Goal: Task Accomplishment & Management: Manage account settings

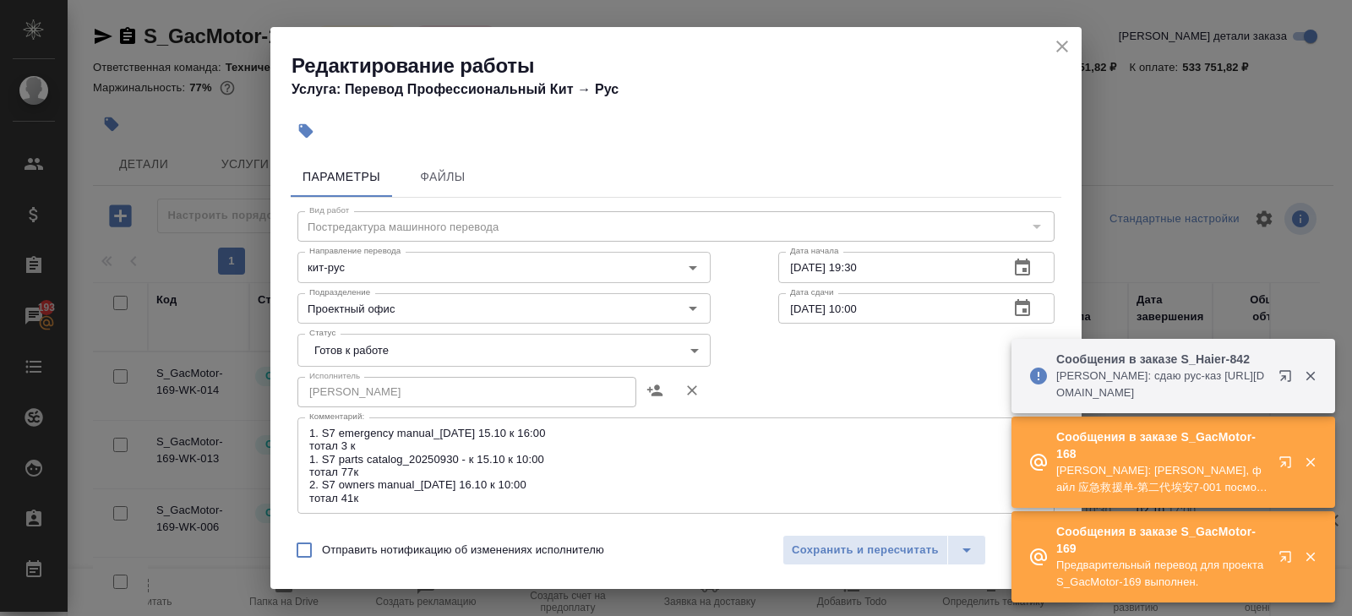
scroll to position [115, 0]
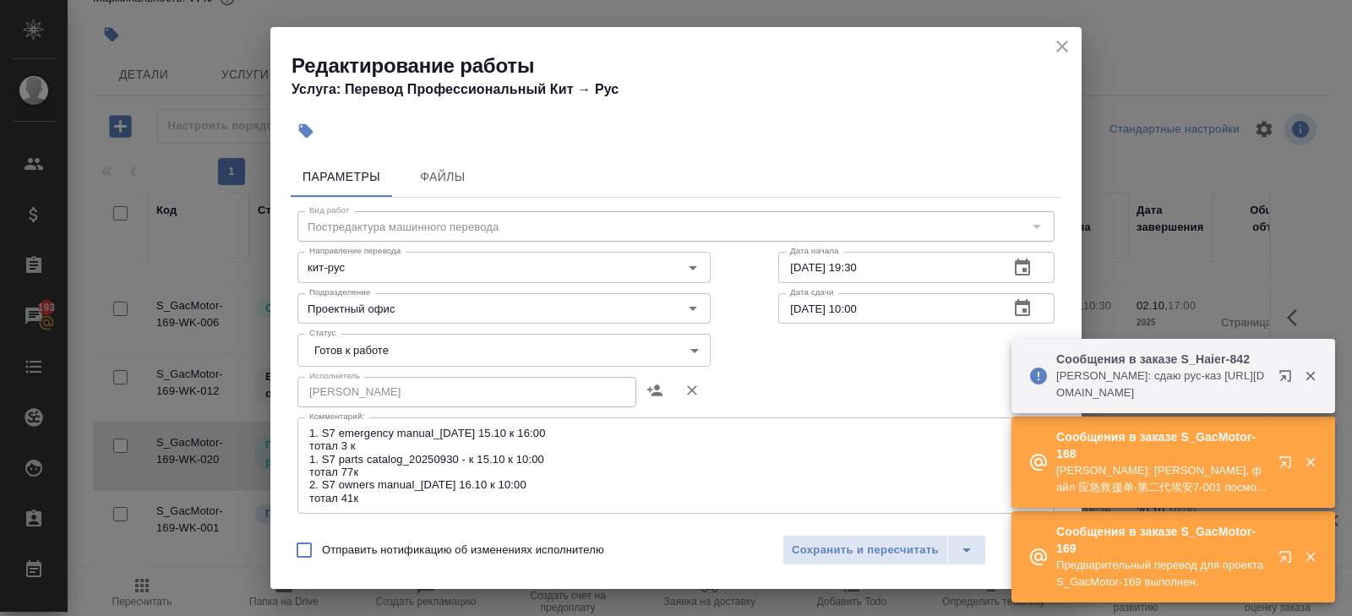
click at [1286, 464] on icon "button" at bounding box center [1288, 465] width 20 height 20
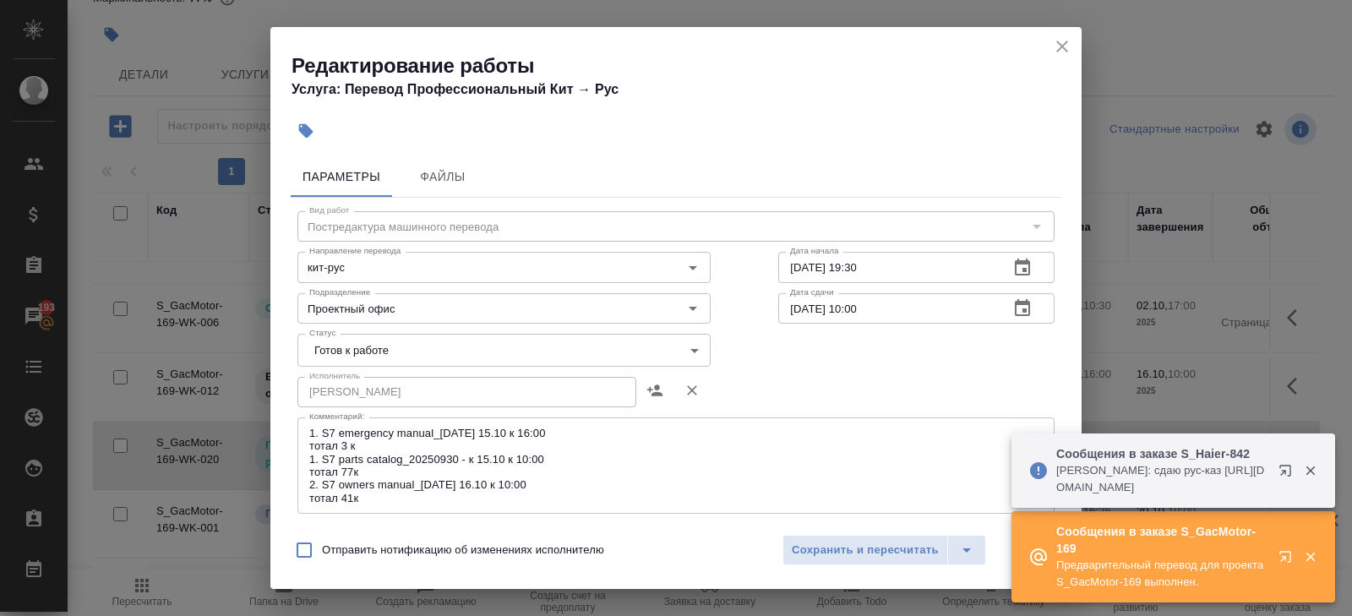
click at [1289, 478] on icon "button" at bounding box center [1288, 474] width 20 height 20
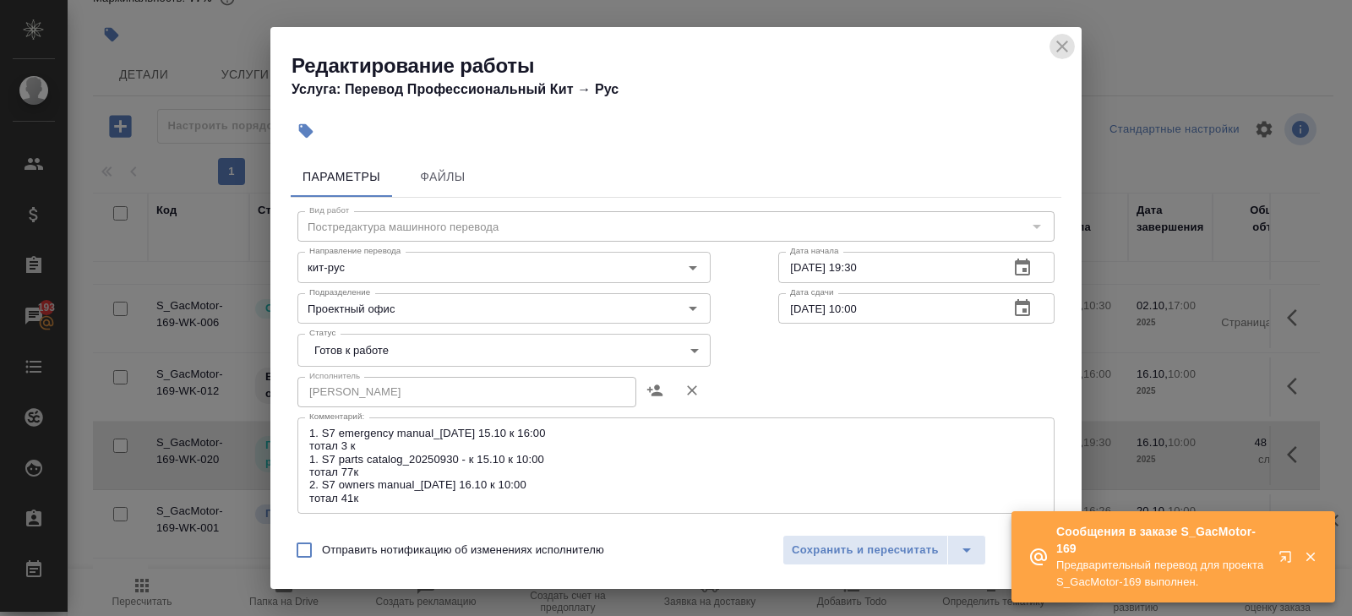
click at [1062, 49] on icon "close" at bounding box center [1062, 46] width 20 height 20
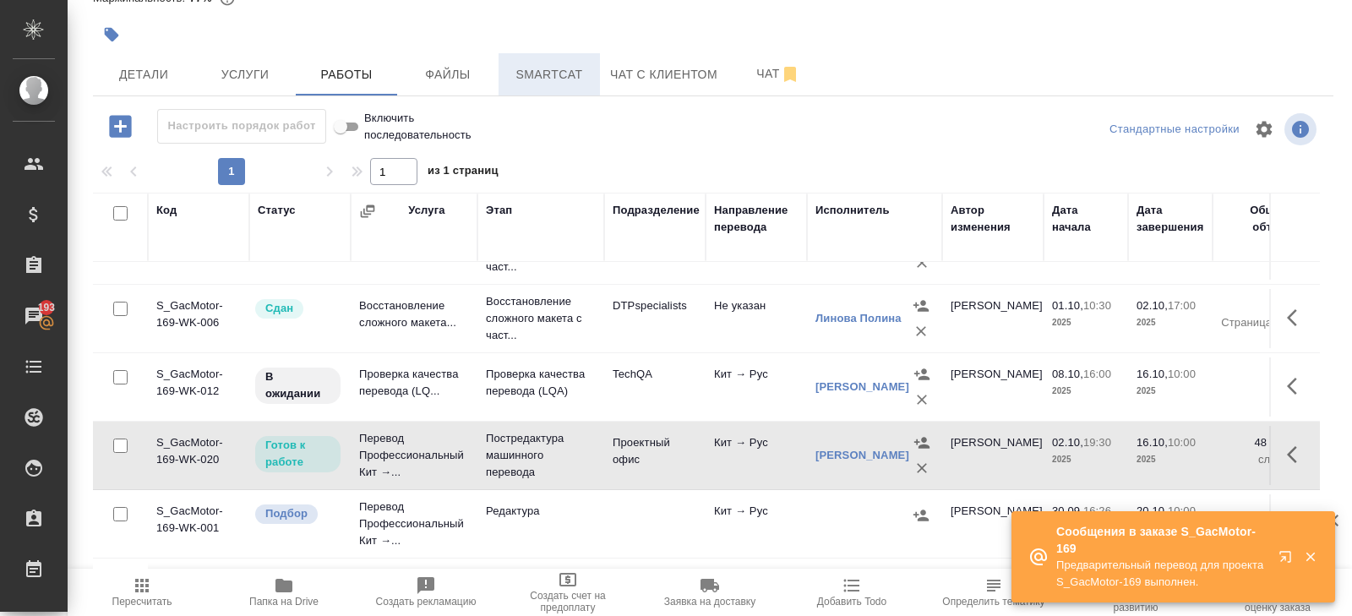
click at [558, 70] on span "Smartcat" at bounding box center [549, 74] width 81 height 21
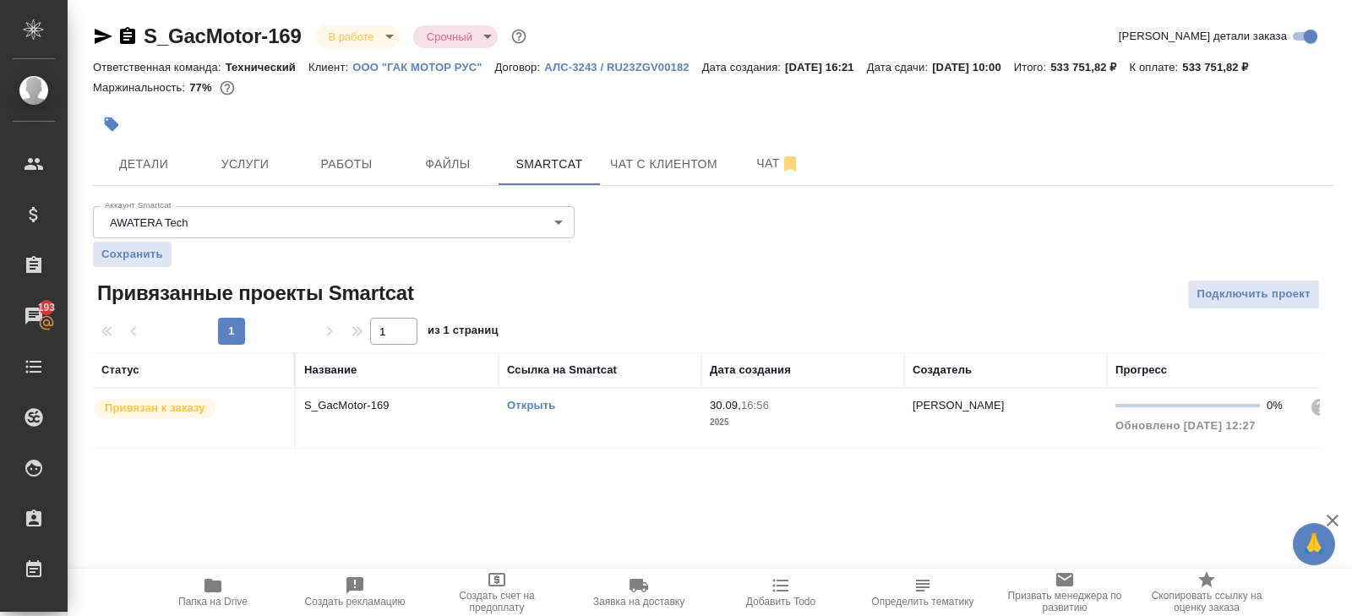
click at [529, 405] on link "Открыть" at bounding box center [531, 405] width 48 height 13
click at [332, 171] on span "Работы" at bounding box center [346, 164] width 81 height 21
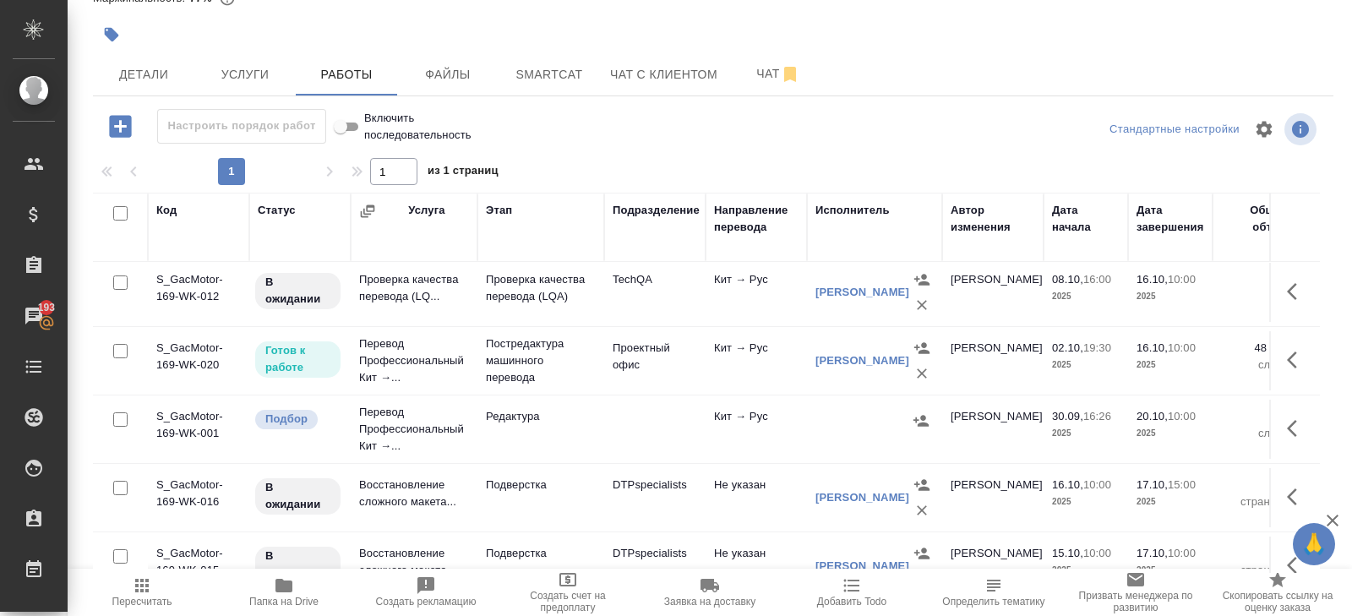
scroll to position [220, 0]
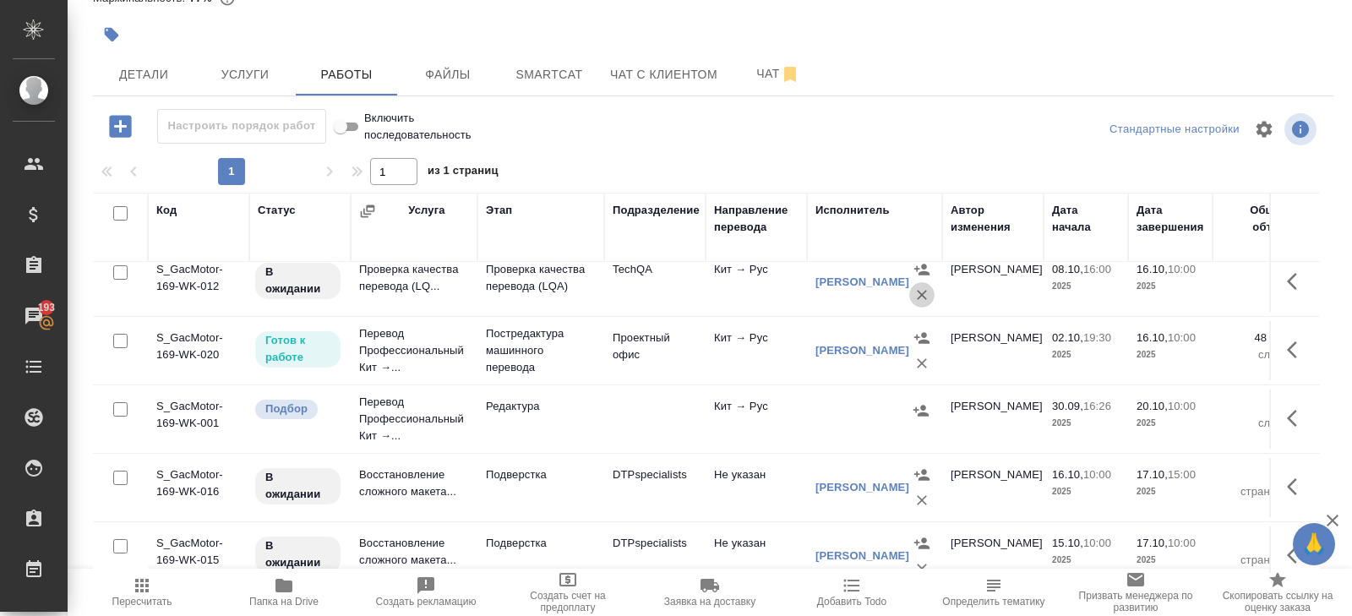
click at [917, 300] on icon "button" at bounding box center [921, 294] width 17 height 17
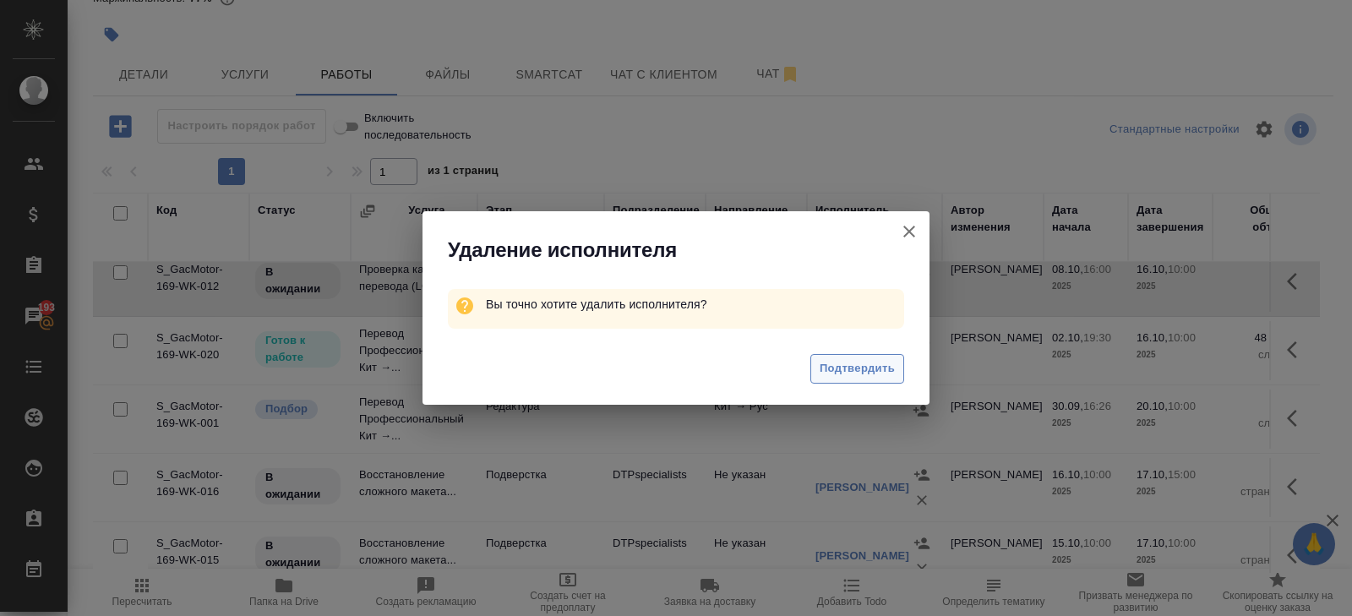
click at [866, 366] on span "Подтвердить" at bounding box center [856, 368] width 75 height 19
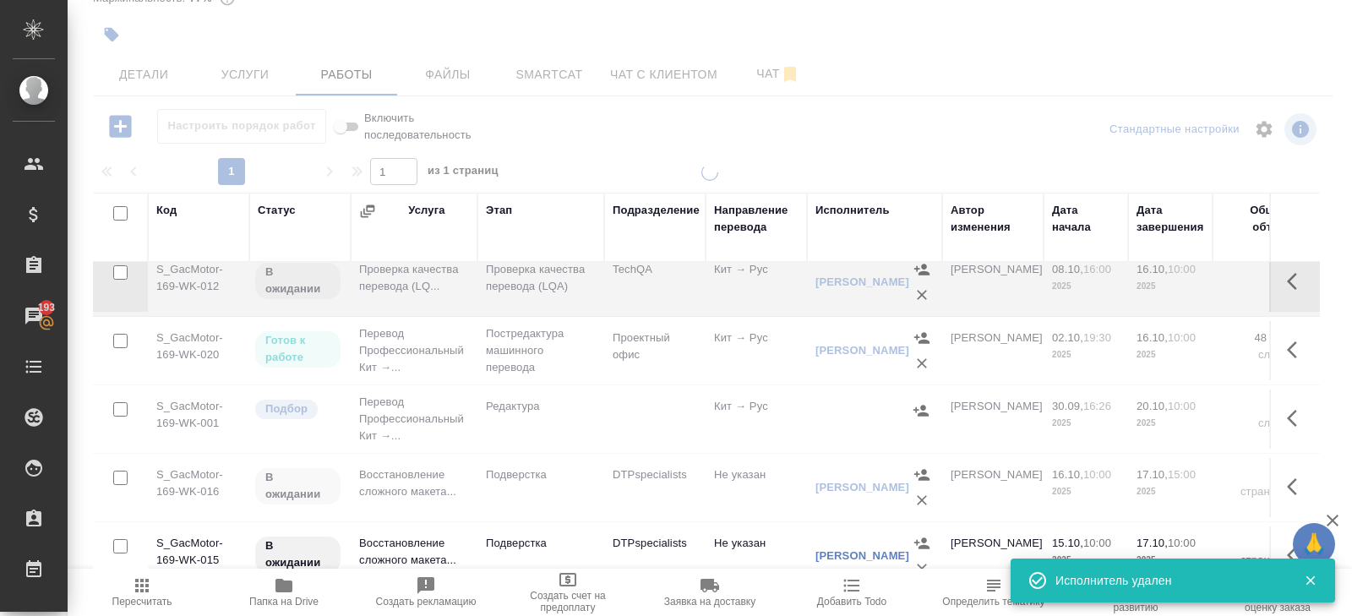
click at [1292, 275] on icon "button" at bounding box center [1297, 281] width 20 height 20
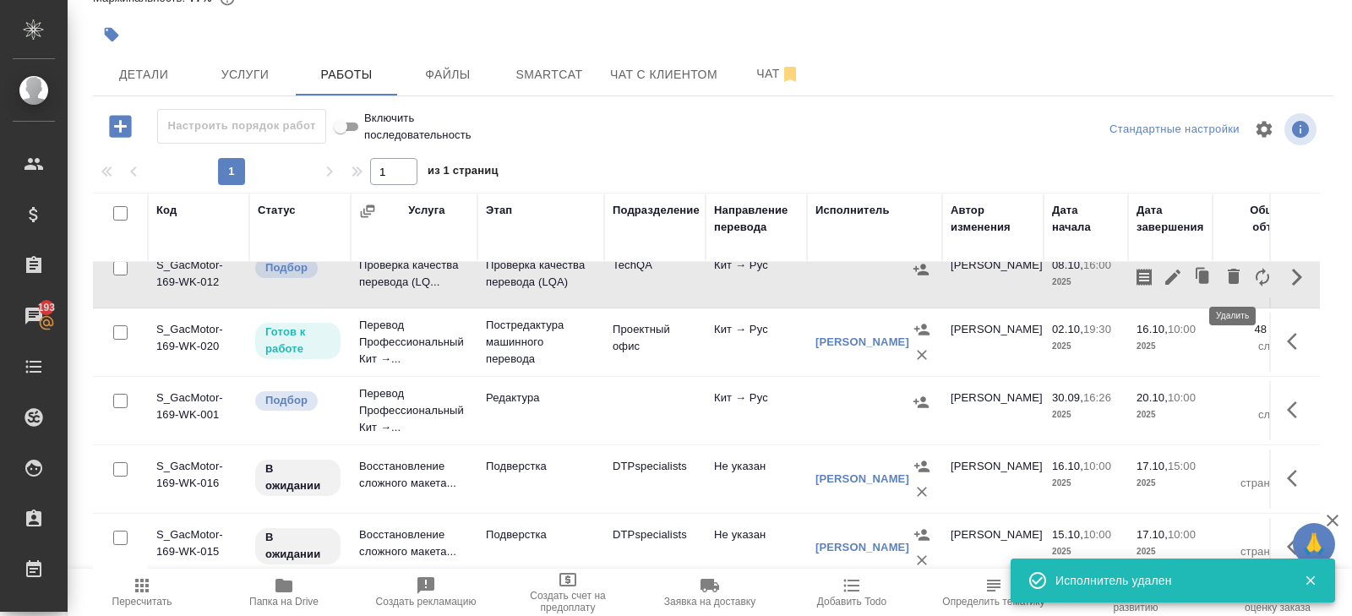
click at [1232, 275] on icon "button" at bounding box center [1233, 276] width 12 height 15
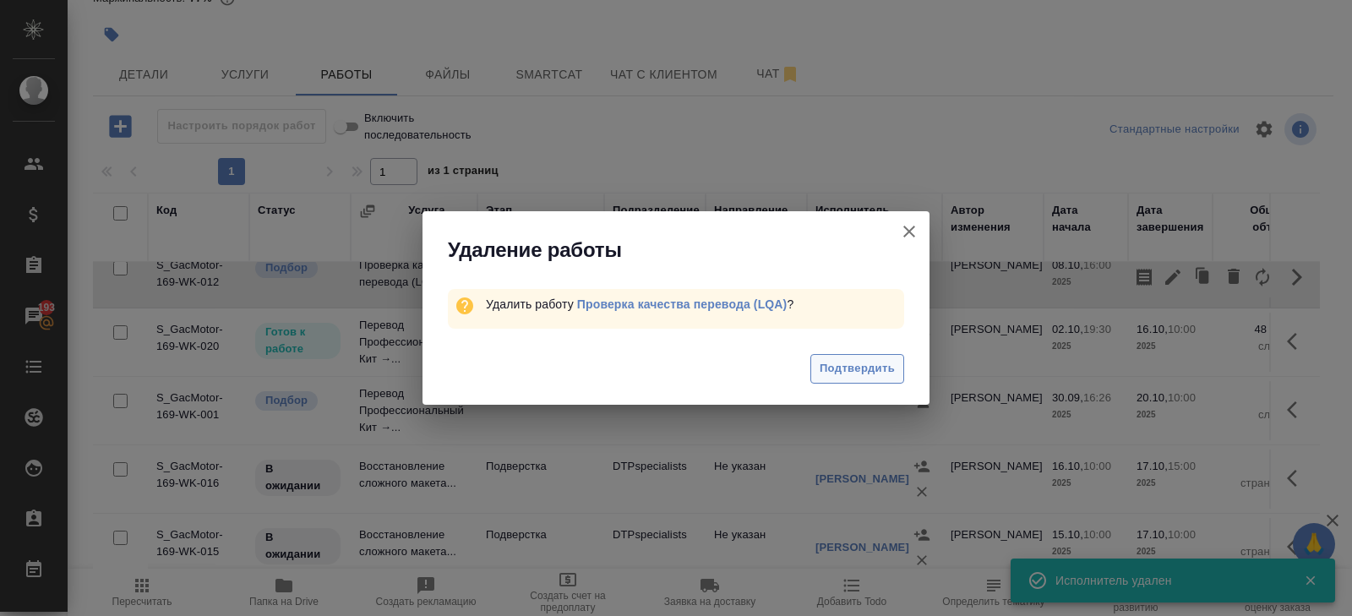
click at [889, 367] on span "Подтвердить" at bounding box center [856, 368] width 75 height 19
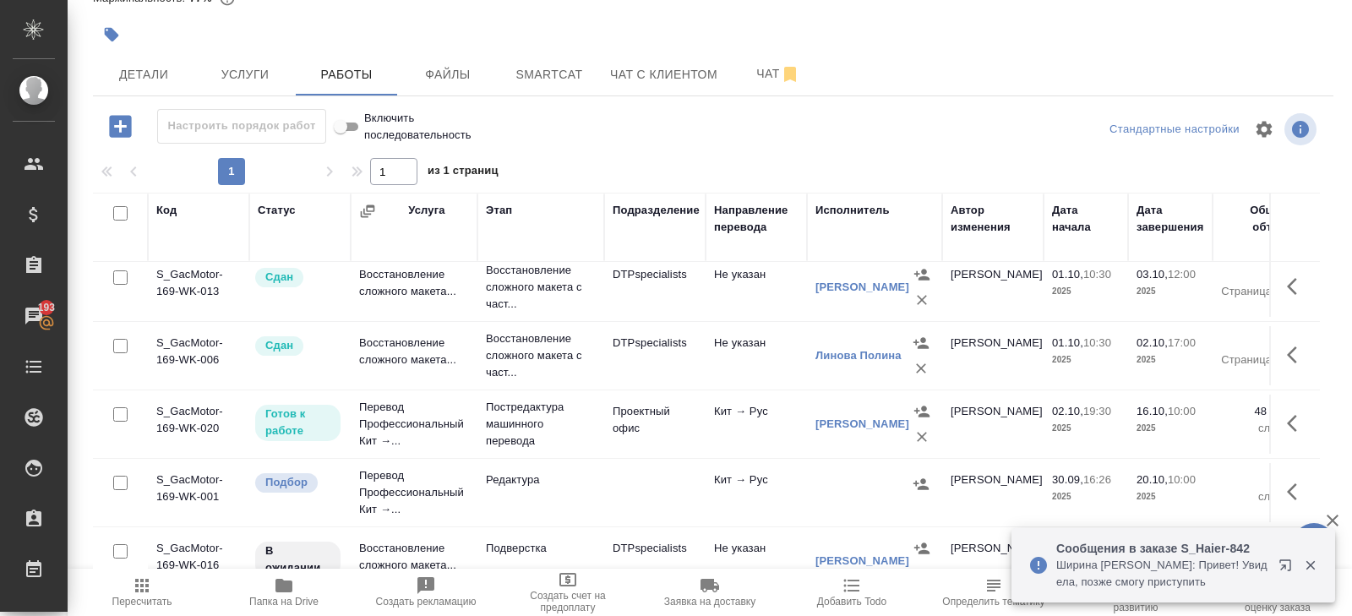
scroll to position [73, 0]
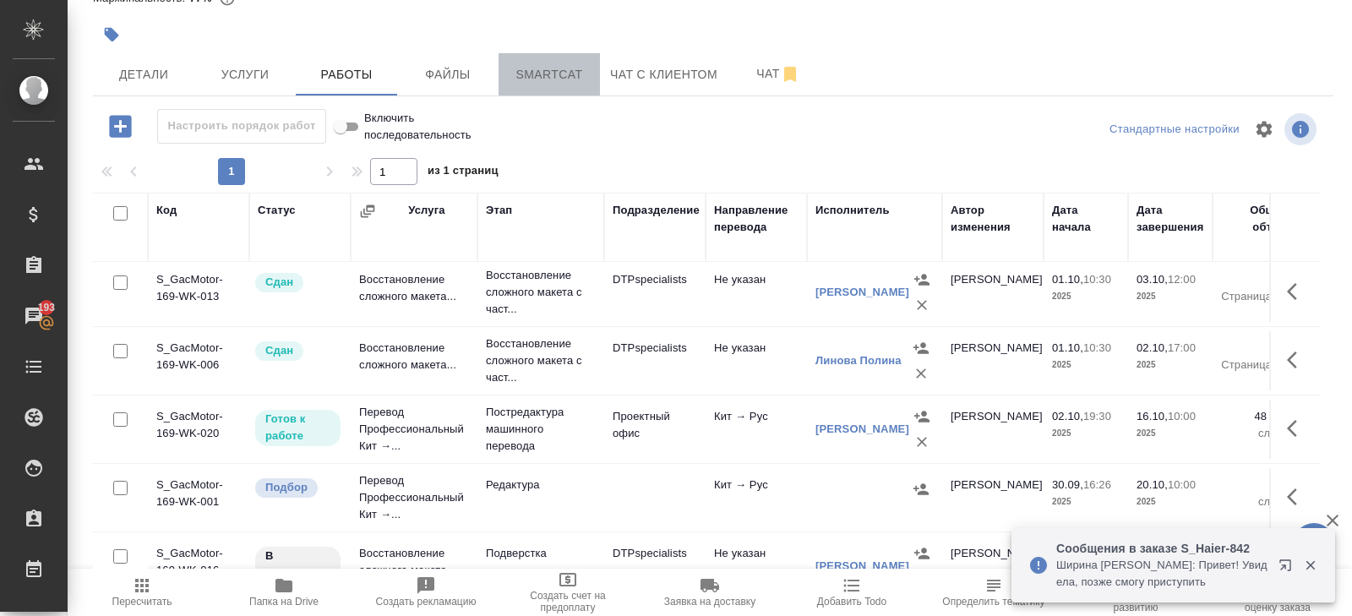
click at [560, 71] on span "Smartcat" at bounding box center [549, 74] width 81 height 21
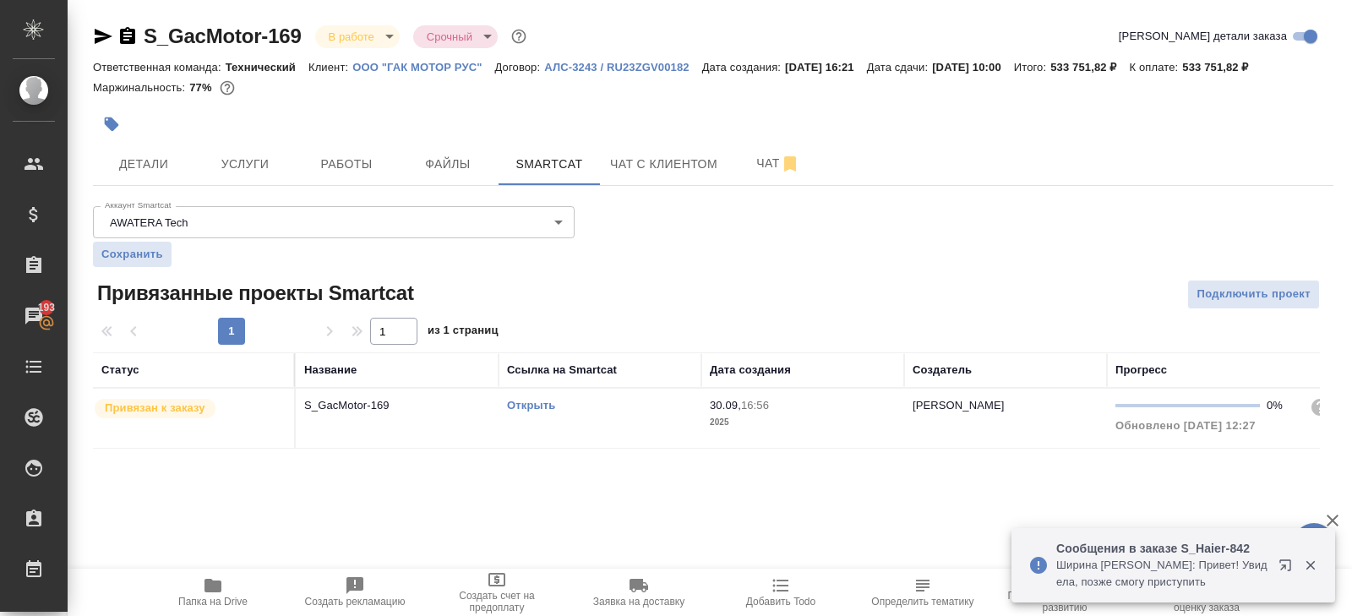
click at [525, 404] on link "Открыть" at bounding box center [531, 405] width 48 height 13
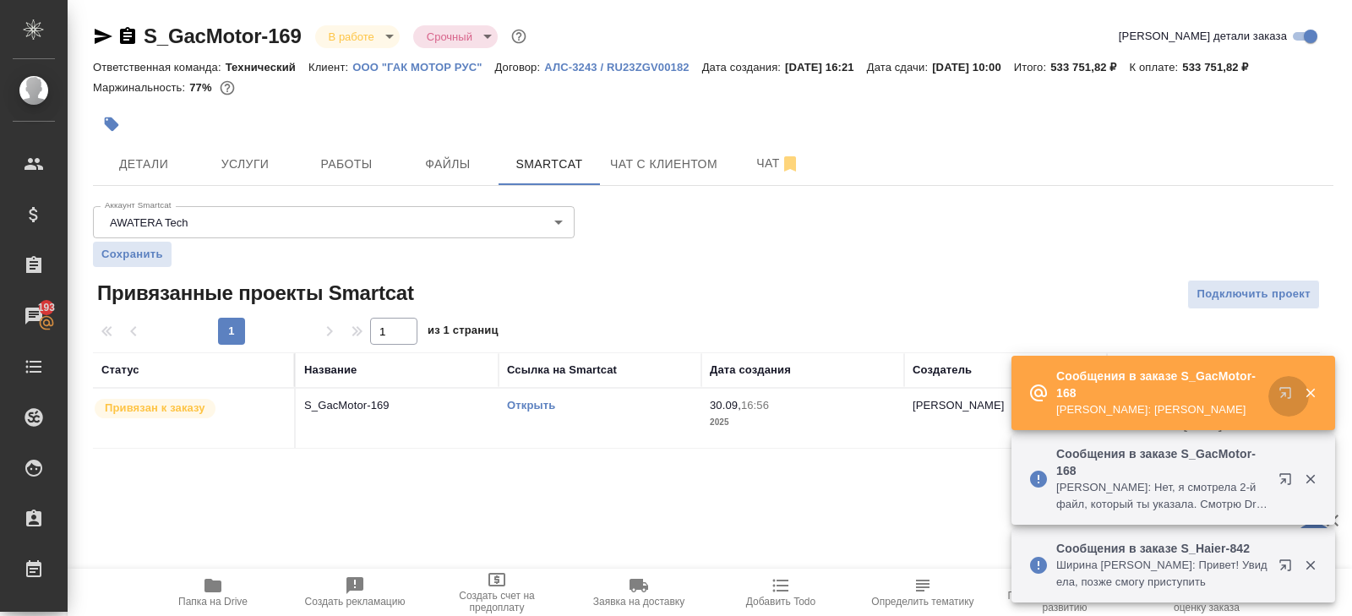
click at [1281, 394] on icon "button" at bounding box center [1284, 392] width 11 height 11
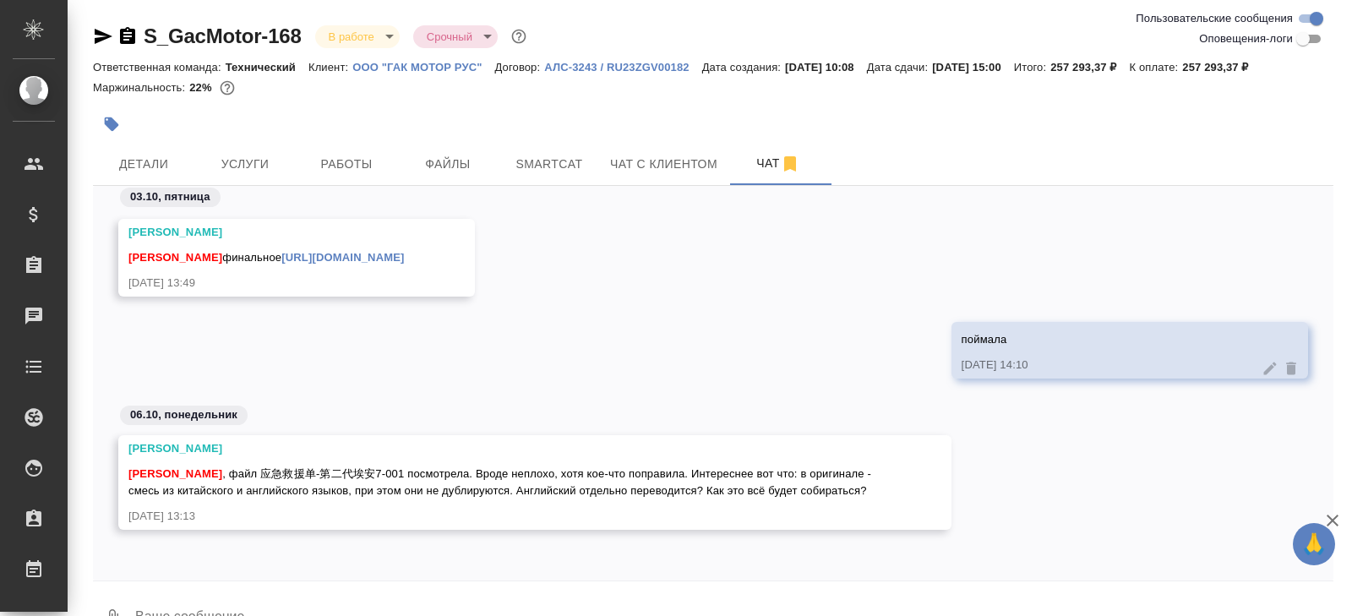
scroll to position [41, 0]
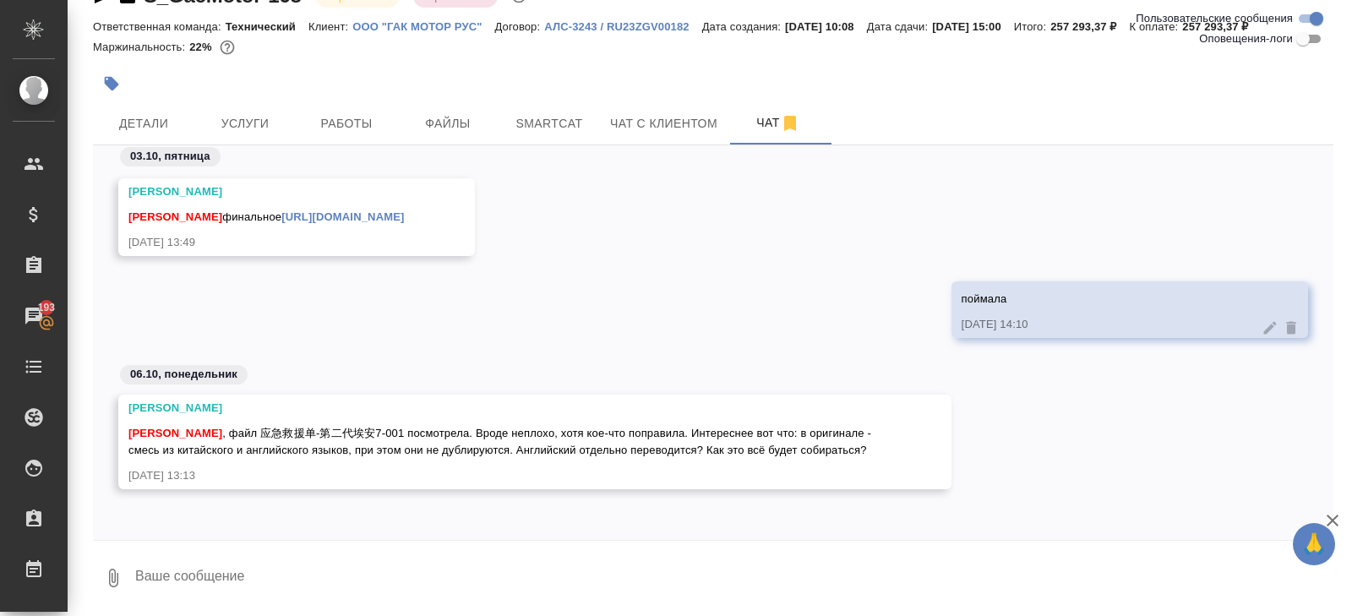
click at [473, 561] on textarea at bounding box center [733, 577] width 1200 height 57
type textarea "да, англ отдельно его тоже посмотришь?"
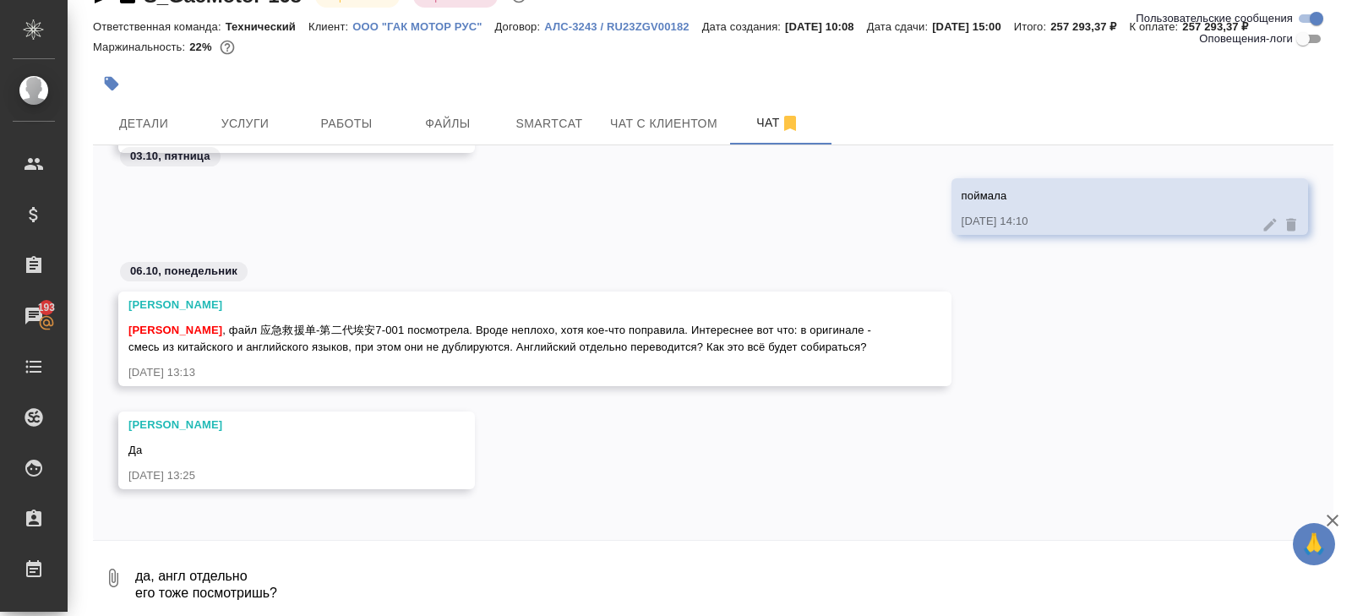
scroll to position [6022, 0]
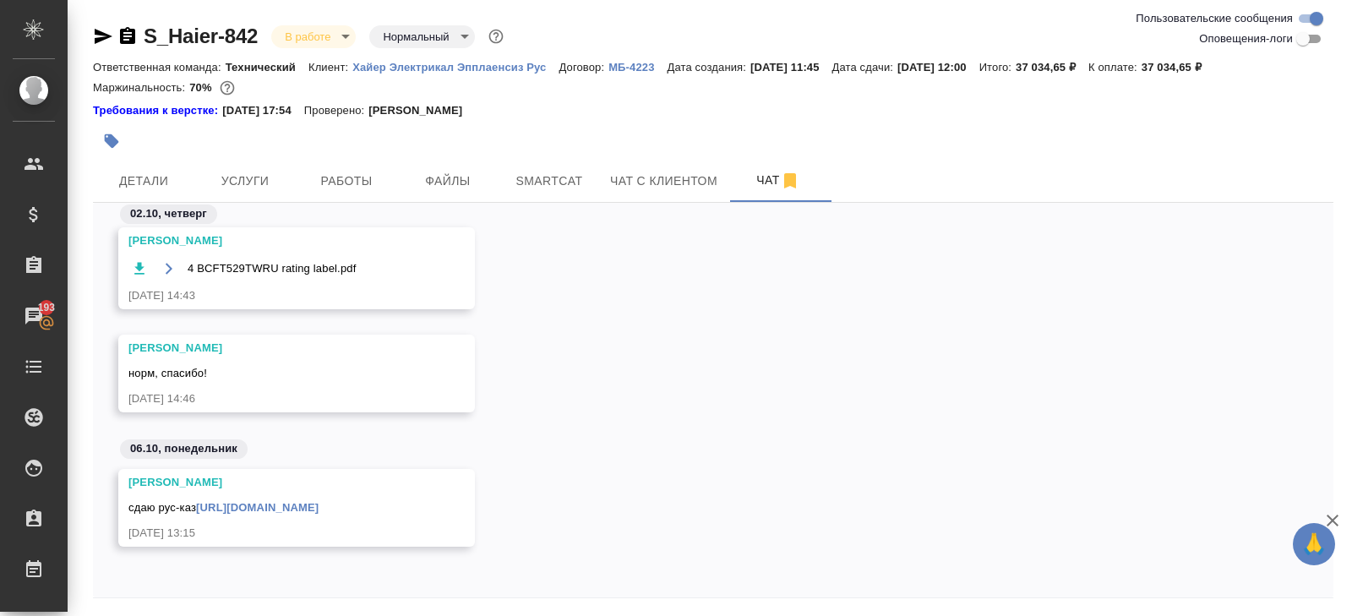
scroll to position [57, 0]
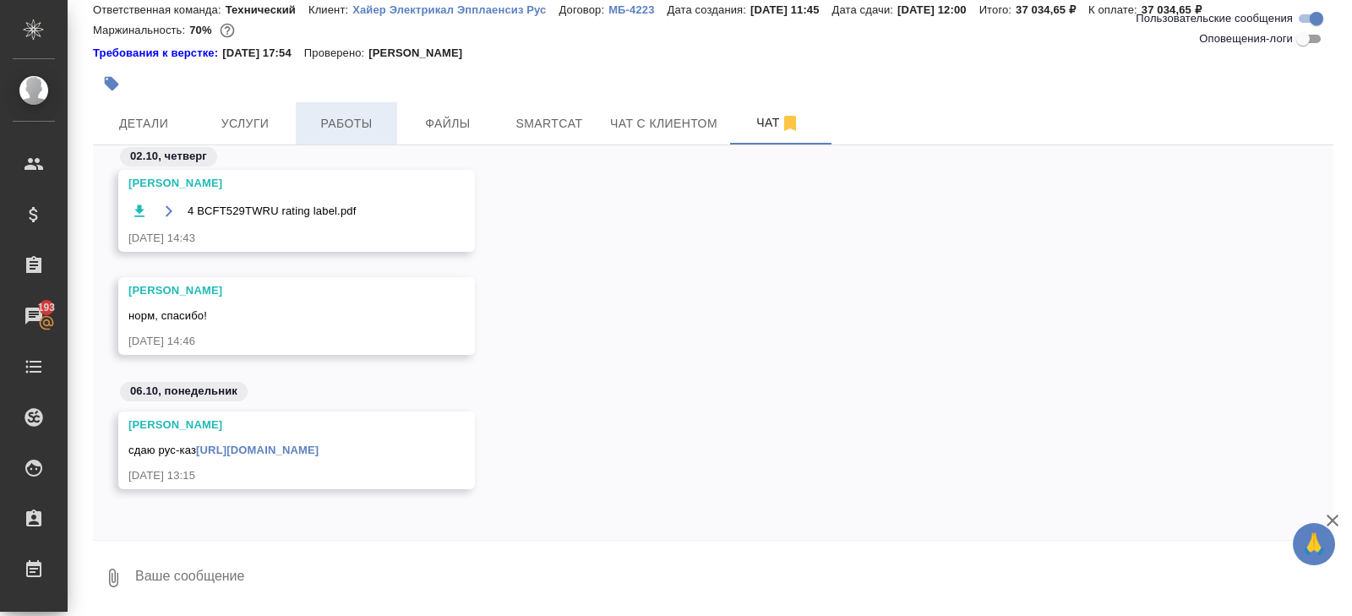
click at [335, 134] on button "Работы" at bounding box center [346, 123] width 101 height 42
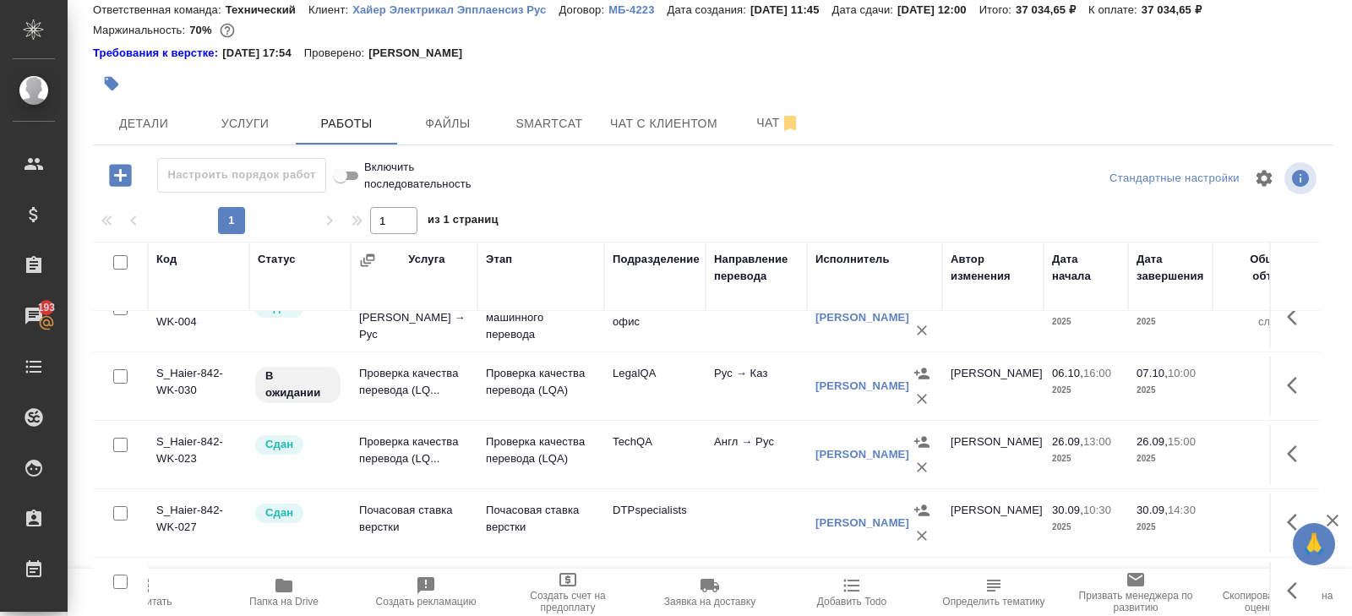
scroll to position [360, 0]
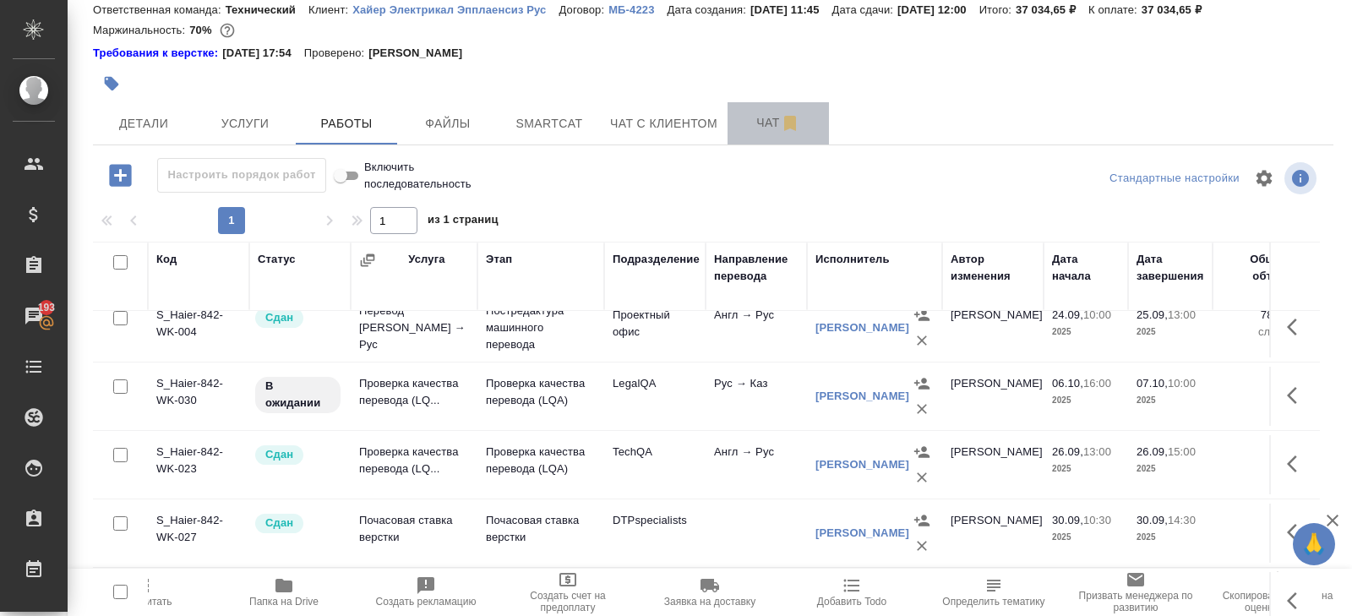
click at [770, 133] on button "Чат" at bounding box center [777, 123] width 101 height 42
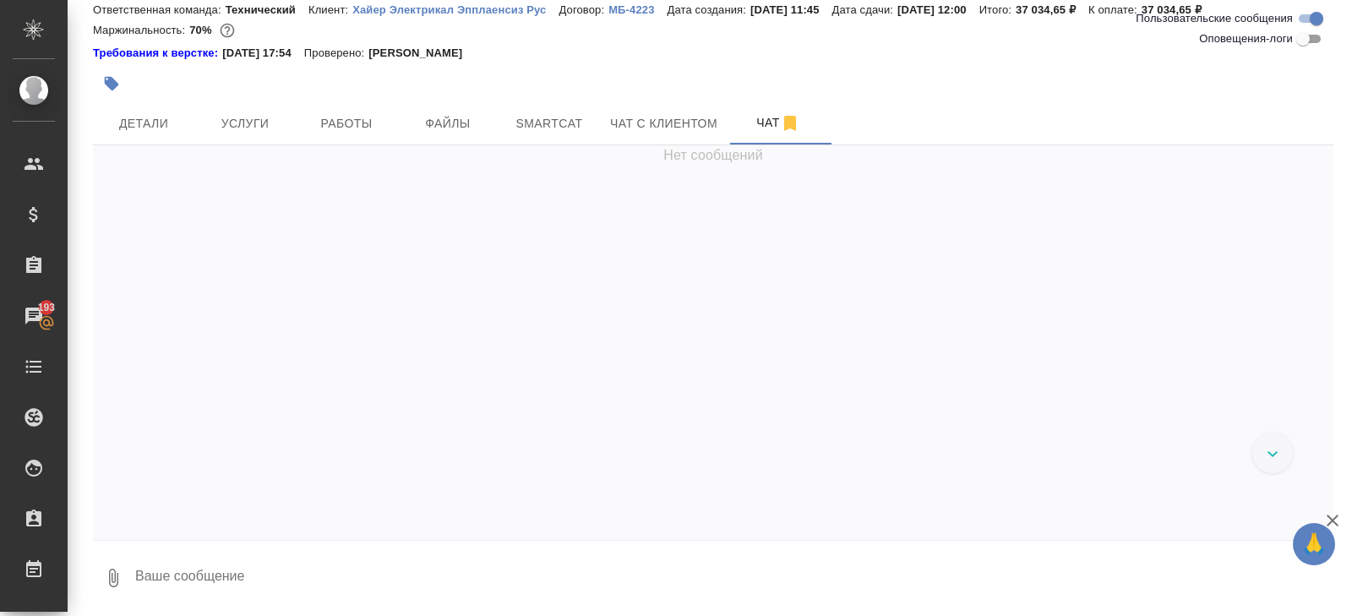
scroll to position [15877, 0]
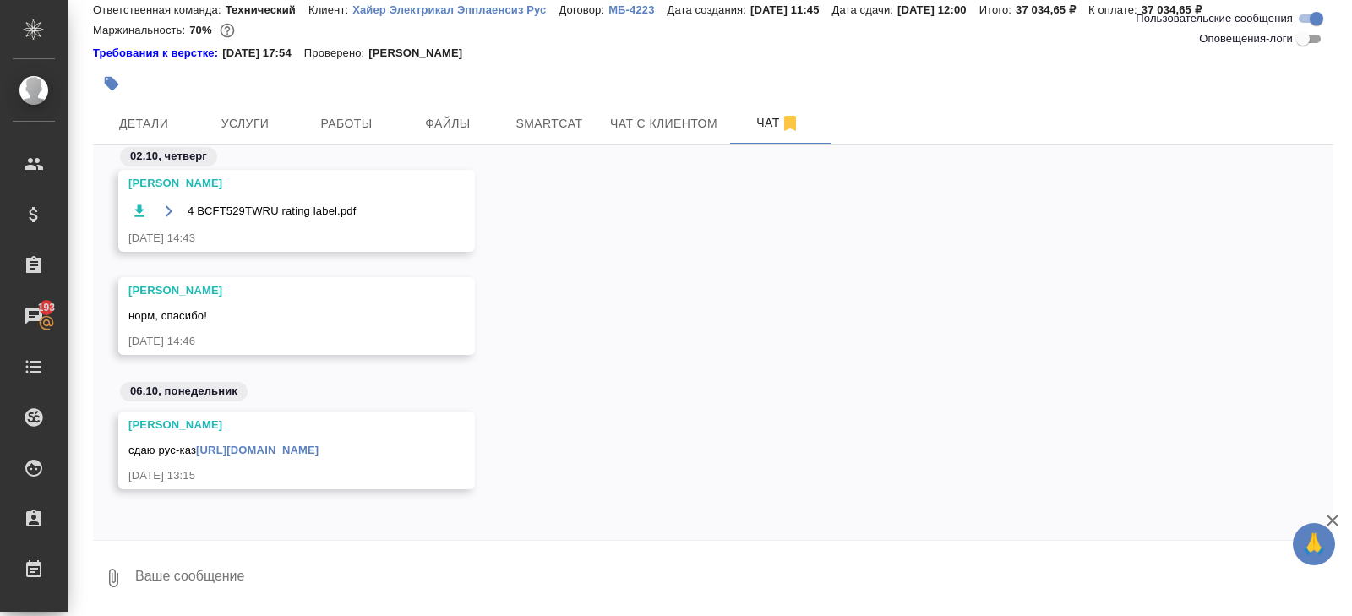
click at [181, 584] on textarea at bounding box center [733, 577] width 1200 height 57
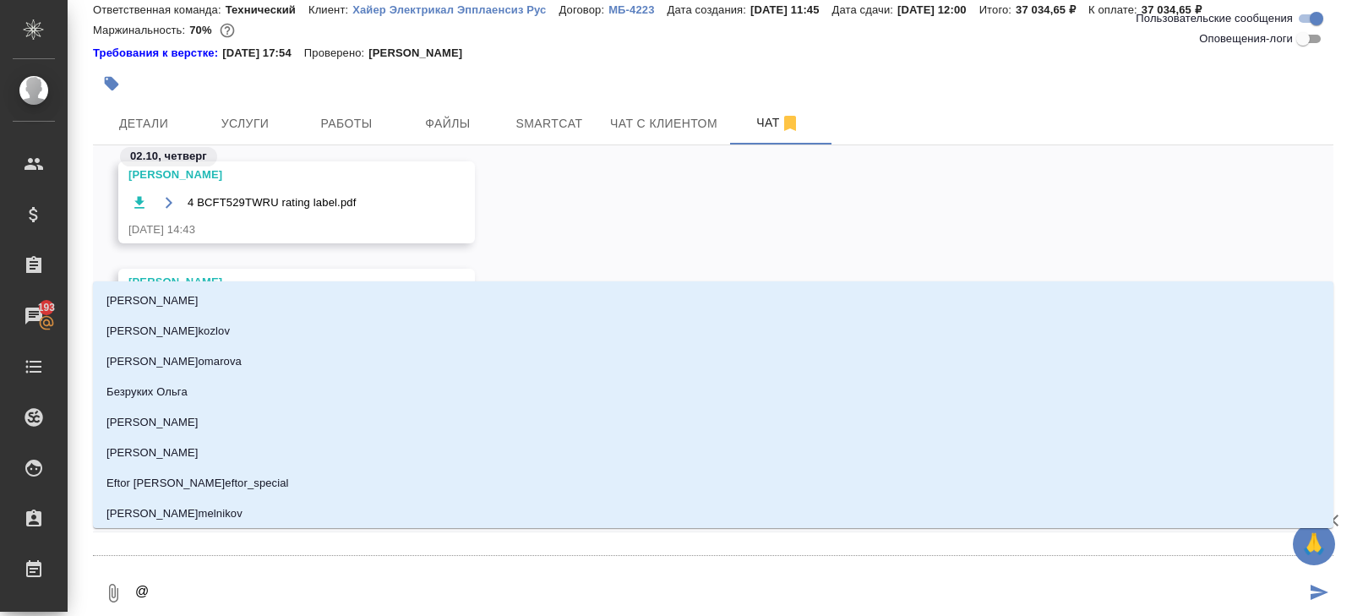
type textarea "@ш"
type input "ш"
type textarea "@шир"
type input "шир"
type textarea "@шири"
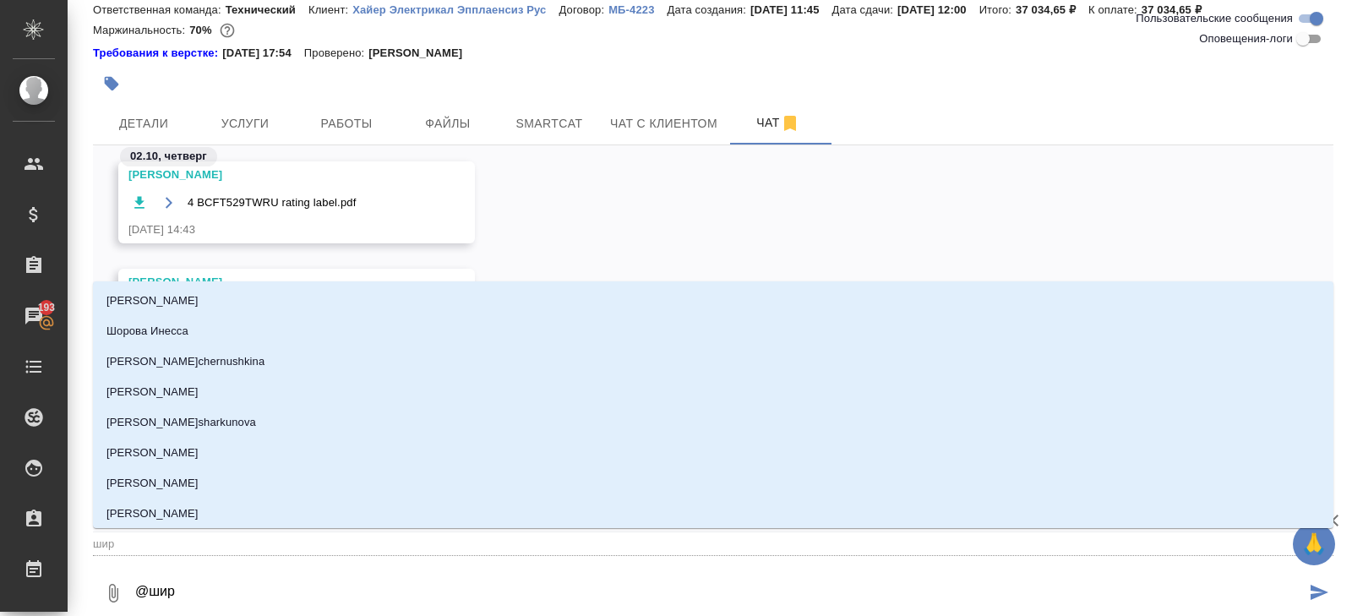
type input "шири"
type textarea "@ширин"
type input "ширин"
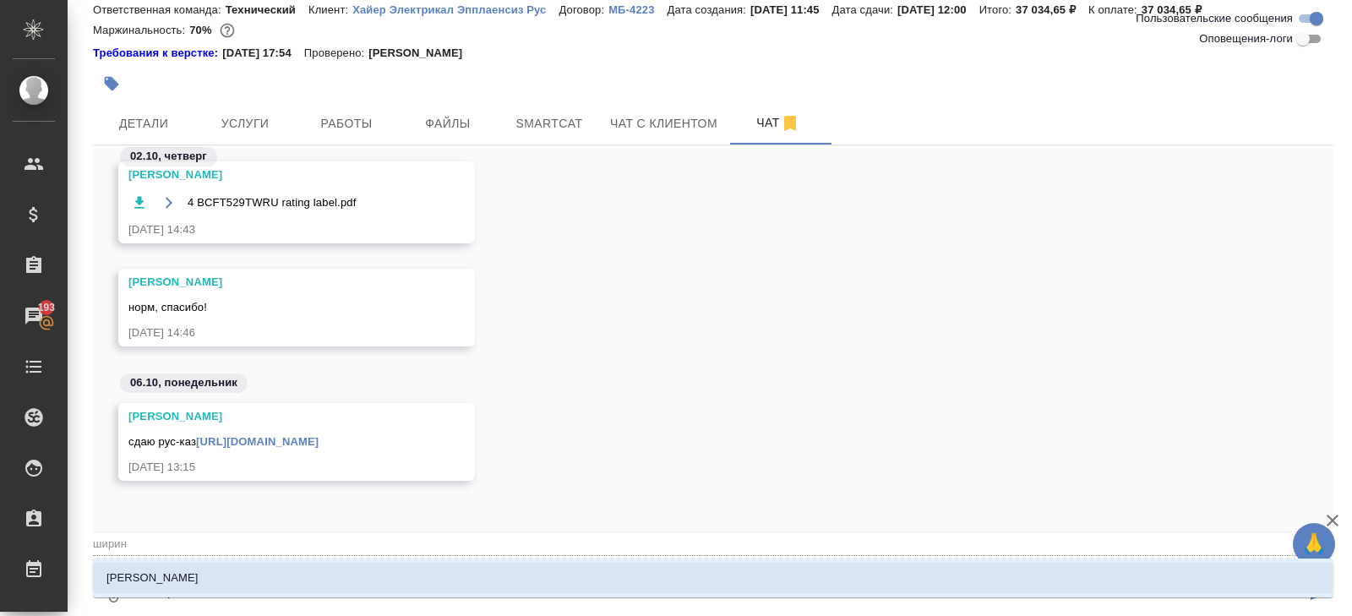
click at [165, 563] on li "Ширина Сабина" at bounding box center [713, 578] width 1240 height 30
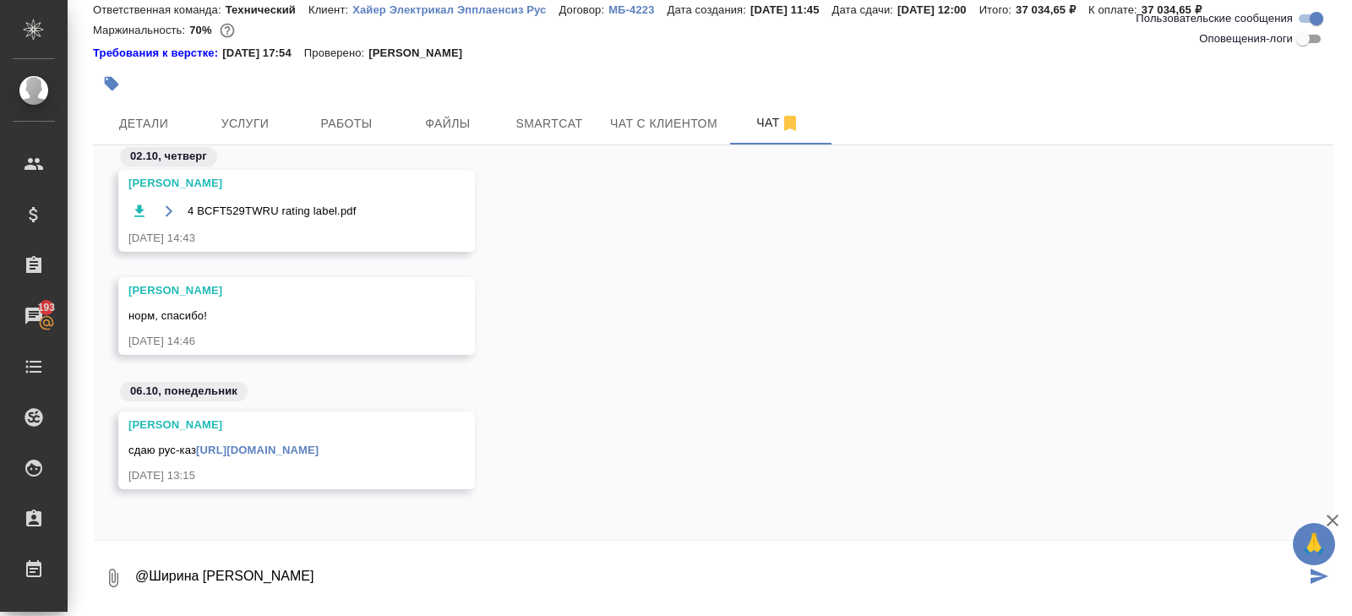
type textarea "@Ширина Сабина"
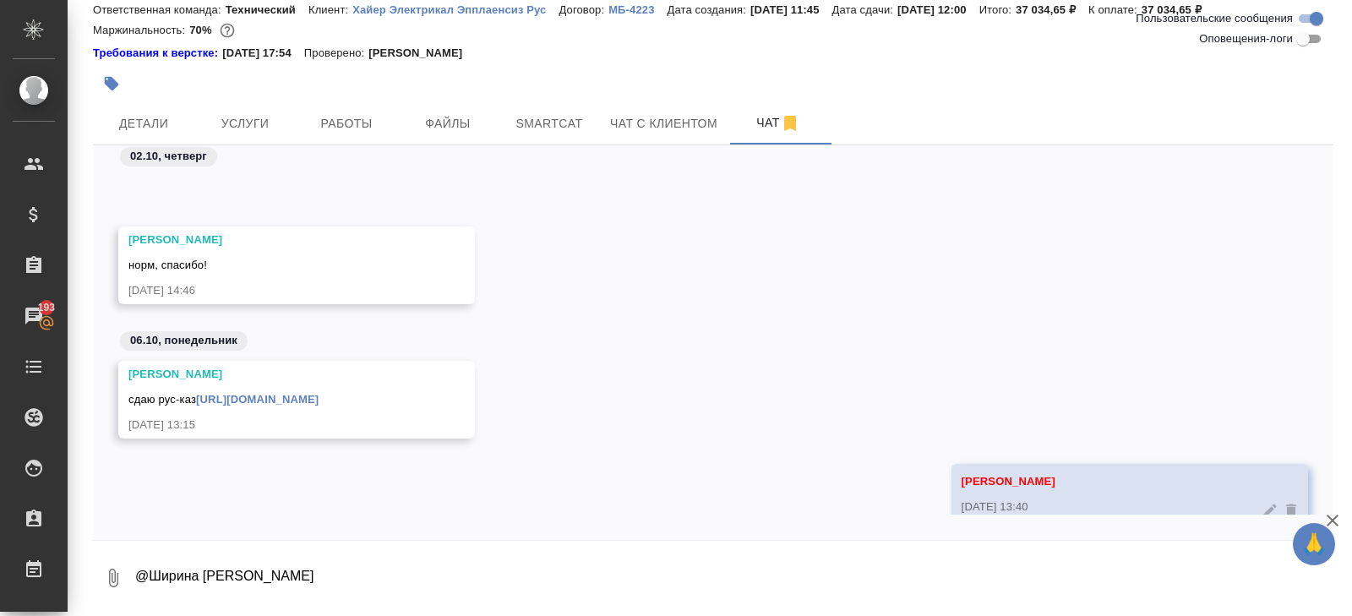
scroll to position [15959, 0]
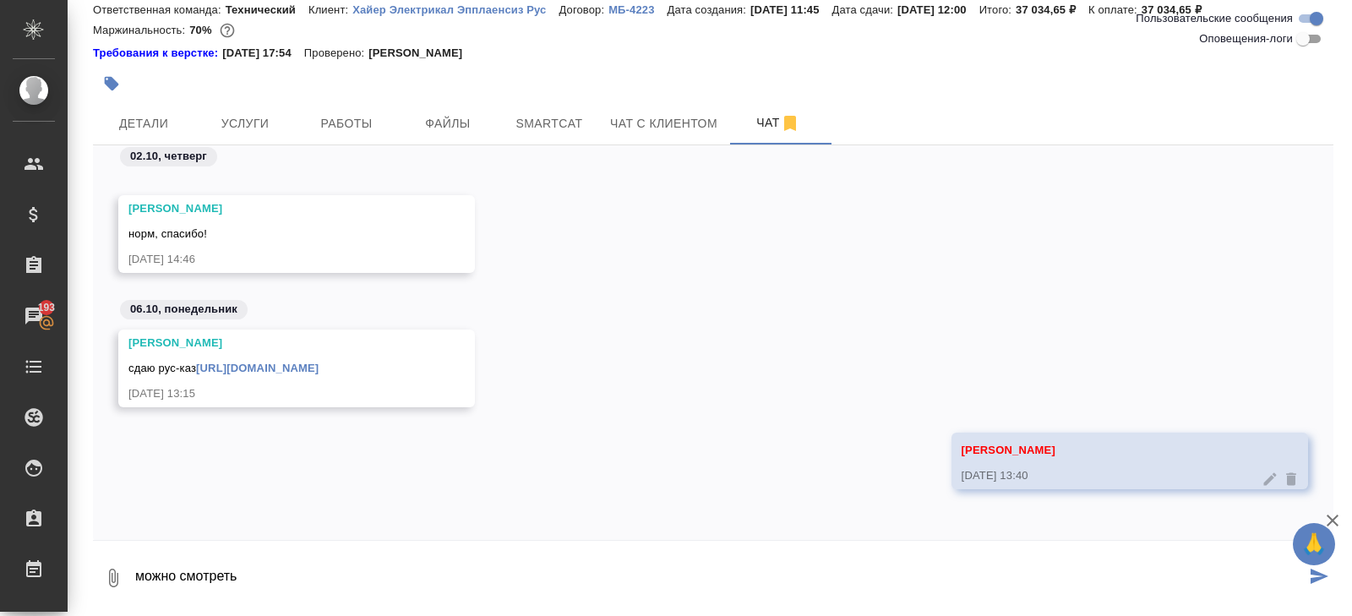
type textarea "можно смотреть"
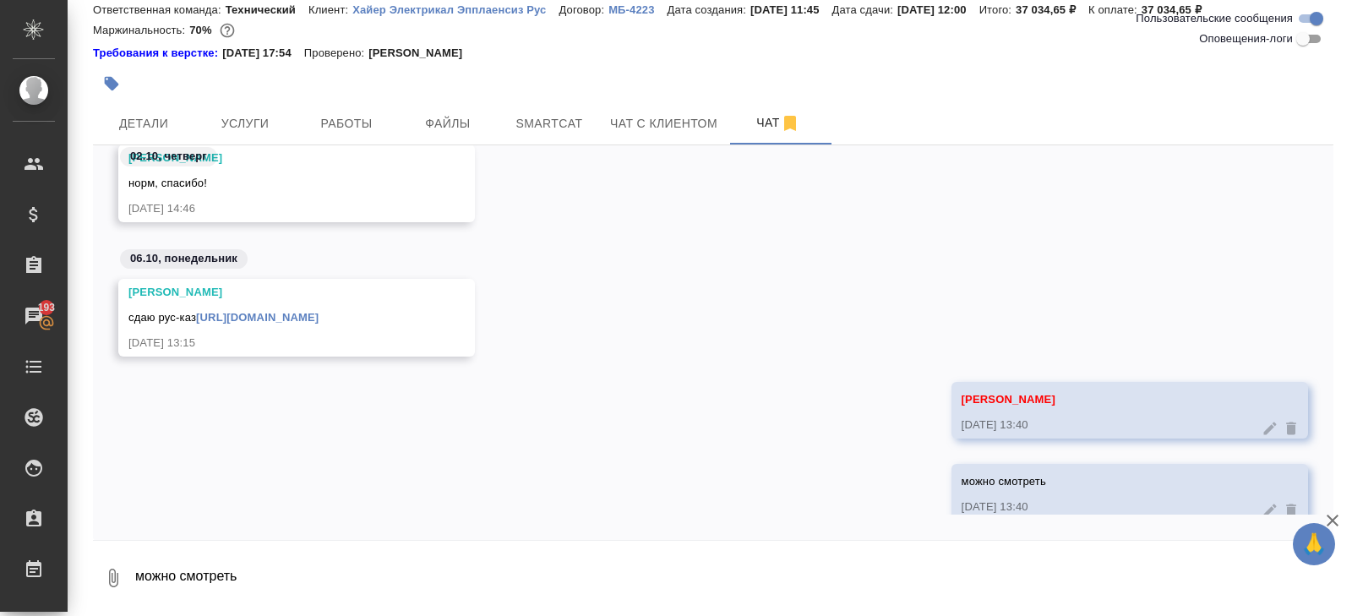
scroll to position [16040, 0]
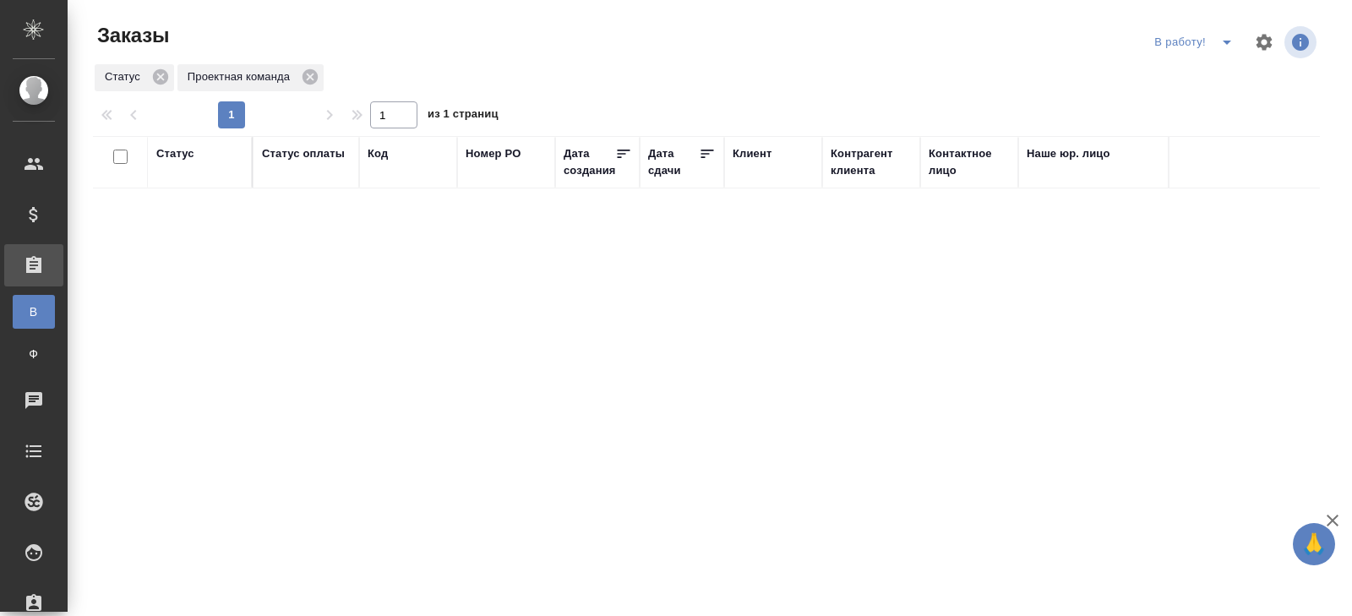
click at [1215, 70] on div "Статус Проектная команда" at bounding box center [706, 78] width 1227 height 30
click at [1226, 38] on icon "split button" at bounding box center [1226, 42] width 20 height 20
click at [1221, 65] on li "ПМ" at bounding box center [1196, 76] width 94 height 27
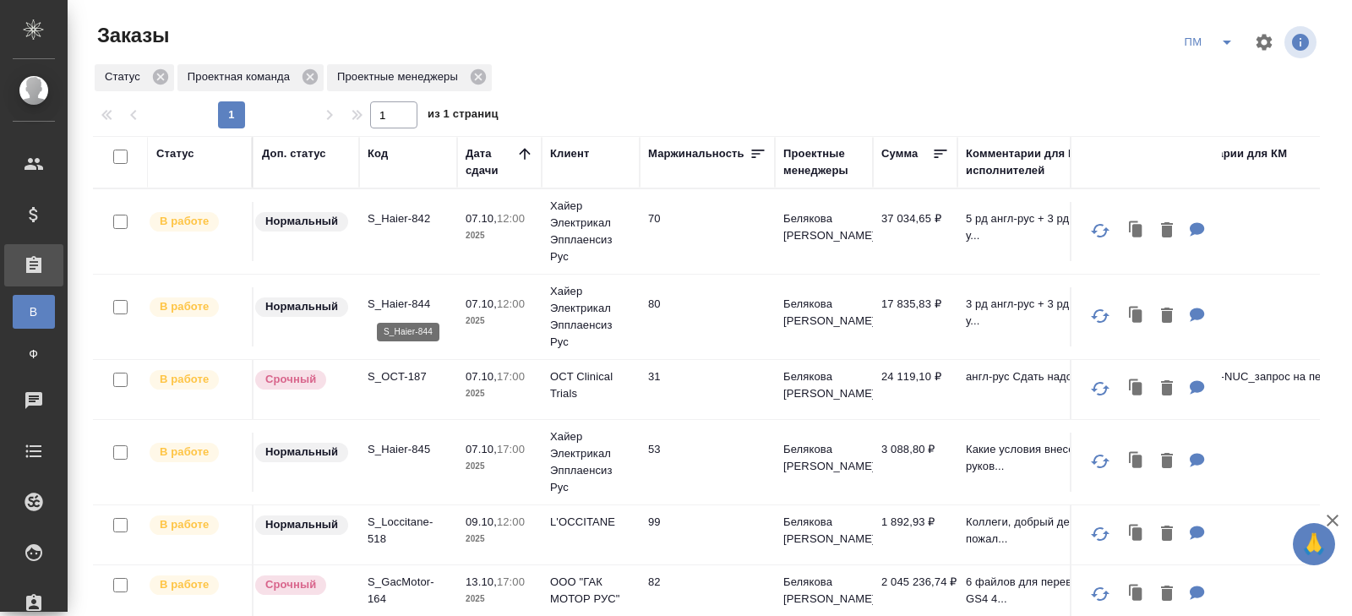
click at [409, 305] on p "S_Haier-844" at bounding box center [407, 304] width 81 height 17
click at [1220, 58] on div "ПМ" at bounding box center [1248, 42] width 144 height 41
click at [1221, 54] on button "split button" at bounding box center [1227, 42] width 34 height 27
click at [1220, 63] on li "В работу!" at bounding box center [1209, 76] width 85 height 27
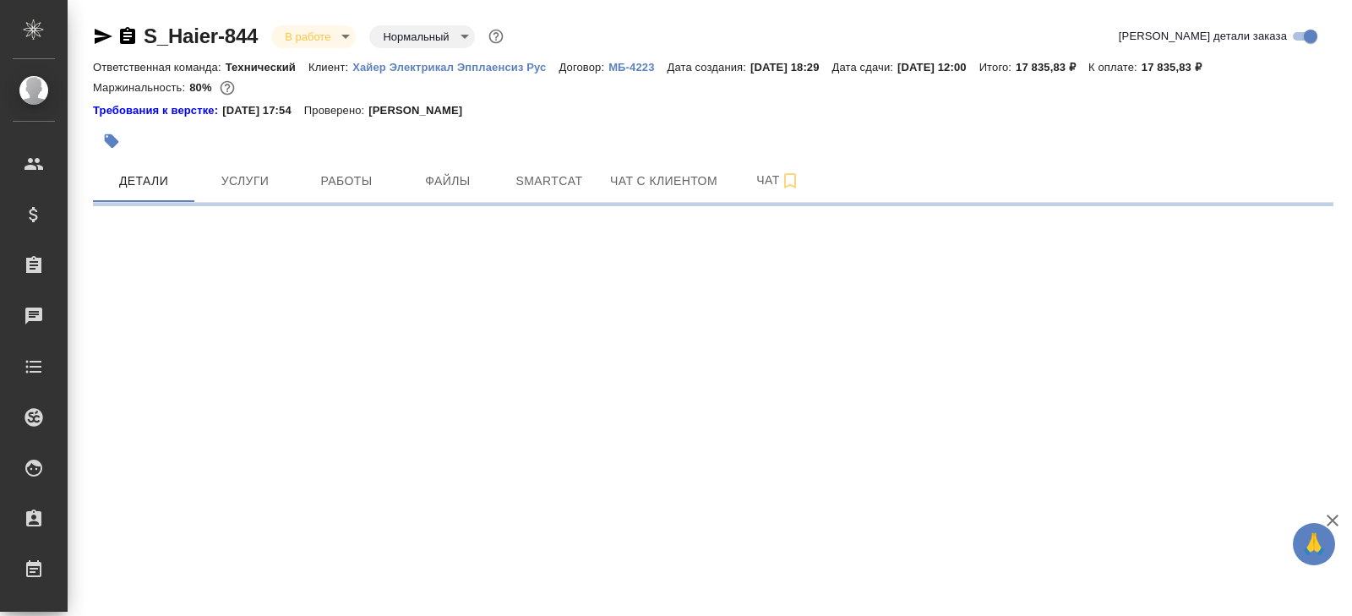
click at [315, 161] on button "Работы" at bounding box center [346, 181] width 101 height 42
select select "RU"
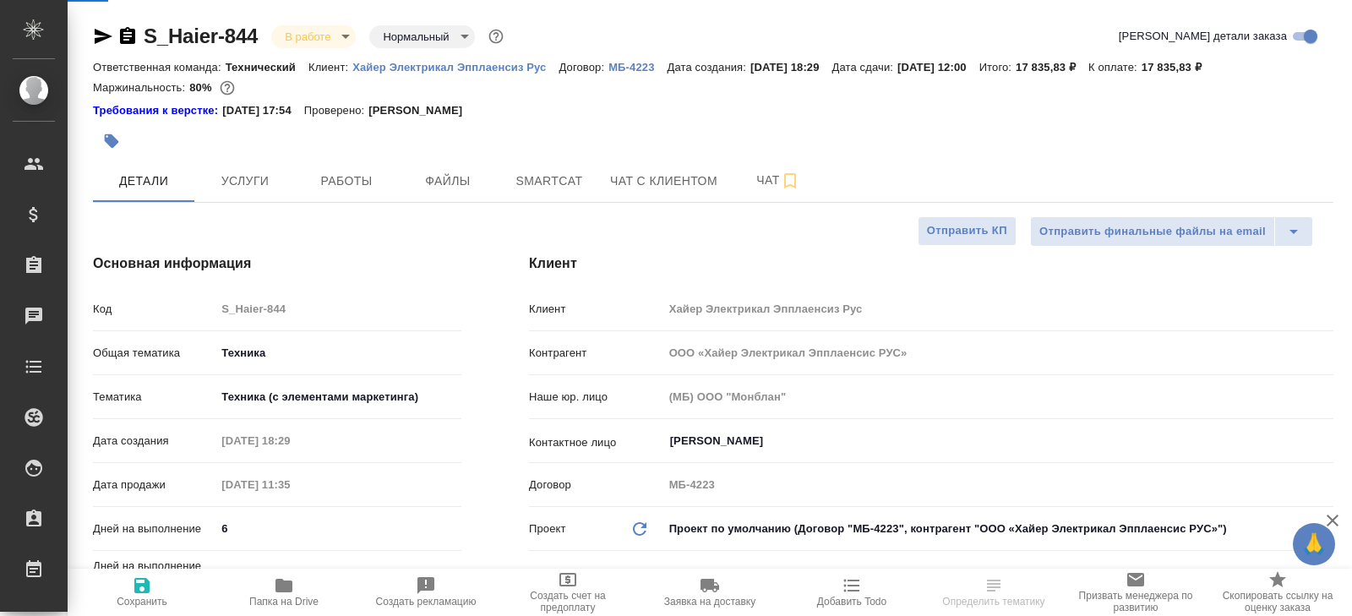
type textarea "x"
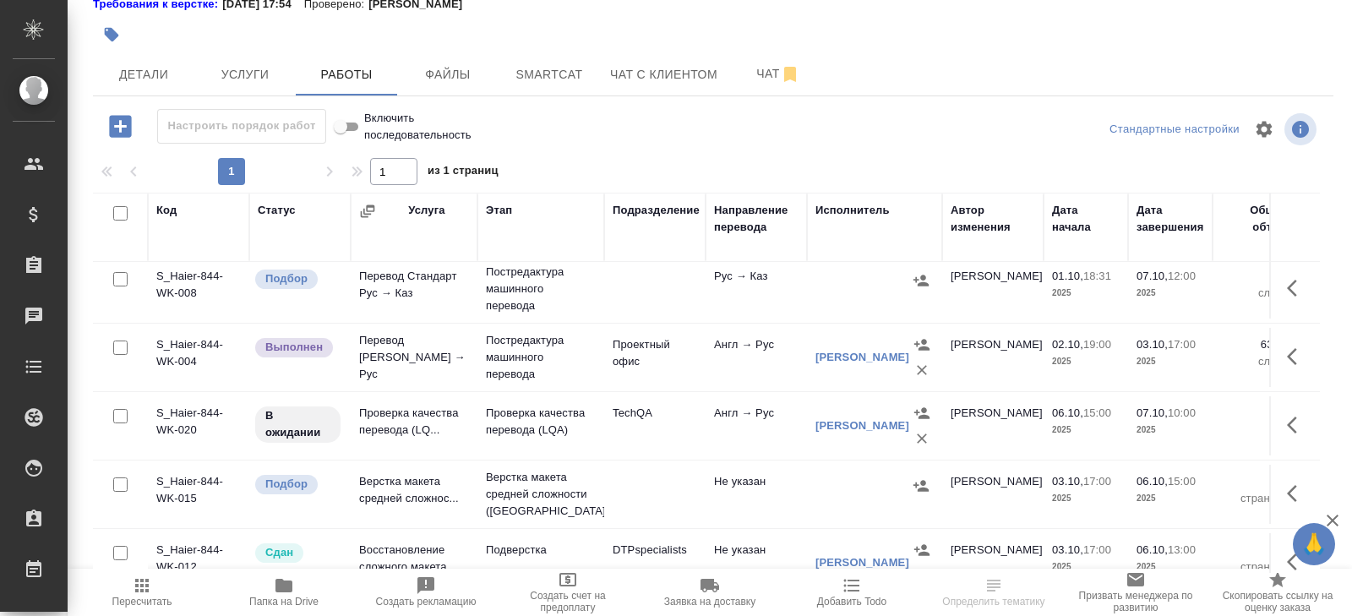
scroll to position [165, 0]
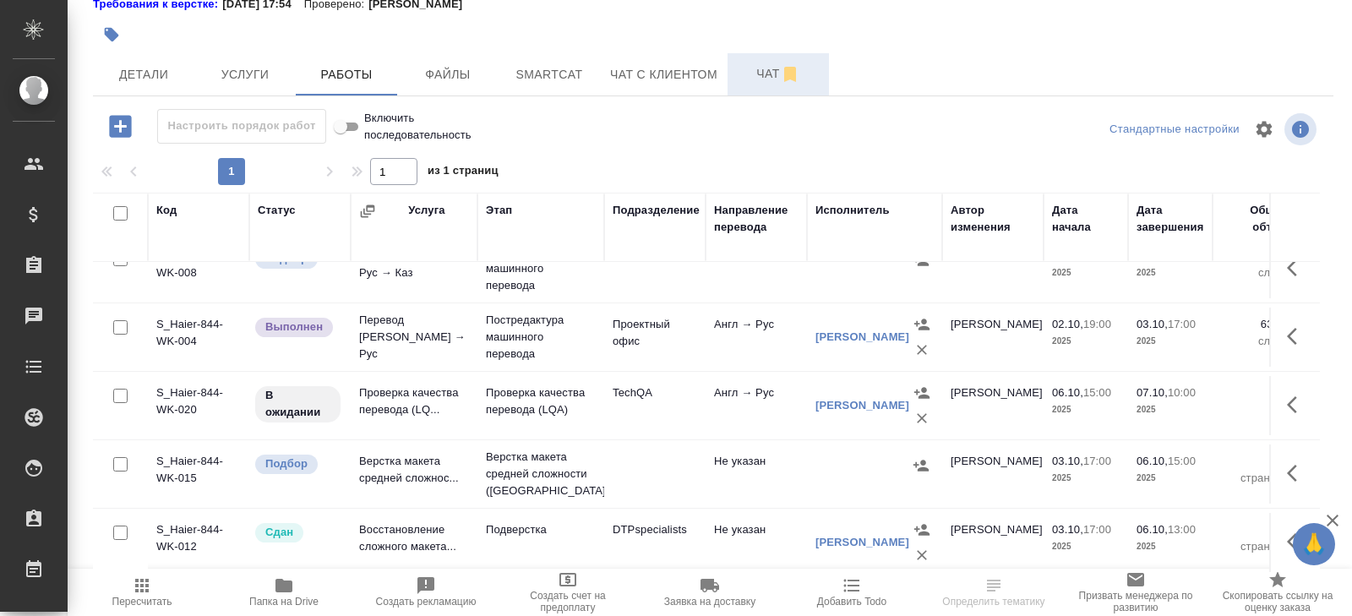
click at [780, 75] on span "Чат" at bounding box center [777, 73] width 81 height 21
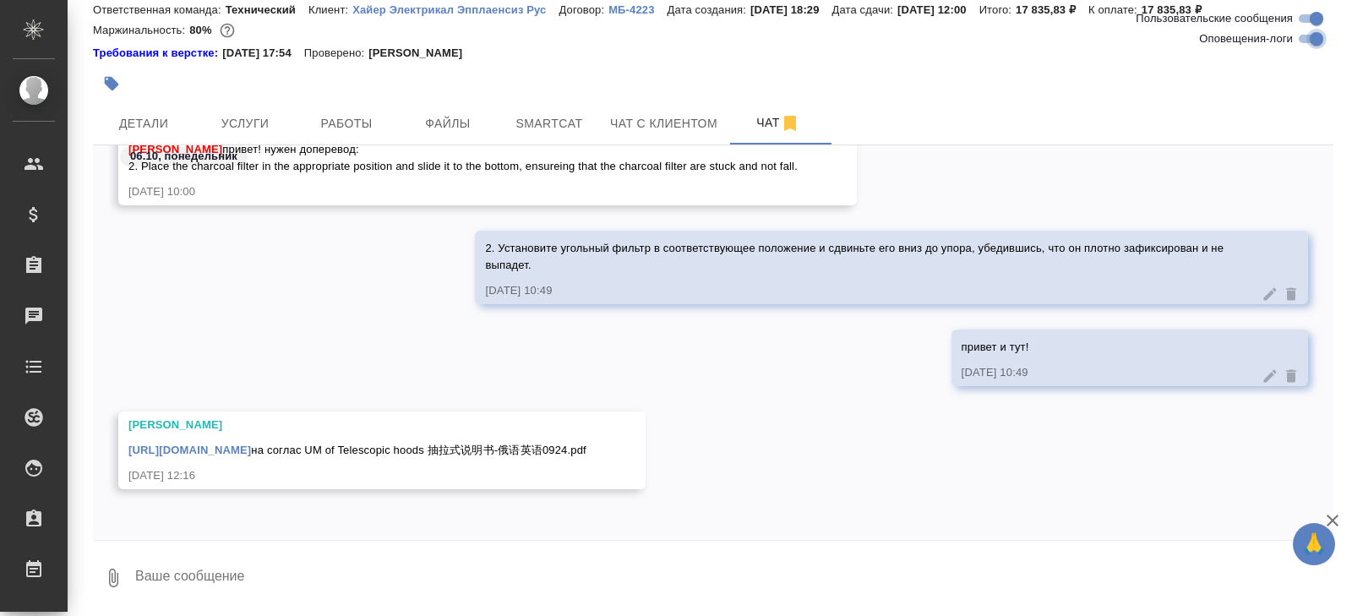
click at [1314, 44] on input "Оповещения-логи" at bounding box center [1316, 39] width 61 height 20
checkbox input "false"
click at [341, 134] on button "Работы" at bounding box center [346, 123] width 101 height 42
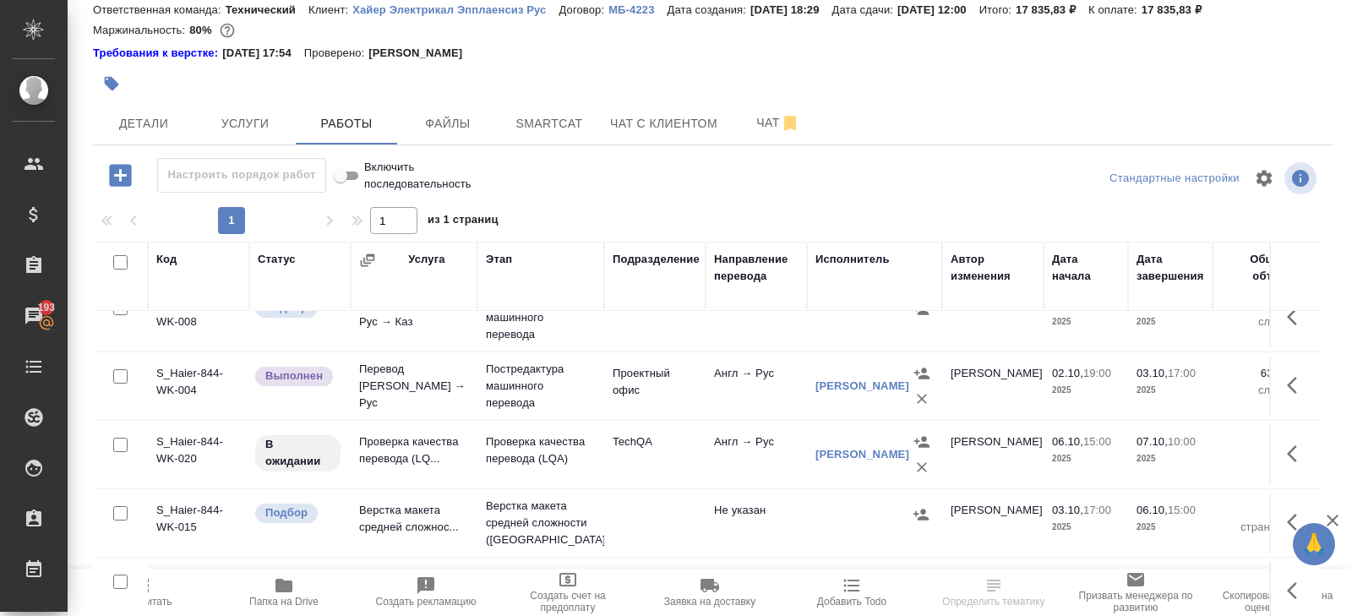
scroll to position [155, 0]
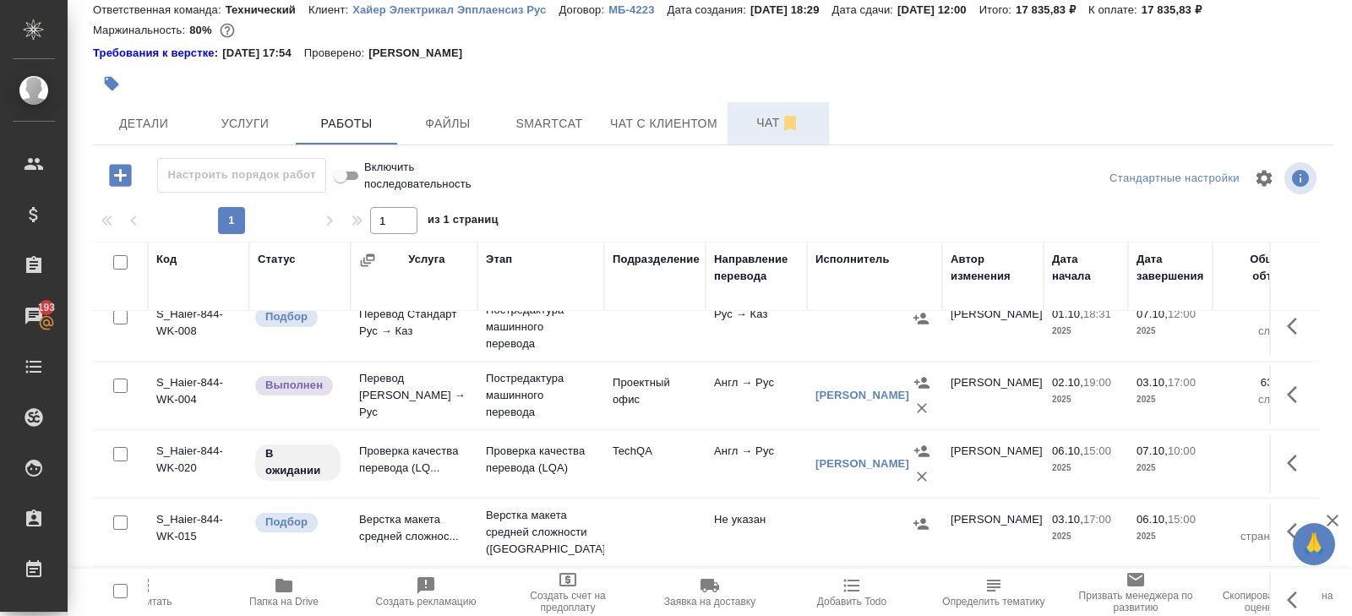
click at [778, 129] on span "Чат" at bounding box center [777, 122] width 81 height 21
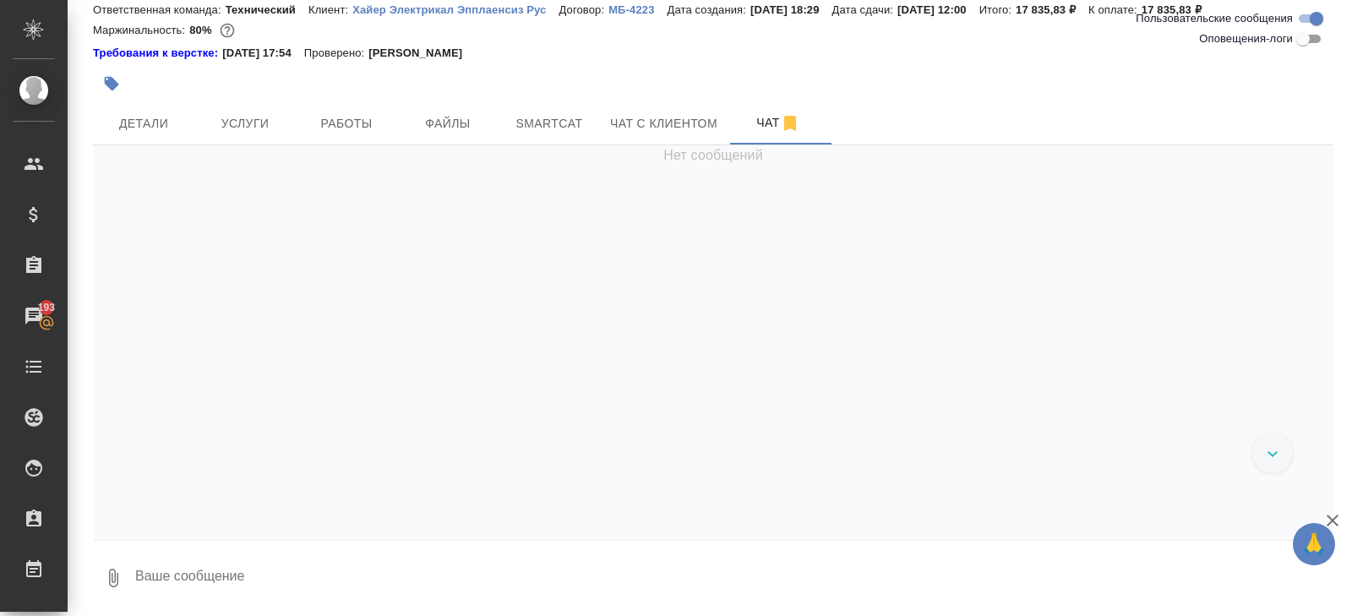
scroll to position [2143, 0]
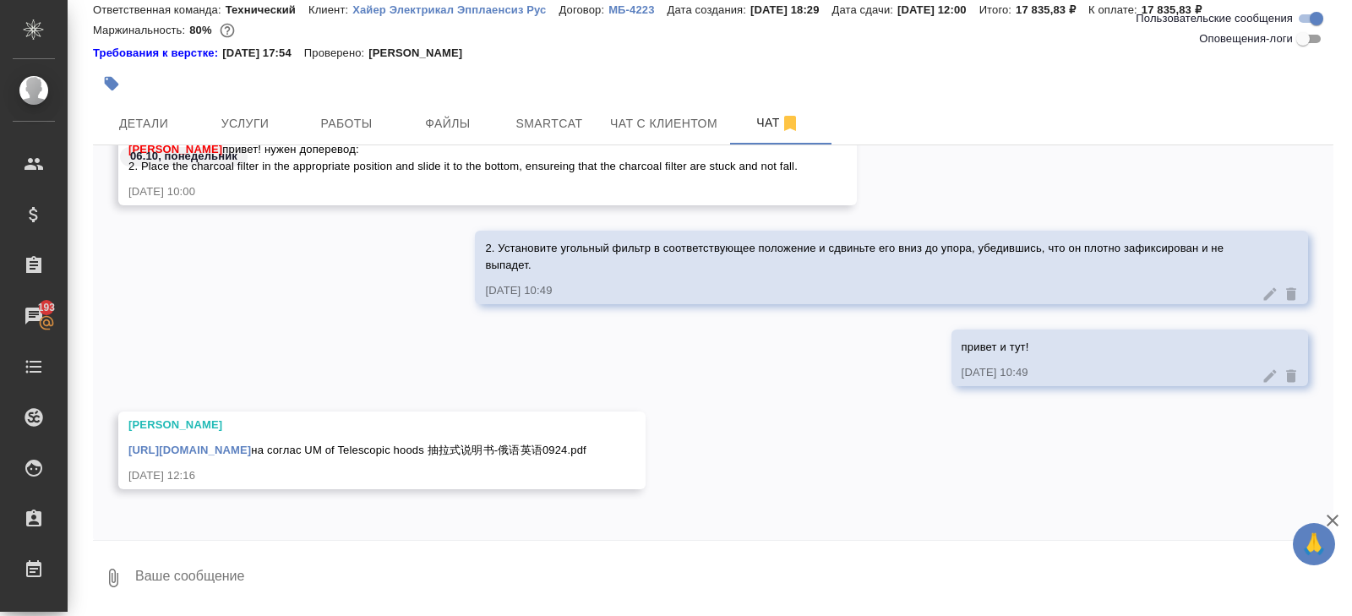
click at [230, 579] on textarea at bounding box center [733, 577] width 1200 height 57
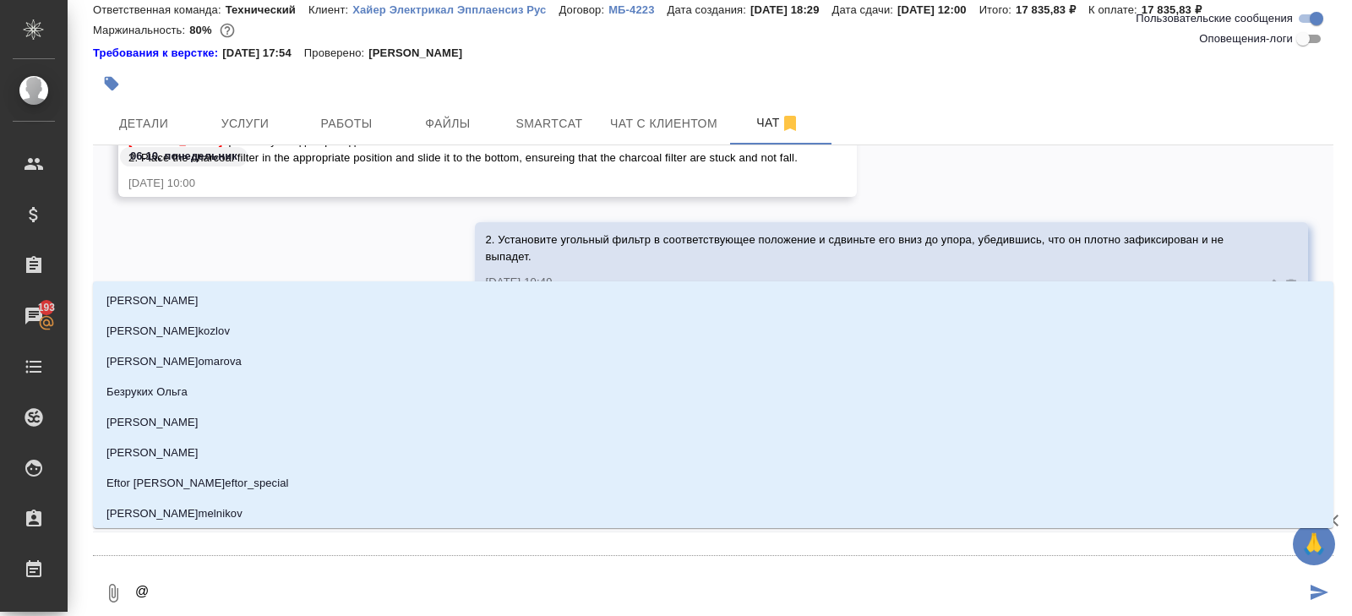
type textarea "@р"
type input "р"
type textarea "@рум"
type input "рум"
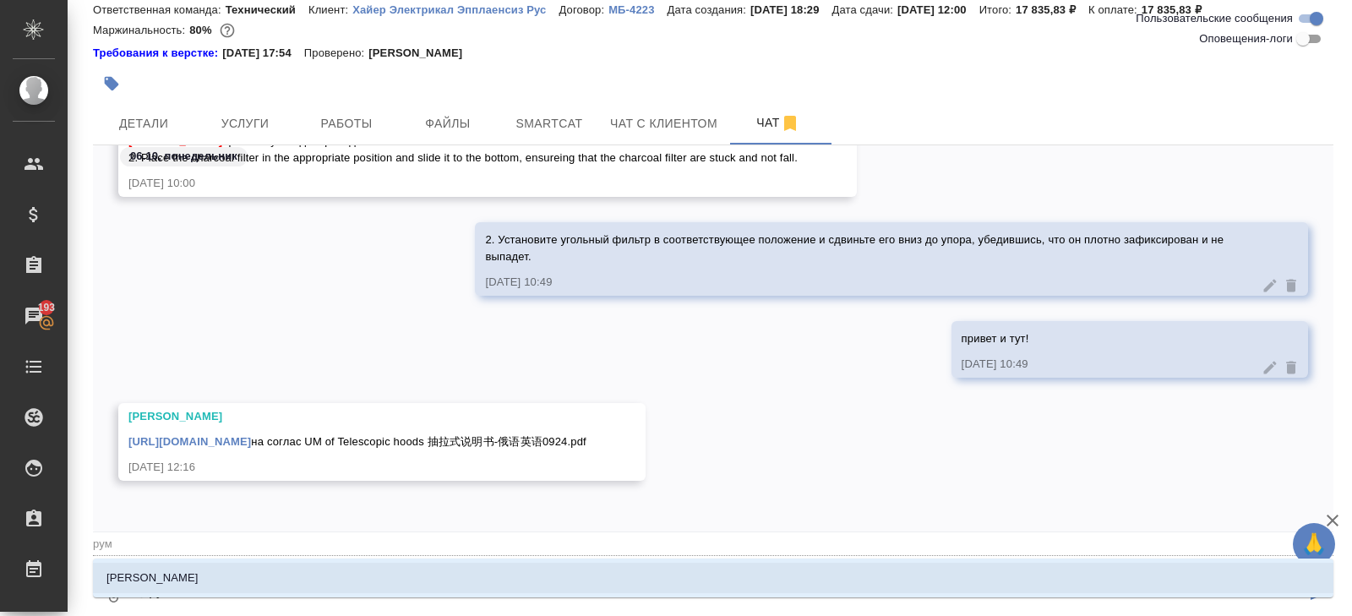
click at [170, 579] on p "[PERSON_NAME]" at bounding box center [152, 577] width 92 height 17
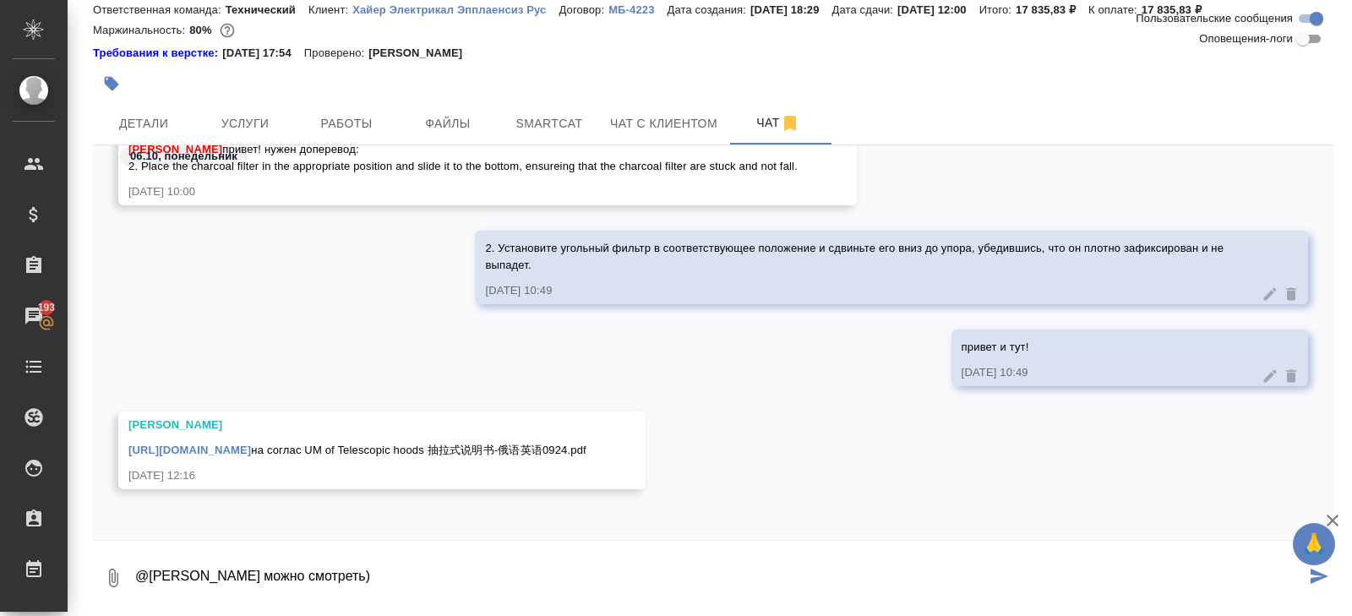
type textarea "@Румянцева Дарья можно смотреть)"
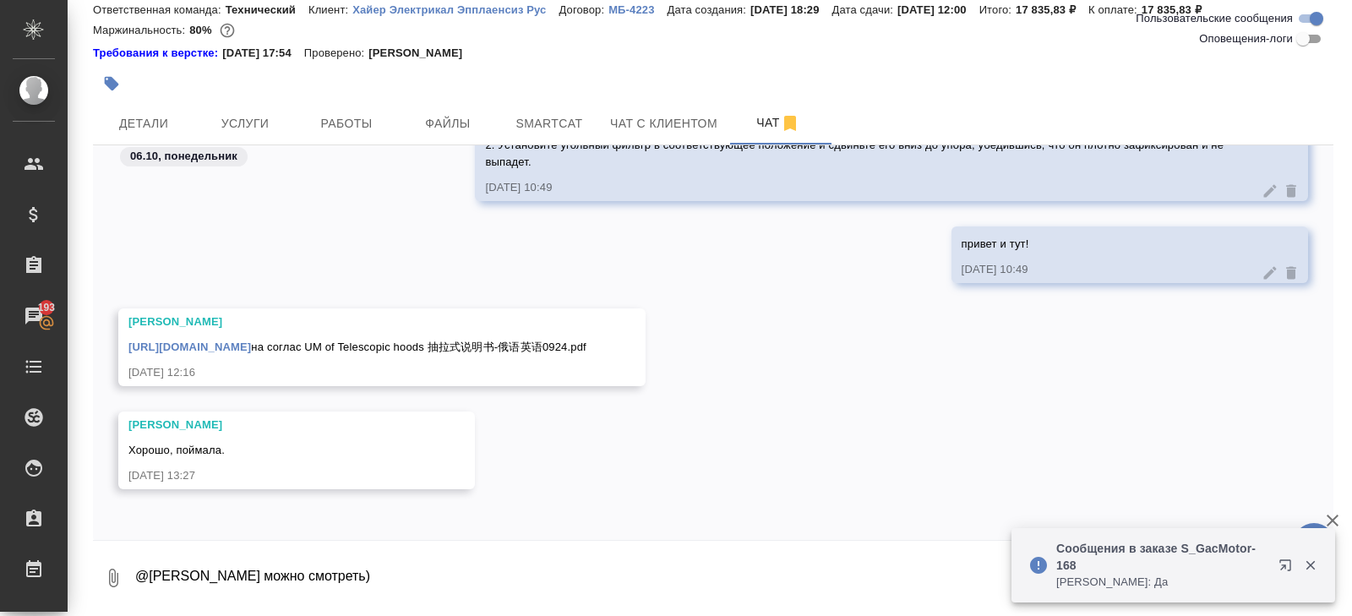
scroll to position [2246, 0]
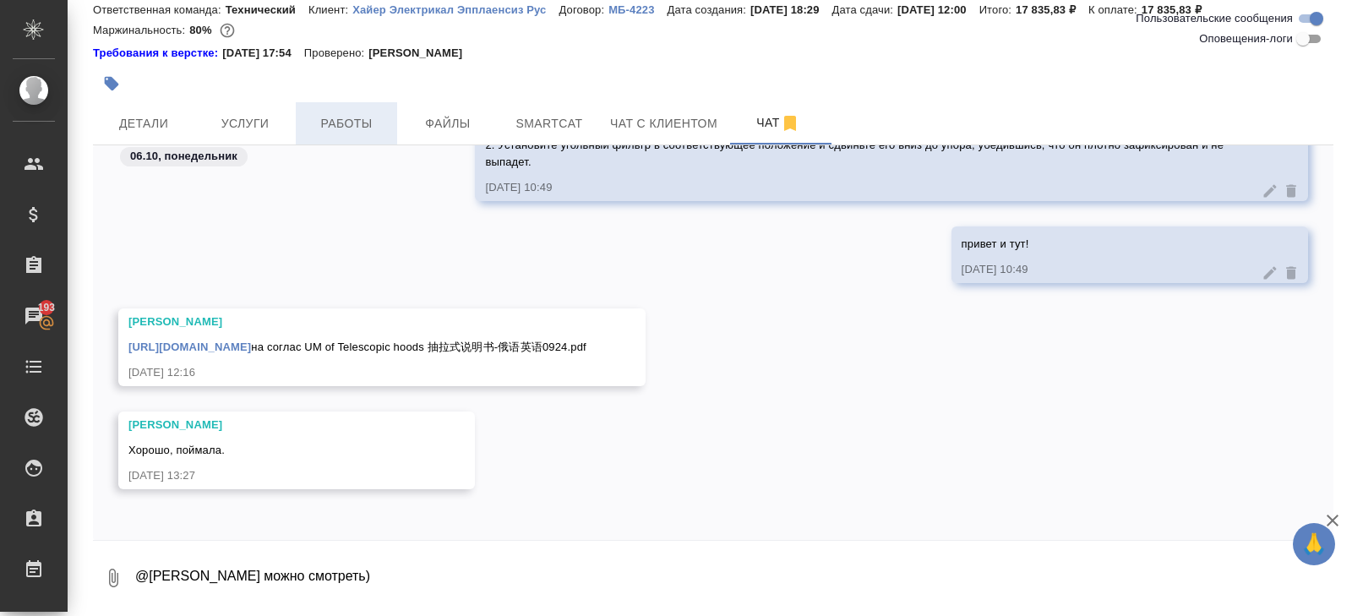
click at [378, 138] on button "Работы" at bounding box center [346, 123] width 101 height 42
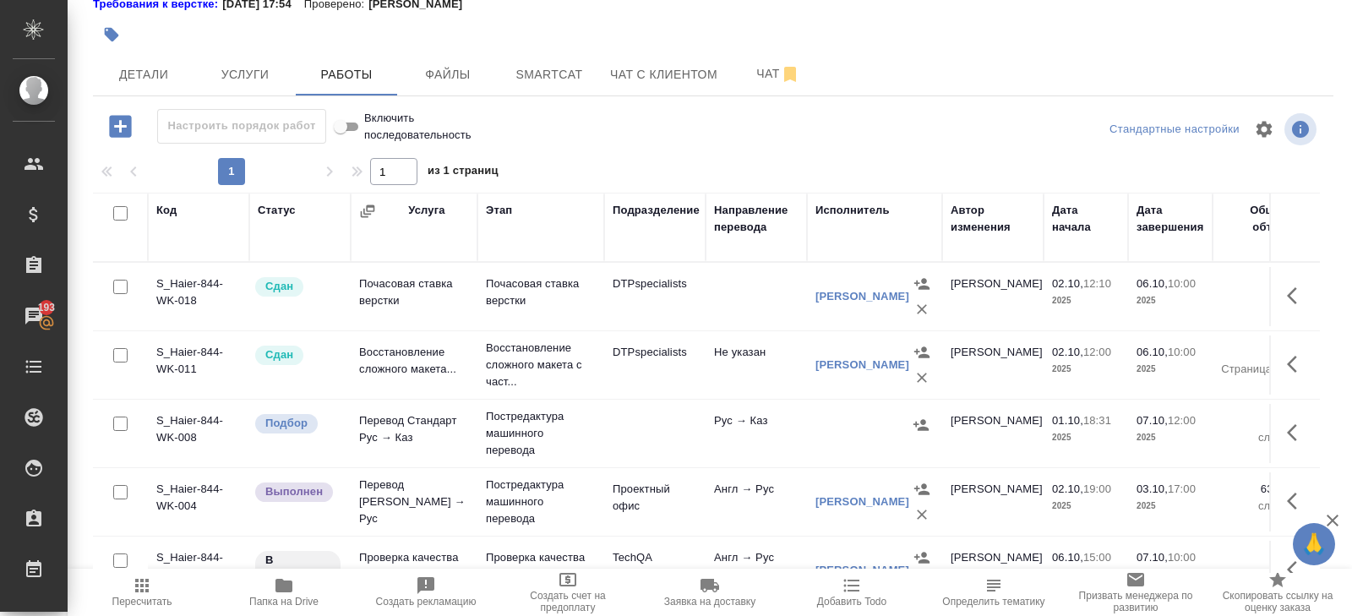
scroll to position [165, 0]
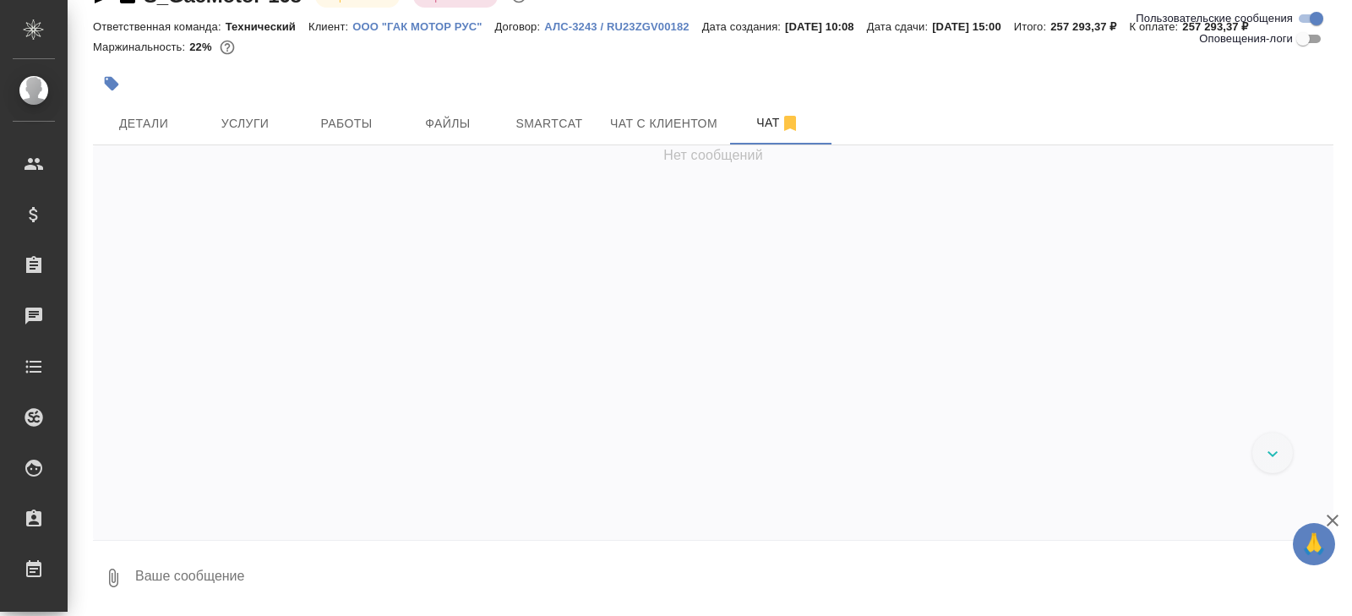
scroll to position [6307, 0]
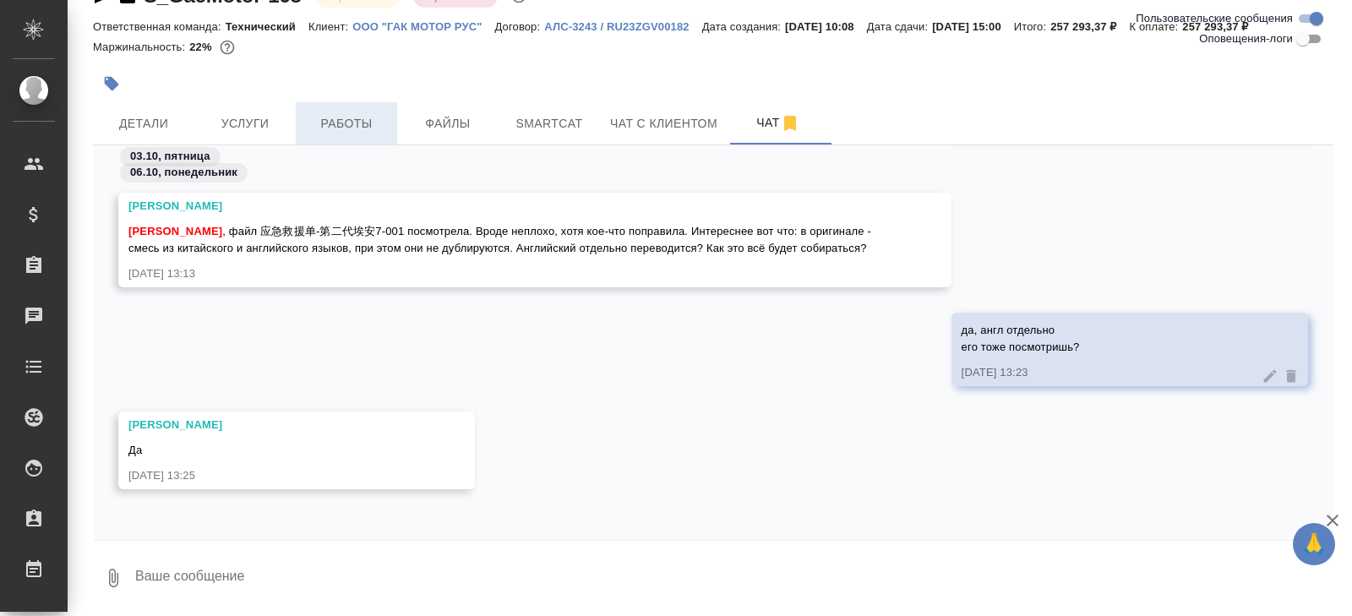
click at [371, 131] on span "Работы" at bounding box center [346, 123] width 81 height 21
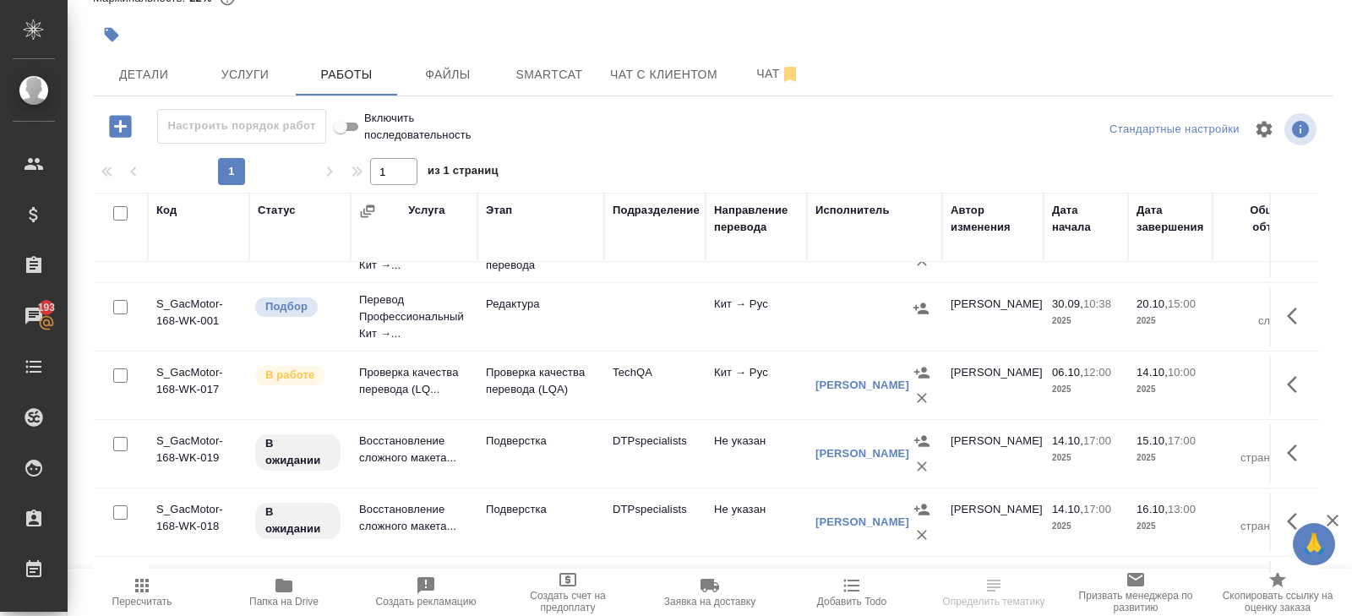
scroll to position [668, 0]
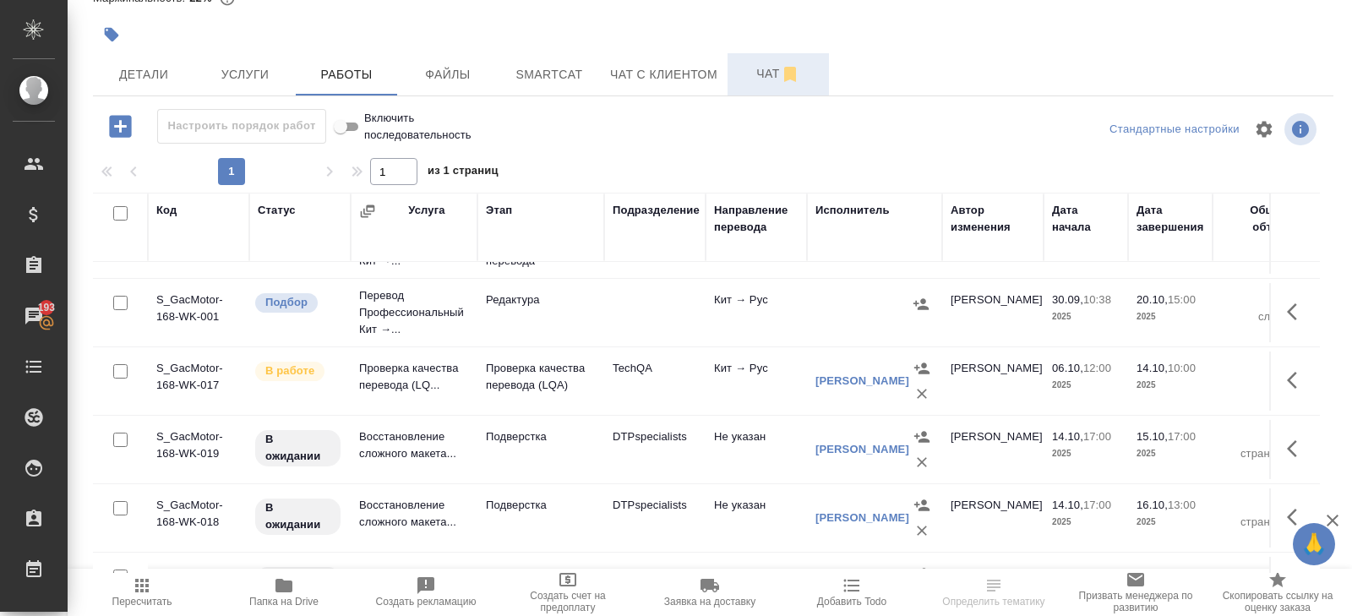
click at [773, 72] on span "Чат" at bounding box center [777, 73] width 81 height 21
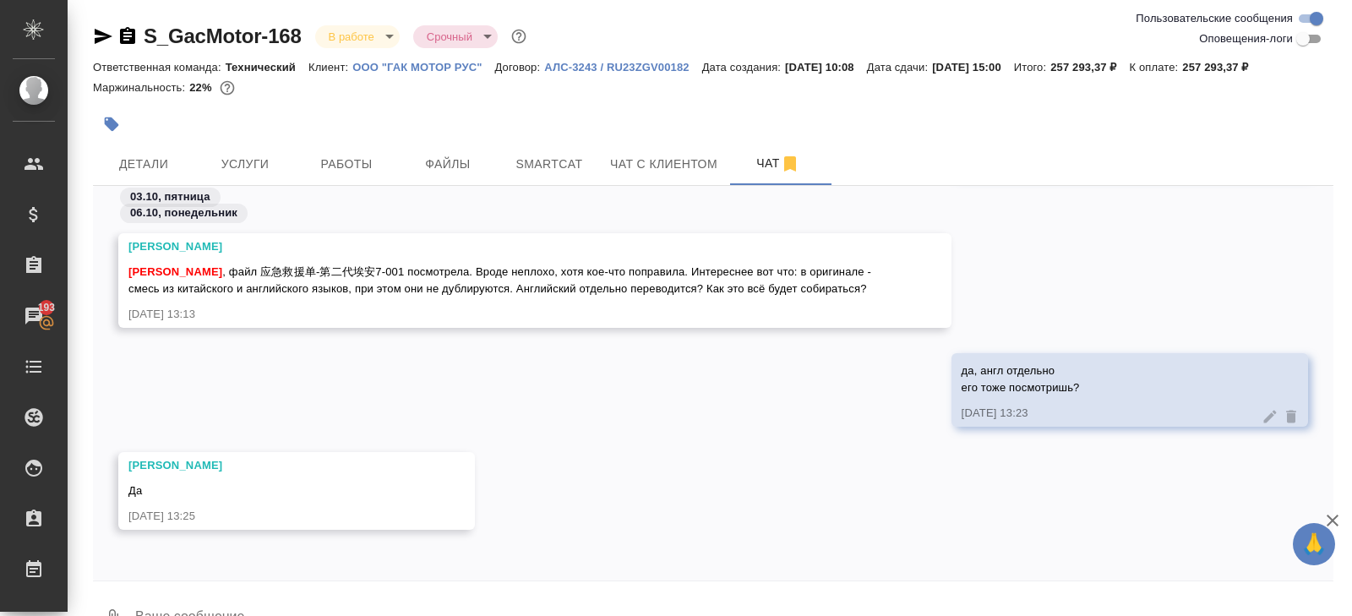
scroll to position [41, 0]
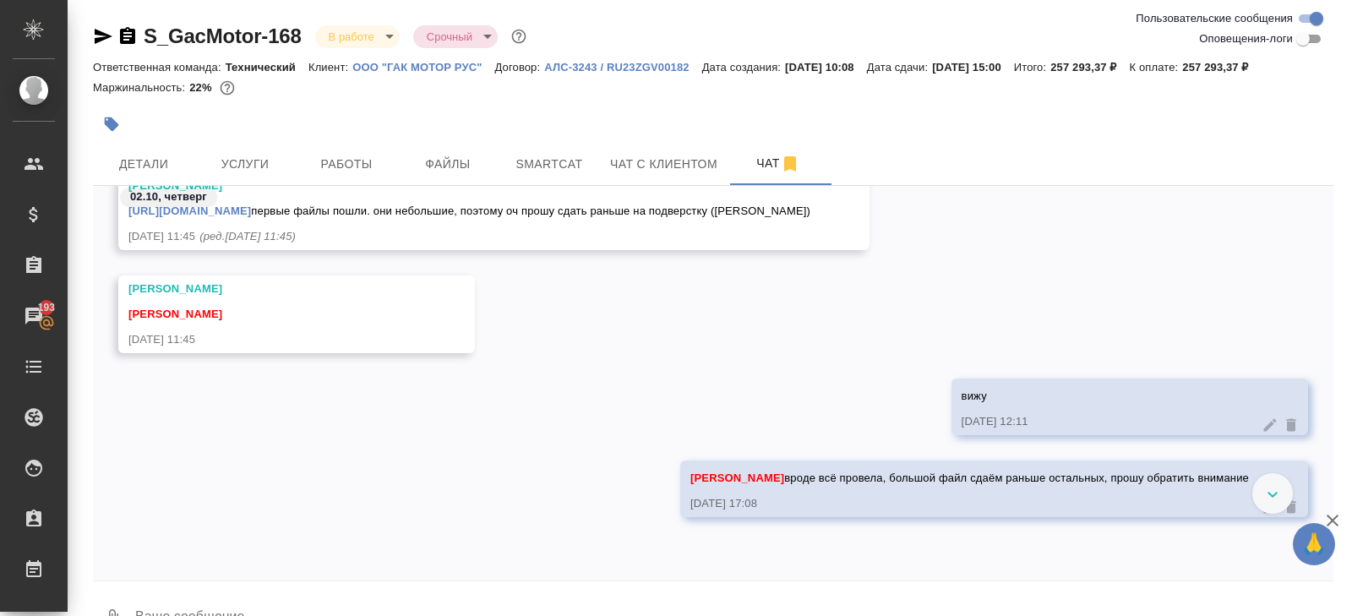
click at [1271, 500] on div at bounding box center [1272, 493] width 41 height 41
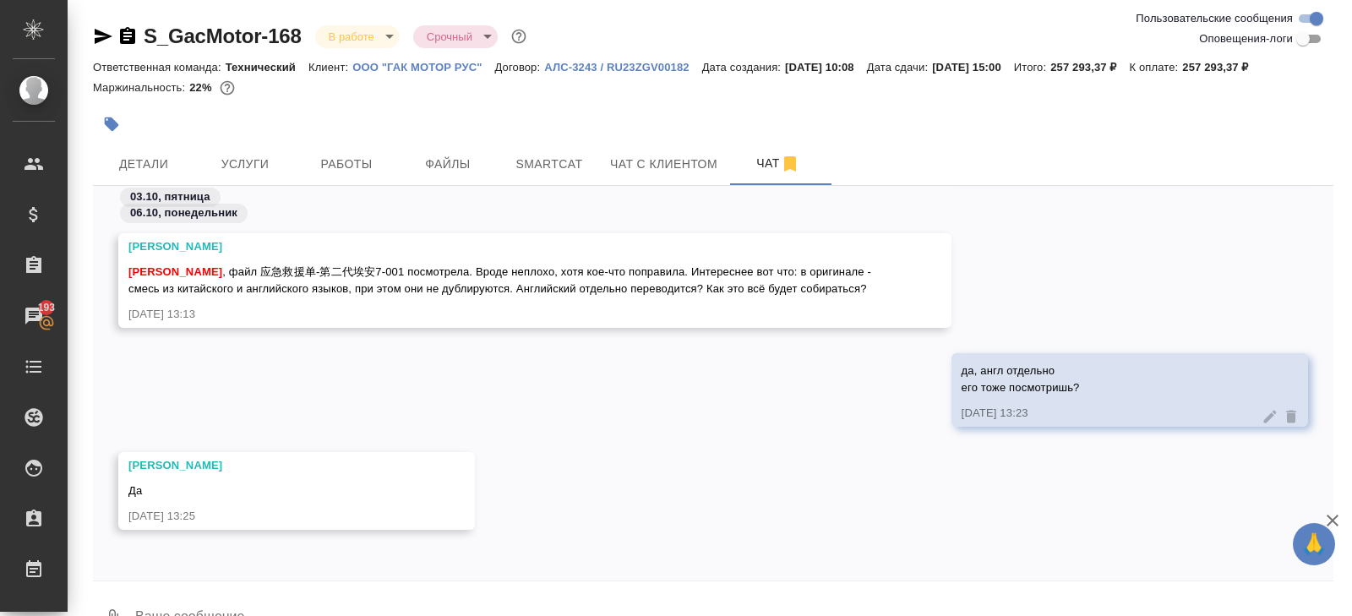
scroll to position [41, 0]
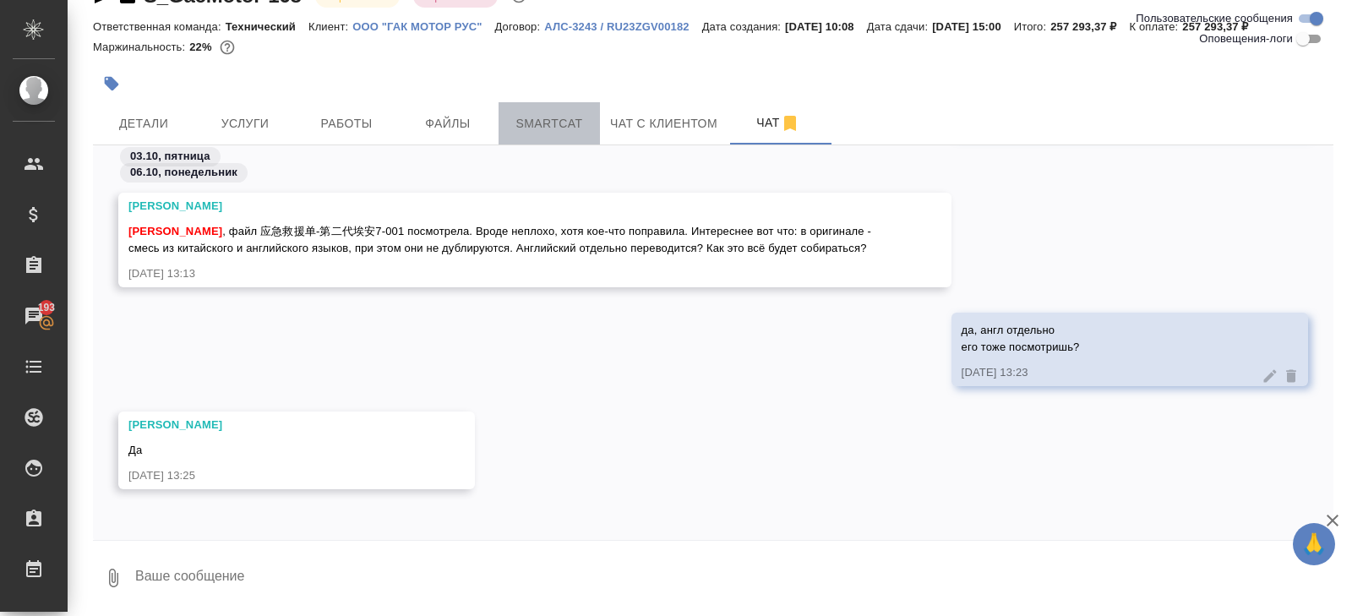
click at [537, 134] on button "Smartcat" at bounding box center [548, 123] width 101 height 42
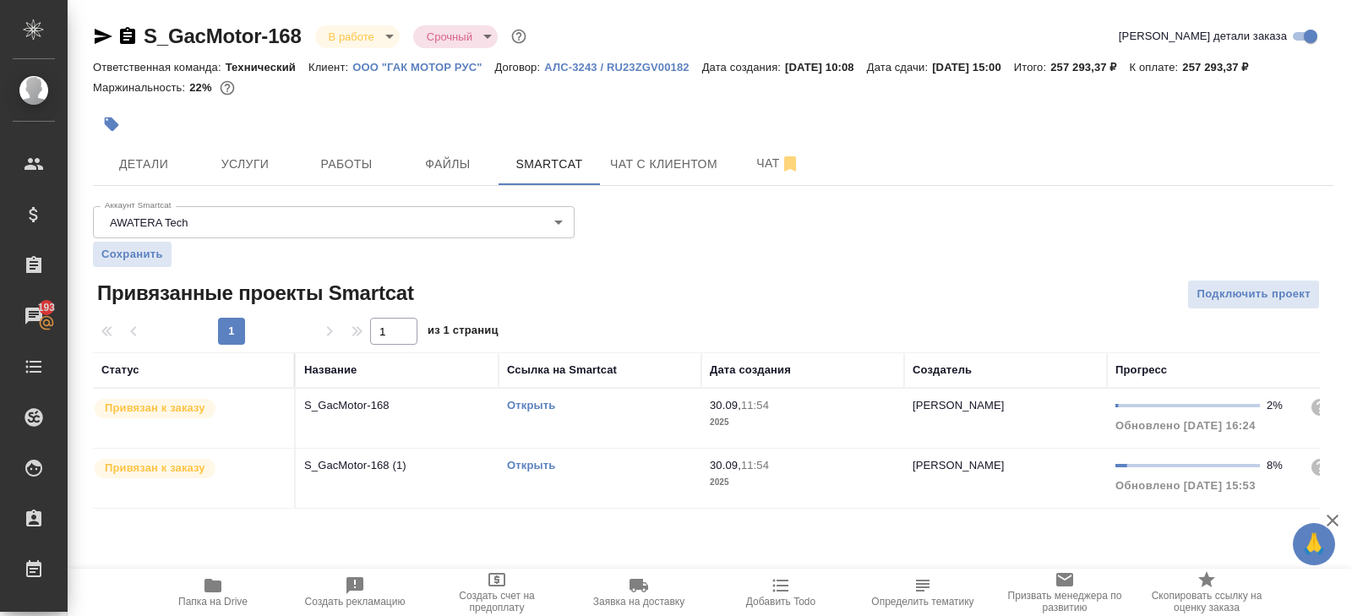
click at [527, 400] on link "Открыть" at bounding box center [531, 405] width 48 height 13
click at [772, 165] on span "Чат" at bounding box center [777, 163] width 81 height 21
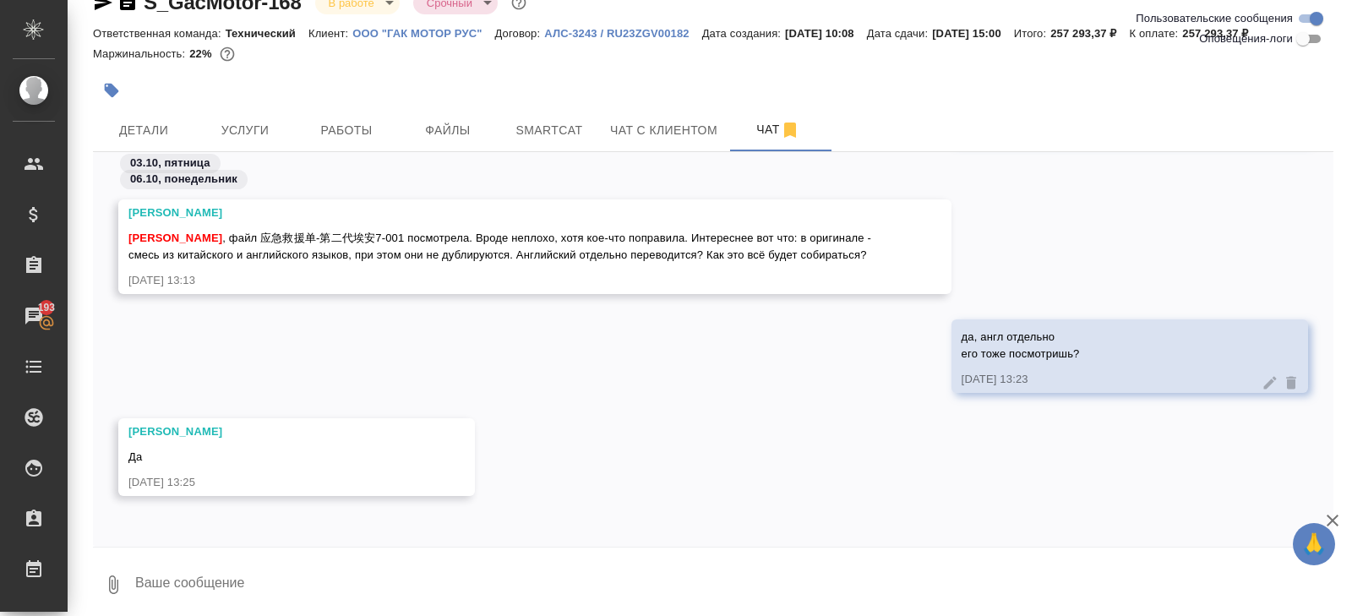
scroll to position [41, 0]
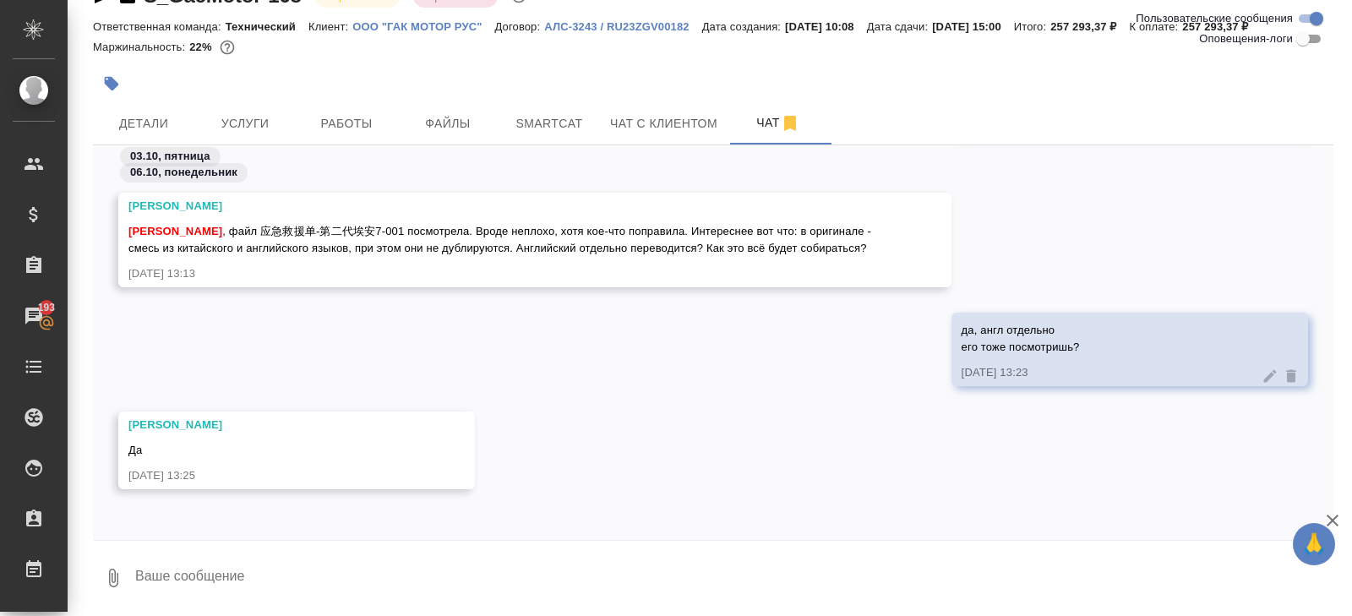
click at [197, 592] on textarea at bounding box center [733, 577] width 1200 height 57
type textarea "Даша, не поняла только какой файл ты смотрела"
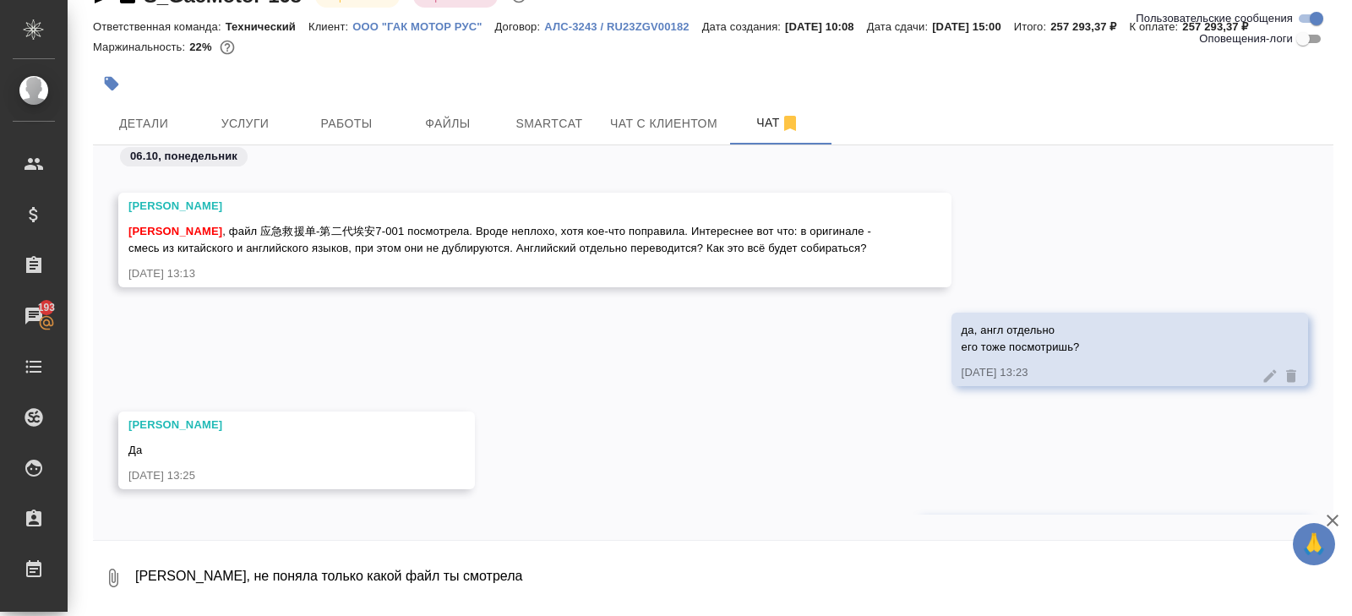
scroll to position [6388, 0]
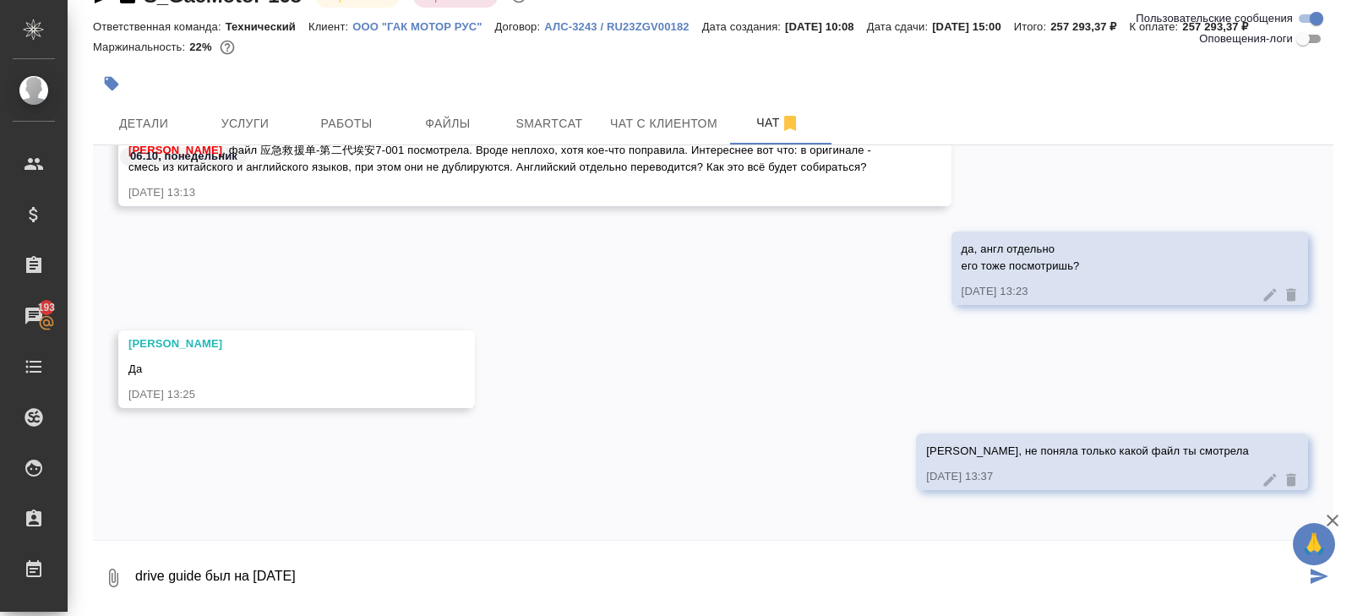
type textarea "drive guide был на сегодня"
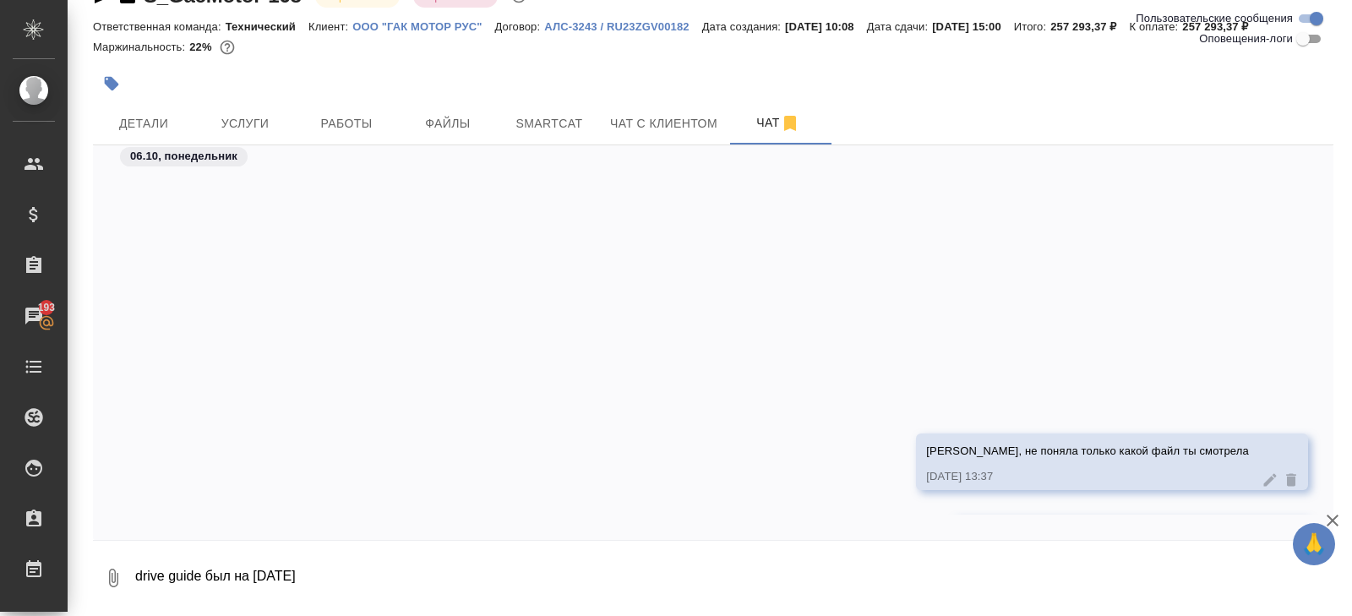
scroll to position [6471, 0]
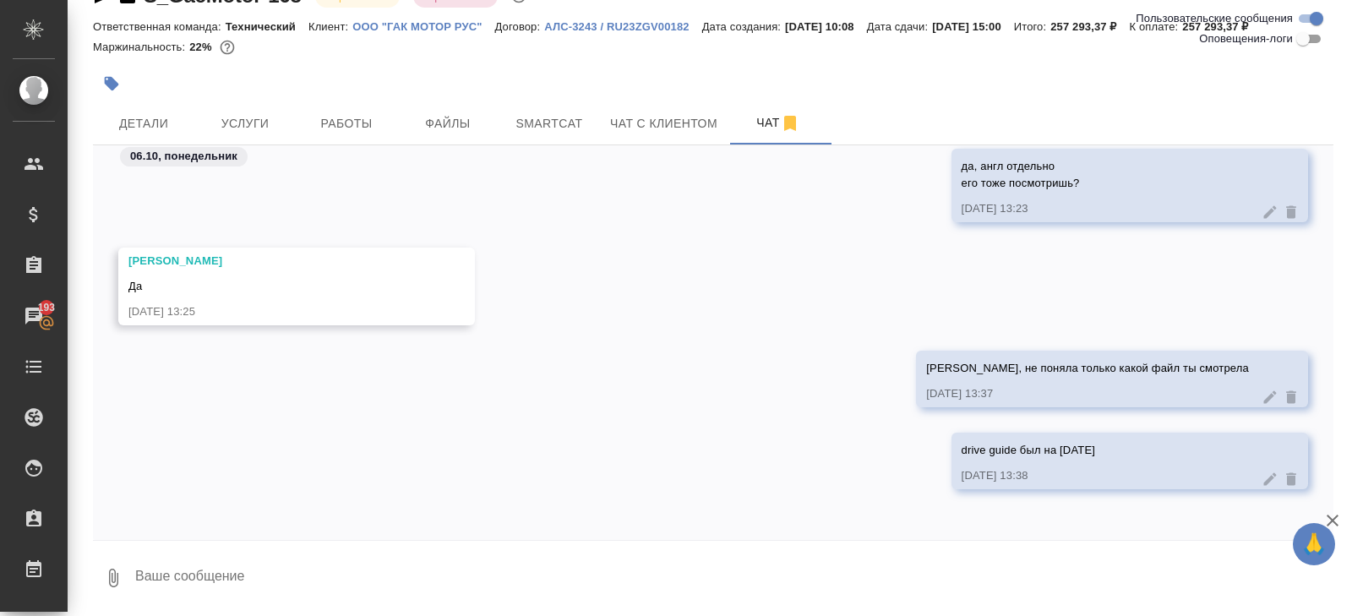
click at [356, 97] on div at bounding box center [506, 83] width 827 height 37
click at [358, 110] on button "Работы" at bounding box center [346, 123] width 101 height 42
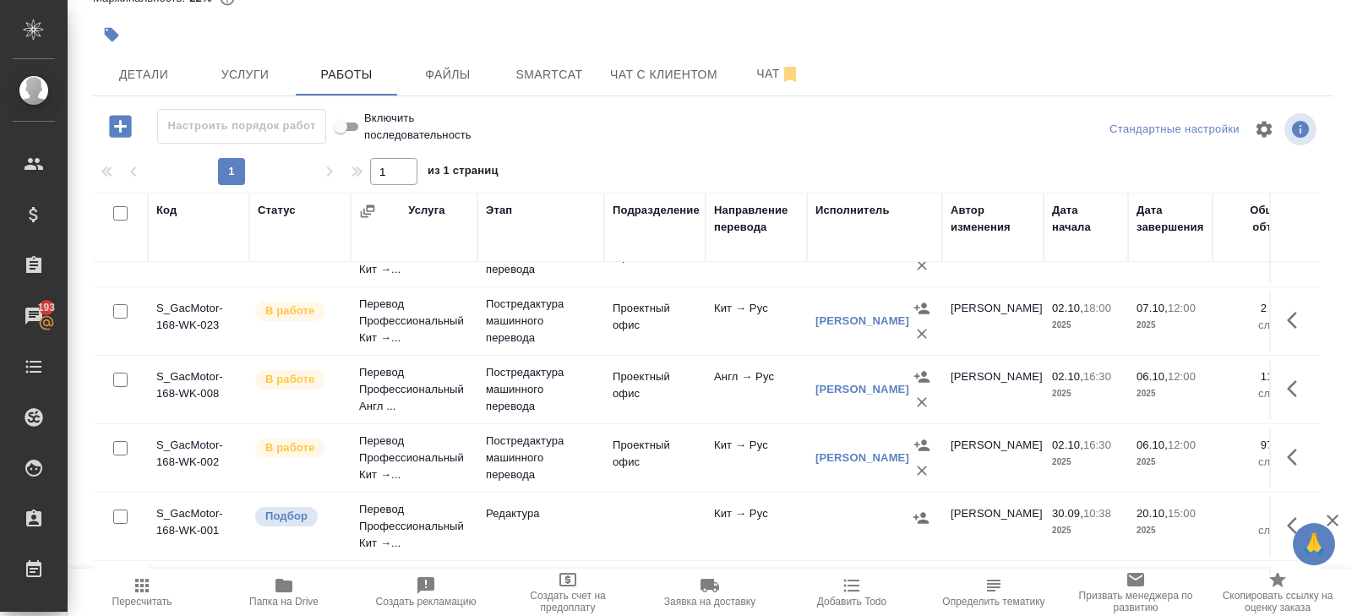
scroll to position [471, 0]
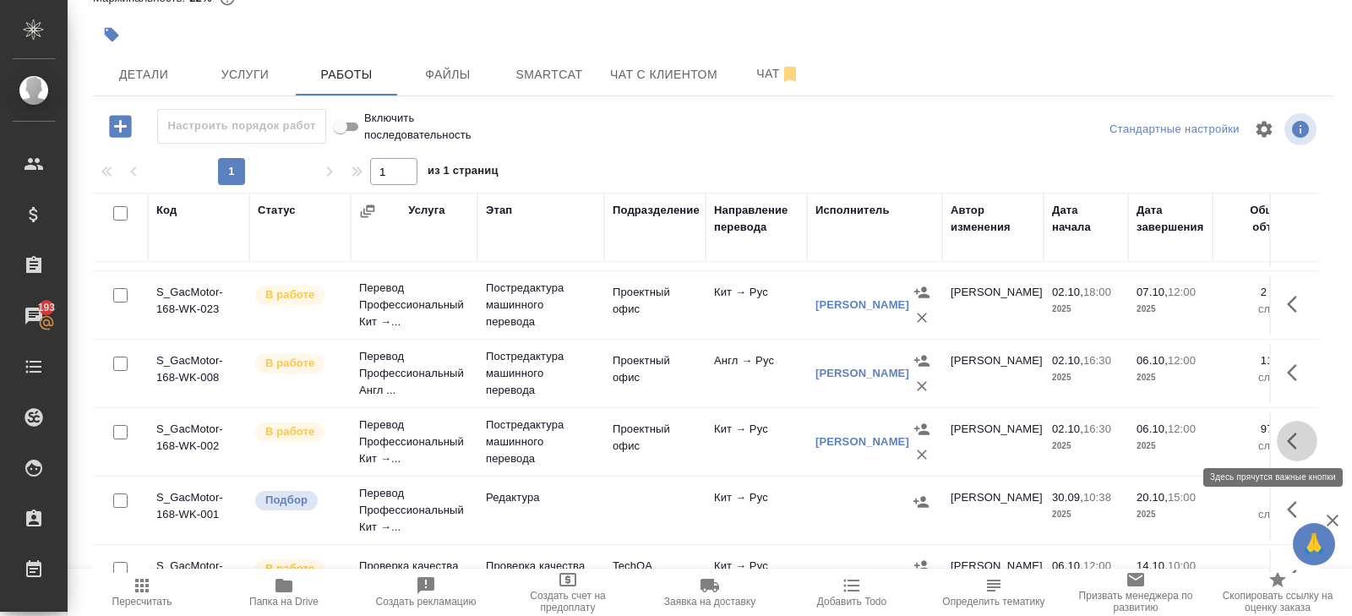
drag, startPoint x: 1298, startPoint y: 438, endPoint x: 1207, endPoint y: 462, distance: 94.2
click at [1298, 438] on icon "button" at bounding box center [1297, 441] width 20 height 20
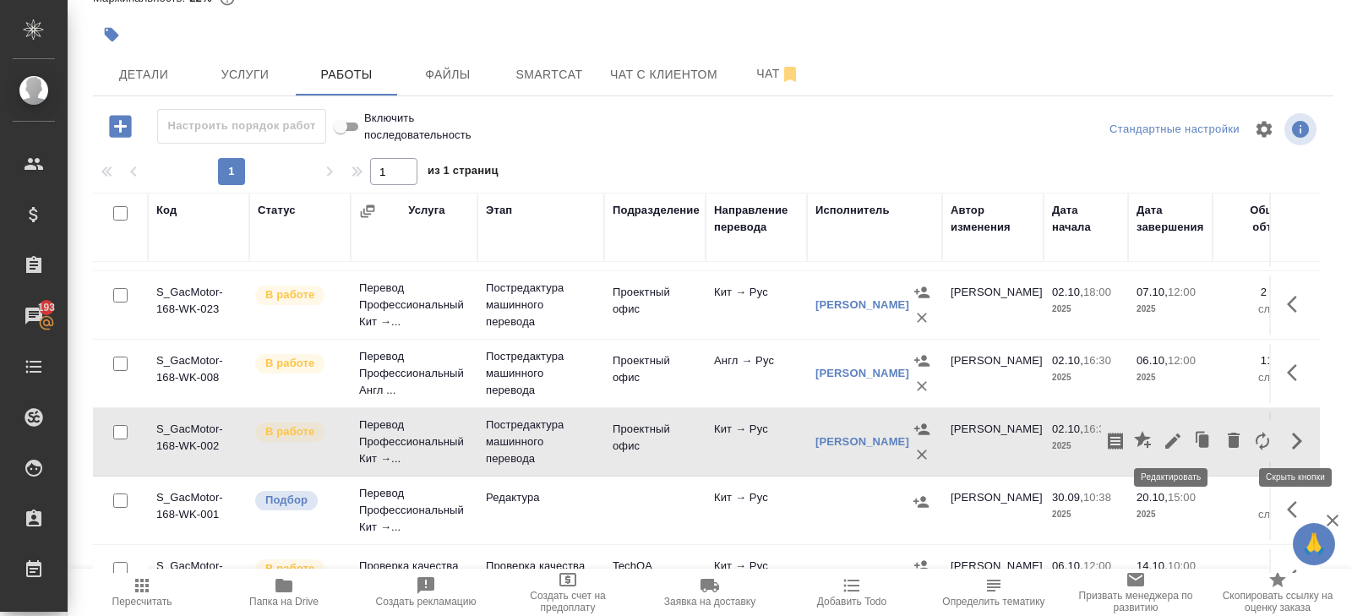
click at [1172, 446] on button "button" at bounding box center [1172, 441] width 29 height 41
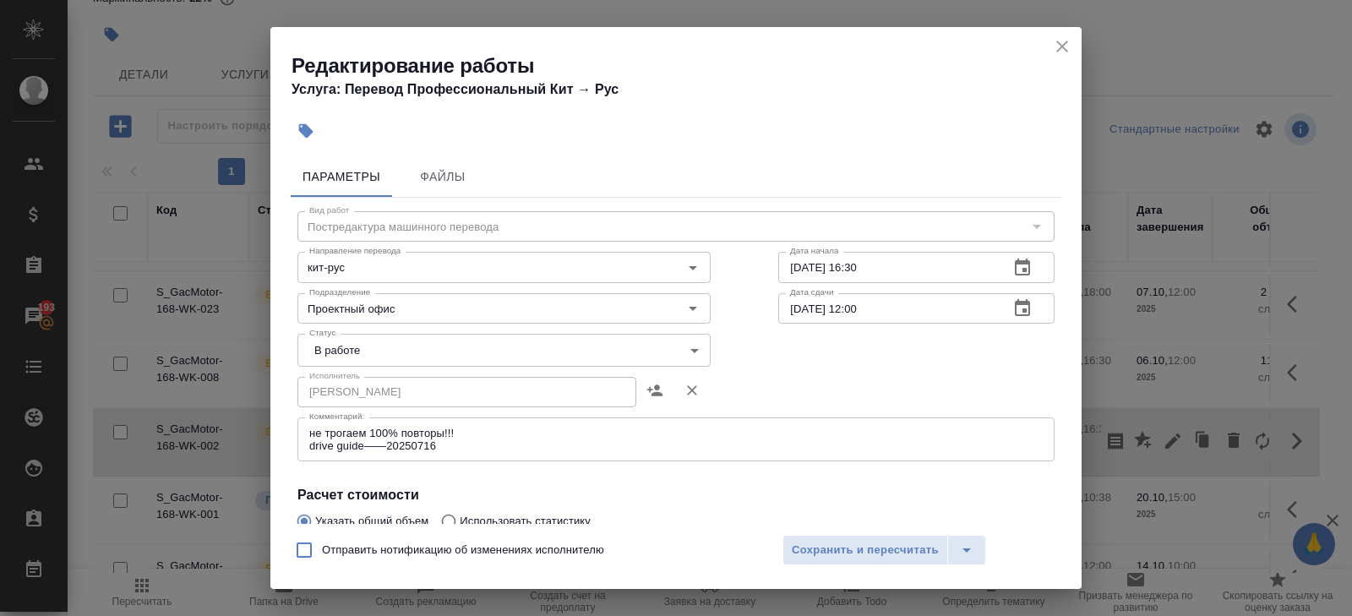
click at [326, 351] on body "🙏 .cls-1 fill:#fff; AWATERA Belyakova Yulia Клиенты Спецификации Заказы 193 Чат…" at bounding box center [676, 308] width 1352 height 616
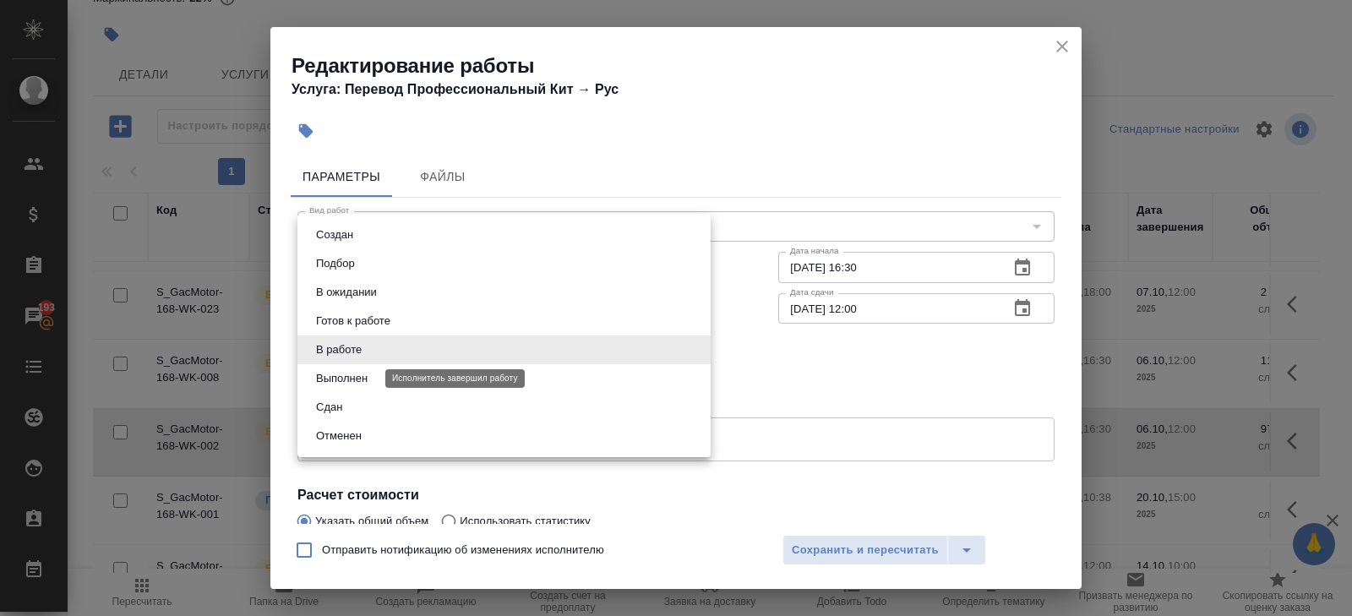
click at [327, 384] on button "Выполнен" at bounding box center [342, 378] width 62 height 19
type input "completed"
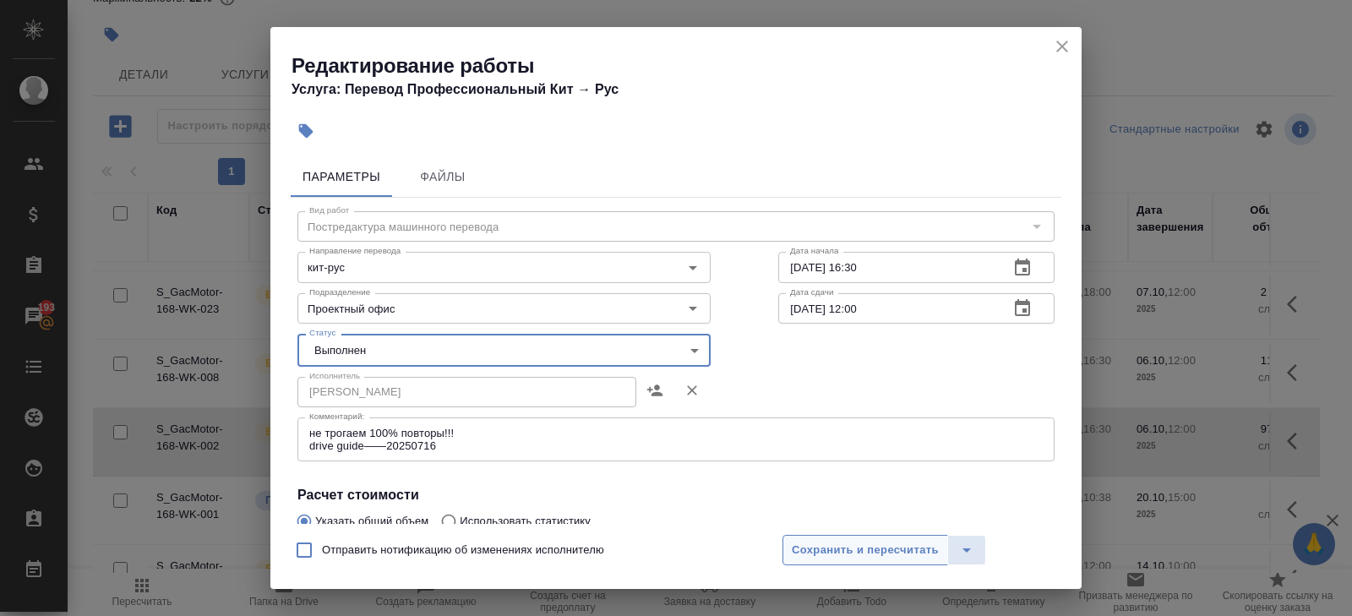
click at [821, 547] on span "Сохранить и пересчитать" at bounding box center [865, 550] width 147 height 19
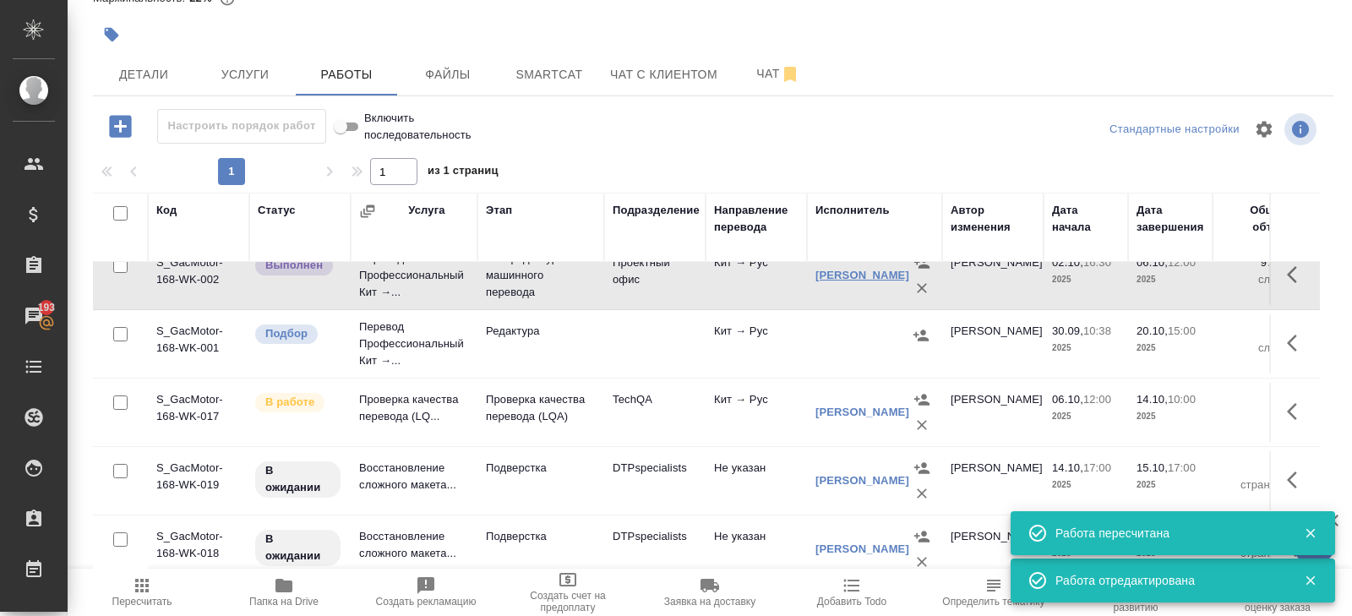
scroll to position [683, 0]
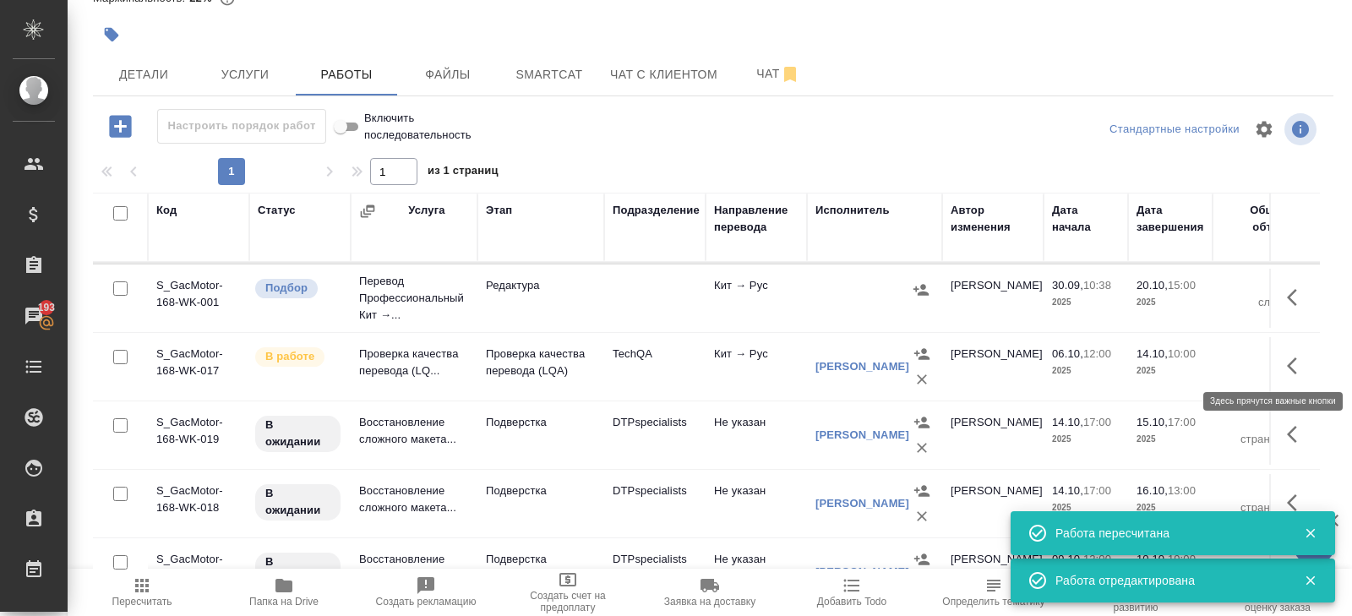
click at [1287, 358] on icon "button" at bounding box center [1292, 365] width 10 height 17
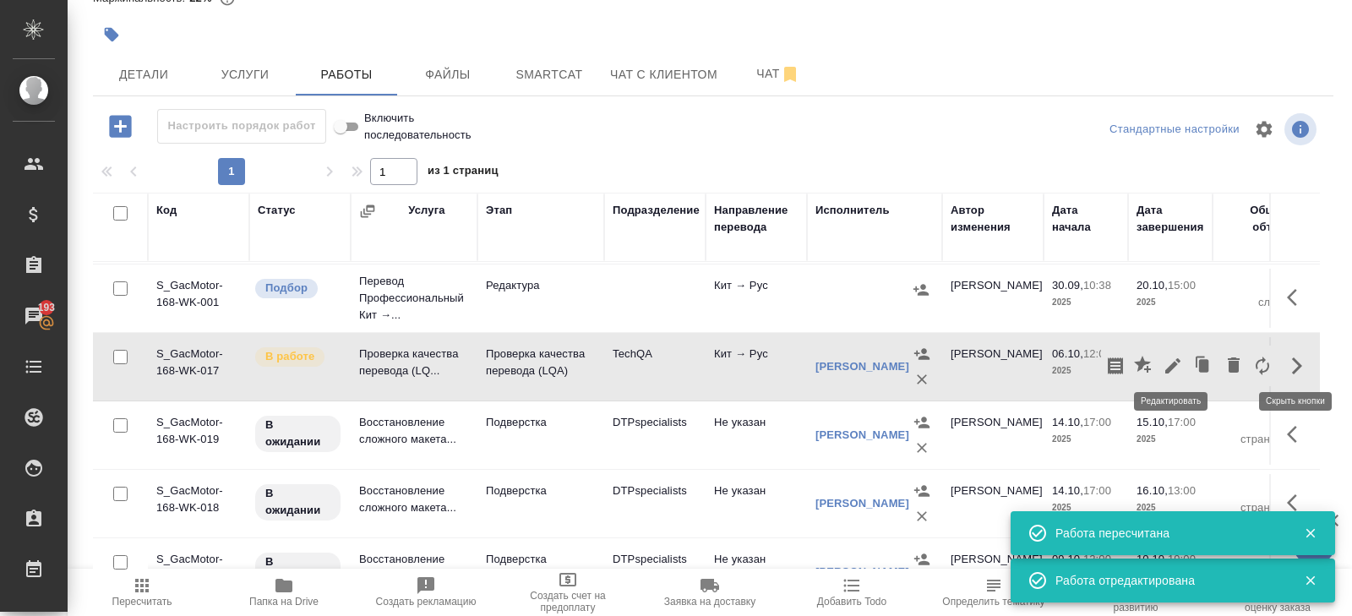
click at [1162, 362] on icon "button" at bounding box center [1172, 366] width 20 height 20
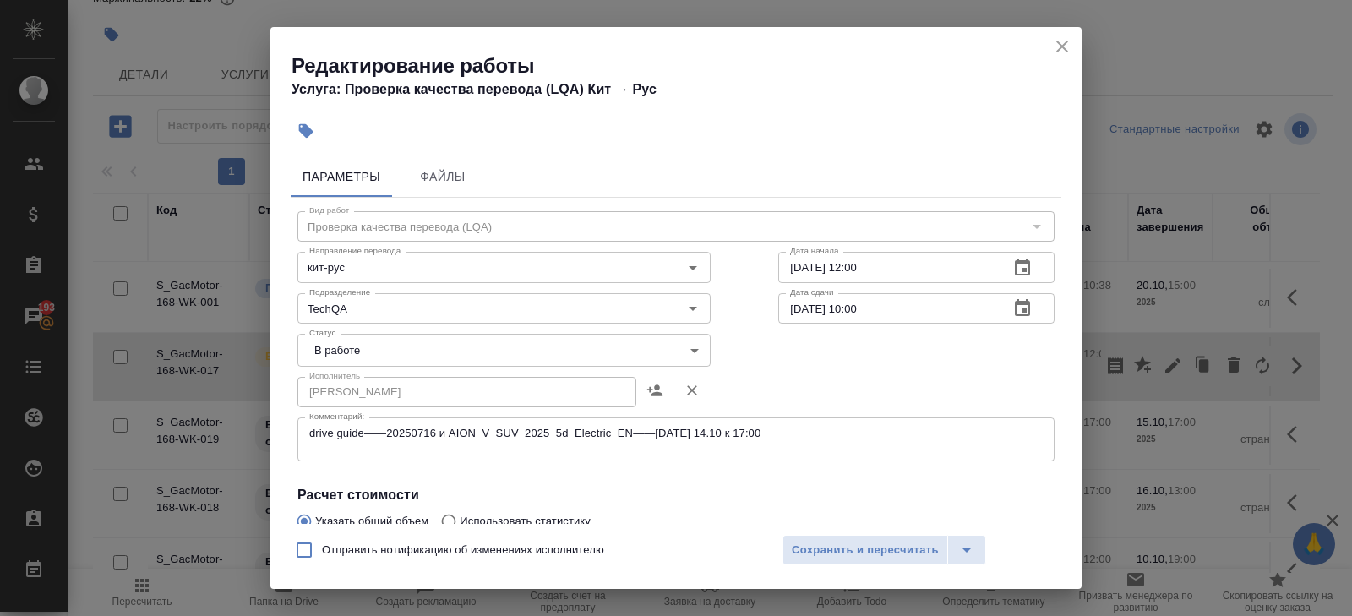
click at [1067, 56] on button "close" at bounding box center [1061, 46] width 25 height 25
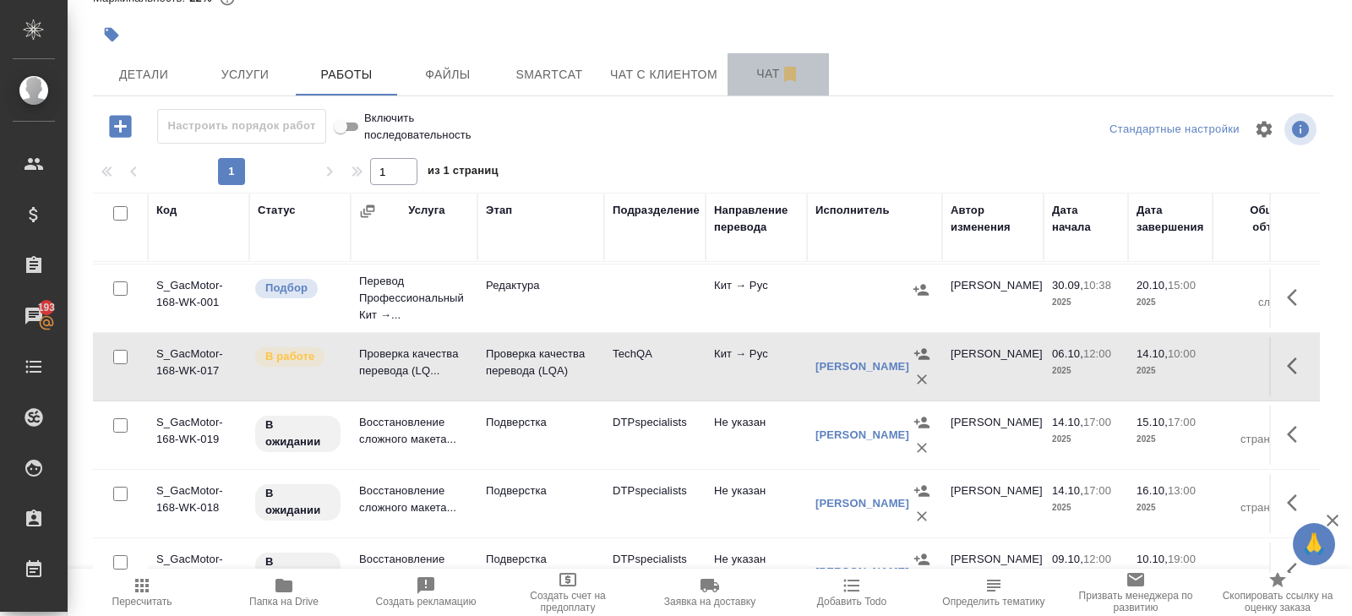
click at [768, 90] on button "Чат" at bounding box center [777, 74] width 101 height 42
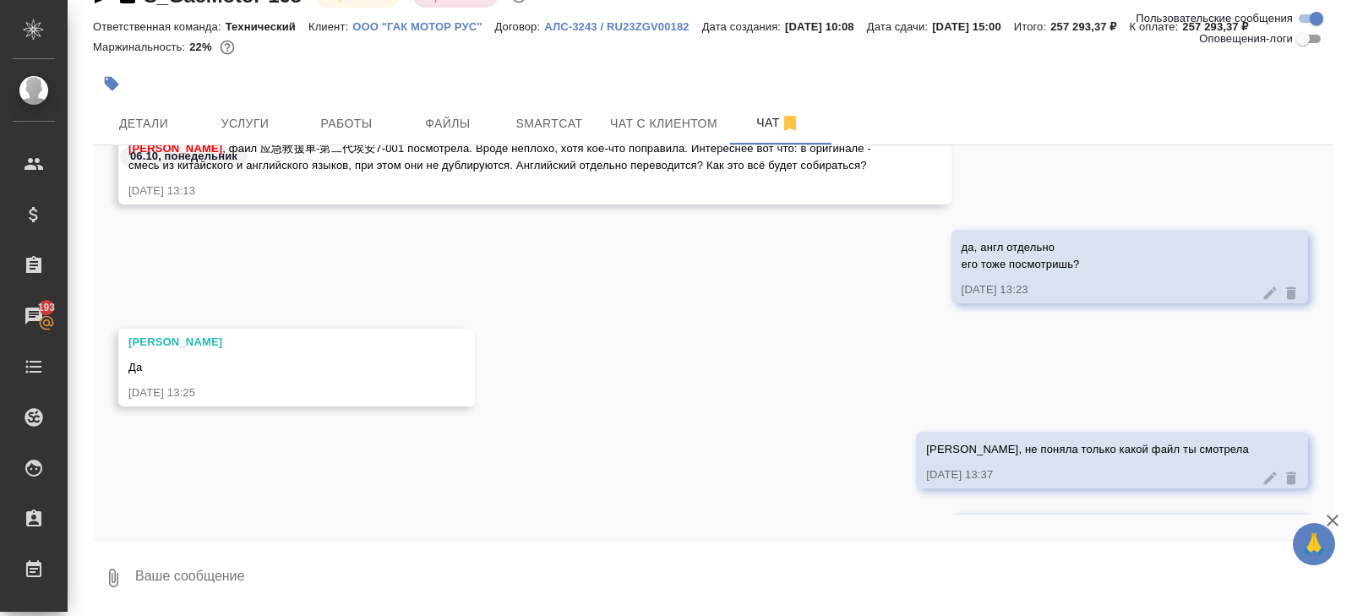
scroll to position [6285, 0]
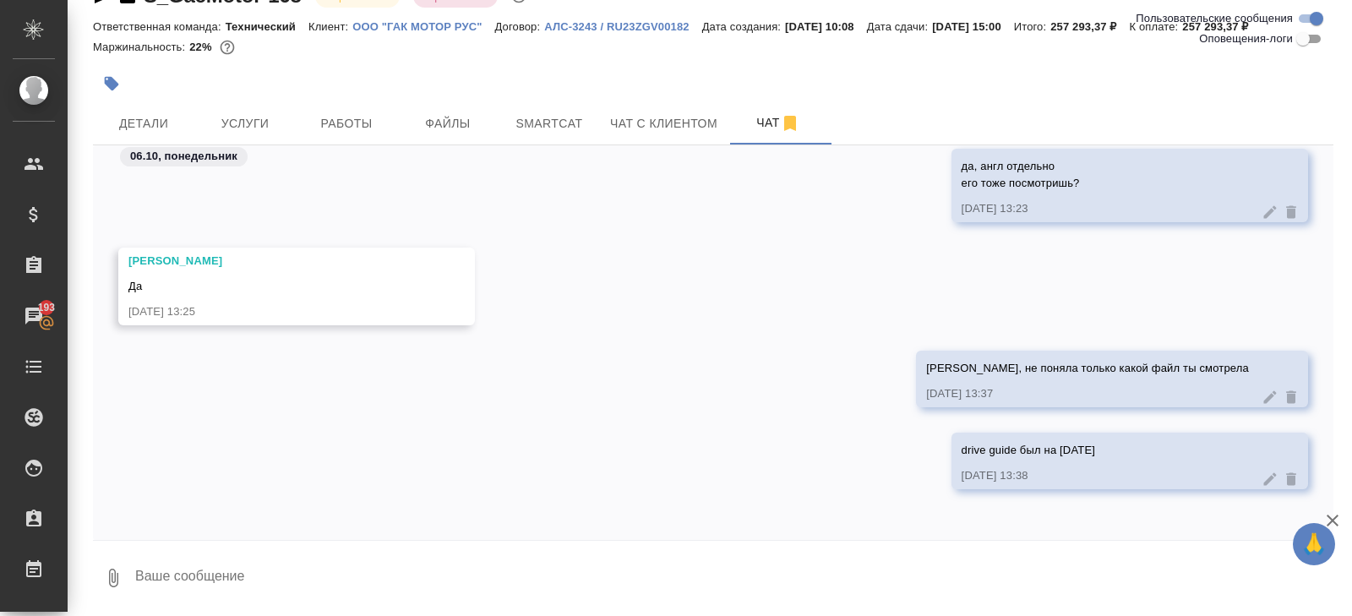
click at [1264, 471] on icon at bounding box center [1269, 479] width 17 height 17
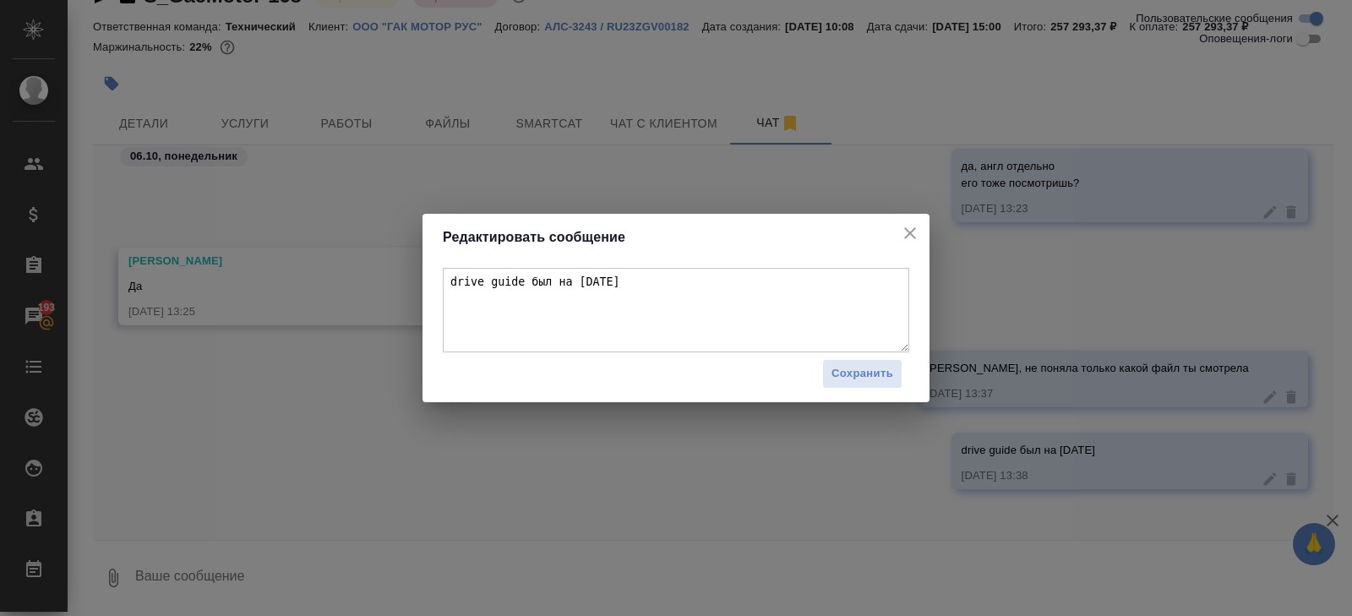
click at [686, 293] on textarea "drive guide был на сегодня" at bounding box center [676, 310] width 466 height 84
type textarea "drive guide был первый"
click at [864, 377] on span "Сохранить" at bounding box center [862, 373] width 62 height 19
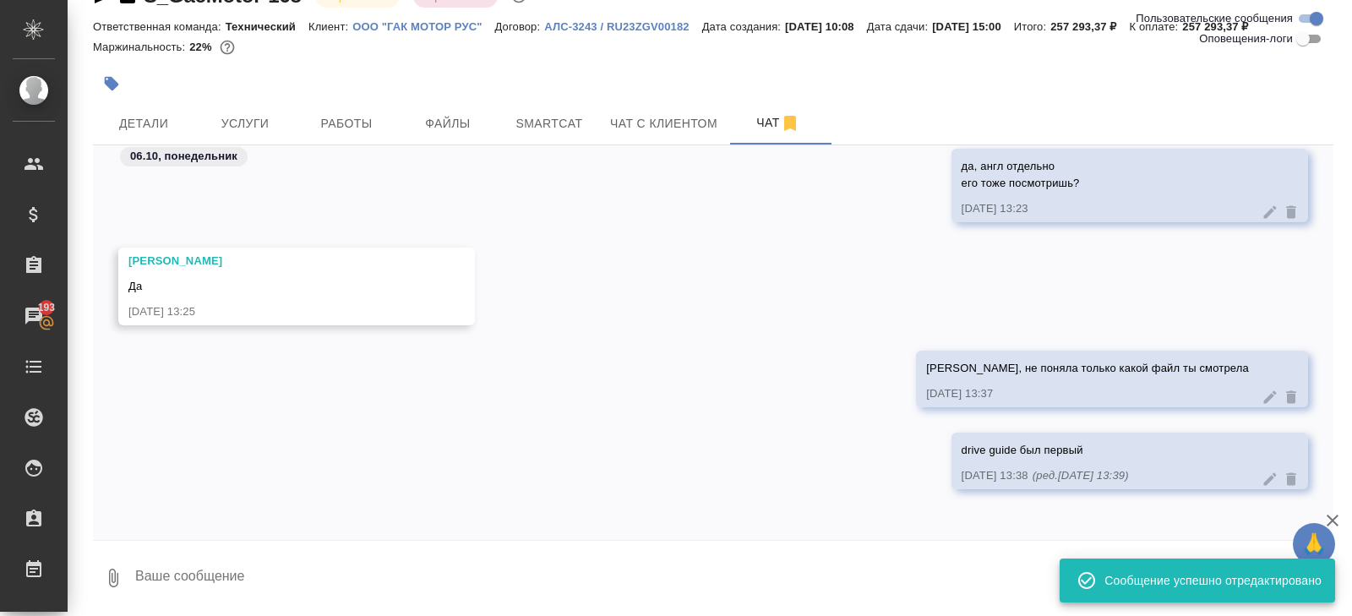
scroll to position [0, 0]
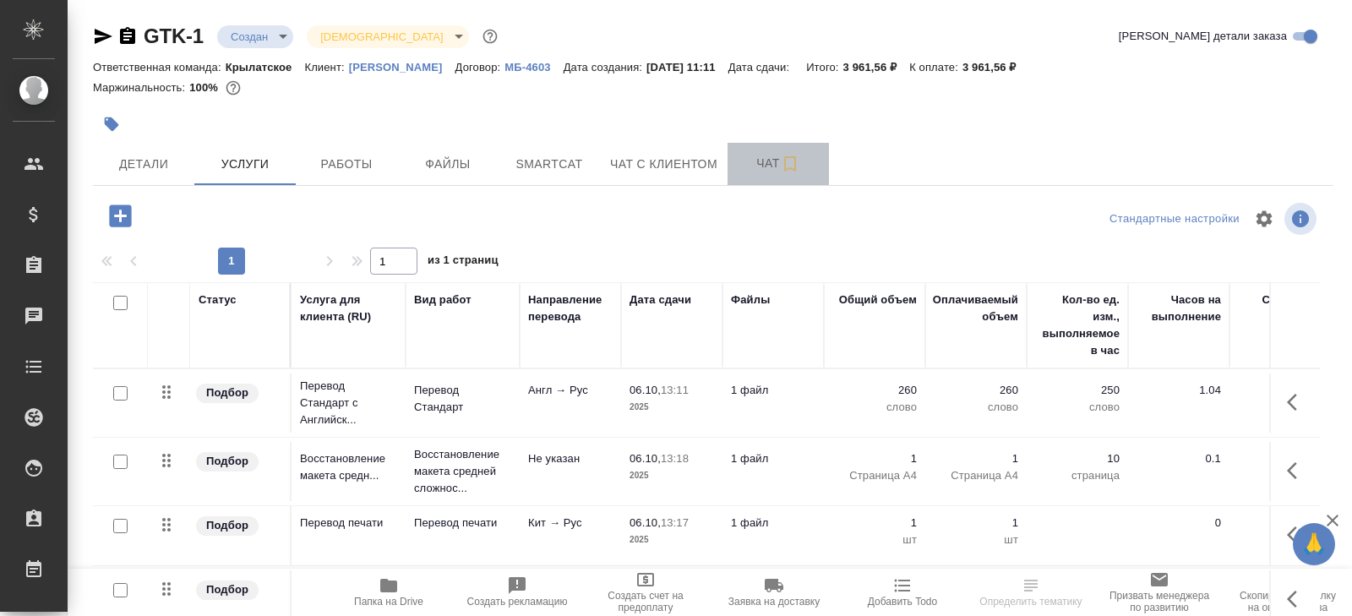
click at [777, 167] on span "Чат" at bounding box center [777, 163] width 81 height 21
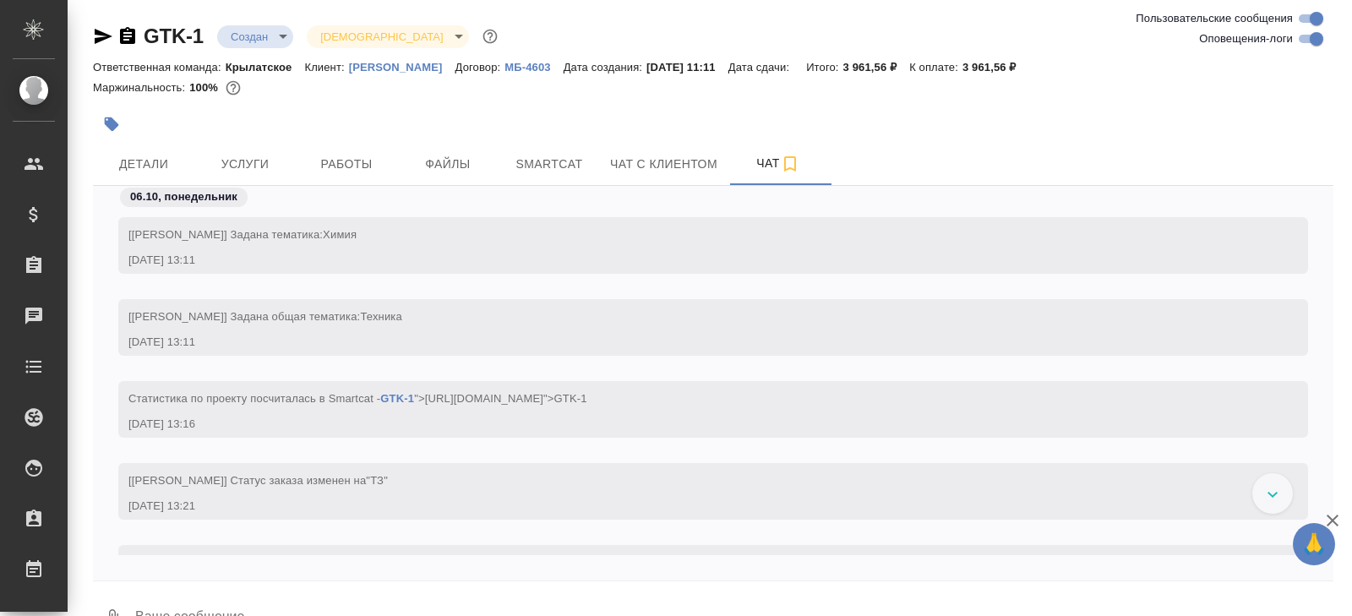
scroll to position [290, 0]
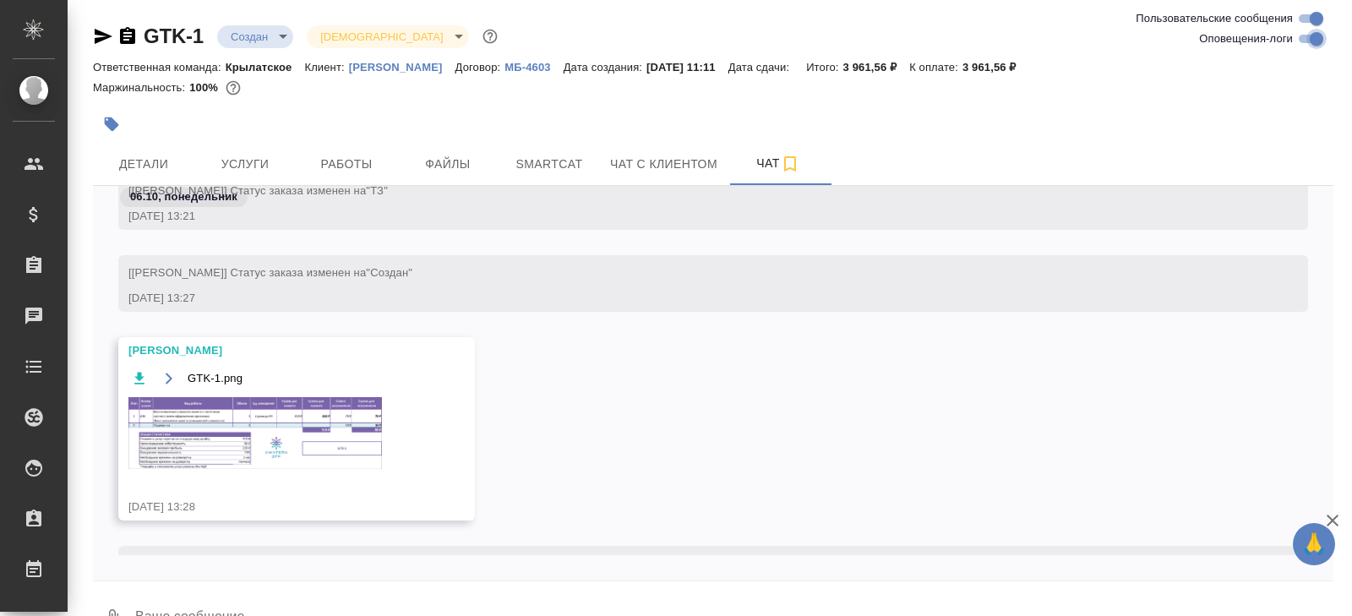
click at [1316, 39] on input "Оповещения-логи" at bounding box center [1316, 39] width 61 height 20
checkbox input "false"
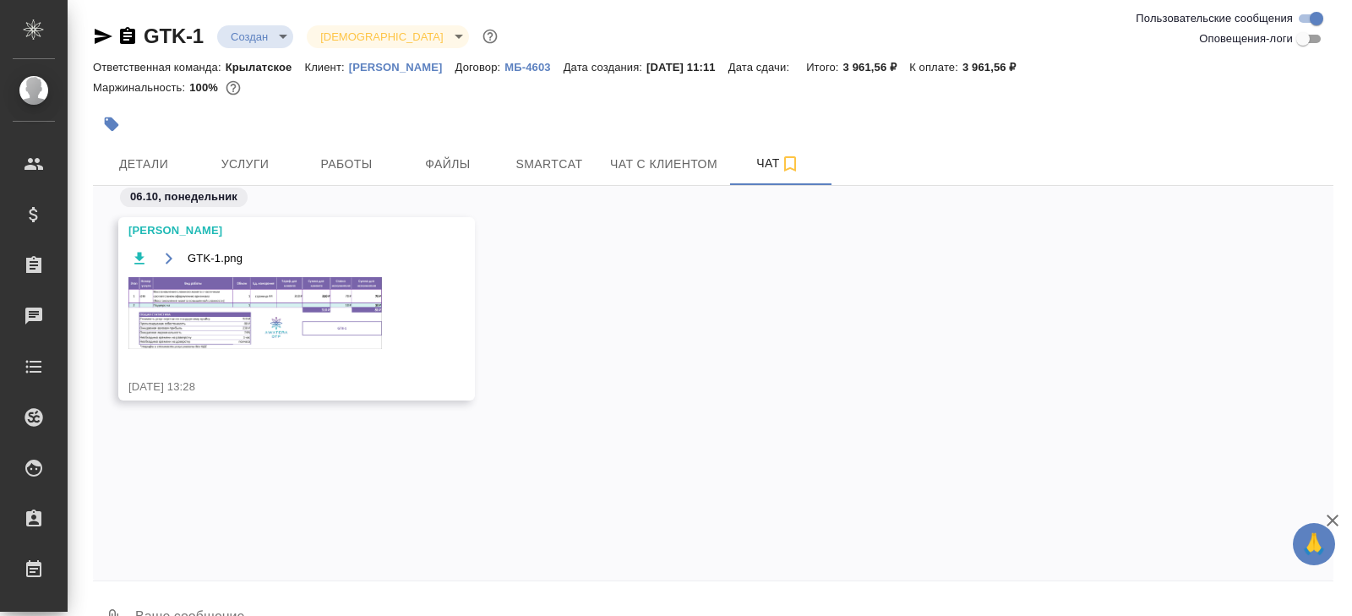
scroll to position [0, 0]
click at [302, 293] on img at bounding box center [254, 313] width 253 height 72
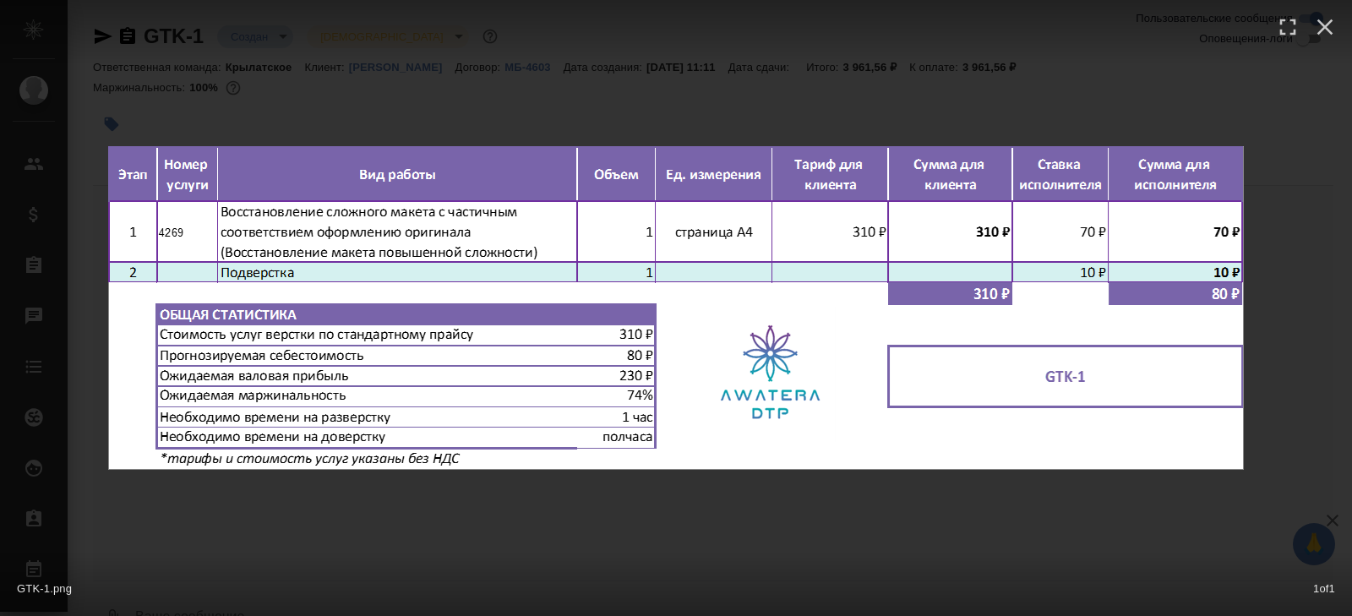
click at [351, 530] on div "GTK-1.png 1 of 1" at bounding box center [676, 308] width 1352 height 616
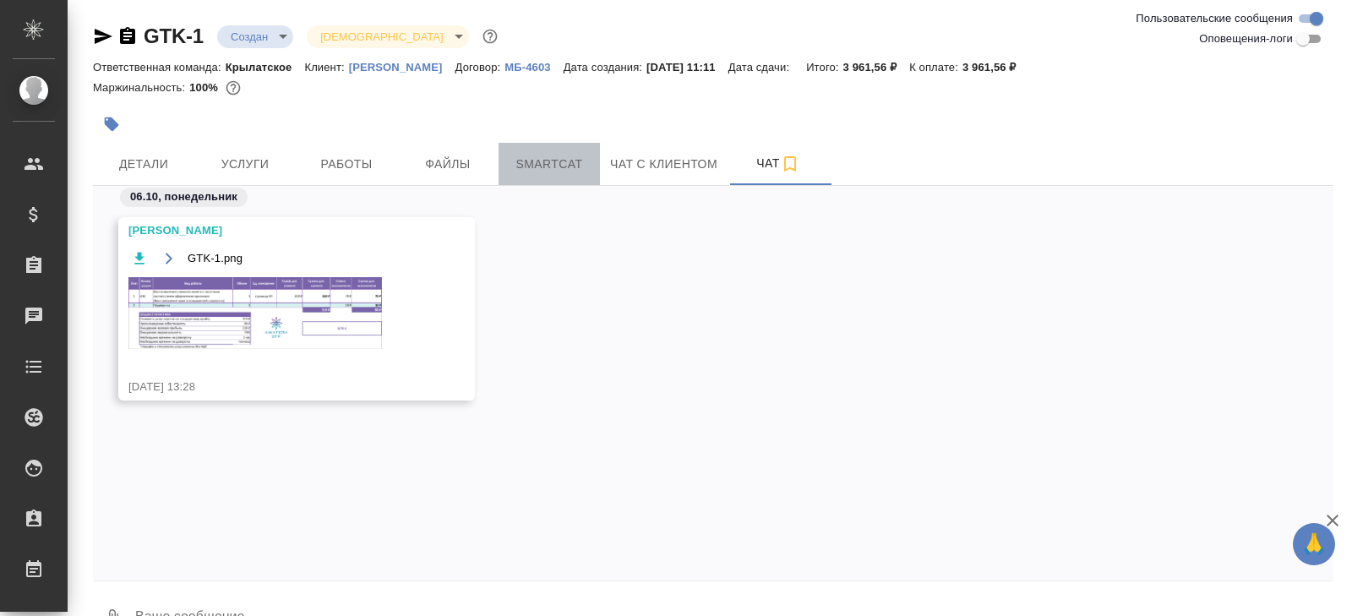
click at [532, 165] on span "Smartcat" at bounding box center [549, 164] width 81 height 21
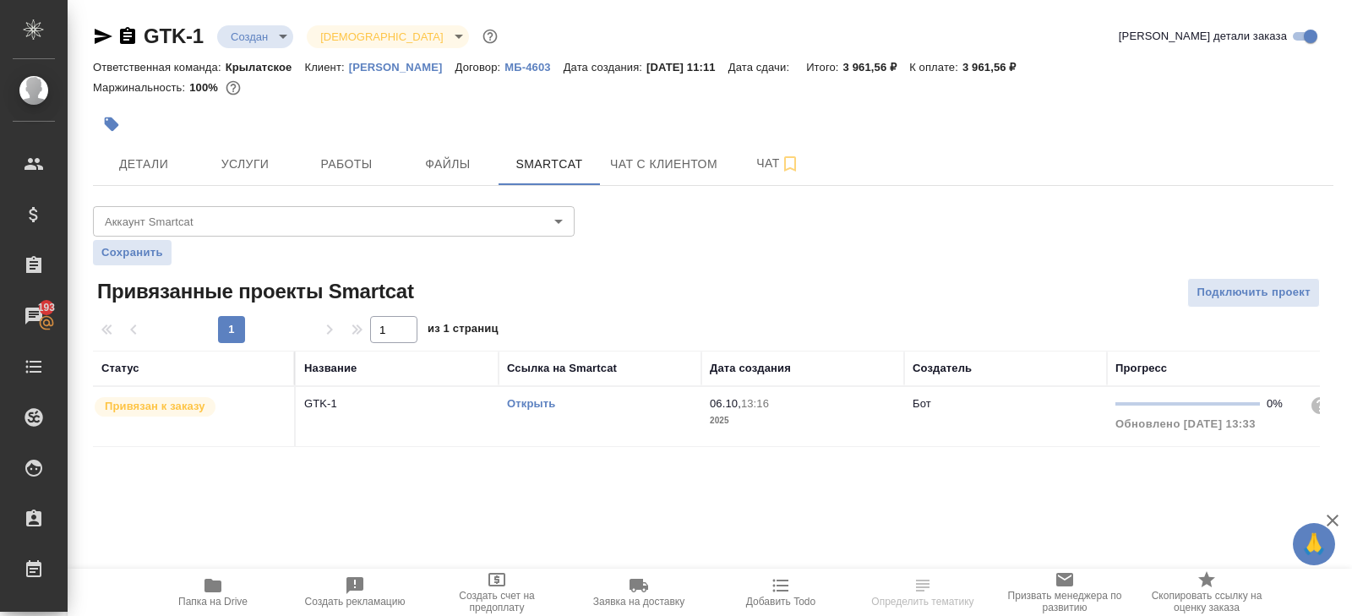
click at [534, 400] on link "Открыть" at bounding box center [531, 403] width 48 height 13
click at [266, 169] on span "Услуги" at bounding box center [244, 164] width 81 height 21
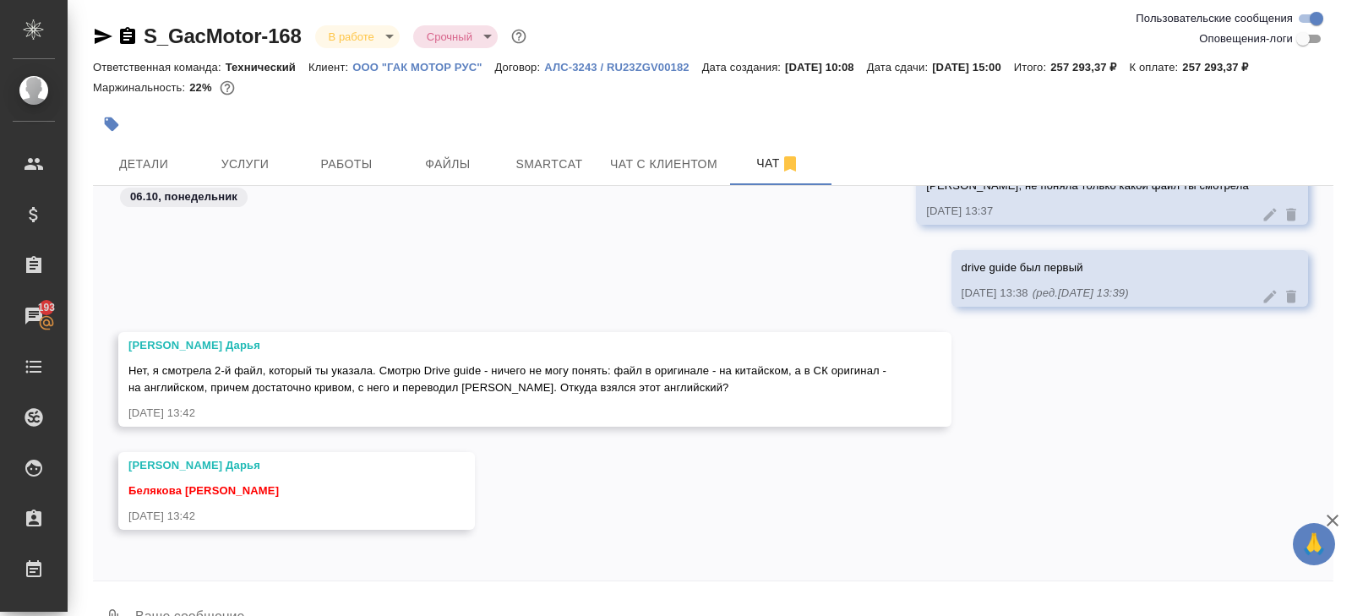
scroll to position [41, 0]
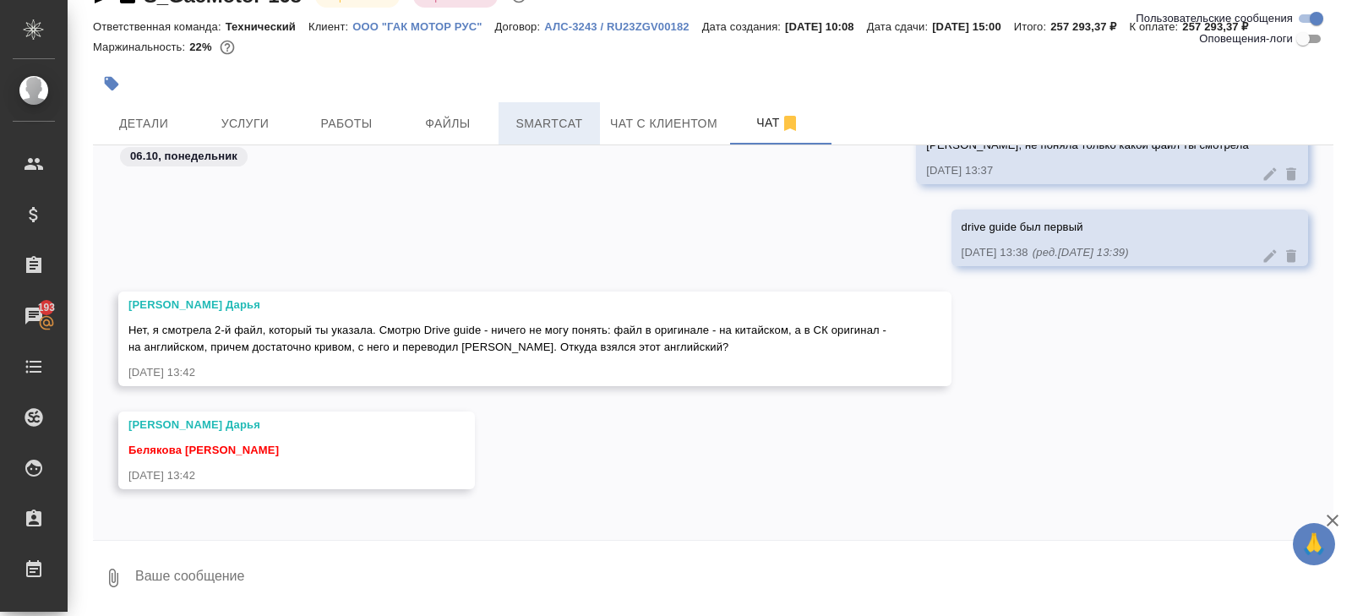
click at [539, 114] on span "Smartcat" at bounding box center [549, 123] width 81 height 21
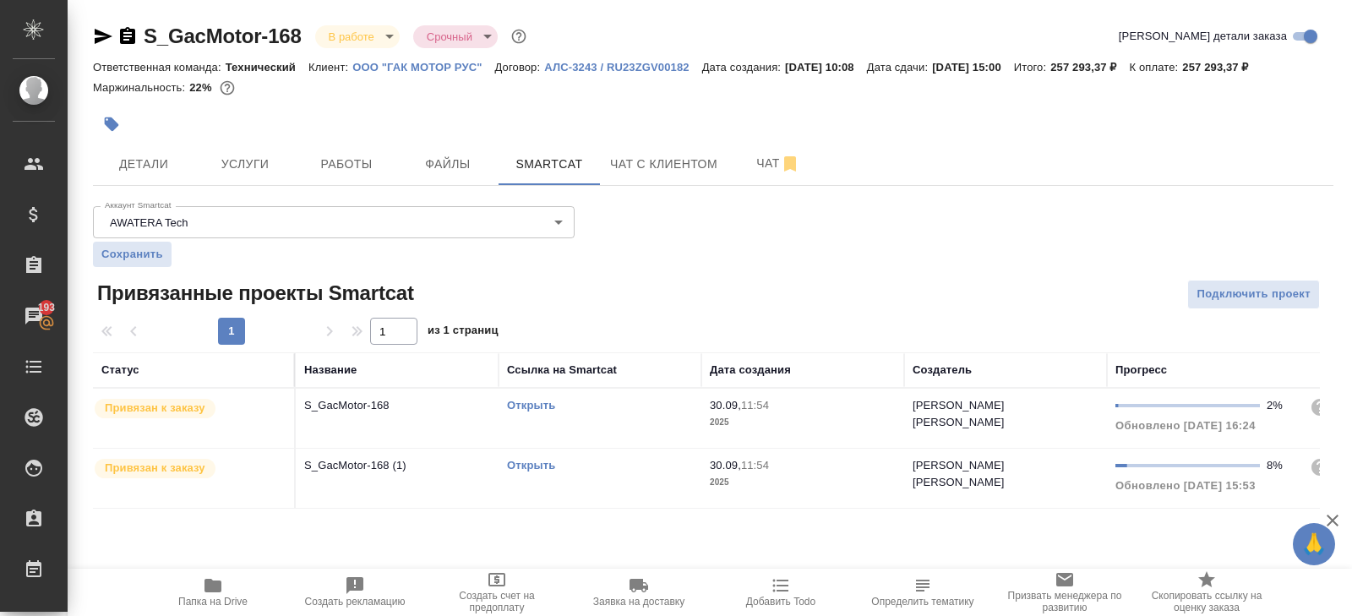
click at [516, 400] on link "Открыть" at bounding box center [531, 405] width 48 height 13
click at [774, 165] on span "Чат" at bounding box center [777, 163] width 81 height 21
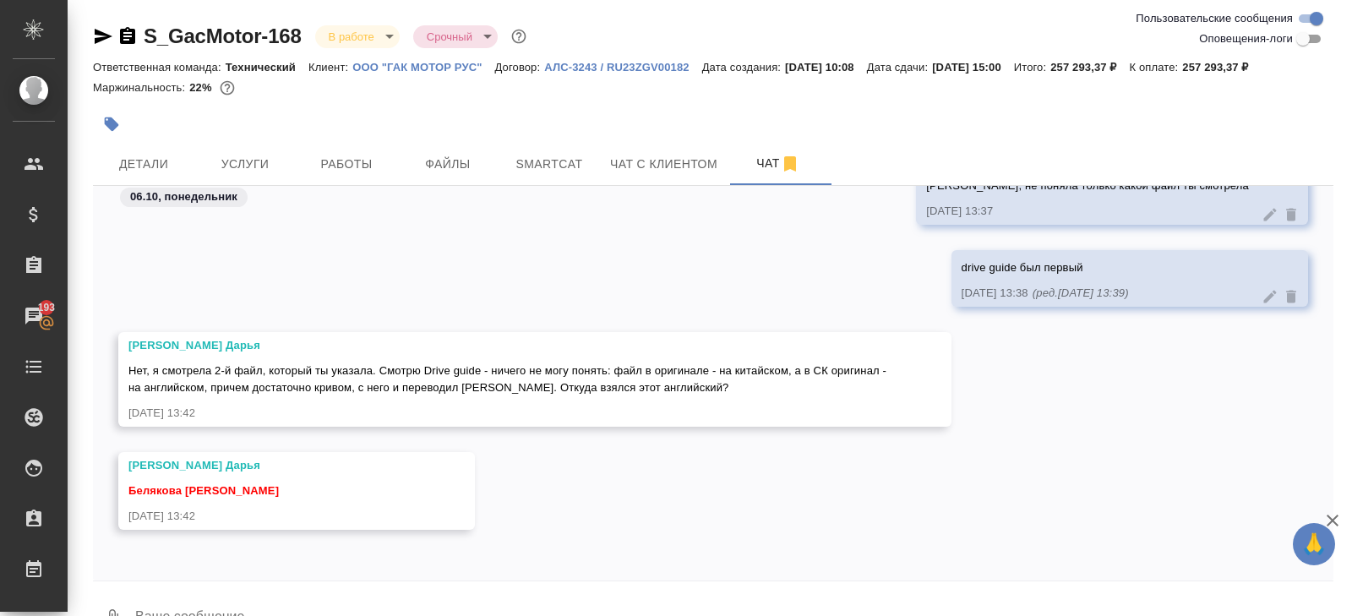
scroll to position [41, 0]
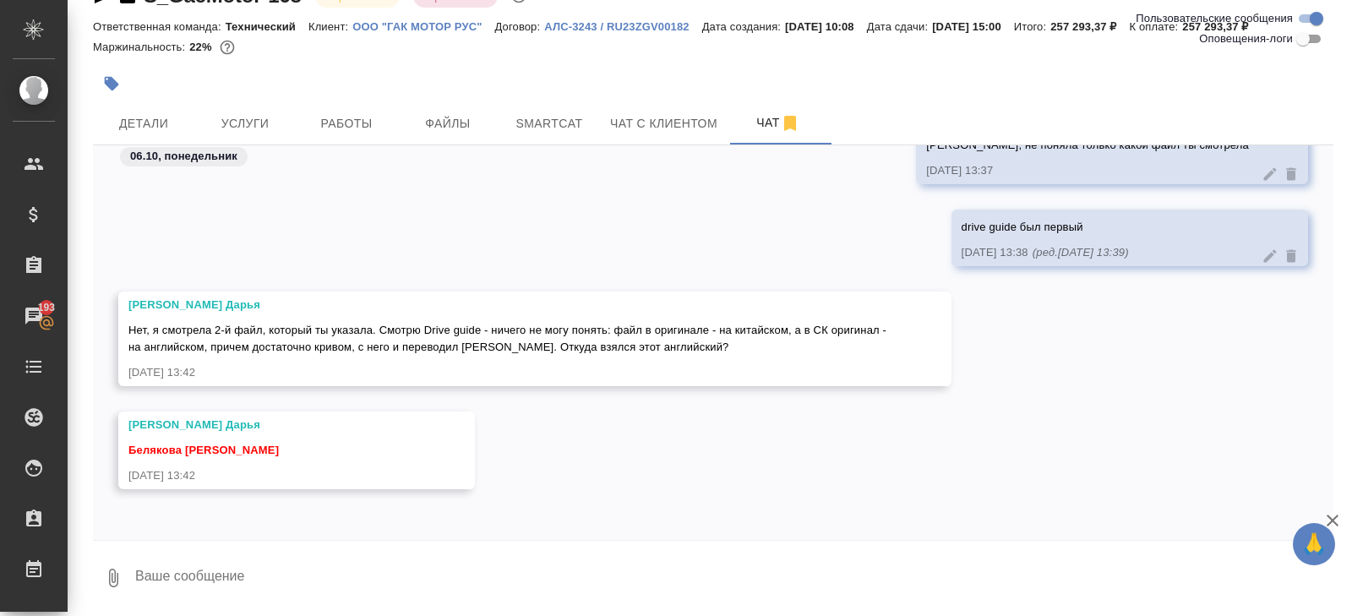
click at [117, 594] on button "0" at bounding box center [113, 577] width 41 height 57
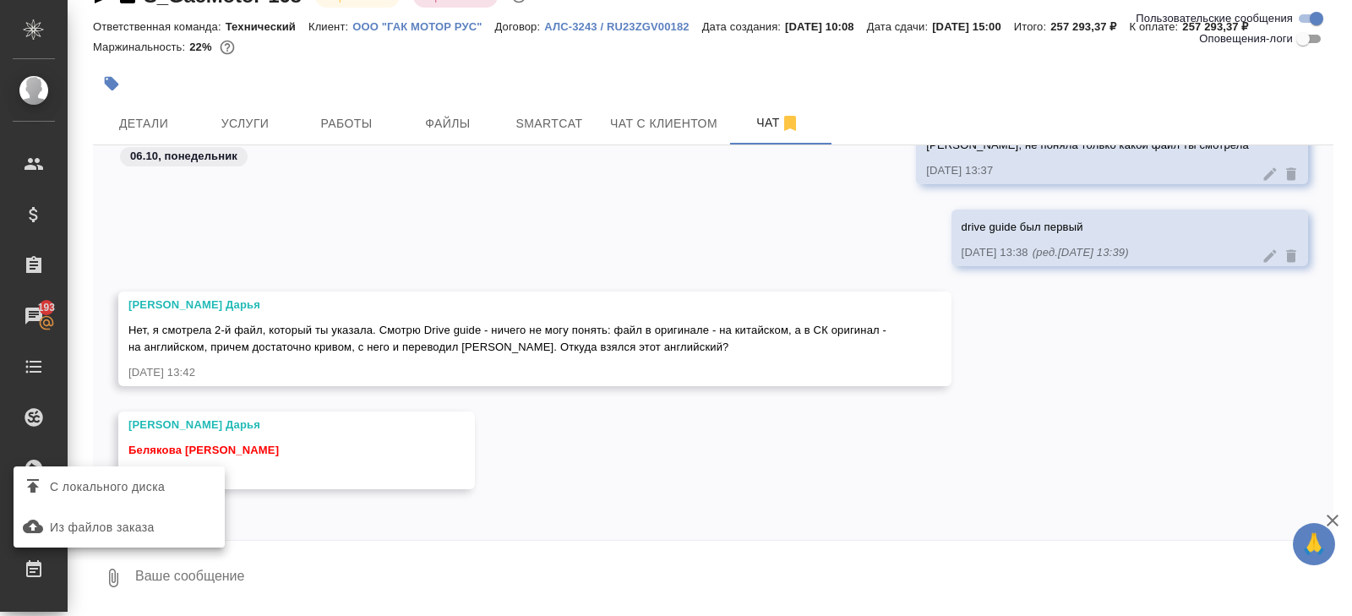
click at [130, 487] on span "С локального диска" at bounding box center [107, 486] width 115 height 21
click at [0, 0] on input "С локального диска" at bounding box center [0, 0] width 0 height 0
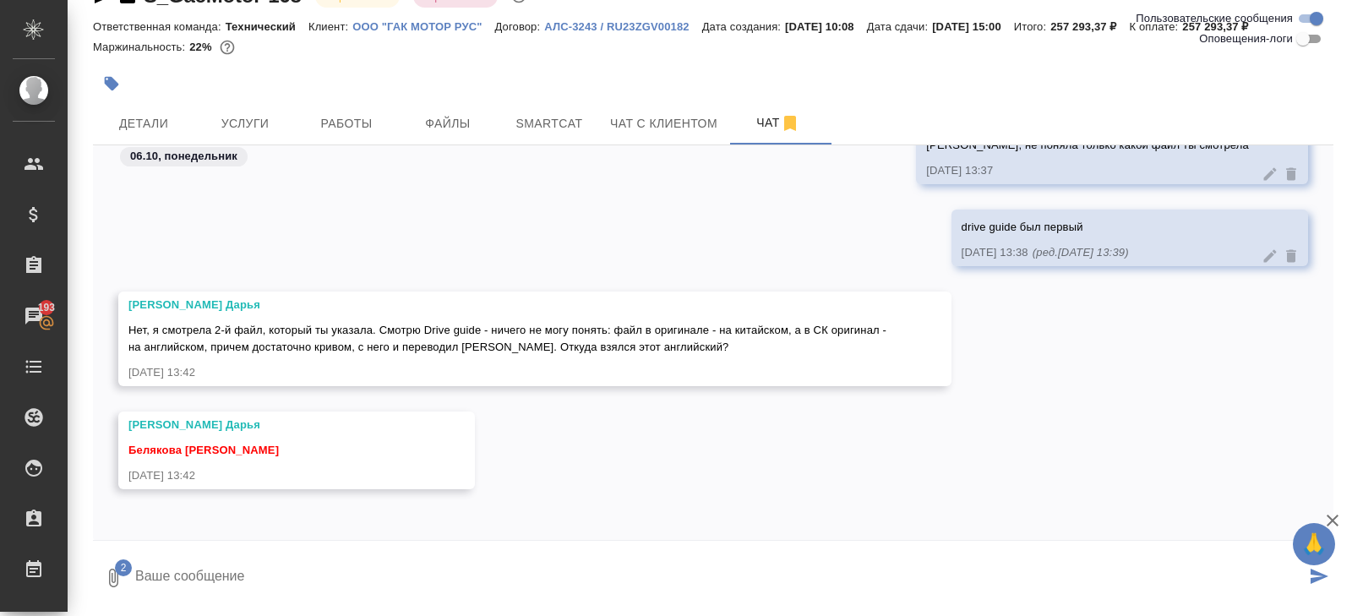
click at [350, 584] on textarea at bounding box center [719, 577] width 1172 height 57
type textarea "вроде всё на китайском"
click at [1319, 582] on icon "submit" at bounding box center [1319, 576] width 18 height 15
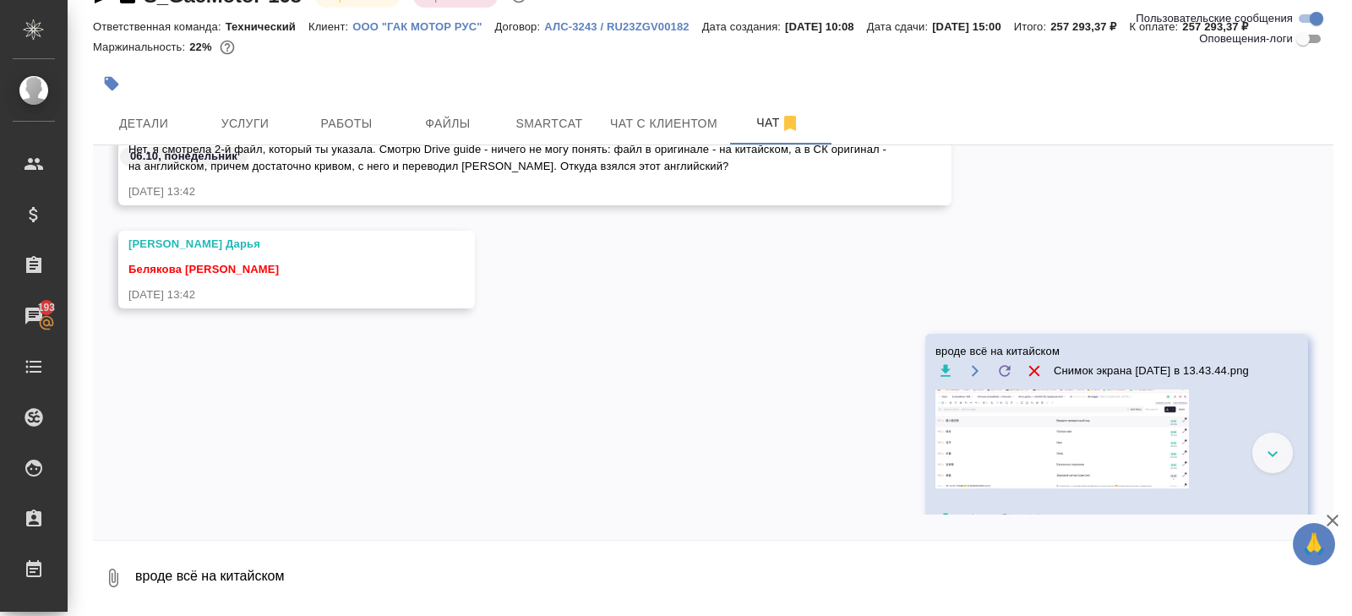
scroll to position [7656, 0]
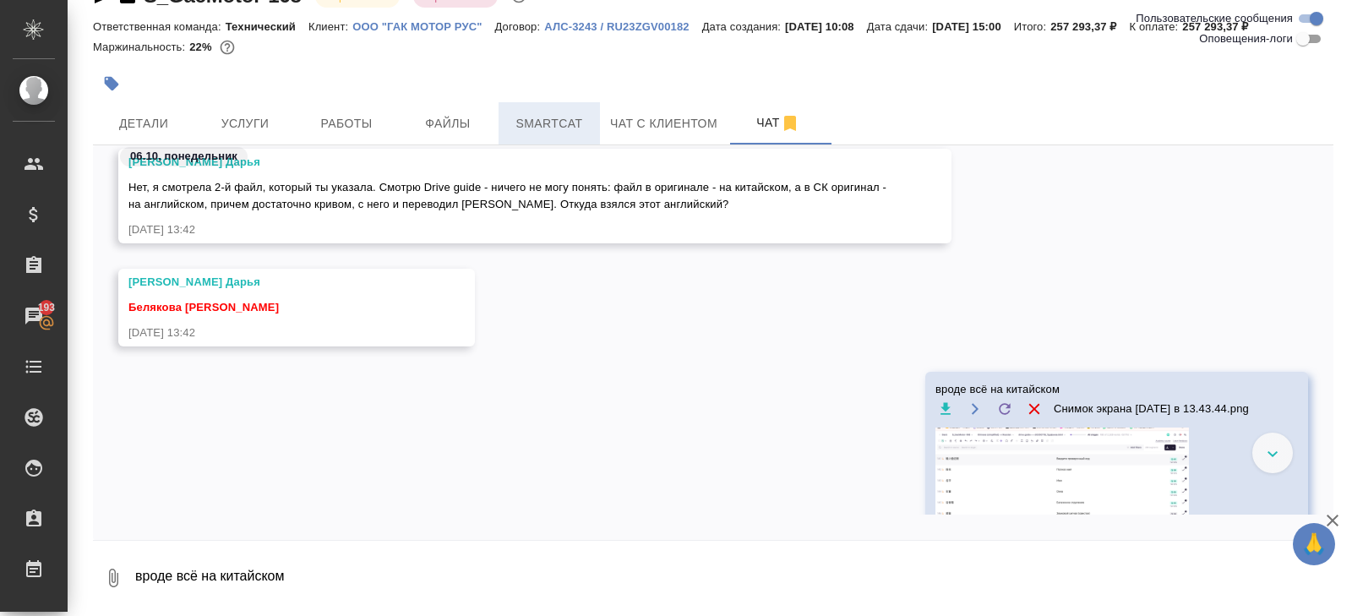
click at [514, 136] on button "Smartcat" at bounding box center [548, 123] width 101 height 42
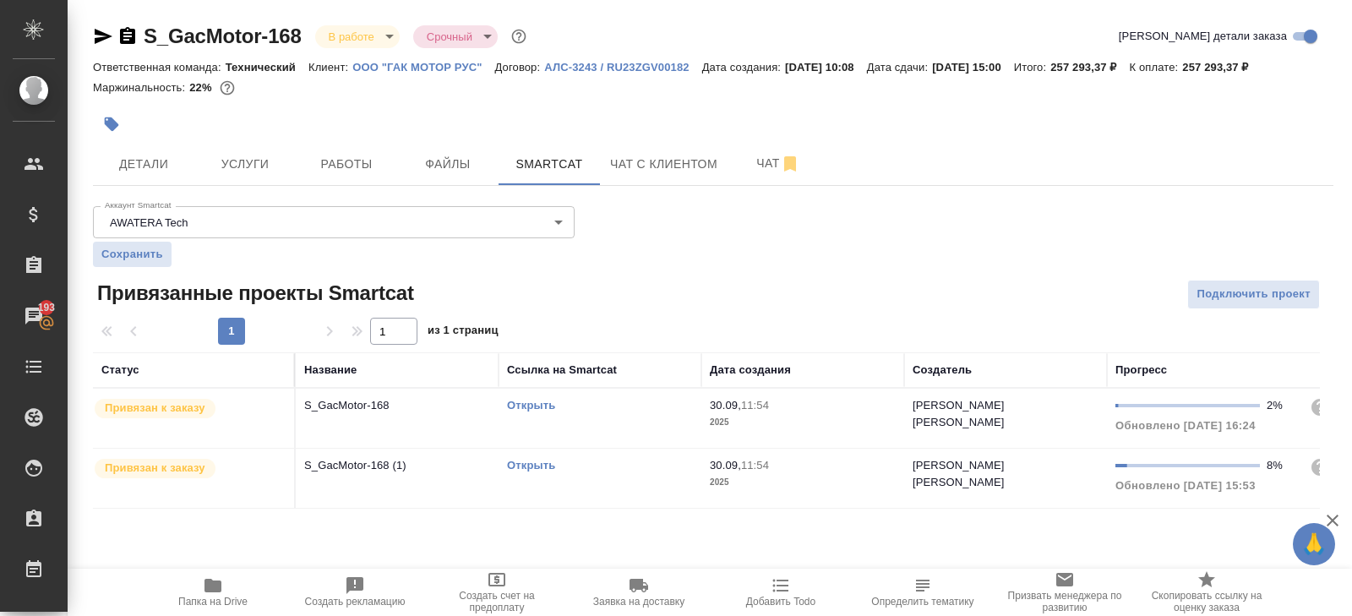
click at [534, 465] on link "Открыть" at bounding box center [531, 465] width 48 height 13
click at [754, 182] on button "Чат" at bounding box center [777, 164] width 101 height 42
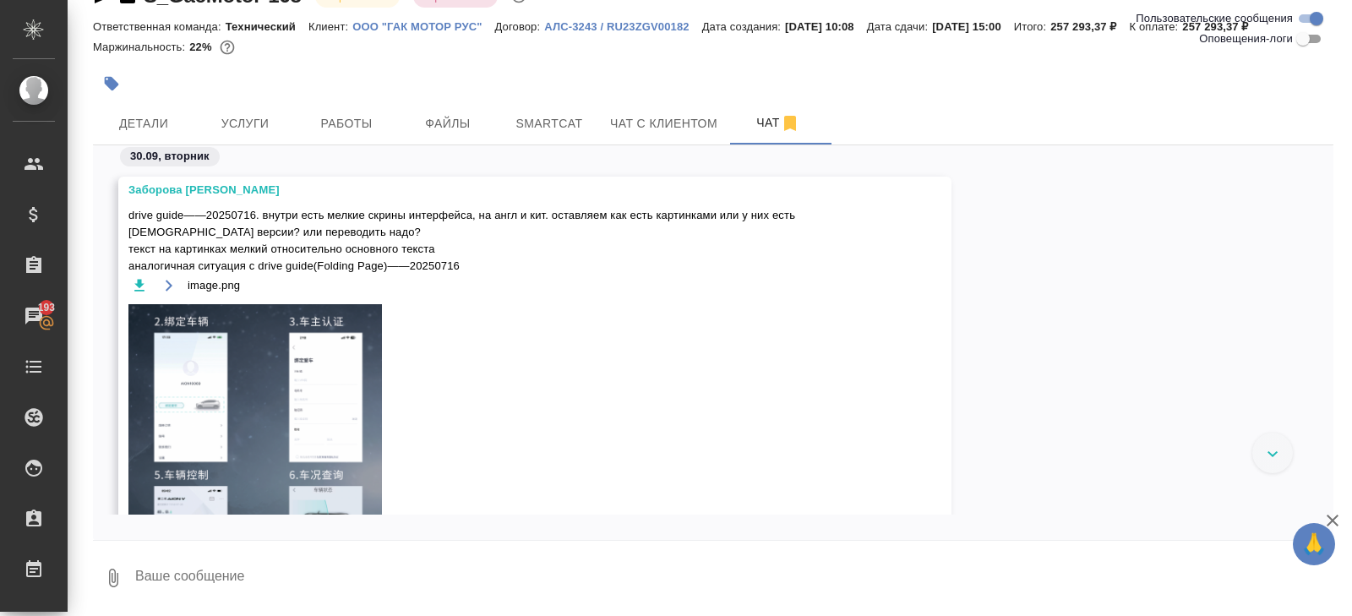
scroll to position [8484, 0]
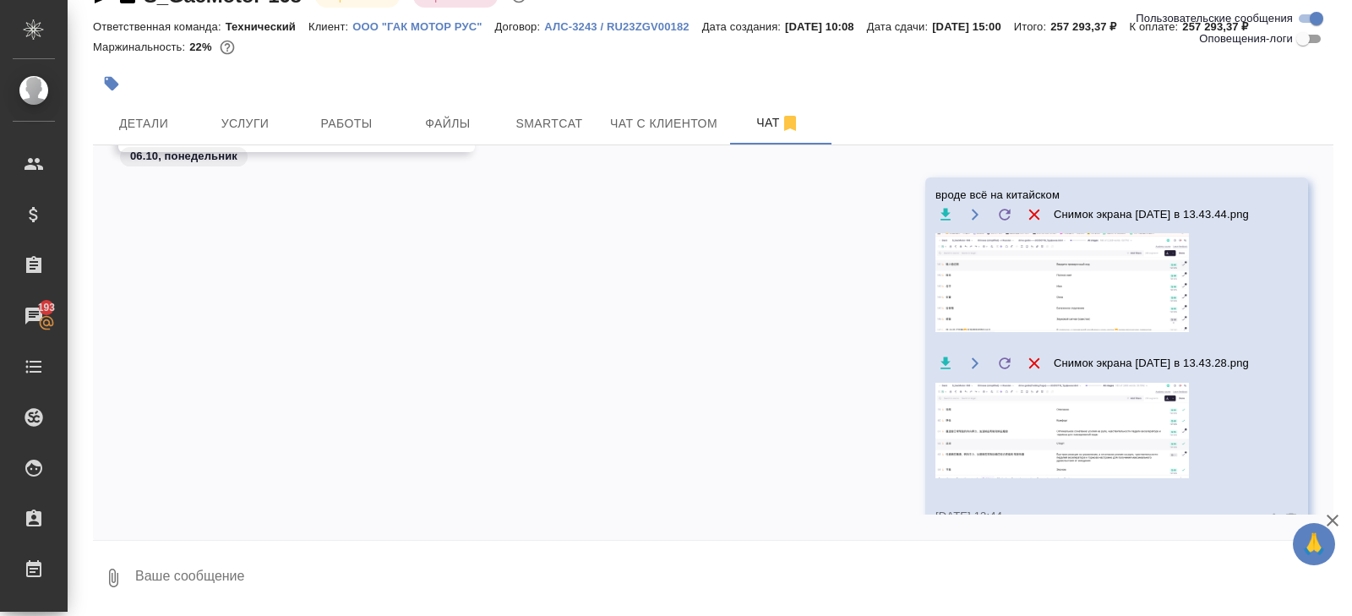
click at [304, 566] on textarea at bounding box center [733, 577] width 1200 height 57
click at [190, 572] on textarea "англ в отельном проекте, как раз для англа" at bounding box center [719, 577] width 1172 height 57
click at [468, 582] on textarea "англ в отдельном проекте, как раз для англа" at bounding box center [719, 577] width 1172 height 57
type textarea "англ в отдельном проекте, как раз для англа"
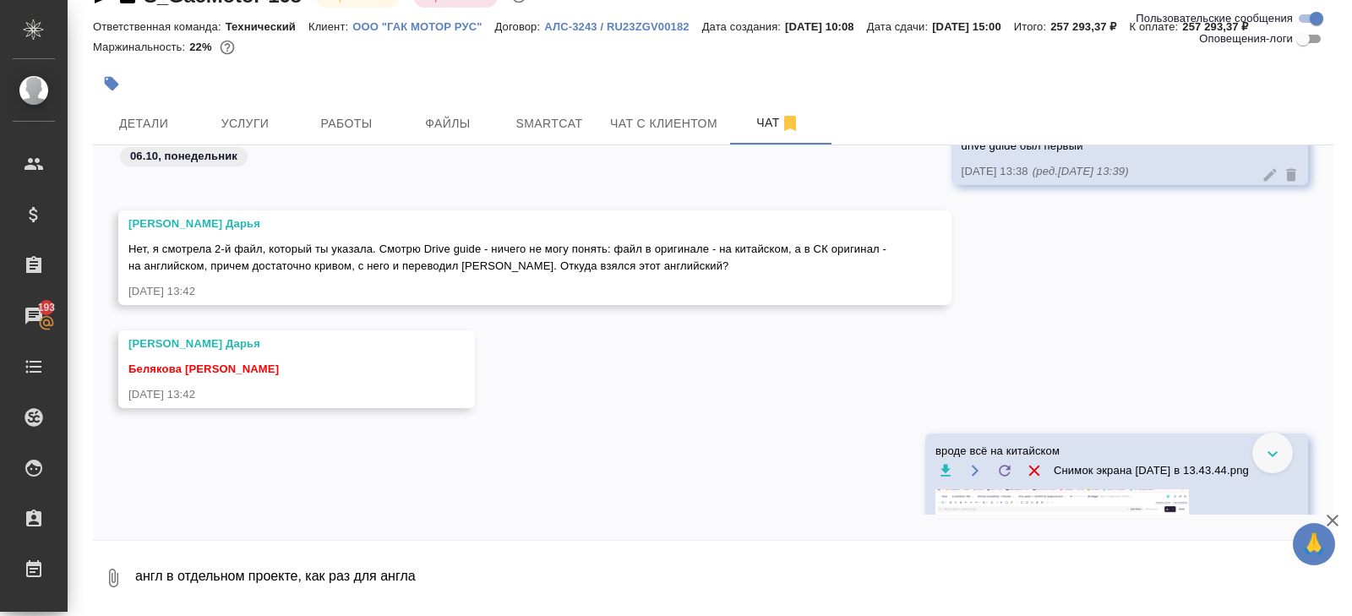
scroll to position [7814, 0]
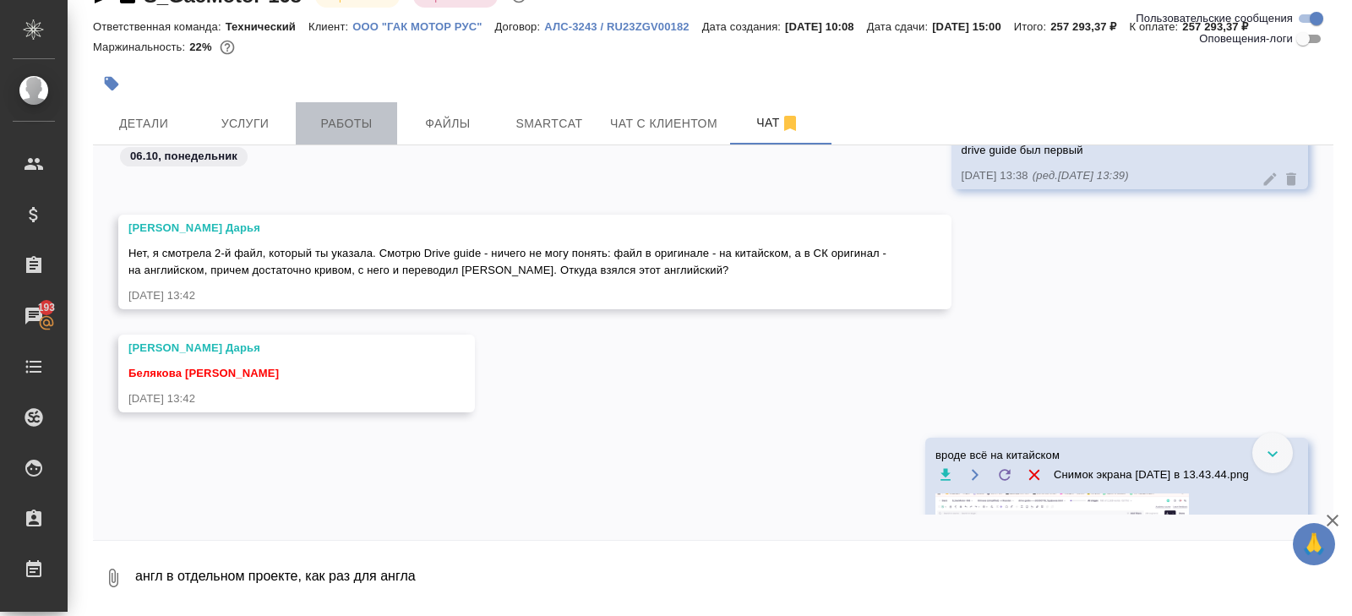
click at [357, 113] on span "Работы" at bounding box center [346, 123] width 81 height 21
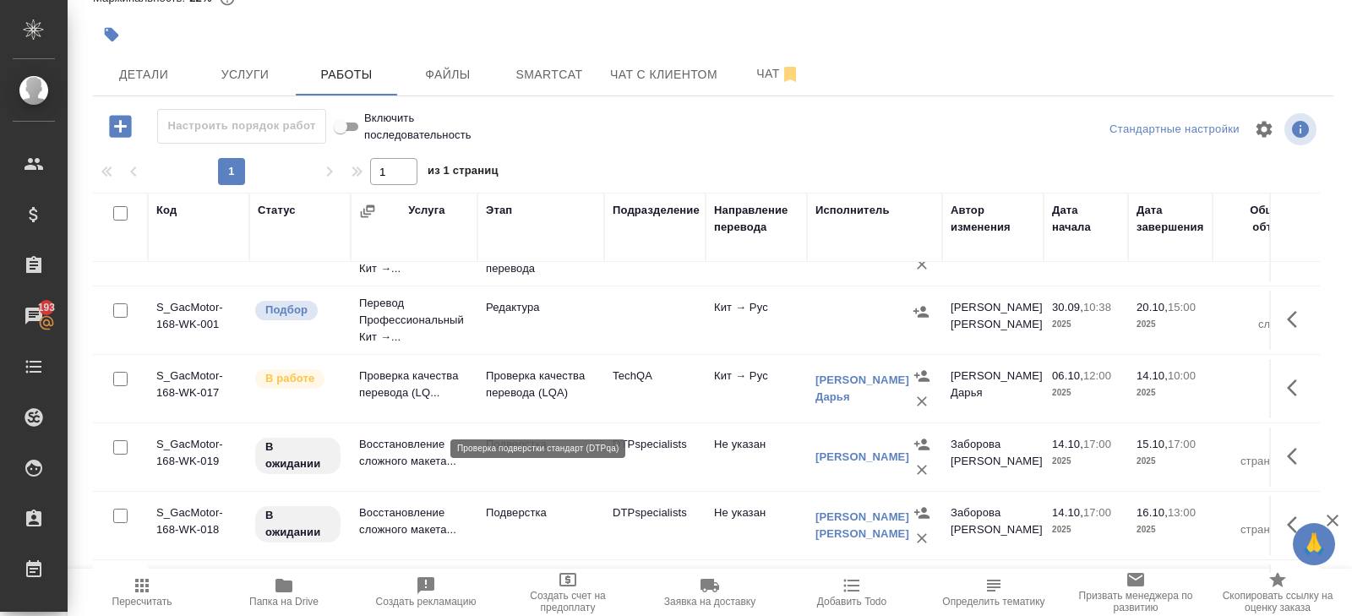
scroll to position [913, 0]
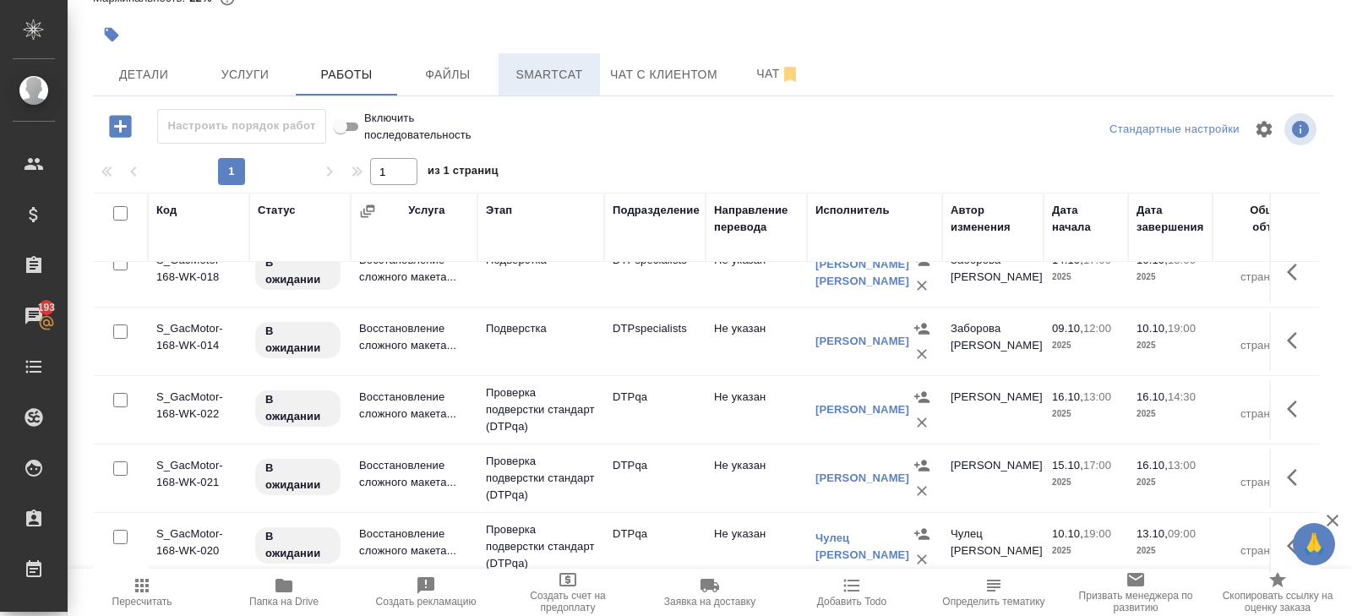
click at [550, 91] on button "Smartcat" at bounding box center [548, 74] width 101 height 42
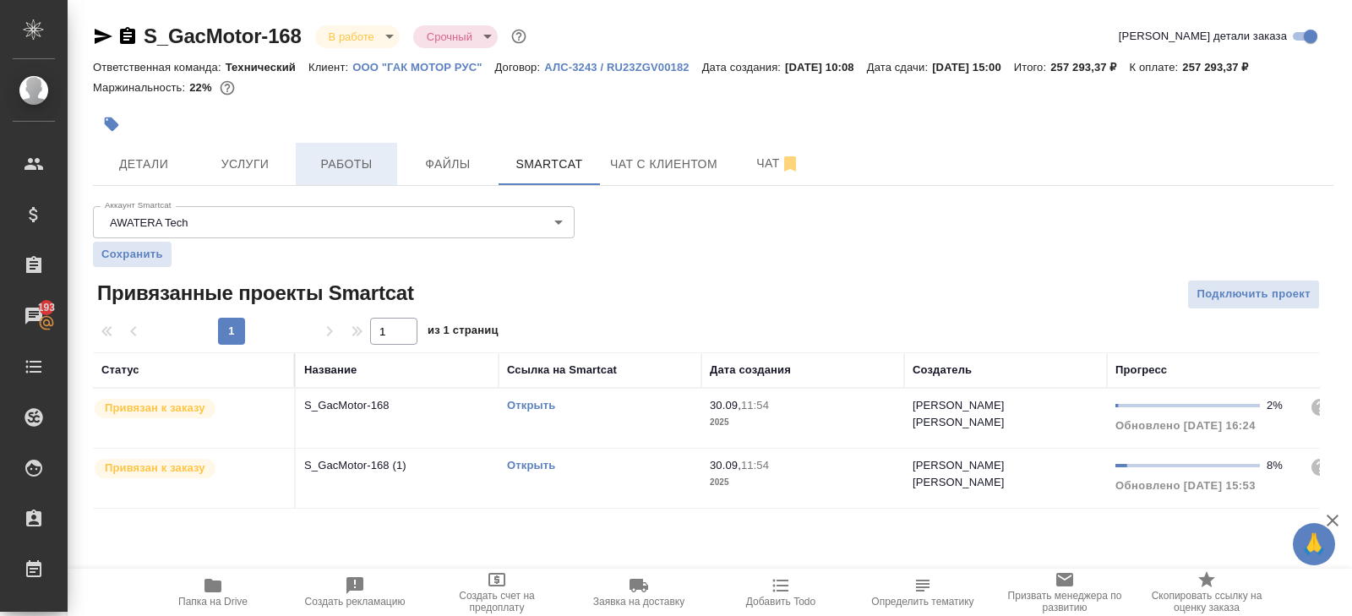
click at [367, 168] on span "Работы" at bounding box center [346, 164] width 81 height 21
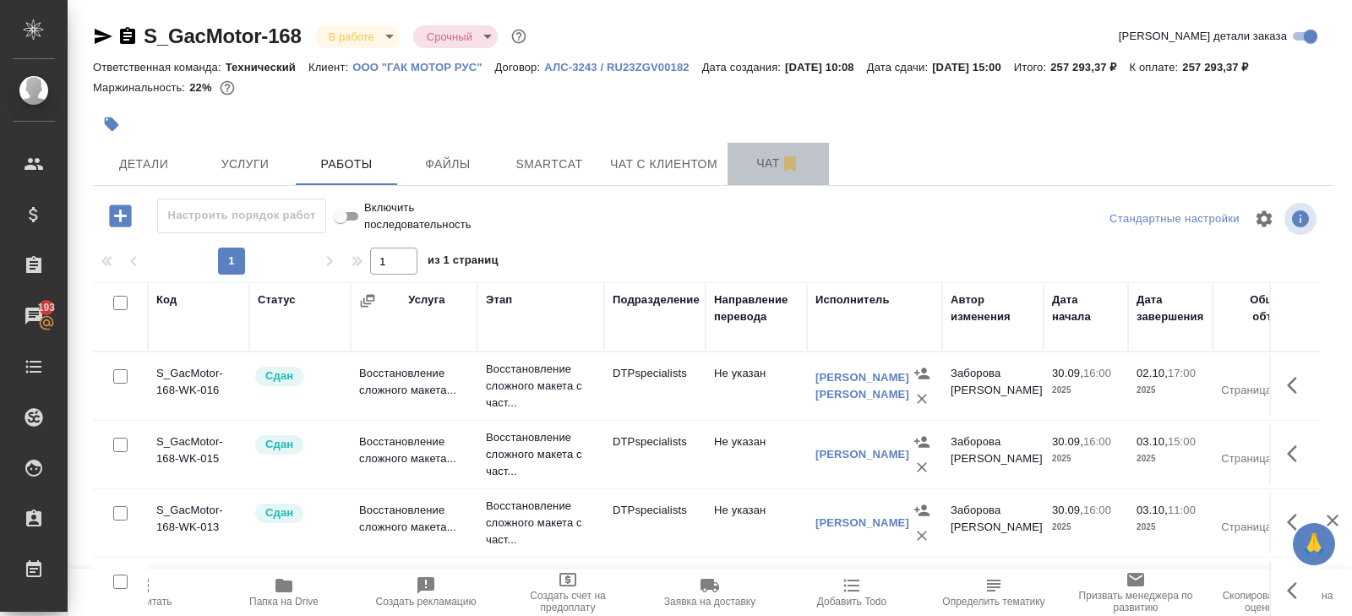
click at [784, 165] on icon "button" at bounding box center [790, 164] width 20 height 20
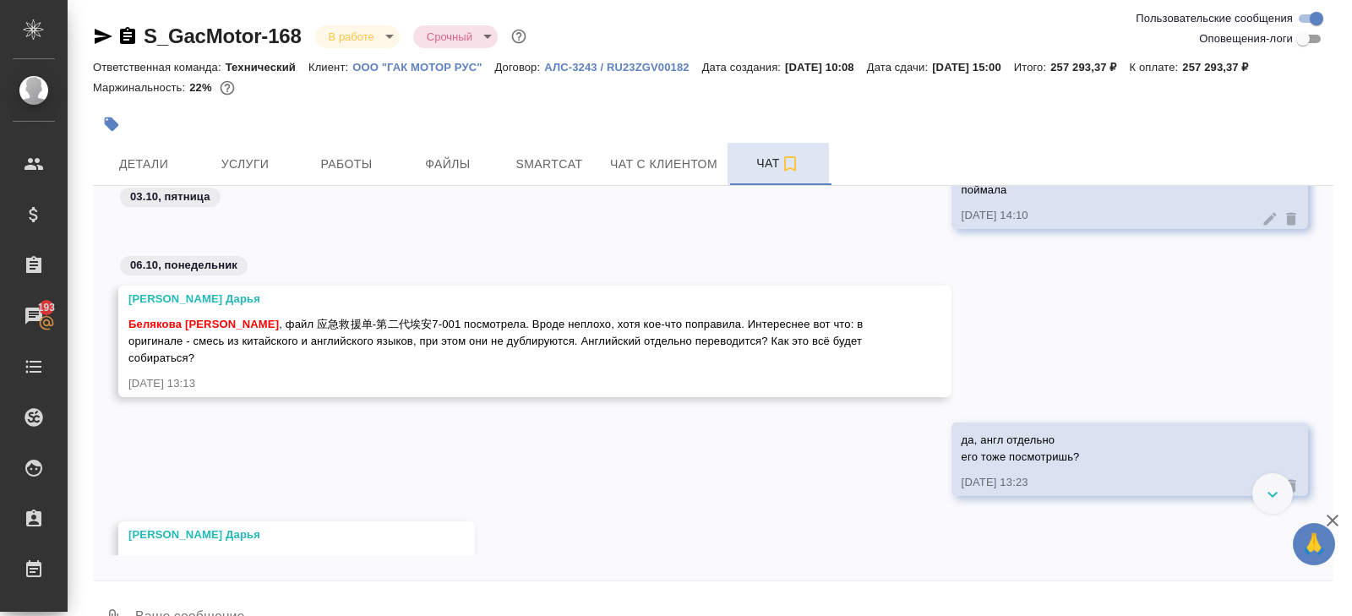
scroll to position [6051, 0]
drag, startPoint x: 258, startPoint y: 342, endPoint x: 401, endPoint y: 345, distance: 142.8
click at [401, 345] on span "Белякова Юлия , файл 应急救援单-第二代埃安7-001 посмотрела. Вроде неплохо, хотя кое-что п…" at bounding box center [496, 341] width 737 height 46
copy span "应急救援单-第二代埃安7-001"
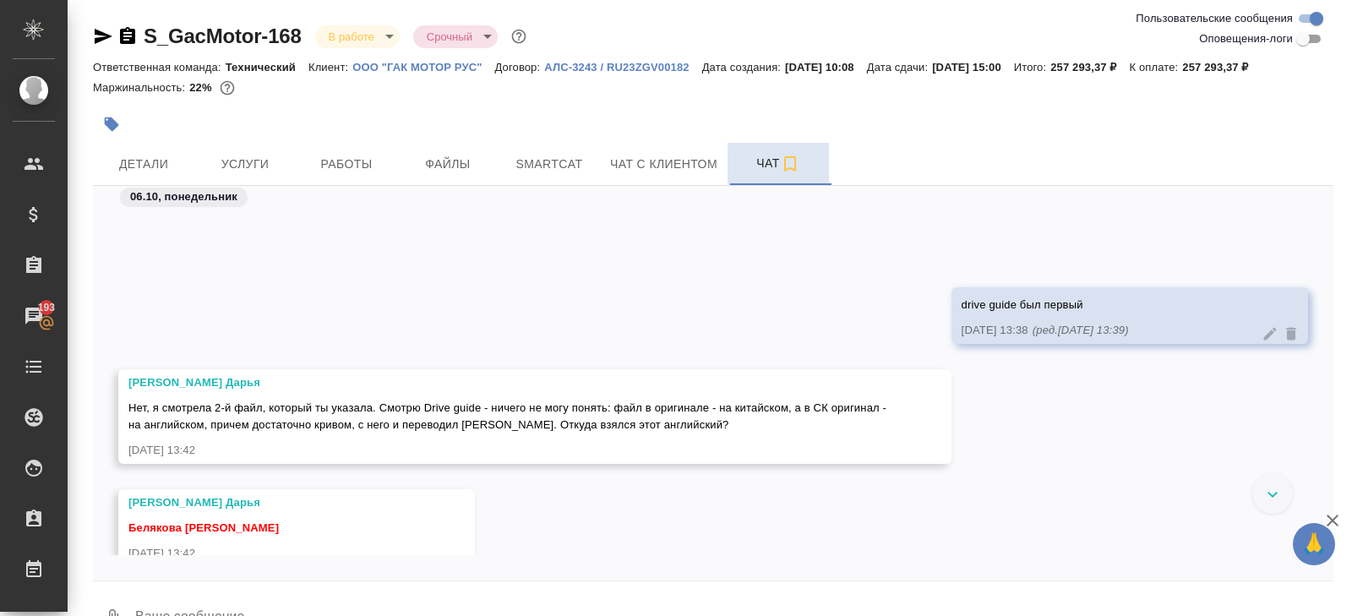
scroll to position [6692, 0]
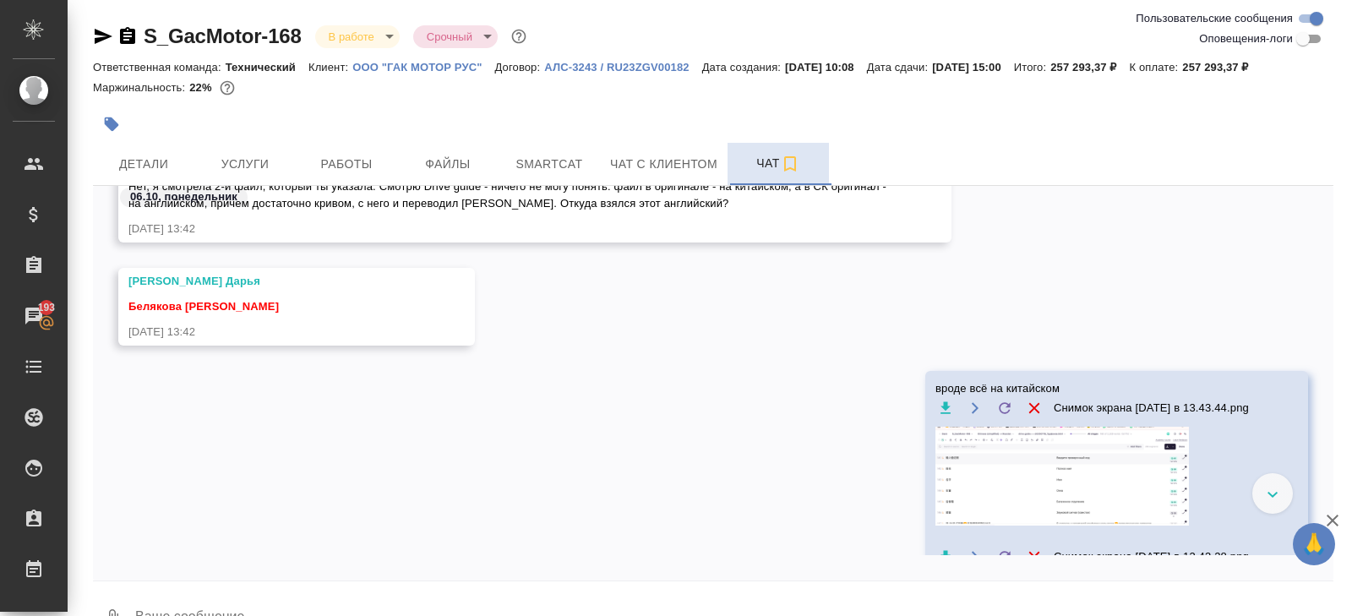
click at [314, 139] on div at bounding box center [506, 124] width 827 height 37
click at [322, 152] on button "Работы" at bounding box center [346, 164] width 101 height 42
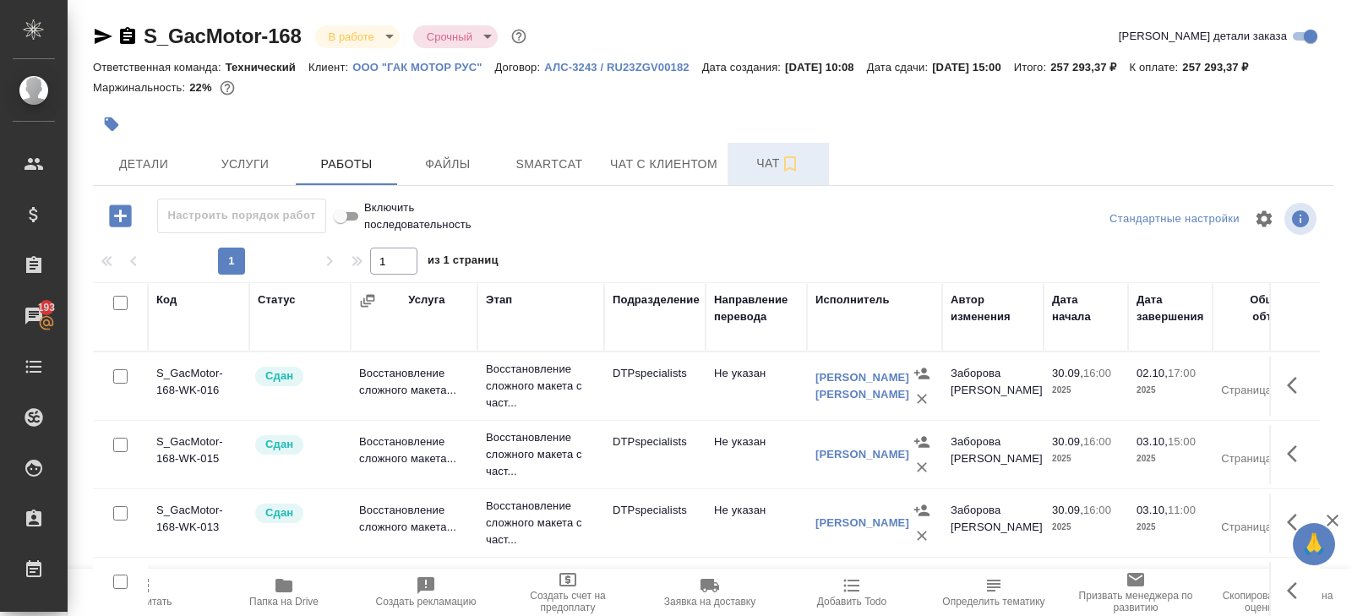
click at [773, 153] on span "Чат" at bounding box center [777, 163] width 81 height 21
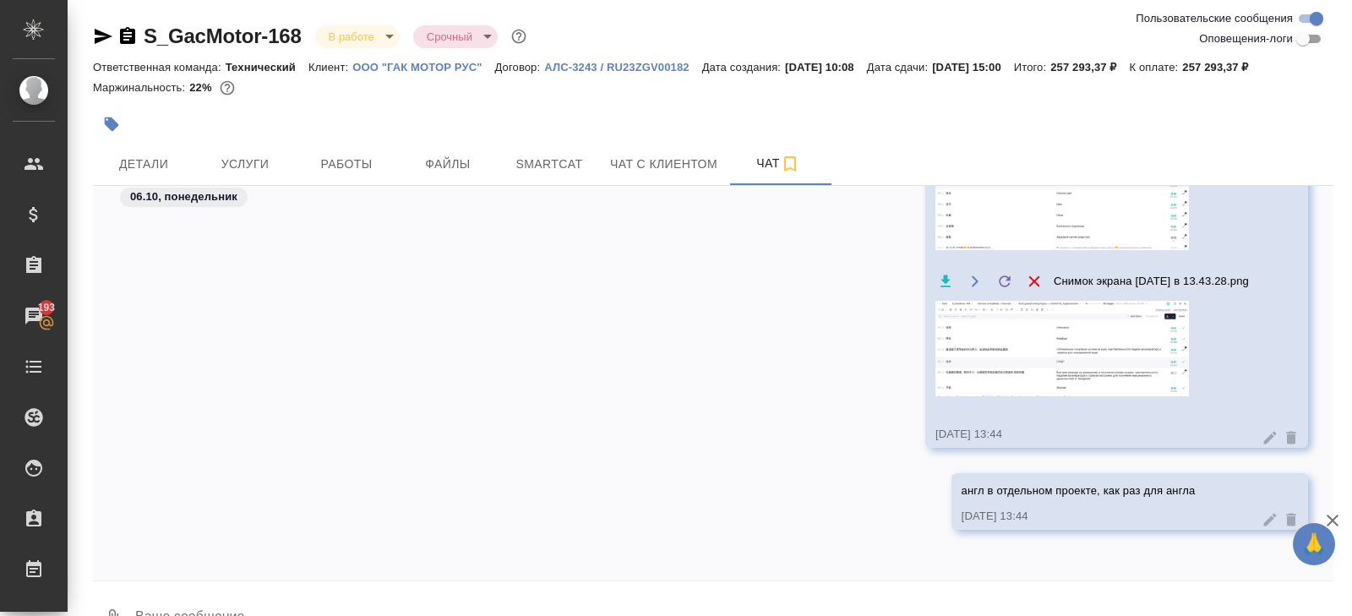
scroll to position [41, 0]
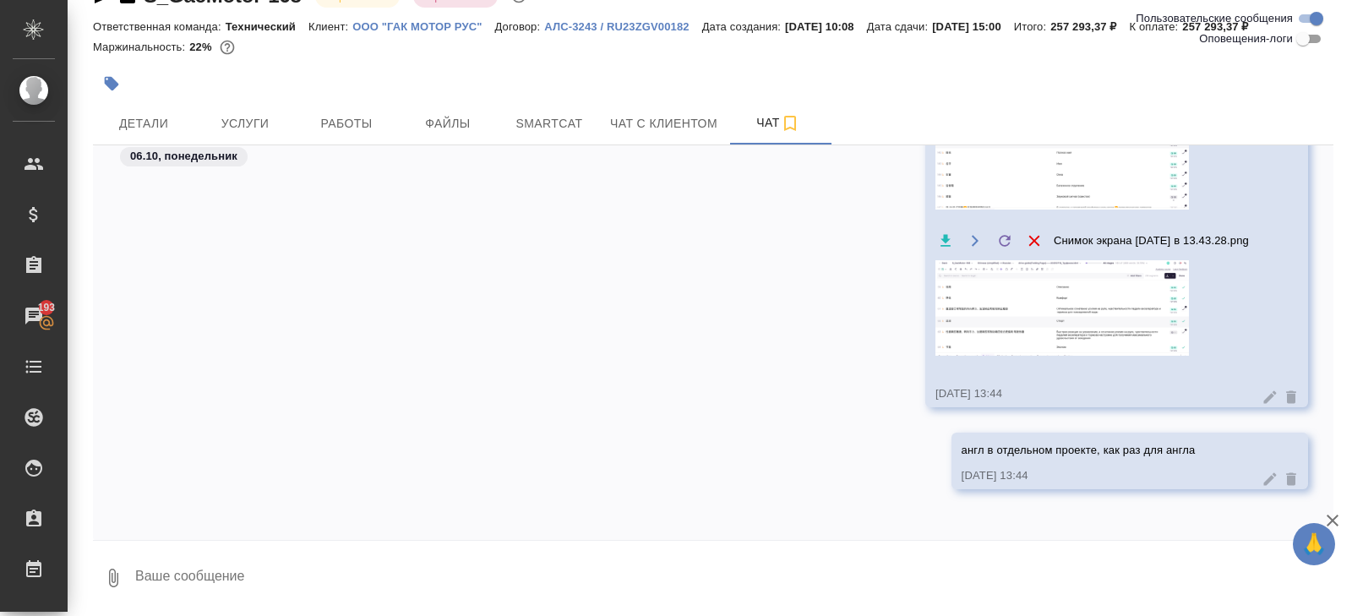
click at [280, 575] on textarea at bounding box center [733, 577] width 1200 height 57
paste textarea "应急救援单-第二代埃安7-001"
type textarea "应急救援单-第二代埃安7-001 - такого файла я вообще не вижу в заказе...."
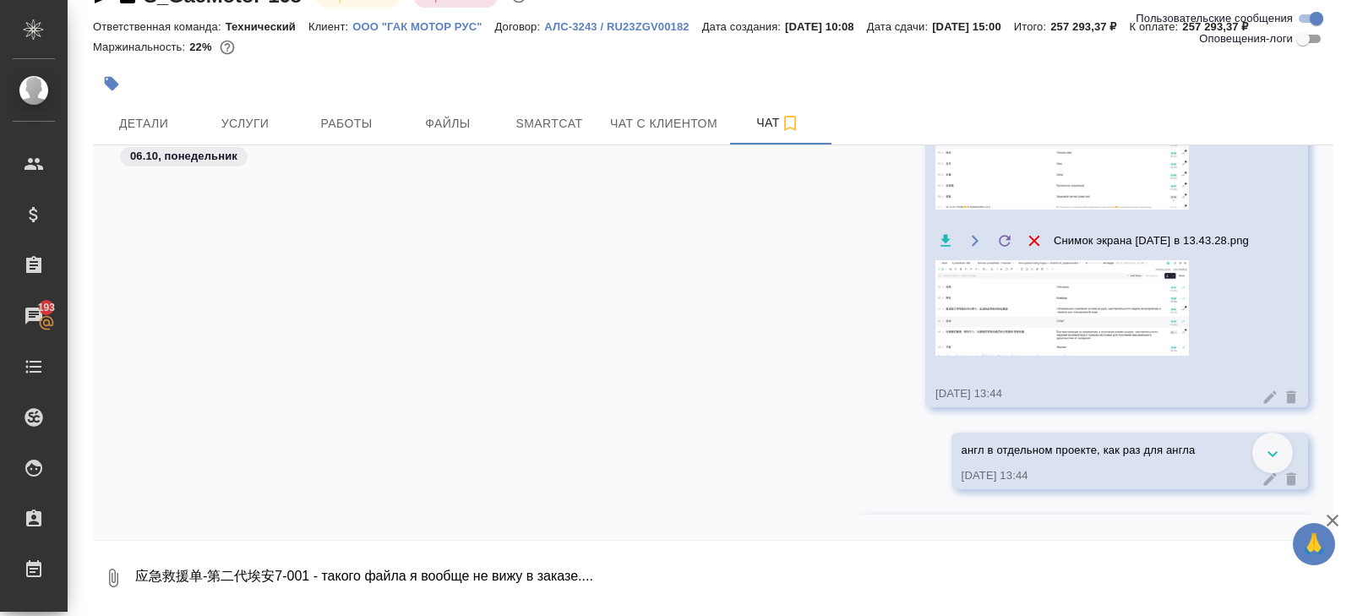
scroll to position [8891, 0]
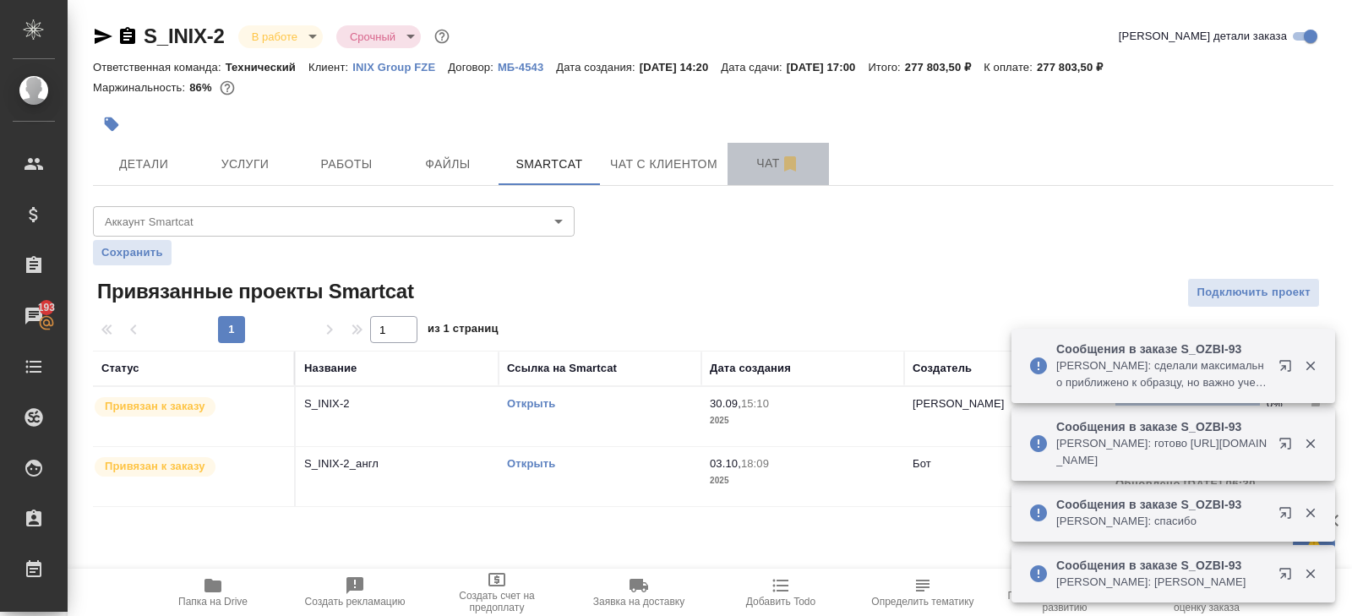
click at [799, 146] on button "Чат" at bounding box center [777, 164] width 101 height 42
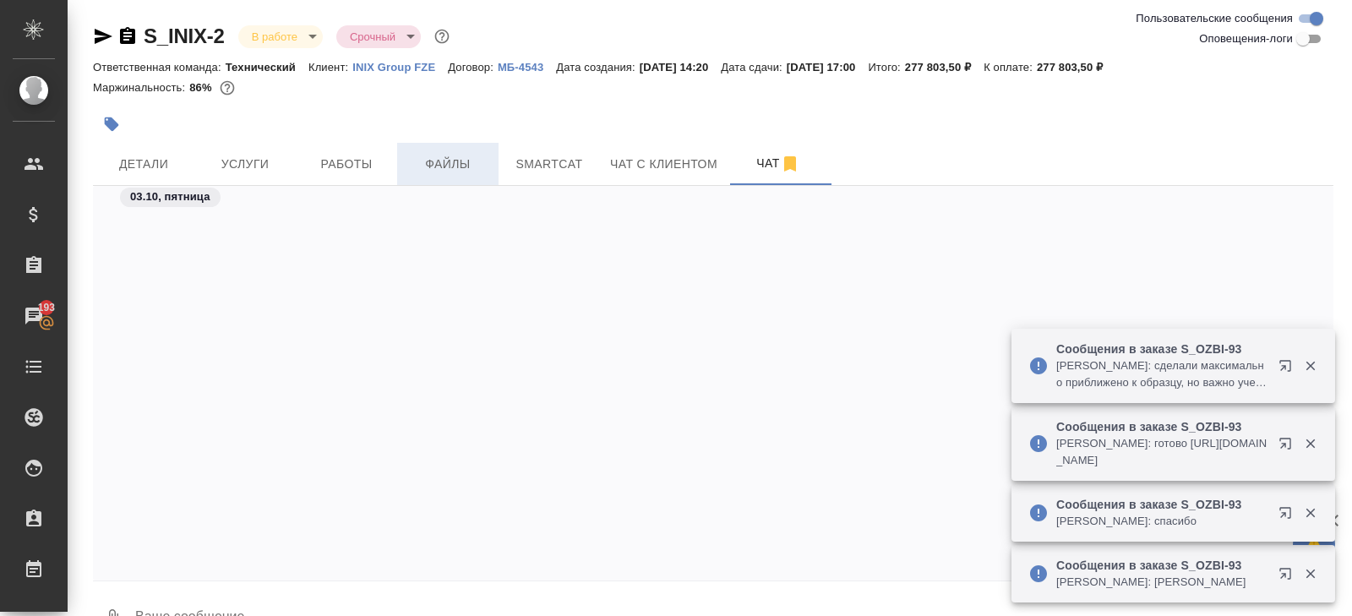
scroll to position [781, 0]
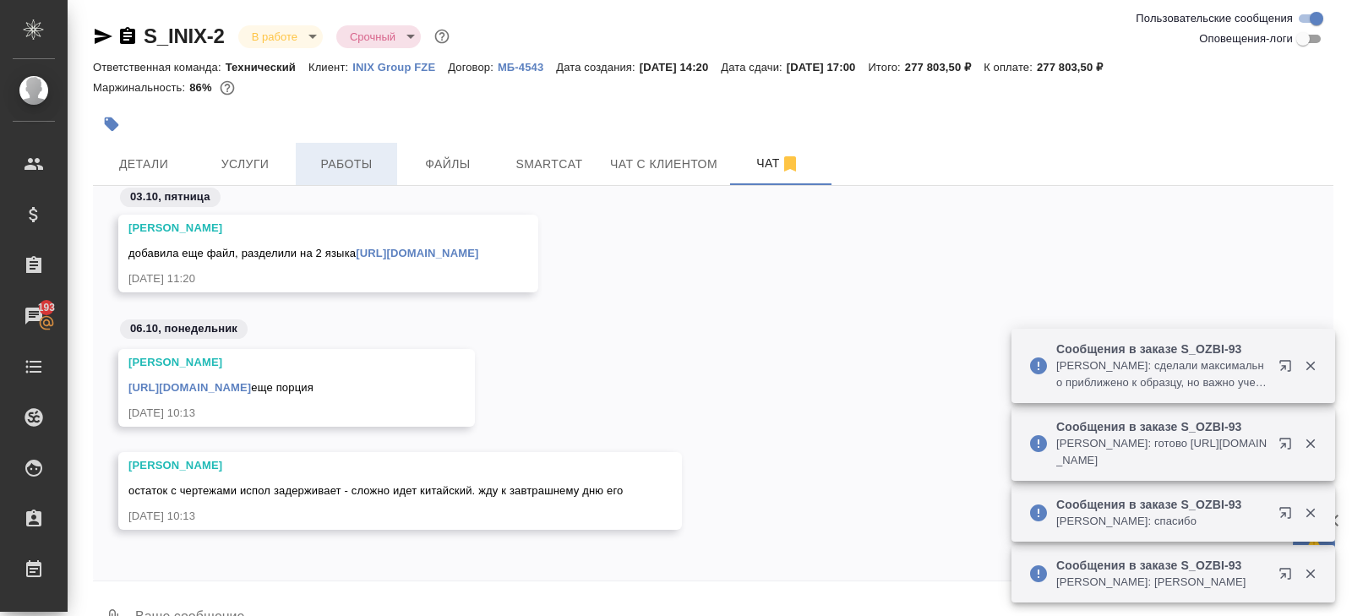
click at [354, 162] on span "Работы" at bounding box center [346, 164] width 81 height 21
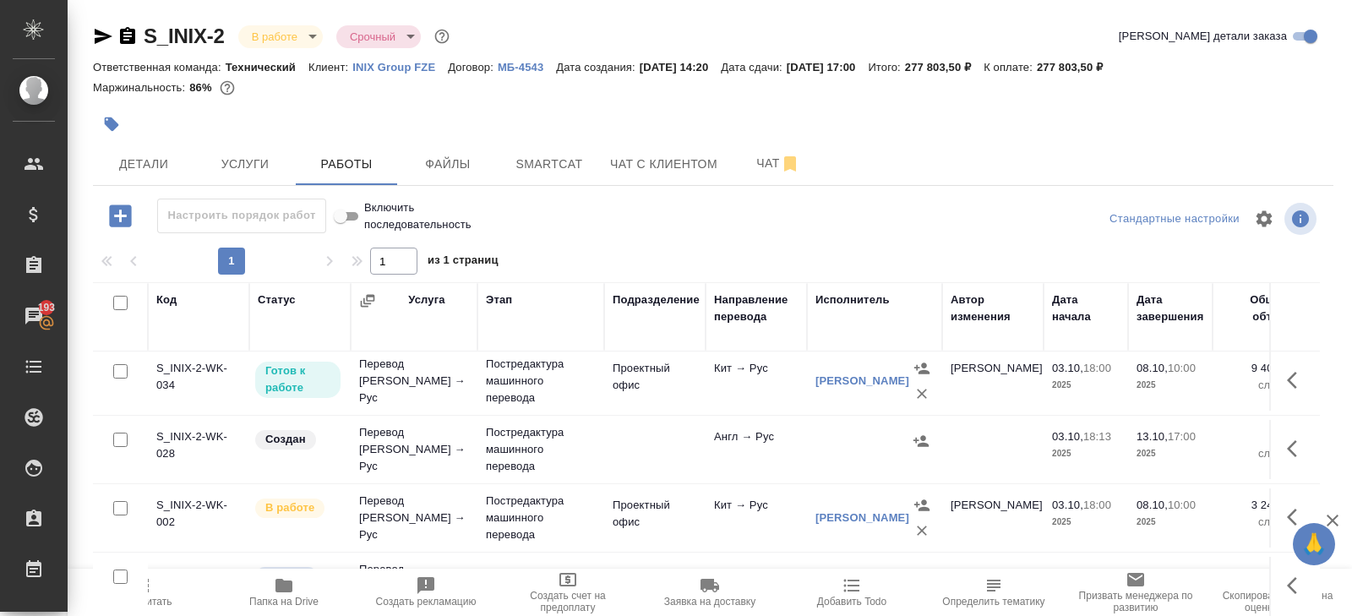
scroll to position [209, 0]
click at [534, 157] on span "Smartcat" at bounding box center [549, 164] width 81 height 21
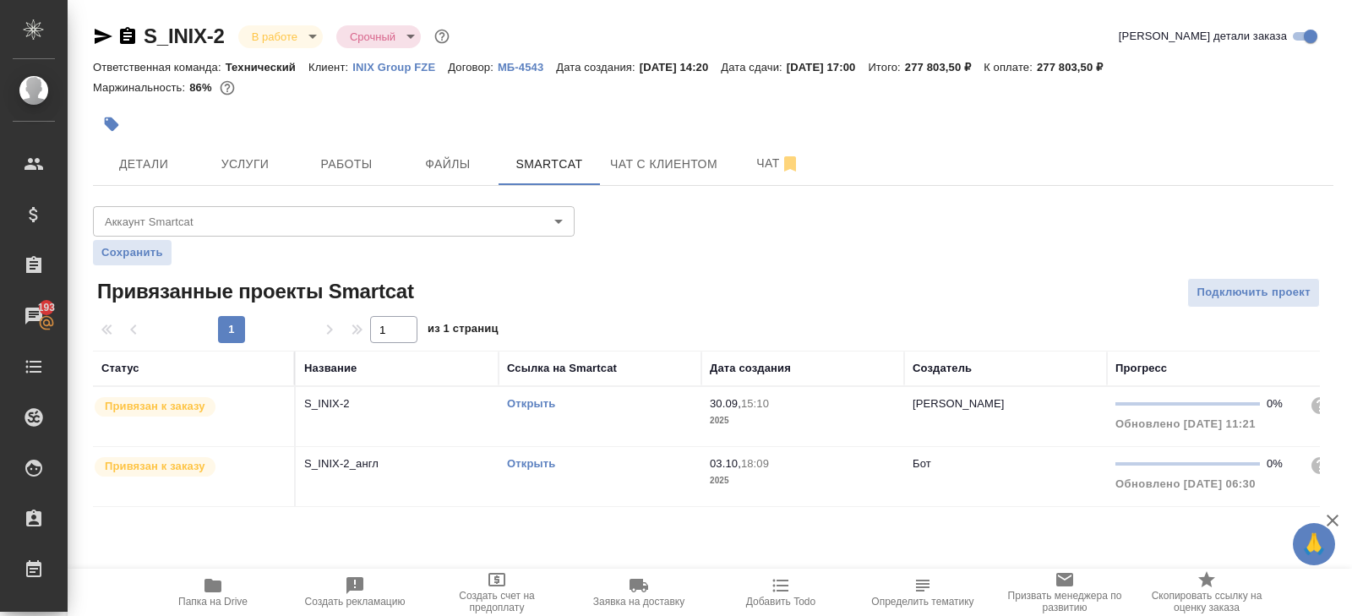
click at [536, 405] on link "Открыть" at bounding box center [531, 403] width 48 height 13
click at [367, 147] on button "Работы" at bounding box center [346, 164] width 101 height 42
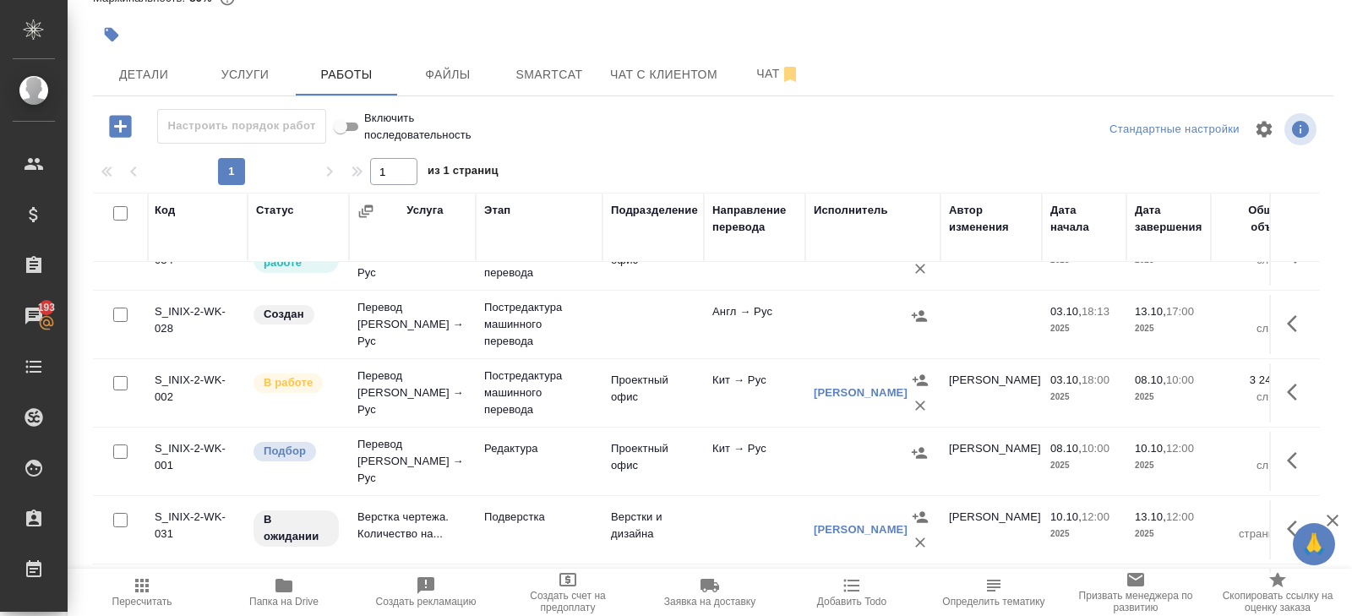
scroll to position [248, 2]
click at [1287, 449] on icon "button" at bounding box center [1292, 457] width 10 height 17
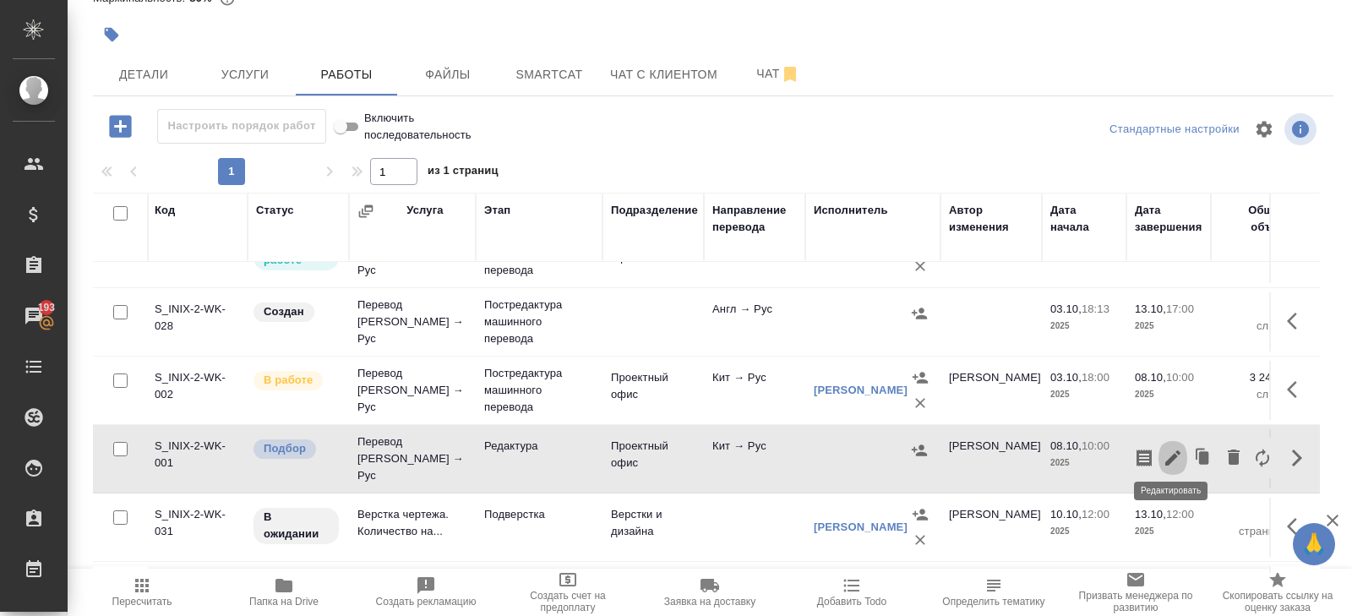
click at [1178, 449] on icon "button" at bounding box center [1172, 458] width 20 height 20
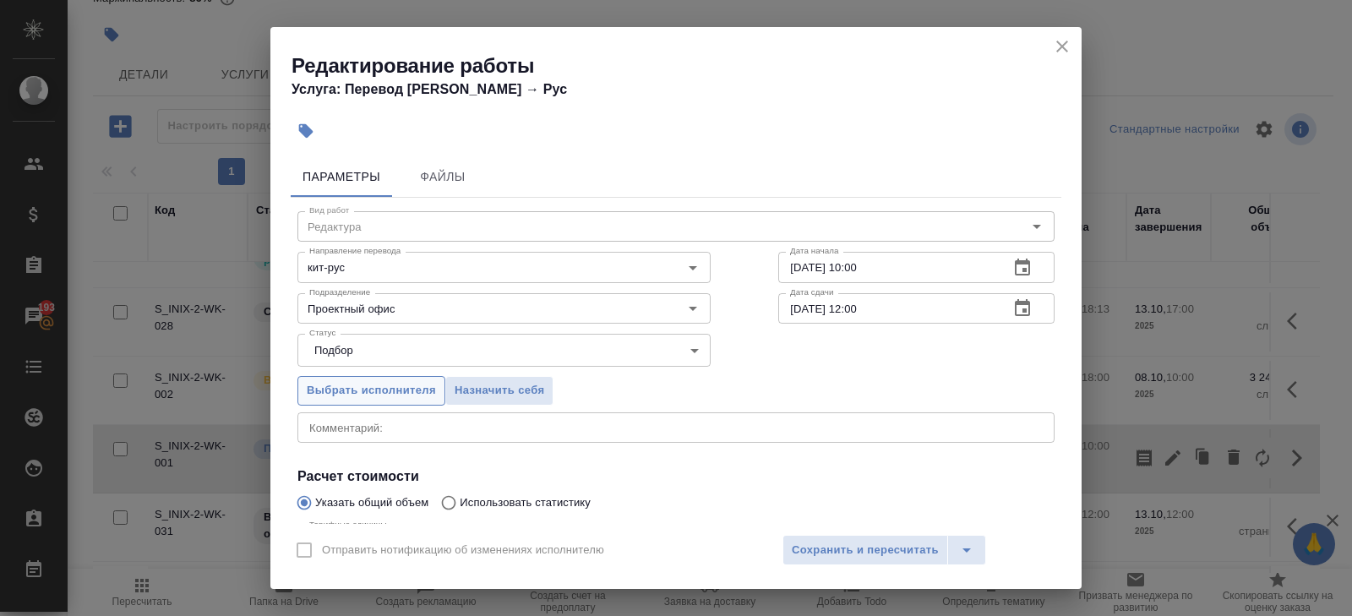
scroll to position [179, 0]
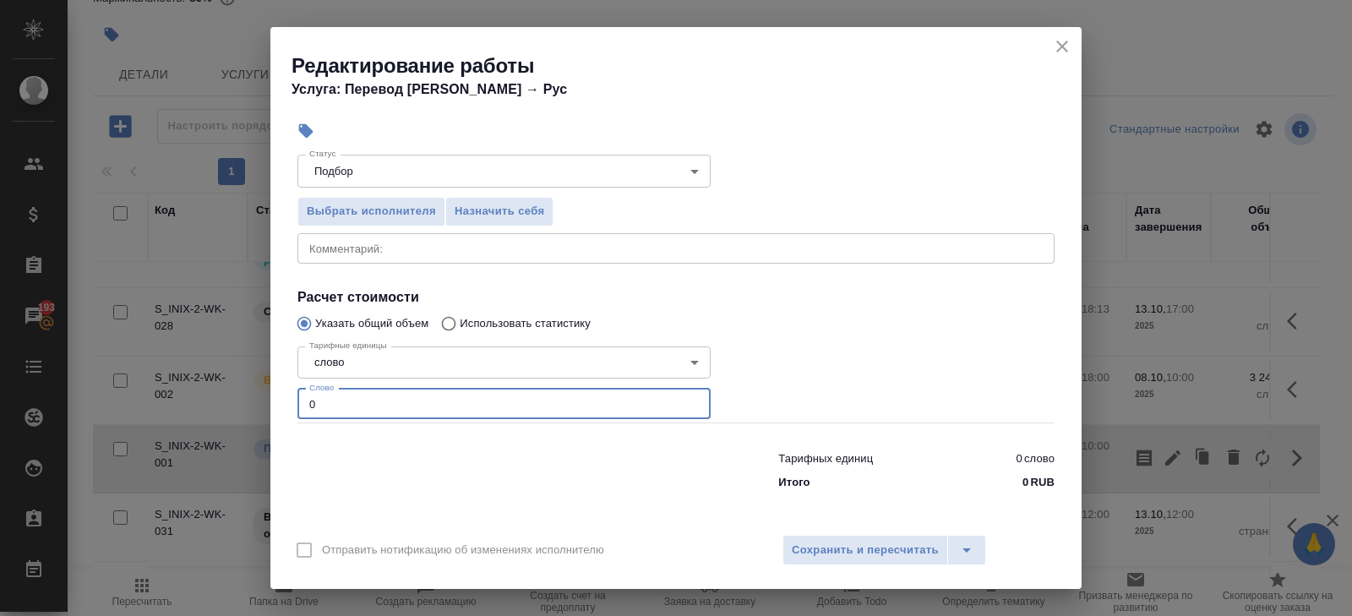
drag, startPoint x: 361, startPoint y: 395, endPoint x: 256, endPoint y: 395, distance: 104.7
click at [256, 395] on div "Редактирование работы Услуга: Перевод [PERSON_NAME] → Рус Параметры Файлы Вид р…" at bounding box center [676, 308] width 1352 height 616
drag, startPoint x: 358, startPoint y: 408, endPoint x: 233, endPoint y: 389, distance: 126.5
click at [233, 389] on div "Редактирование работы Услуга: Перевод [PERSON_NAME] → Рус Параметры Файлы Вид р…" at bounding box center [676, 308] width 1352 height 616
type input "14562"
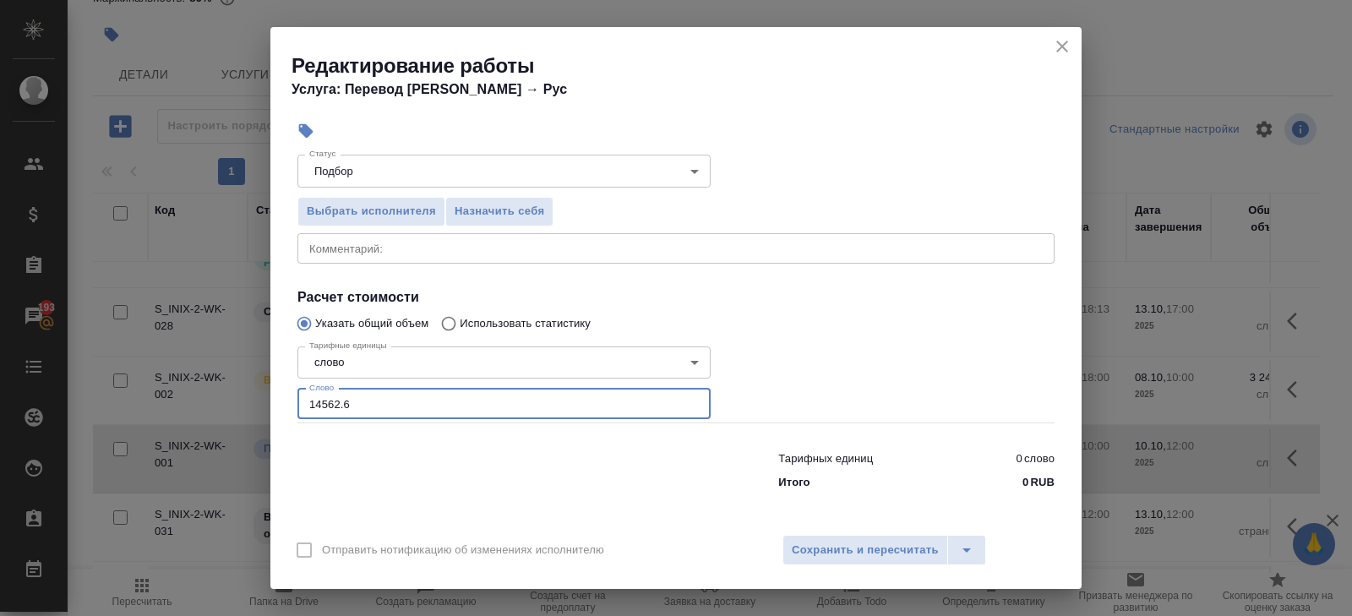
scroll to position [0, 0]
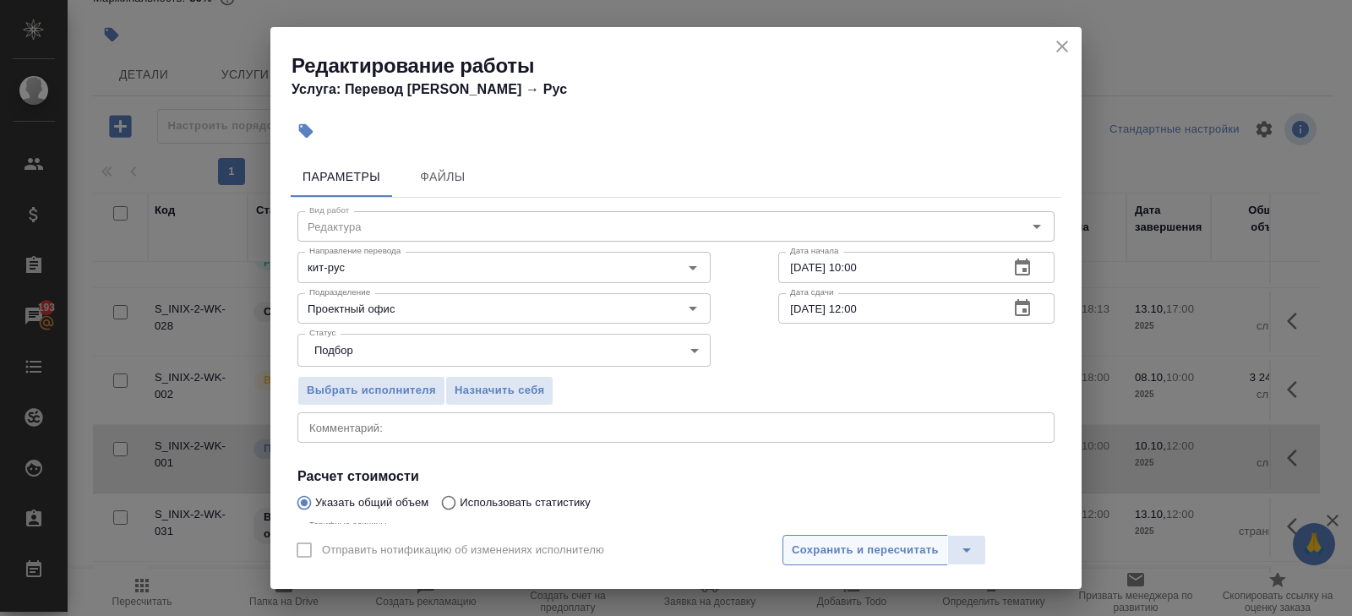
type input "14562.6"
click at [824, 541] on span "Сохранить и пересчитать" at bounding box center [865, 550] width 147 height 19
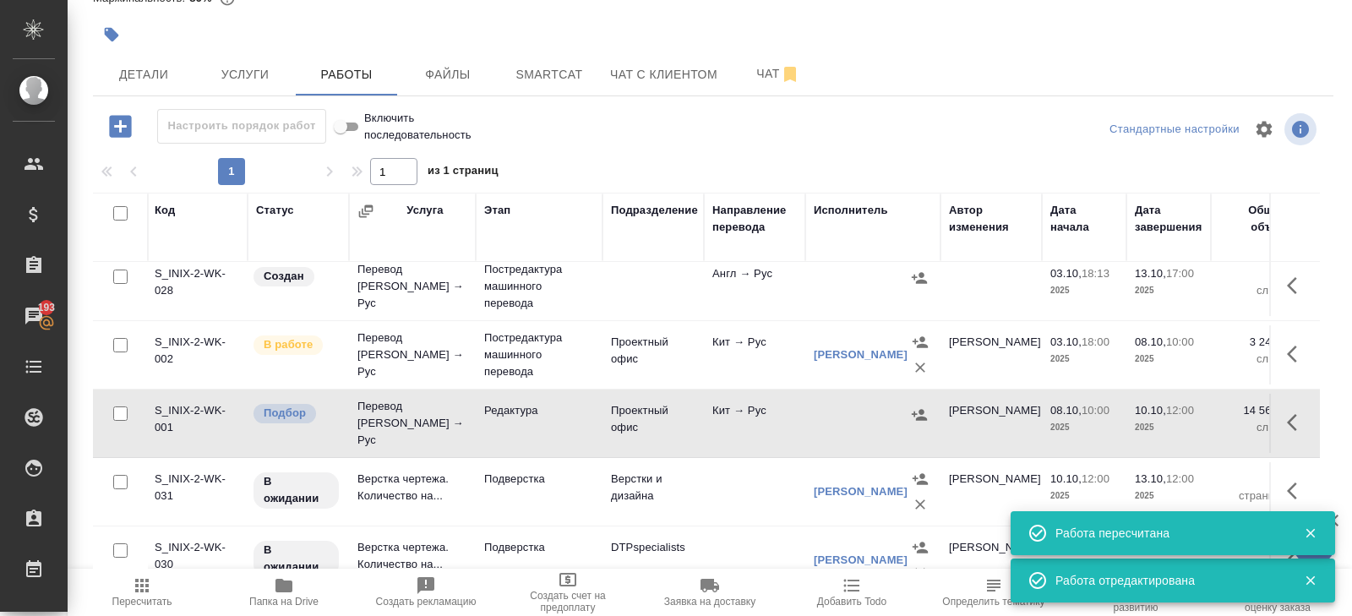
scroll to position [285, 2]
click at [1288, 413] on icon "button" at bounding box center [1292, 421] width 10 height 17
click at [1145, 413] on icon "button" at bounding box center [1143, 421] width 15 height 17
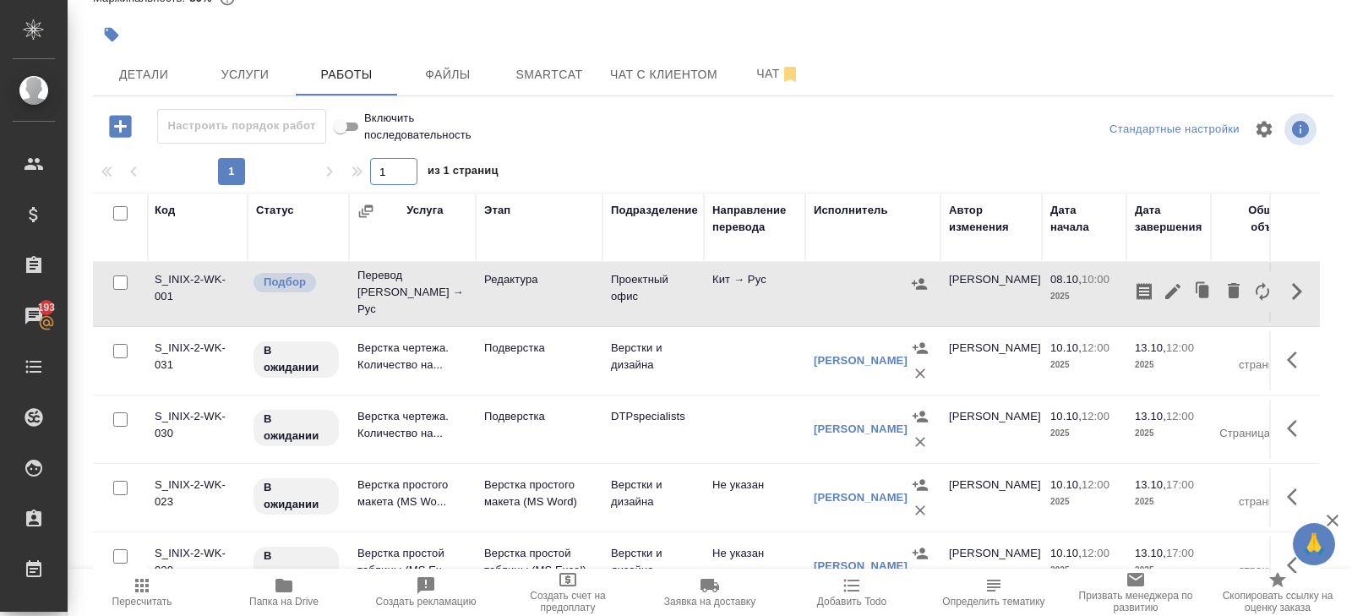
scroll to position [0, 0]
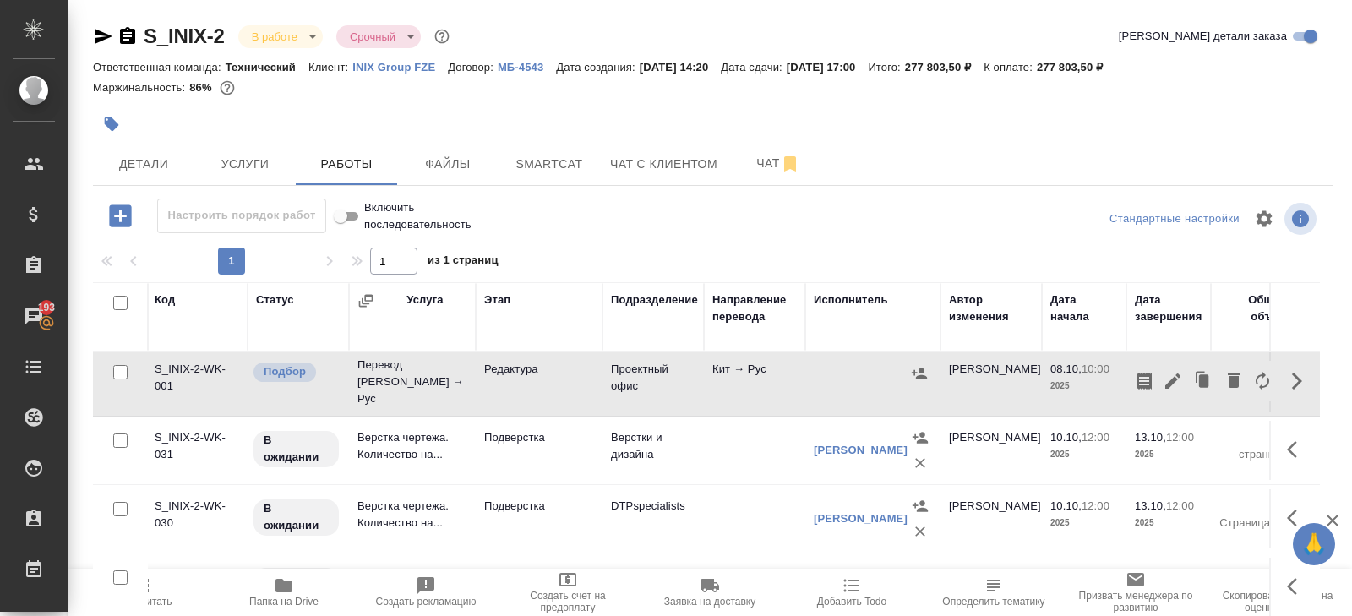
click at [557, 113] on div at bounding box center [506, 124] width 827 height 37
click at [537, 151] on button "Smartcat" at bounding box center [548, 164] width 101 height 42
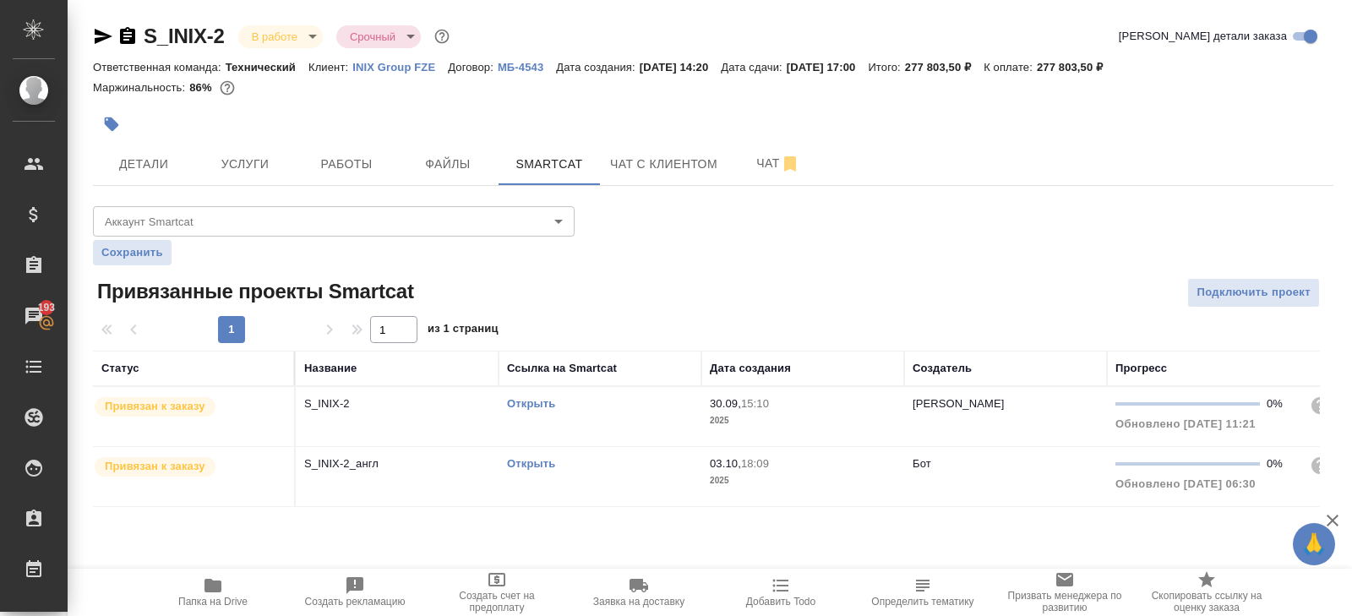
click at [527, 402] on link "Открыть" at bounding box center [531, 403] width 48 height 13
click at [356, 152] on button "Работы" at bounding box center [346, 164] width 101 height 42
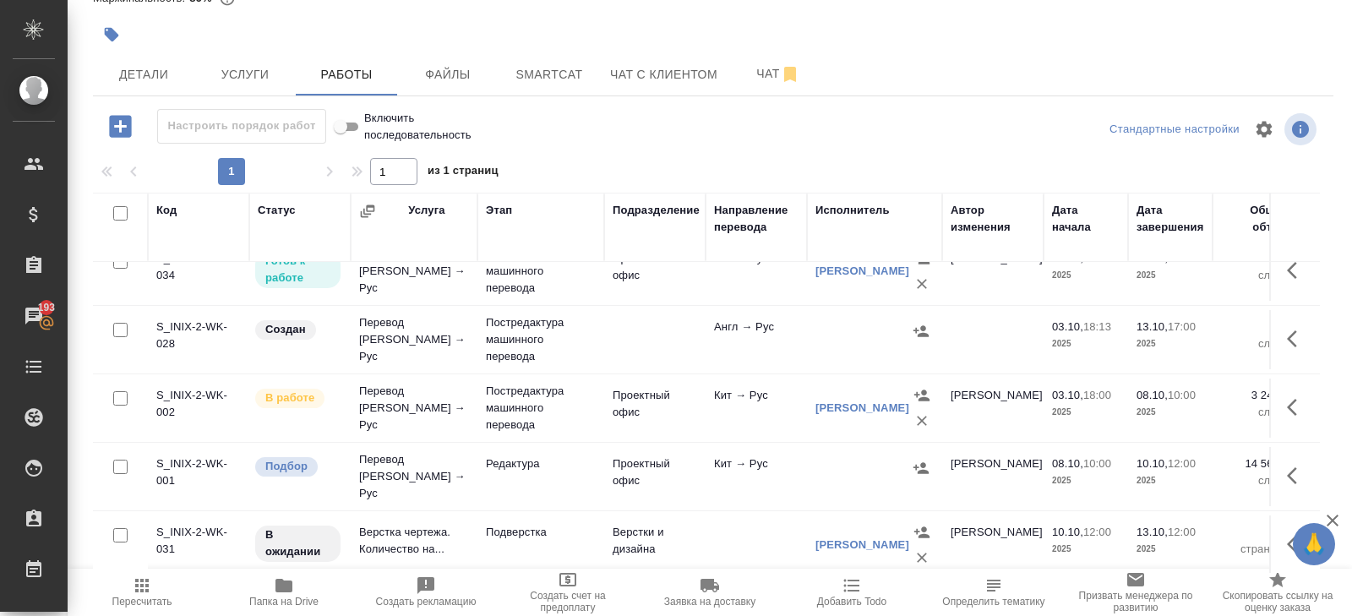
scroll to position [226, 0]
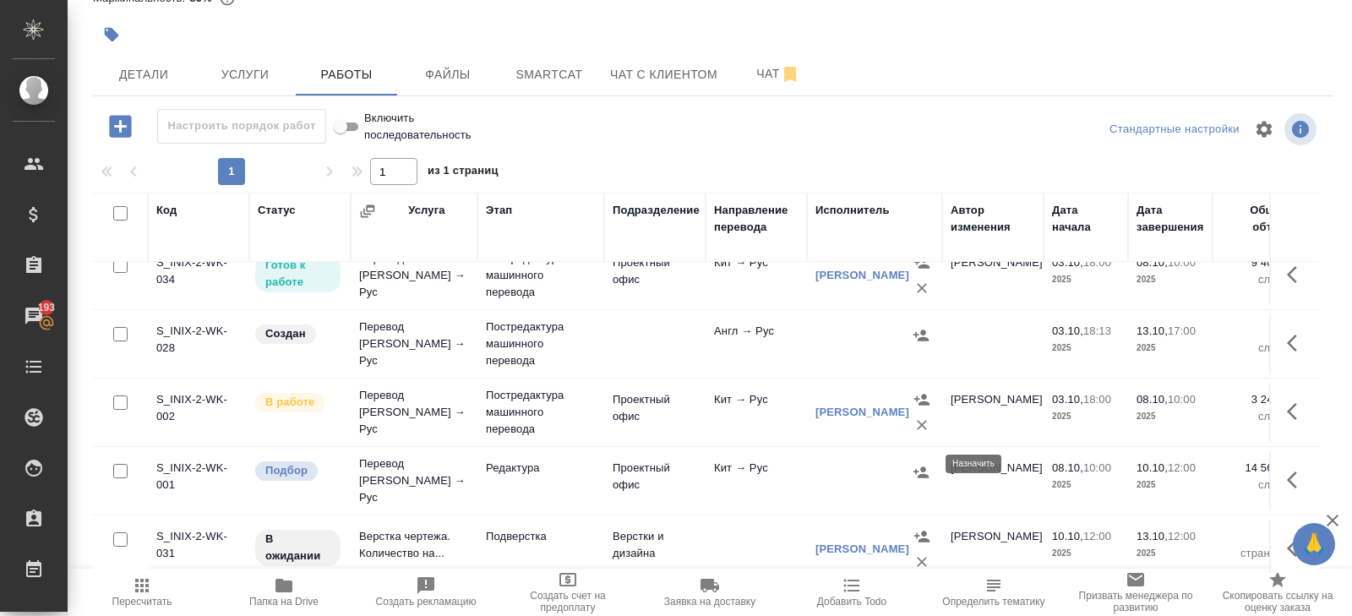
click at [923, 466] on icon "button" at bounding box center [920, 471] width 15 height 11
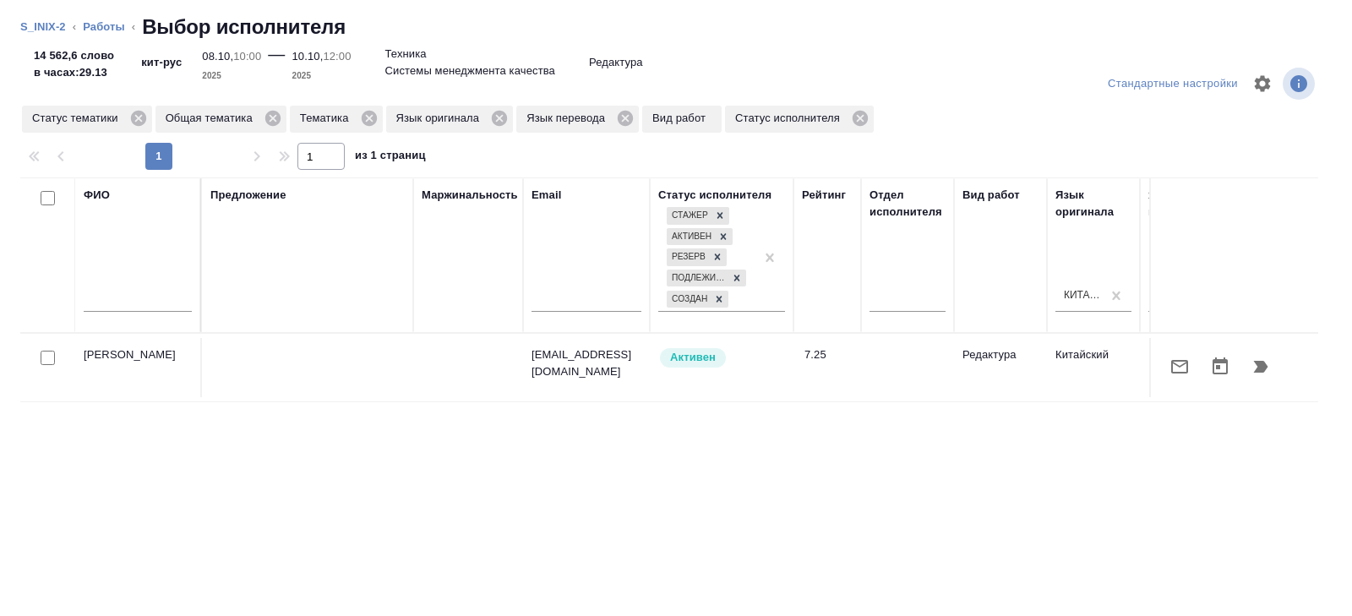
click at [172, 303] on input "text" at bounding box center [138, 301] width 108 height 21
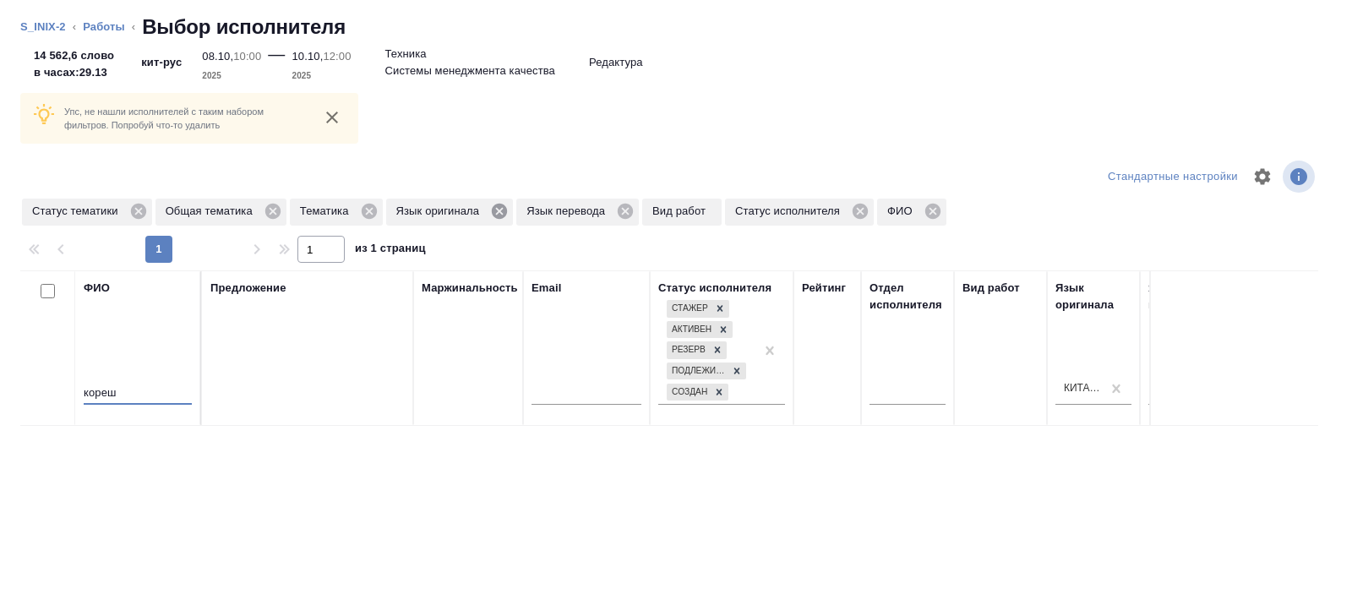
type input "кореш"
click at [509, 209] on icon at bounding box center [499, 211] width 19 height 19
click at [139, 209] on icon at bounding box center [137, 211] width 15 height 15
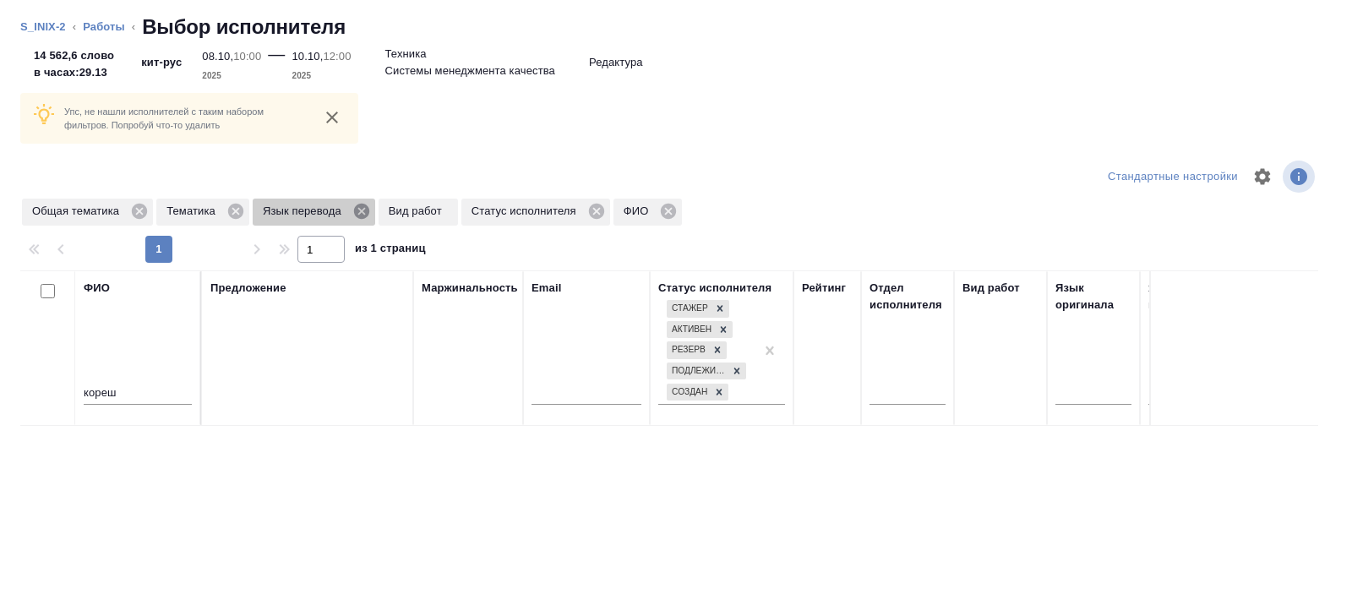
click at [366, 212] on icon at bounding box center [361, 211] width 19 height 19
click at [139, 212] on icon at bounding box center [139, 211] width 19 height 19
click at [161, 390] on input "кореш" at bounding box center [138, 394] width 108 height 21
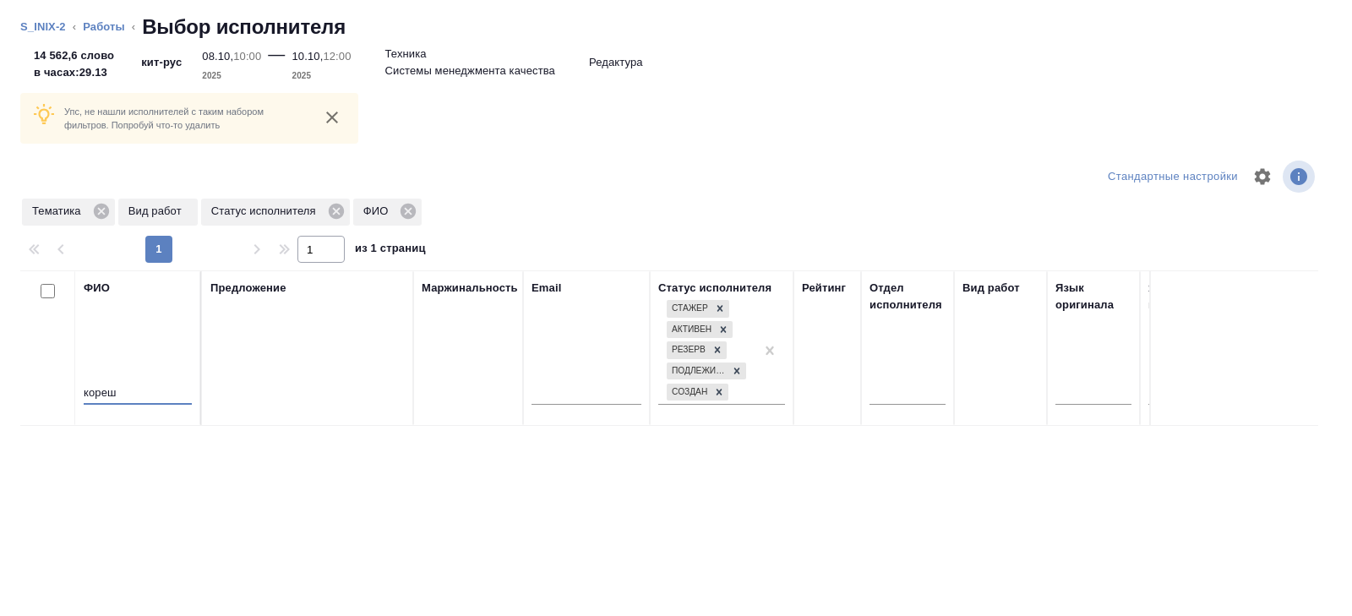
drag, startPoint x: 161, startPoint y: 390, endPoint x: 34, endPoint y: 390, distance: 126.7
click at [34, 390] on tr "ФИО кореш Предложение Маржинальность Email Статус исполнителя Стажер Активен Ре…" at bounding box center [1247, 347] width 2454 height 155
type input "коре"
click at [688, 417] on th "Статус исполнителя Стажер Активен Резерв Подлежит внедрению Создан" at bounding box center [722, 347] width 144 height 155
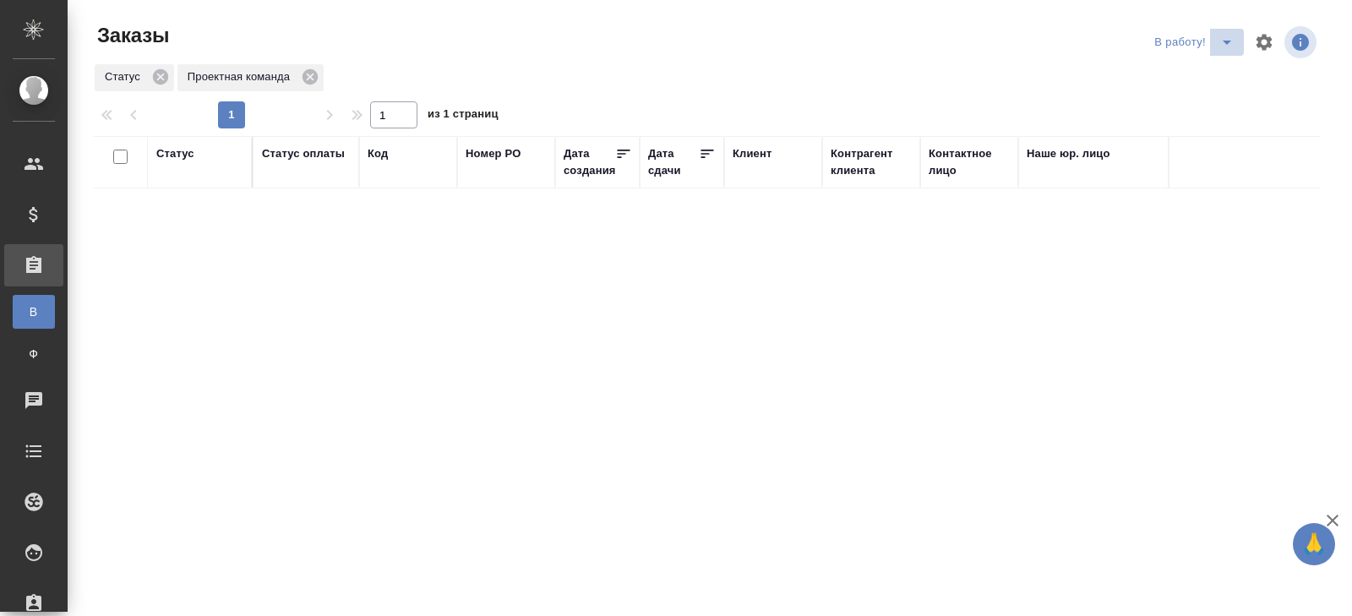
click at [1221, 42] on icon "split button" at bounding box center [1226, 42] width 20 height 20
click at [1218, 73] on li "ПМ" at bounding box center [1196, 76] width 94 height 27
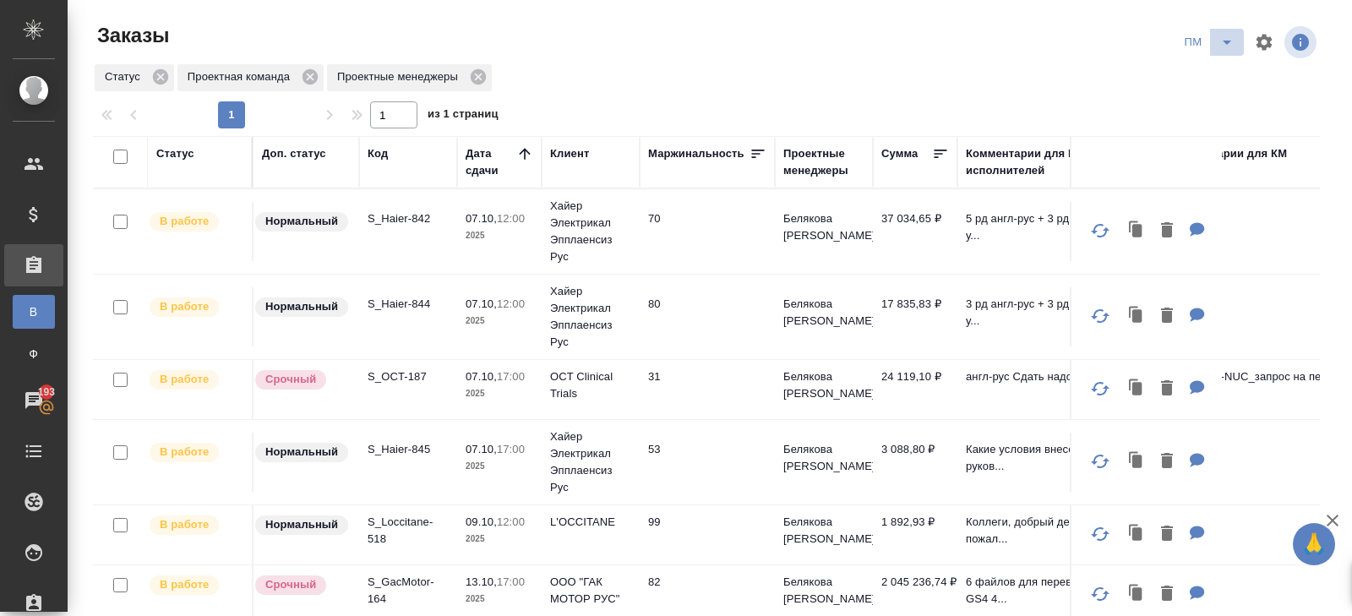
click at [1218, 52] on button "split button" at bounding box center [1227, 42] width 34 height 27
click at [1218, 67] on li "В работу!" at bounding box center [1209, 76] width 85 height 27
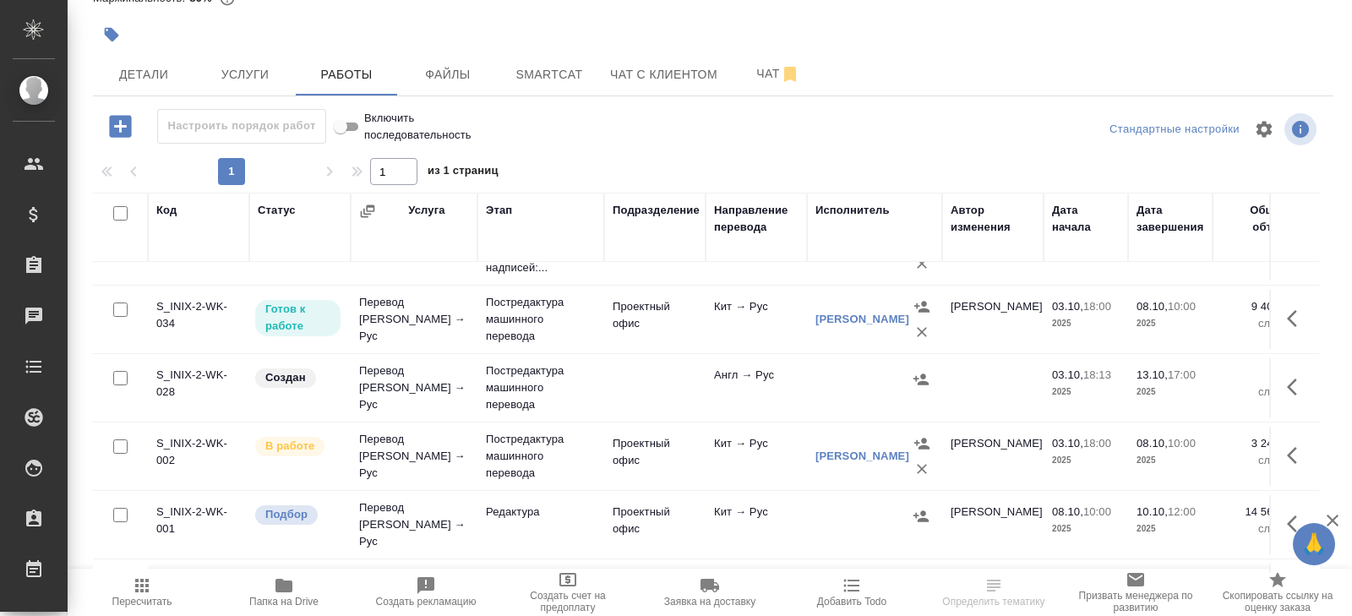
scroll to position [153, 0]
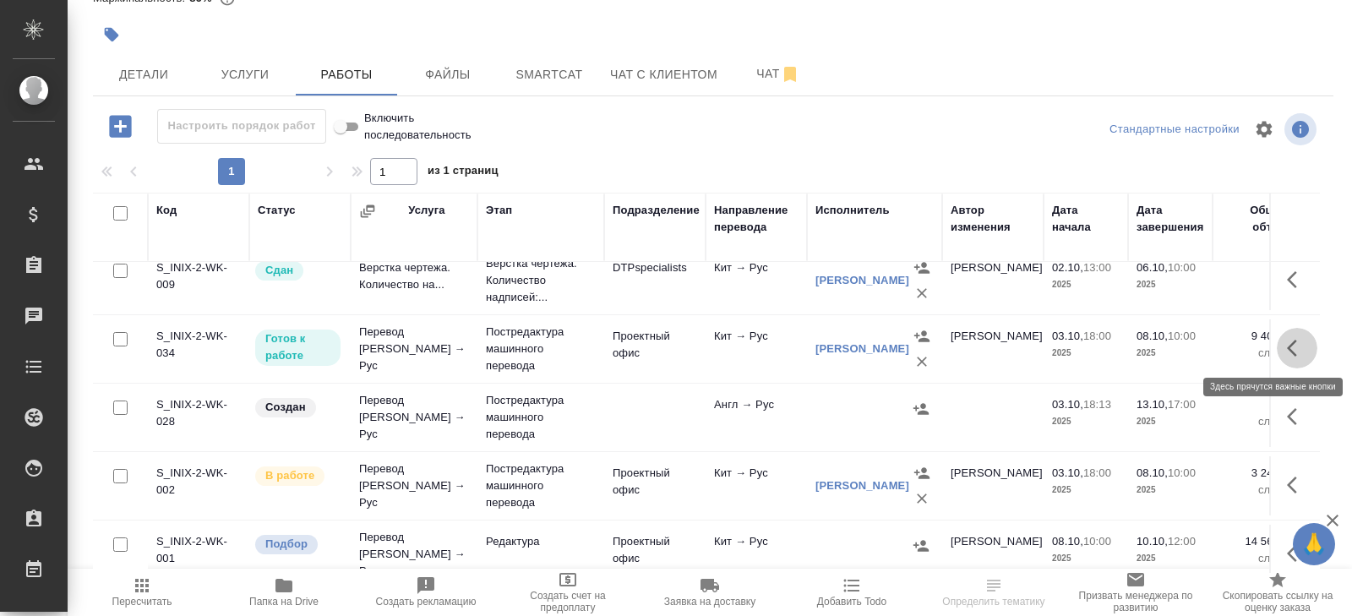
click at [1289, 349] on icon "button" at bounding box center [1297, 348] width 20 height 20
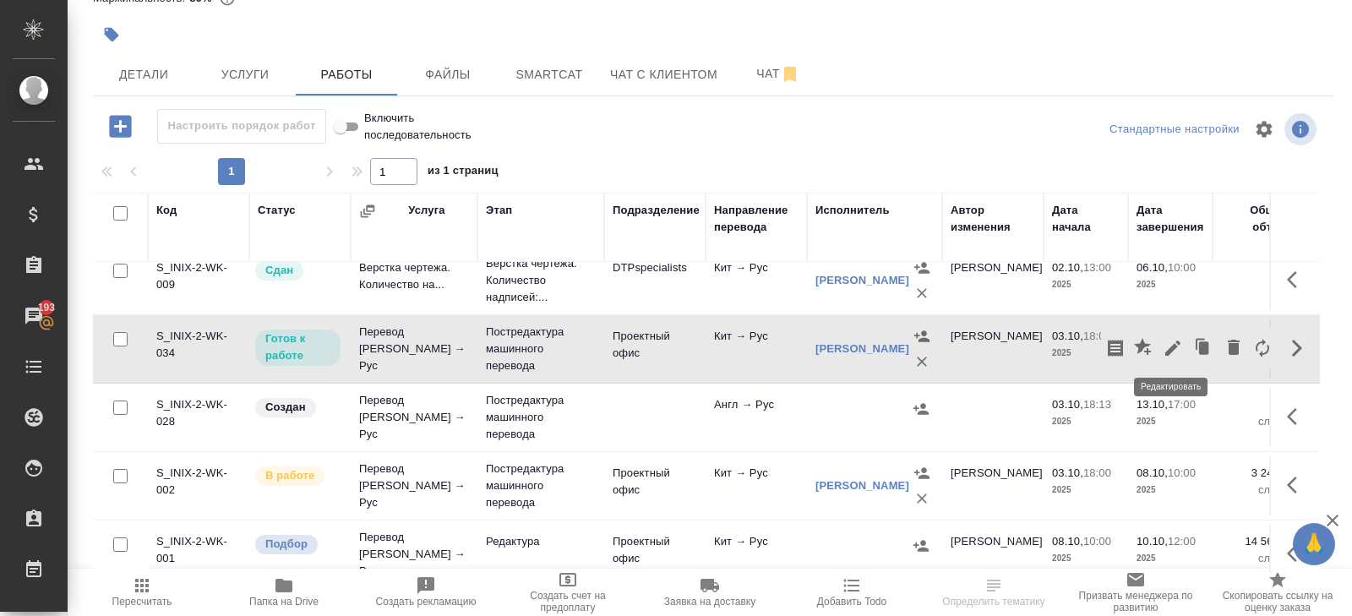
click at [1178, 346] on icon "button" at bounding box center [1172, 348] width 20 height 20
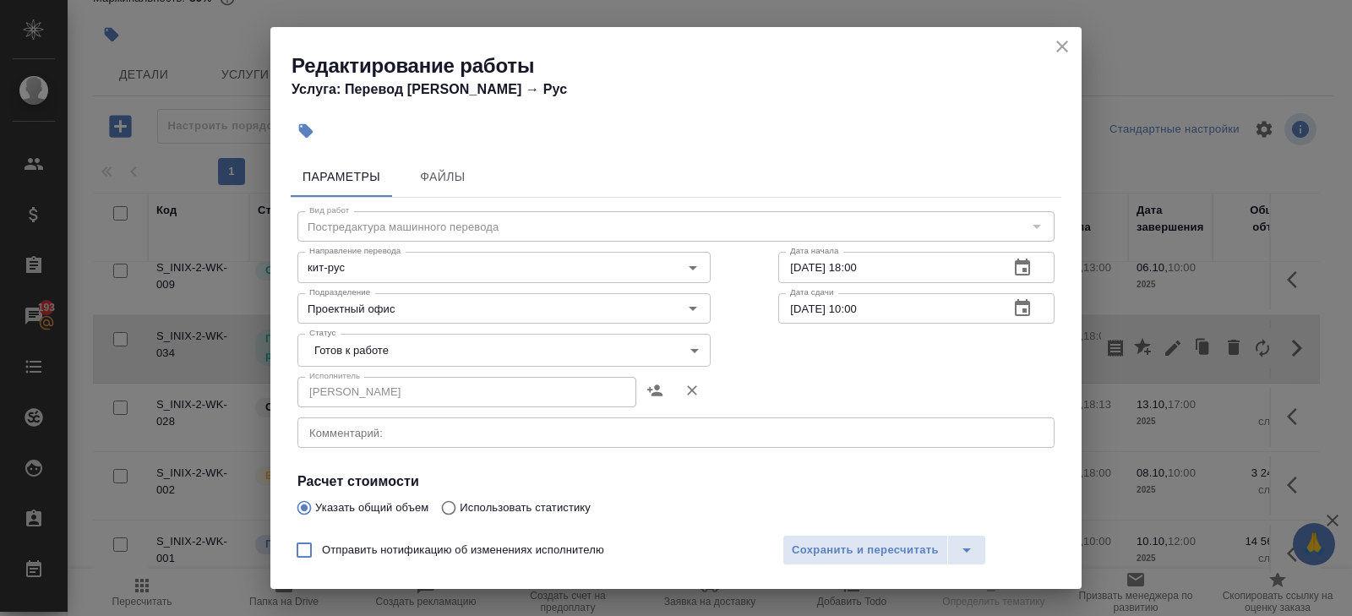
click at [354, 354] on body "🙏 .cls-1 fill:#fff; AWATERA [PERSON_NAME] Спецификации Заказы 193 Чаты Todo Про…" at bounding box center [676, 308] width 1352 height 616
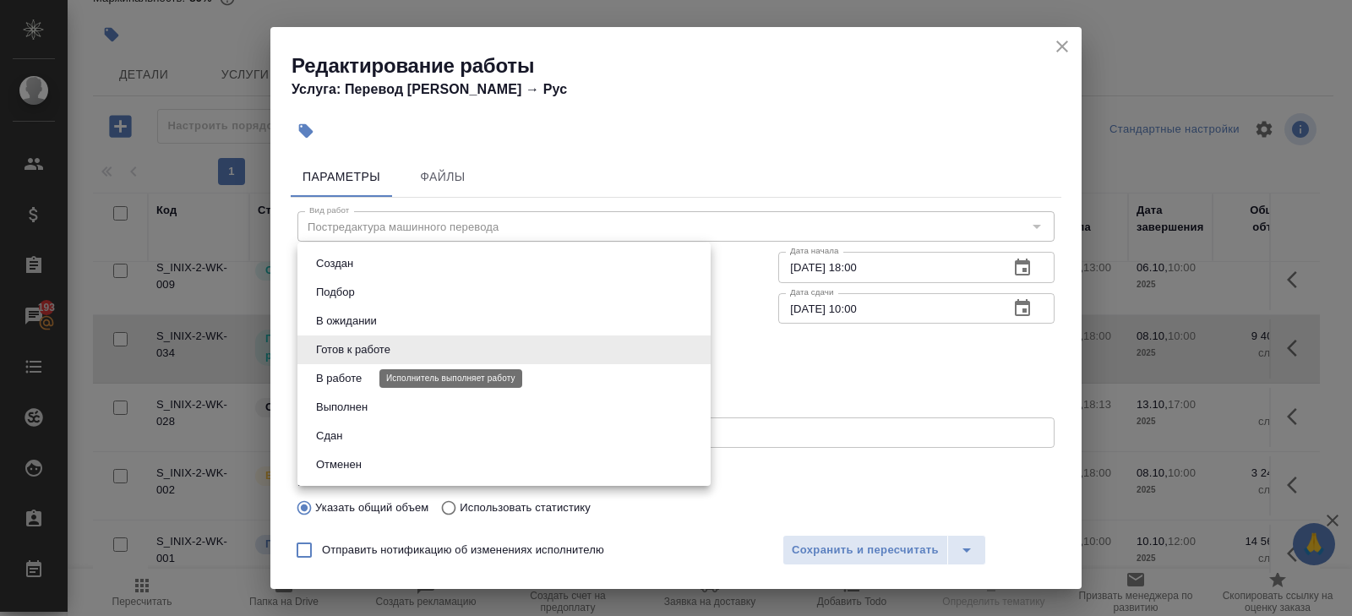
click at [354, 373] on button "В работе" at bounding box center [339, 378] width 56 height 19
type input "inProgress"
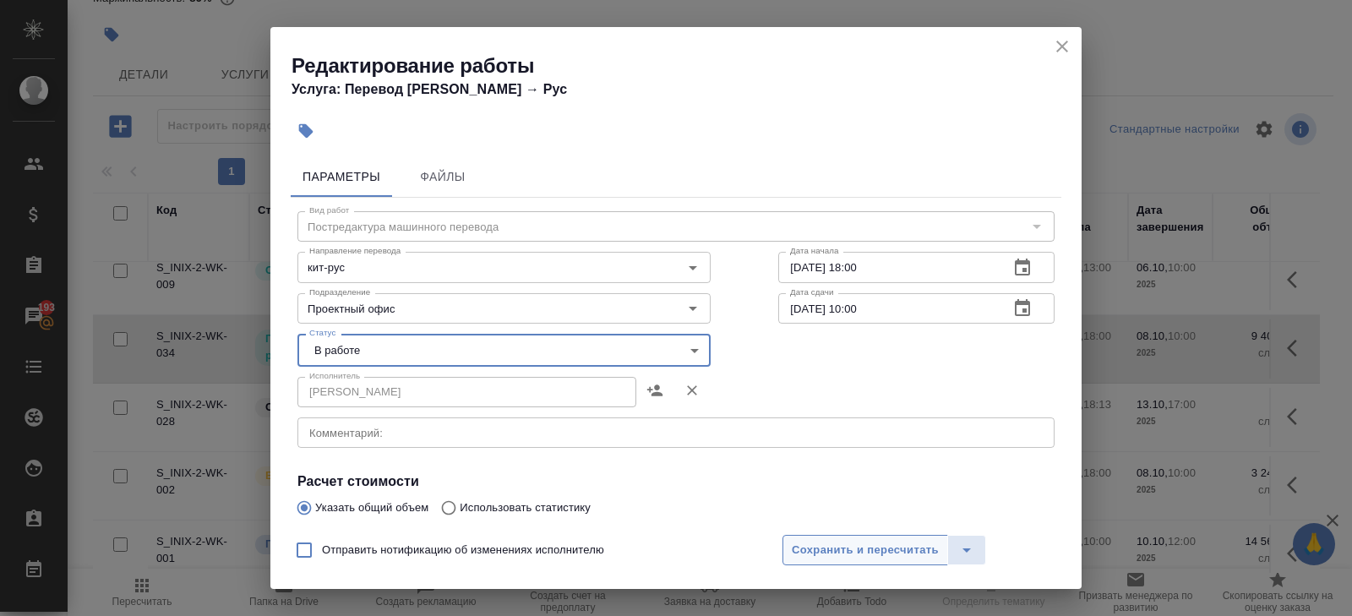
click at [833, 536] on button "Сохранить и пересчитать" at bounding box center [865, 550] width 166 height 30
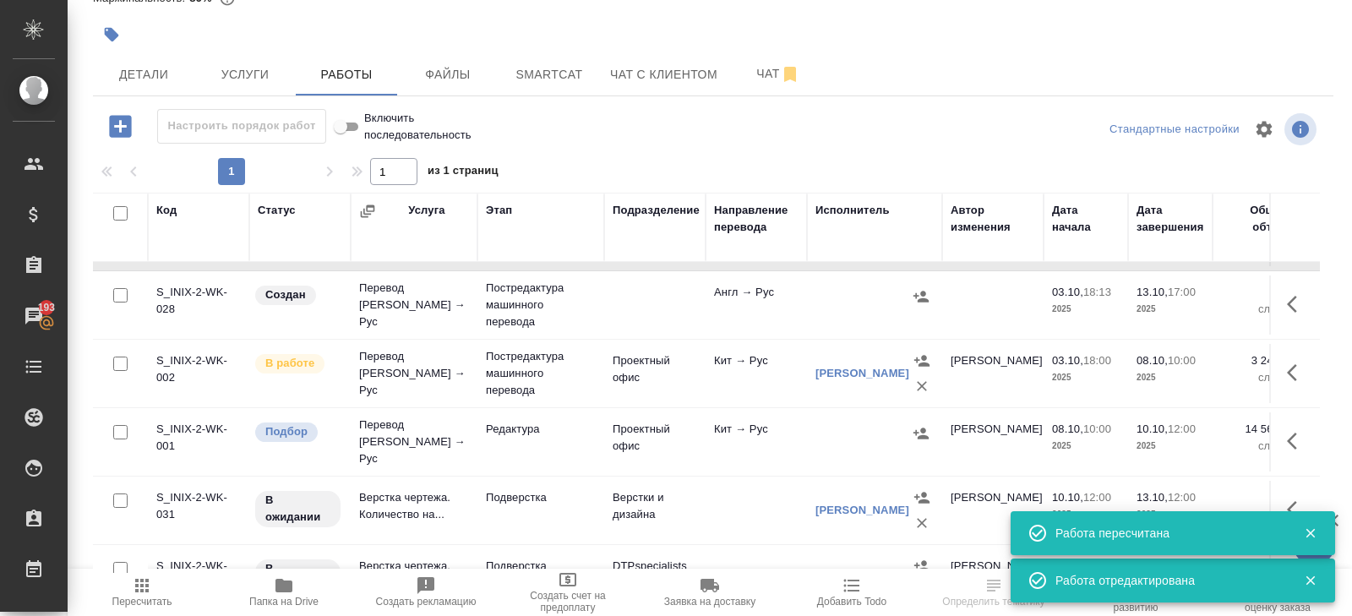
scroll to position [277, 0]
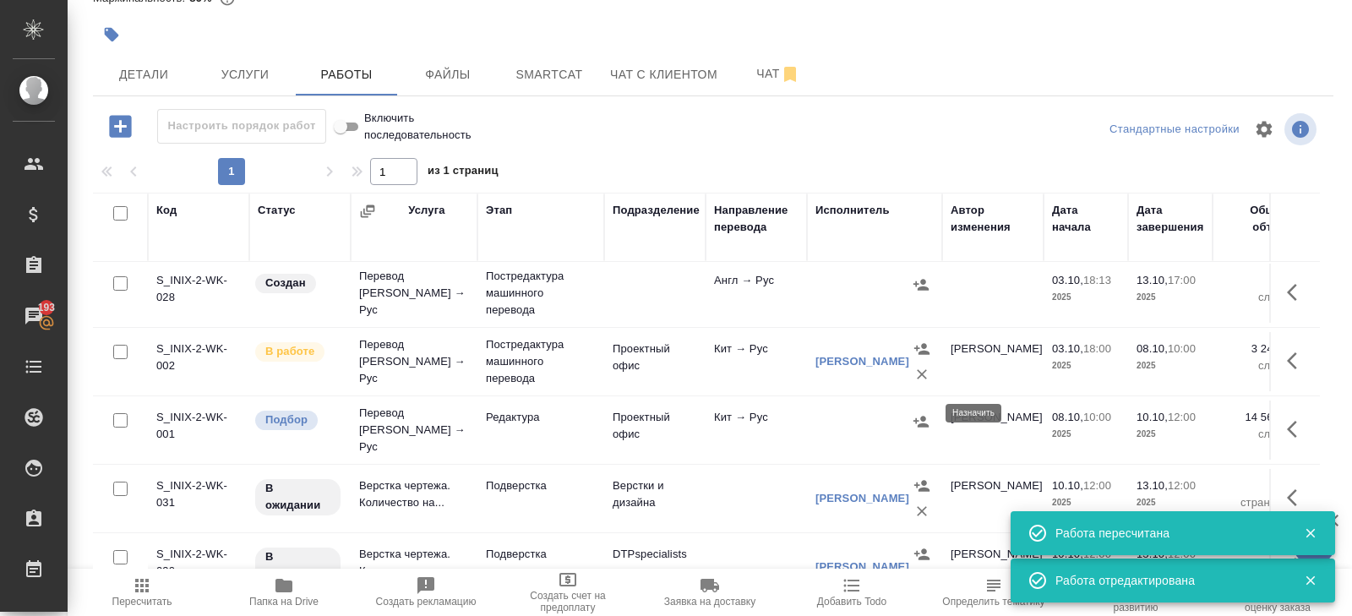
click at [925, 413] on icon "button" at bounding box center [920, 421] width 17 height 17
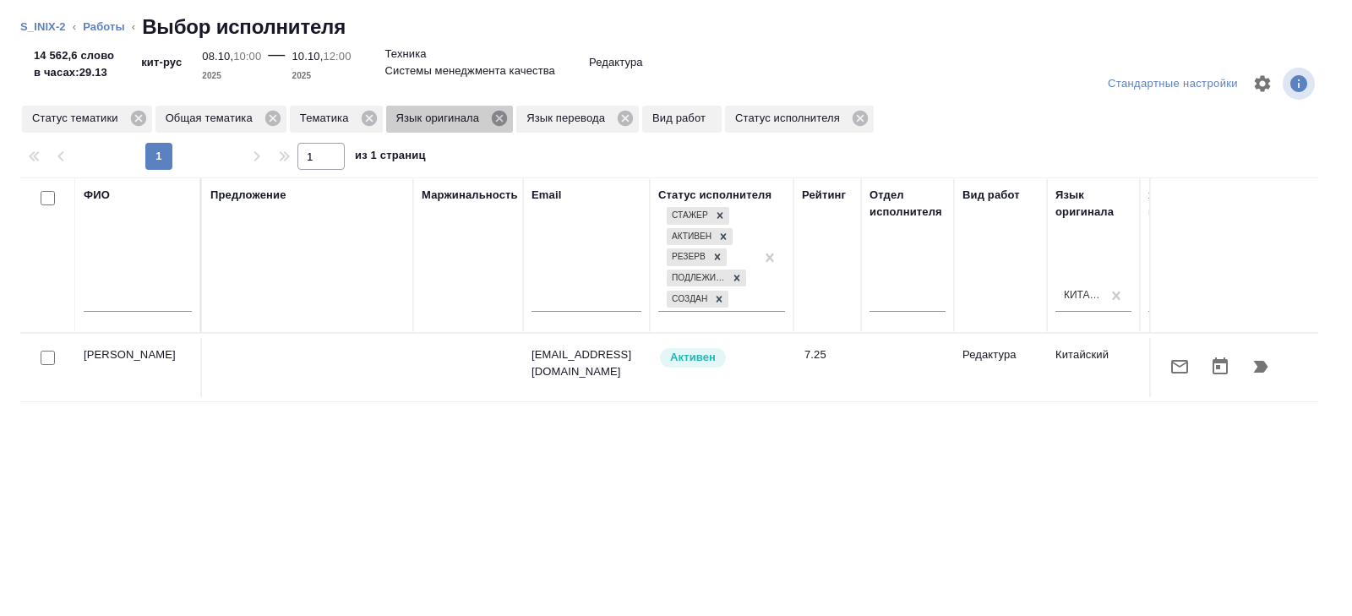
click at [507, 122] on icon at bounding box center [499, 118] width 15 height 15
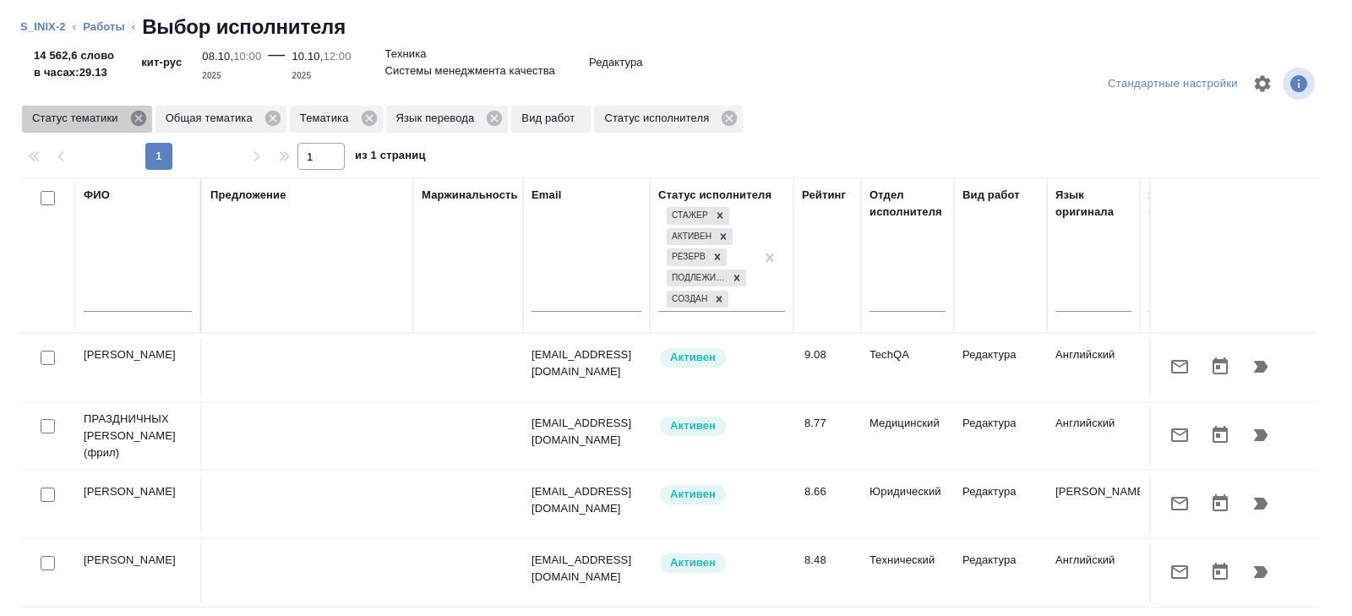
click at [137, 119] on icon at bounding box center [137, 118] width 15 height 15
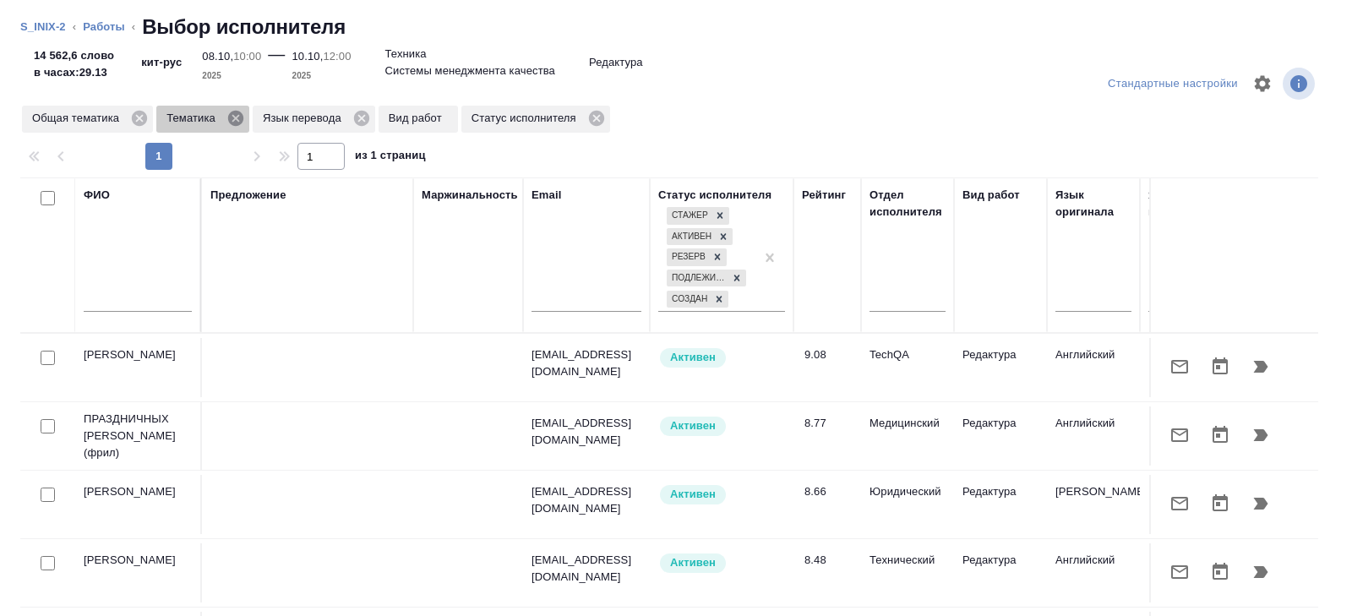
click at [236, 120] on icon at bounding box center [235, 118] width 15 height 15
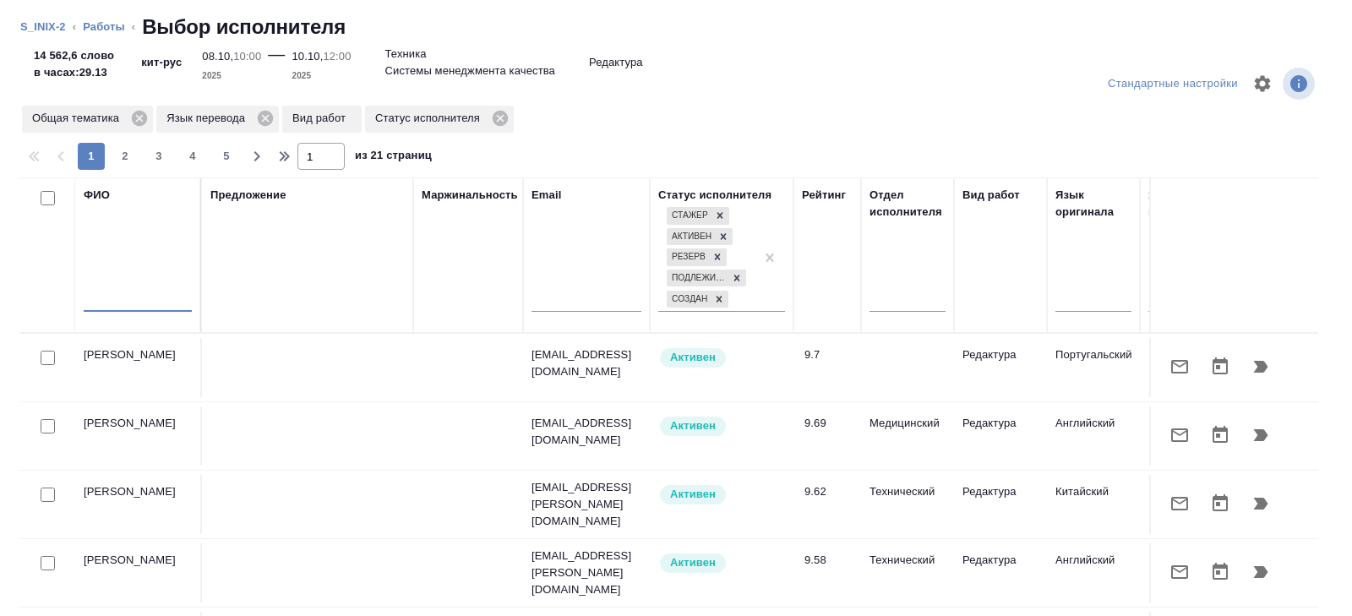
click at [119, 304] on input "text" at bounding box center [138, 301] width 108 height 21
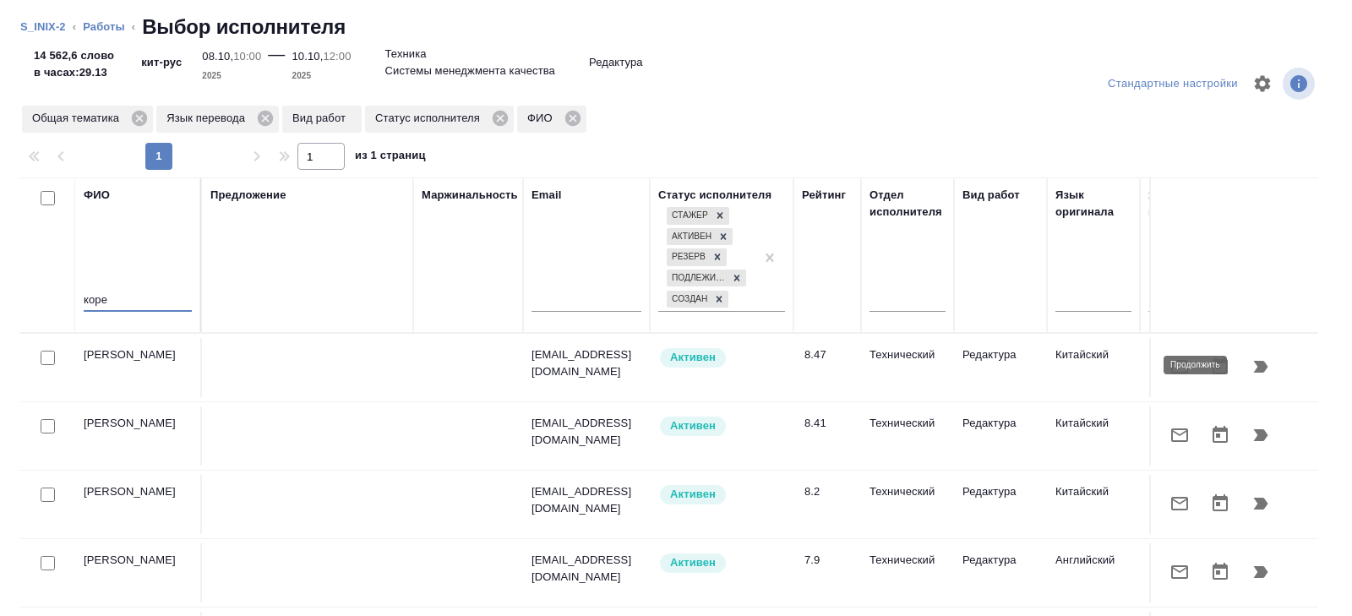
type input "коре"
click at [1270, 367] on icon "button" at bounding box center [1260, 366] width 20 height 20
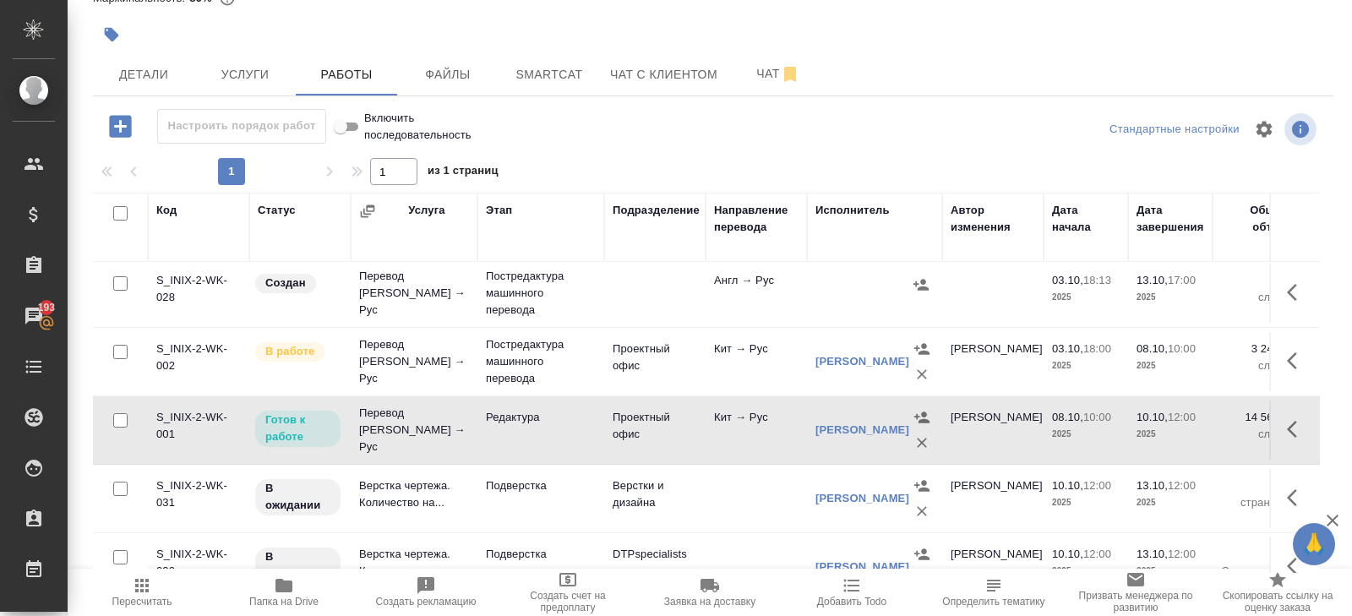
click at [1287, 426] on icon "button" at bounding box center [1297, 429] width 20 height 20
click at [1180, 432] on icon "button" at bounding box center [1172, 429] width 20 height 20
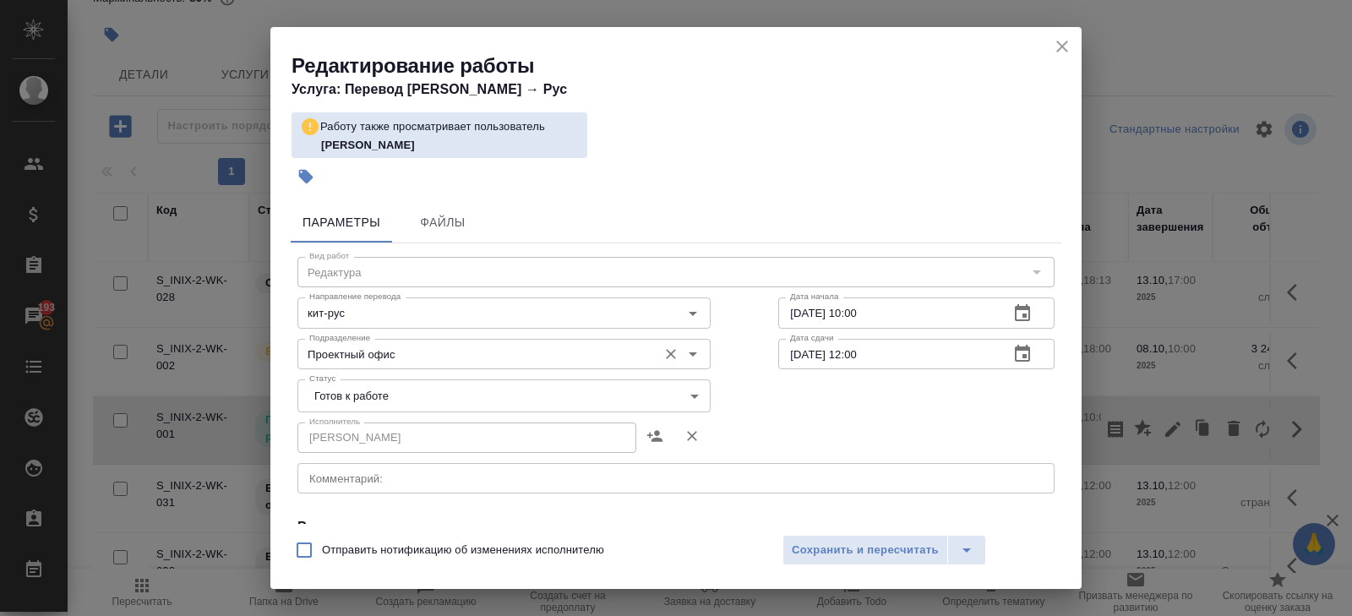
click at [392, 362] on input "Проектный офис" at bounding box center [475, 354] width 346 height 20
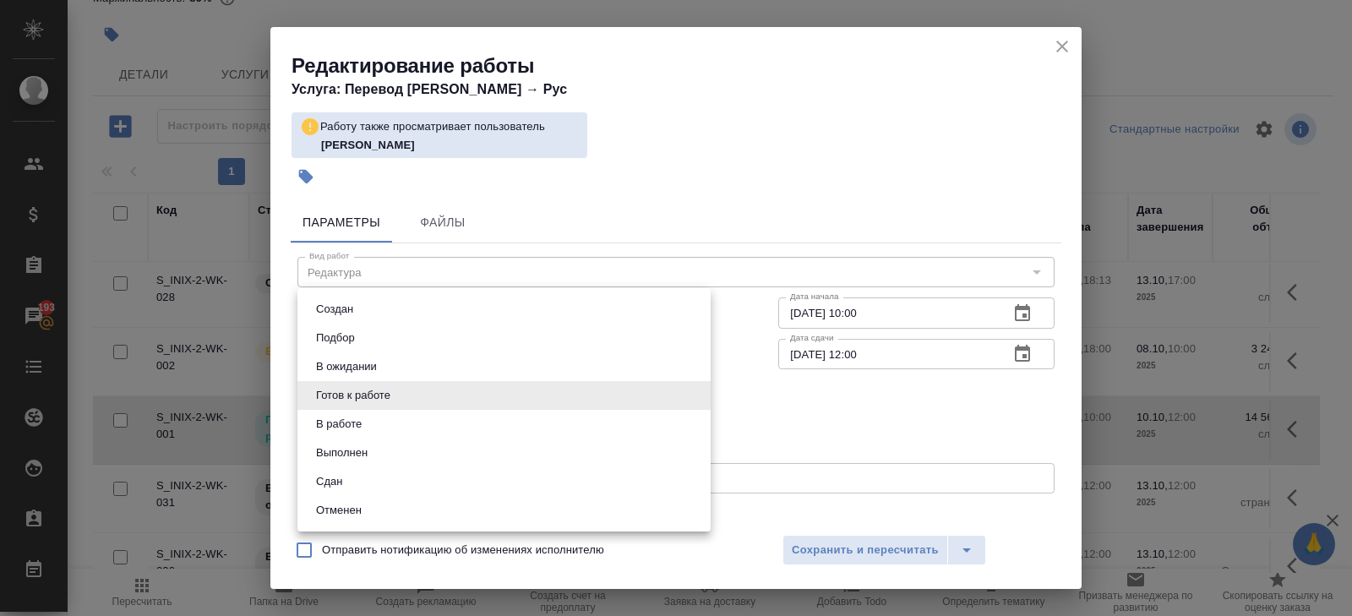
click at [372, 381] on body "🙏 .cls-1 fill:#fff; AWATERA Belyakova Yulia Клиенты Спецификации Заказы 193 Чат…" at bounding box center [676, 308] width 1352 height 616
click at [344, 356] on li "В ожидании" at bounding box center [503, 366] width 413 height 29
type input "pending"
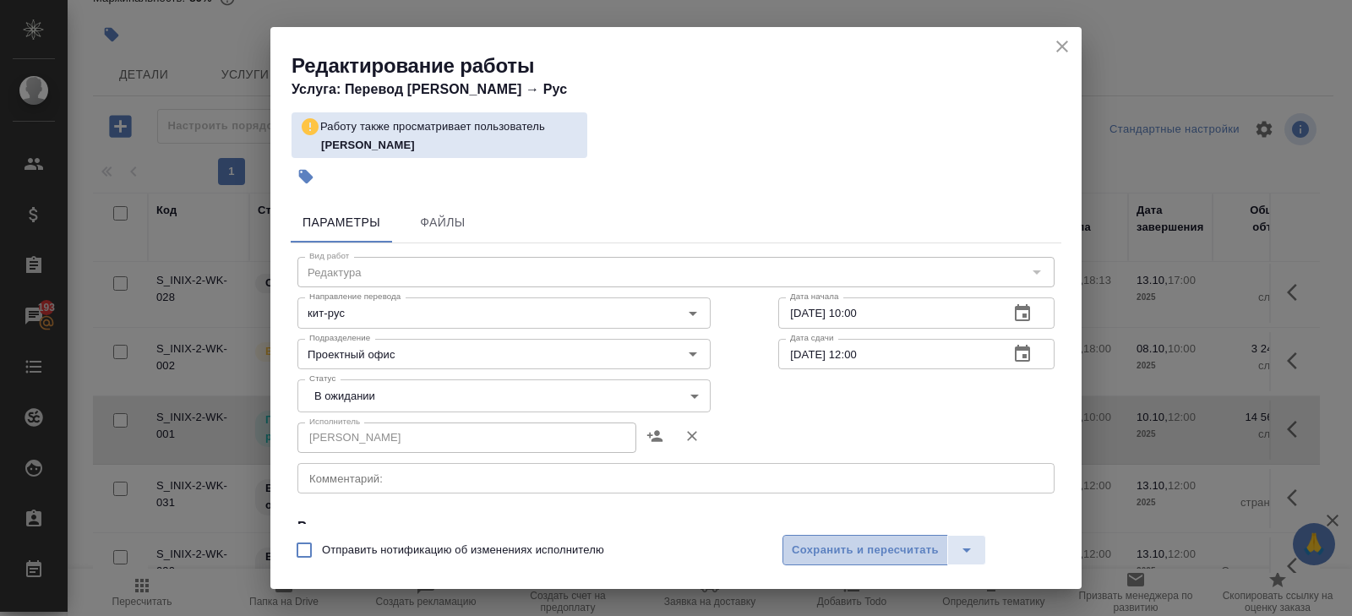
click at [819, 541] on span "Сохранить и пересчитать" at bounding box center [865, 550] width 147 height 19
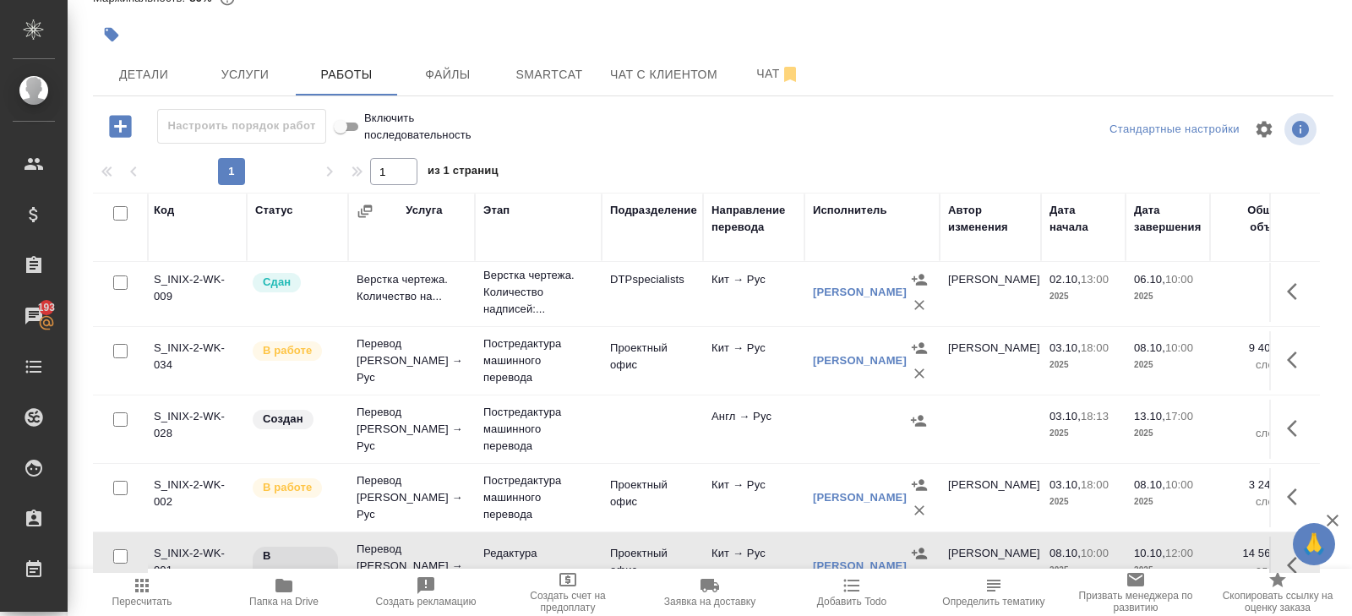
scroll to position [152, 3]
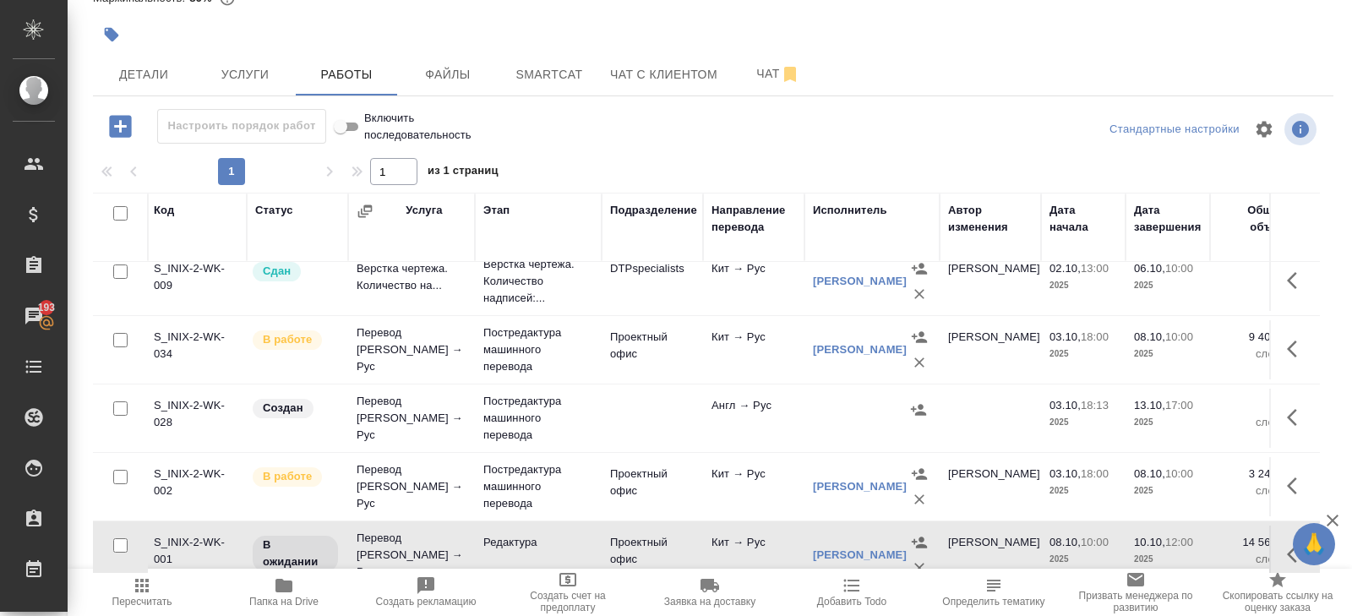
click at [781, 50] on div at bounding box center [506, 34] width 827 height 37
click at [781, 59] on button "Чат" at bounding box center [777, 74] width 101 height 42
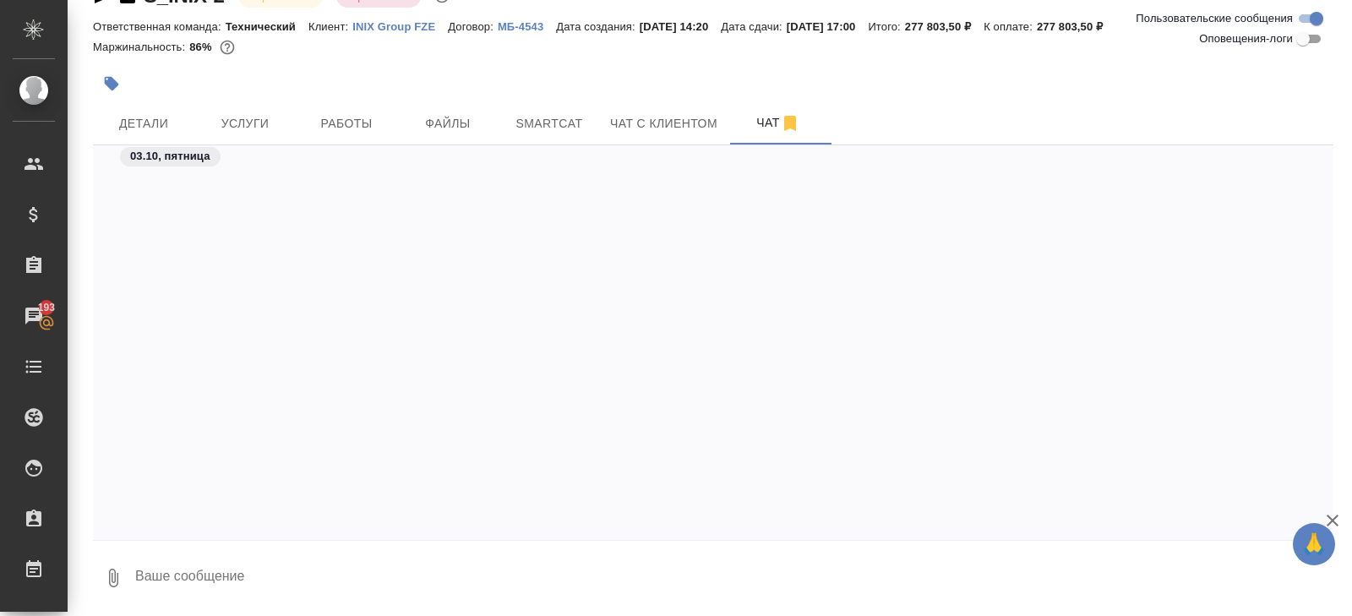
scroll to position [781, 0]
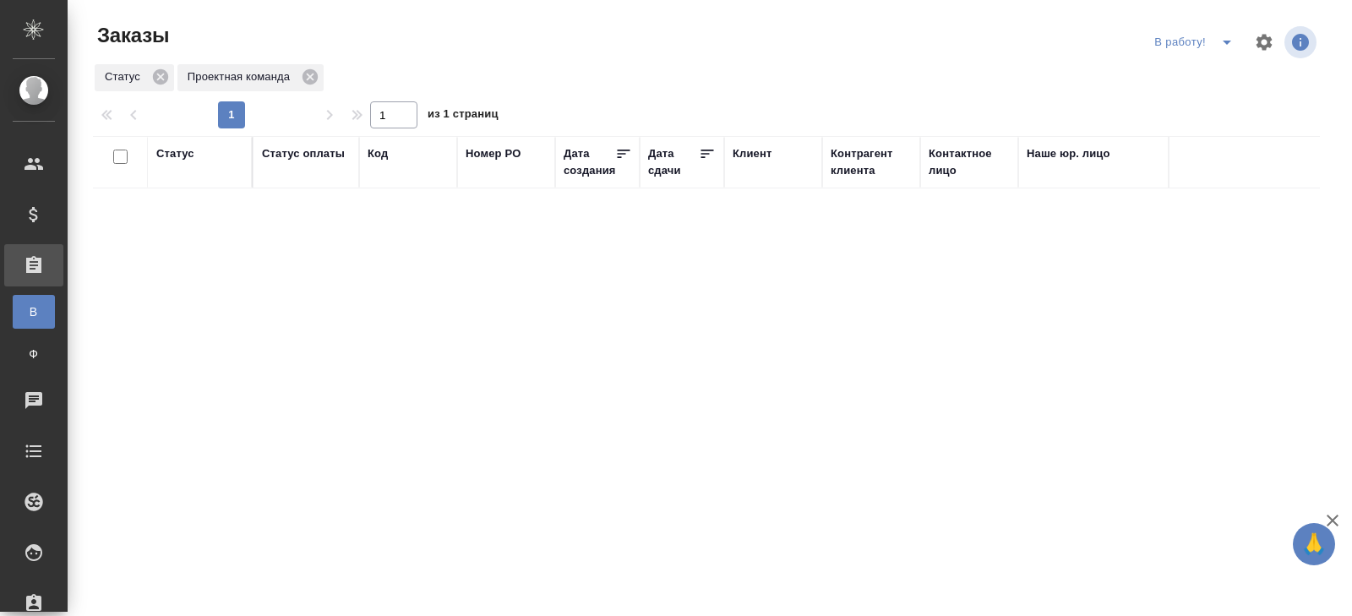
click at [1226, 41] on icon "split button" at bounding box center [1226, 43] width 8 height 4
click at [1222, 71] on li "ПМ" at bounding box center [1196, 76] width 94 height 27
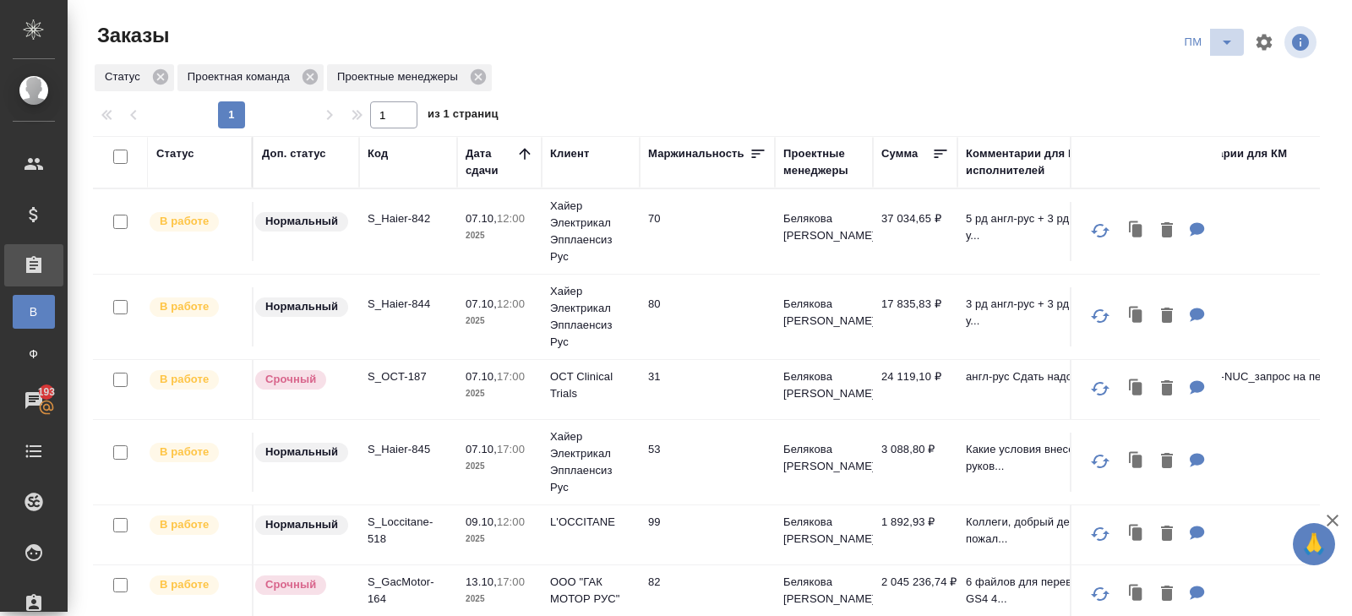
click at [1221, 40] on icon "split button" at bounding box center [1226, 42] width 20 height 20
click at [1221, 60] on ul "В работу! начислить КМ" at bounding box center [1209, 103] width 85 height 95
click at [1221, 73] on li "В работу!" at bounding box center [1209, 76] width 85 height 27
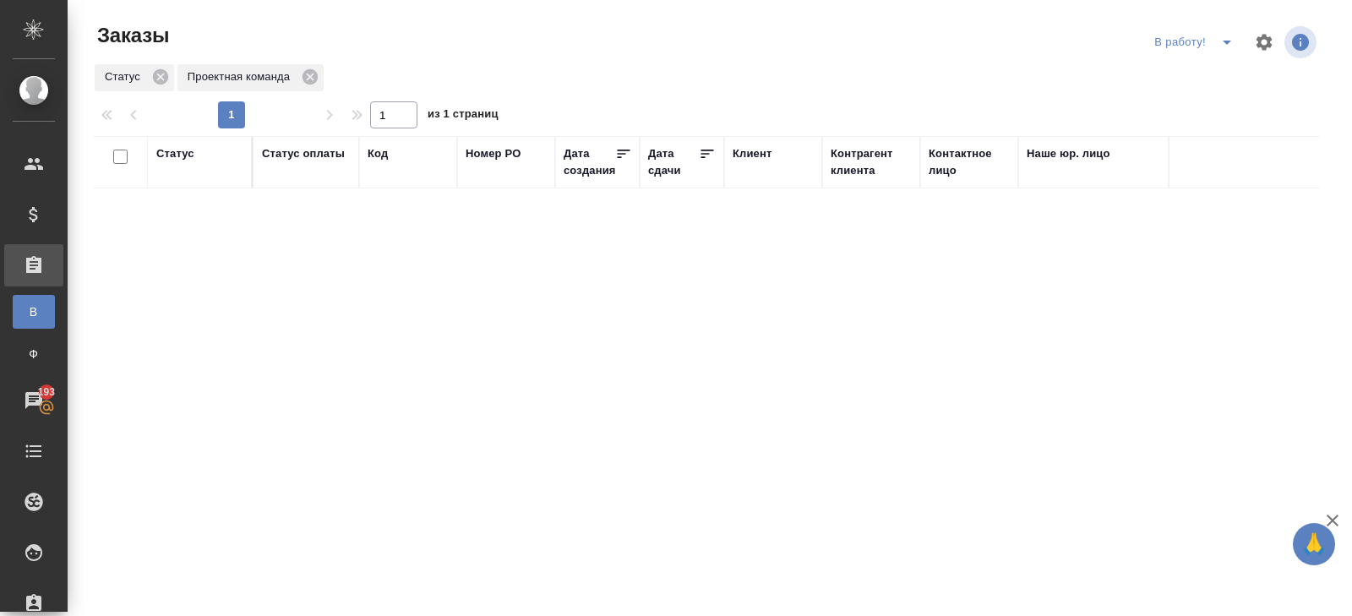
click at [1221, 47] on icon "split button" at bounding box center [1226, 42] width 20 height 20
click at [1221, 74] on li "ПМ" at bounding box center [1196, 76] width 94 height 27
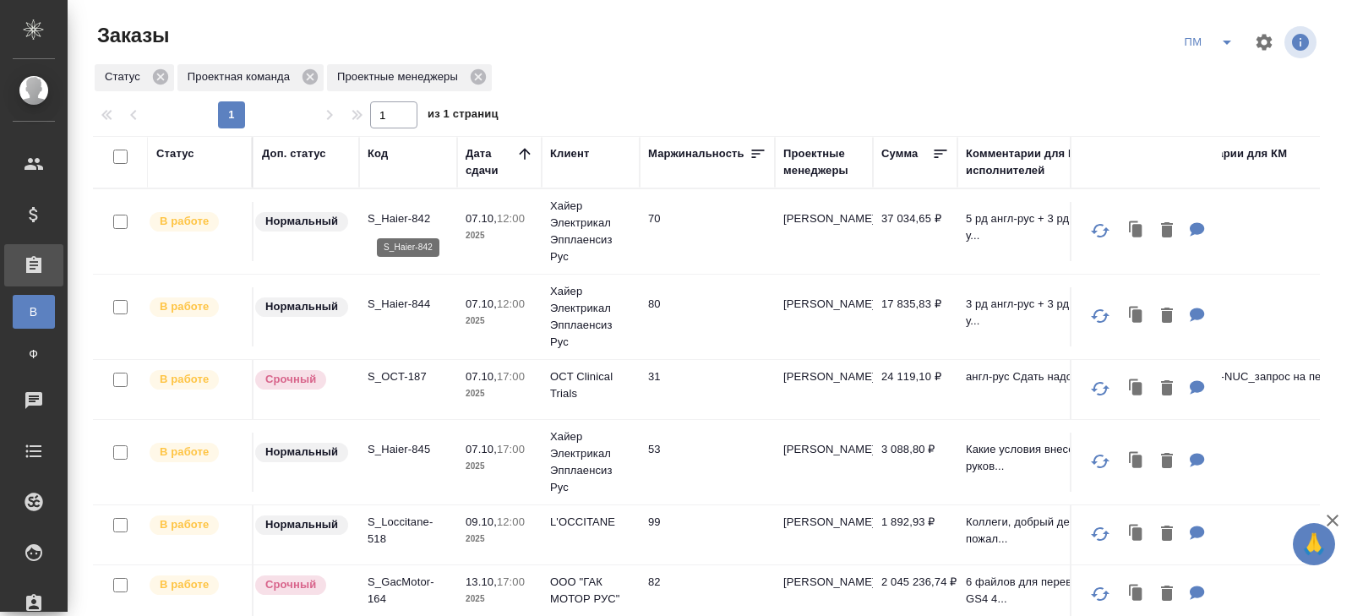
click at [393, 218] on p "S_Haier-842" at bounding box center [407, 218] width 81 height 17
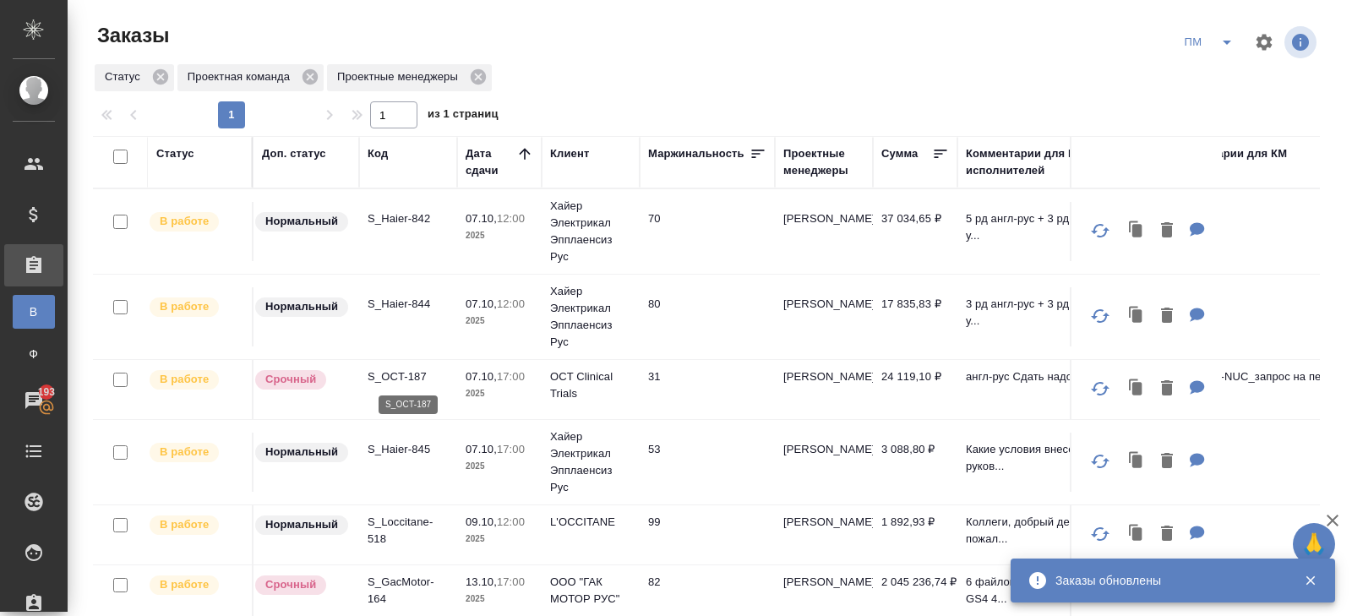
click at [396, 378] on p "S_OCT-187" at bounding box center [407, 376] width 81 height 17
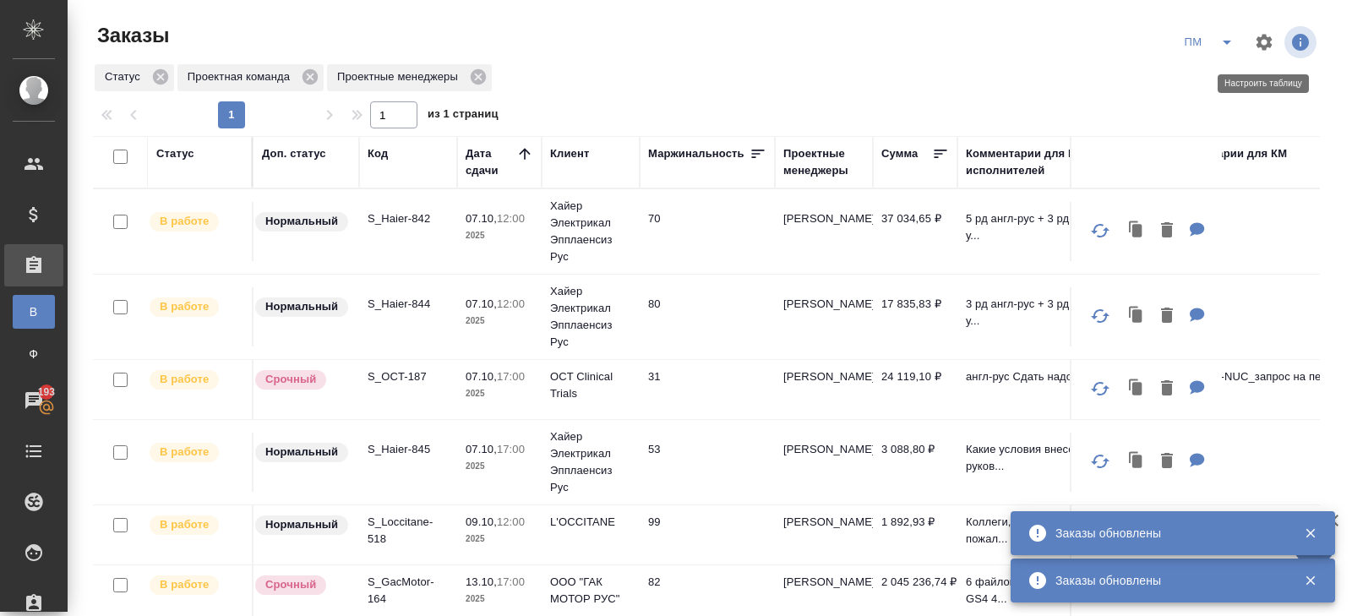
click at [1244, 41] on button "button" at bounding box center [1263, 42] width 41 height 41
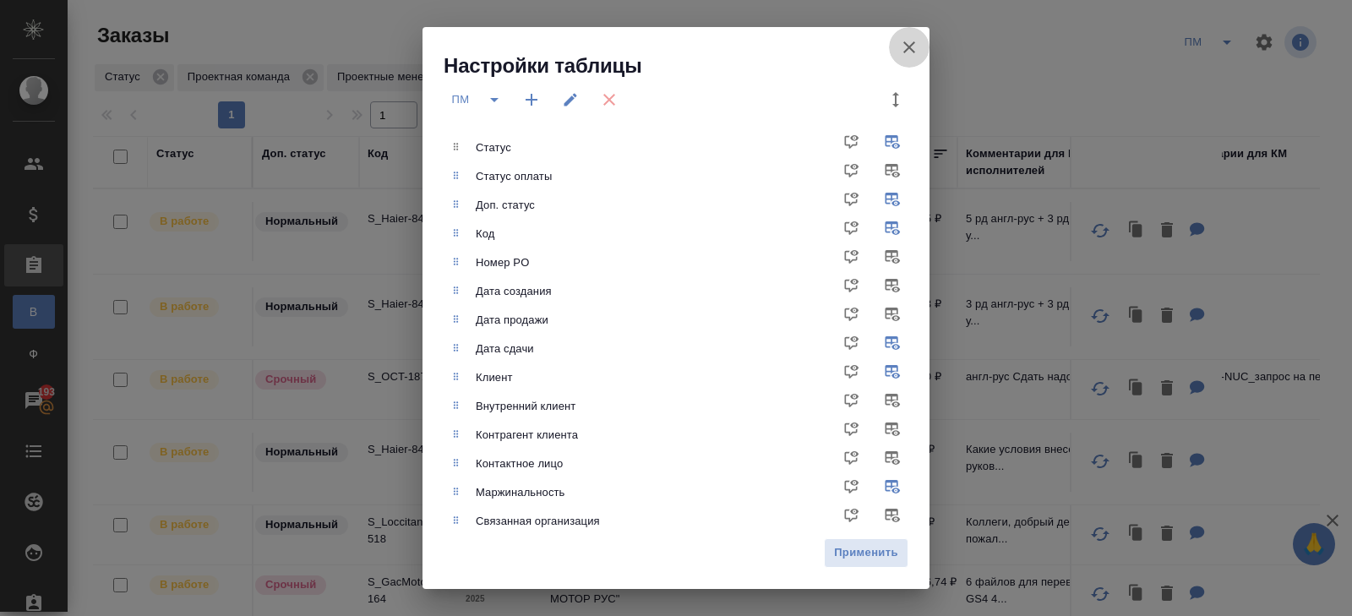
click at [906, 47] on icon "button" at bounding box center [909, 47] width 20 height 20
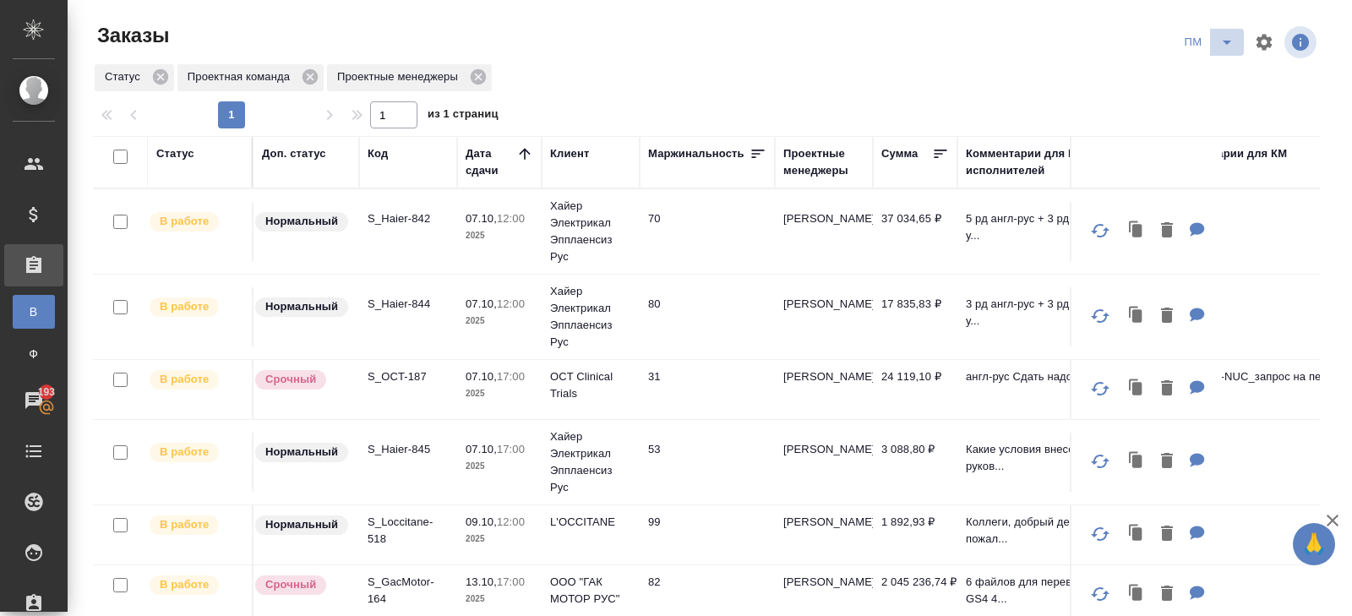
click at [1228, 47] on icon "split button" at bounding box center [1226, 42] width 20 height 20
click at [1227, 93] on li "начислить" at bounding box center [1209, 103] width 85 height 27
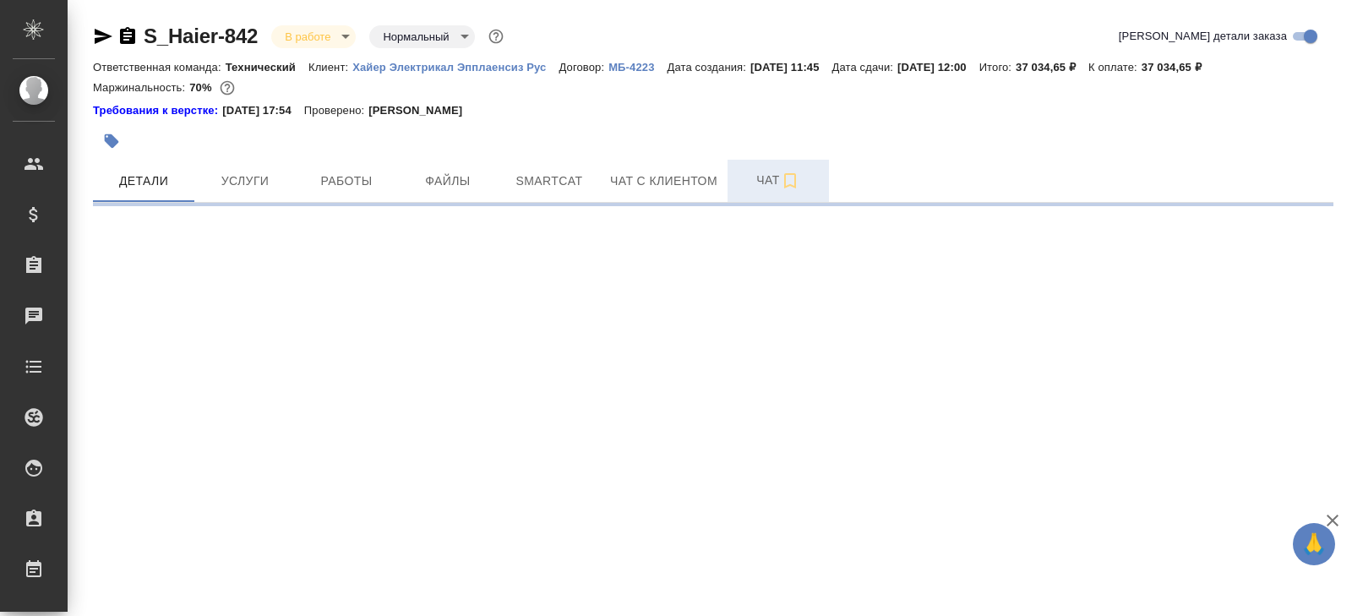
select select "RU"
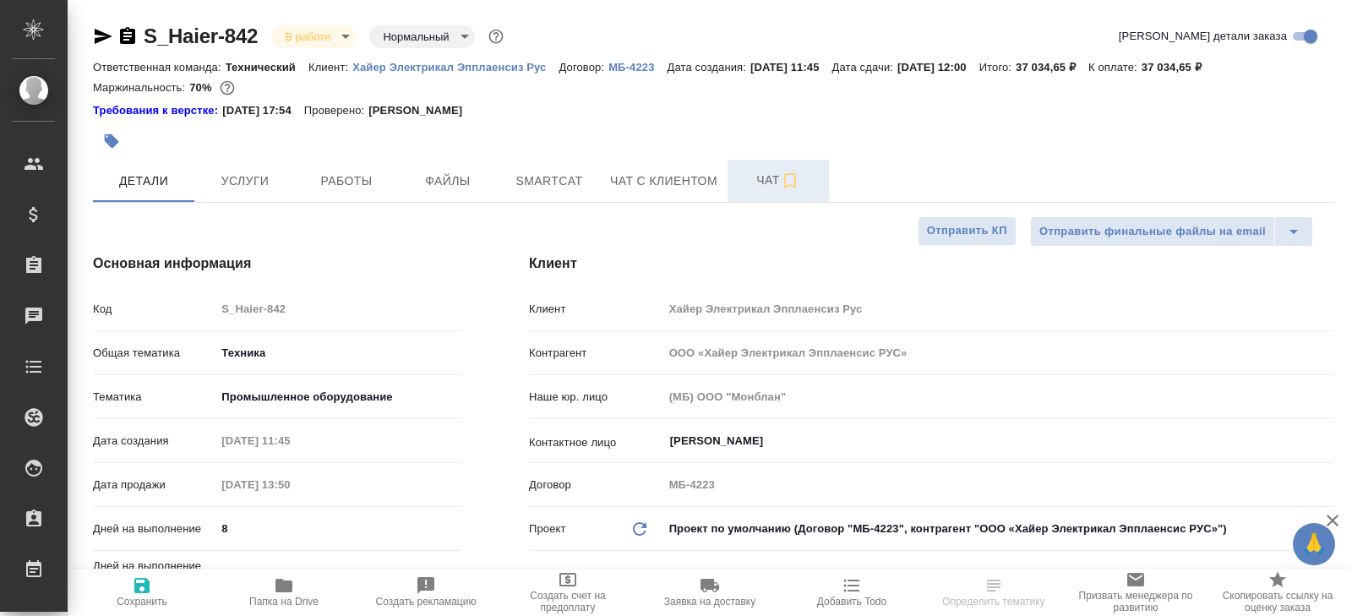
type textarea "x"
click at [769, 182] on span "Чат" at bounding box center [777, 180] width 81 height 21
type textarea "x"
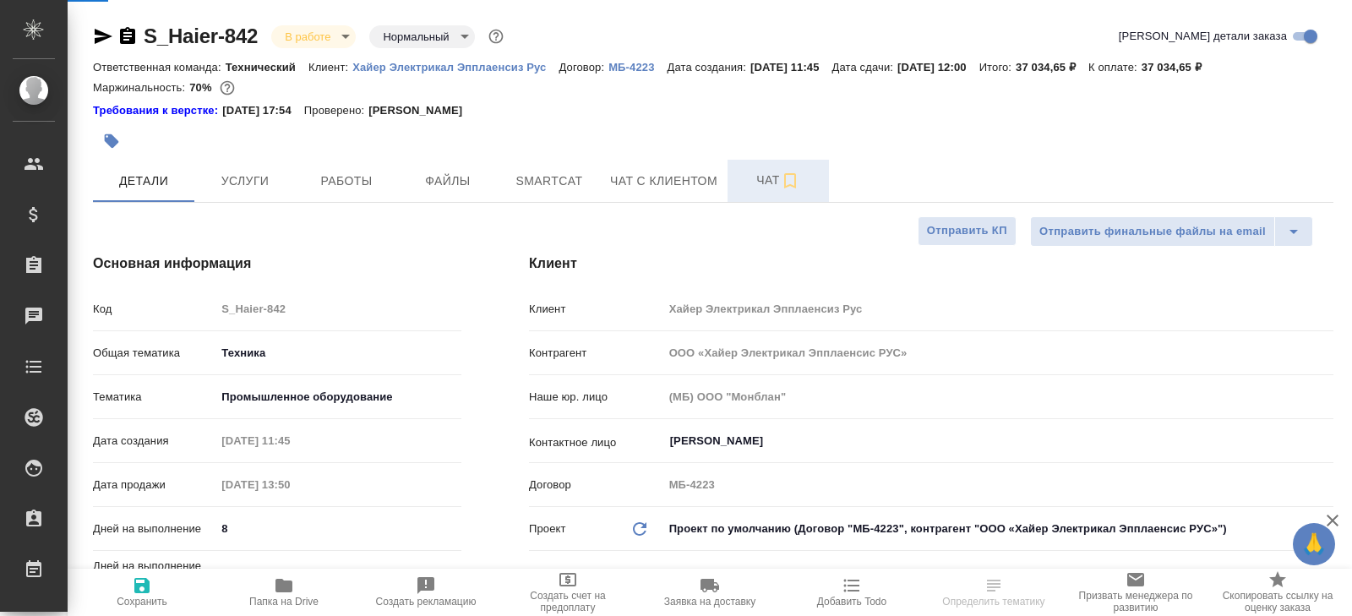
type textarea "x"
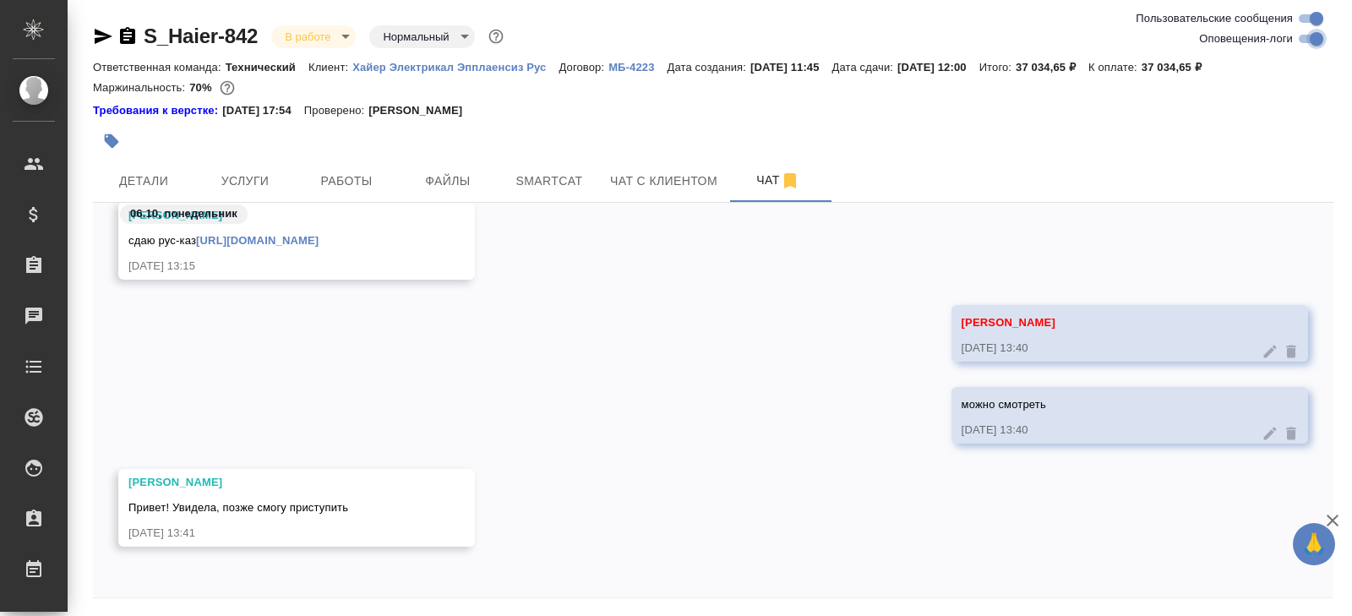
click at [1318, 40] on input "Оповещения-логи" at bounding box center [1316, 39] width 61 height 20
checkbox input "false"
click at [376, 173] on span "Работы" at bounding box center [346, 181] width 81 height 21
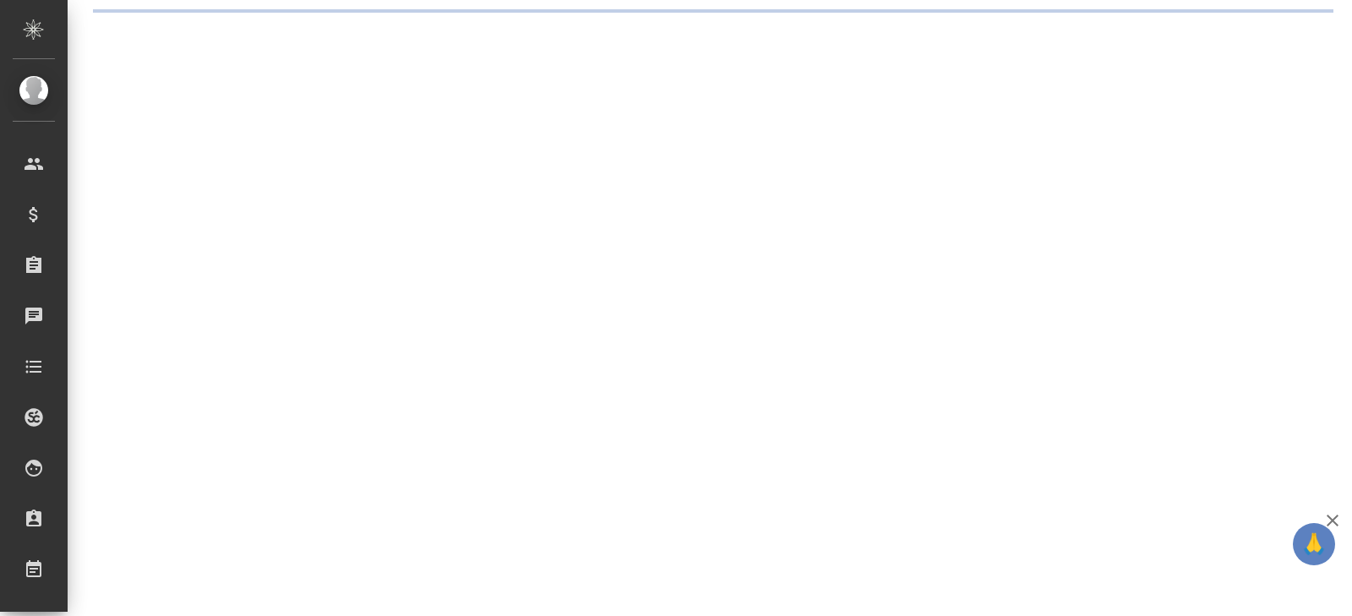
select select "RU"
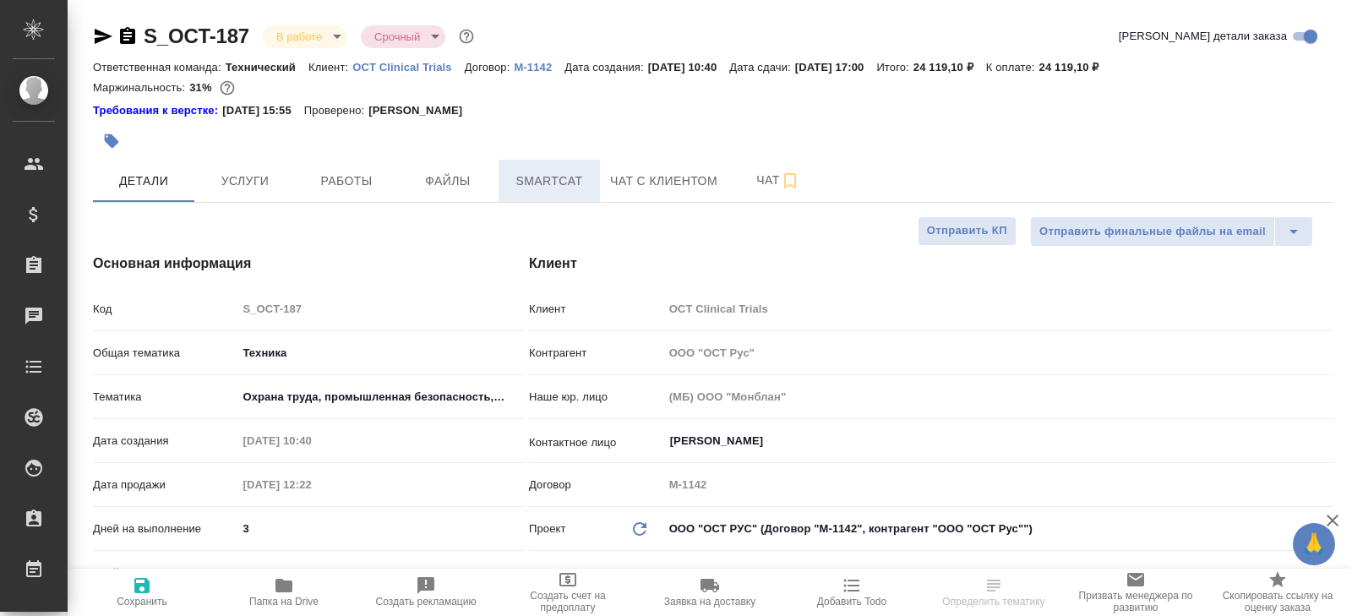
type textarea "x"
click at [565, 188] on span "Smartcat" at bounding box center [549, 181] width 81 height 21
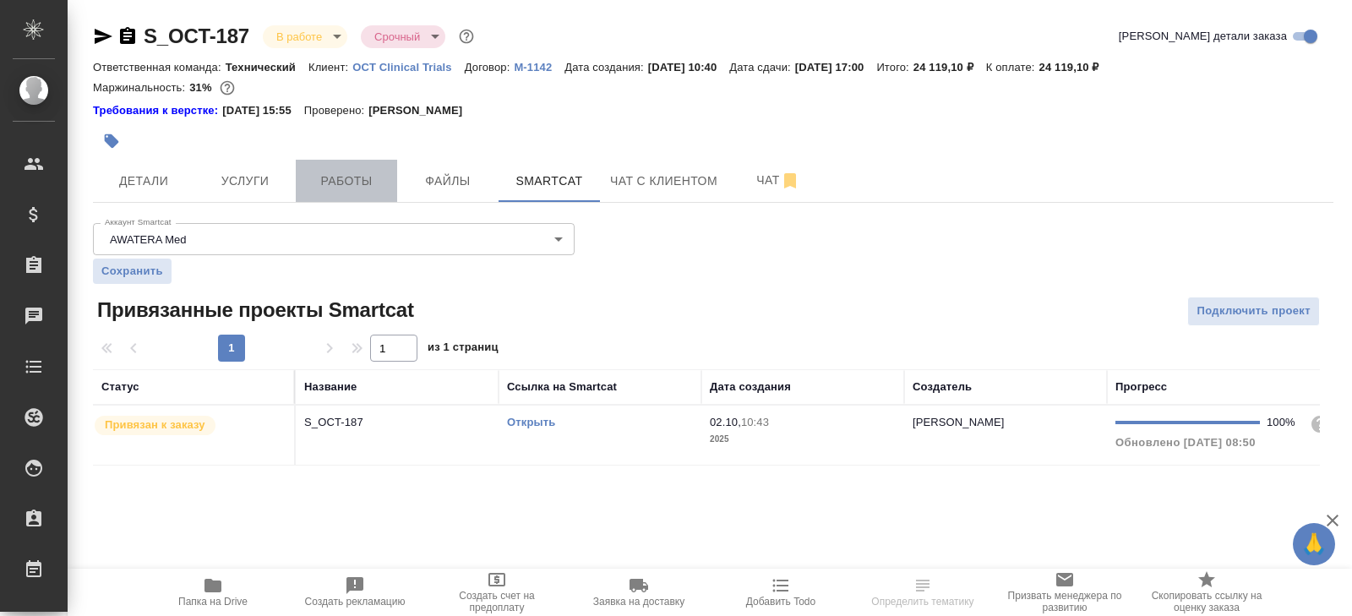
click at [356, 184] on span "Работы" at bounding box center [346, 181] width 81 height 21
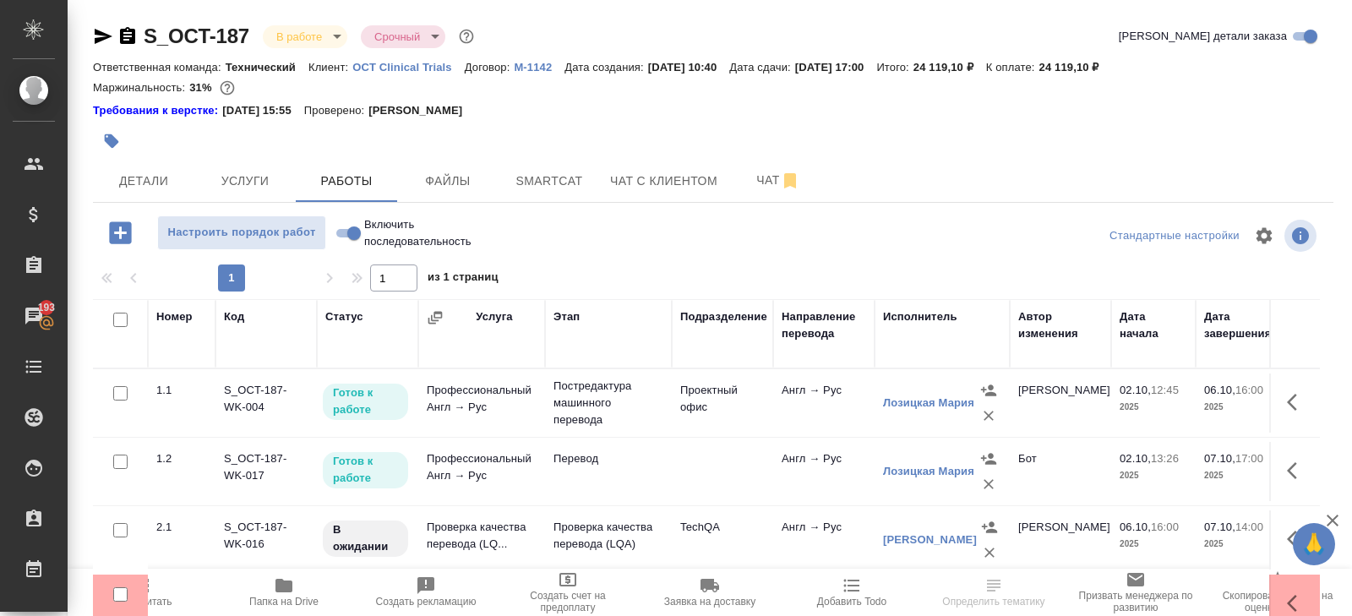
scroll to position [106, 0]
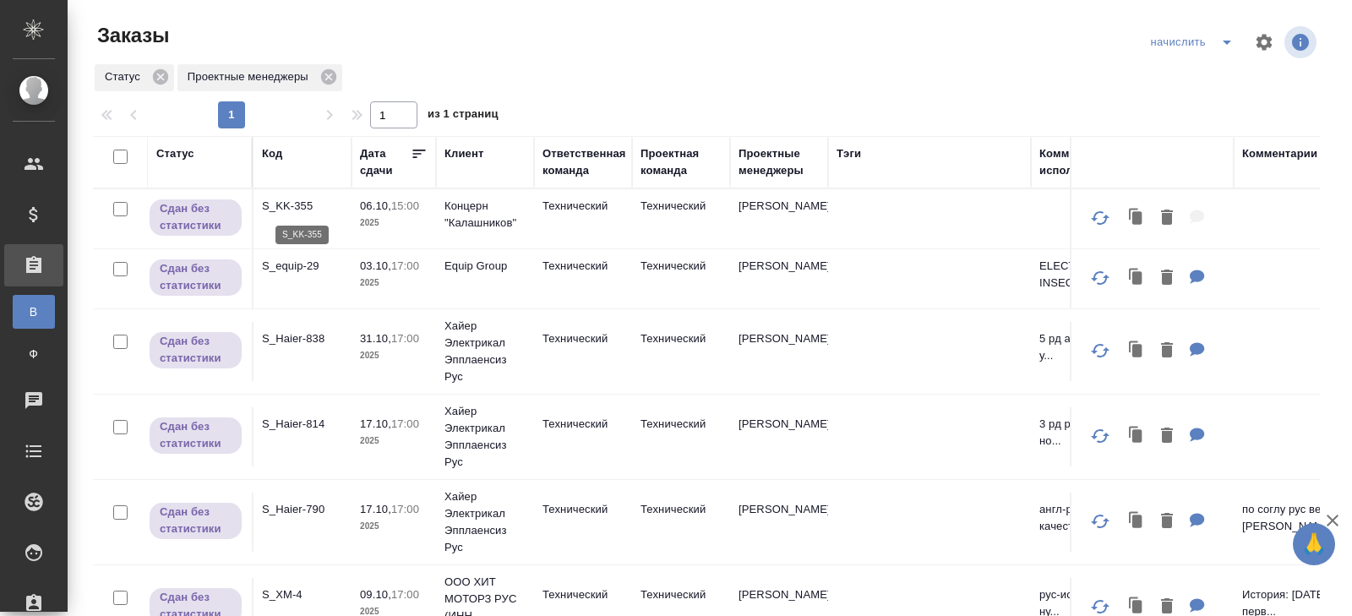
click at [282, 208] on p "S_KK-355" at bounding box center [302, 206] width 81 height 17
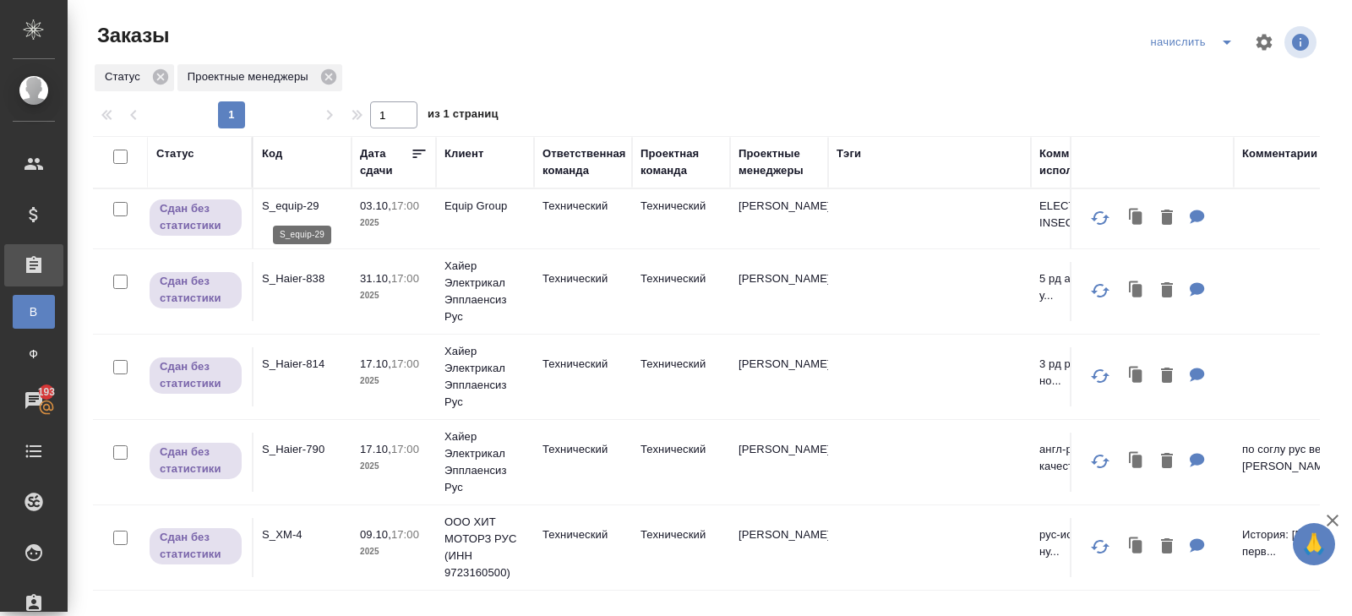
click at [302, 207] on p "S_equip-29" at bounding box center [302, 206] width 81 height 17
click at [1237, 46] on span "split button" at bounding box center [1226, 42] width 25 height 20
click at [1223, 76] on li "В работу!" at bounding box center [1193, 76] width 99 height 27
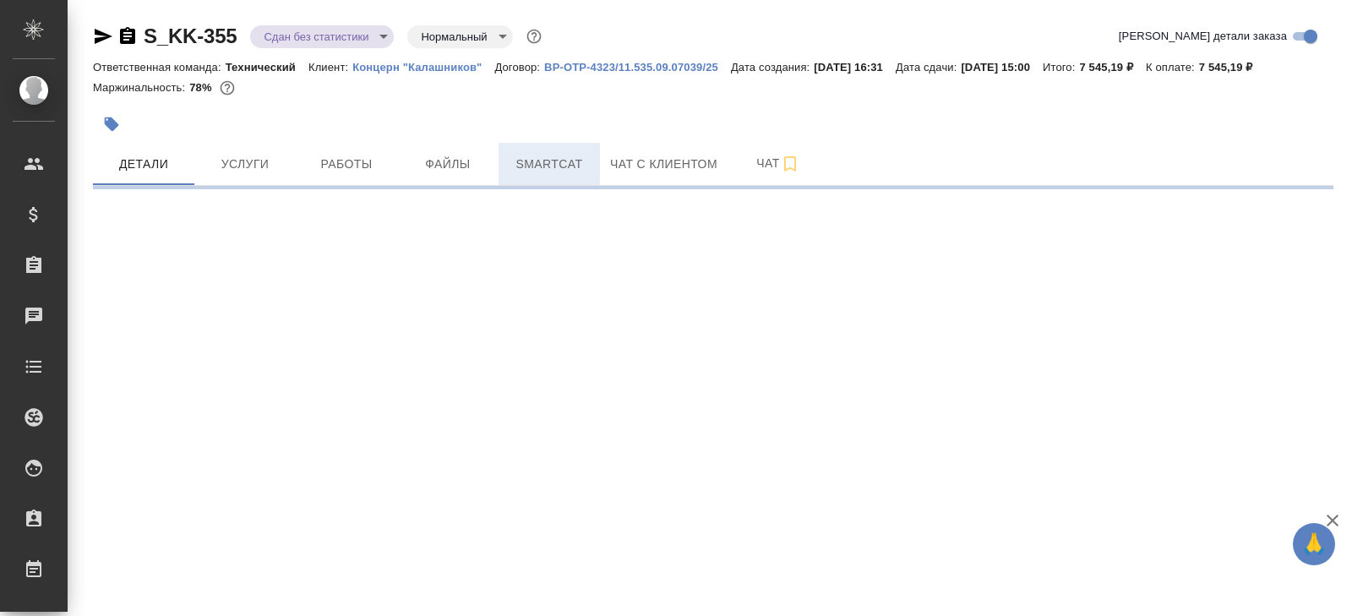
select select "RU"
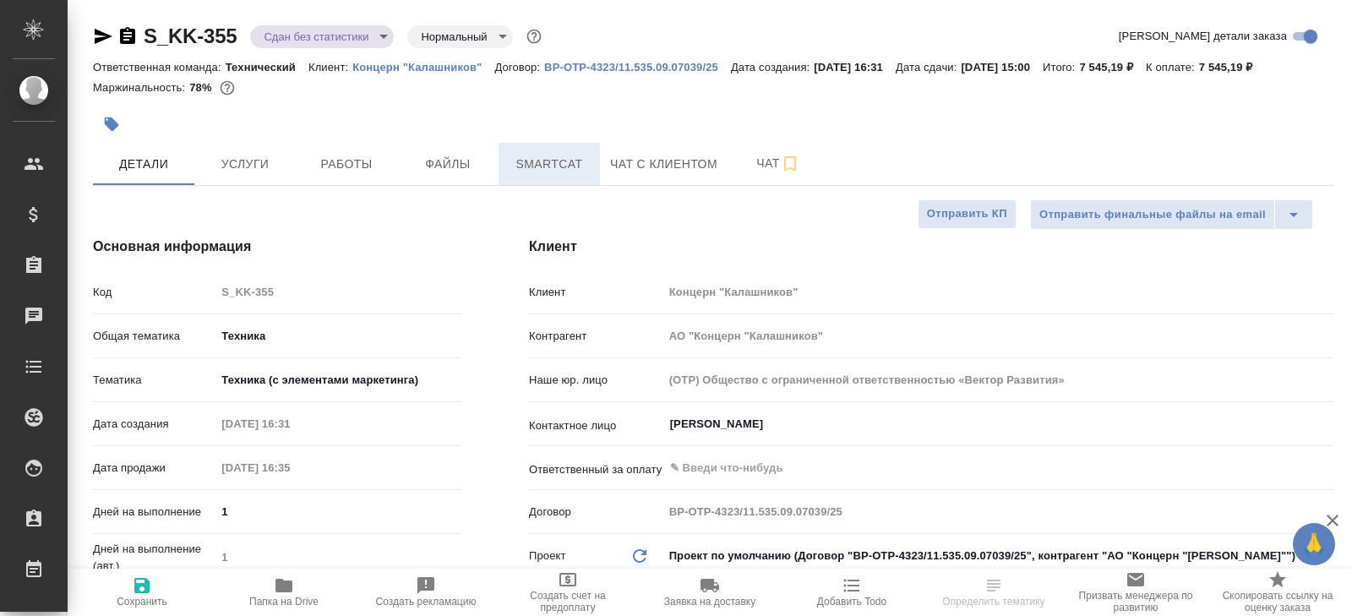
click at [566, 156] on span "Smartcat" at bounding box center [549, 164] width 81 height 21
type textarea "x"
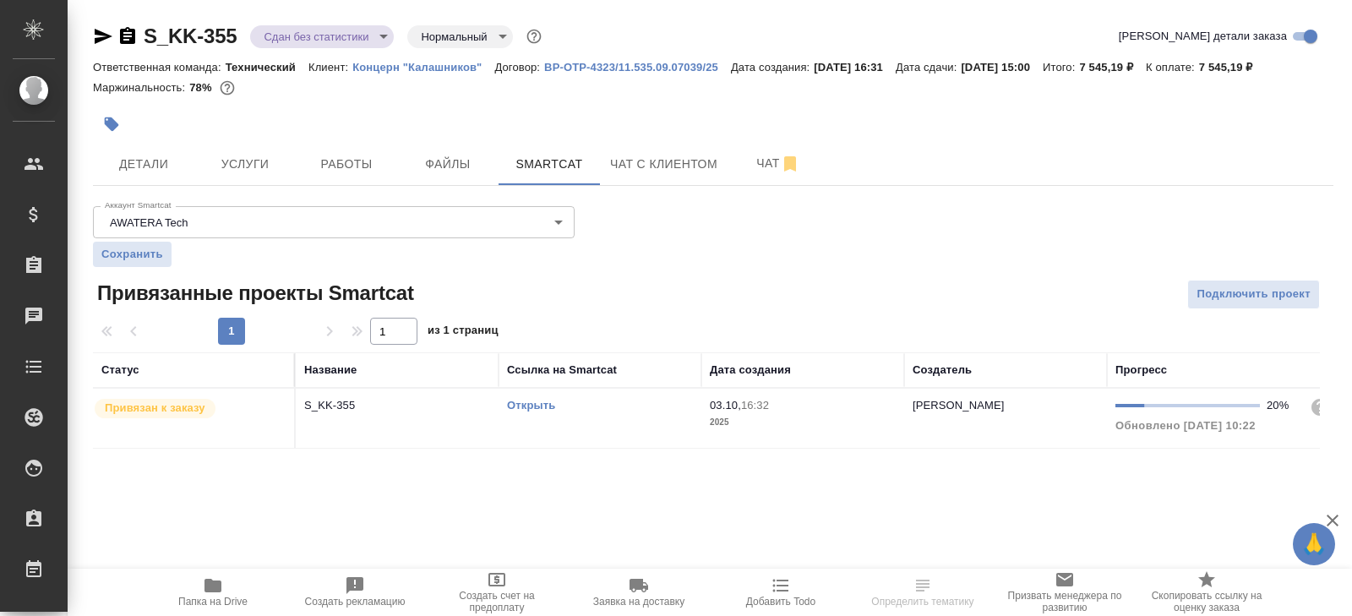
click at [620, 411] on div "Открыть" at bounding box center [600, 405] width 186 height 17
click at [365, 169] on span "Работы" at bounding box center [346, 164] width 81 height 21
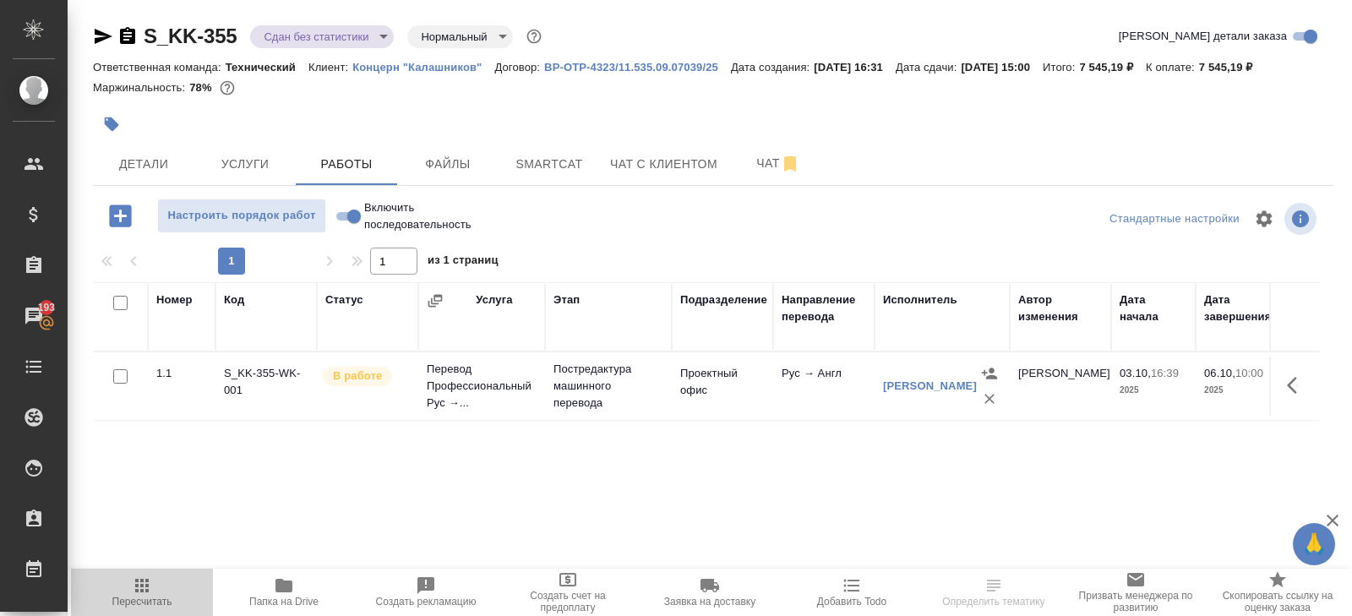
click at [161, 597] on span "Пересчитать" at bounding box center [142, 602] width 60 height 12
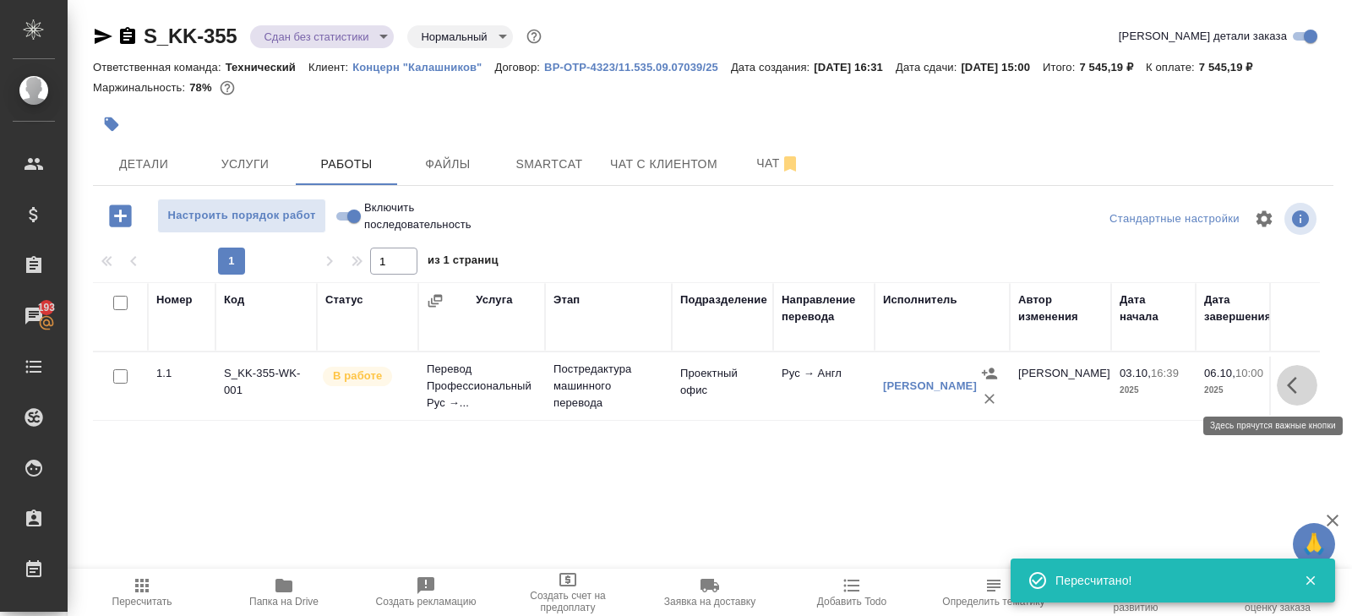
click at [1293, 386] on icon "button" at bounding box center [1297, 385] width 20 height 20
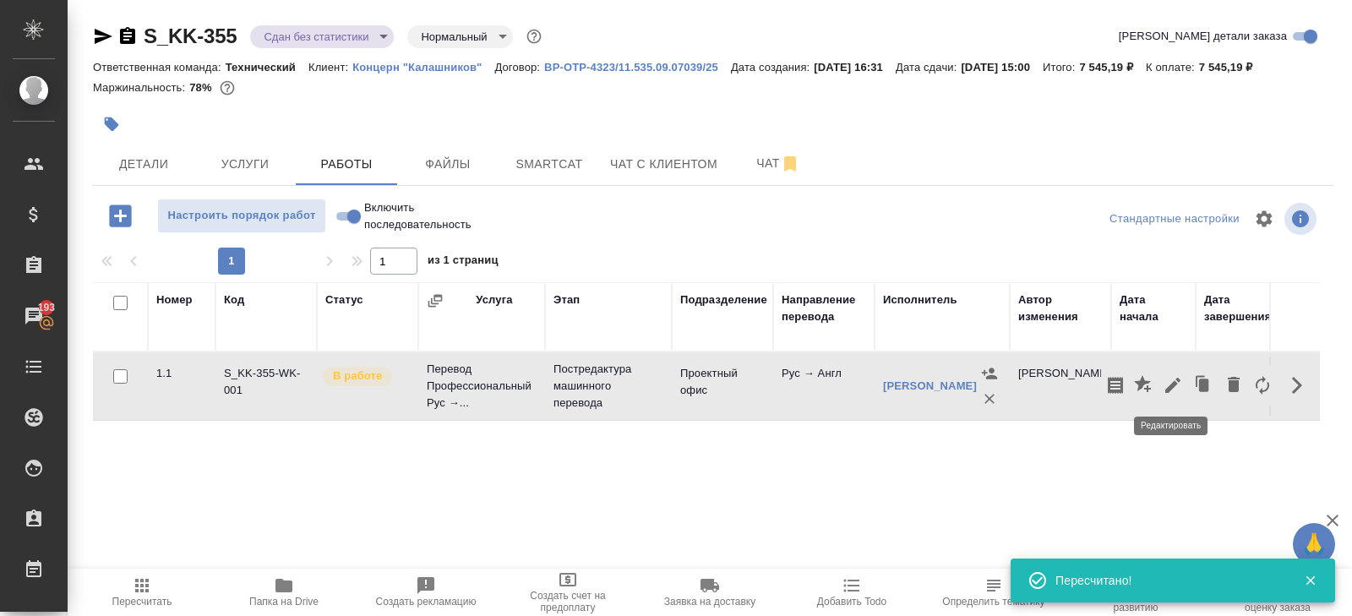
click at [1165, 389] on icon "button" at bounding box center [1172, 385] width 15 height 15
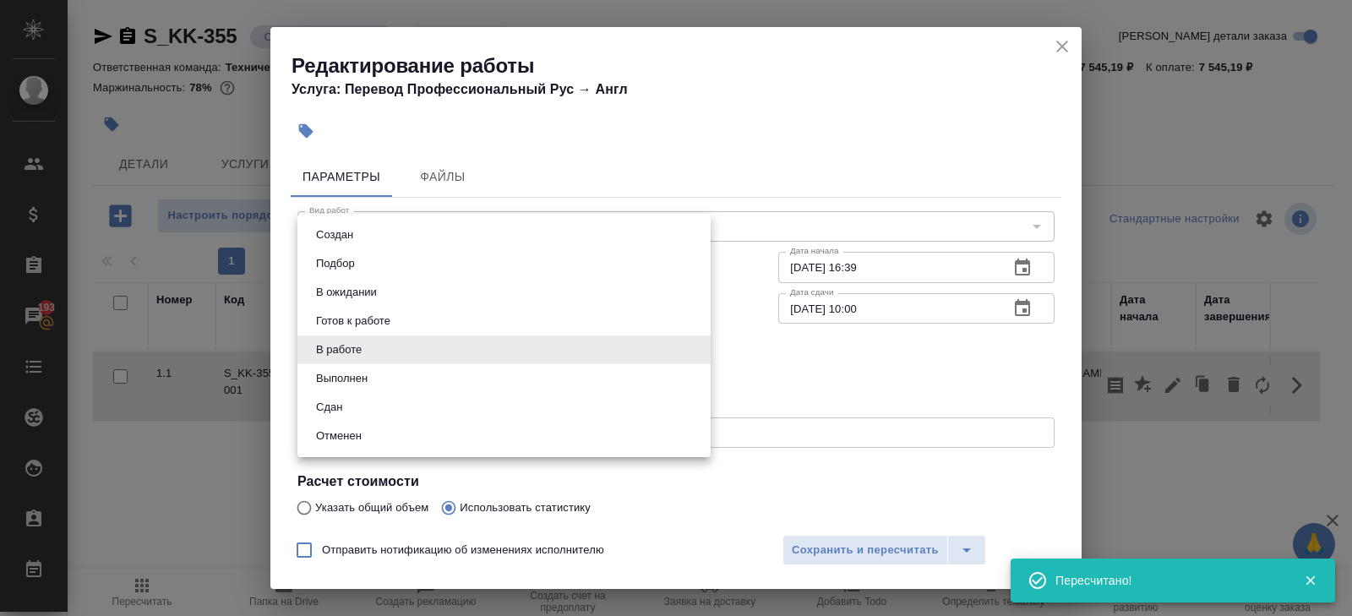
click at [360, 347] on body "🙏 .cls-1 fill:#fff; AWATERA Belyakova Yulia Клиенты Спецификации Заказы 193 Чат…" at bounding box center [676, 308] width 1352 height 616
click at [351, 404] on li "Сдан" at bounding box center [503, 407] width 413 height 29
type input "closed"
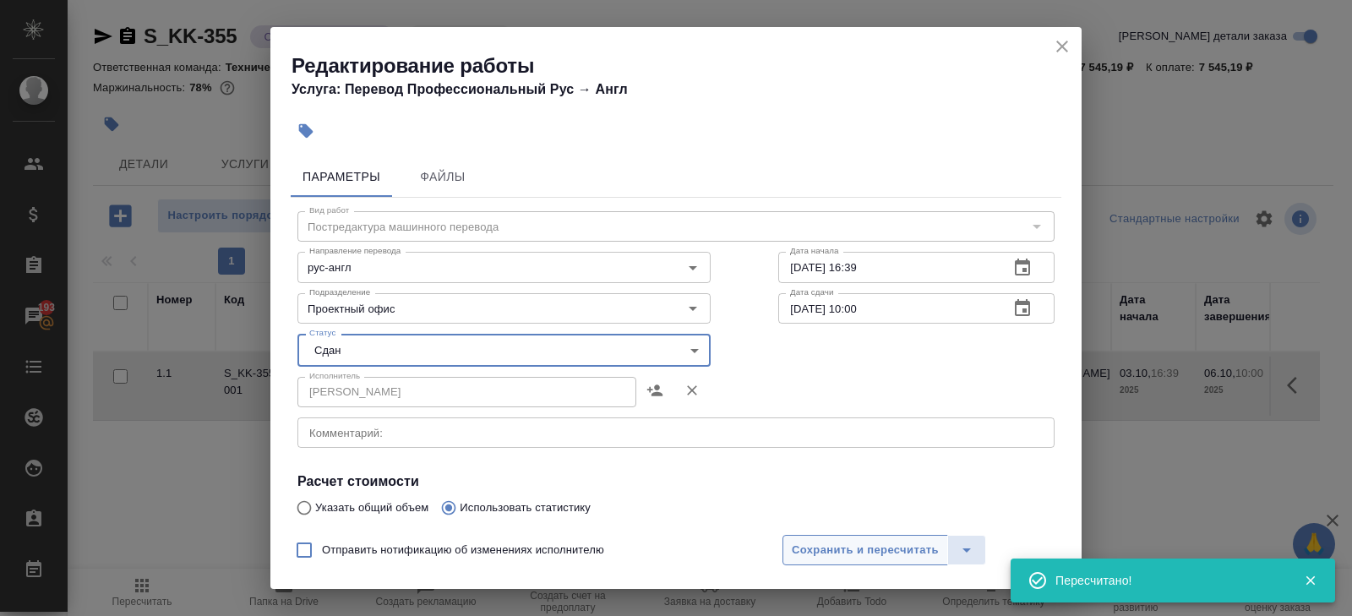
click at [814, 547] on span "Сохранить и пересчитать" at bounding box center [865, 550] width 147 height 19
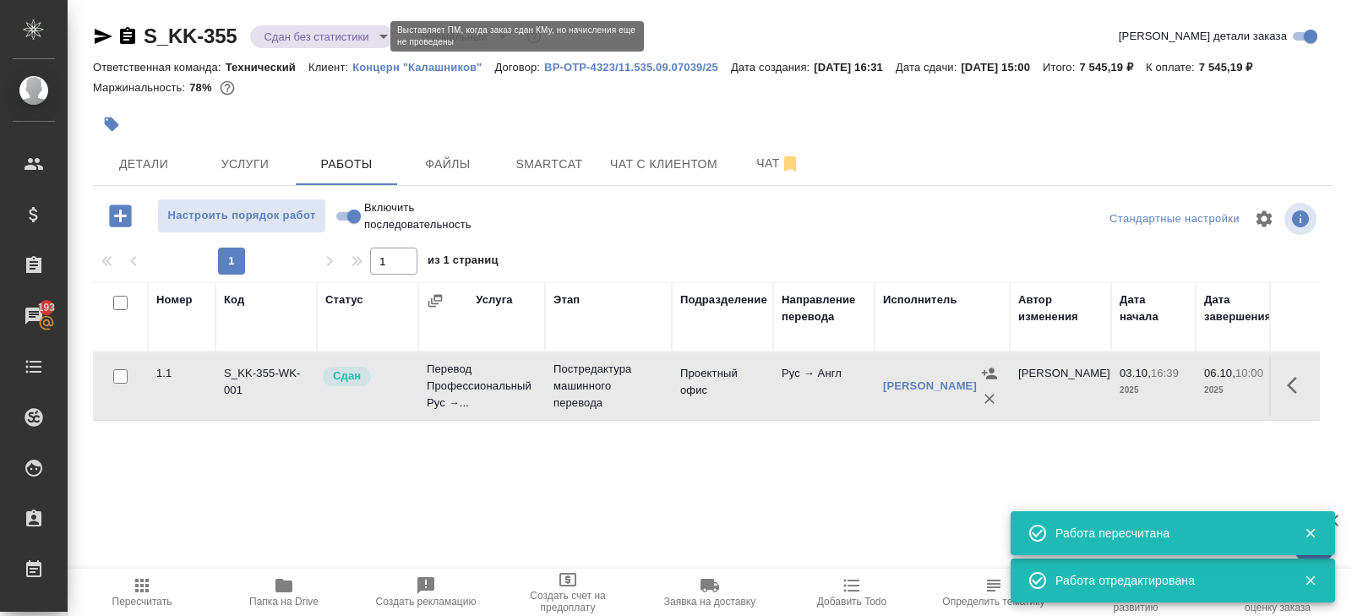
click at [280, 38] on body "🙏 .cls-1 fill:#fff; AWATERA Belyakova Yulia Клиенты Спецификации Заказы 193 Чат…" at bounding box center [676, 308] width 1352 height 616
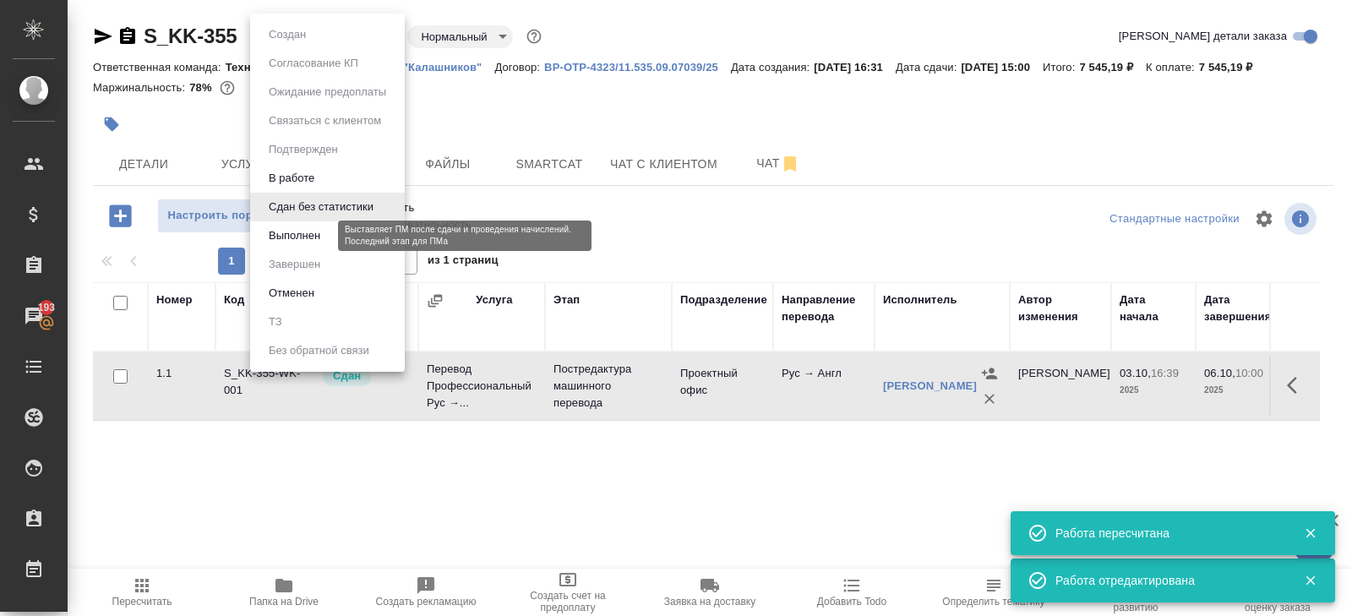
click at [307, 241] on button "Выполнен" at bounding box center [295, 235] width 62 height 19
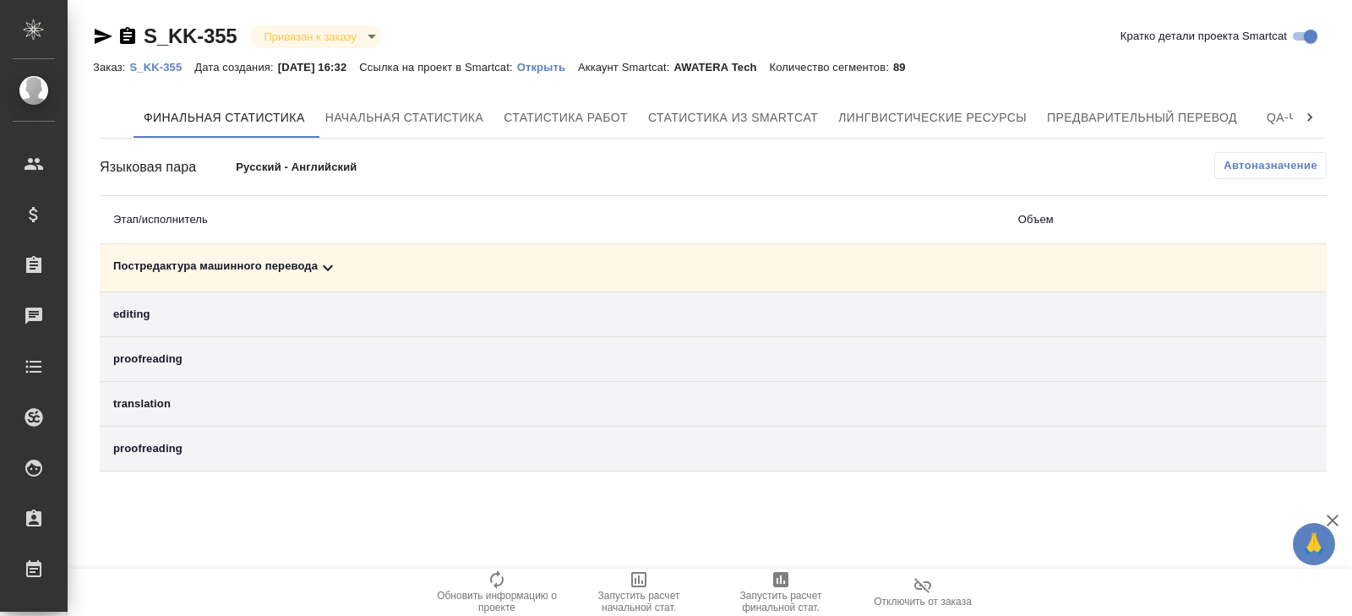
click at [324, 281] on td "Постредактура машинного перевода" at bounding box center [552, 268] width 905 height 48
click at [324, 279] on td "Постредактура машинного перевода" at bounding box center [552, 268] width 905 height 48
click at [324, 272] on icon at bounding box center [328, 268] width 20 height 20
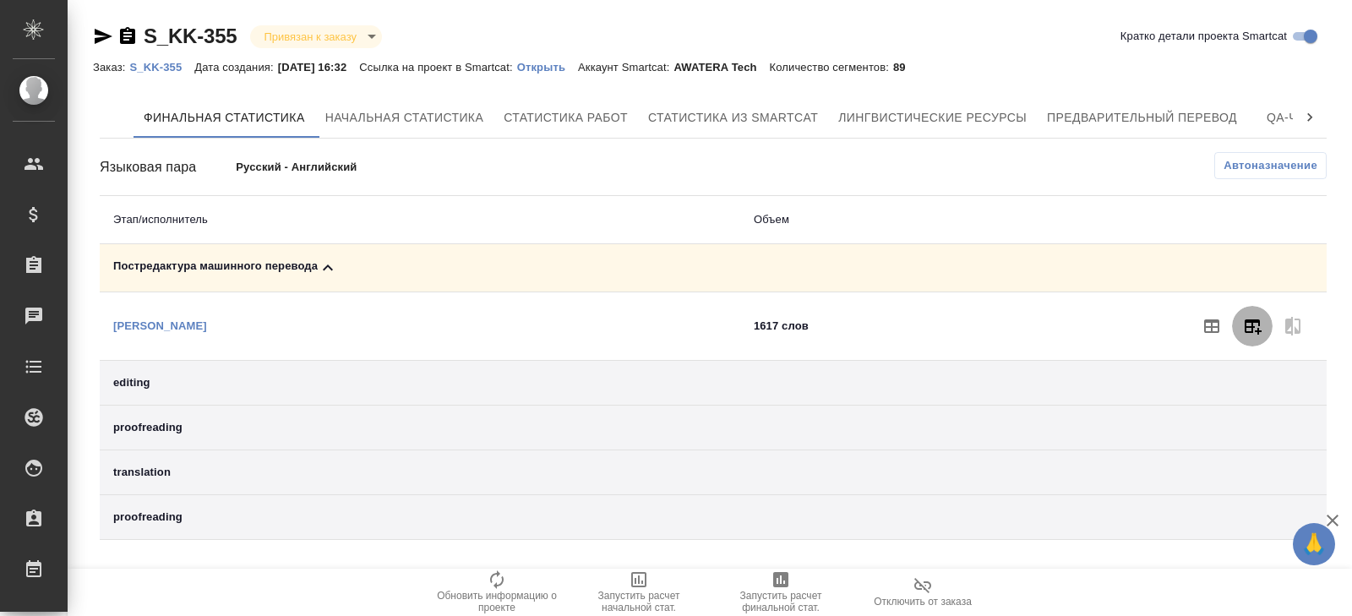
click at [1265, 321] on button "button" at bounding box center [1252, 326] width 41 height 41
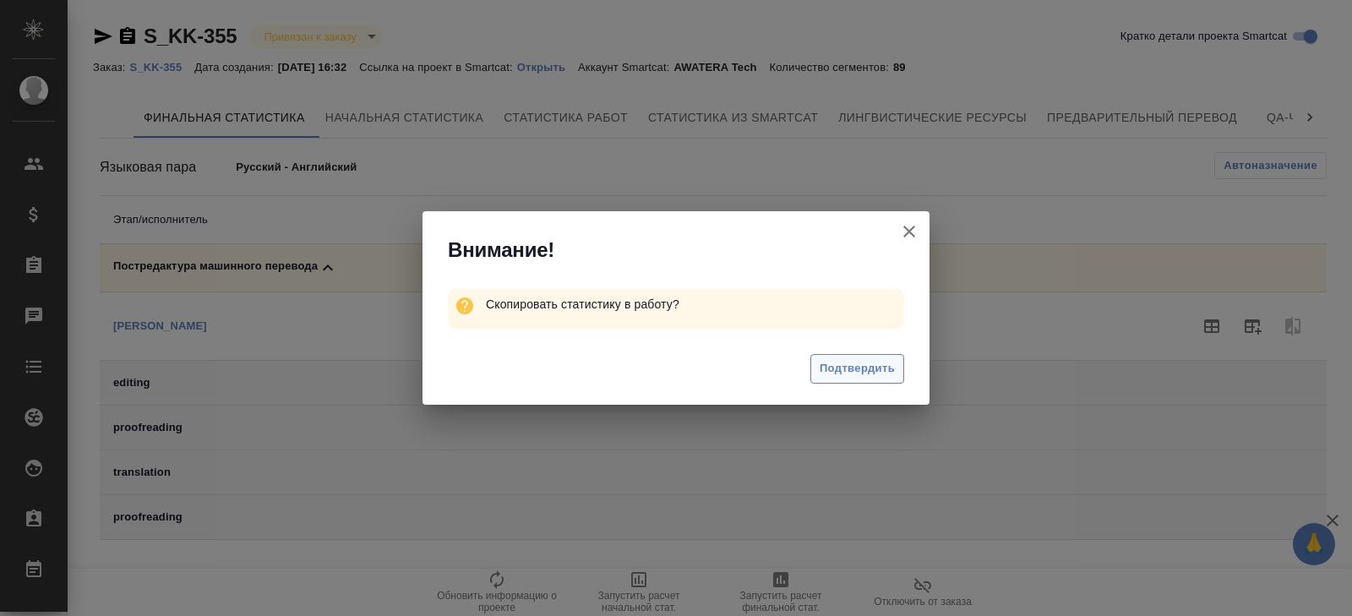
click at [869, 373] on span "Подтвердить" at bounding box center [856, 368] width 75 height 19
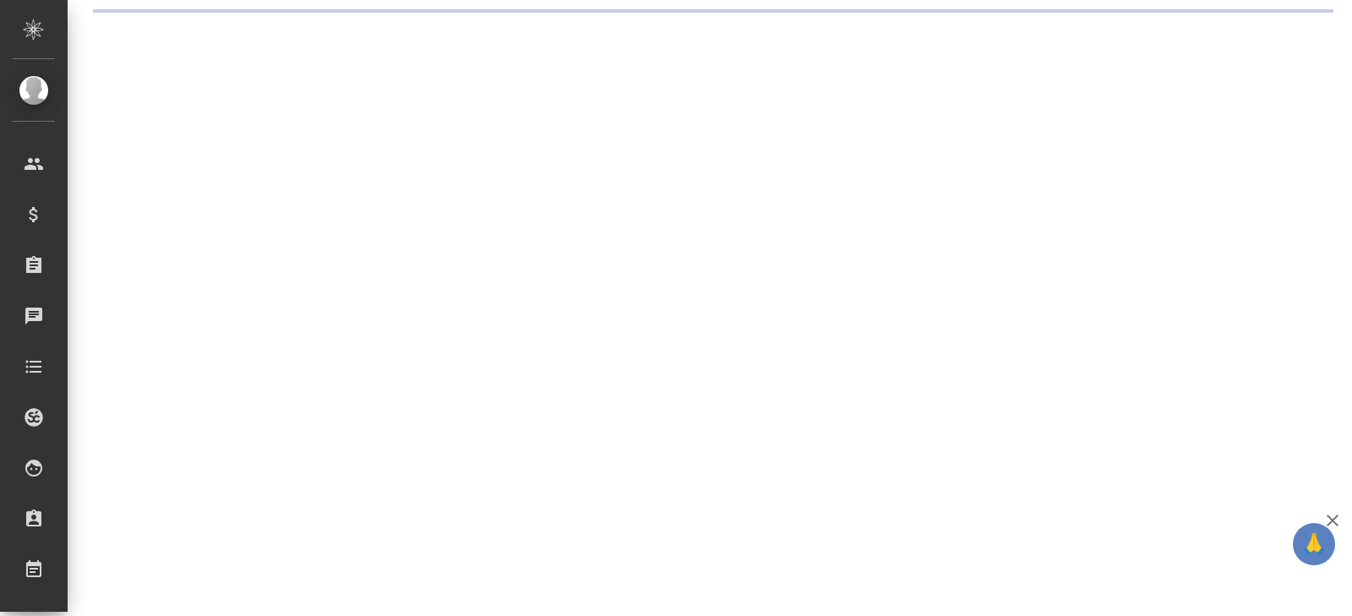
select select "RU"
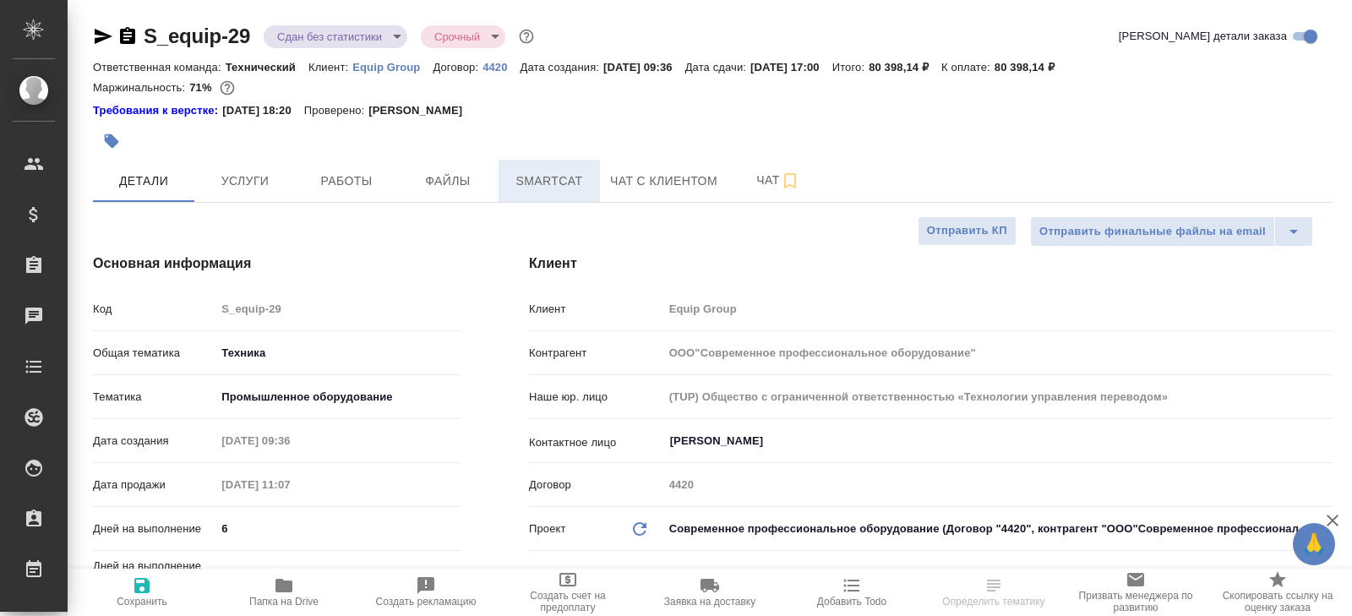
type textarea "x"
click at [543, 187] on span "Smartcat" at bounding box center [549, 181] width 81 height 21
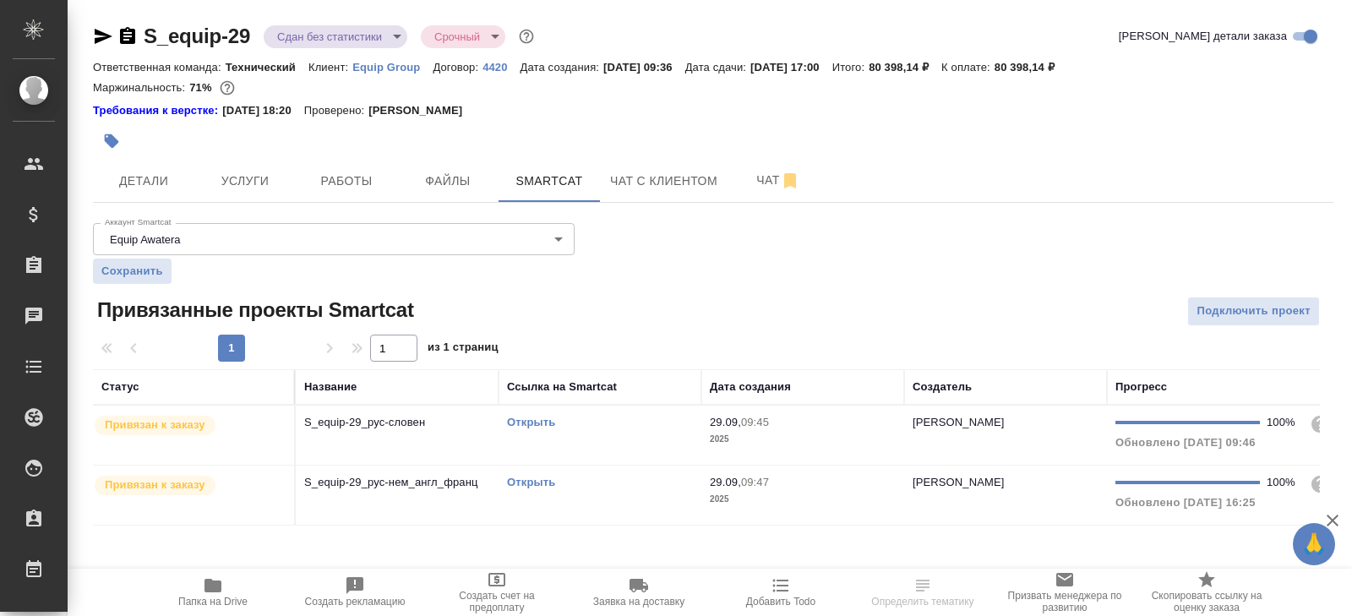
click at [631, 482] on div "Открыть" at bounding box center [600, 482] width 186 height 17
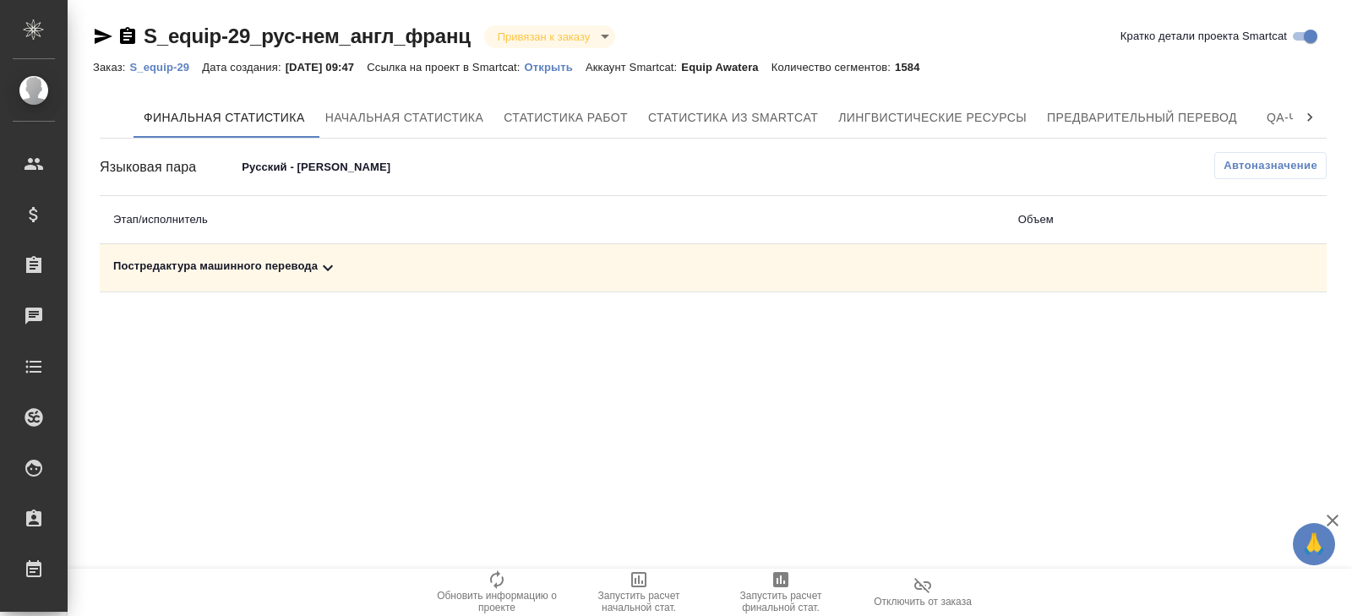
click at [325, 258] on icon at bounding box center [328, 268] width 20 height 20
click at [1230, 161] on span "Автоназначение" at bounding box center [1270, 165] width 94 height 17
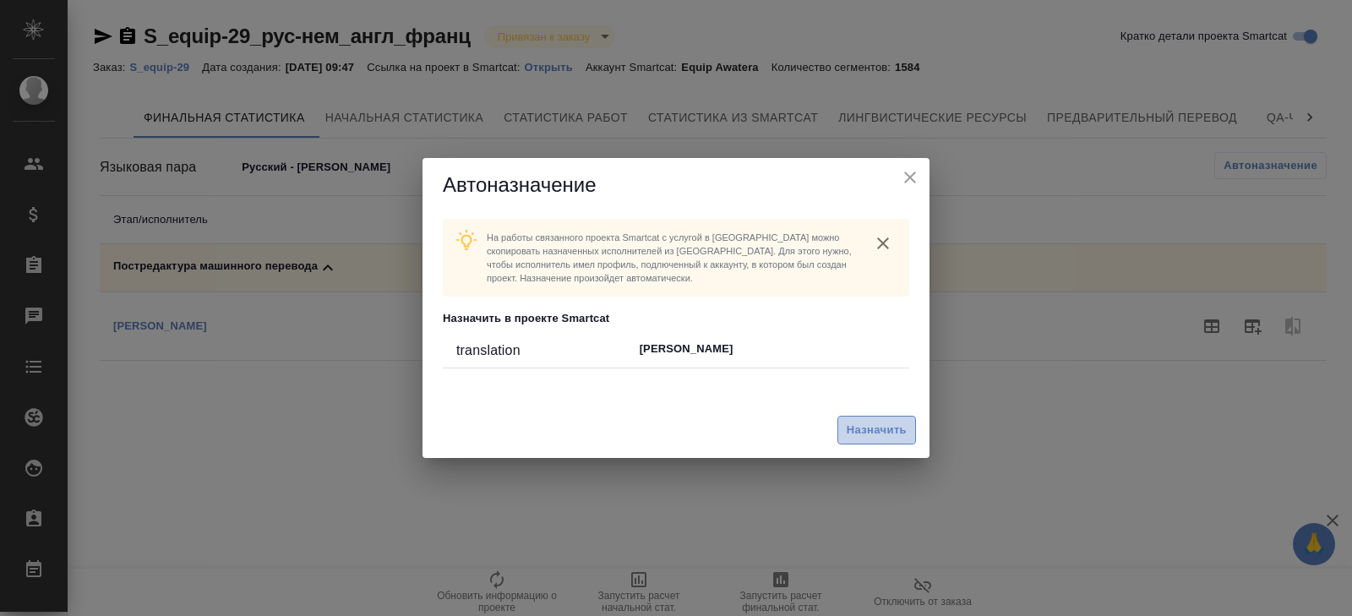
click at [884, 429] on span "Назначить" at bounding box center [876, 430] width 60 height 19
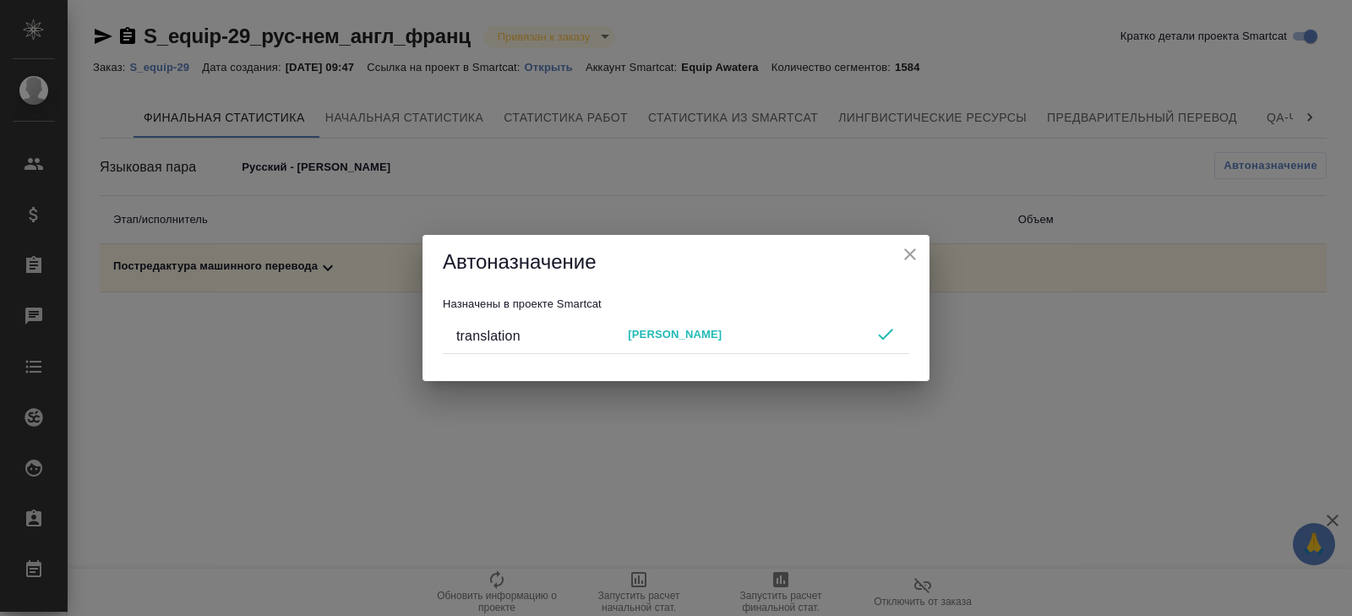
click at [910, 258] on icon "close" at bounding box center [910, 254] width 20 height 20
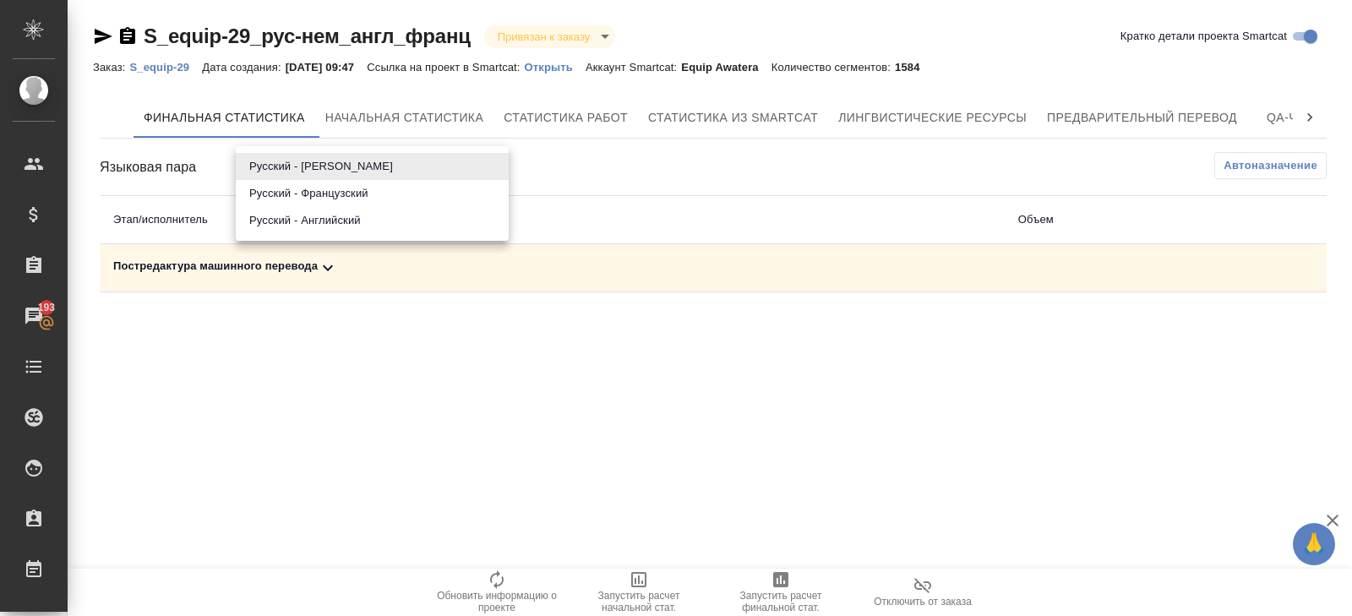
click at [305, 166] on body "🙏 .cls-1 fill:#fff; AWATERA [PERSON_NAME] Спецификации Заказы 193 Чаты Todo Про…" at bounding box center [676, 308] width 1352 height 616
click at [314, 208] on li "Русский - Английский" at bounding box center [372, 220] width 273 height 27
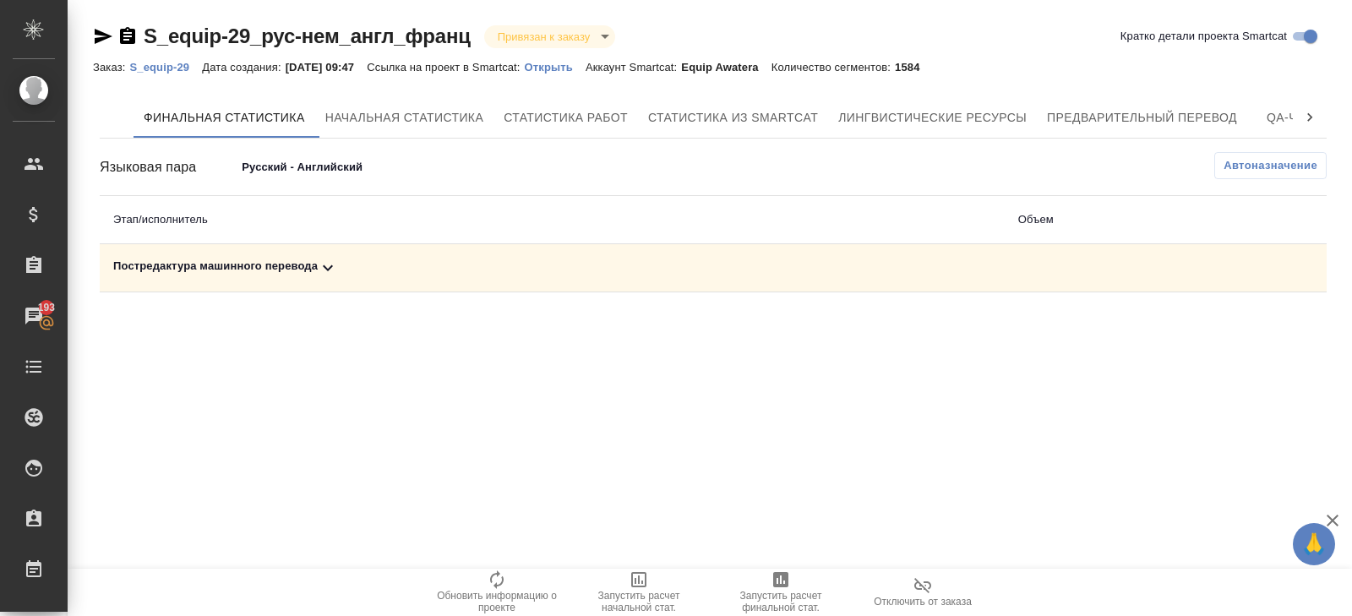
click at [332, 247] on td "Постредактура машинного перевода" at bounding box center [552, 268] width 905 height 48
click at [333, 260] on icon at bounding box center [328, 268] width 20 height 20
click at [1258, 158] on span "Автоназначение" at bounding box center [1270, 165] width 94 height 17
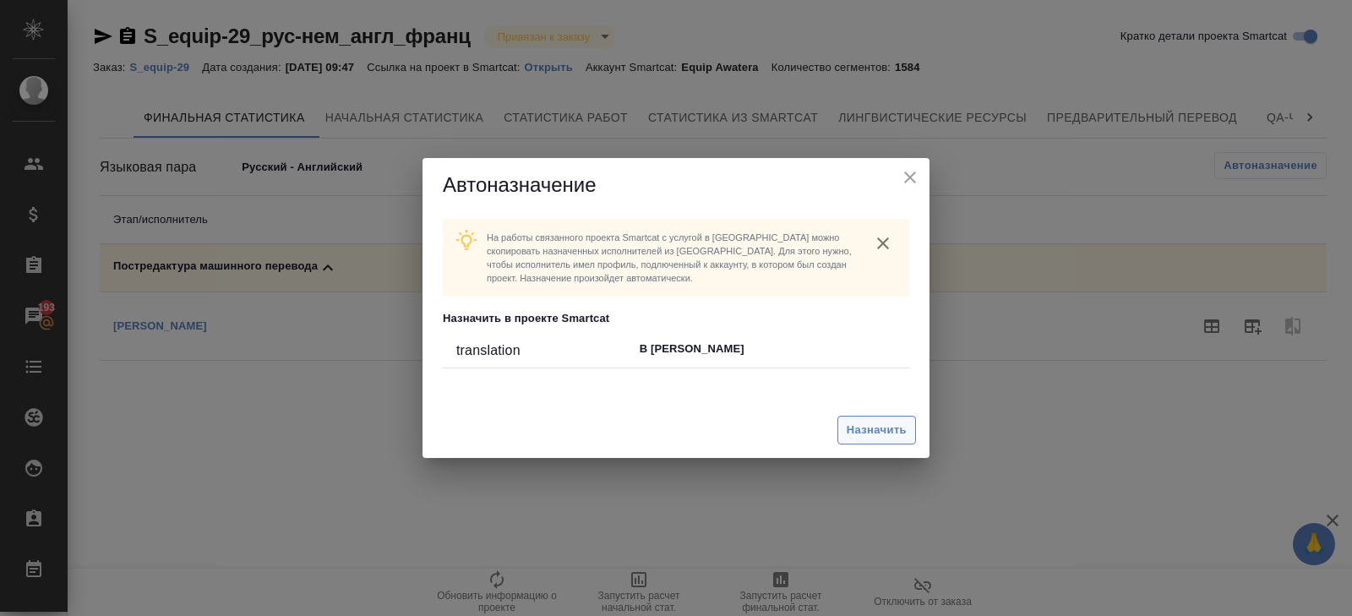
click at [865, 426] on span "Назначить" at bounding box center [876, 430] width 60 height 19
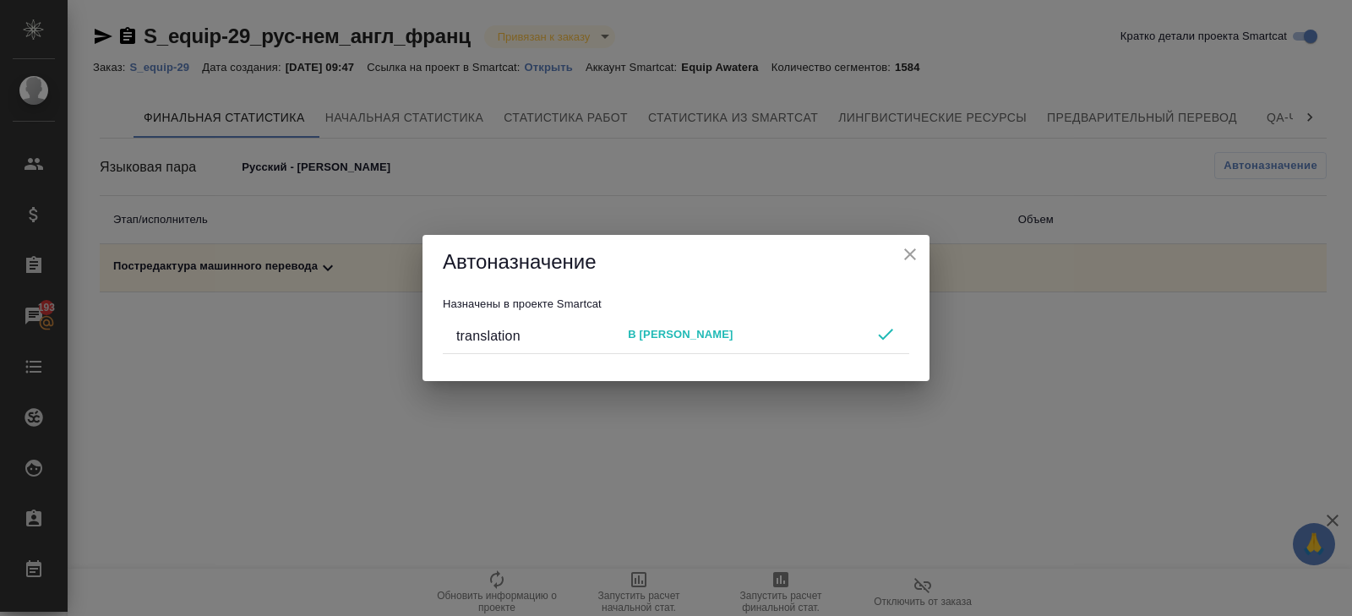
click at [914, 247] on icon "close" at bounding box center [910, 254] width 20 height 20
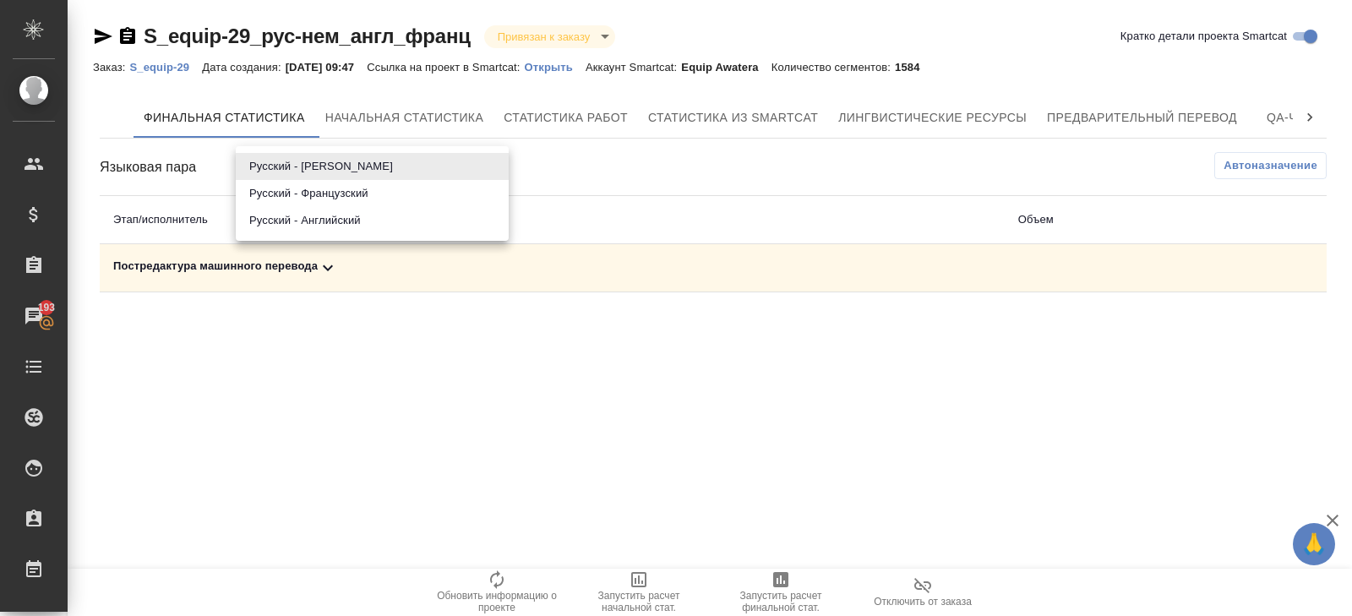
click at [251, 169] on body "🙏 .cls-1 fill:#fff; AWATERA Belyakova Yulia Клиенты Спецификации Заказы 193 Чат…" at bounding box center [676, 308] width 1352 height 616
click at [275, 196] on li "Русский - Французский" at bounding box center [372, 193] width 273 height 27
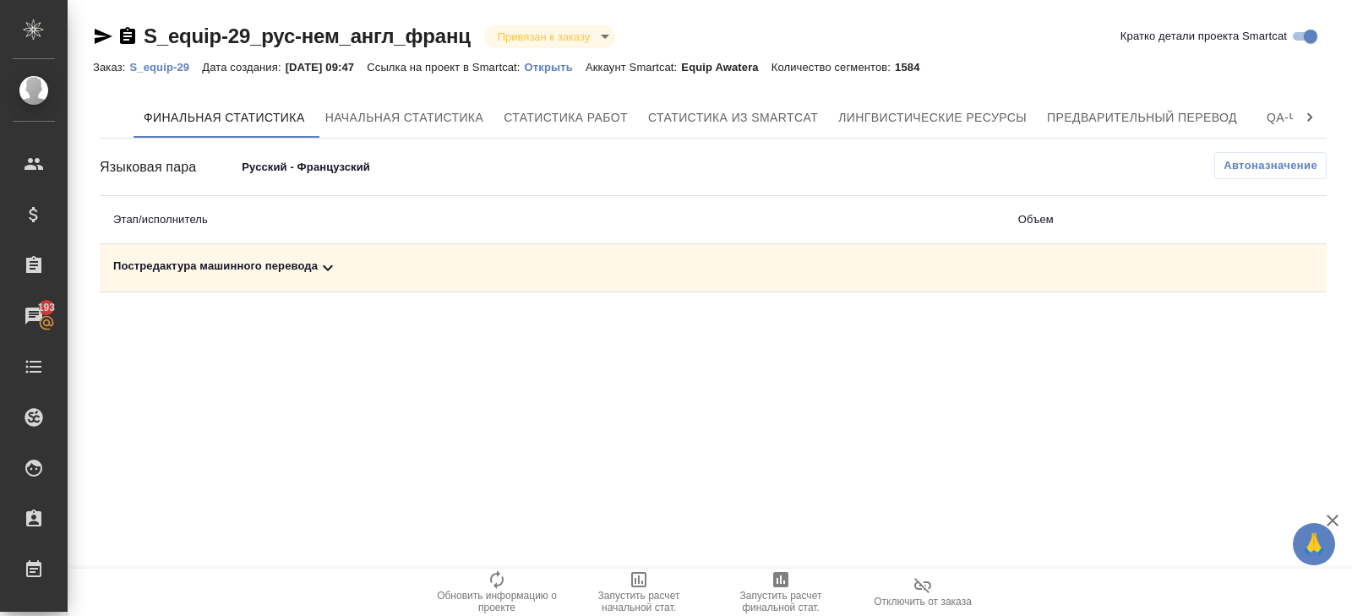
click at [1267, 161] on span "Автоназначение" at bounding box center [1270, 165] width 94 height 17
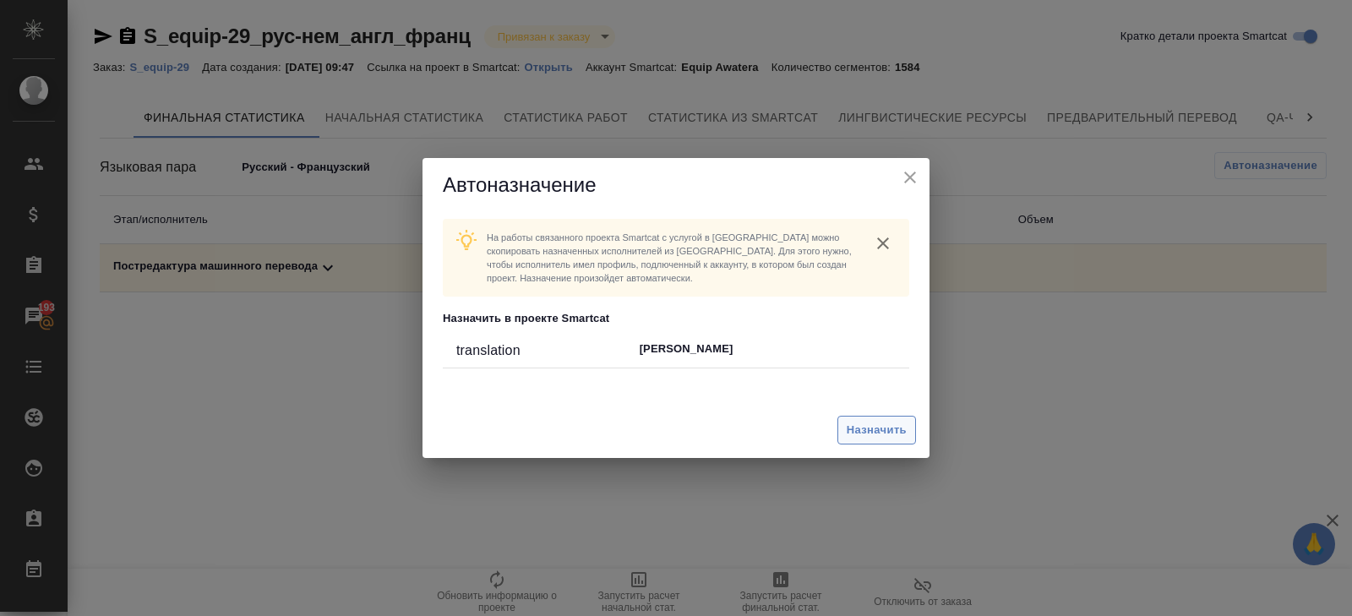
click at [851, 426] on span "Назначить" at bounding box center [876, 430] width 60 height 19
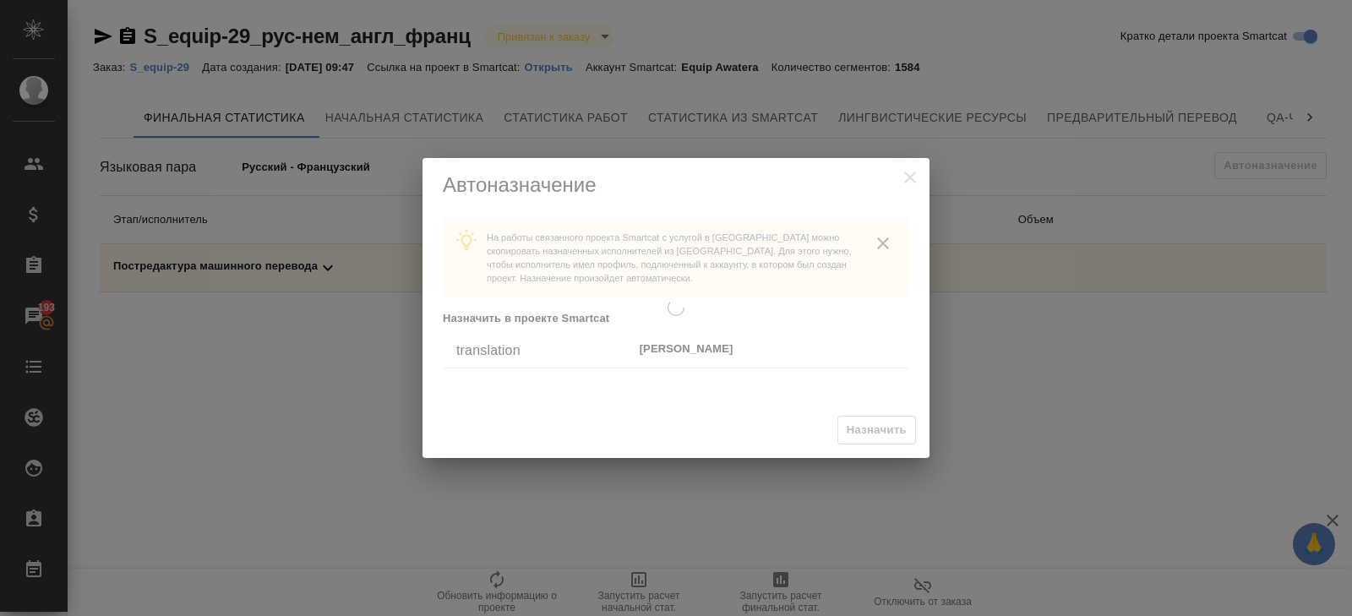
type input "68da2b7299de127239fa4e24"
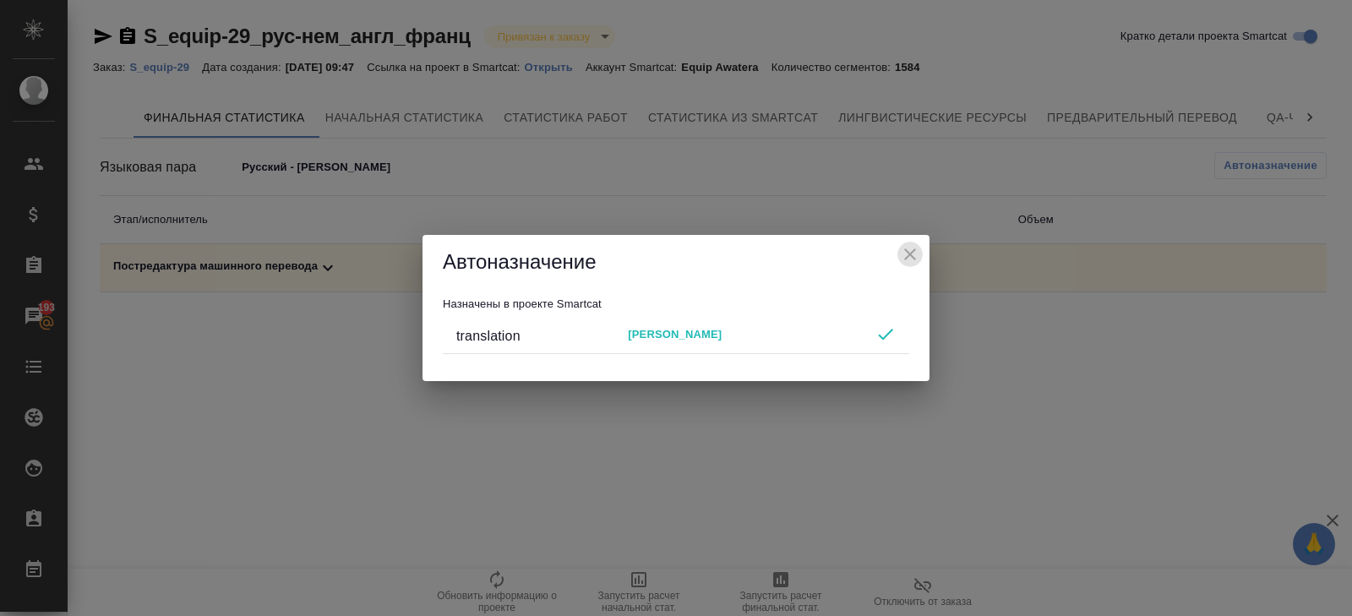
click at [906, 254] on icon "close" at bounding box center [910, 254] width 20 height 20
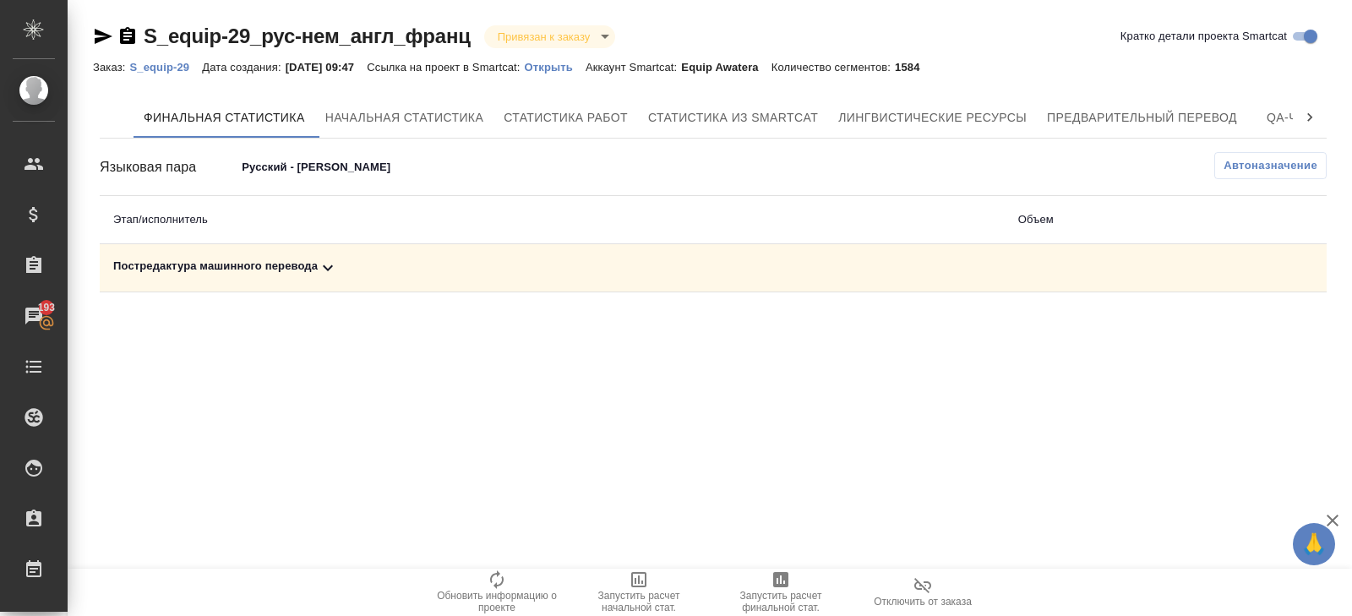
click at [772, 587] on icon "button" at bounding box center [780, 579] width 20 height 20
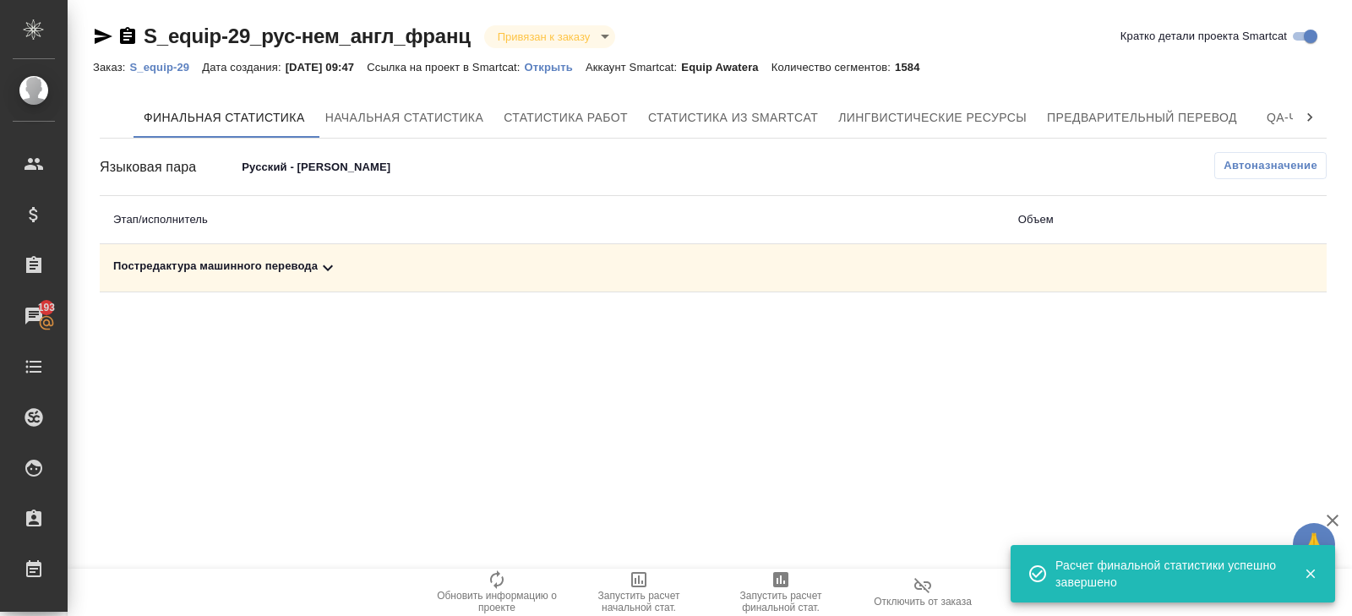
click at [309, 261] on div "Постредактура машинного перевода" at bounding box center [552, 268] width 878 height 20
click at [1248, 323] on icon "button" at bounding box center [1252, 326] width 20 height 20
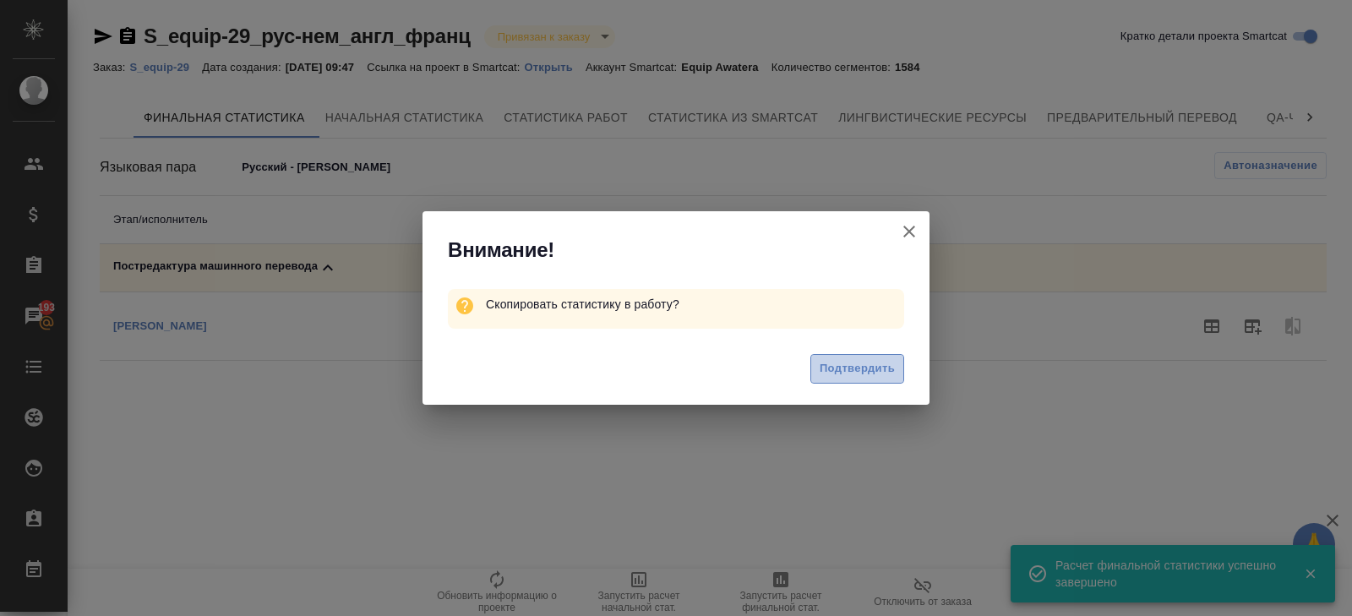
click at [881, 362] on span "Подтвердить" at bounding box center [856, 368] width 75 height 19
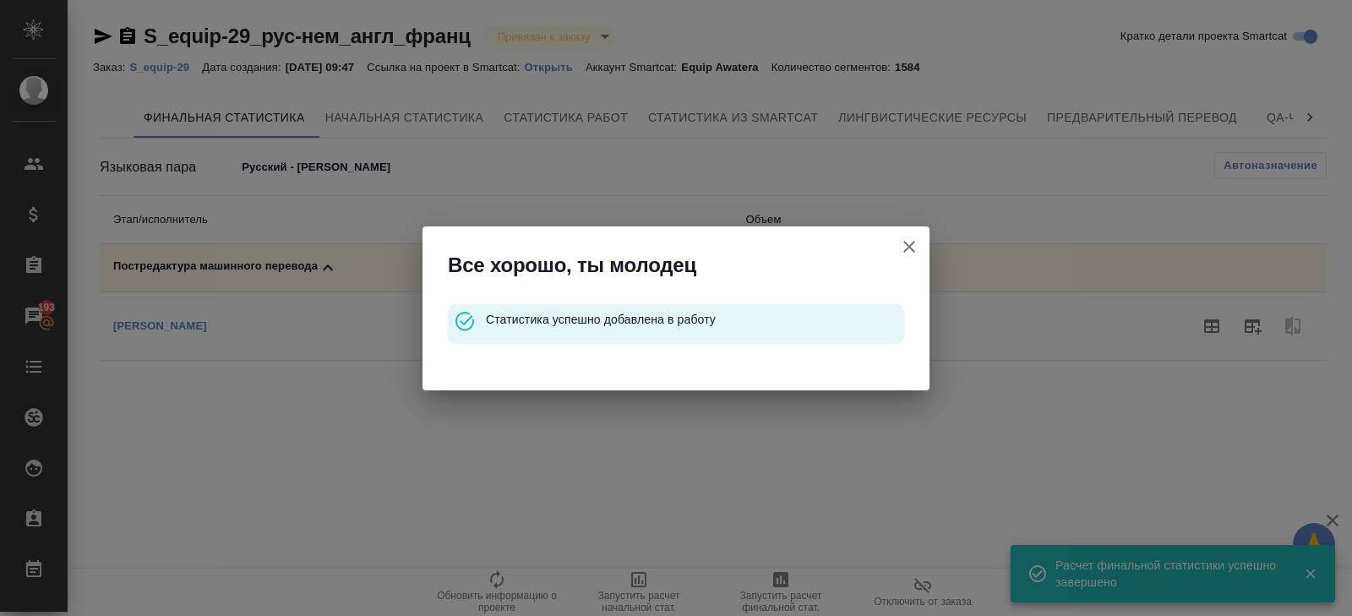
click at [909, 242] on icon "button" at bounding box center [909, 247] width 20 height 20
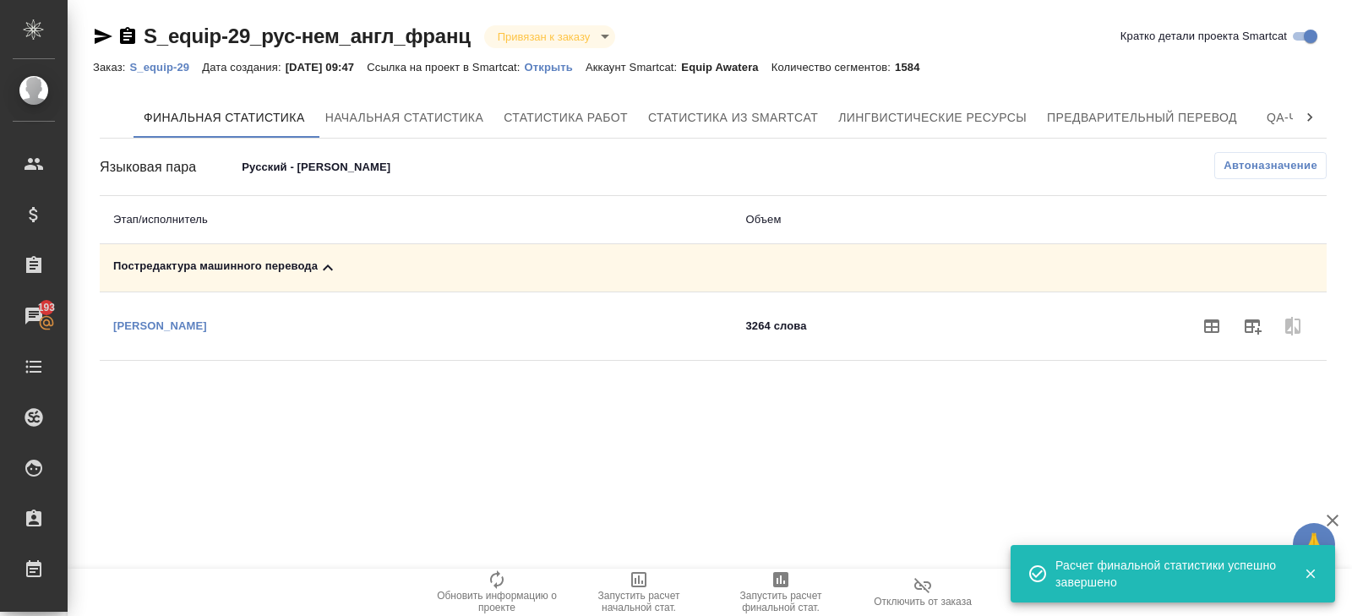
click at [315, 174] on body "🙏 .cls-1 fill:#fff; AWATERA Belyakova Yulia Клиенты Спецификации Заказы 193 Чат…" at bounding box center [676, 308] width 1352 height 616
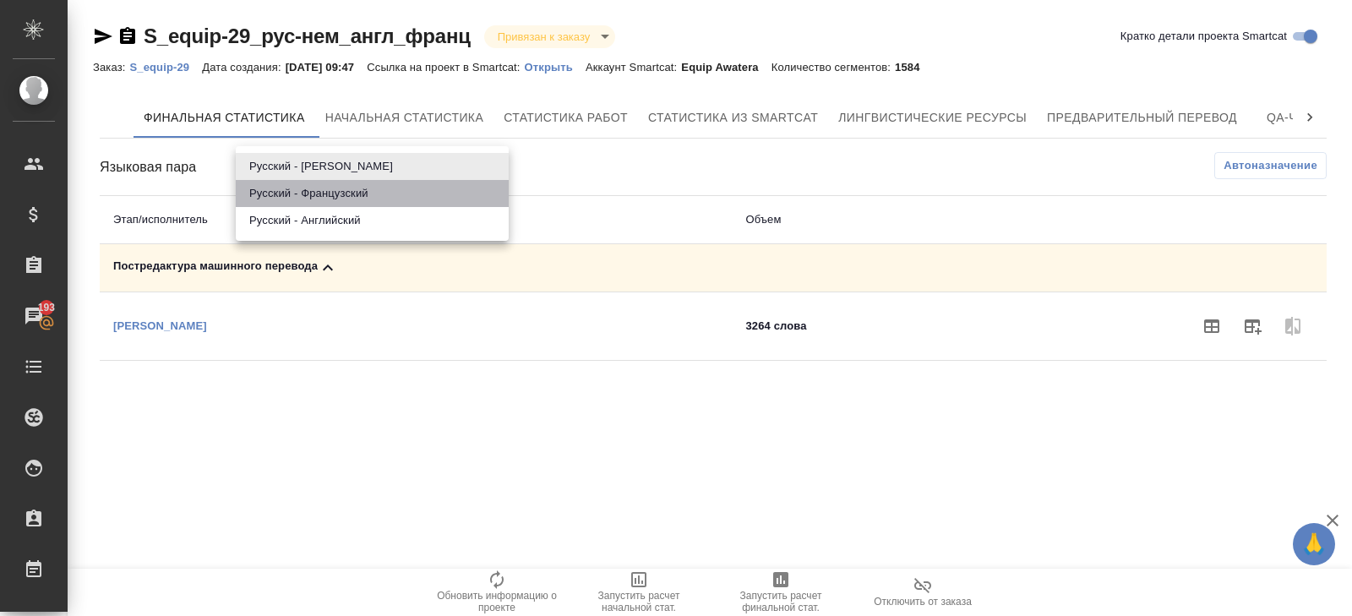
click at [315, 198] on li "Русский - Французский" at bounding box center [372, 193] width 273 height 27
type input "68da2b7299de127239fa4e25"
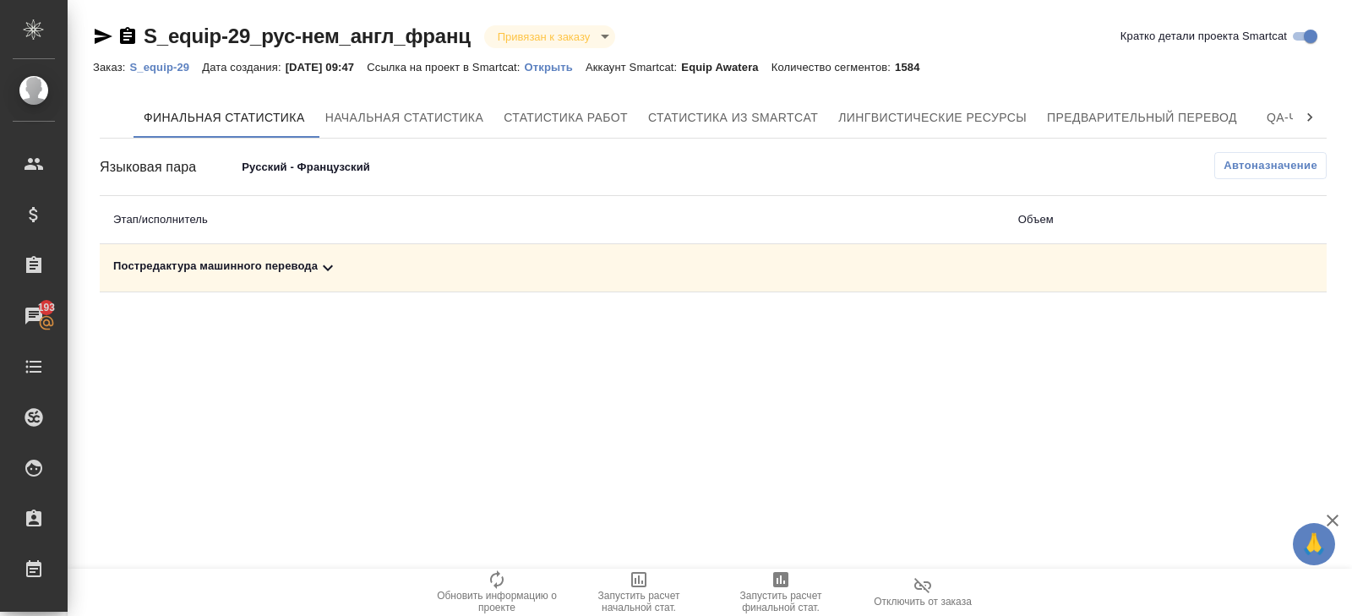
click at [323, 265] on icon at bounding box center [328, 268] width 20 height 20
click at [1237, 331] on button "button" at bounding box center [1252, 326] width 41 height 41
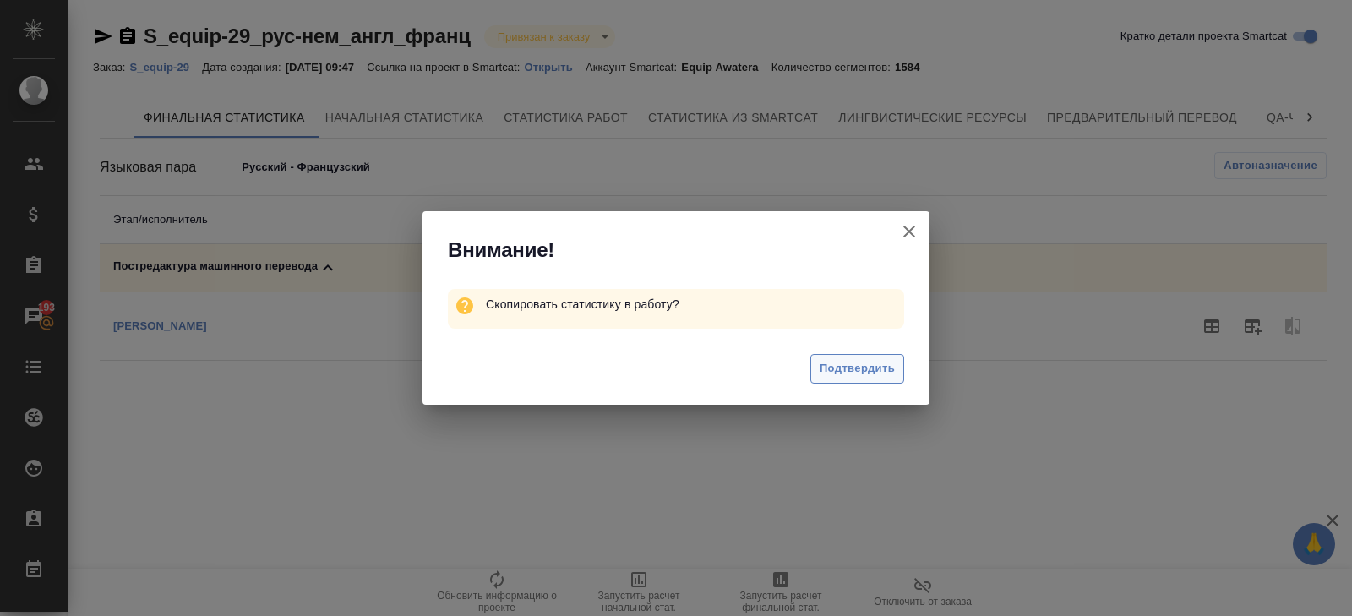
click at [850, 363] on span "Подтвердить" at bounding box center [856, 368] width 75 height 19
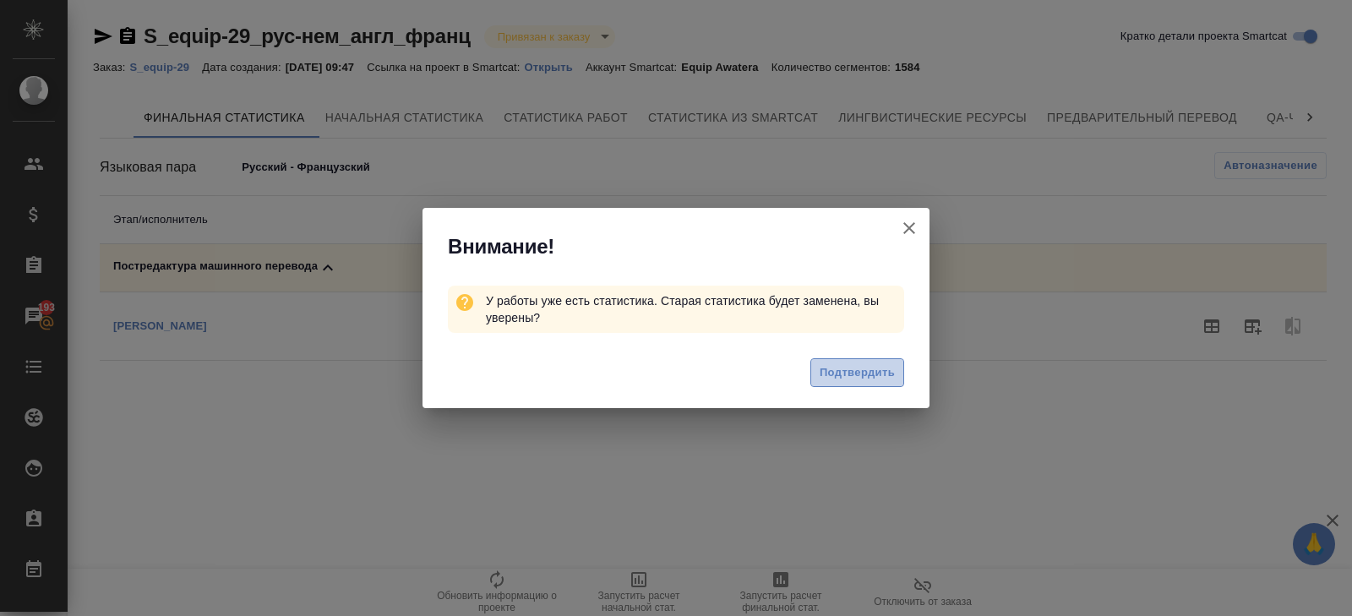
click at [841, 384] on button "Подтвердить" at bounding box center [857, 373] width 94 height 30
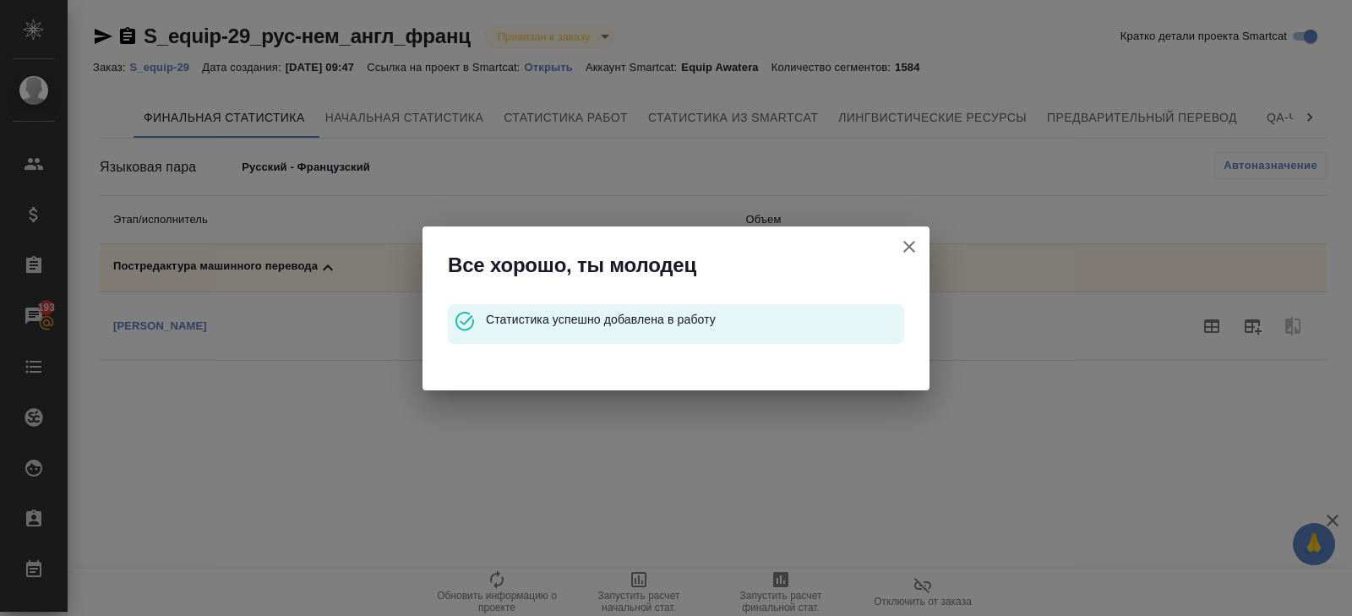
click at [906, 239] on icon "button" at bounding box center [909, 247] width 20 height 20
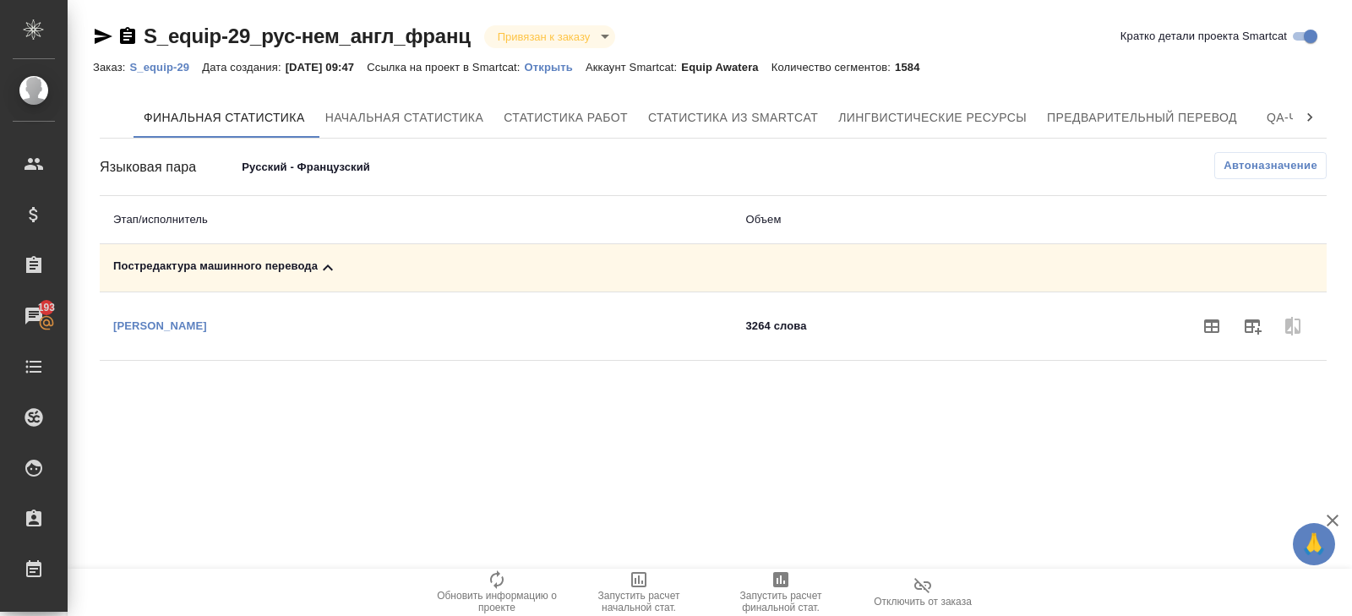
click at [174, 64] on p "S_equip-29" at bounding box center [165, 67] width 73 height 13
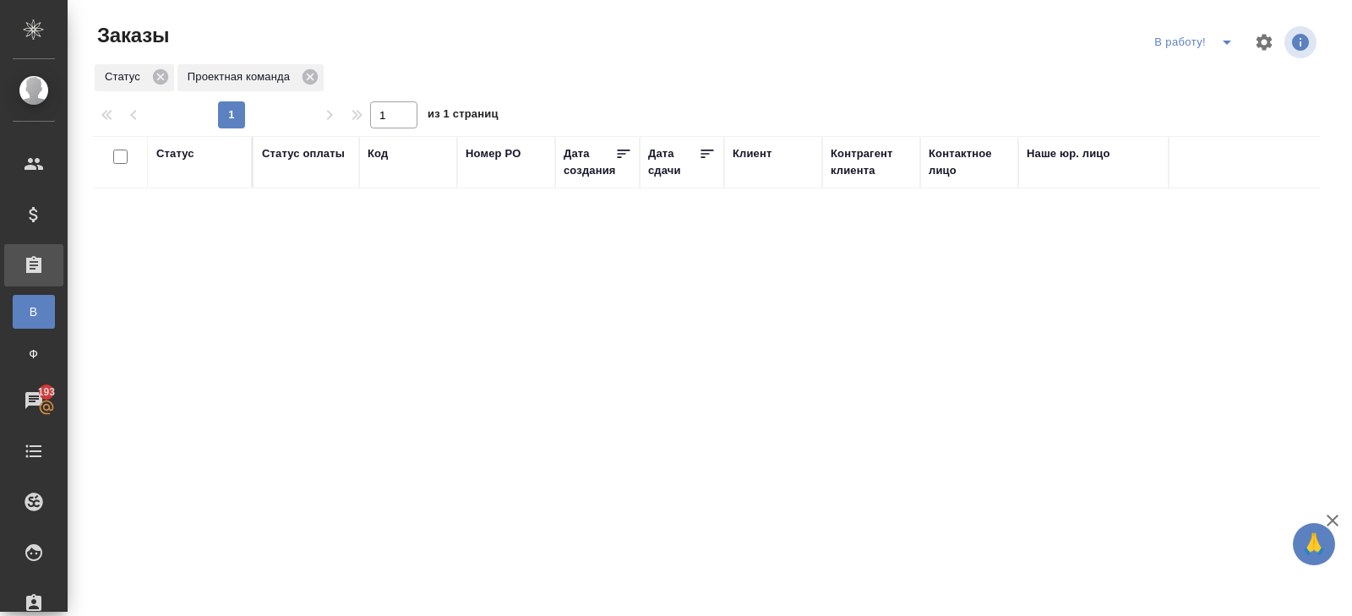
click at [1224, 40] on icon "split button" at bounding box center [1226, 42] width 20 height 20
click at [1219, 101] on li "начислить" at bounding box center [1196, 103] width 94 height 27
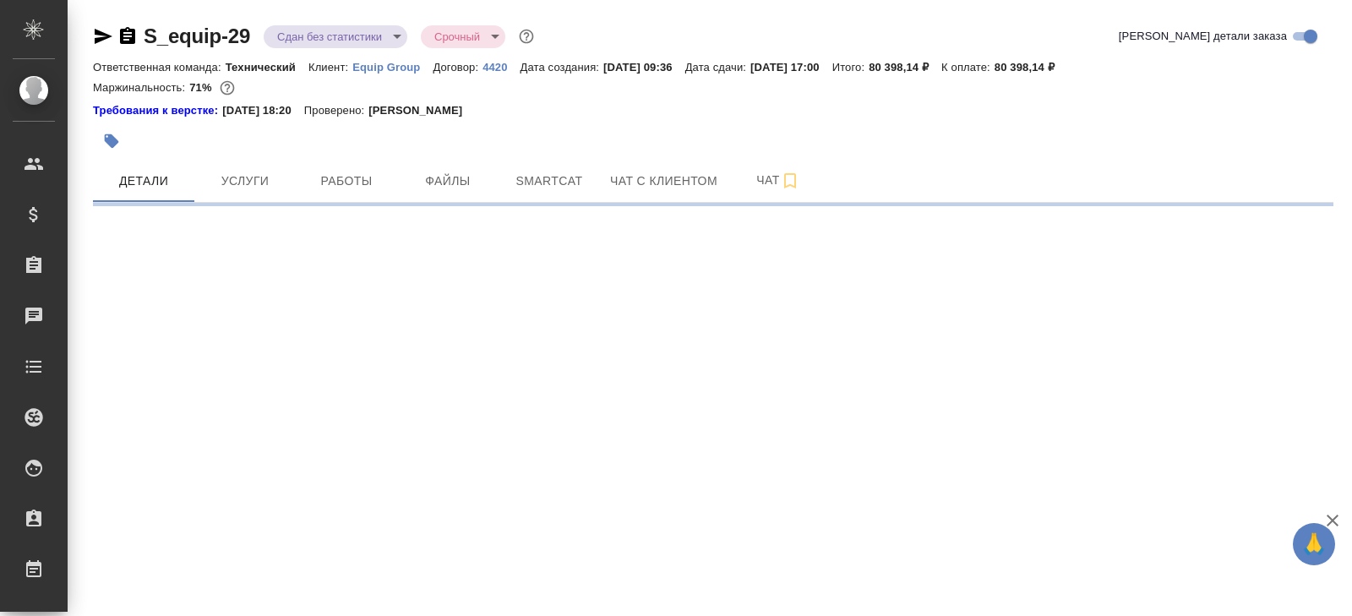
select select "RU"
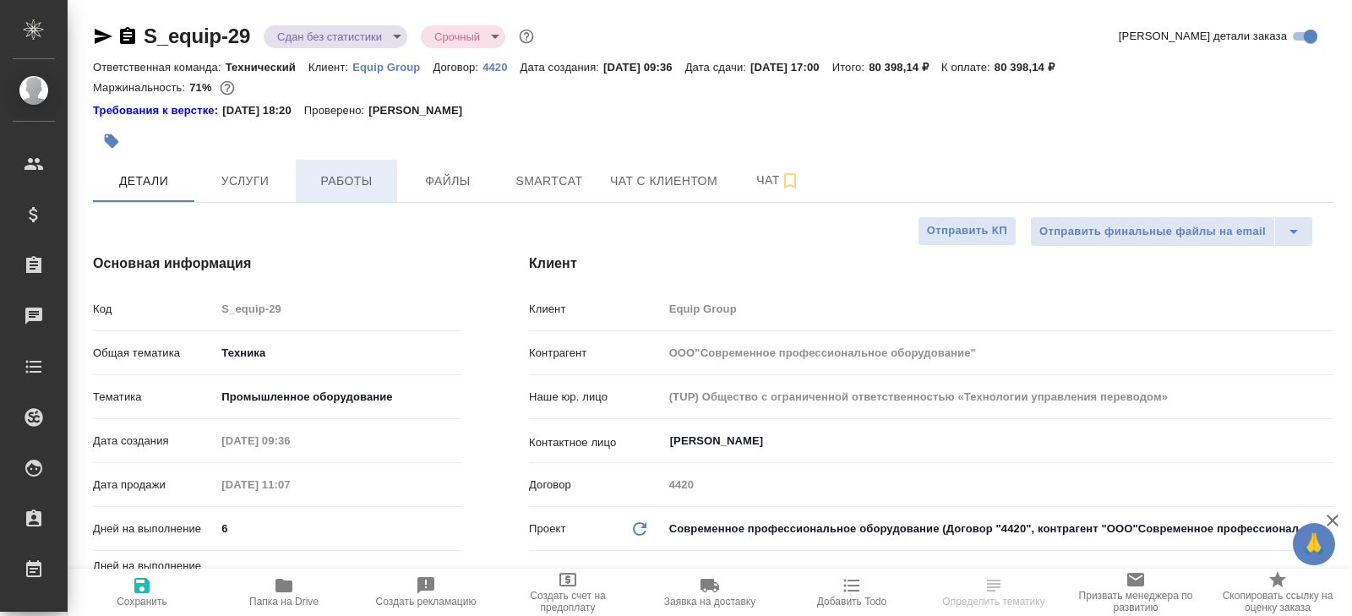
type textarea "x"
click at [351, 172] on span "Работы" at bounding box center [346, 181] width 81 height 21
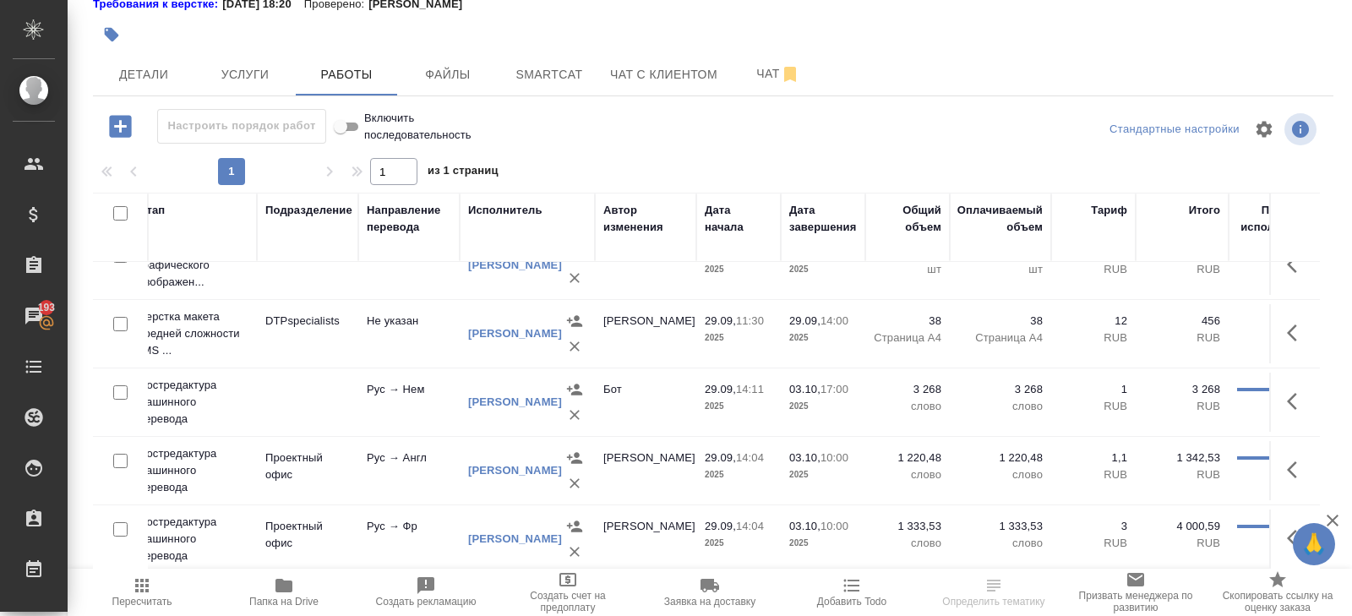
scroll to position [53, 347]
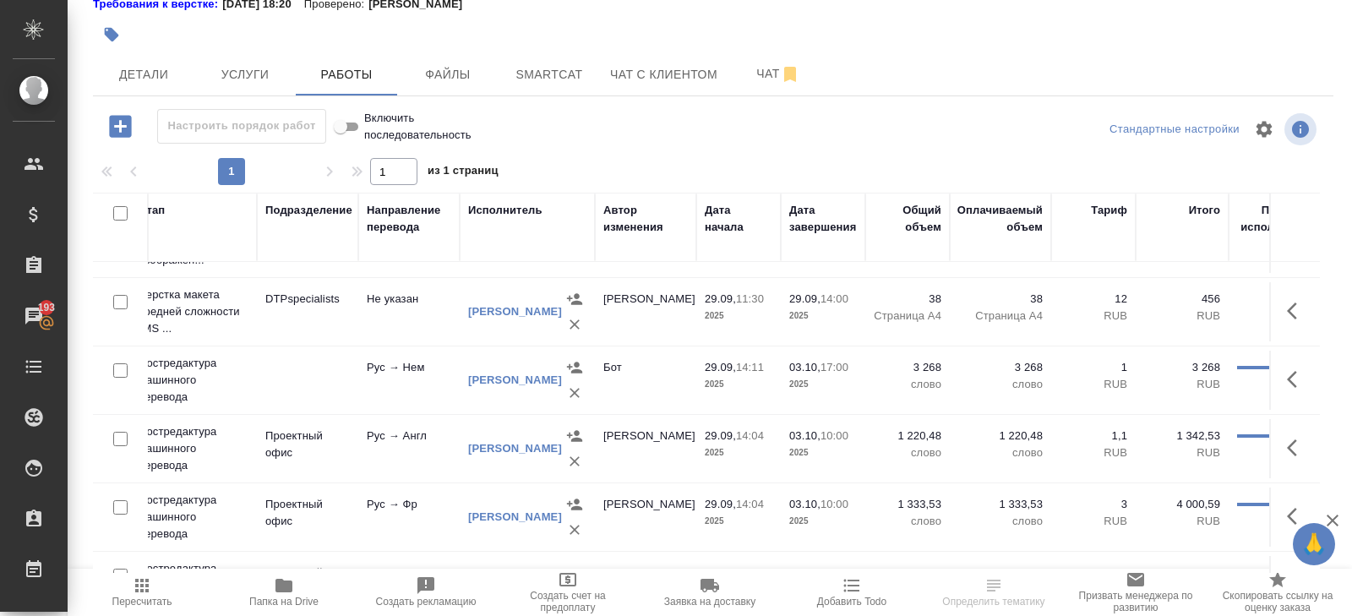
click at [150, 603] on span "Пересчитать" at bounding box center [142, 602] width 60 height 12
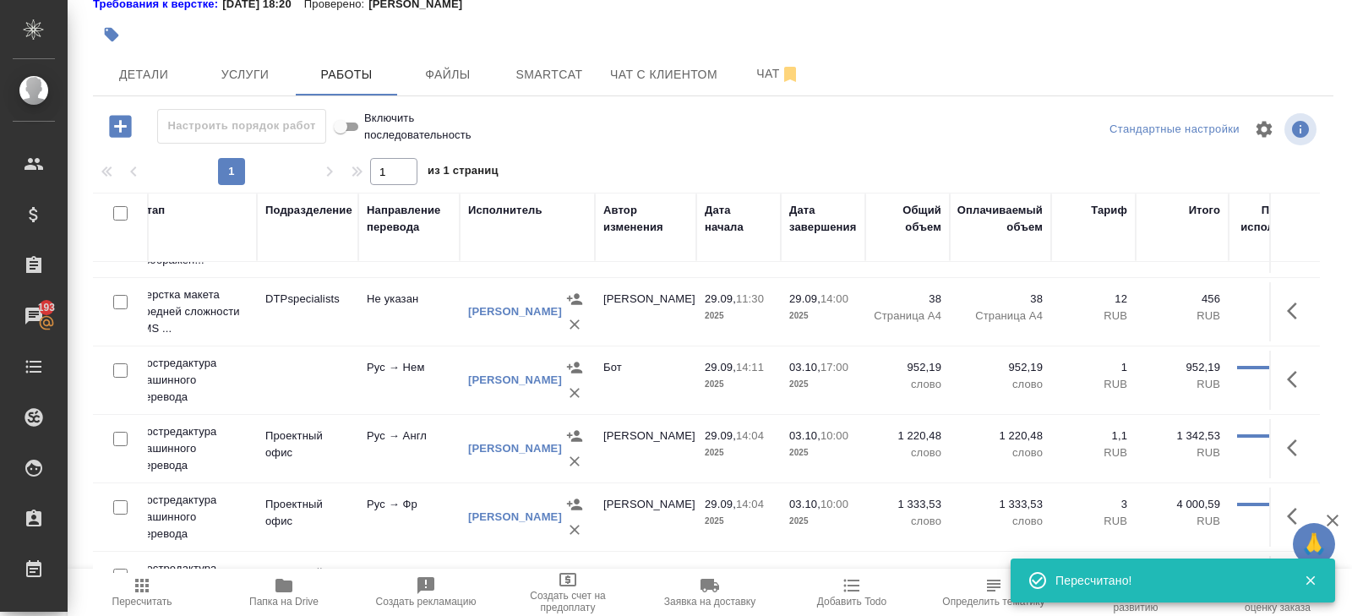
click at [1298, 380] on icon "button" at bounding box center [1297, 379] width 20 height 20
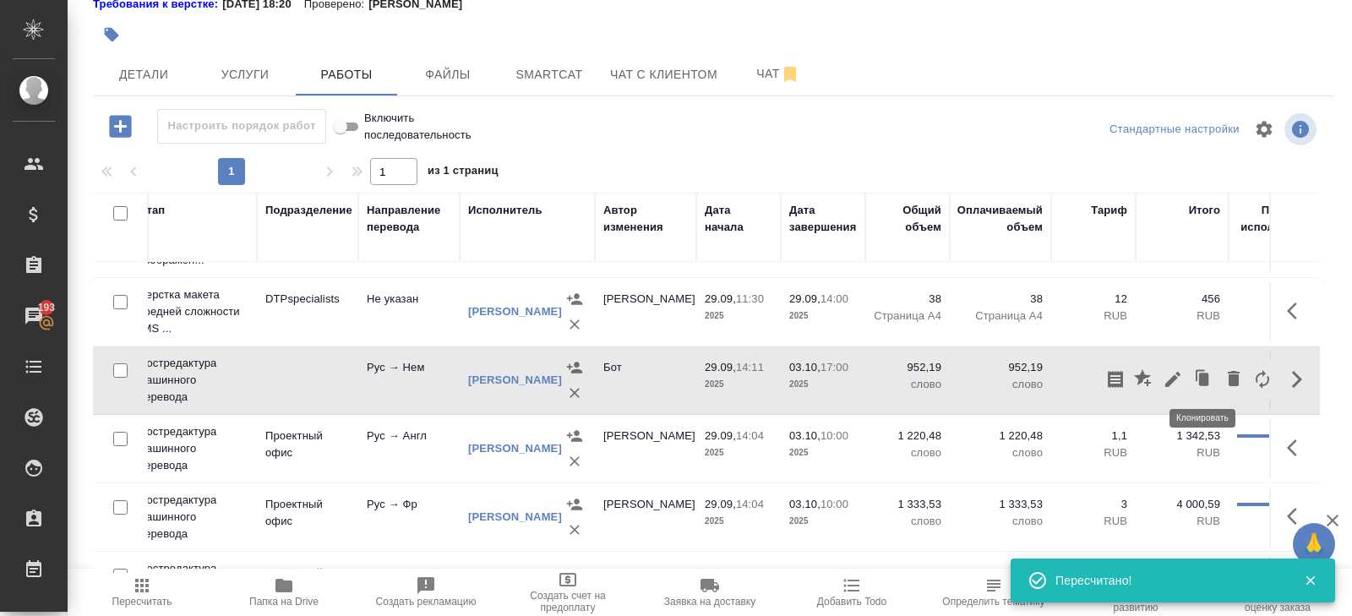
click at [1173, 373] on icon "button" at bounding box center [1172, 379] width 15 height 15
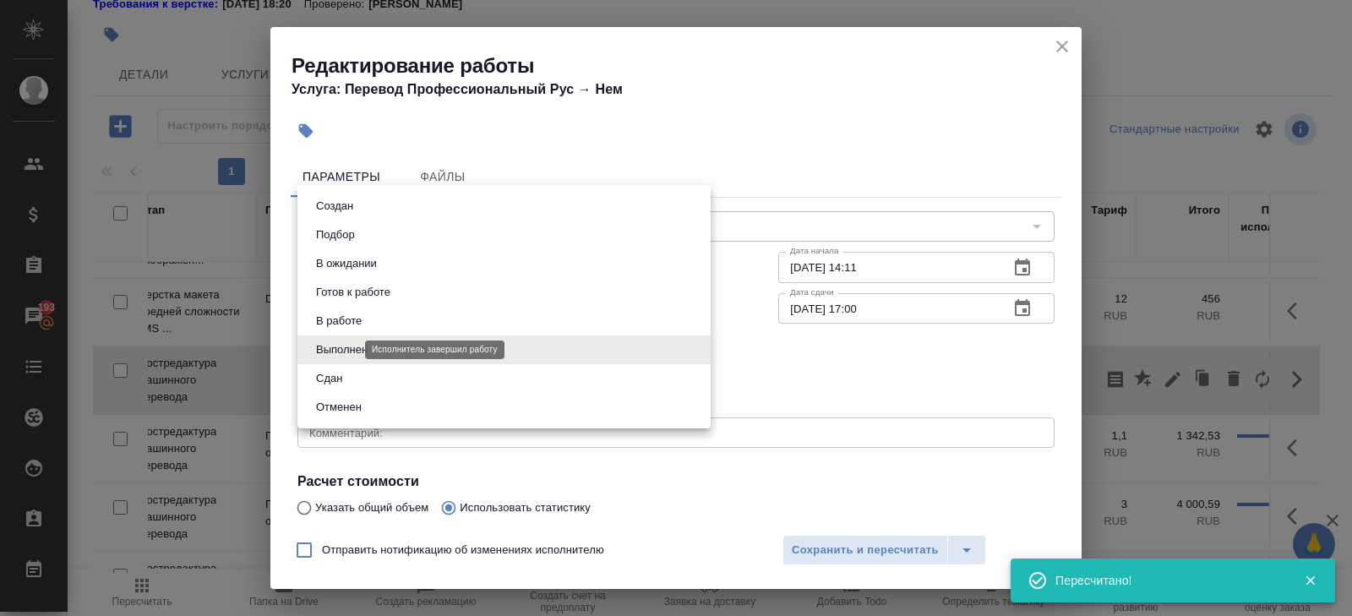
click at [351, 351] on body "🙏 .cls-1 fill:#fff; AWATERA Belyakova Yulia Клиенты Спецификации Заказы 193 Чат…" at bounding box center [676, 308] width 1352 height 616
click at [348, 380] on li "Сдан" at bounding box center [503, 378] width 413 height 29
type input "closed"
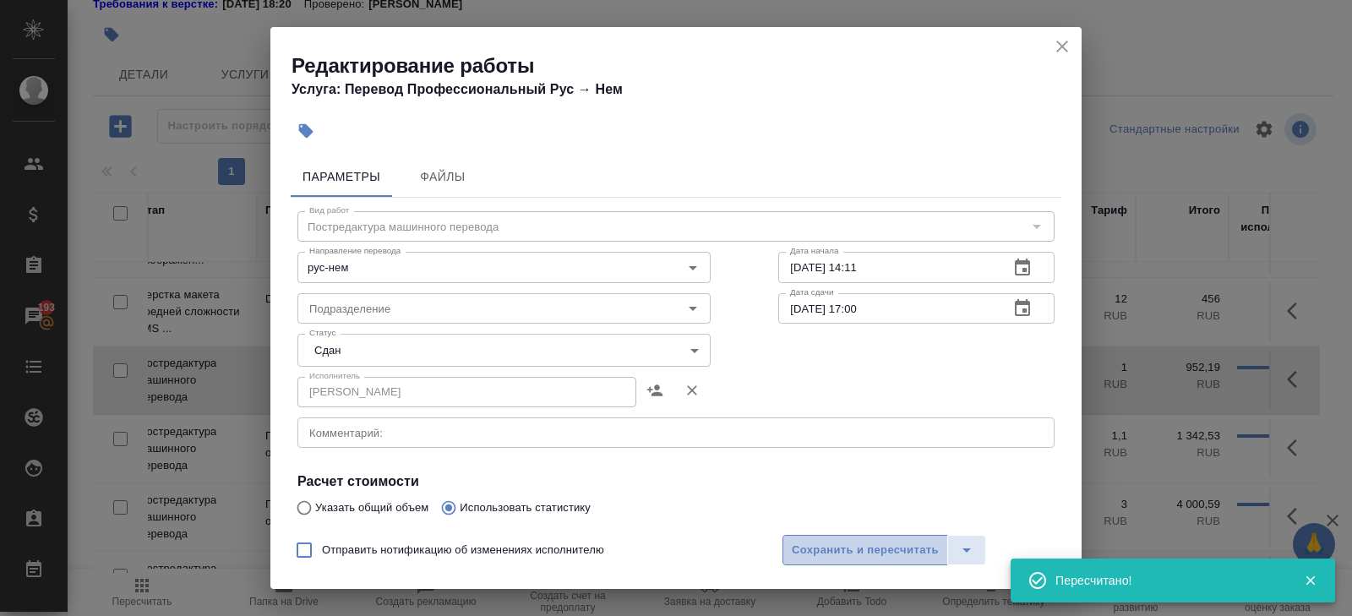
click at [829, 551] on span "Сохранить и пересчитать" at bounding box center [865, 550] width 147 height 19
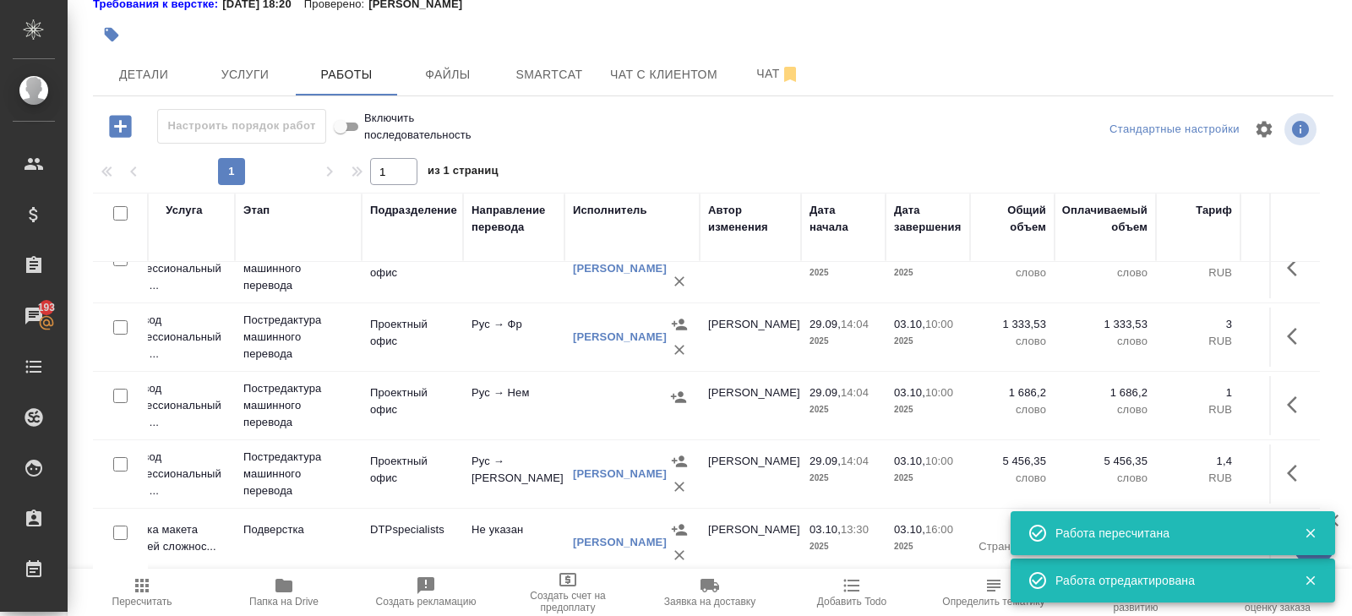
scroll to position [233, 0]
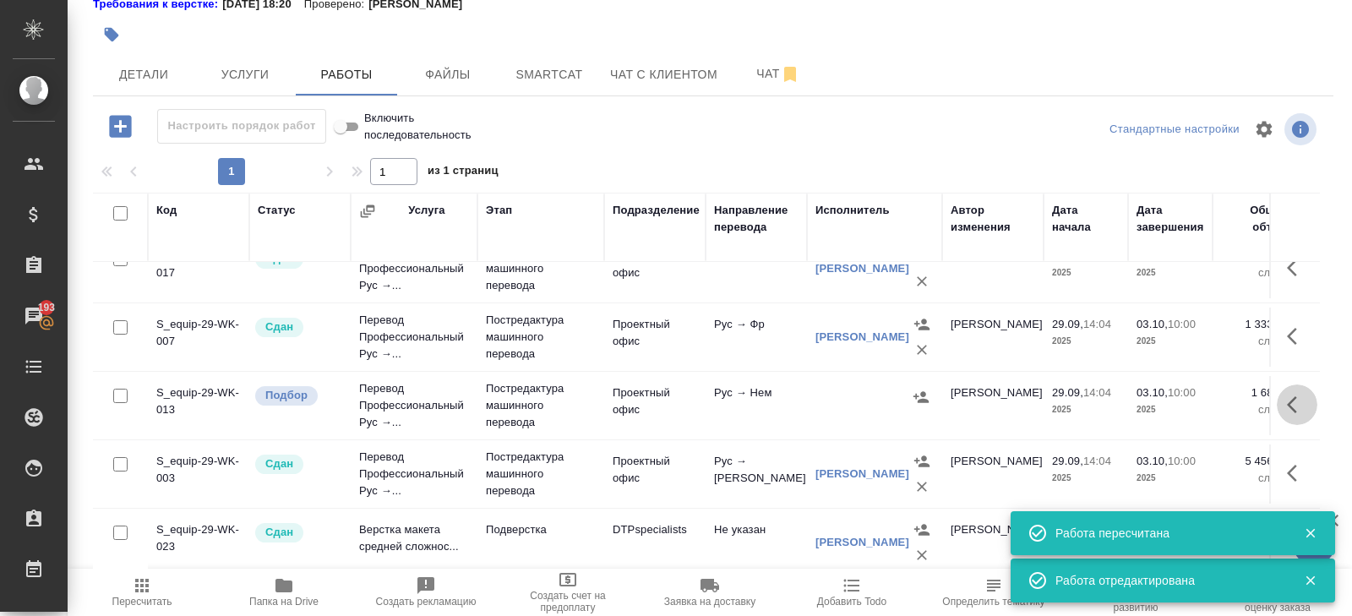
click at [1296, 398] on icon "button" at bounding box center [1297, 404] width 20 height 20
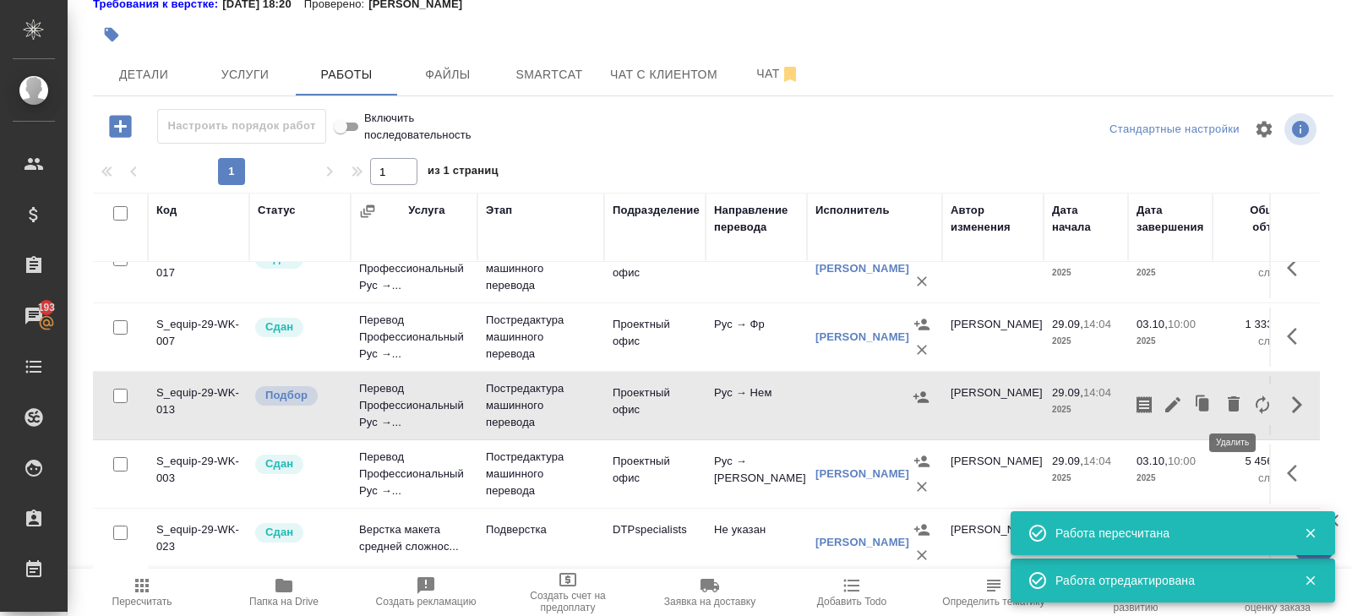
click at [1240, 400] on icon "button" at bounding box center [1233, 404] width 20 height 20
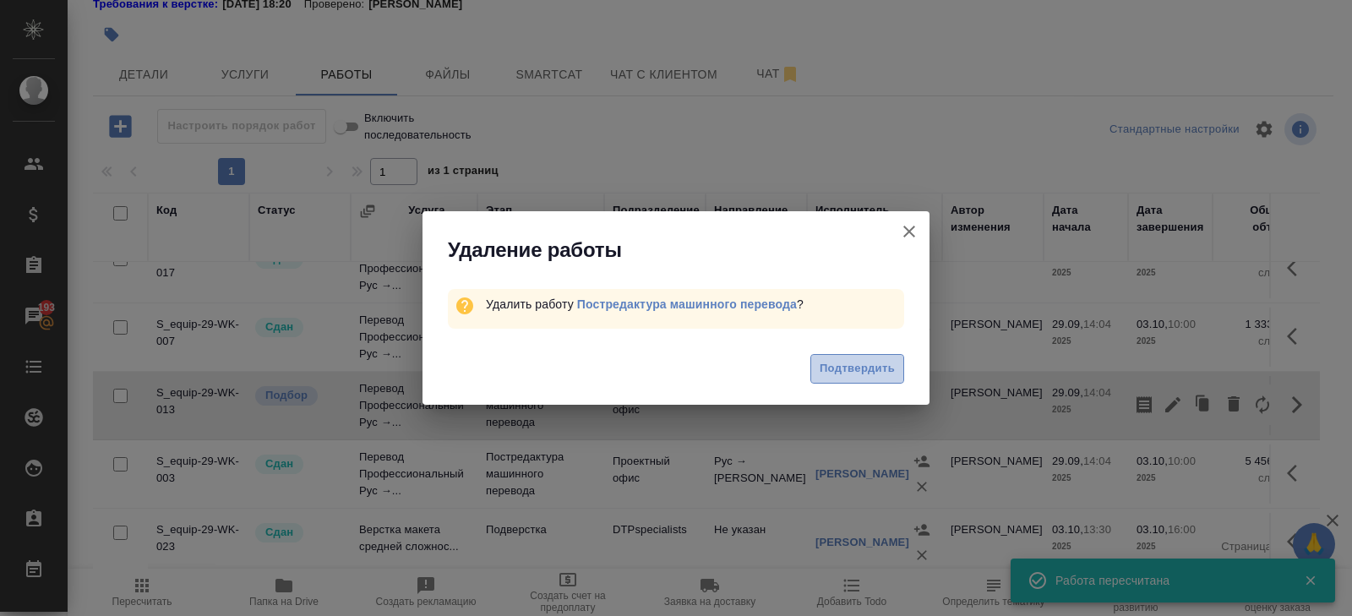
click at [879, 371] on span "Подтвердить" at bounding box center [856, 368] width 75 height 19
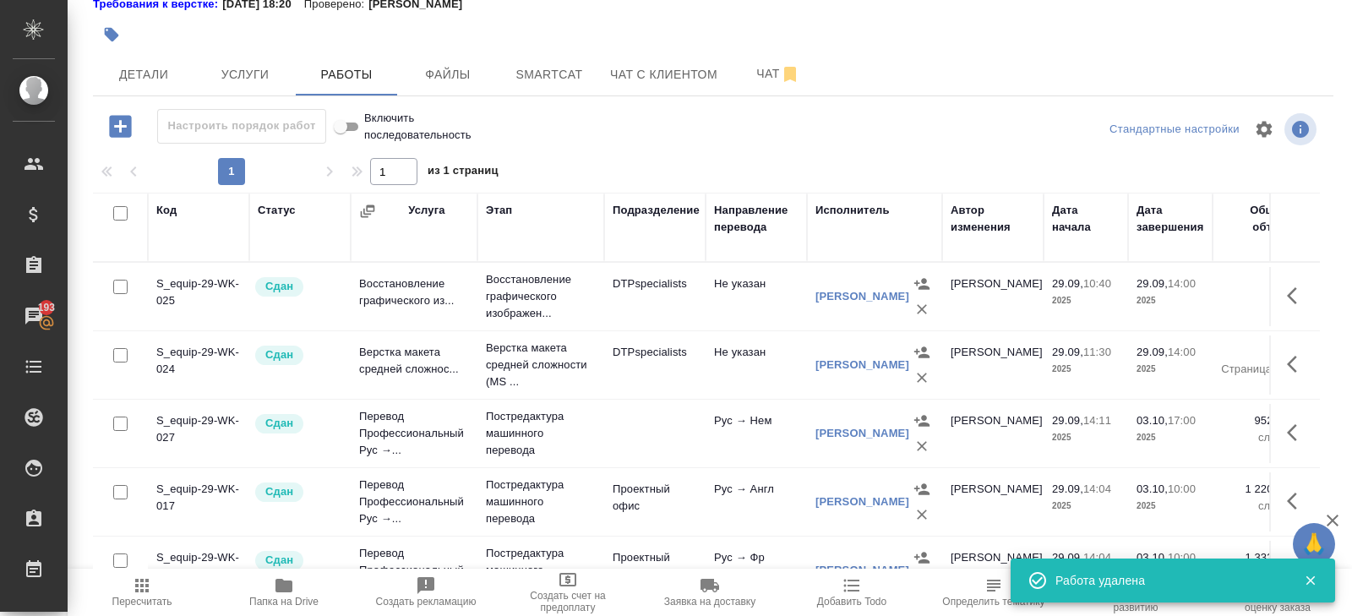
scroll to position [0, 0]
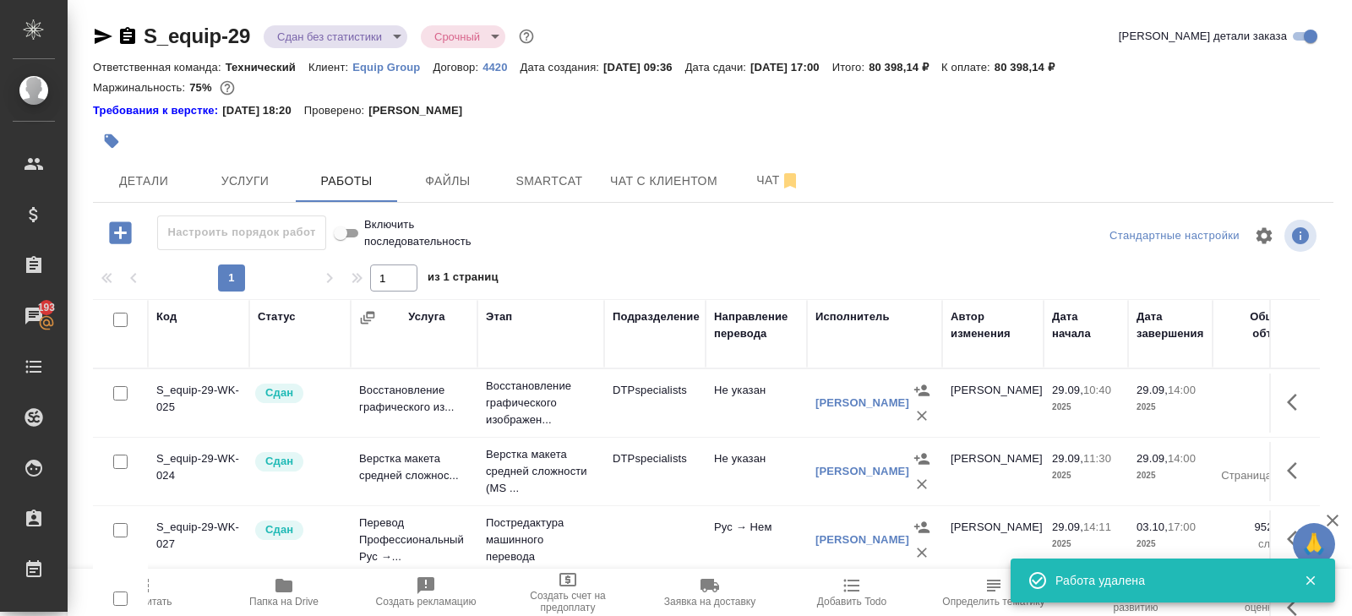
click at [152, 582] on span "Пересчитать" at bounding box center [142, 591] width 122 height 32
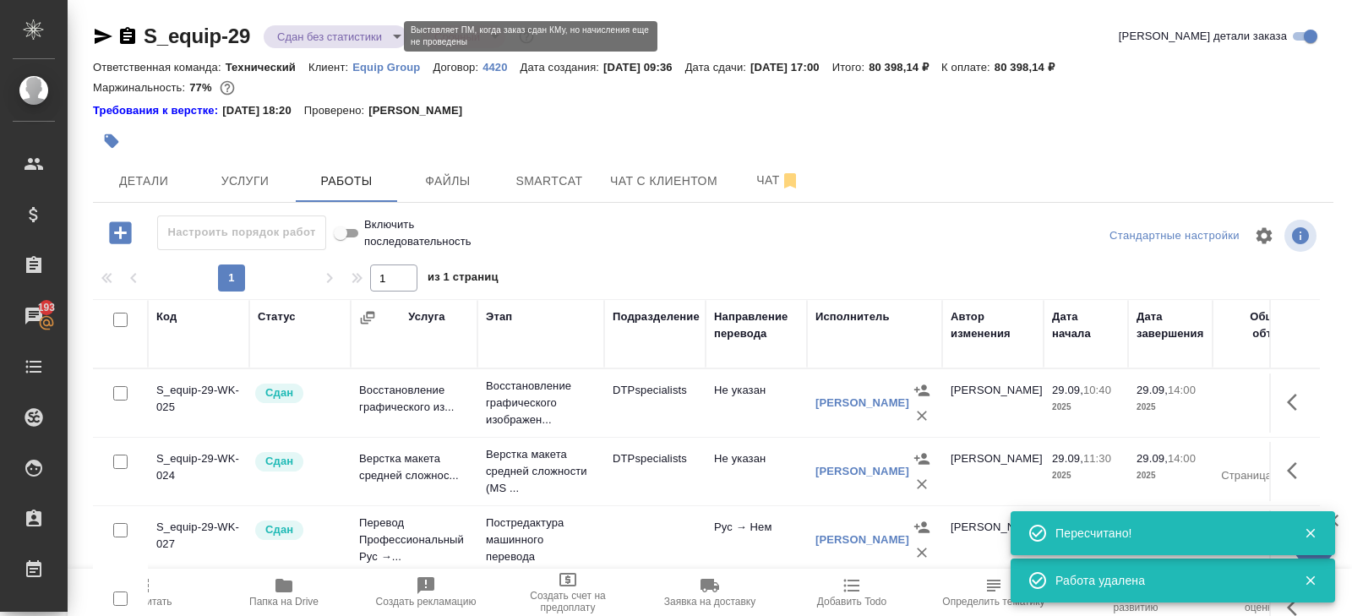
click at [320, 41] on body "🙏 .cls-1 fill:#fff; AWATERA Belyakova Yulia Клиенты Спецификации Заказы 193 Чат…" at bounding box center [676, 308] width 1352 height 616
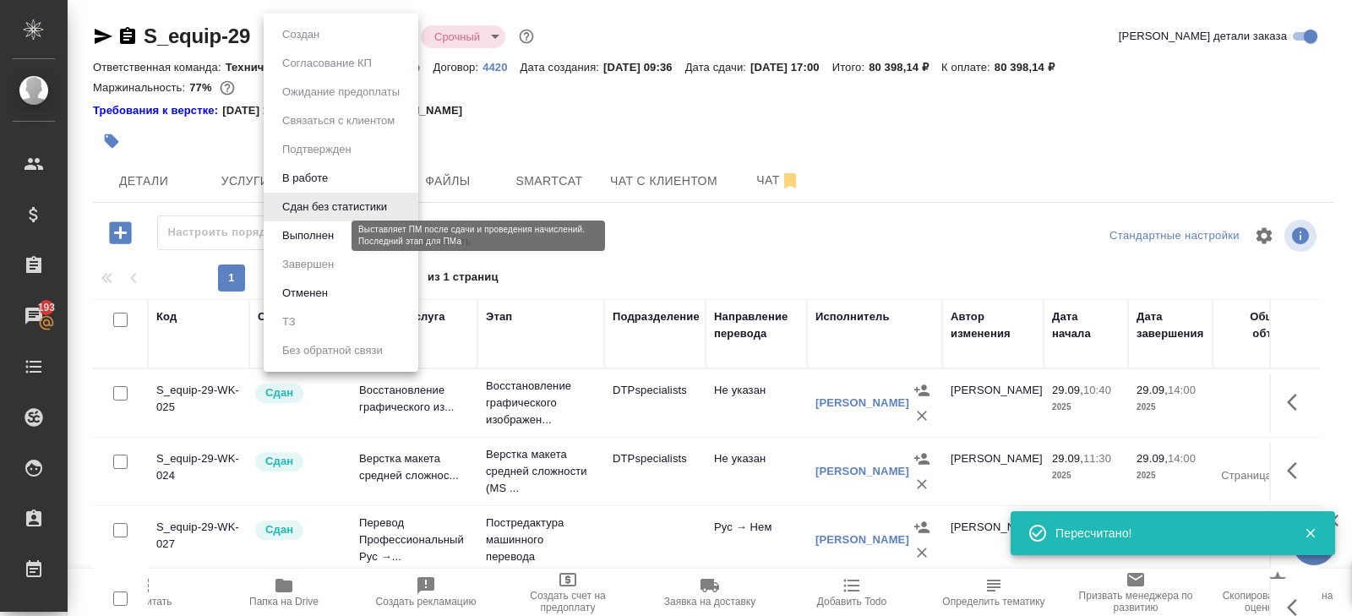
click at [306, 234] on button "Выполнен" at bounding box center [308, 235] width 62 height 19
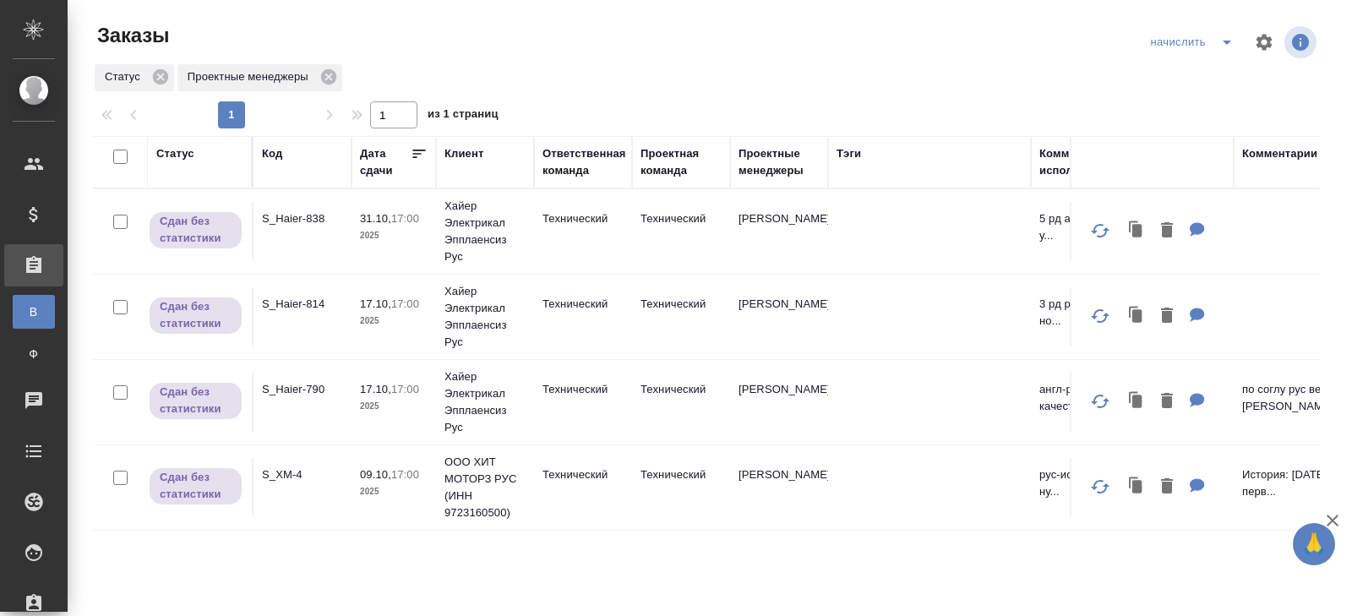
click at [1219, 46] on icon "split button" at bounding box center [1226, 42] width 20 height 20
click at [1219, 71] on li "В работу!" at bounding box center [1193, 76] width 99 height 27
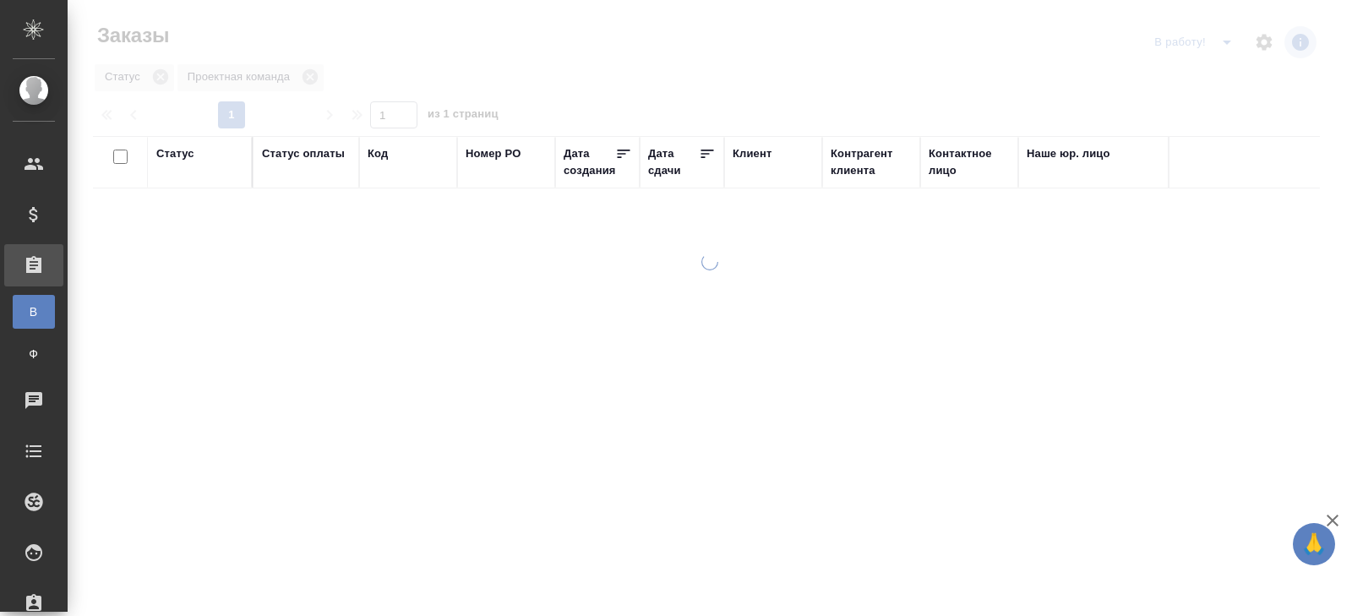
click at [1225, 42] on div at bounding box center [710, 308] width 1284 height 616
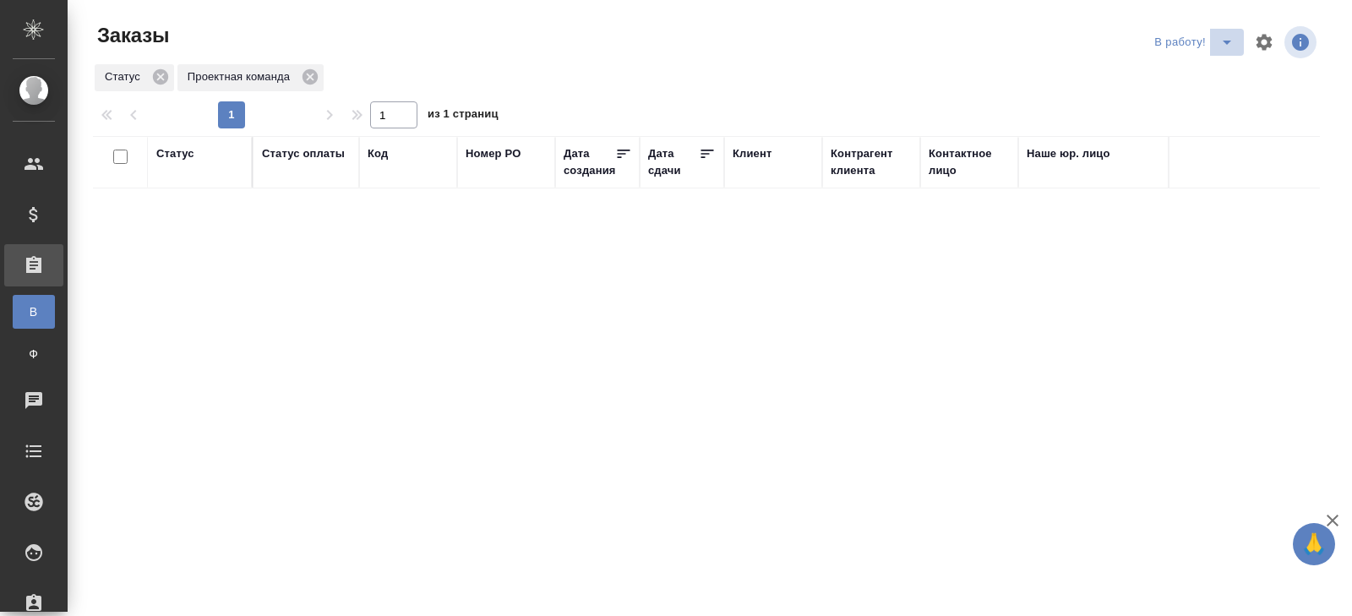
click at [1225, 42] on icon "split button" at bounding box center [1226, 43] width 8 height 4
click at [1208, 77] on li "ПМ" at bounding box center [1196, 76] width 94 height 27
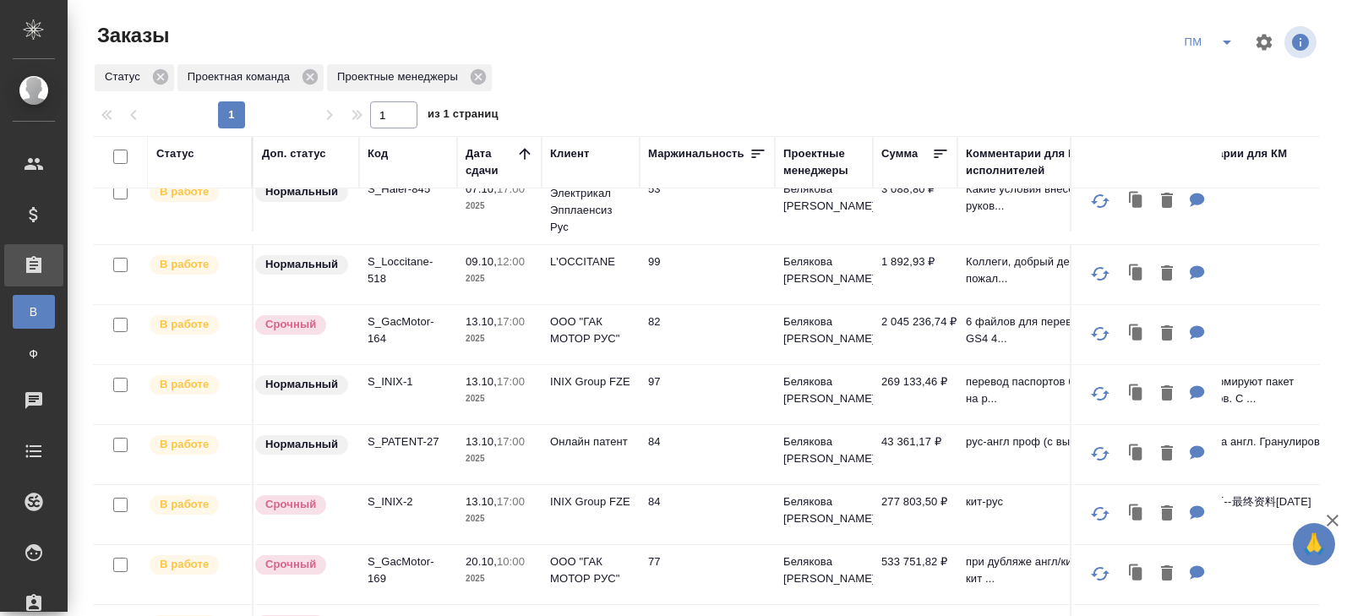
scroll to position [138, 0]
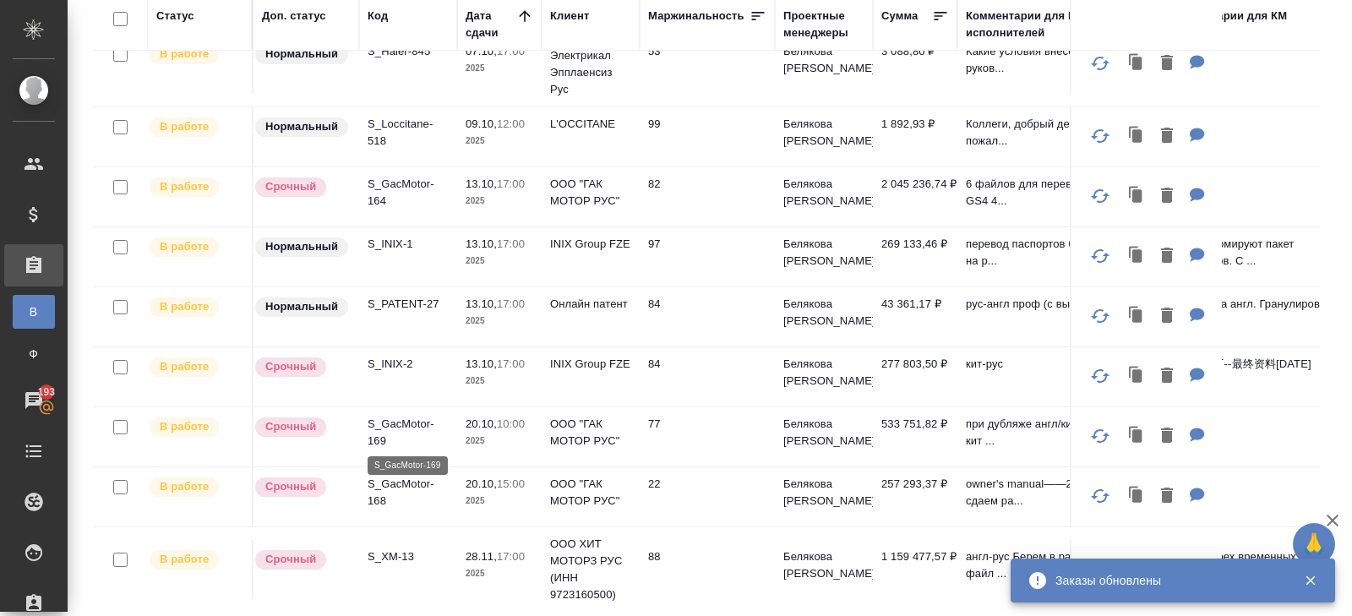
click at [390, 425] on p "S_GacMotor-169" at bounding box center [407, 433] width 81 height 34
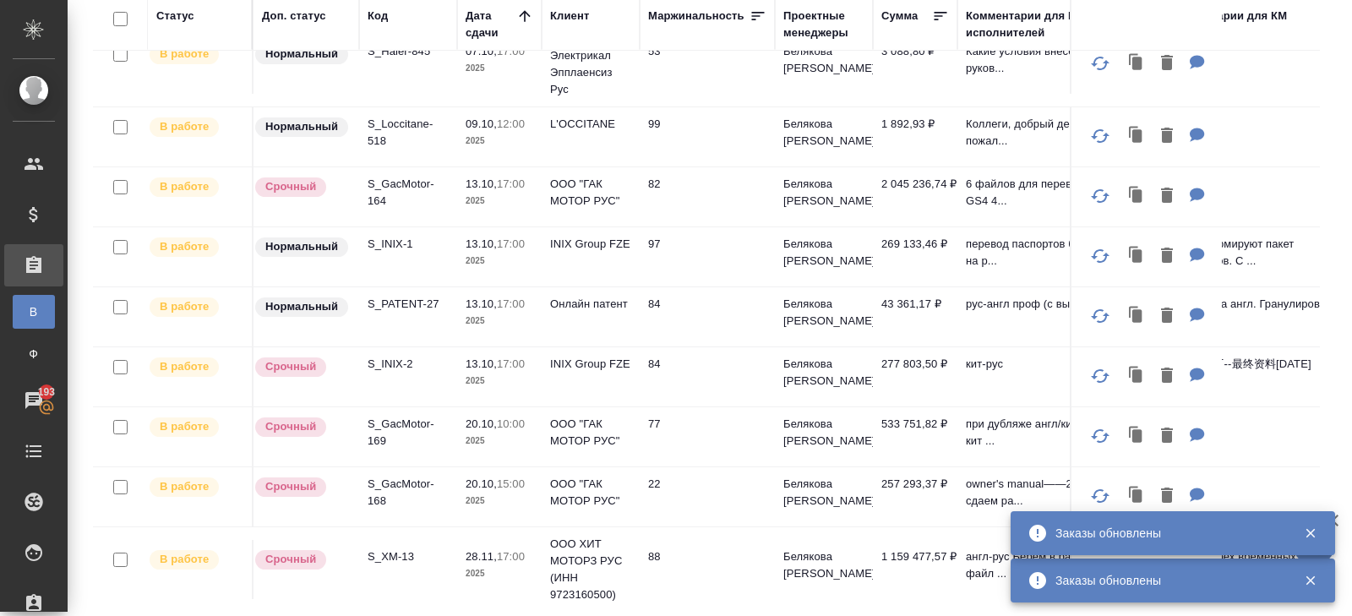
click at [391, 494] on p "S_GacMotor-168" at bounding box center [407, 493] width 81 height 34
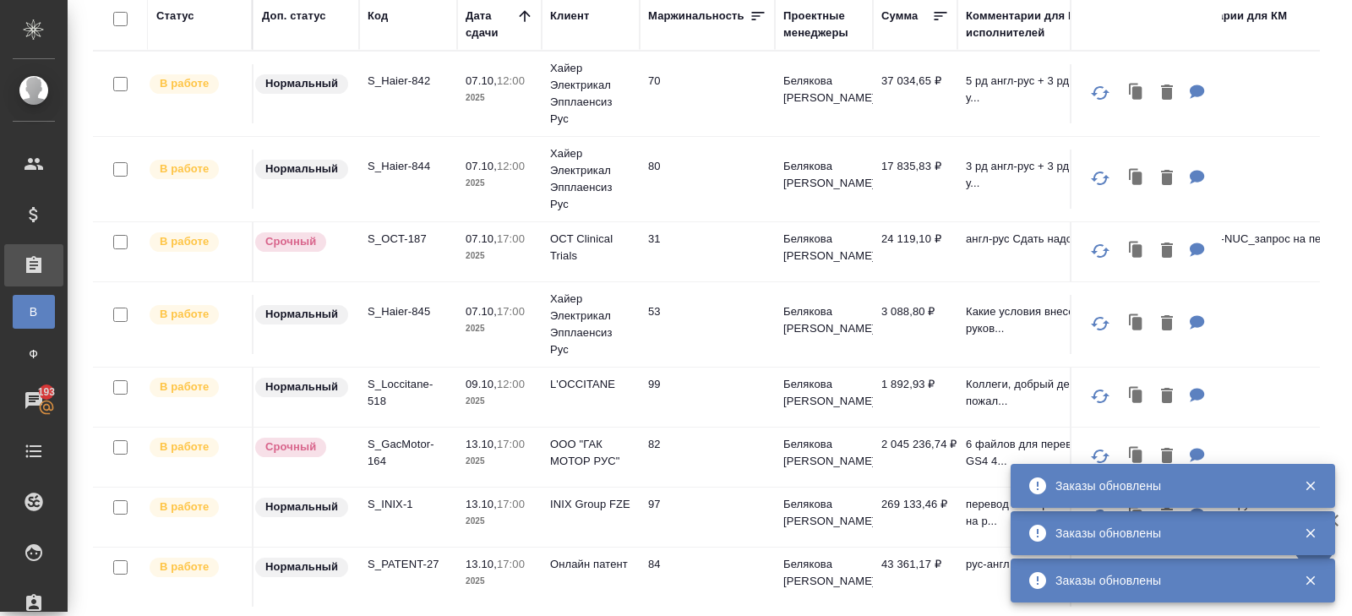
scroll to position [0, 0]
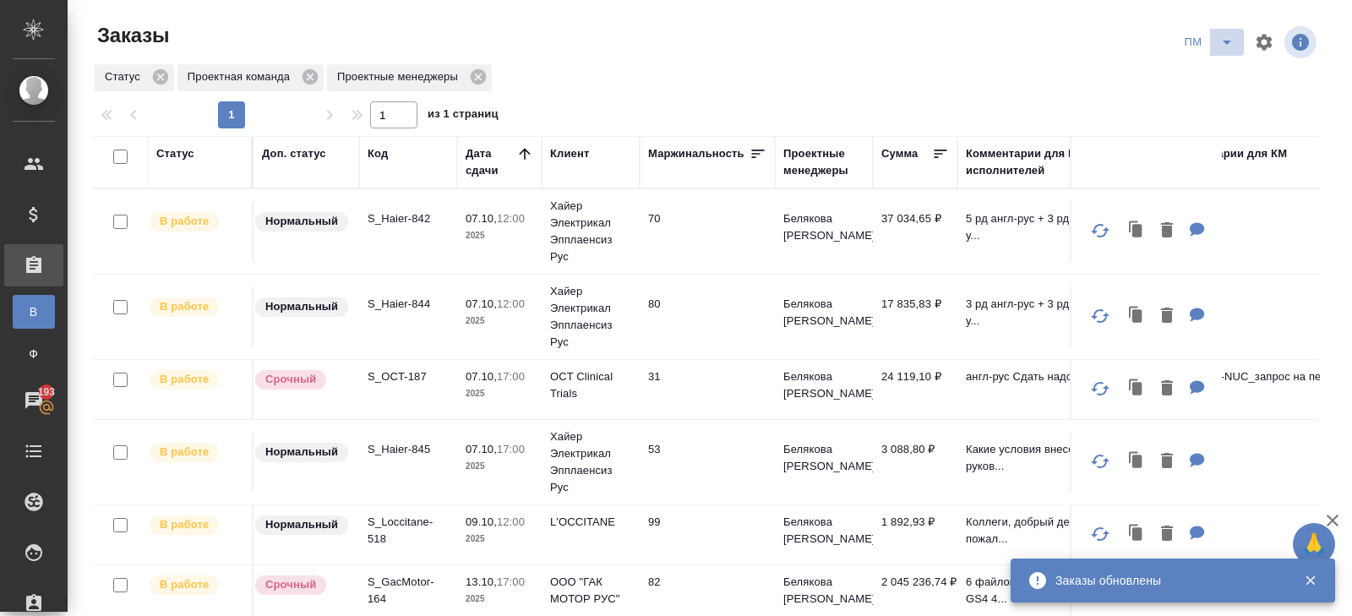
click at [1222, 45] on icon "split button" at bounding box center [1226, 42] width 20 height 20
click at [1218, 70] on li "В работу!" at bounding box center [1209, 76] width 85 height 27
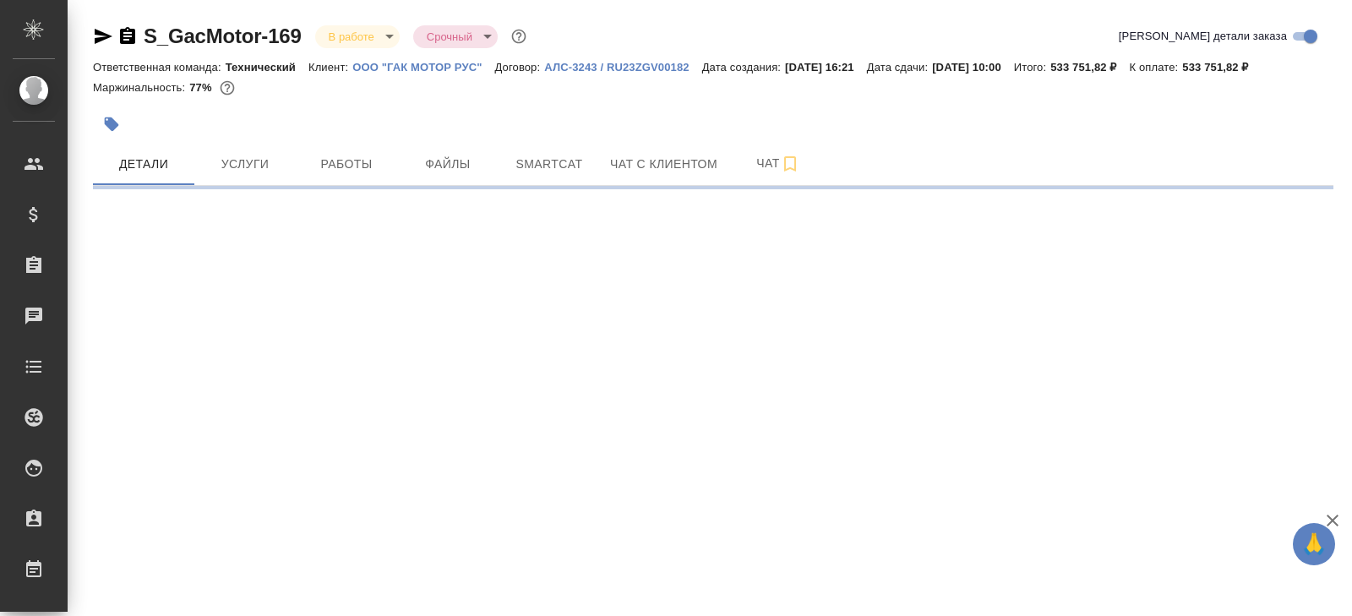
select select "RU"
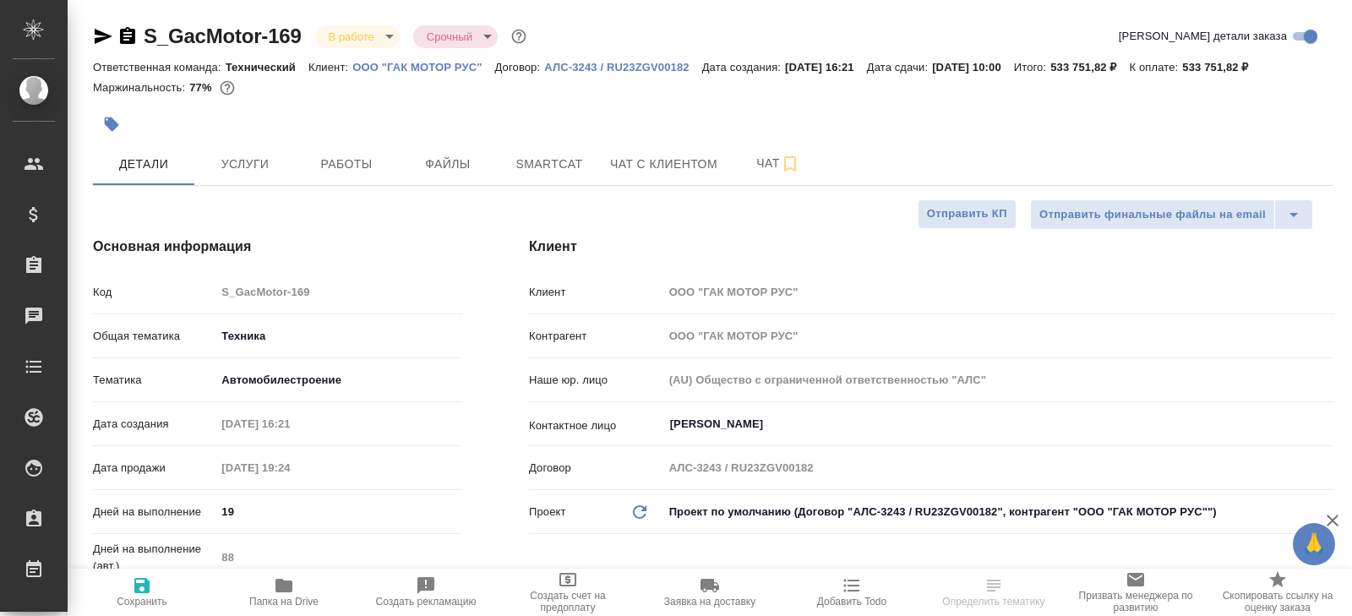
type textarea "x"
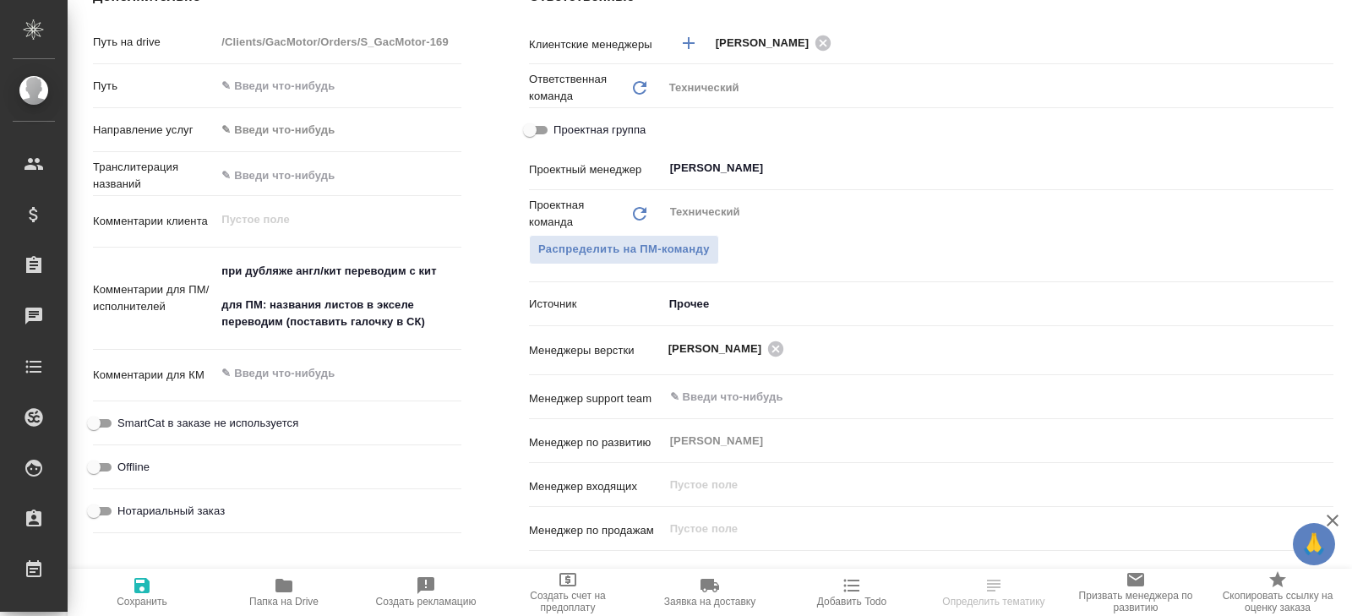
type textarea "x"
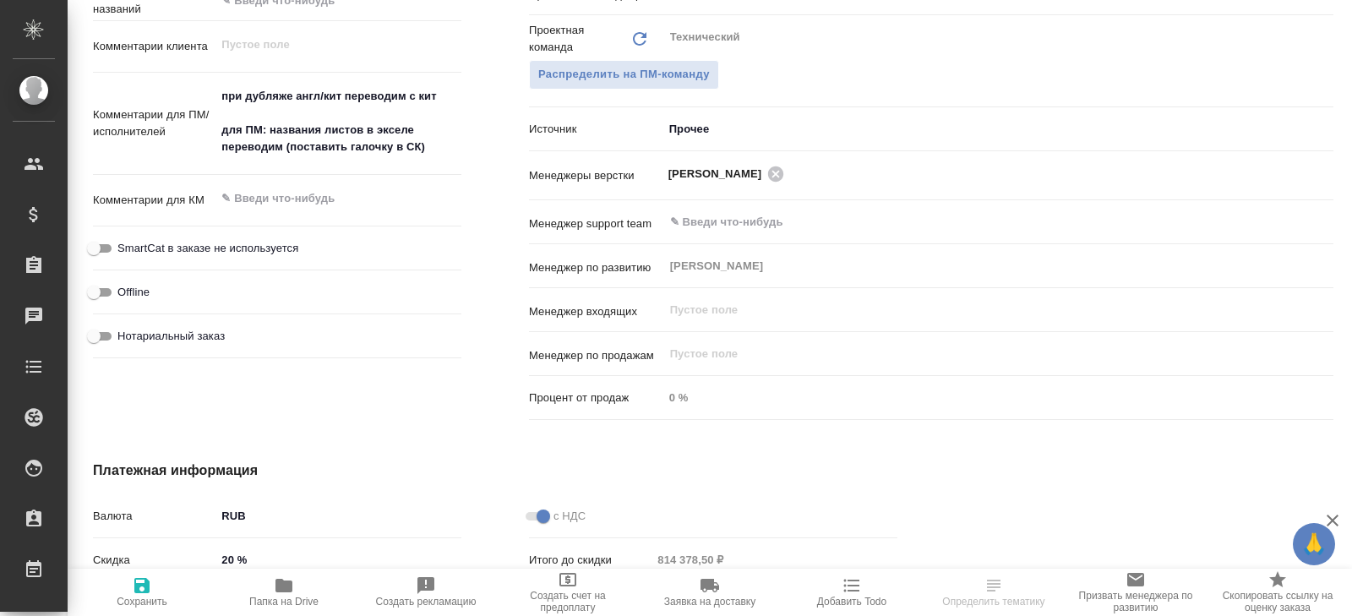
type textarea "x"
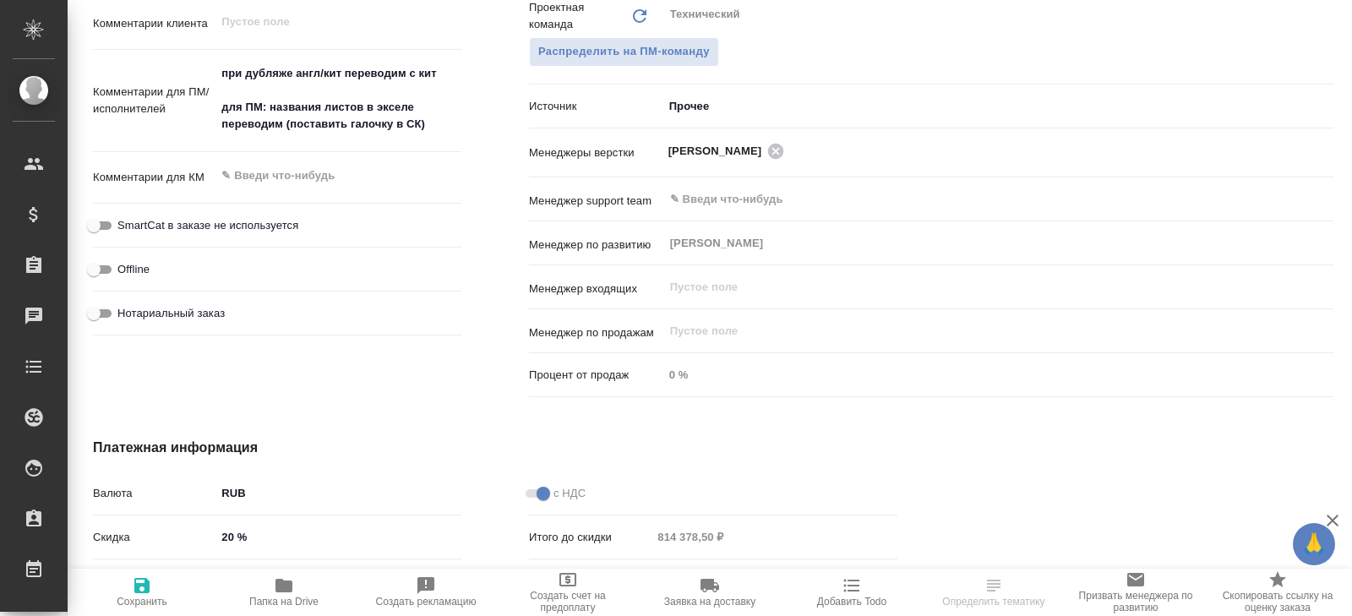
scroll to position [925, 0]
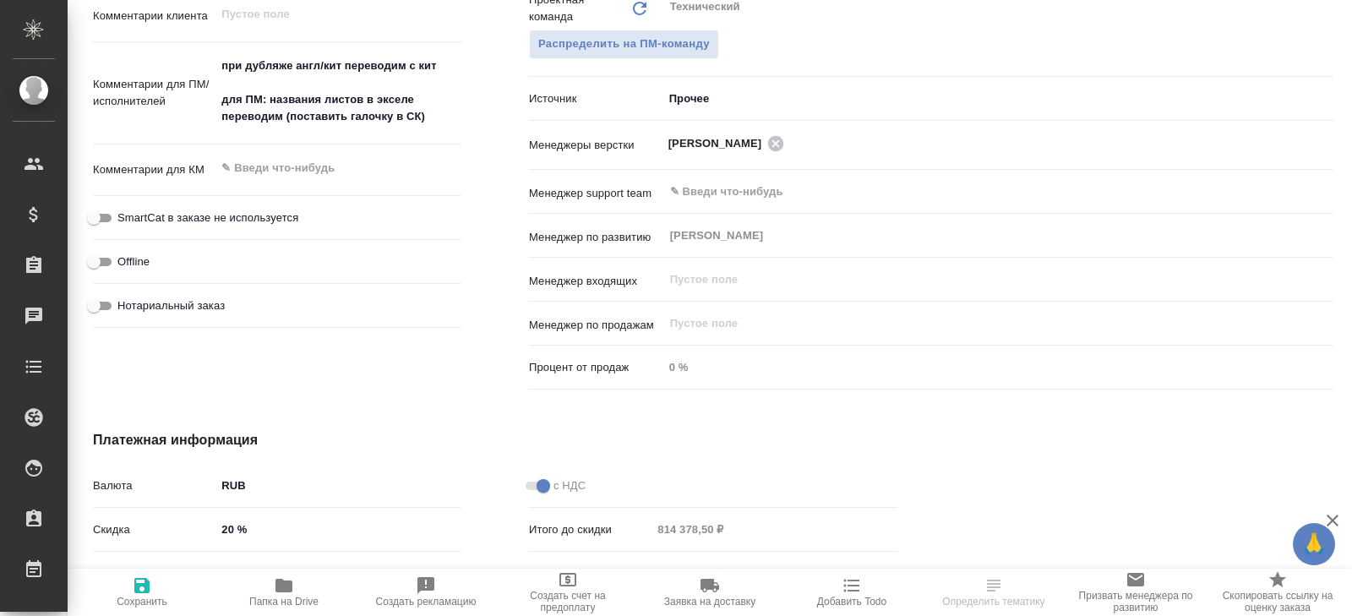
type textarea "x"
click at [438, 116] on textarea "при дубляже англ/кит переводим с кит для ПМ: названия листов в экселе переводим…" at bounding box center [338, 91] width 244 height 79
type textarea "при дубляже англ/кит переводим с кит для ПМ: названия листов в экселе переводим…"
type textarea "x"
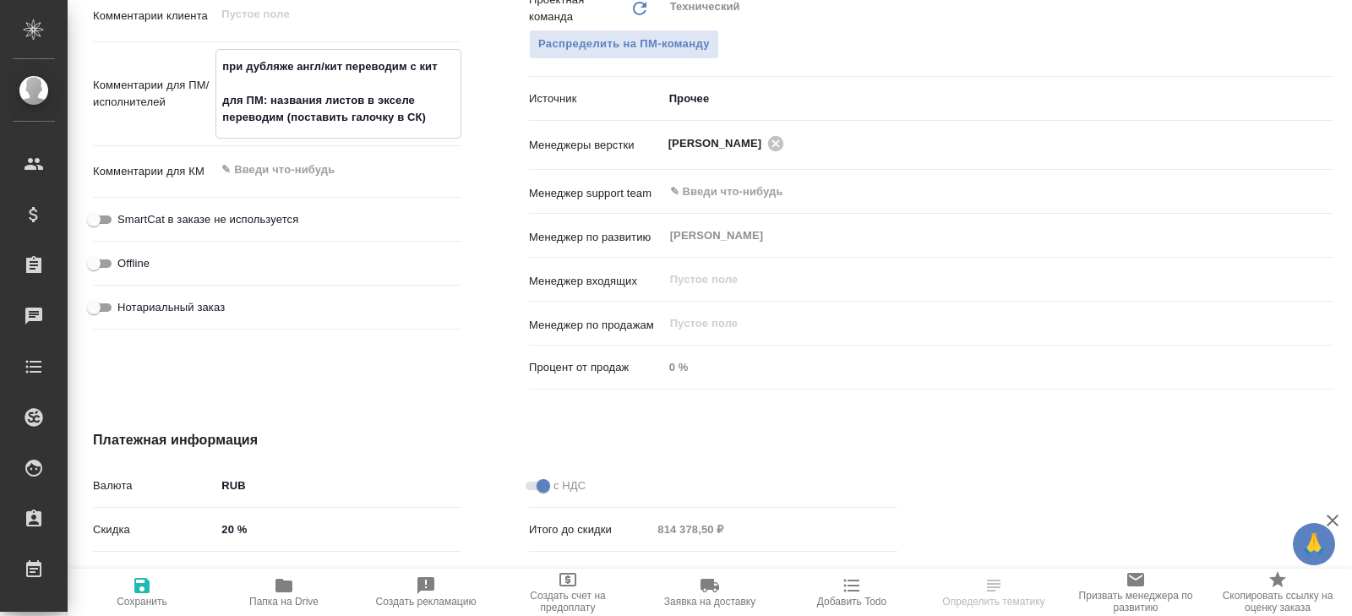
type textarea "x"
type textarea "при дубляже англ/кит переводим с кит для ПМ: названия листов в экселе переводим…"
type textarea "x"
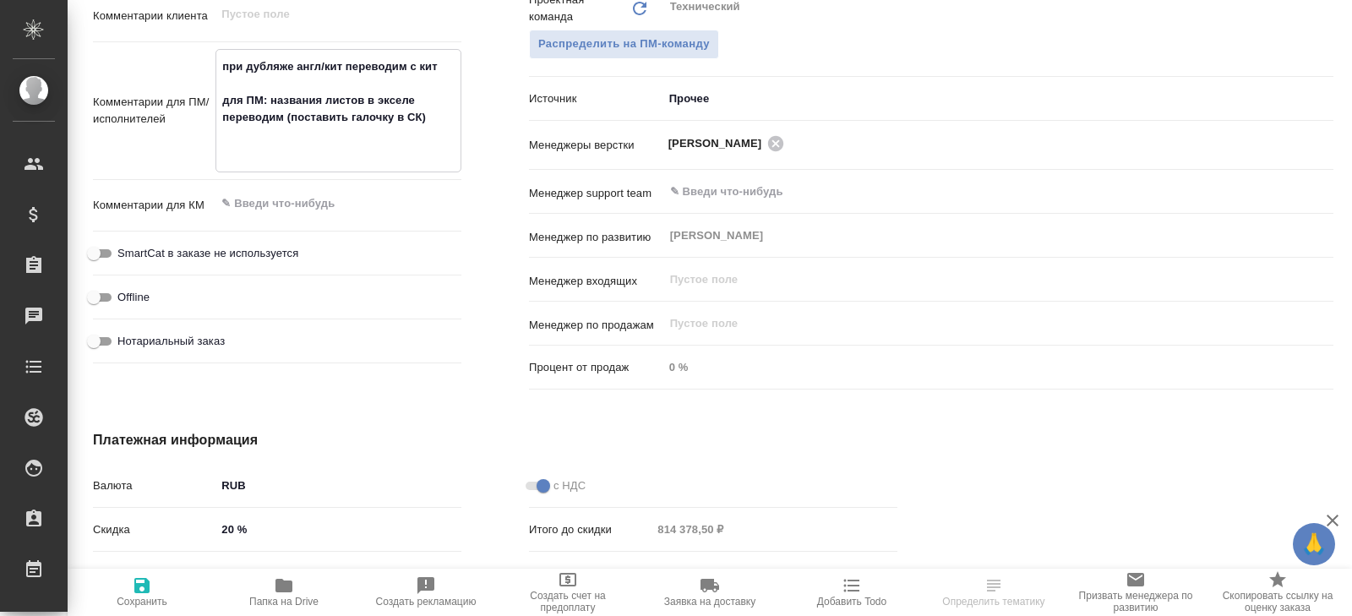
type textarea "при дубляже англ/кит переводим с кит для ПМ: названия листов в экселе переводим…"
type textarea "x"
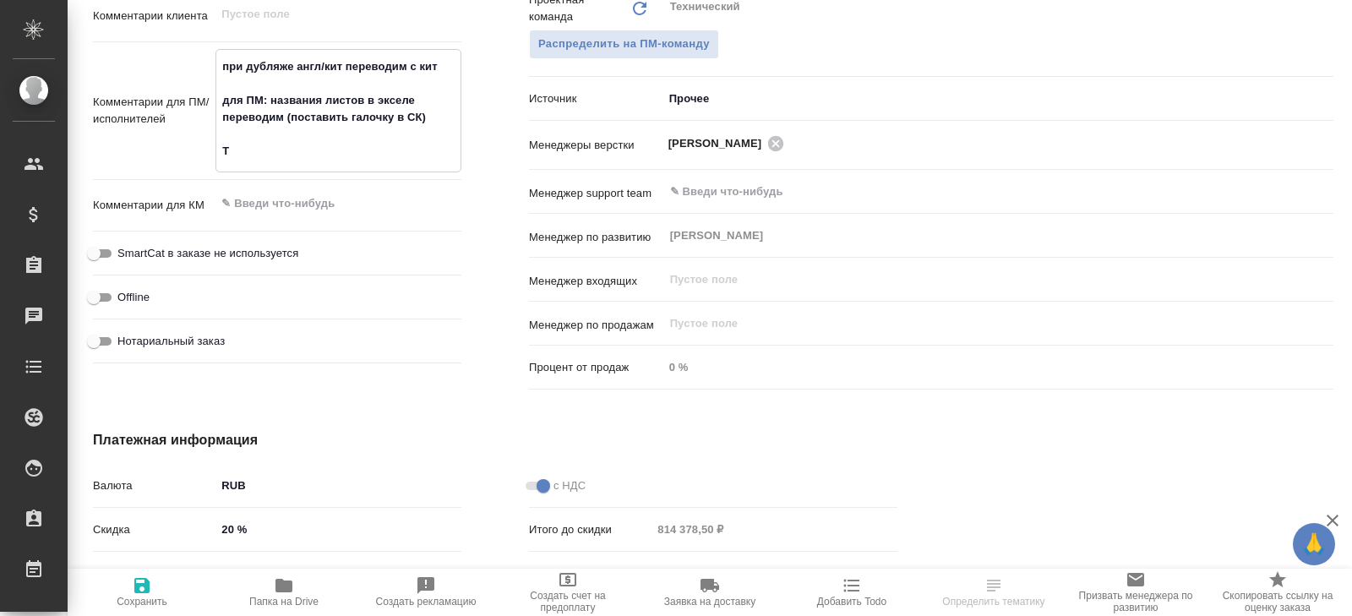
type textarea "при дубляже англ/кит переводим с кит для ПМ: названия листов в экселе переводим…"
type textarea "x"
type textarea "при дубляже англ/кит переводим с кит для ПМ: названия листов в экселе переводим…"
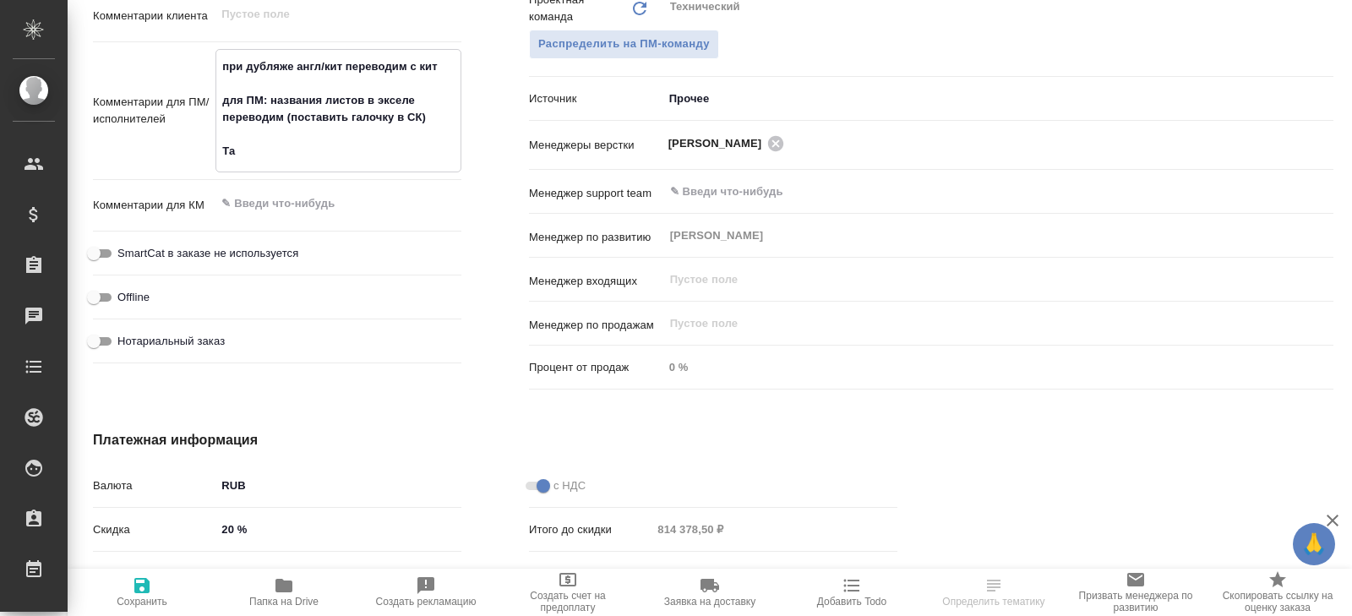
type textarea "x"
type textarea "при дубляже англ/кит переводим с кит для ПМ: названия листов в экселе переводим…"
type textarea "x"
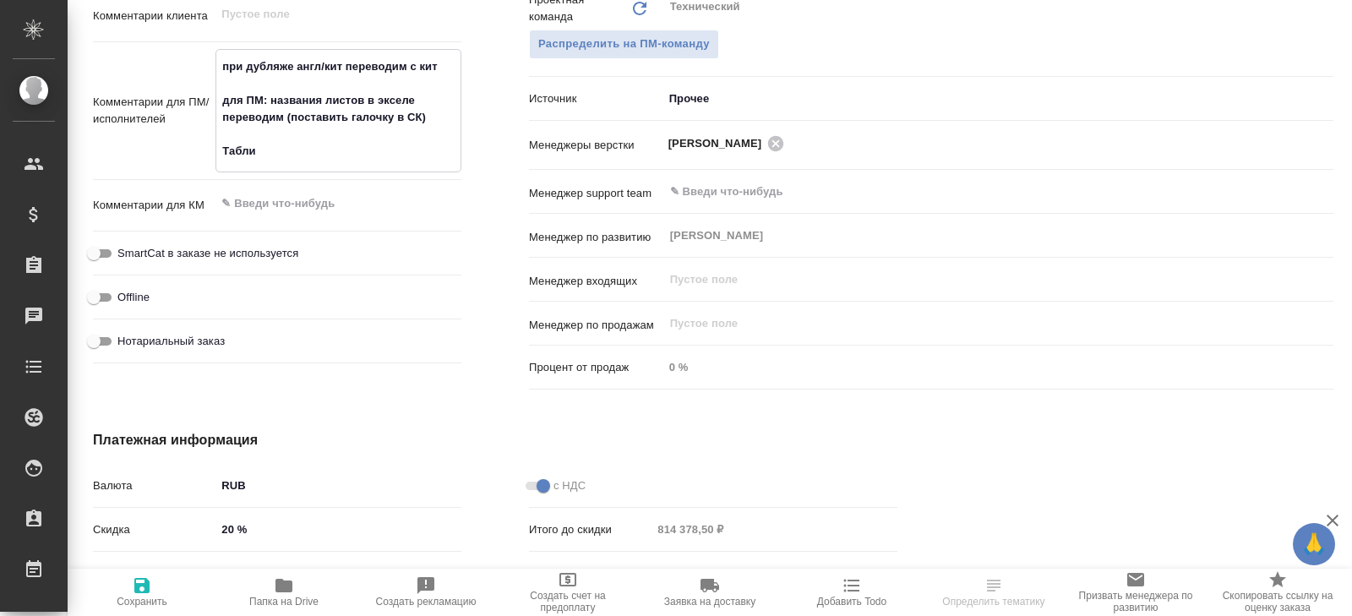
type textarea "x"
type textarea "при дубляже англ/кит переводим с кит для ПМ: названия листов в экселе переводим…"
type textarea "x"
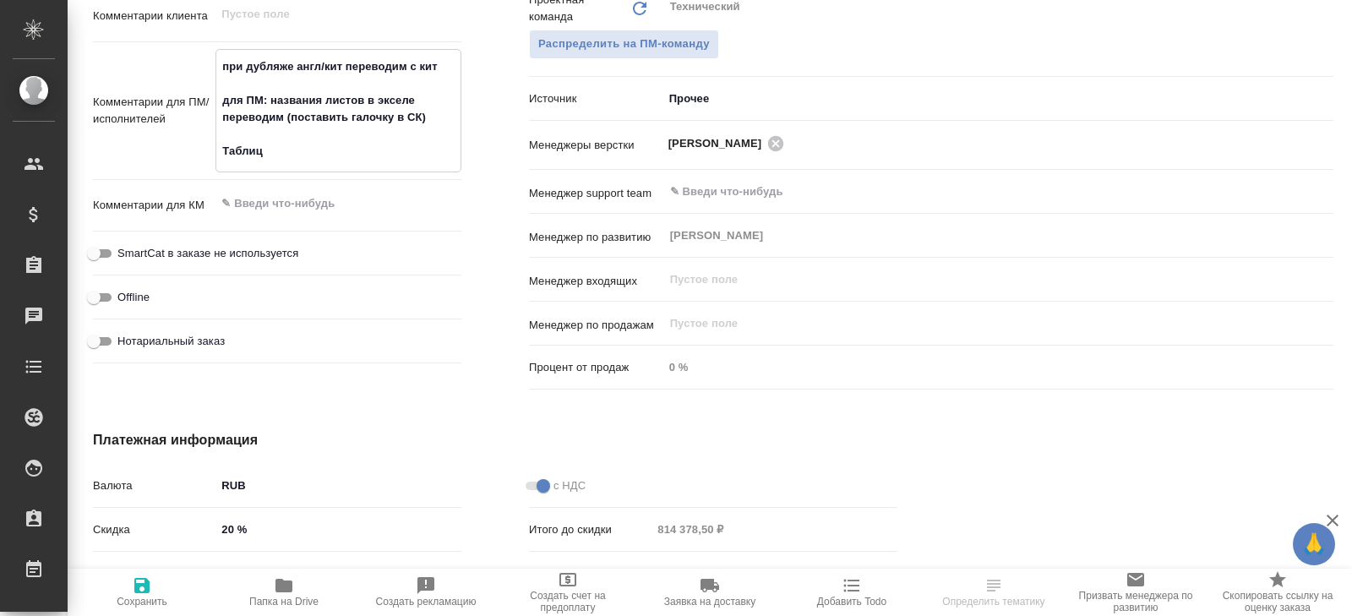
type textarea "x"
type textarea "при дубляже англ/кит переводим с кит для ПМ: названия листов в экселе переводим…"
type textarea "x"
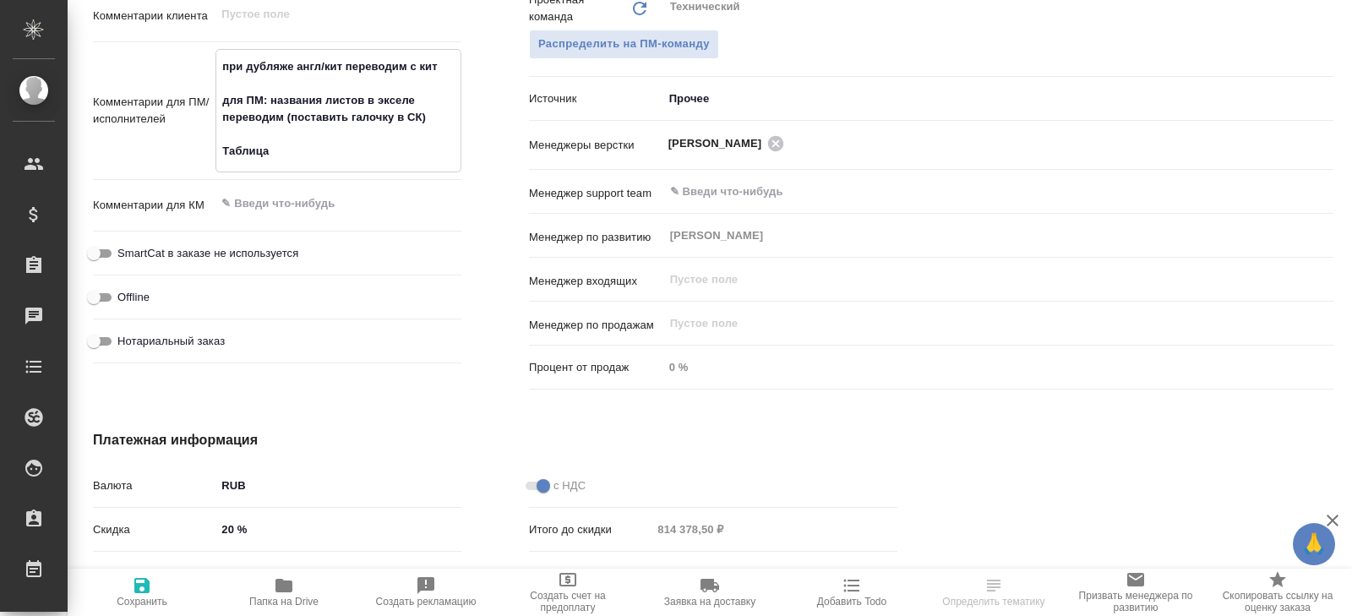
type textarea "при дубляже англ/кит переводим с кит для ПМ: названия листов в экселе переводим…"
type textarea "x"
type textarea "при дубляже англ/кит переводим с кит для ПМ: названия листов в экселе переводим…"
type textarea "x"
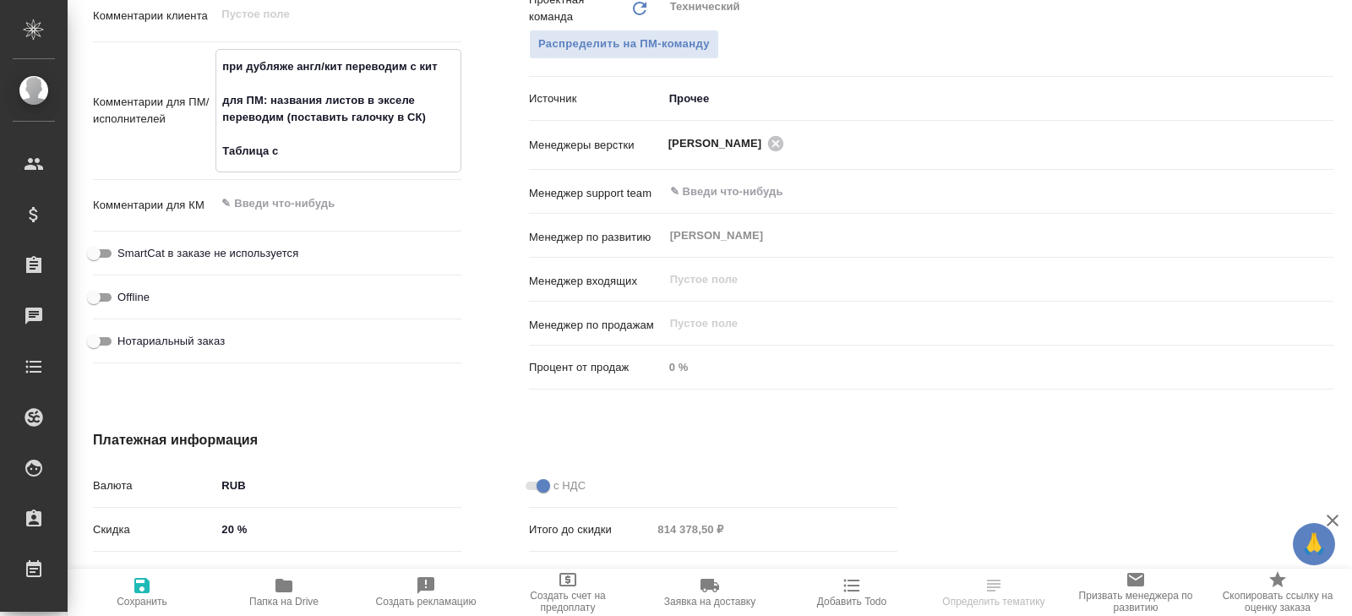
type textarea "x"
type textarea "при дубляже англ/кит переводим с кит для ПМ: названия листов в экселе переводим…"
type textarea "x"
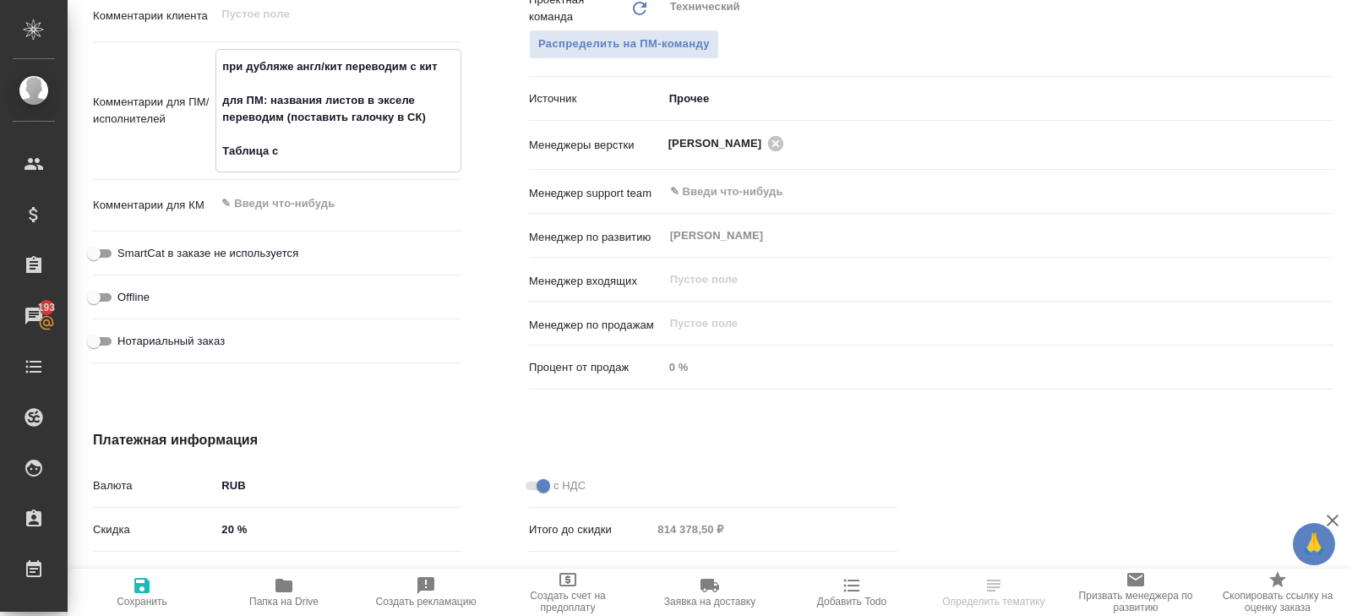
type textarea "x"
type textarea "при дубляже англ/кит переводим с кит для ПМ: названия листов в экселе переводим…"
type textarea "x"
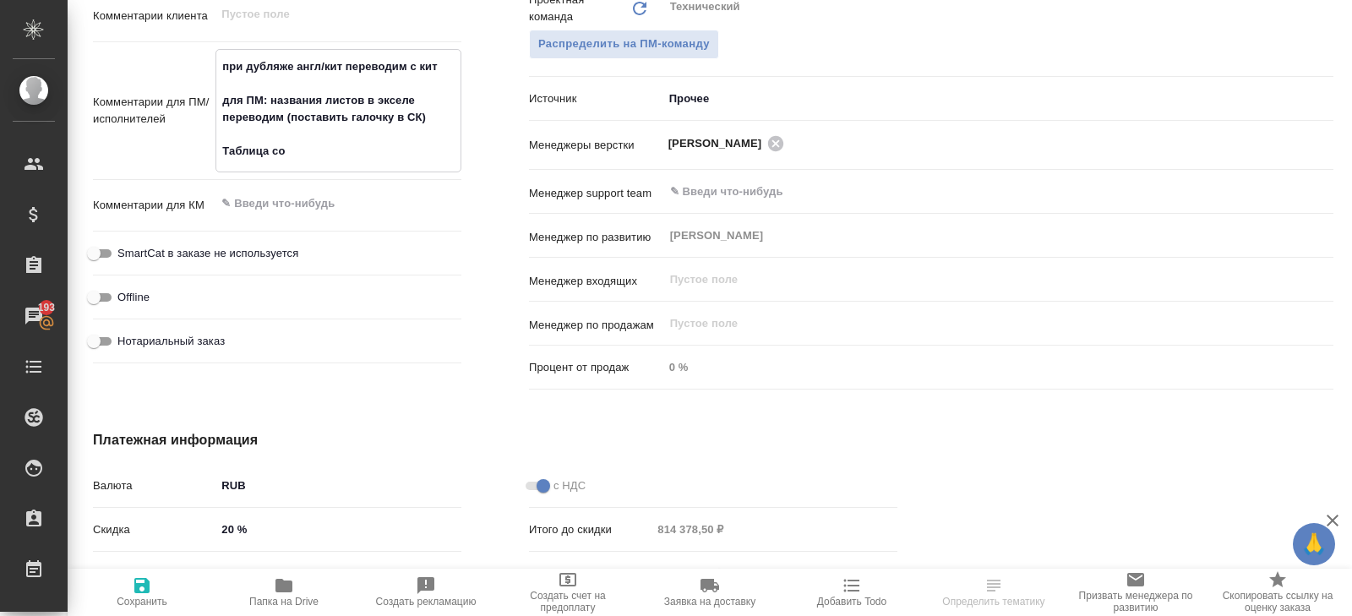
type textarea "x"
type textarea "при дубляже англ/кит переводим с кит для ПМ: названия листов в экселе переводим…"
type textarea "x"
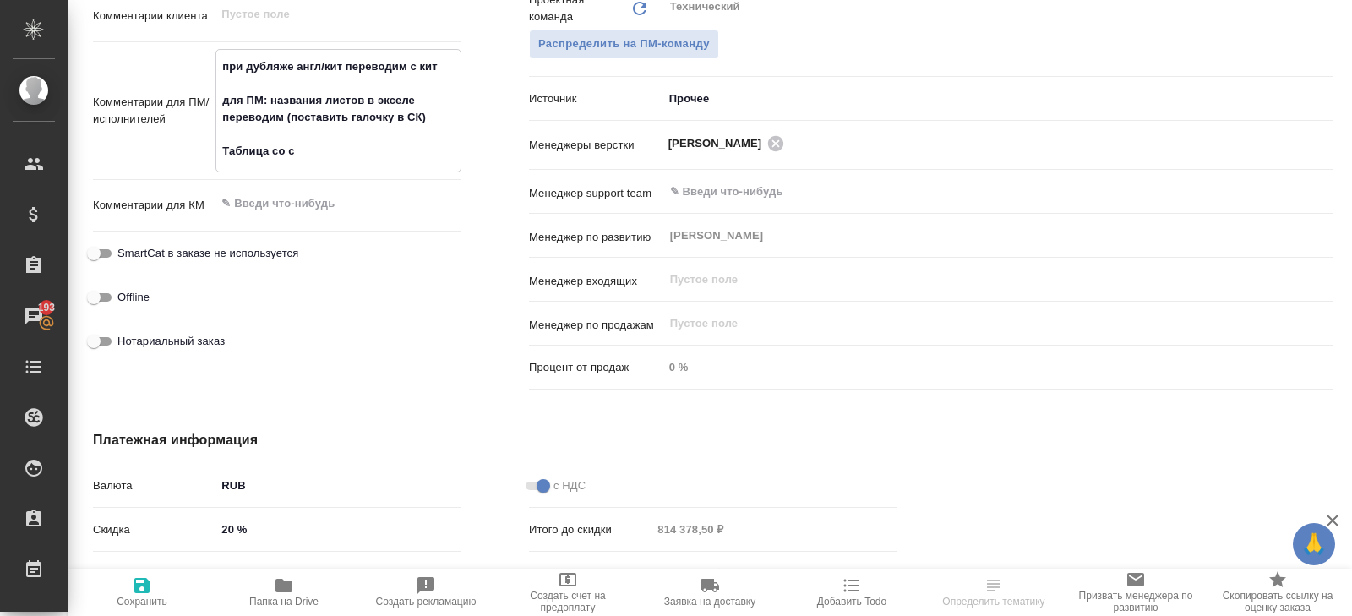
type textarea "при дубляже англ/кит переводим с кит для ПМ: названия листов в экселе переводим…"
type textarea "x"
type textarea "при дубляже англ/кит переводим с кит для ПМ: названия листов в экселе переводим…"
type textarea "x"
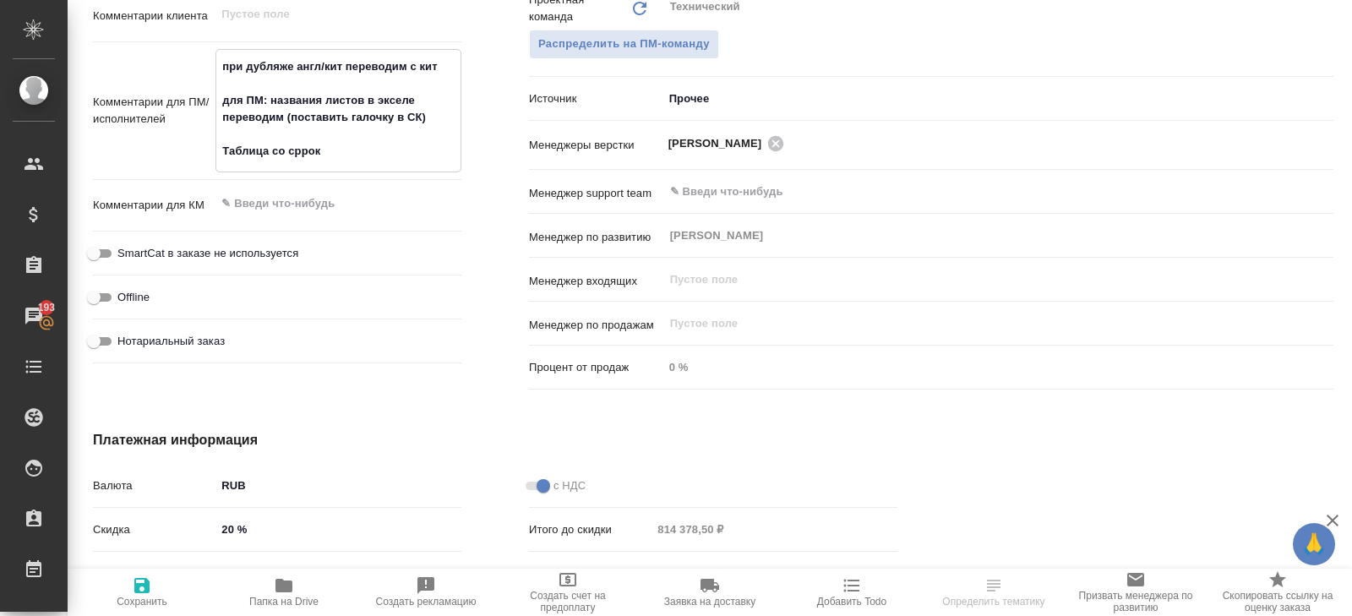
type textarea "x"
type textarea "при дубляже англ/кит переводим с кит для ПМ: названия листов в экселе переводим…"
type textarea "x"
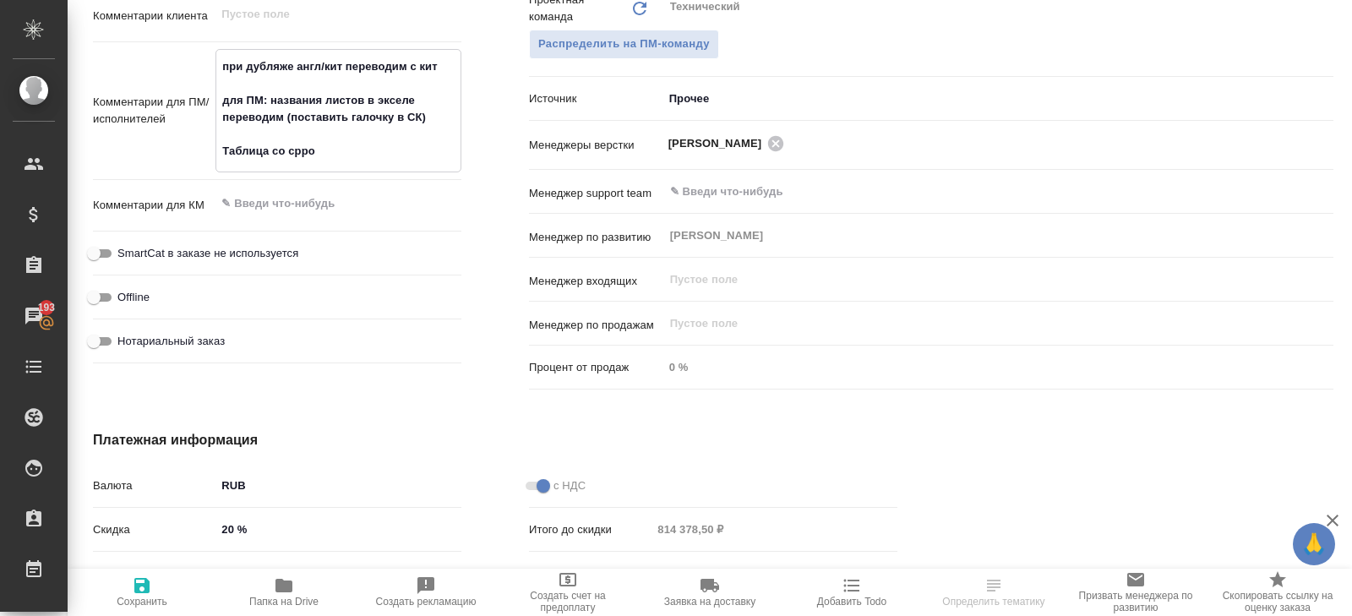
type textarea "x"
type textarea "при дубляже англ/кит переводим с кит для ПМ: названия листов в экселе переводим…"
type textarea "x"
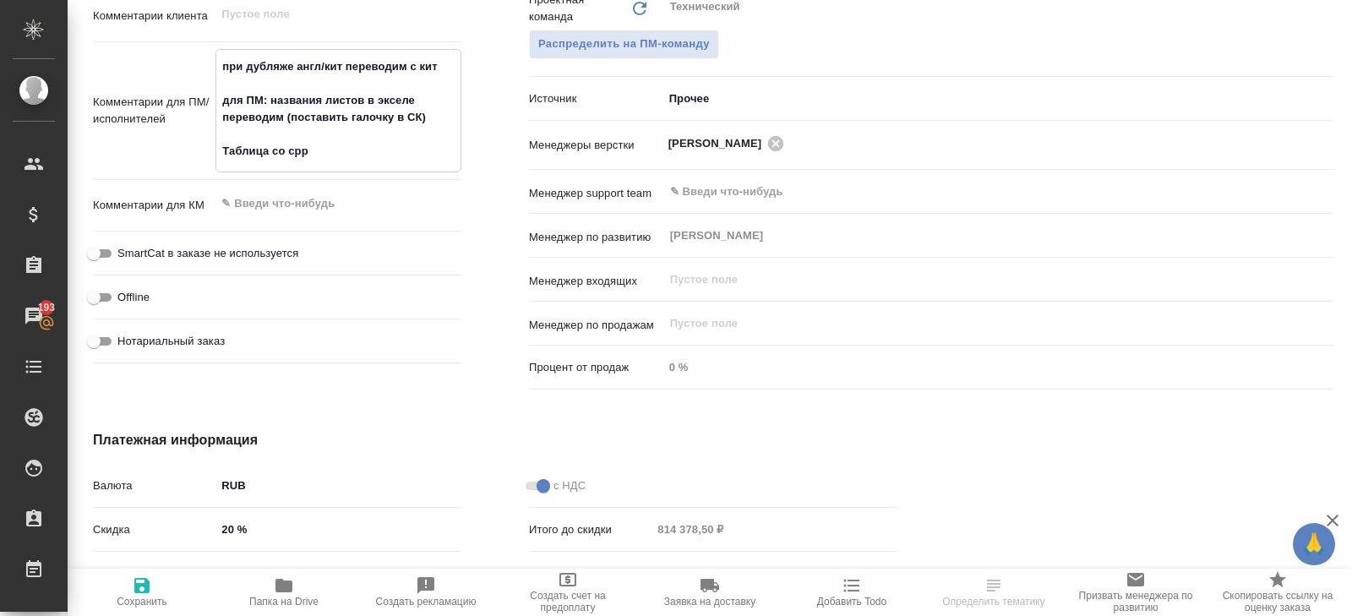
type textarea "x"
type textarea "при дубляже англ/кит переводим с кит для ПМ: названия листов в экселе переводим…"
type textarea "x"
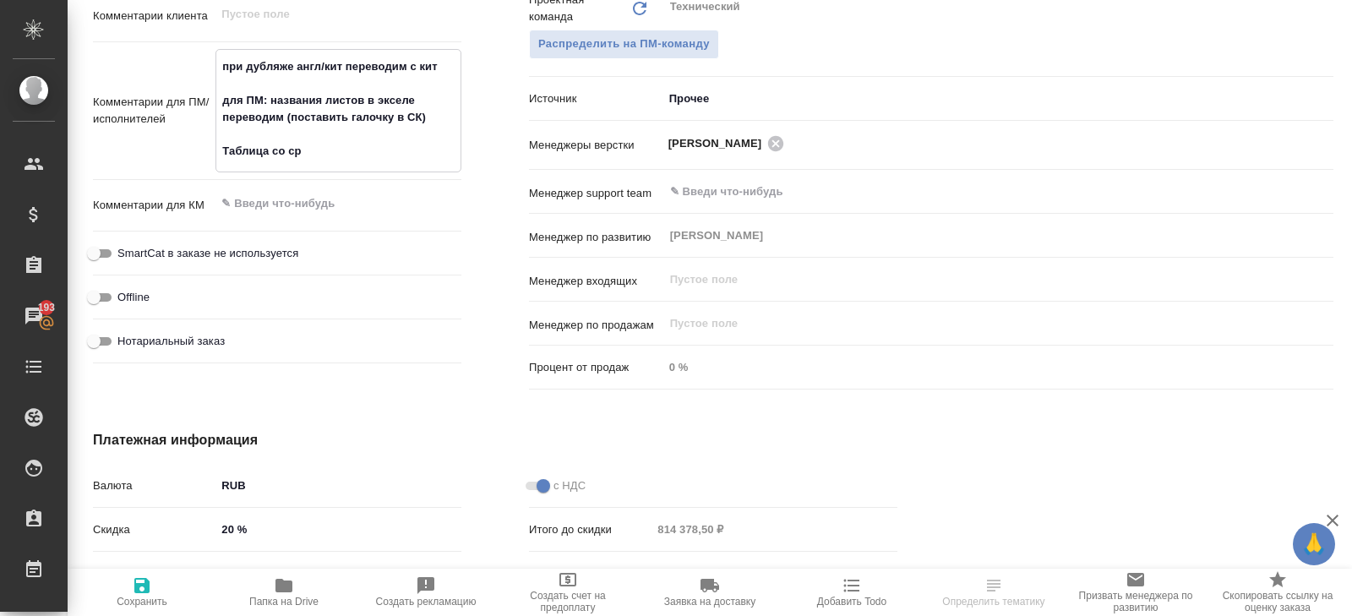
type textarea "при дубляже англ/кит переводим с кит для ПМ: названия листов в экселе переводим…"
type textarea "x"
type textarea "при дубляже англ/кит переводим с кит для ПМ: названия листов в экселе переводим…"
type textarea "x"
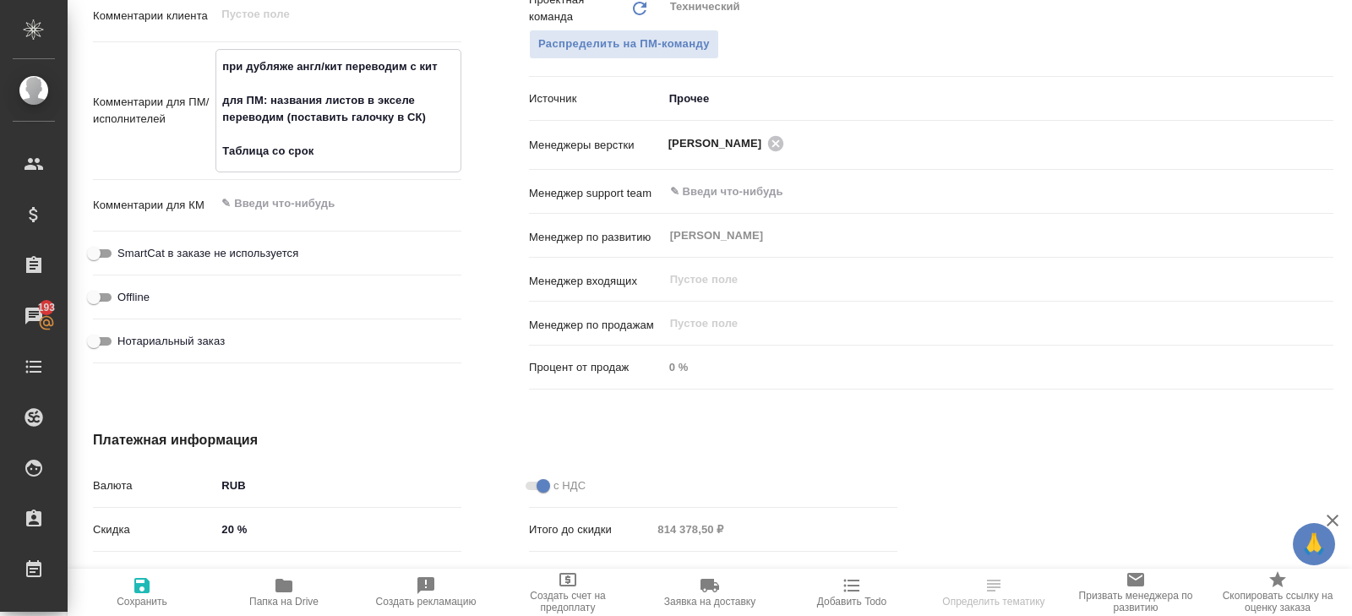
type textarea "x"
type textarea "при дубляже англ/кит переводим с кит для ПМ: названия листов в экселе переводим…"
type textarea "x"
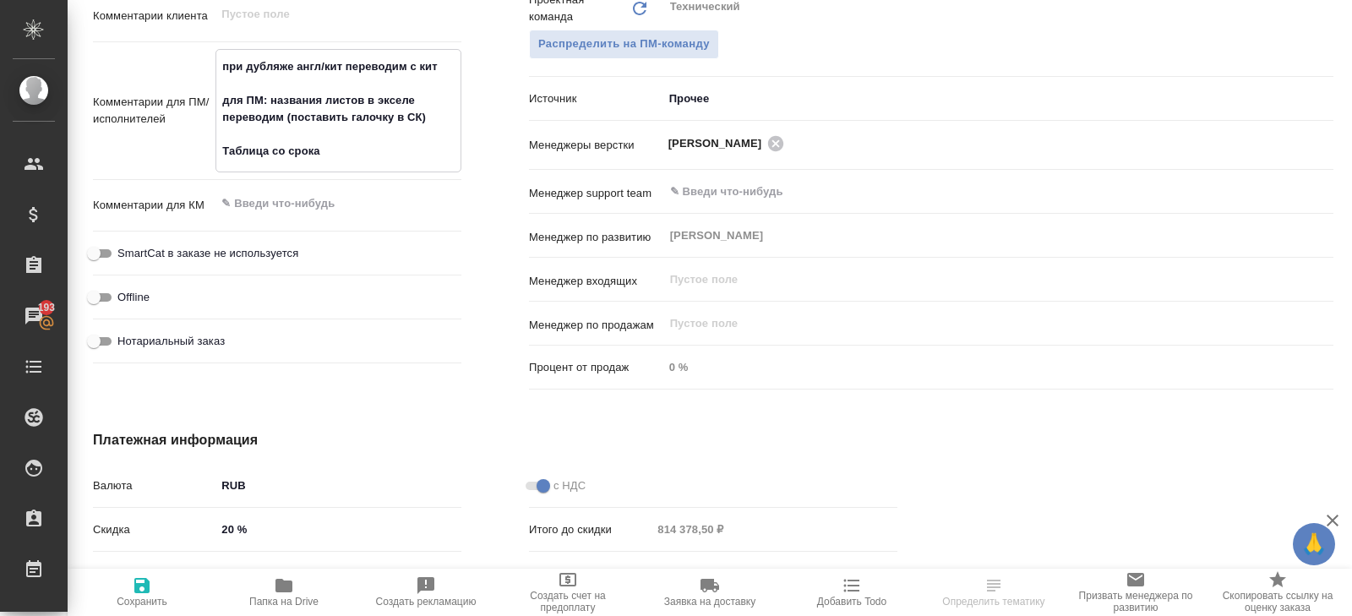
type textarea "x"
type textarea "при дубляже англ/кит переводим с кит для ПМ: названия листов в экселе переводим…"
type textarea "x"
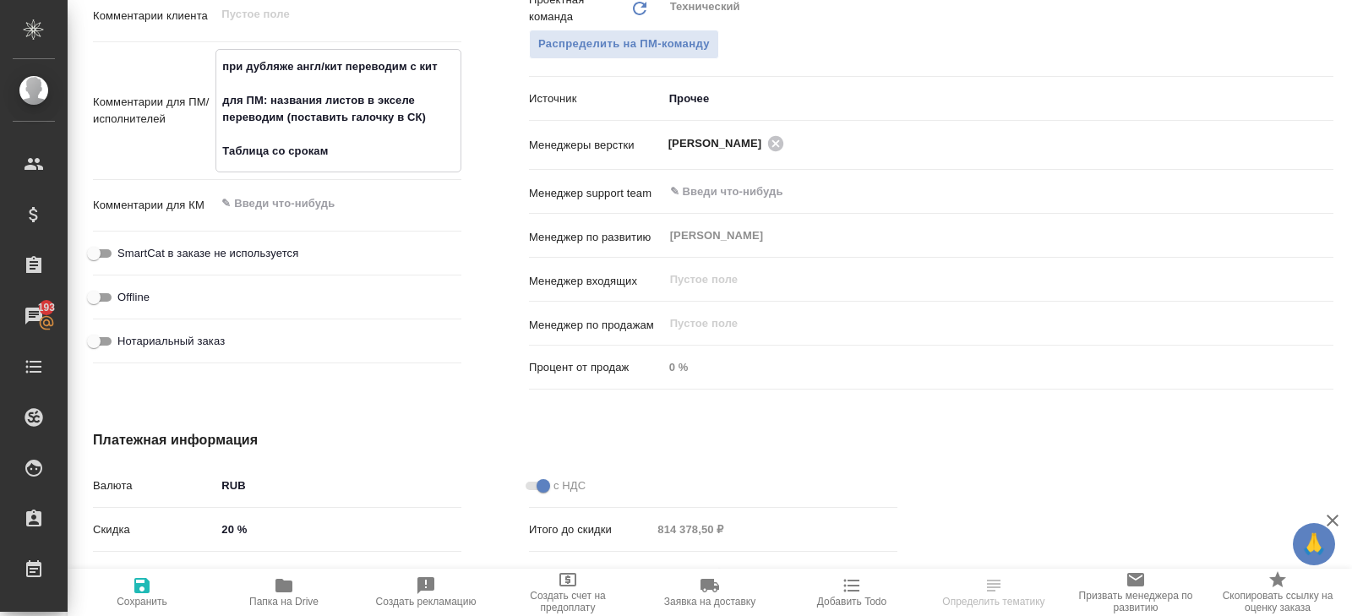
type textarea "при дубляже англ/кит переводим с кит для ПМ: названия листов в экселе переводим…"
type textarea "x"
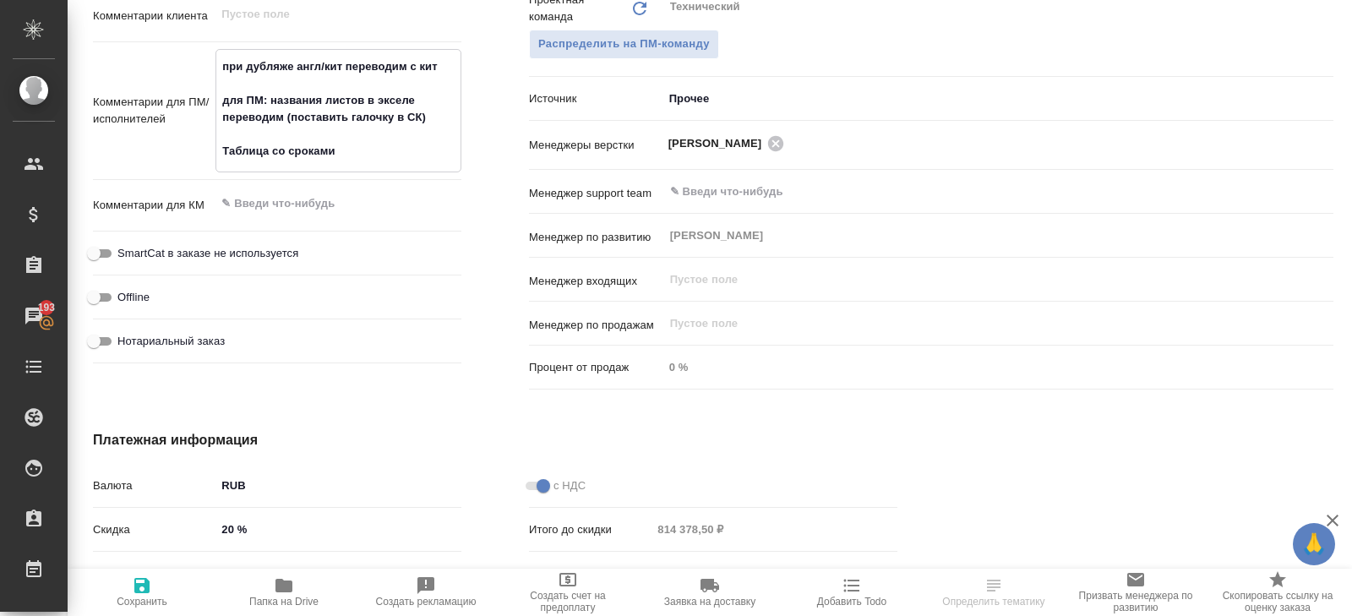
type textarea "при дубляже англ/кит переводим с кит для ПМ: названия листов в экселе переводим…"
type textarea "x"
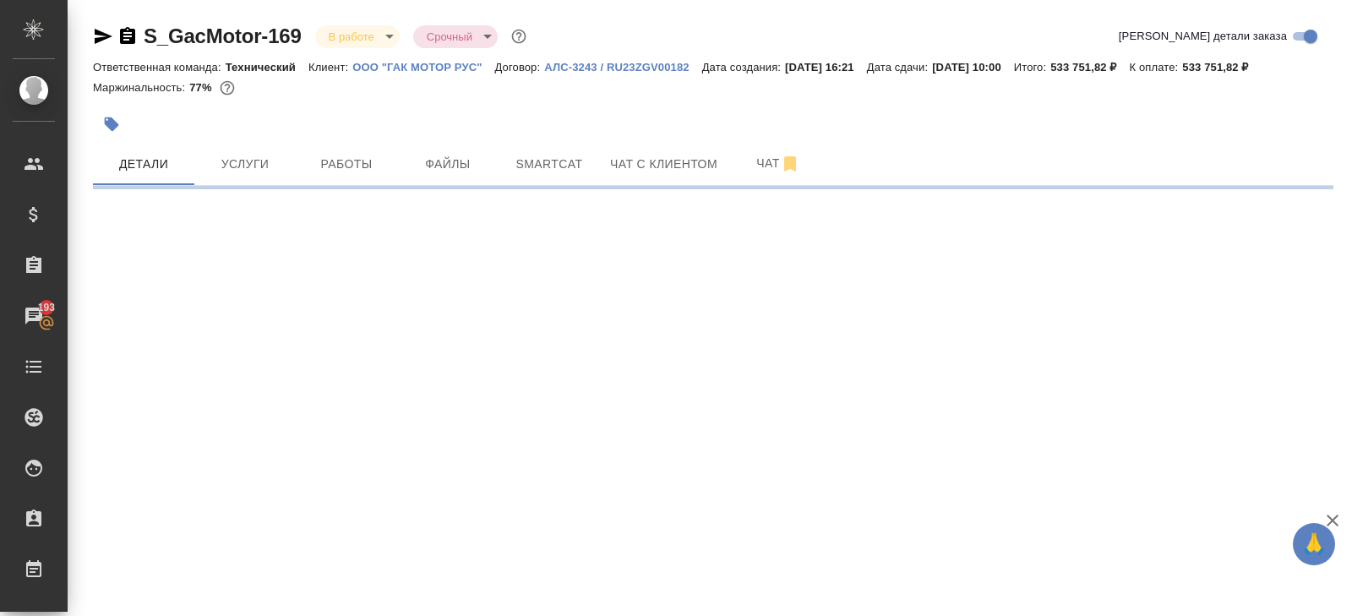
scroll to position [0, 0]
select select "RU"
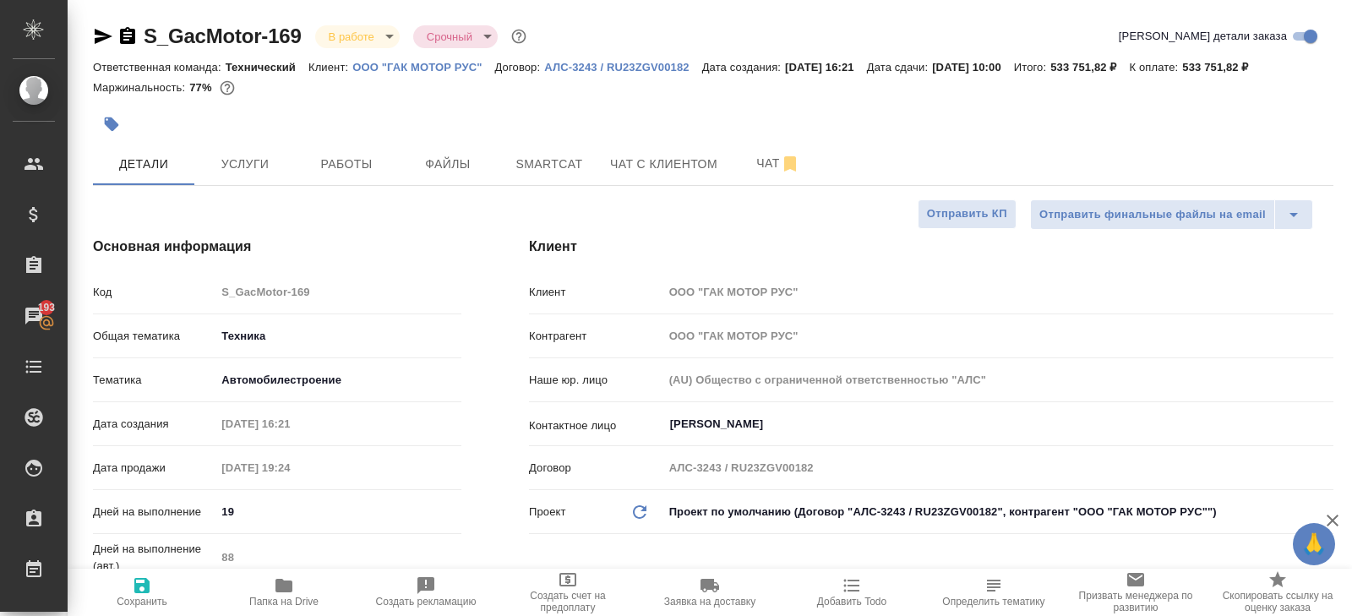
type textarea "x"
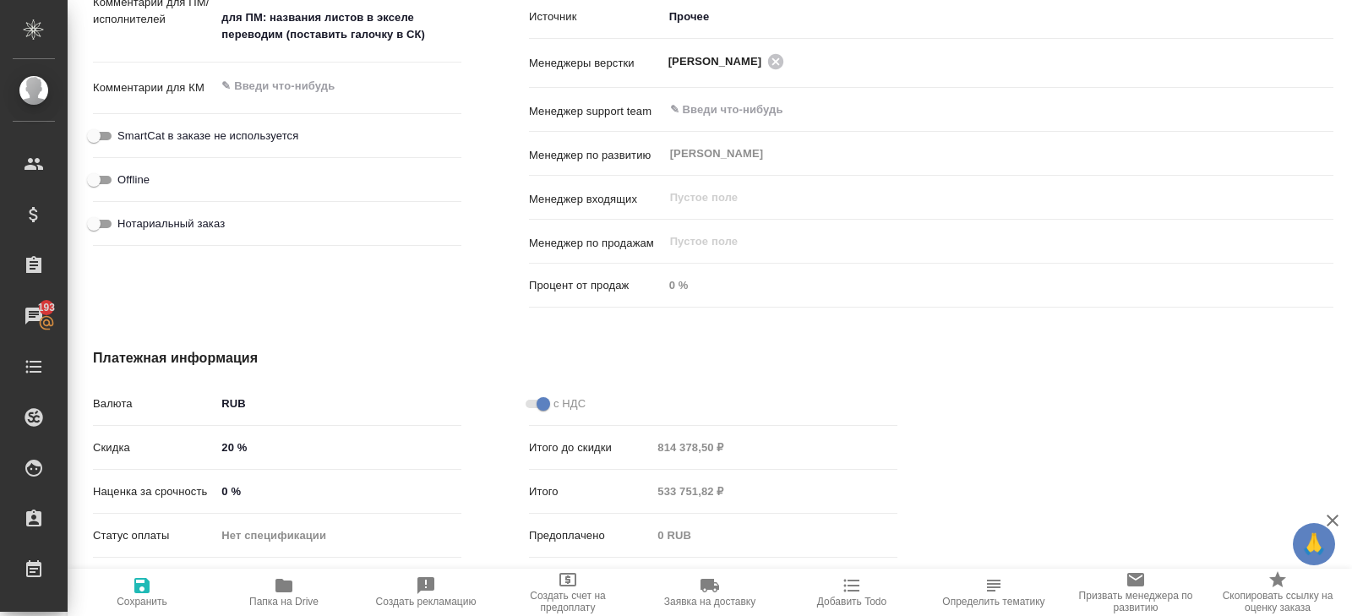
type textarea "x"
click at [437, 40] on textarea "при дубляже англ/кит переводим с кит для ПМ: названия листов в экселе переводим…" at bounding box center [338, 9] width 246 height 79
type textarea "при дубляже англ/кит переводим с кит для ПМ: названия листов в экселе переводим…"
type textarea "x"
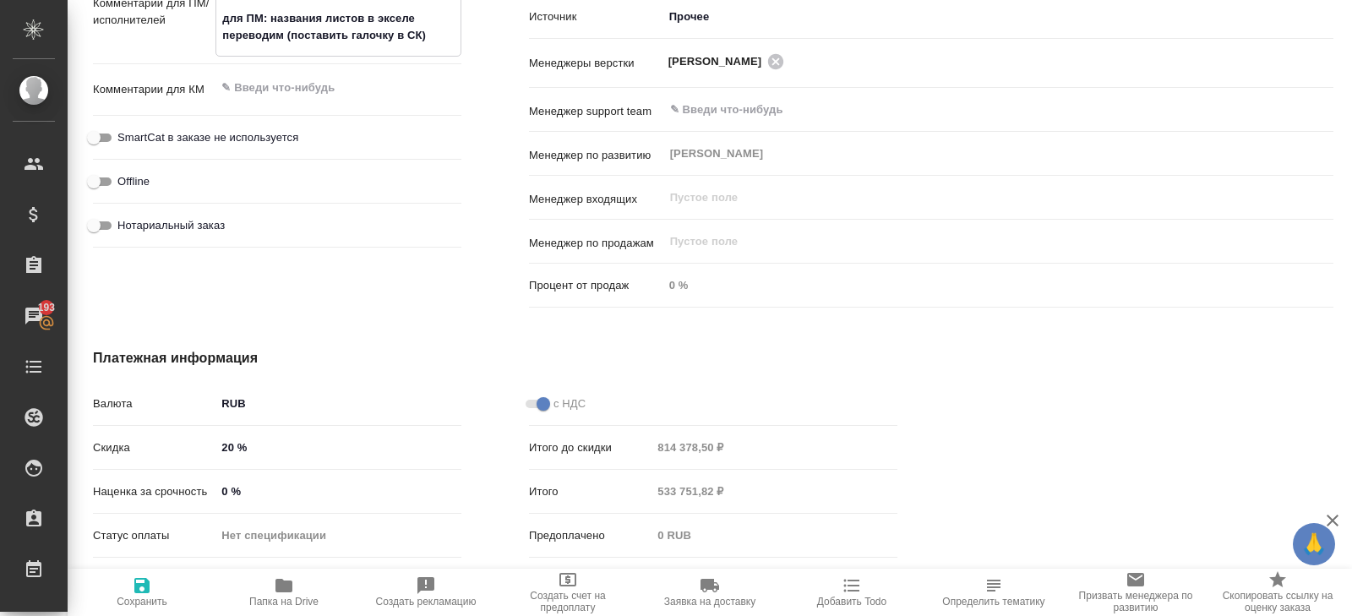
type textarea "x"
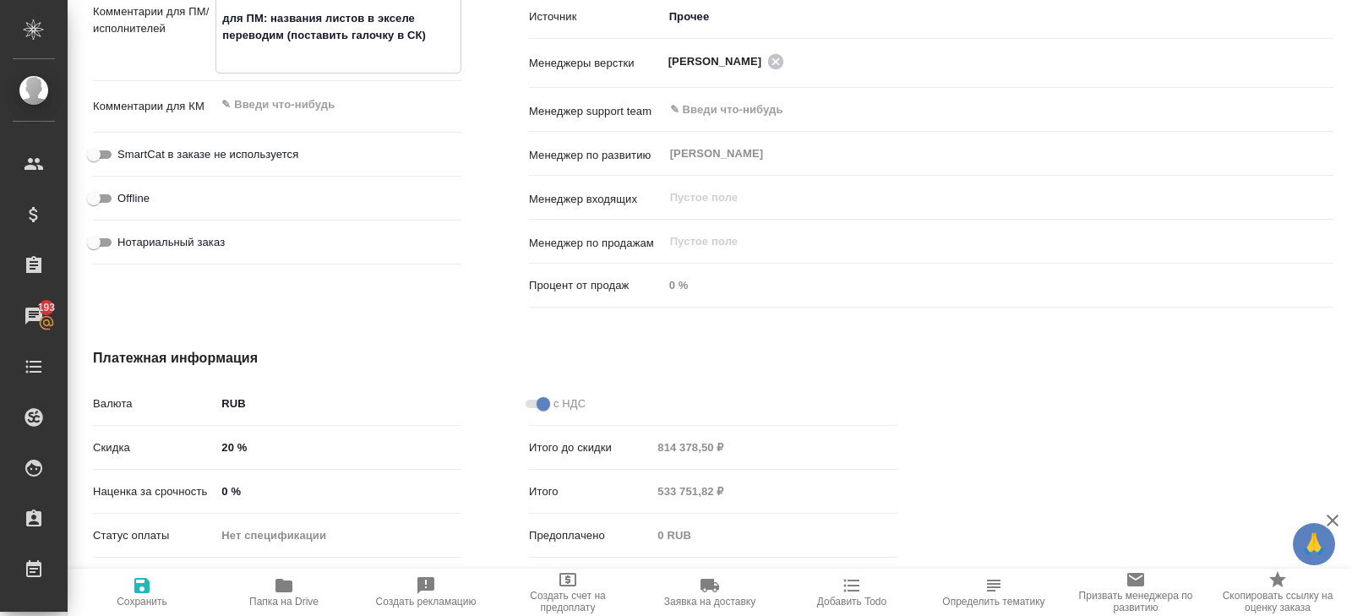
type textarea "x"
type textarea "при дубляже англ/кит переводим с кит для ПМ: названия листов в экселе переводим…"
type textarea "x"
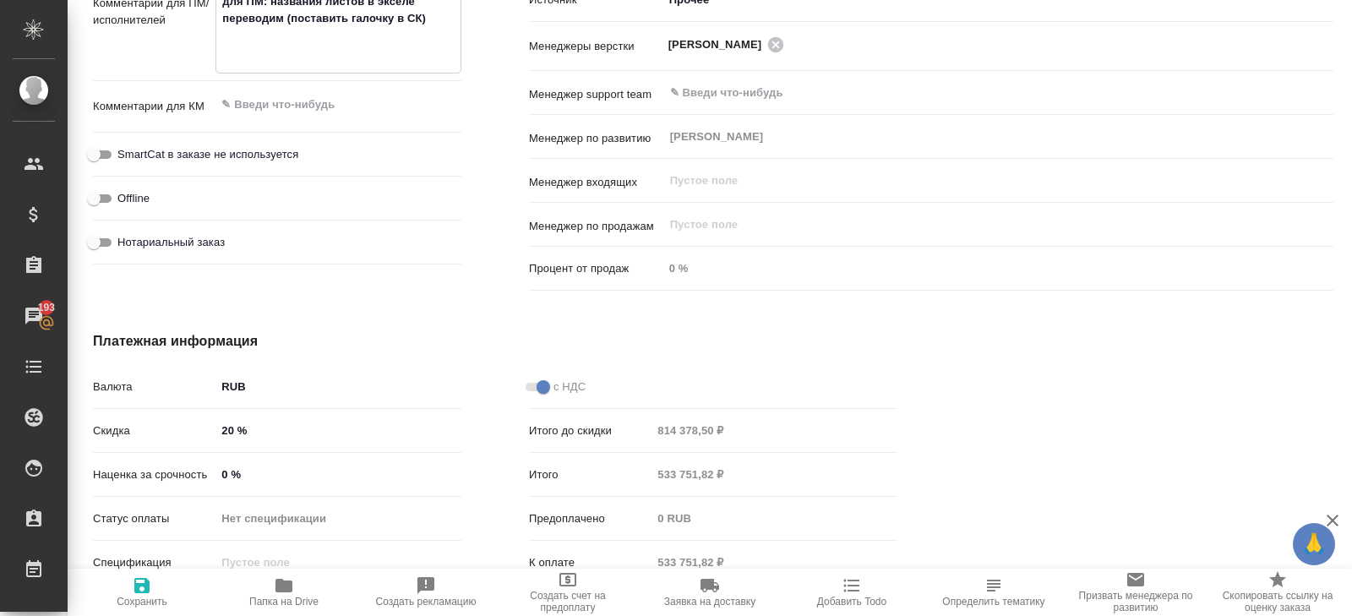
type textarea "при дубляже англ/кит переводим с кит для ПМ: названия листов в экселе переводим…"
type textarea "x"
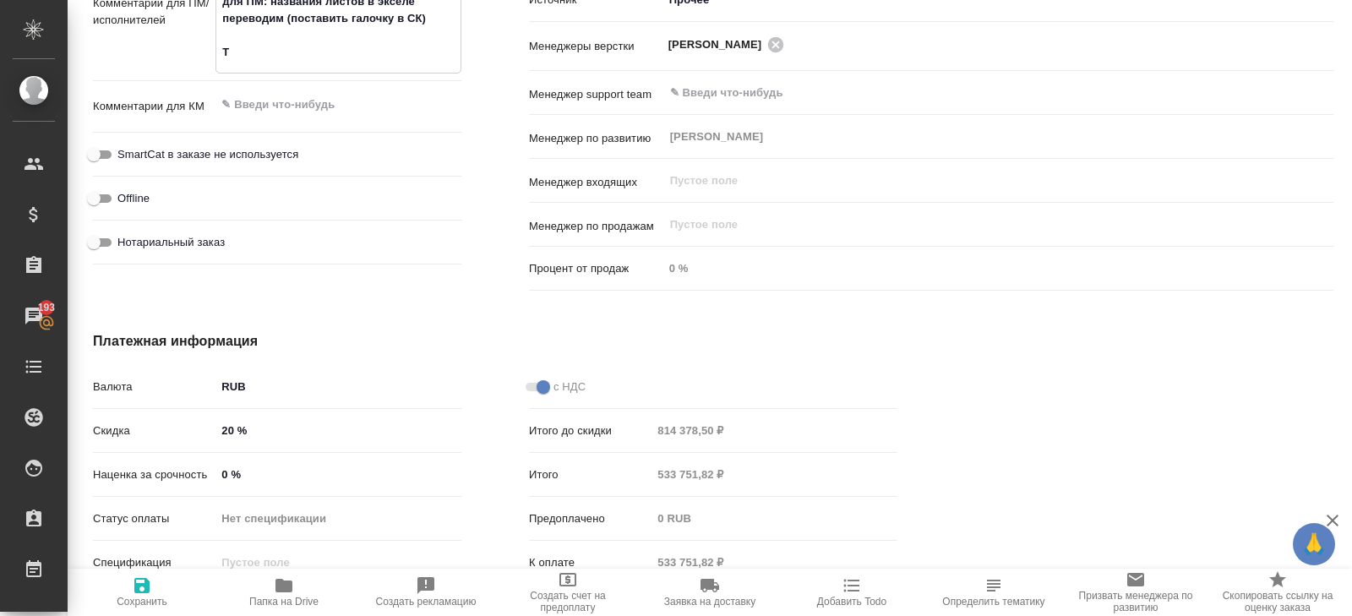
type textarea "при дубляже англ/кит переводим с кит для ПМ: названия листов в экселе переводим…"
type textarea "x"
type textarea "при дубляже англ/кит переводим с кит для ПМ: названия листов в экселе переводим…"
type textarea "x"
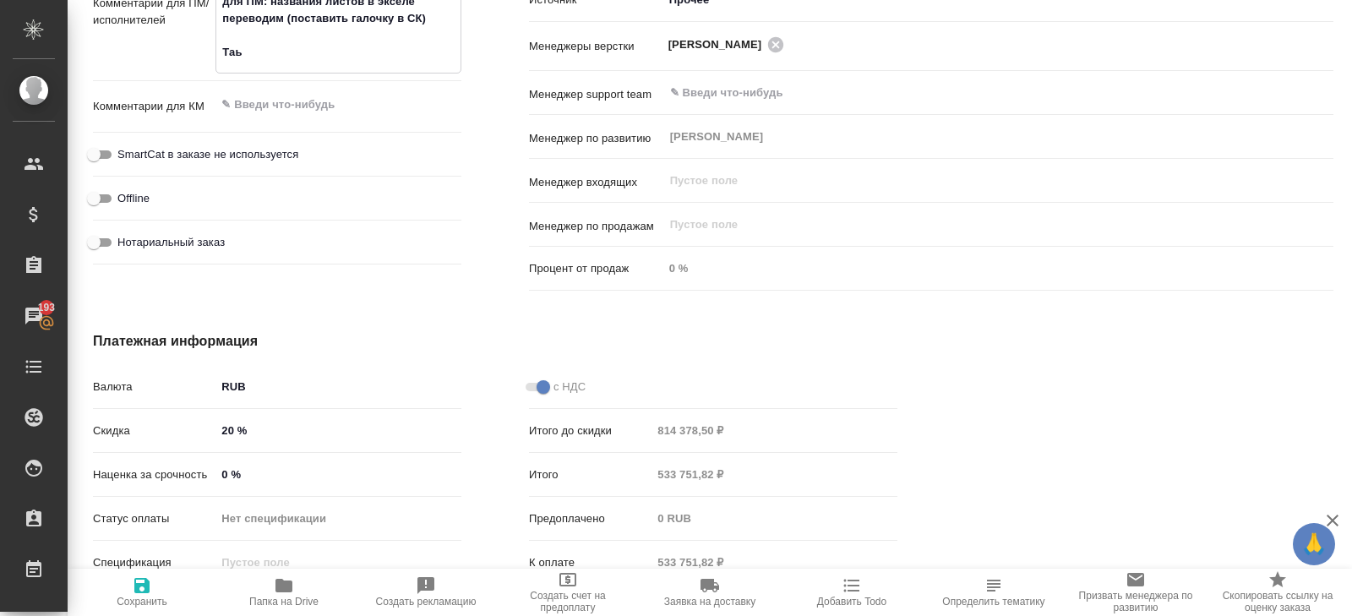
type textarea "x"
type textarea "при дубляже англ/кит переводим с кит для ПМ: названия листов в экселе переводим…"
type textarea "x"
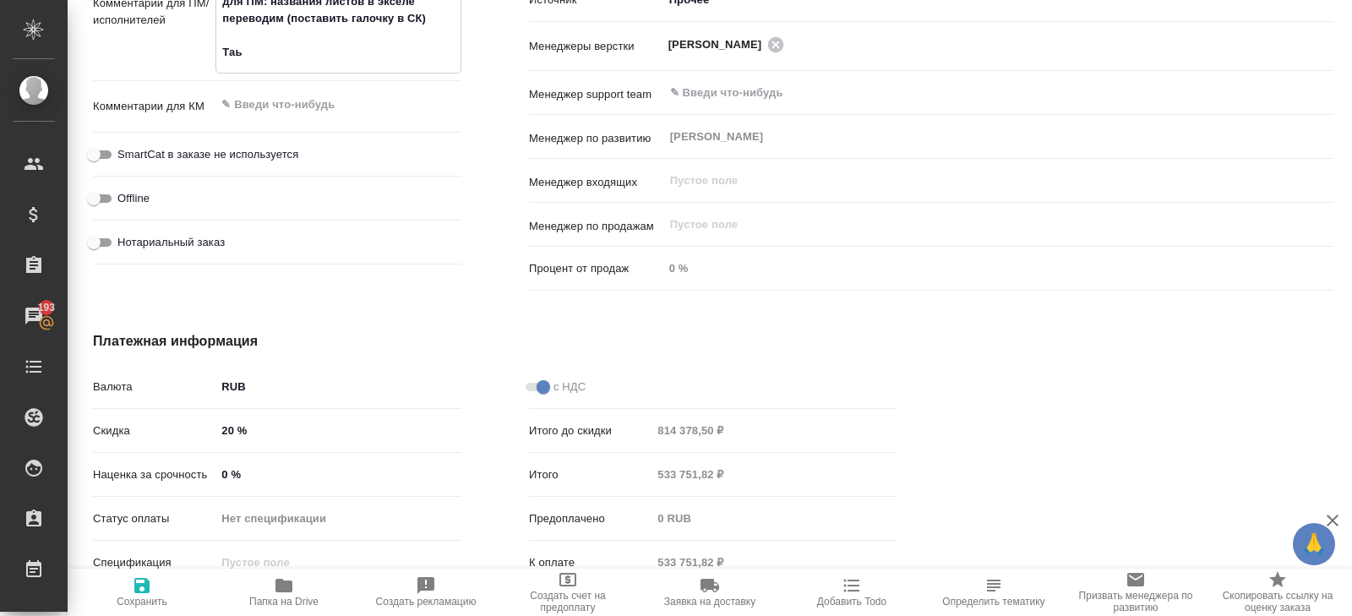
type textarea "x"
type textarea "при дубляже англ/кит переводим с кит для ПМ: названия листов в экселе переводим…"
type textarea "x"
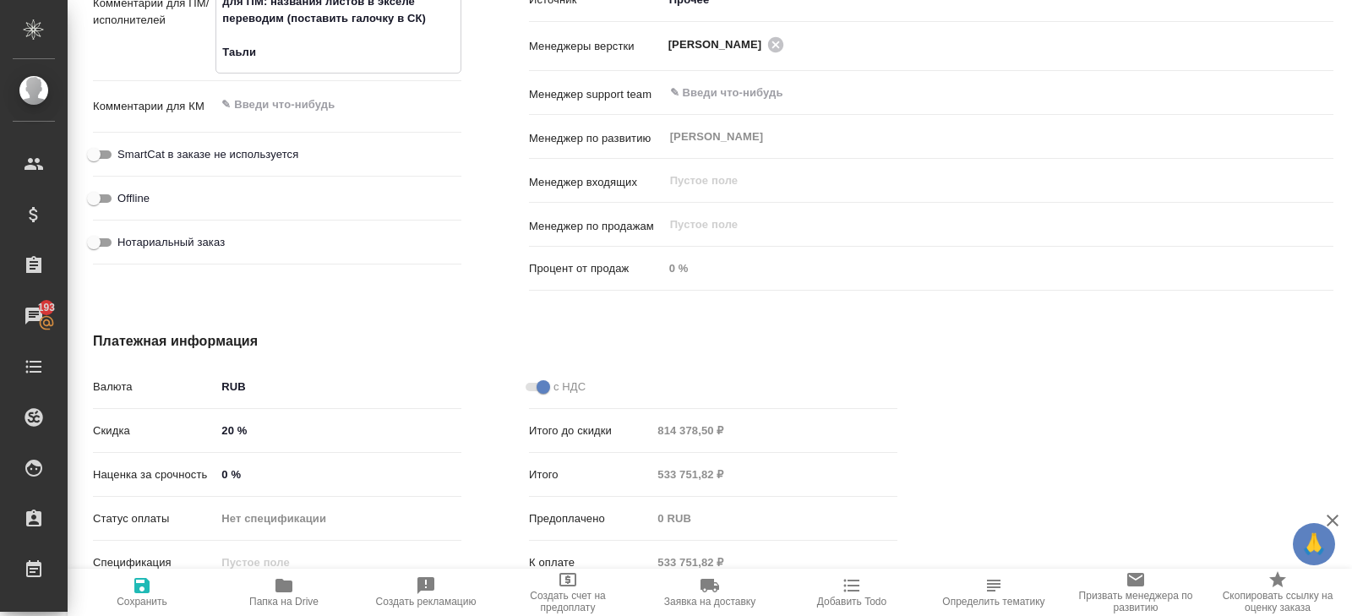
type textarea "при дубляже англ/кит переводим с кит для ПМ: названия листов в экселе переводим…"
type textarea "x"
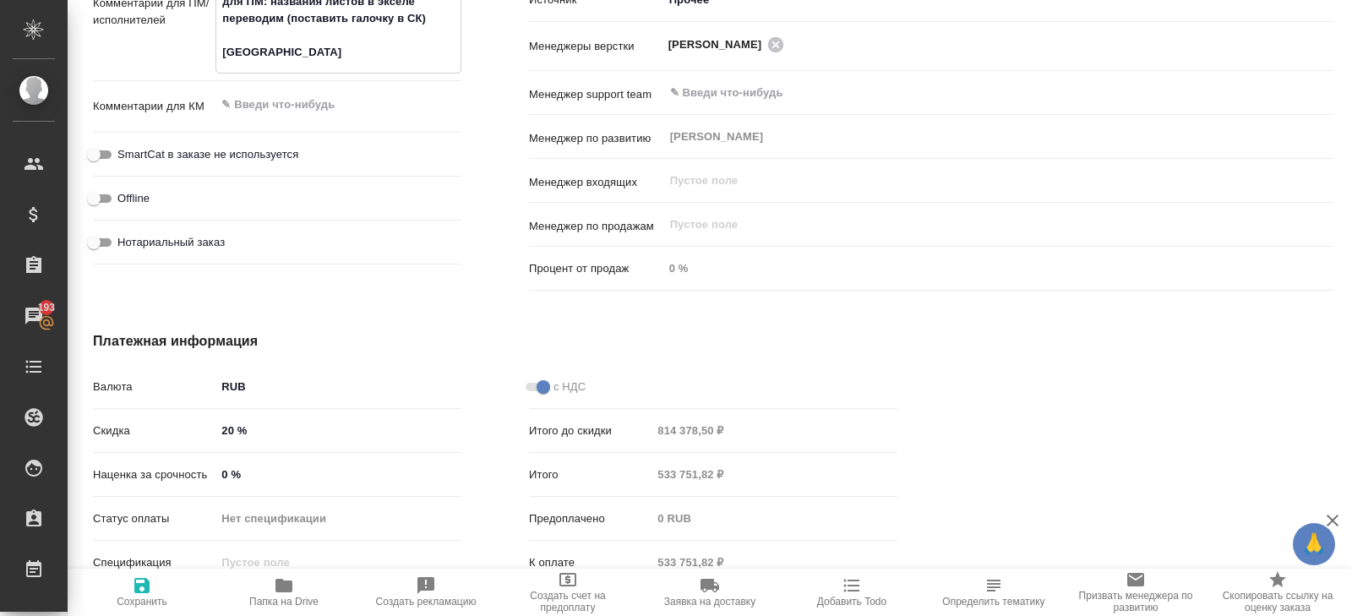
type textarea "при дубляже англ/кит переводим с кит для ПМ: названия листов в экселе переводим…"
type textarea "x"
type textarea "при дубляже англ/кит переводим с кит для ПМ: названия листов в экселе переводим…"
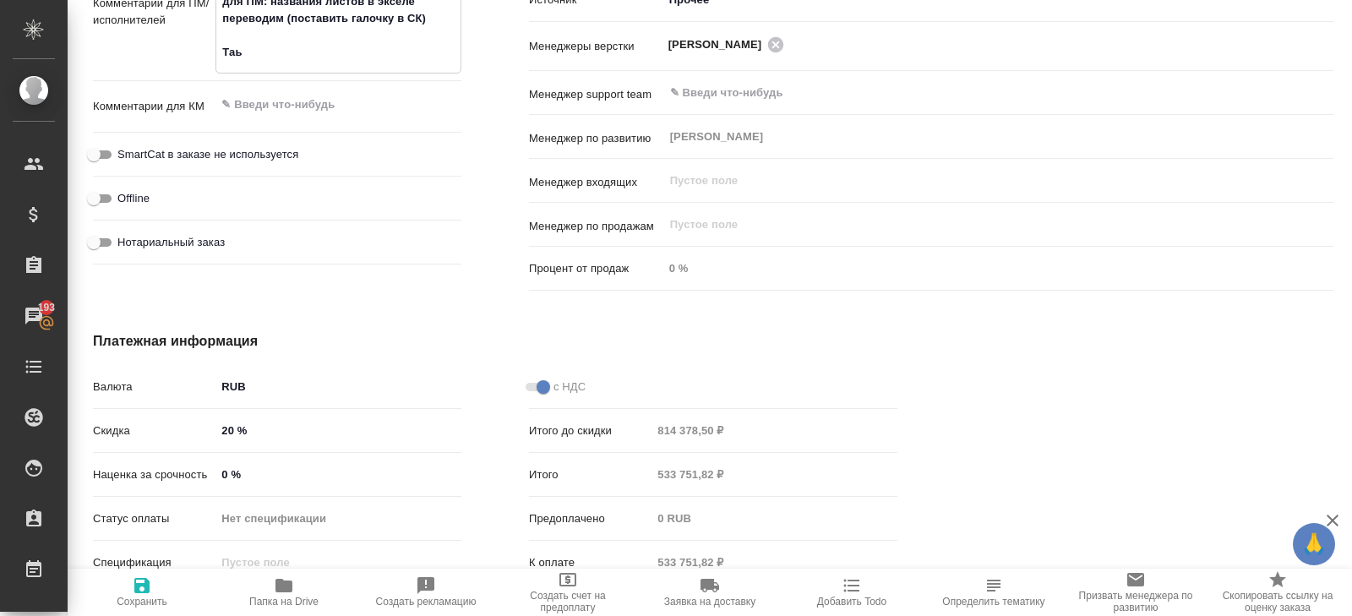
type textarea "x"
type textarea "при дубляже англ/кит переводим с кит для ПМ: названия листов в экселе переводим…"
type textarea "x"
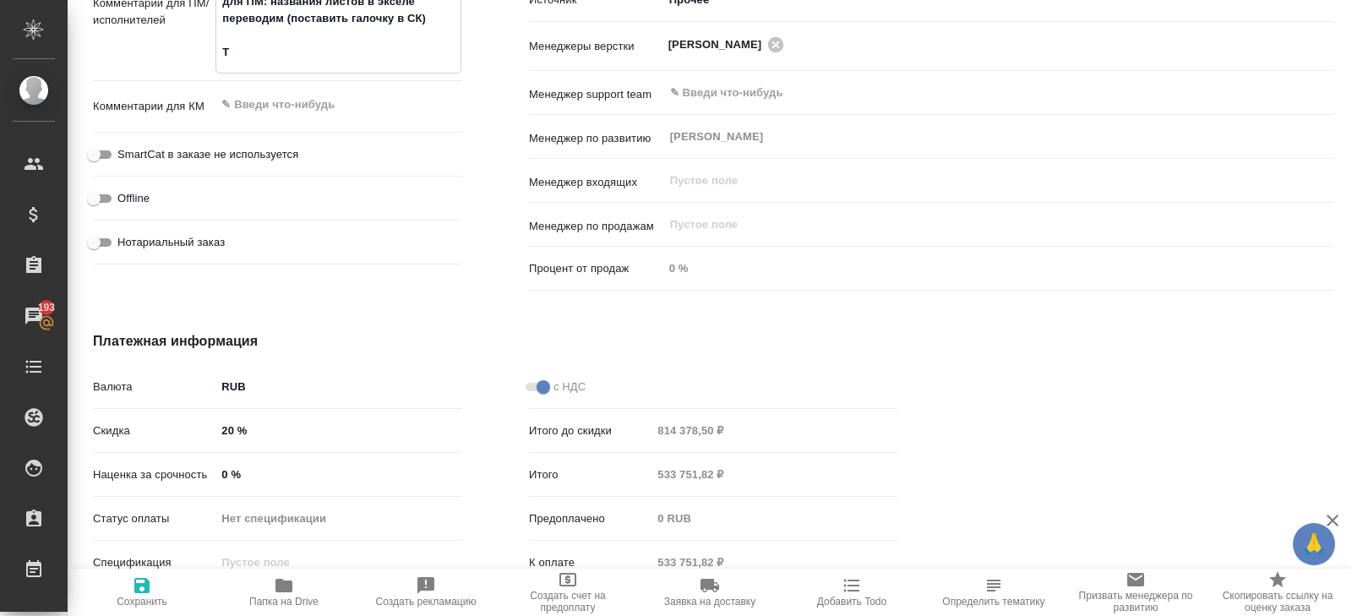
type textarea "x"
type textarea "при дубляже англ/кит переводим с кит для ПМ: названия листов в экселе переводим…"
type textarea "x"
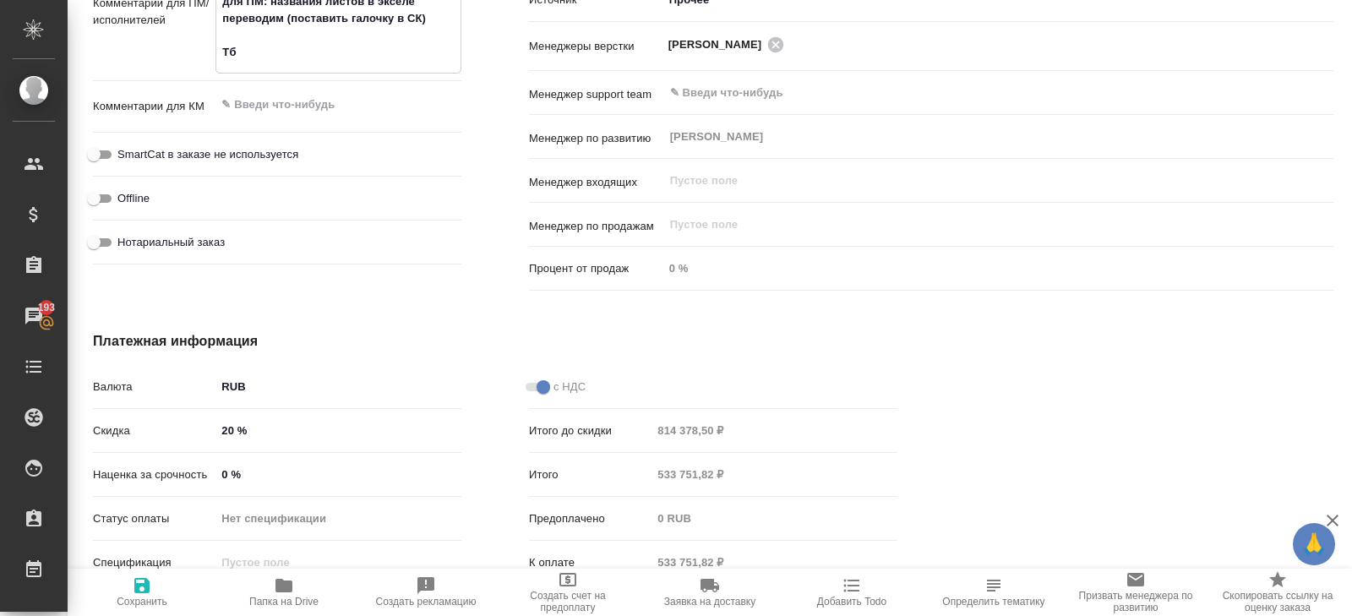
type textarea "x"
type textarea "при дубляже англ/кит переводим с кит для ПМ: названия листов в экселе переводим…"
type textarea "x"
type textarea "при дубляже англ/кит переводим с кит для ПМ: названия листов в экселе переводим…"
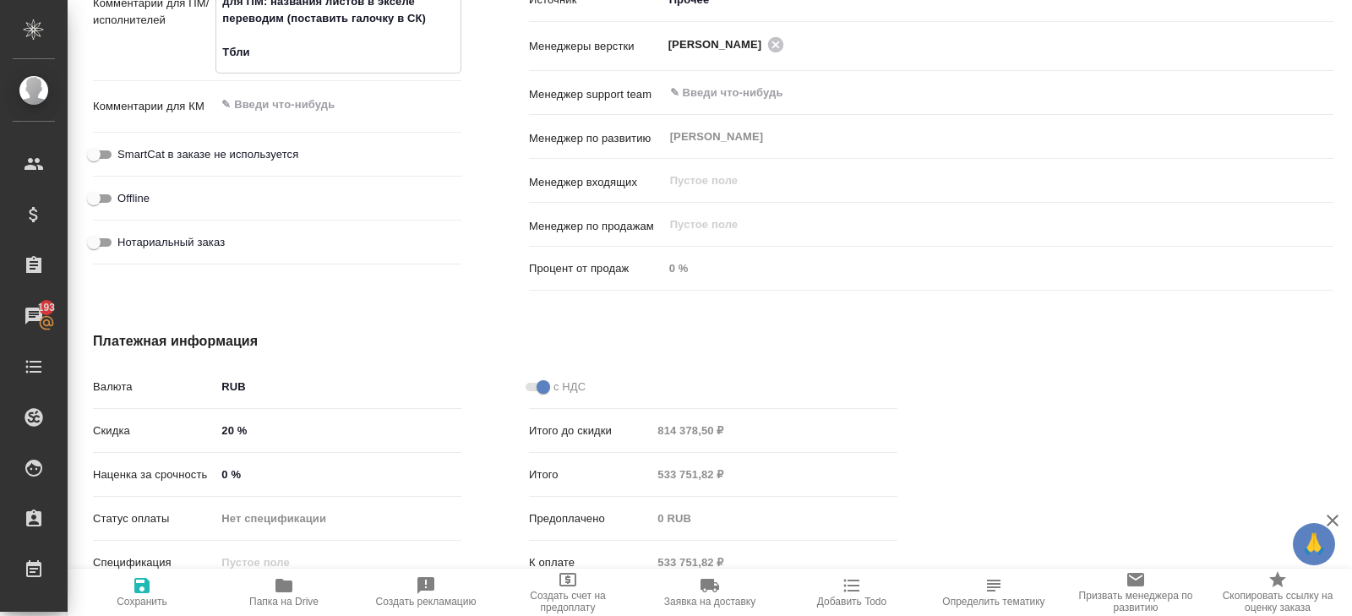
type textarea "x"
type textarea "при дубляже англ/кит переводим с кит для ПМ: названия листов в экселе переводим…"
type textarea "x"
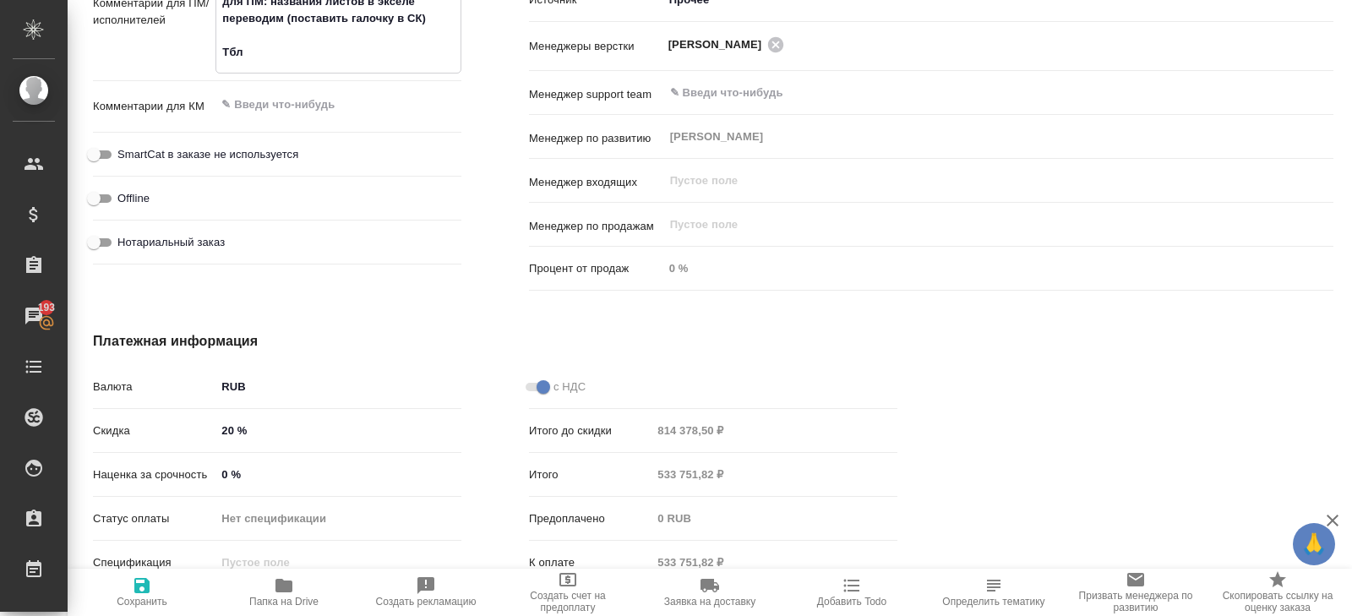
type textarea "x"
type textarea "при дубляже англ/кит переводим с кит для ПМ: названия листов в экселе переводим…"
type textarea "x"
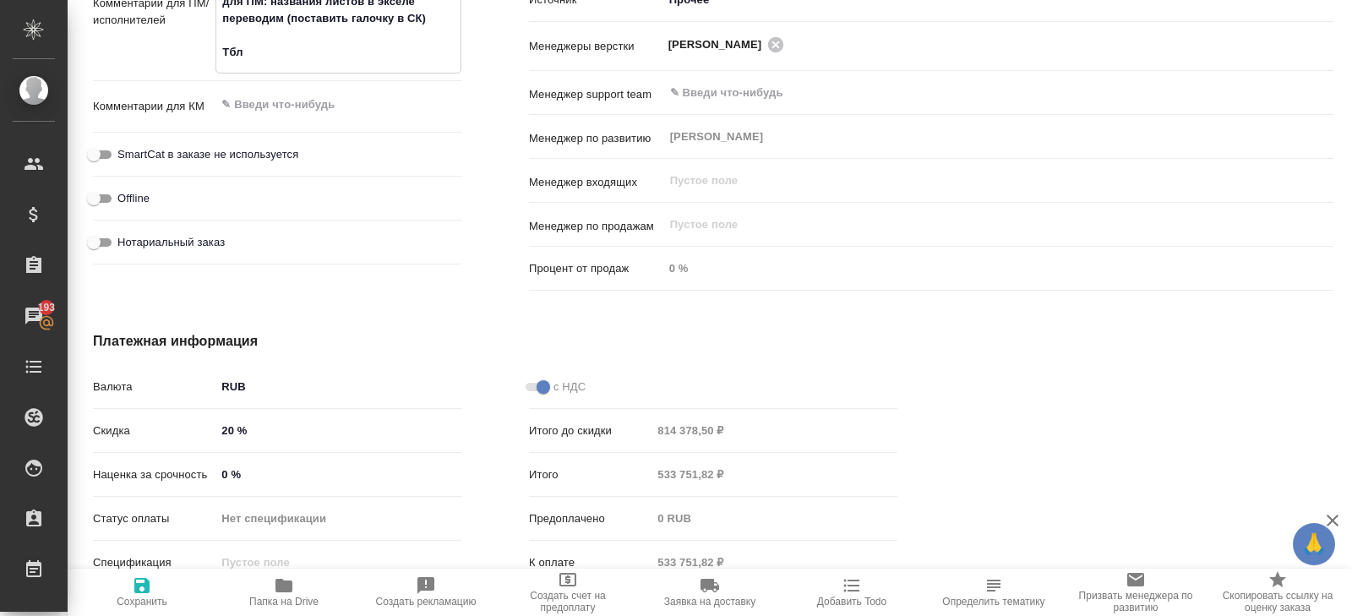
type textarea "x"
type textarea "при дубляже англ/кит переводим с кит для ПМ: названия листов в экселе переводим…"
type textarea "x"
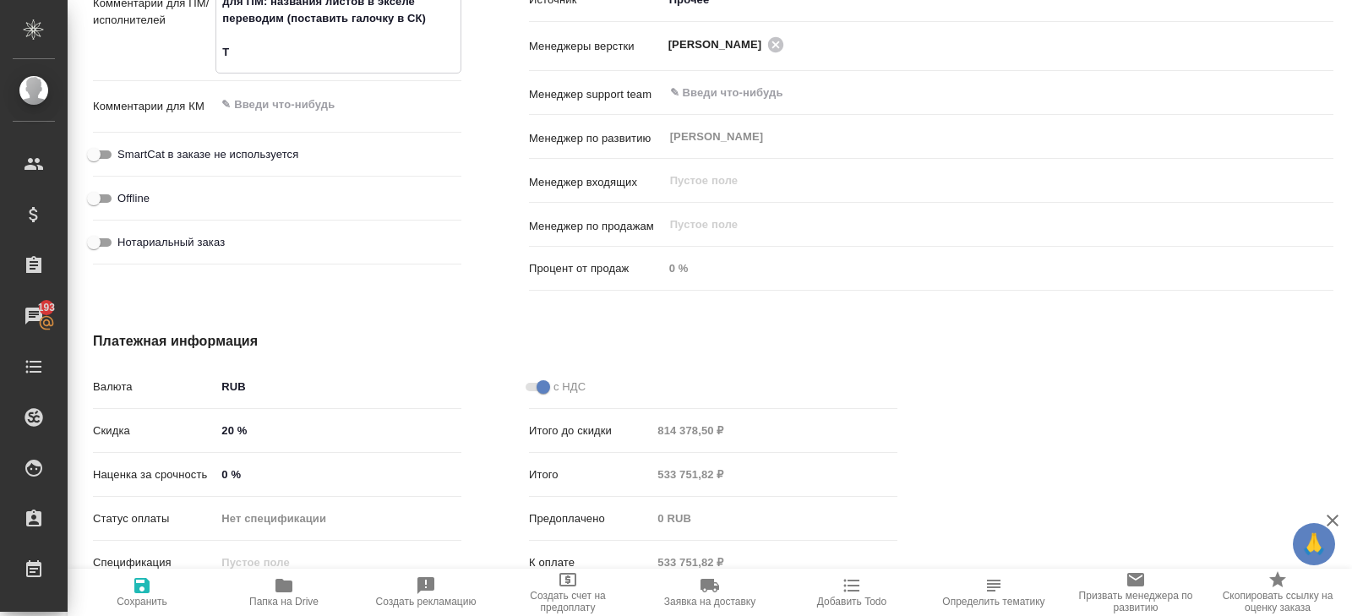
type textarea "x"
type textarea "при дубляже англ/кит переводим с кит для ПМ: названия листов в экселе переводим…"
type textarea "x"
type textarea "при дубляже англ/кит переводим с кит для ПМ: названия листов в экселе переводим…"
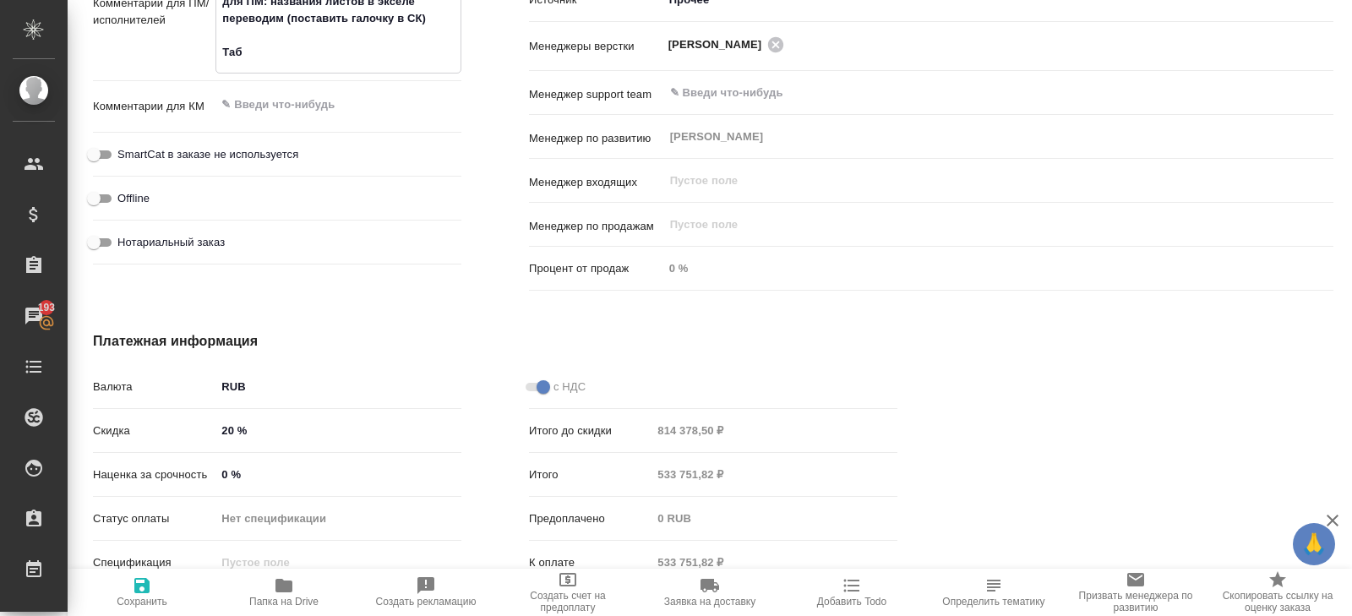
type textarea "x"
type textarea "при дубляже англ/кит переводим с кит для ПМ: названия листов в экселе переводим…"
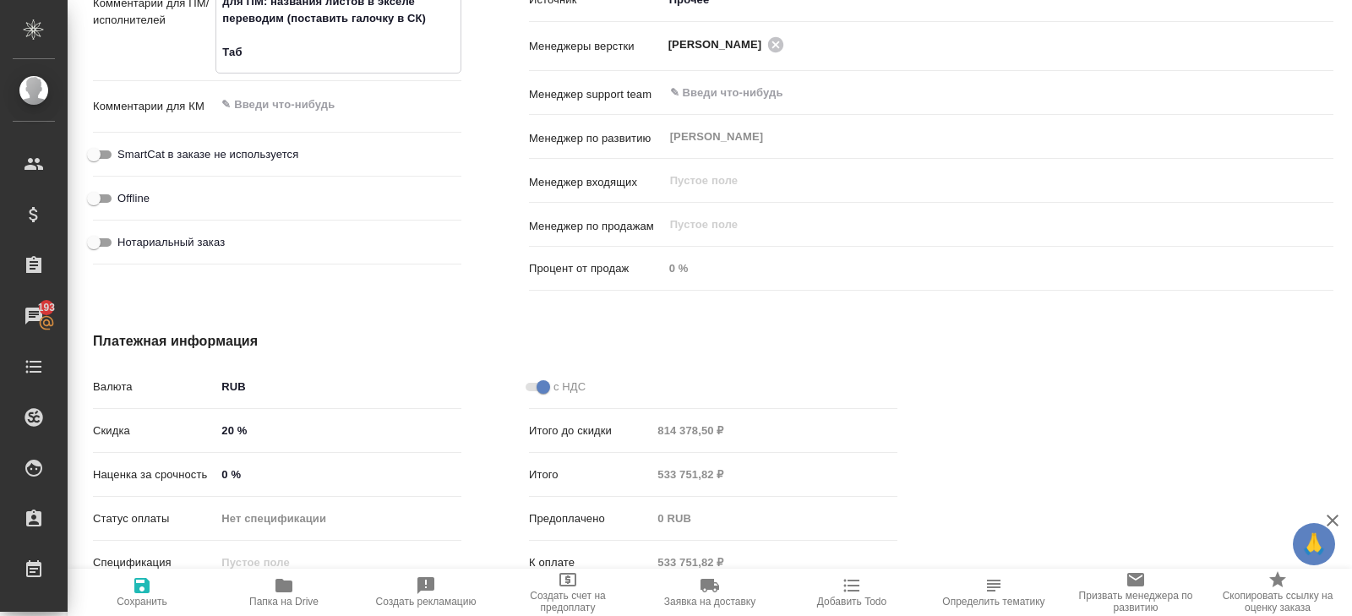
type textarea "x"
type textarea "при дубляже англ/кит переводим с кит для ПМ: названия листов в экселе переводим…"
type textarea "x"
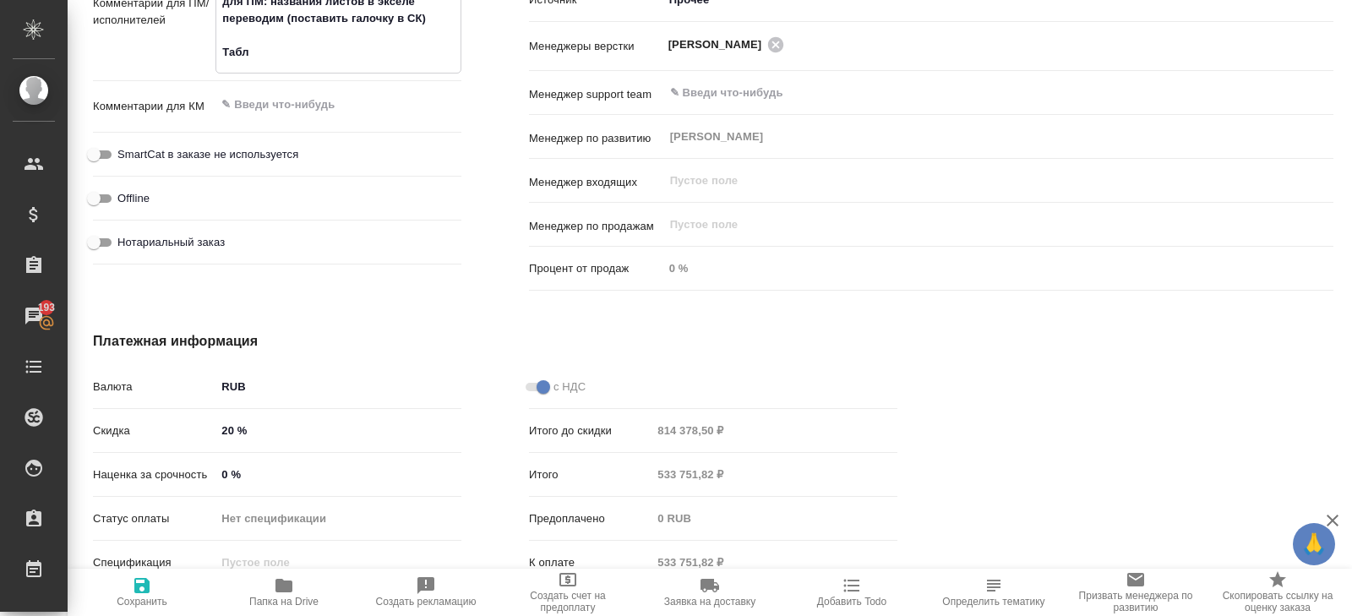
type textarea "x"
type textarea "при дубляже англ/кит переводим с кит для ПМ: названия листов в экселе переводим…"
type textarea "x"
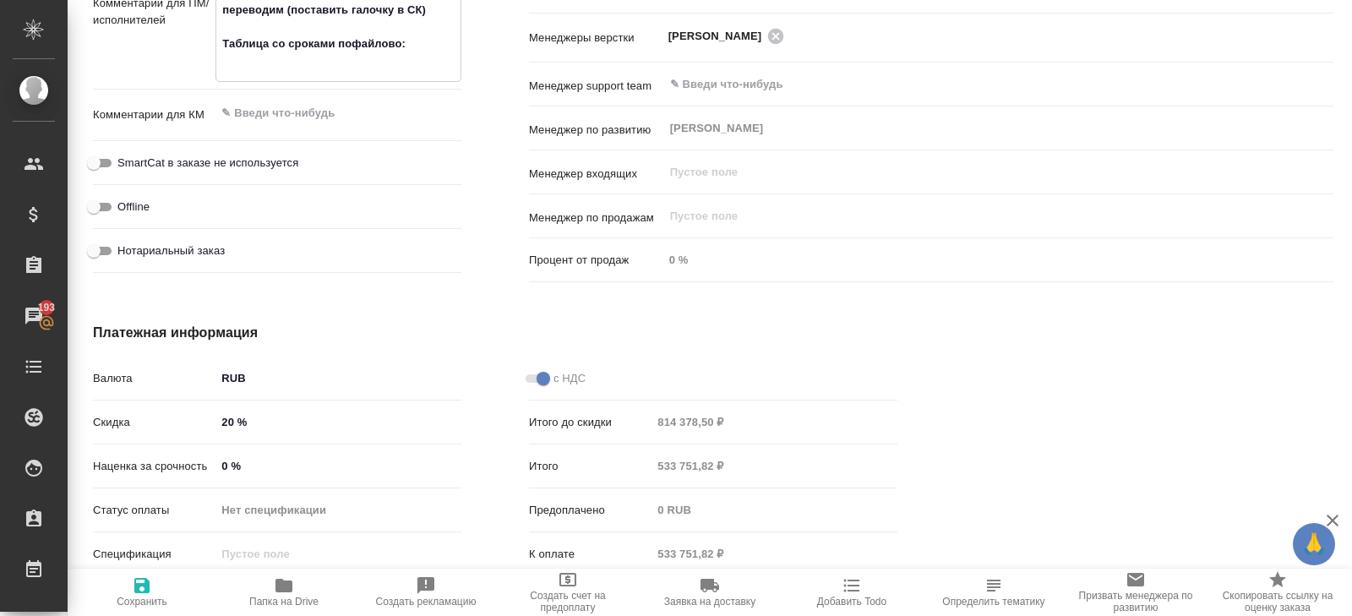
paste textarea "https://disk.360.yandex.ru/i/PQwUmVEOJcFTtA"
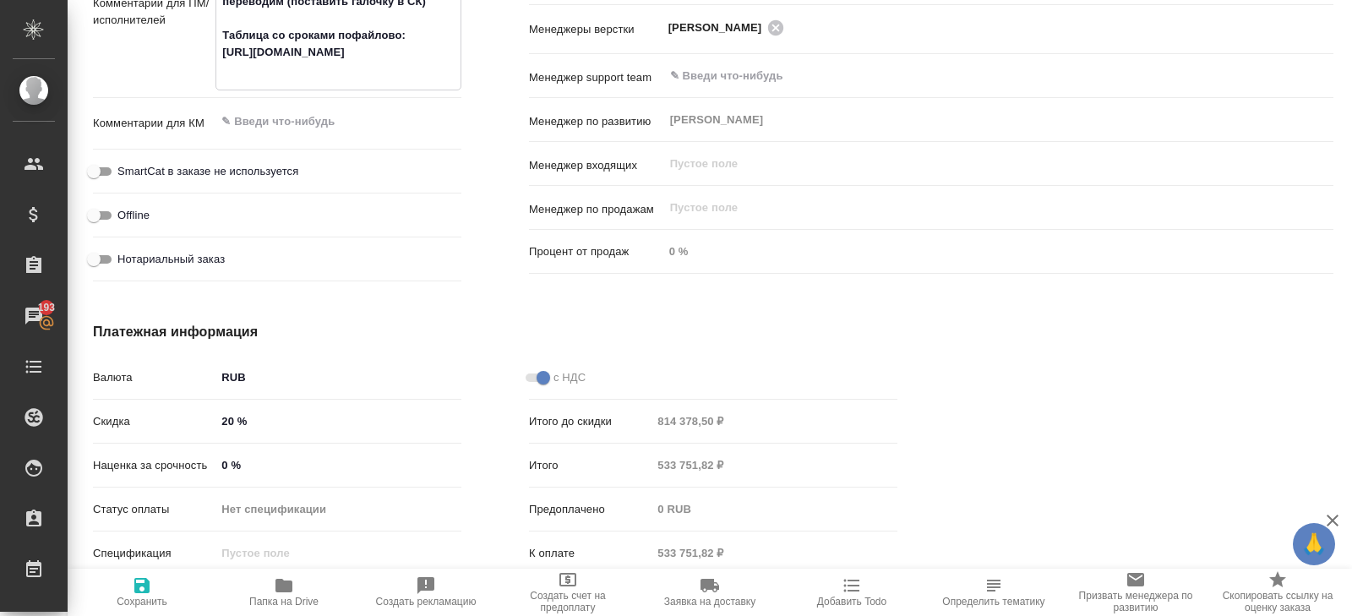
click at [155, 590] on span "Сохранить" at bounding box center [142, 591] width 122 height 32
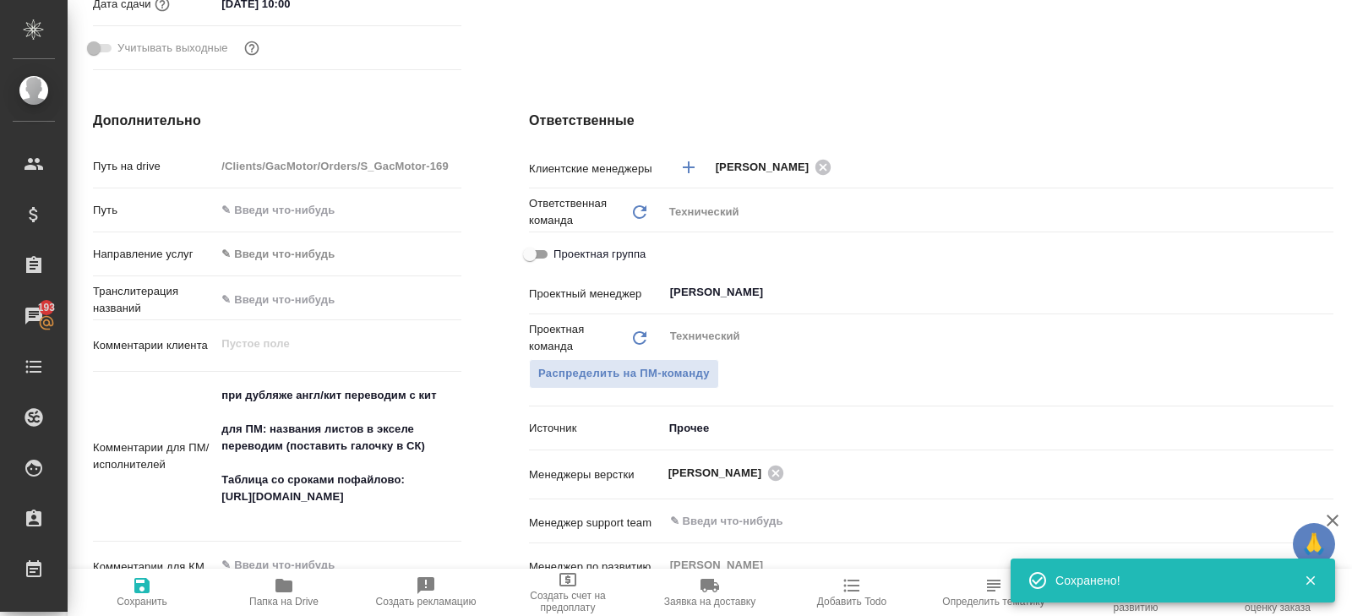
scroll to position [0, 0]
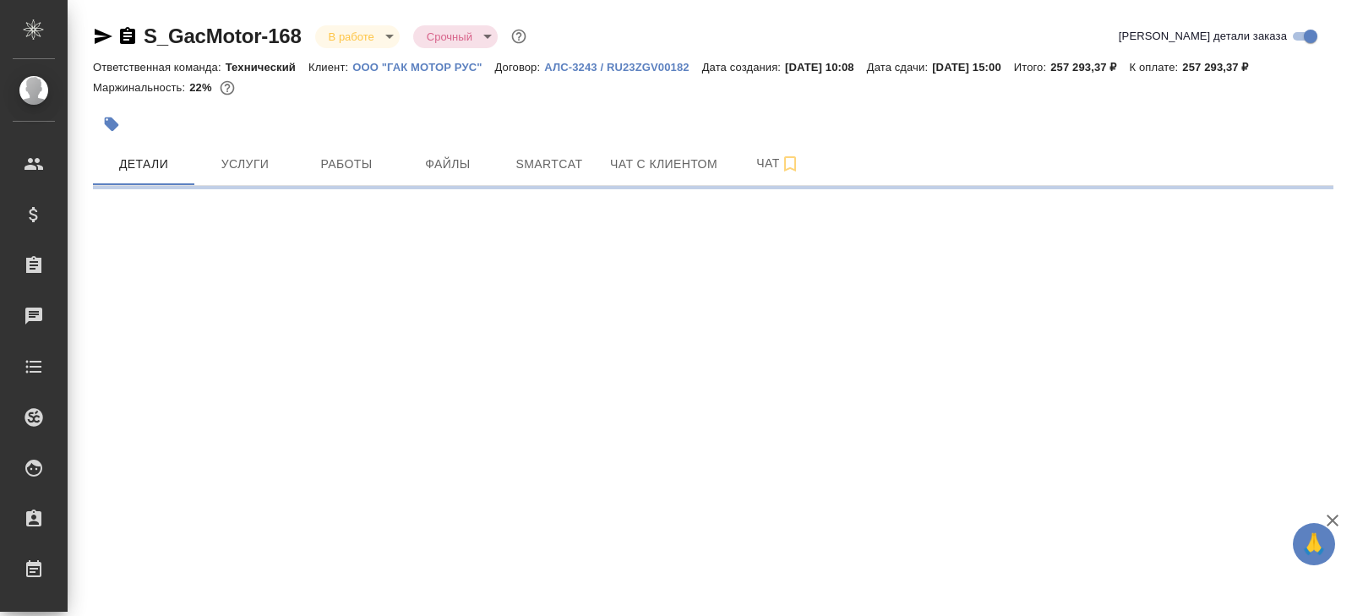
select select "RU"
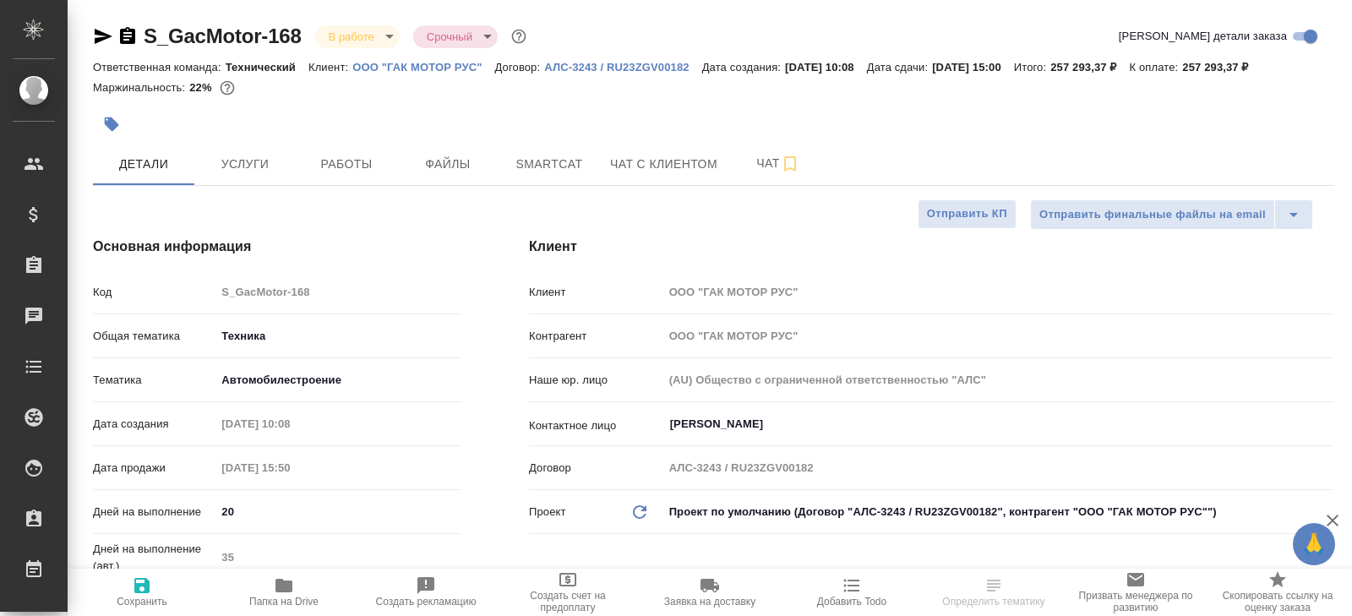
type textarea "x"
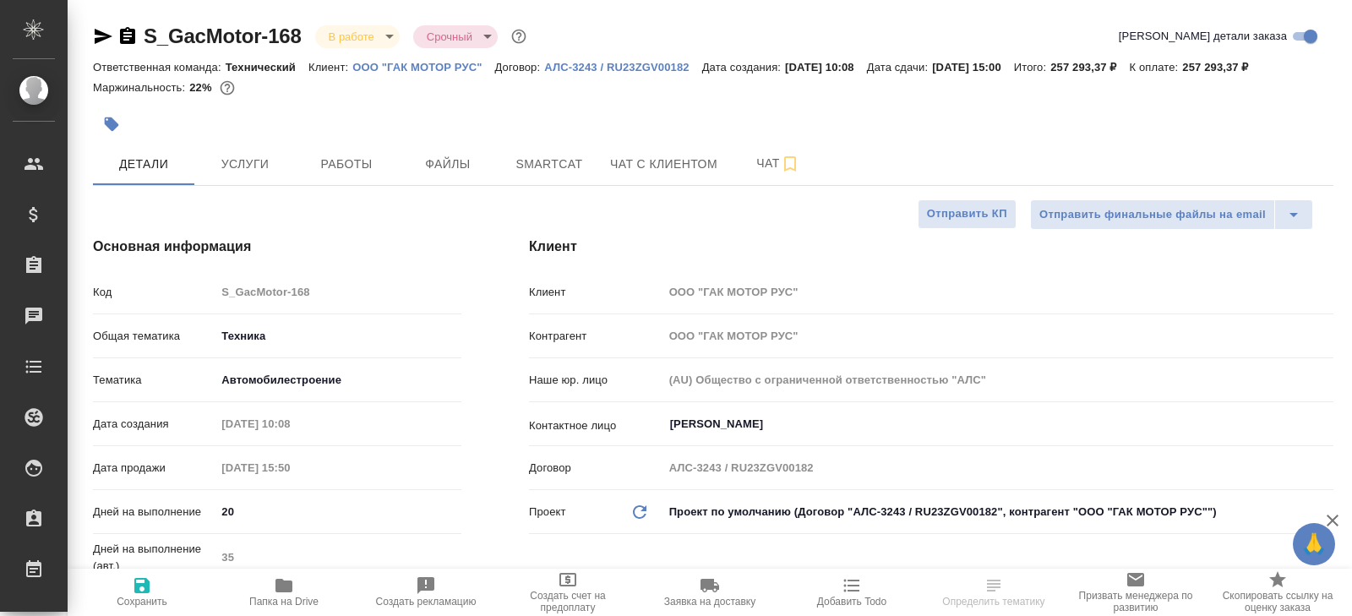
type textarea "x"
select select "RU"
type textarea "x"
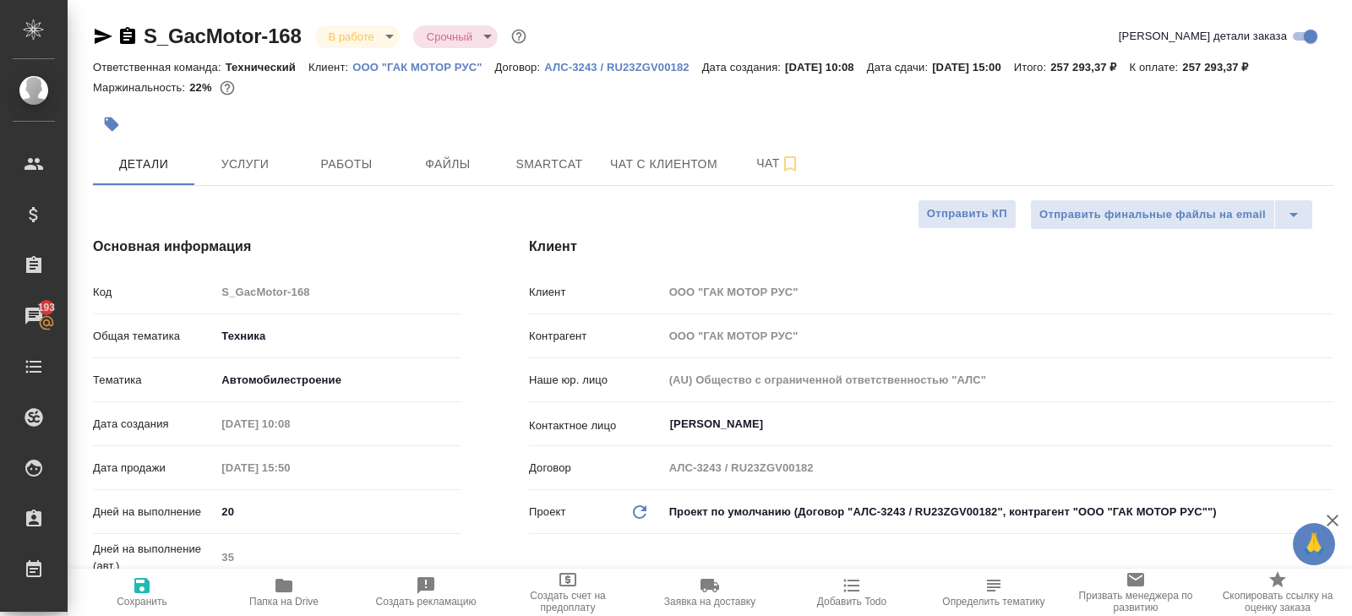
type textarea "x"
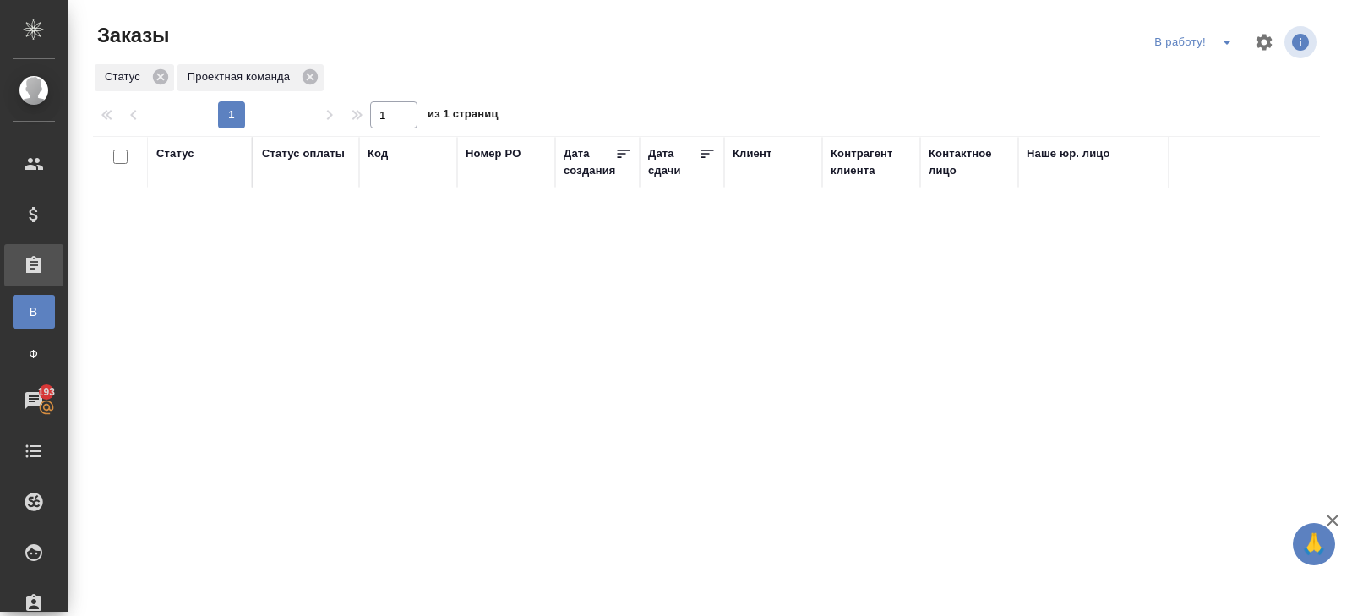
click at [1236, 42] on icon "split button" at bounding box center [1226, 42] width 20 height 20
click at [1215, 73] on li "ПМ" at bounding box center [1196, 76] width 94 height 27
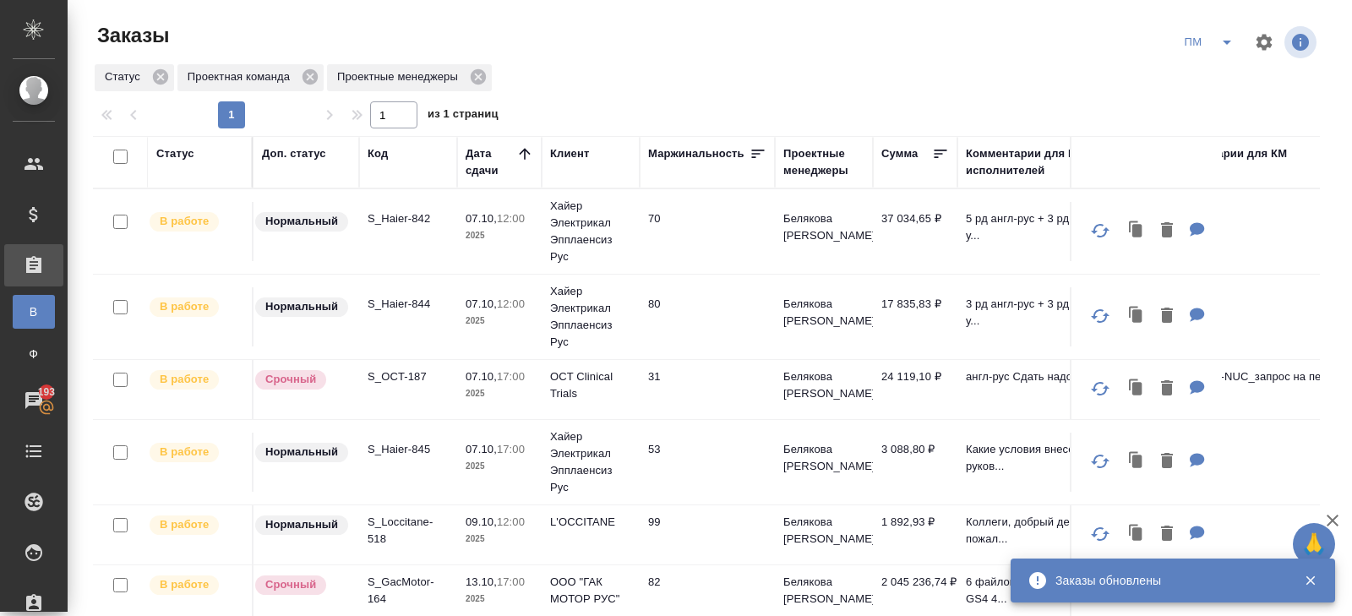
click at [1219, 41] on icon "split button" at bounding box center [1226, 42] width 20 height 20
click at [1219, 69] on li "В работу!" at bounding box center [1209, 76] width 85 height 27
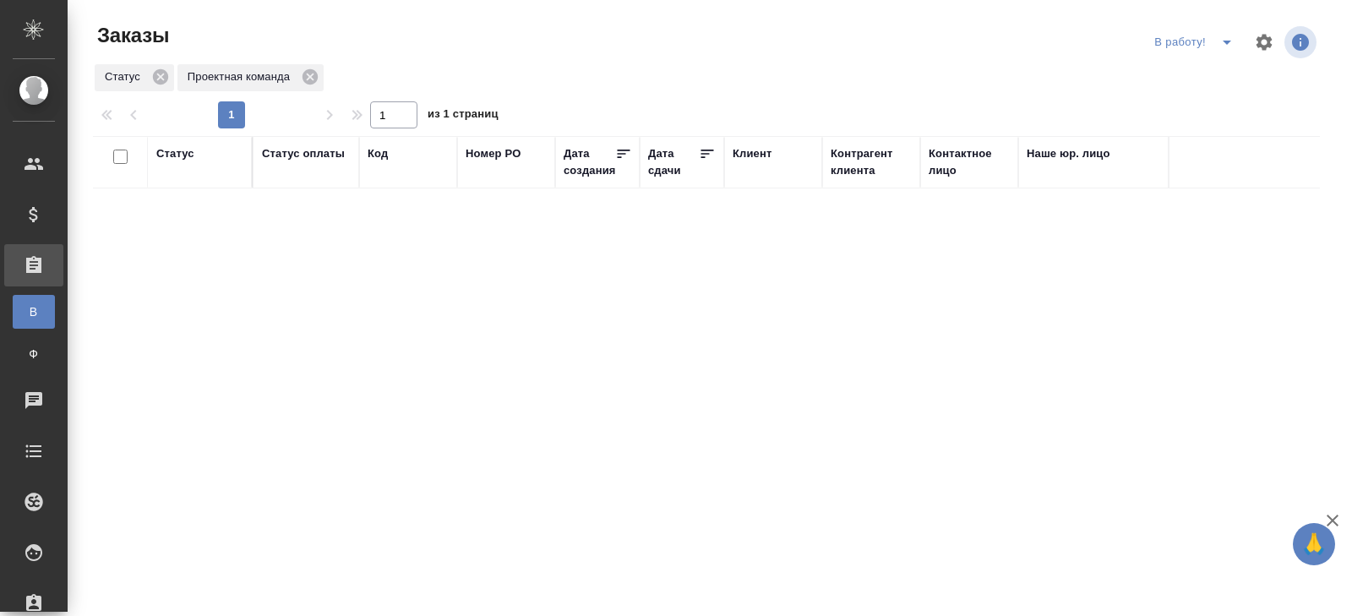
click at [1226, 44] on icon "split button" at bounding box center [1226, 43] width 8 height 4
click at [1196, 83] on li "ПМ" at bounding box center [1196, 76] width 94 height 27
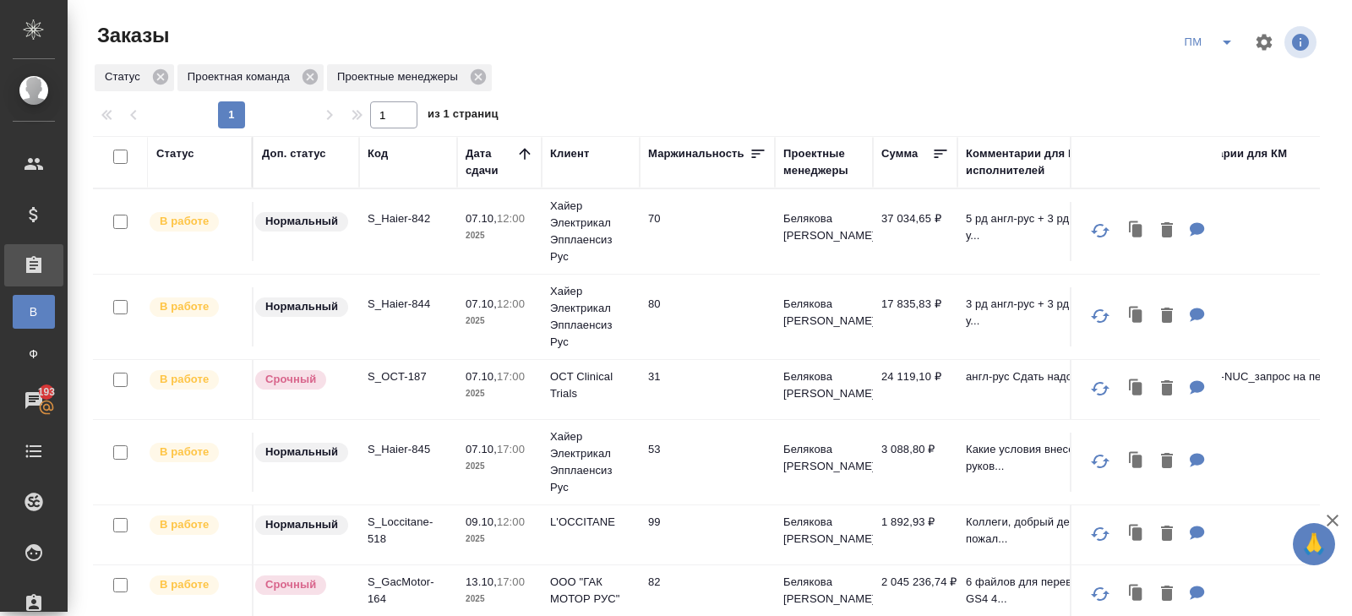
click at [1226, 46] on icon "split button" at bounding box center [1226, 42] width 20 height 20
click at [1213, 79] on li "В работу!" at bounding box center [1209, 76] width 85 height 27
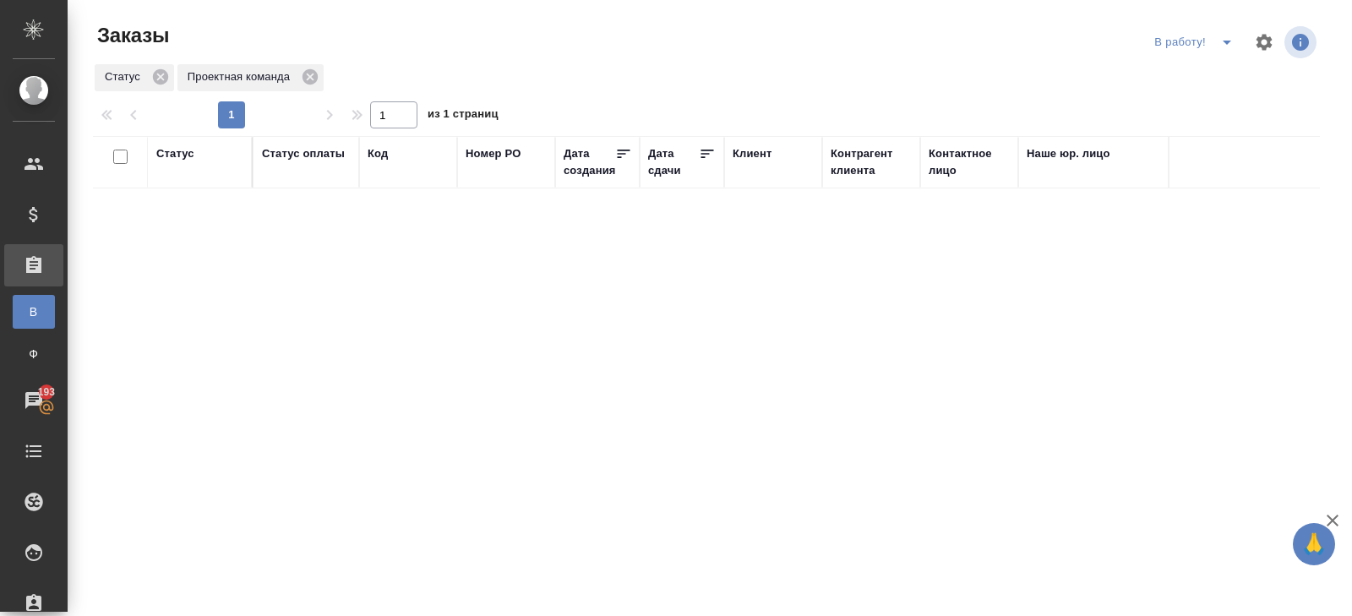
click at [1216, 38] on icon "split button" at bounding box center [1226, 42] width 20 height 20
click at [1216, 80] on li "ПМ" at bounding box center [1196, 76] width 94 height 27
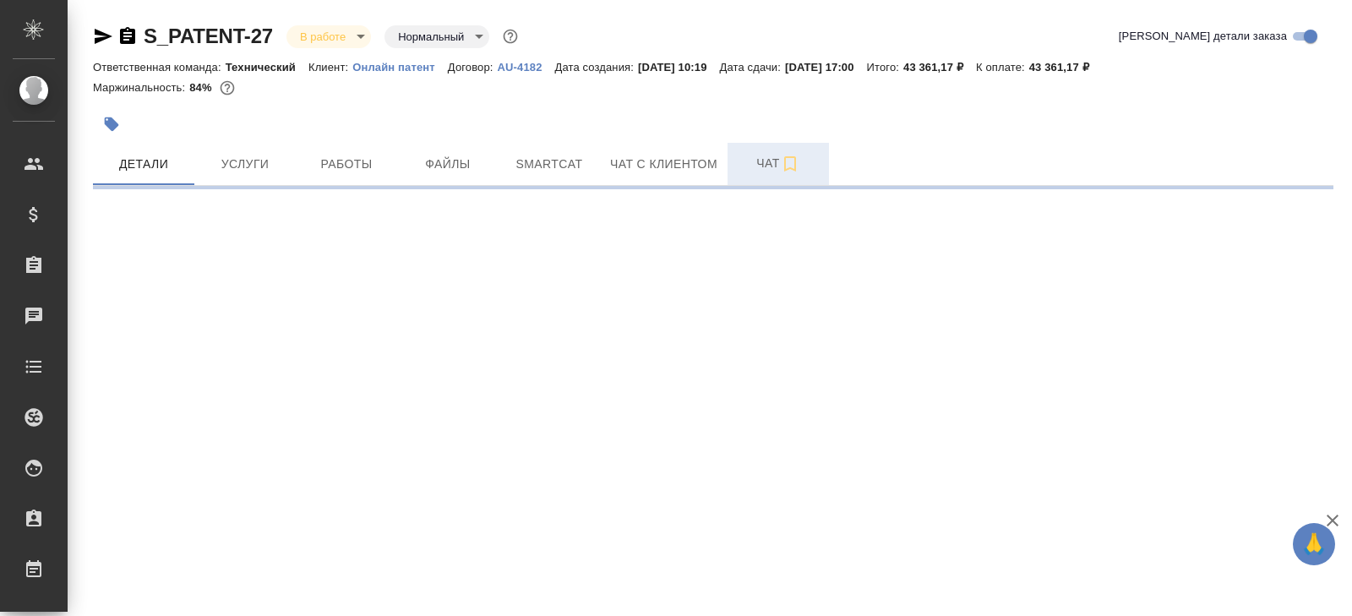
select select "RU"
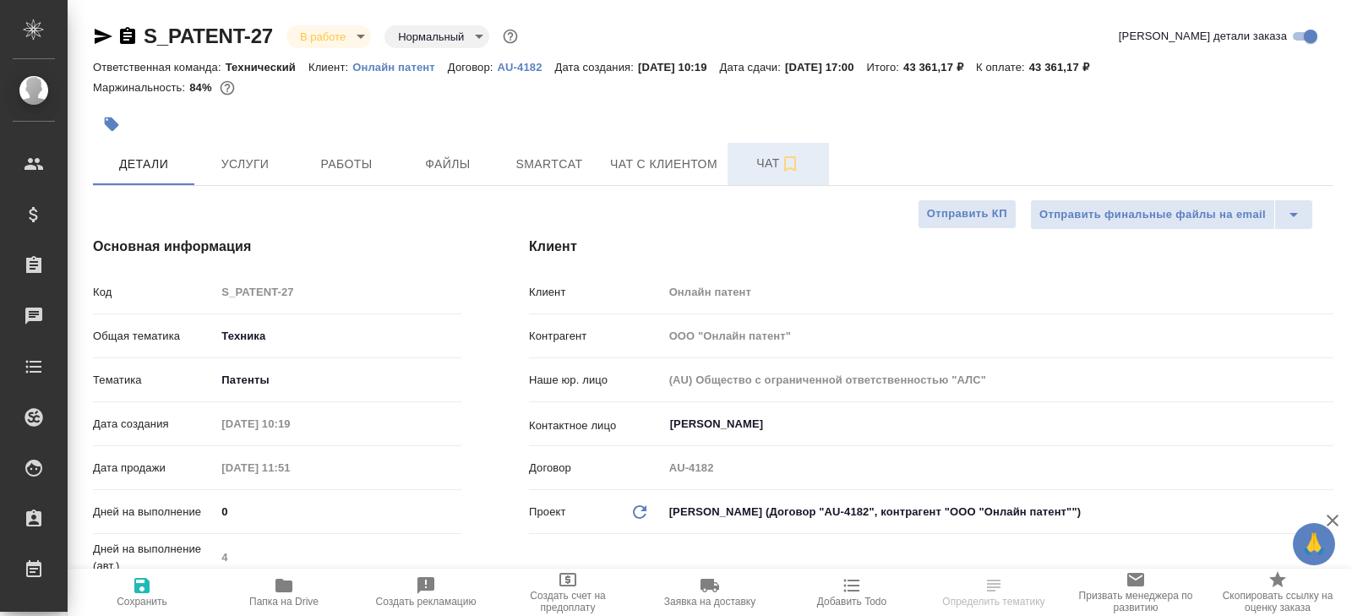
type textarea "x"
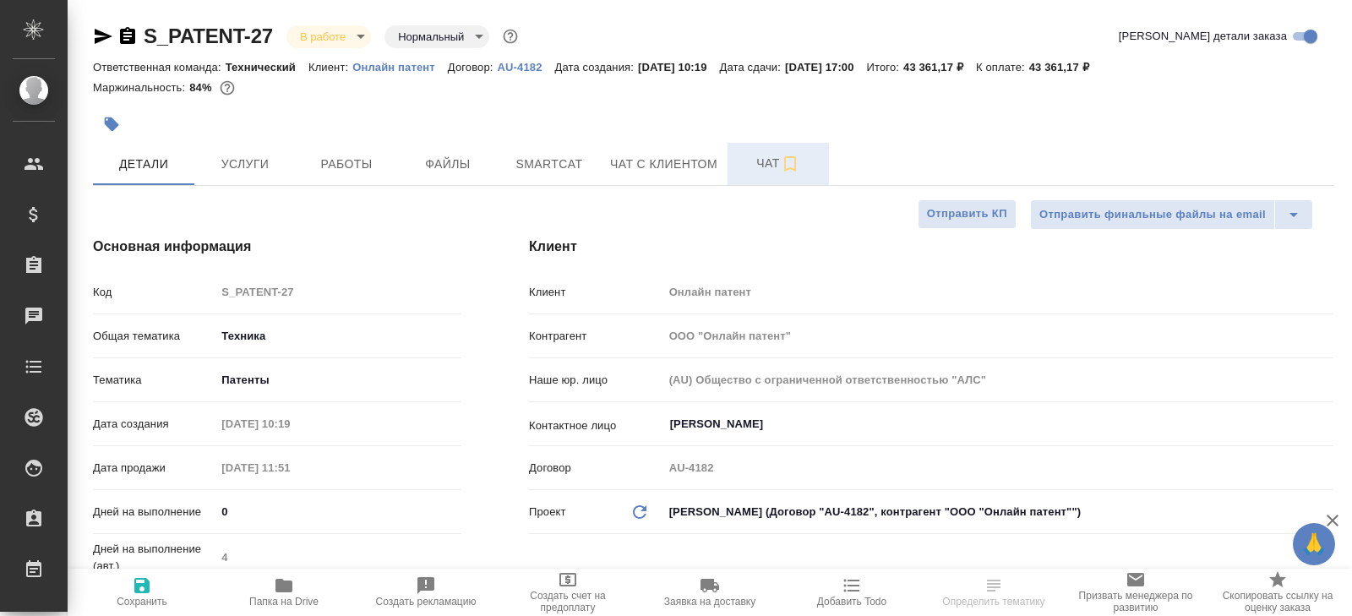
type textarea "x"
type input "[PERSON_NAME]"
click at [765, 159] on span "Чат" at bounding box center [777, 163] width 81 height 21
type textarea "x"
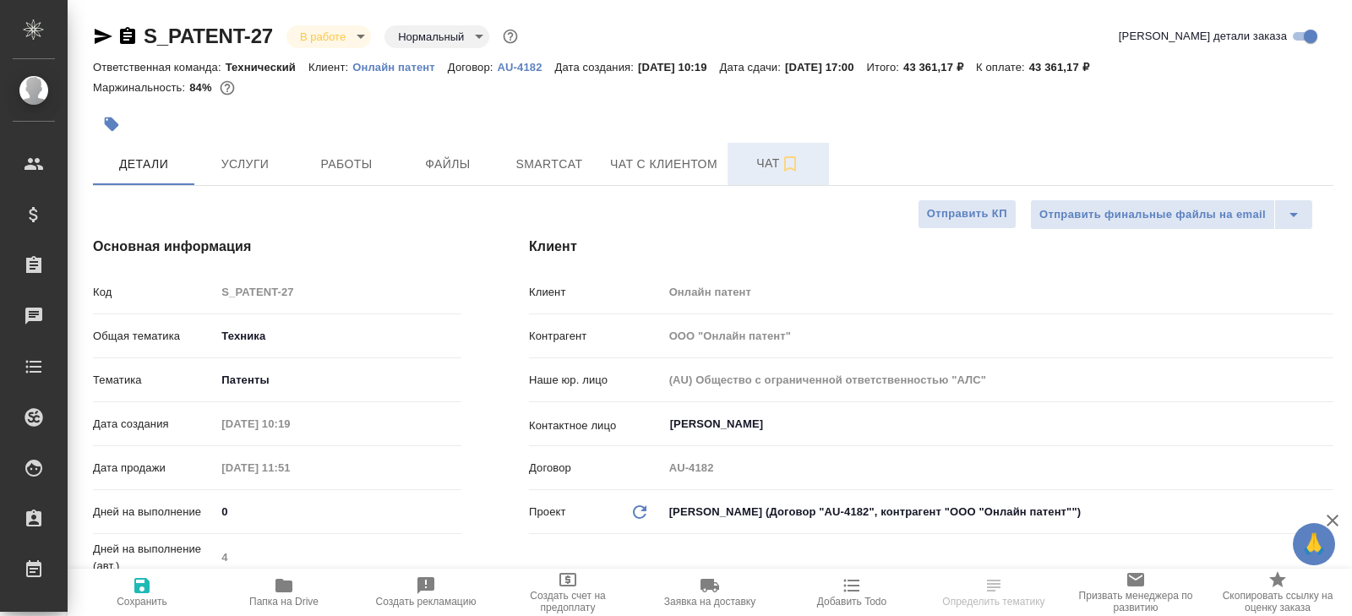
type textarea "x"
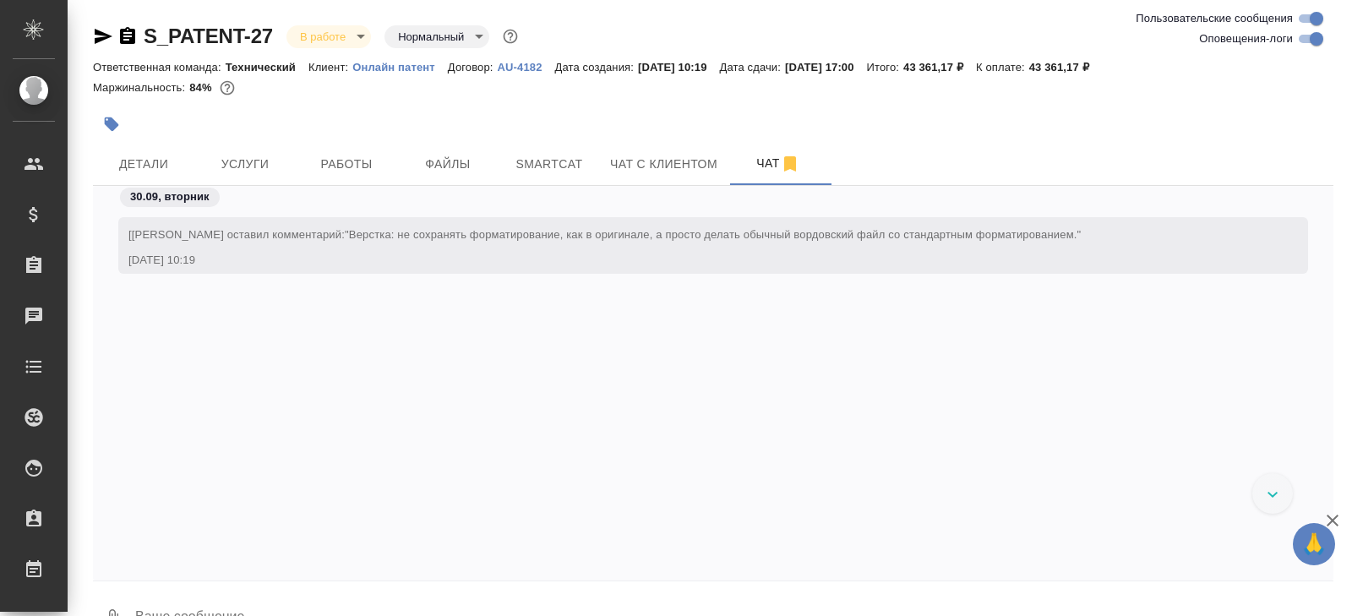
scroll to position [1857, 0]
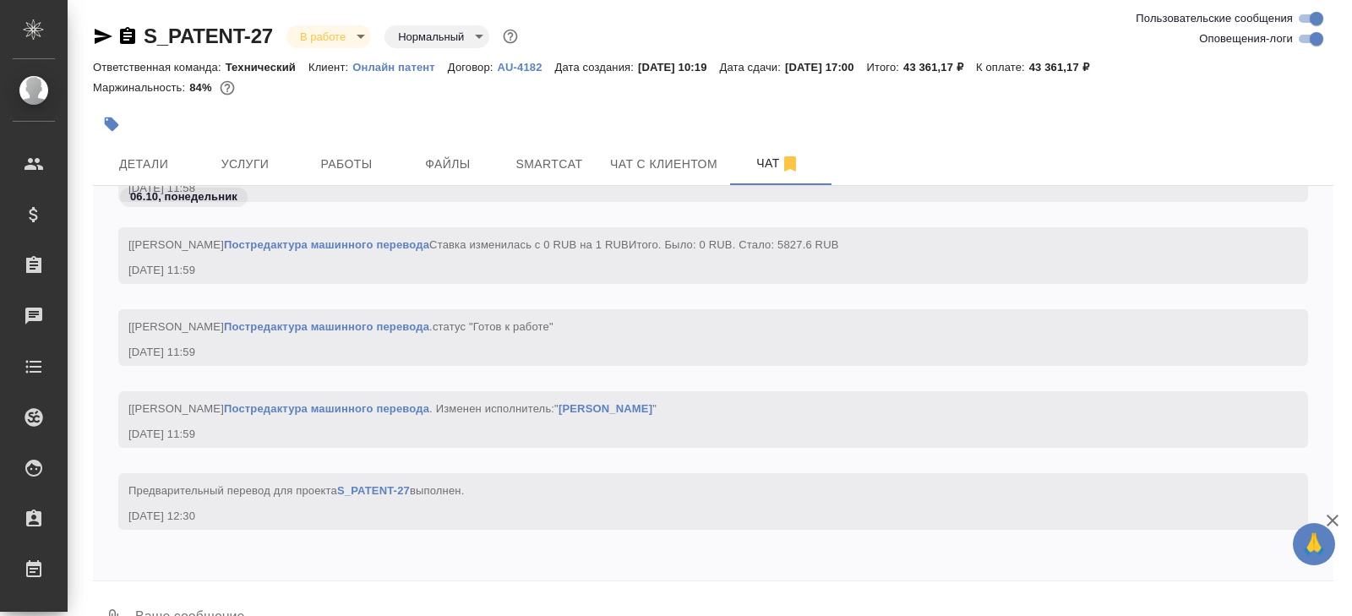
click at [1306, 40] on input "Оповещения-логи" at bounding box center [1316, 39] width 61 height 20
checkbox input "false"
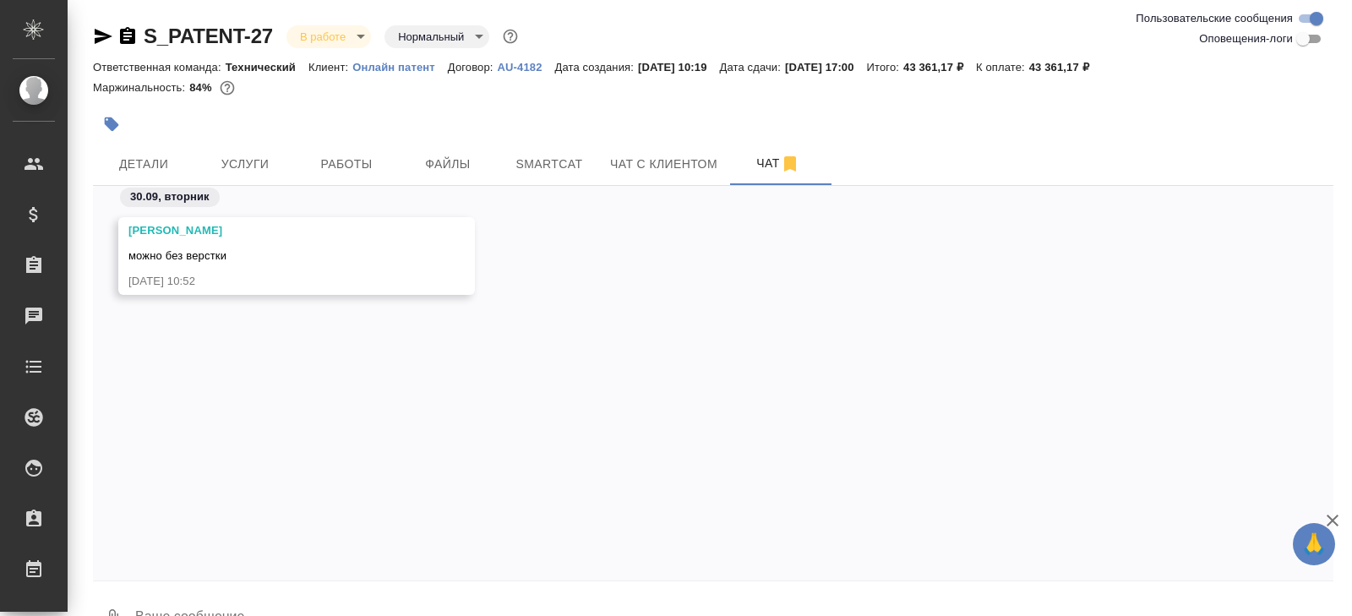
scroll to position [0, 0]
click at [363, 181] on button "Работы" at bounding box center [346, 164] width 101 height 42
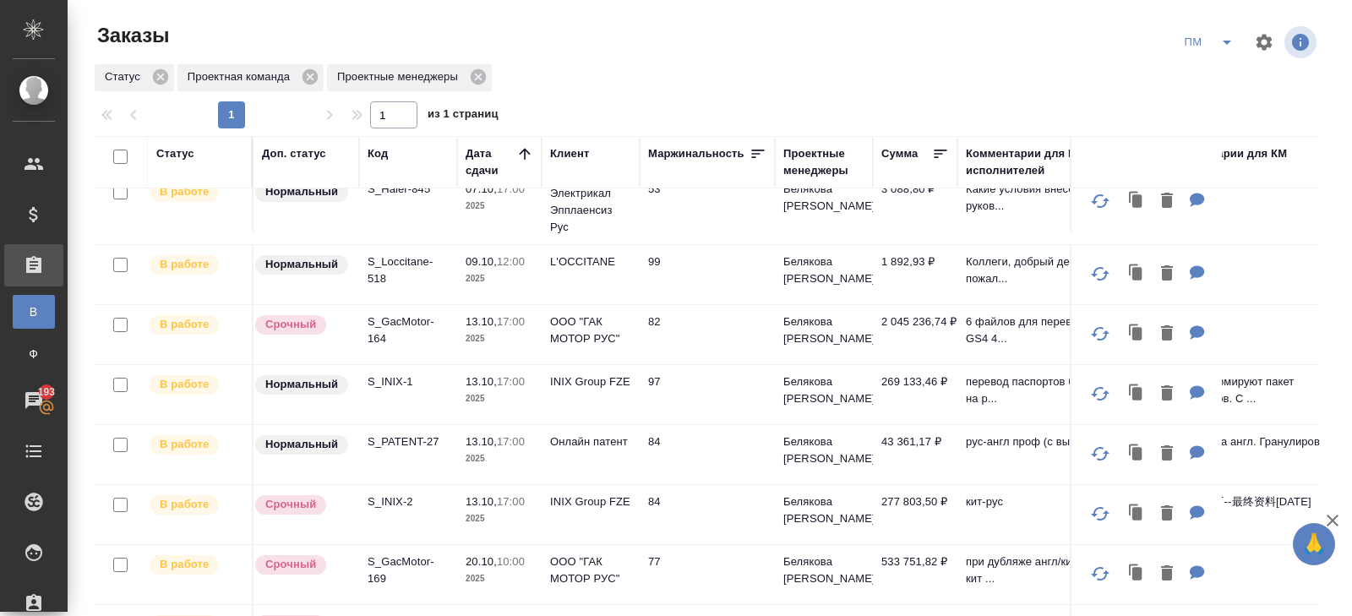
scroll to position [138, 0]
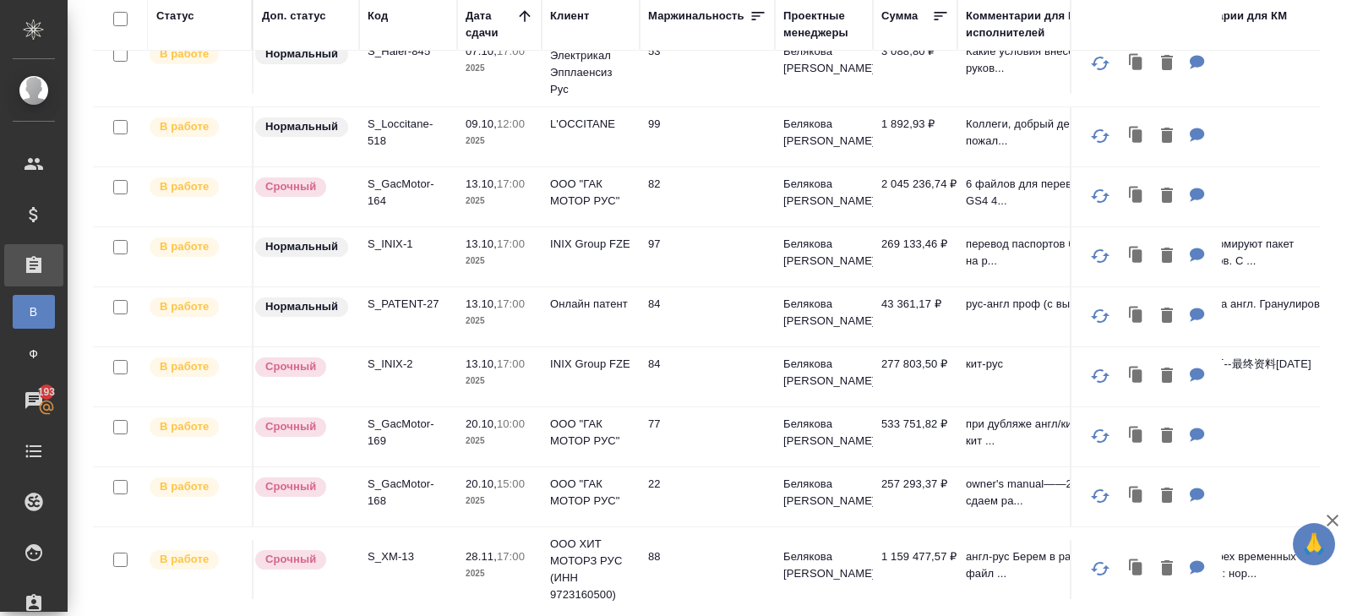
click at [387, 245] on p "S_INIX-1" at bounding box center [407, 244] width 81 height 17
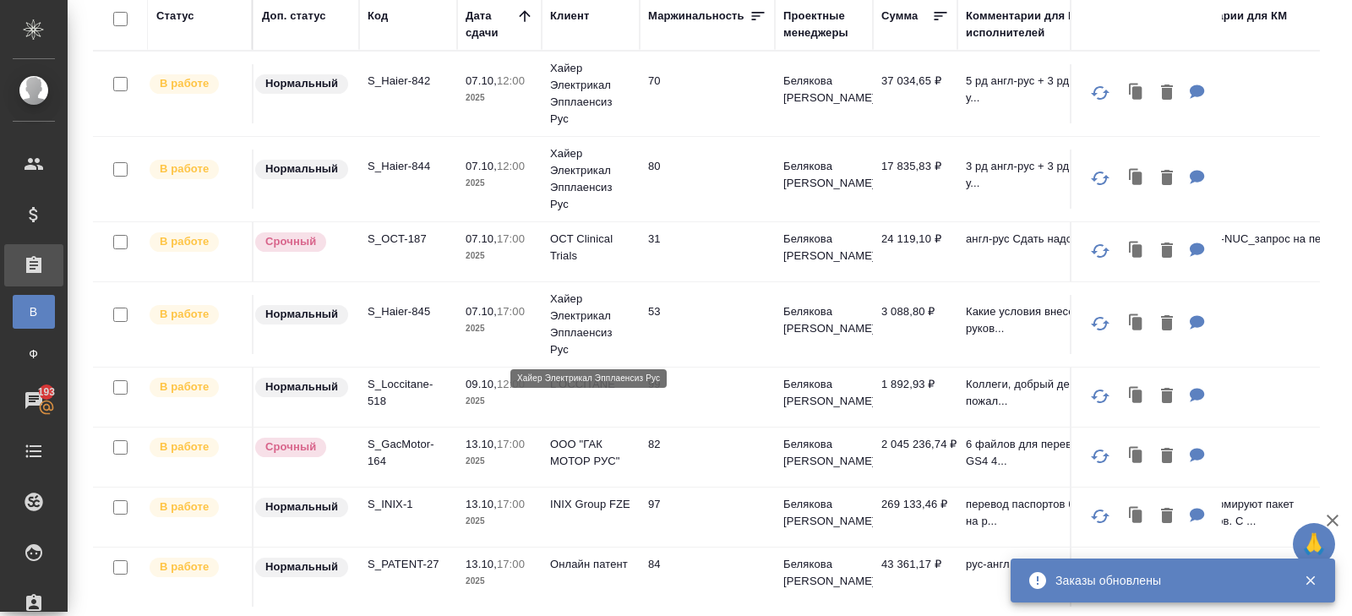
scroll to position [0, 0]
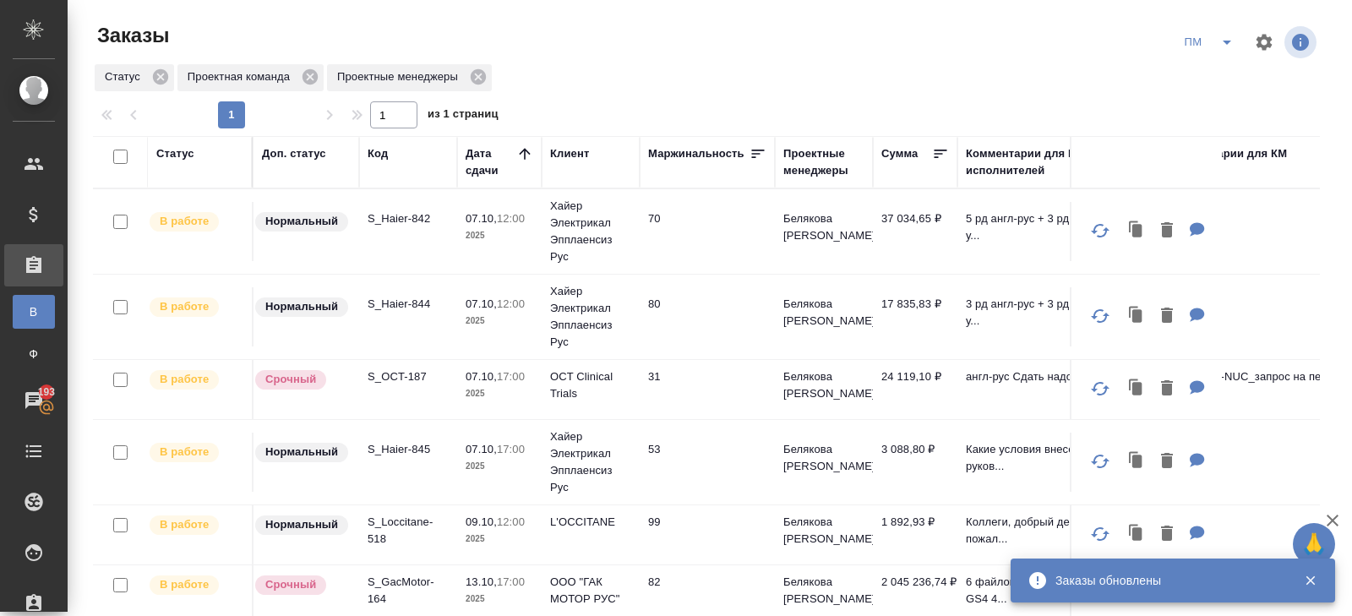
click at [1233, 47] on icon "split button" at bounding box center [1226, 42] width 20 height 20
click at [1222, 66] on li "В работу!" at bounding box center [1209, 76] width 85 height 27
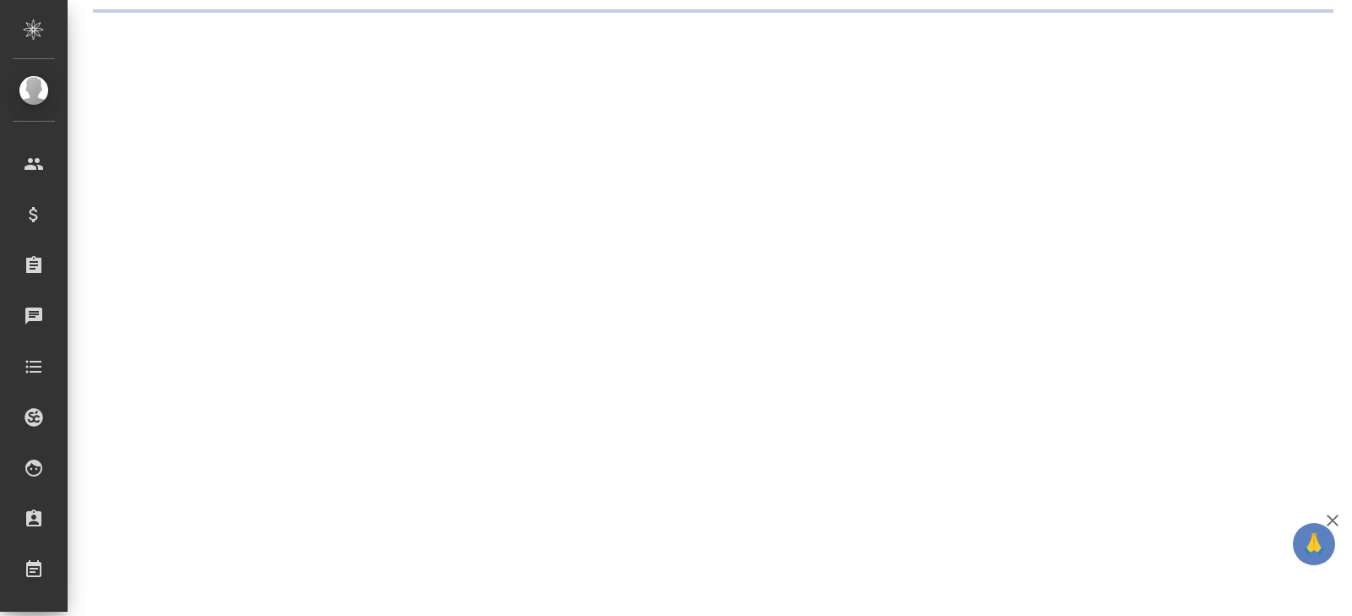
select select "RU"
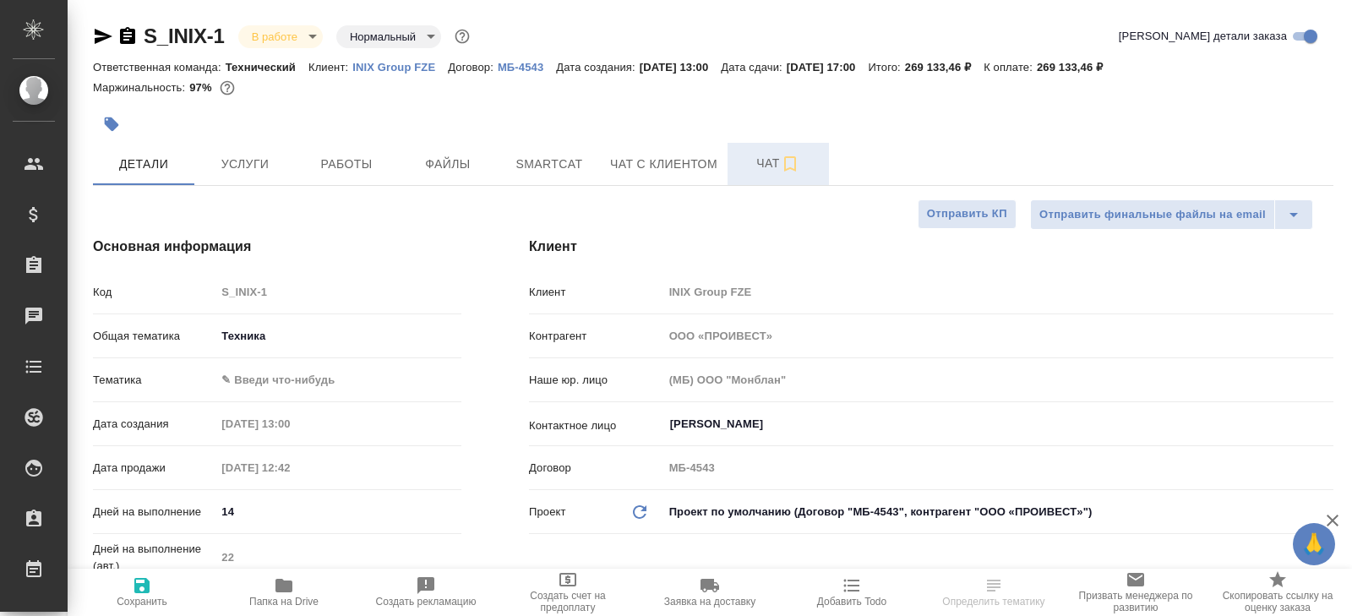
type textarea "x"
click at [745, 164] on span "Чат" at bounding box center [777, 163] width 81 height 21
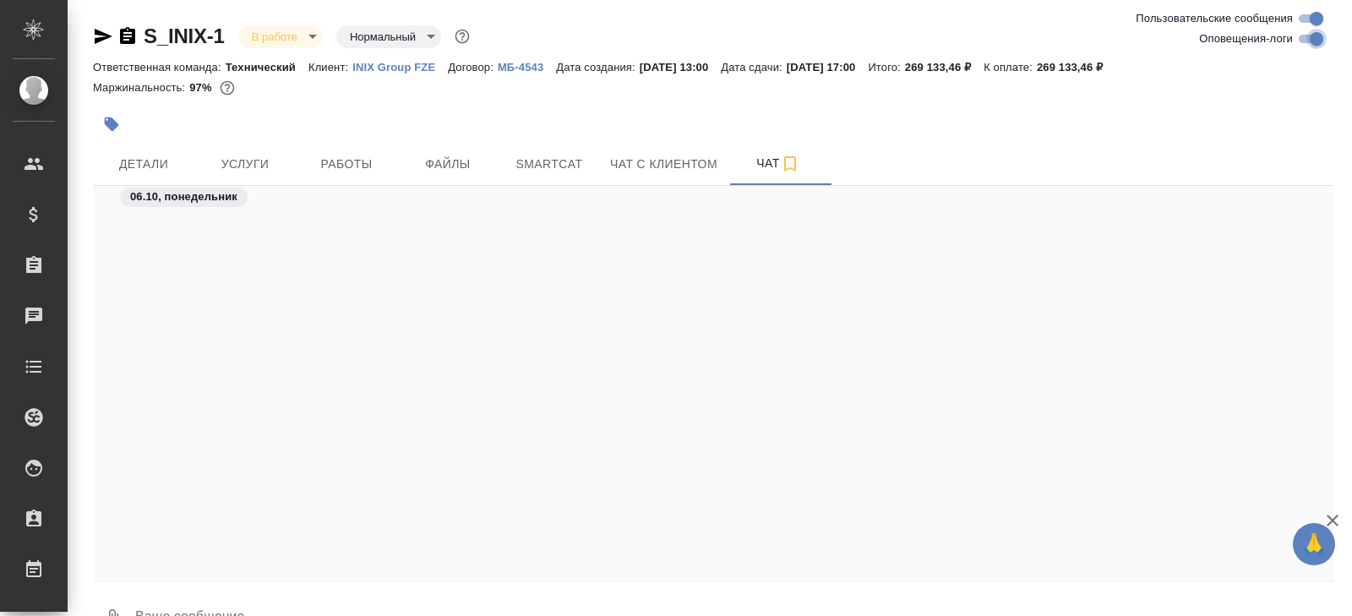
click at [1301, 35] on input "Оповещения-логи" at bounding box center [1316, 39] width 61 height 20
checkbox input "false"
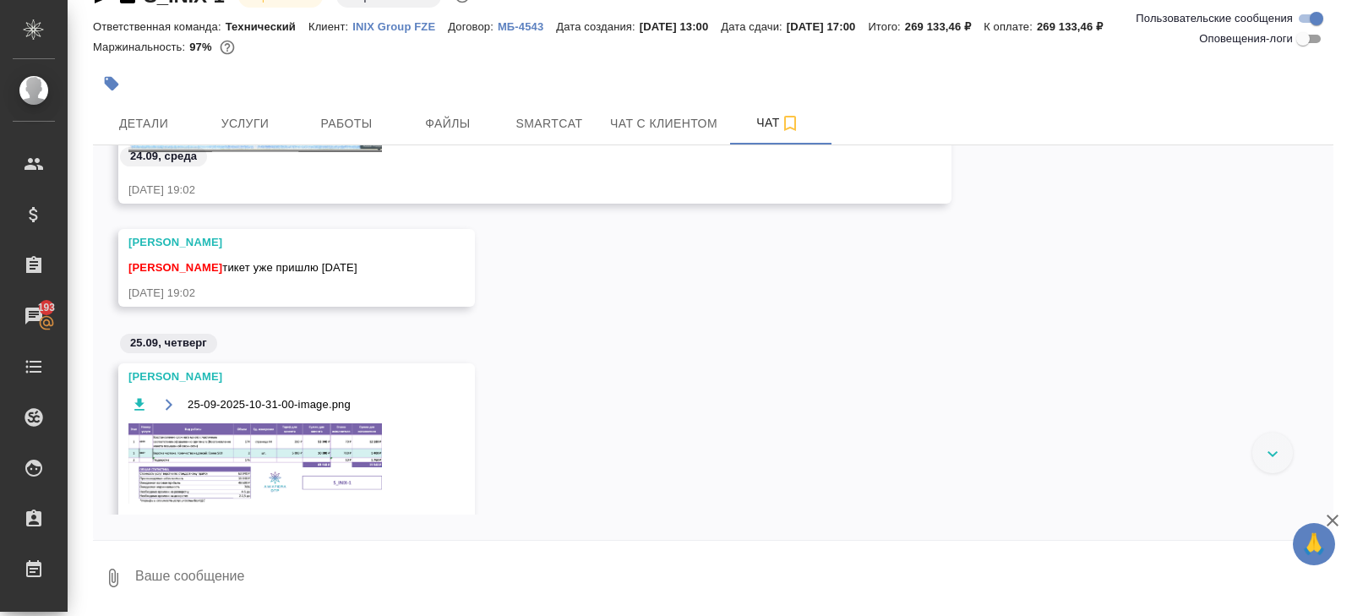
scroll to position [2467, 0]
click at [317, 492] on img at bounding box center [254, 462] width 253 height 79
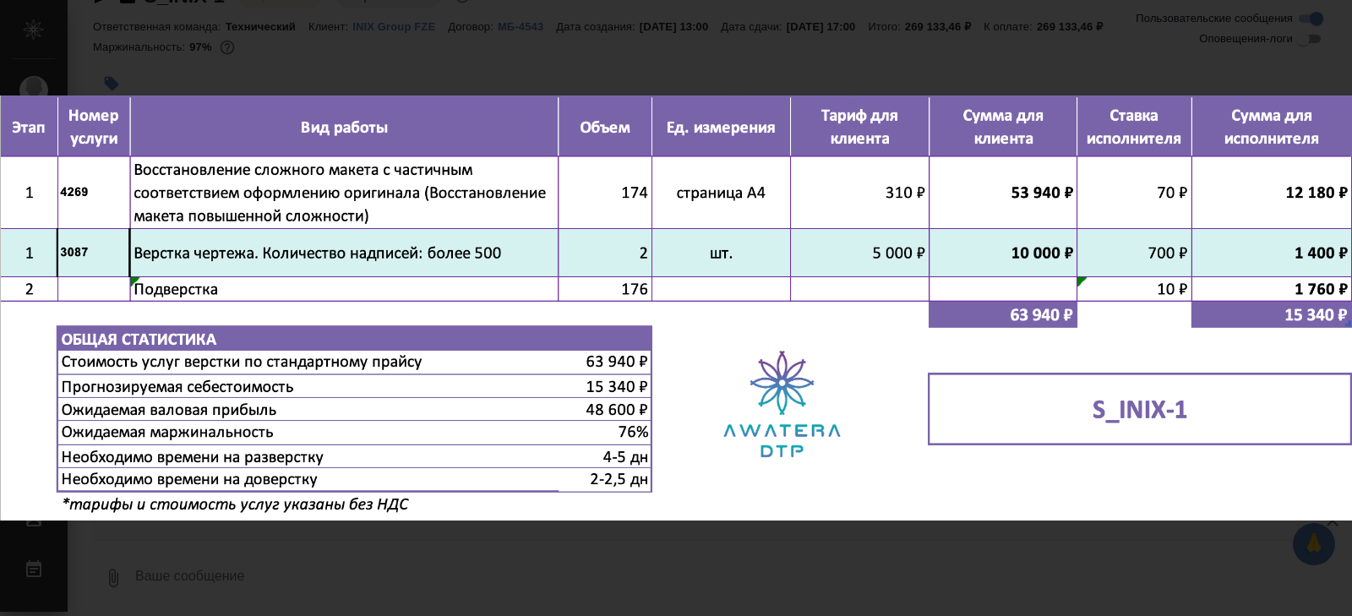
click at [370, 79] on div "25-09-2025-10-31-00-image.png 1 of 1" at bounding box center [676, 308] width 1352 height 616
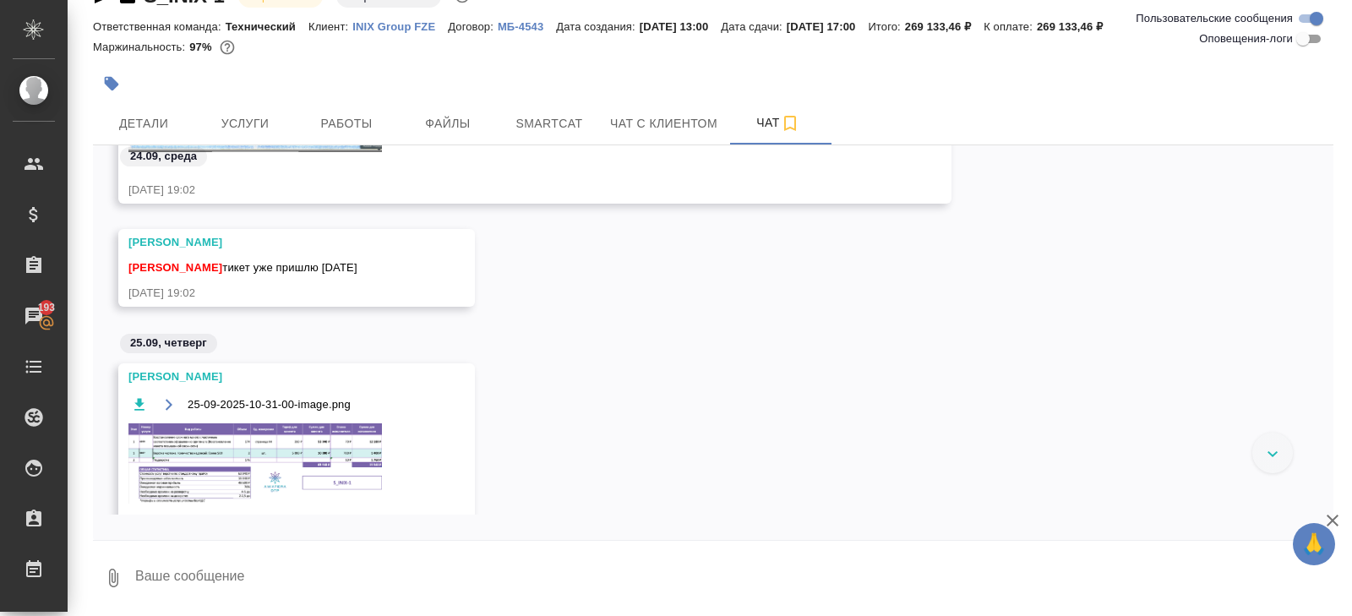
scroll to position [2887, 0]
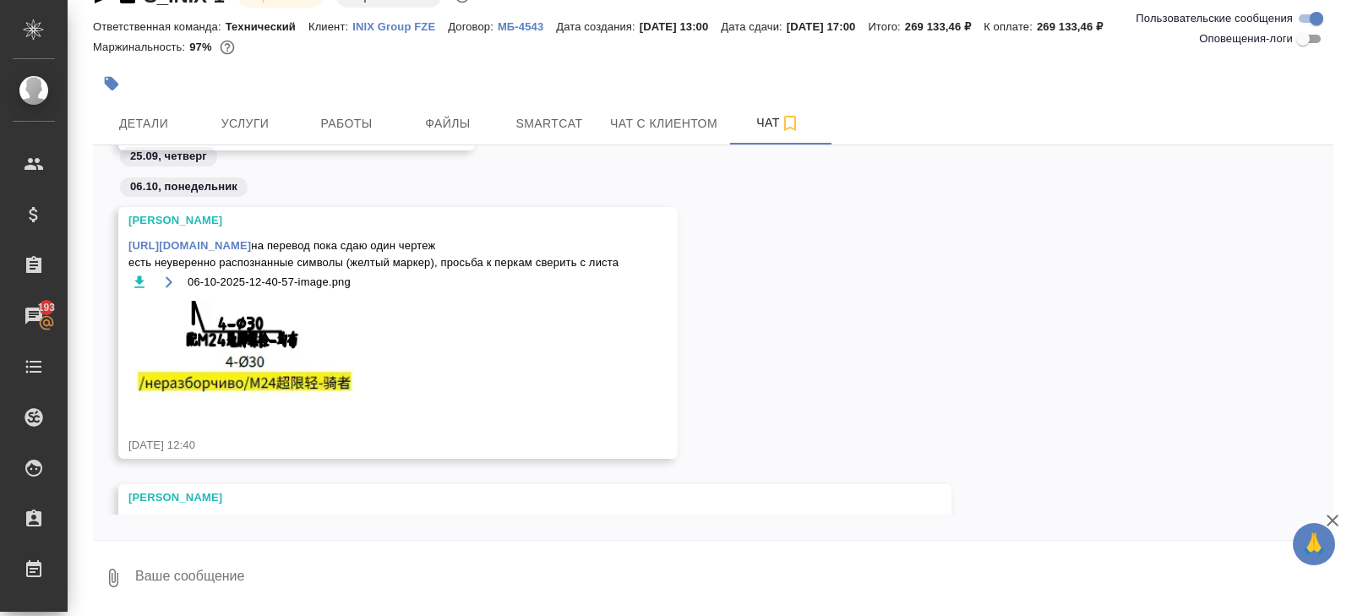
click at [306, 579] on textarea at bounding box center [733, 577] width 1200 height 57
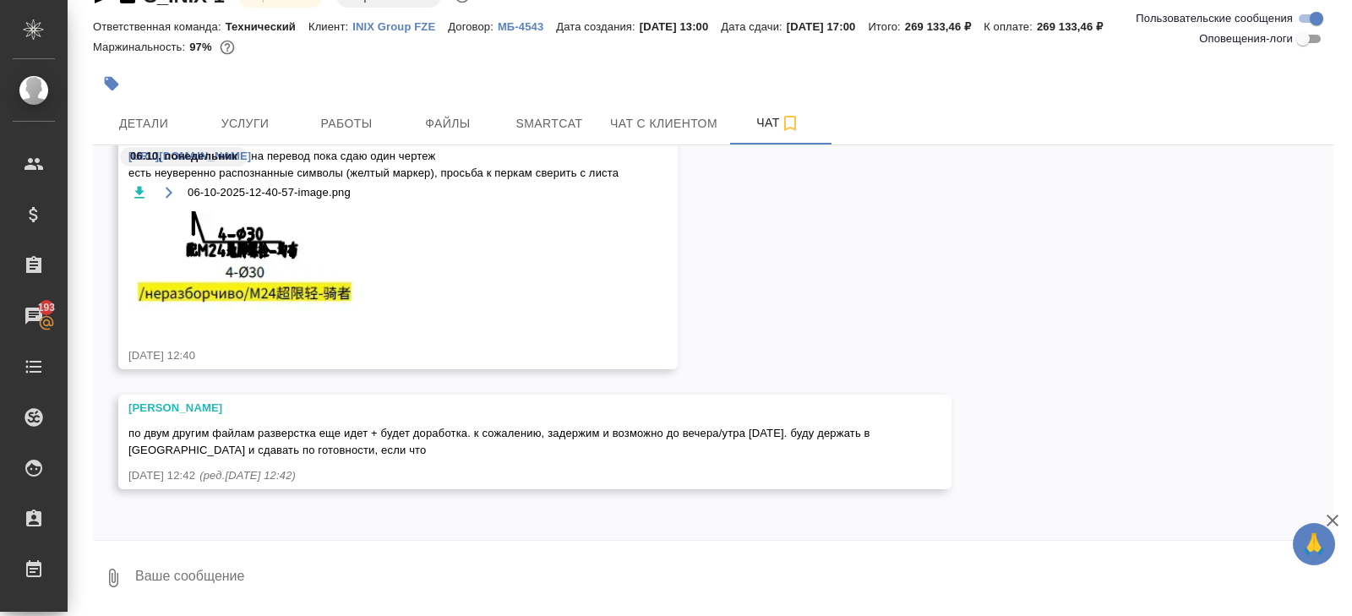
click at [275, 576] on textarea at bounding box center [733, 577] width 1200 height 57
type textarea "блин плохо("
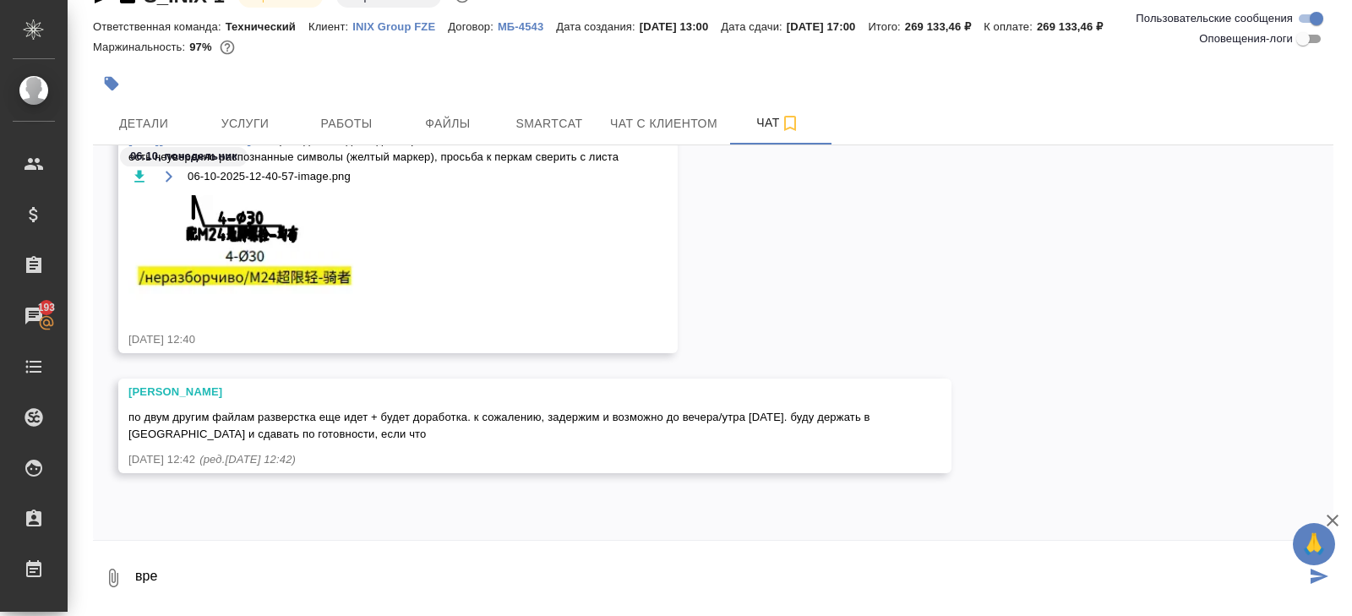
scroll to position [3076, 0]
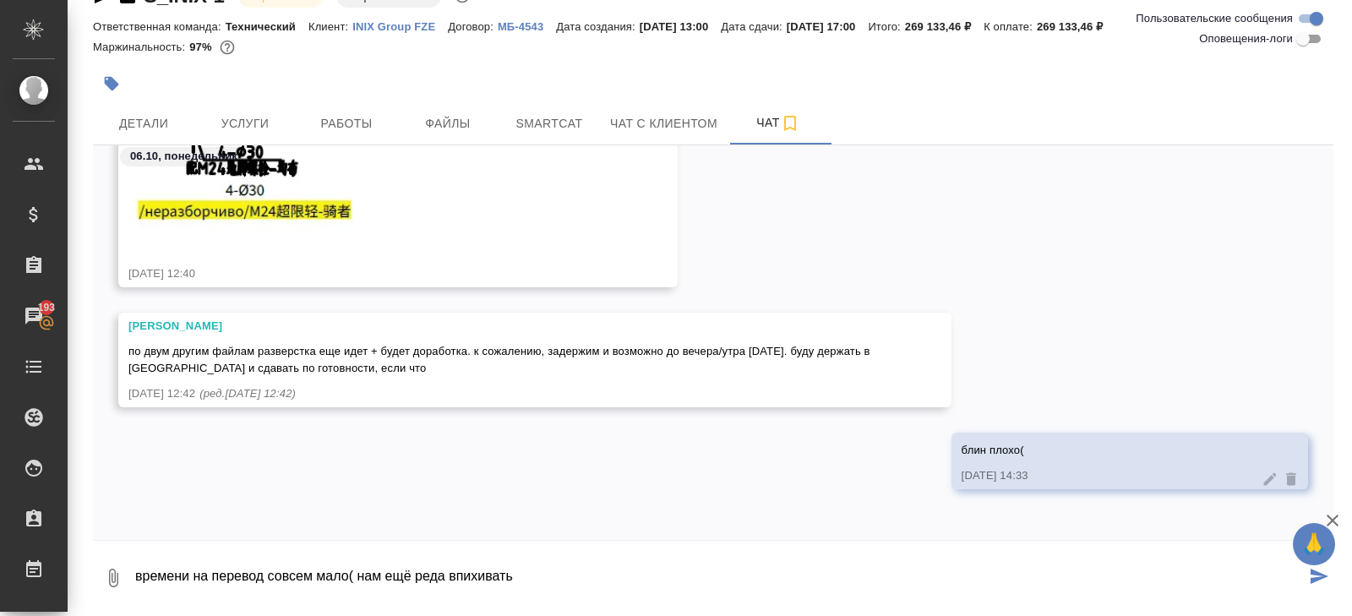
type textarea "времени на перевод совсем мало( нам ещё реда впихивать"
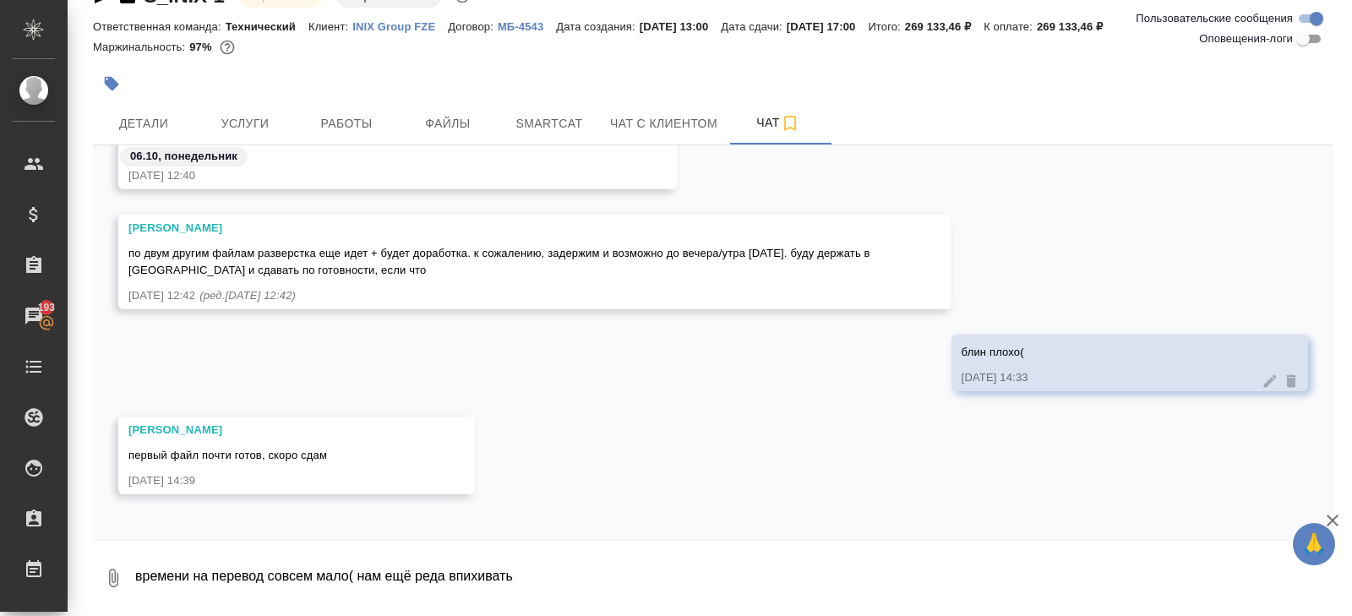
scroll to position [3178, 0]
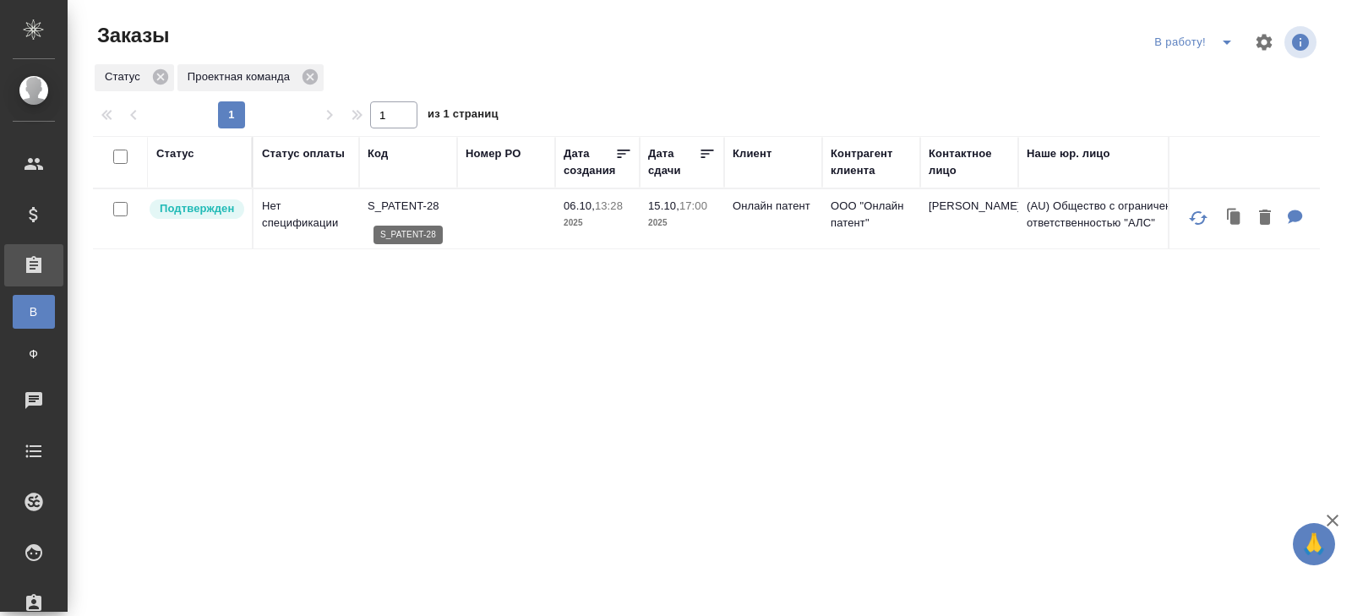
click at [385, 208] on p "S_PATENT-28" at bounding box center [407, 206] width 81 height 17
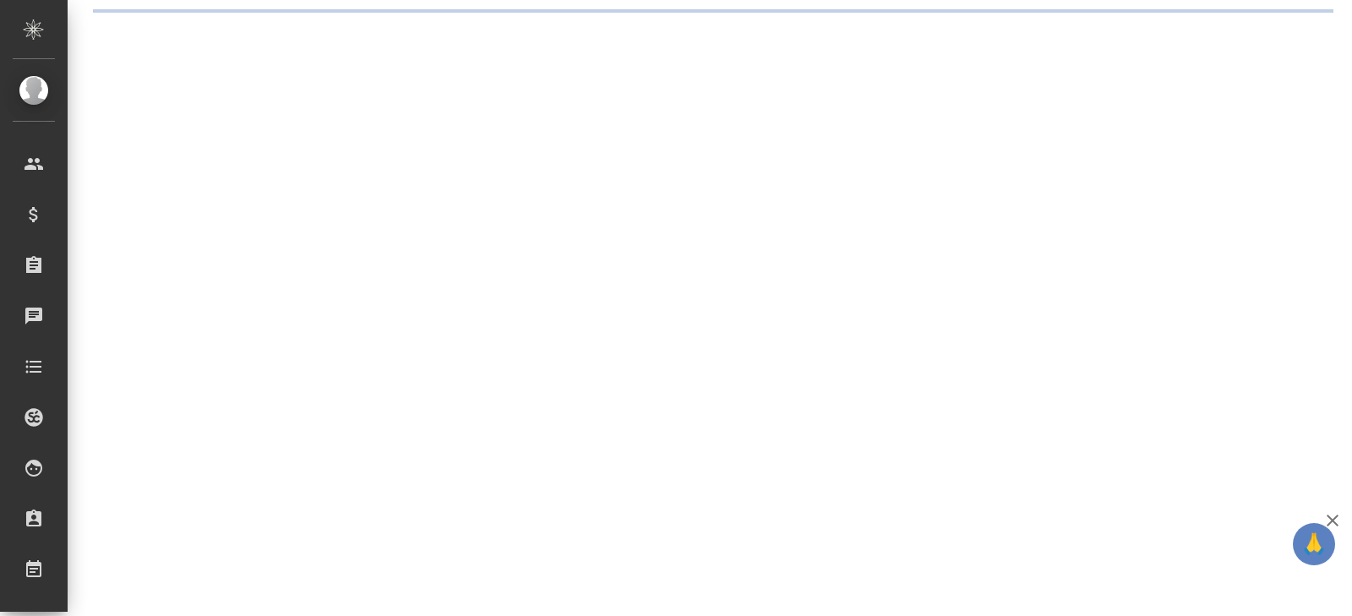
select select "RU"
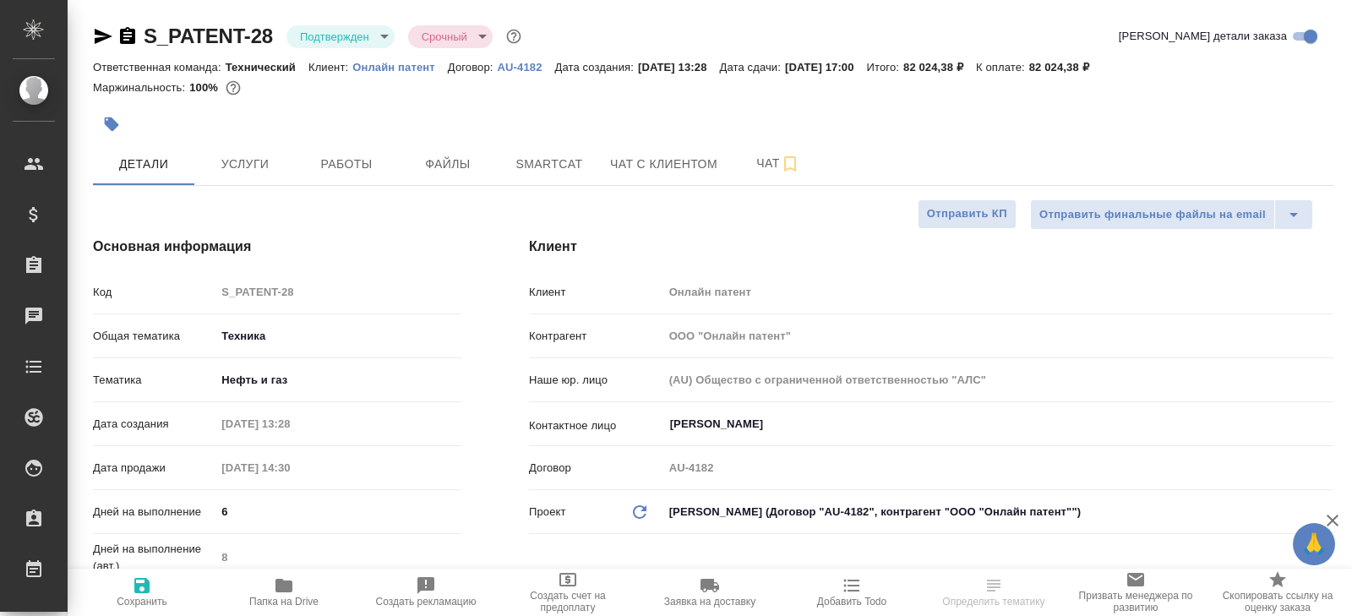
type textarea "x"
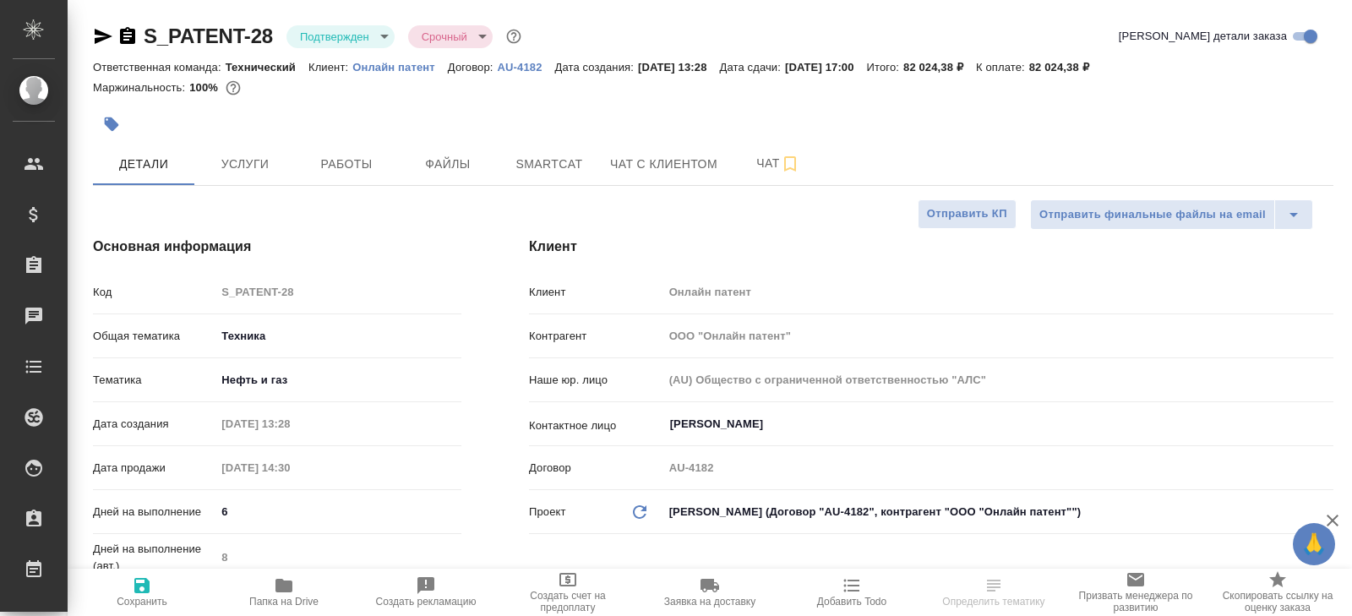
type textarea "x"
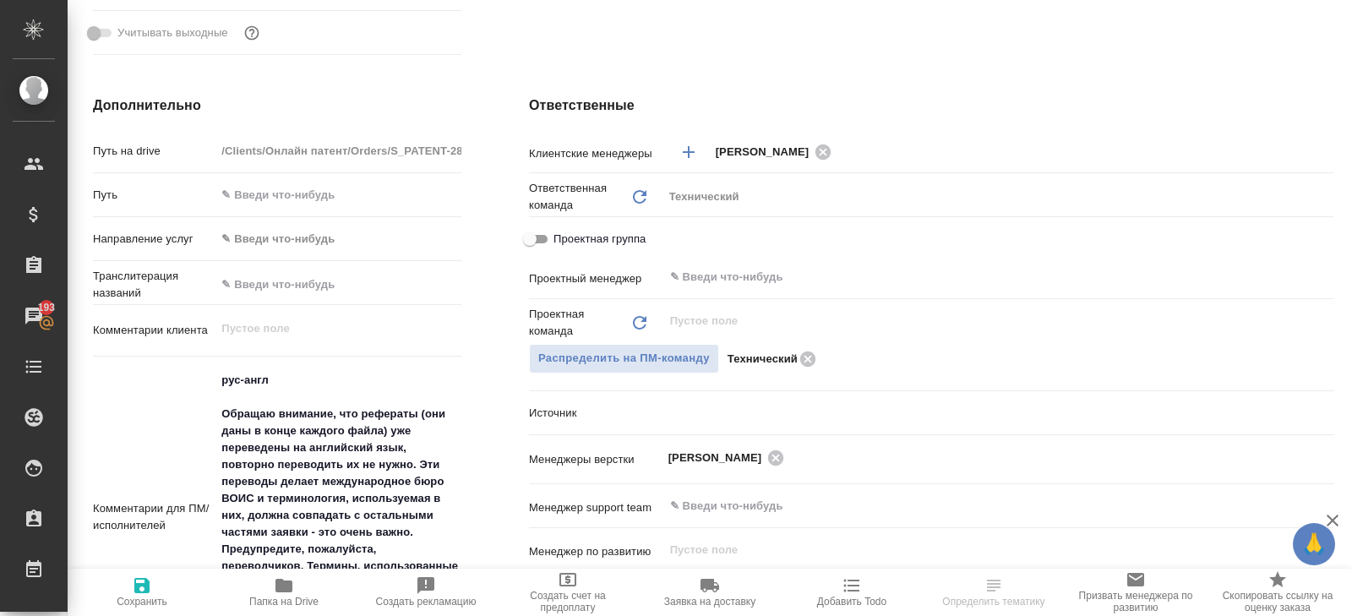
scroll to position [628, 0]
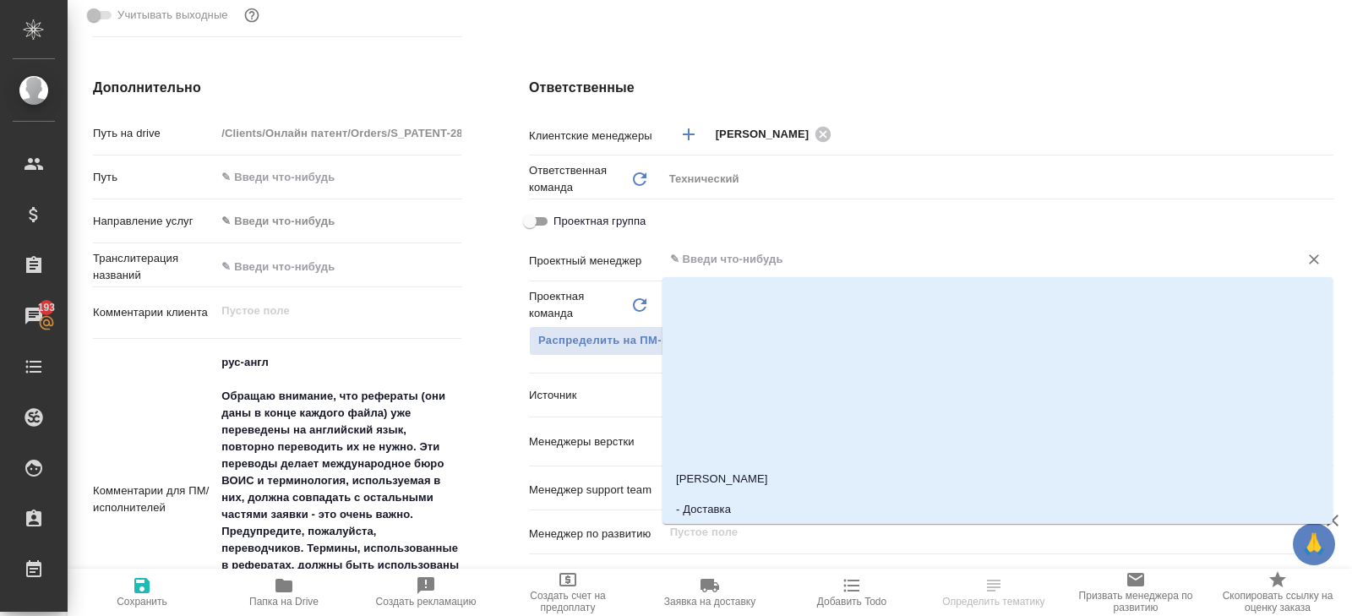
click at [736, 266] on input "text" at bounding box center [969, 259] width 603 height 20
type input "бел"
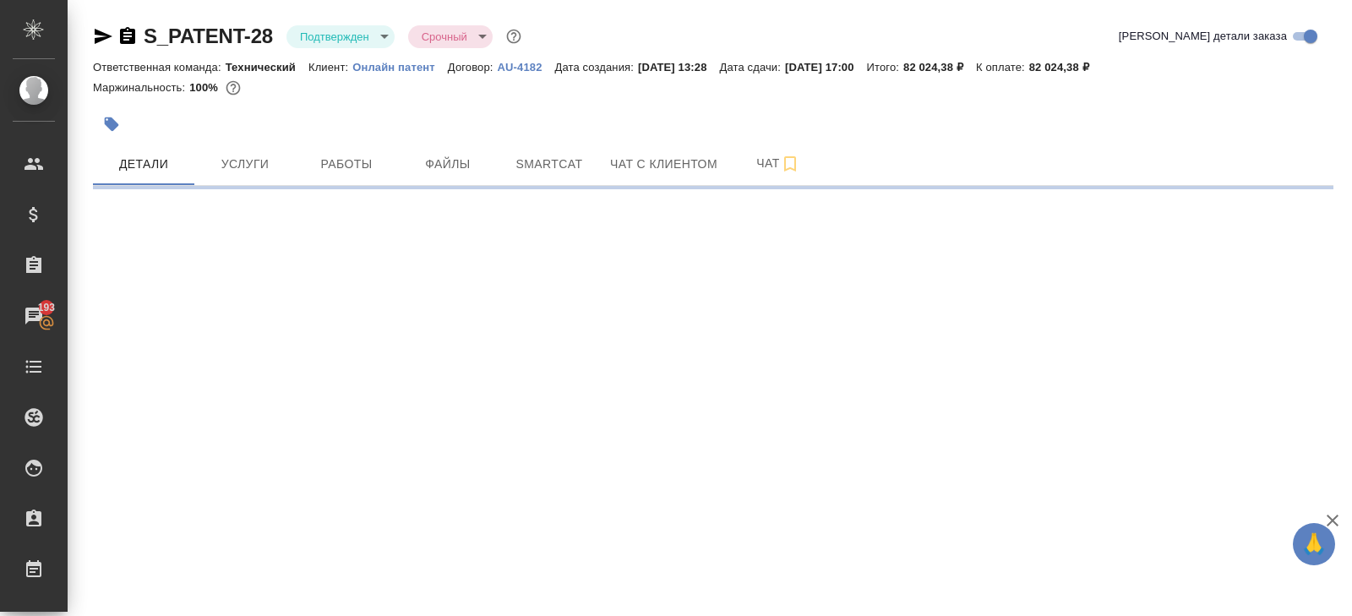
click at [687, 291] on div ".cls-1 fill:#fff; AWATERA Belyakova Yulia Клиенты Спецификации Заказы 193 Чаты …" at bounding box center [676, 308] width 1352 height 616
select select "RU"
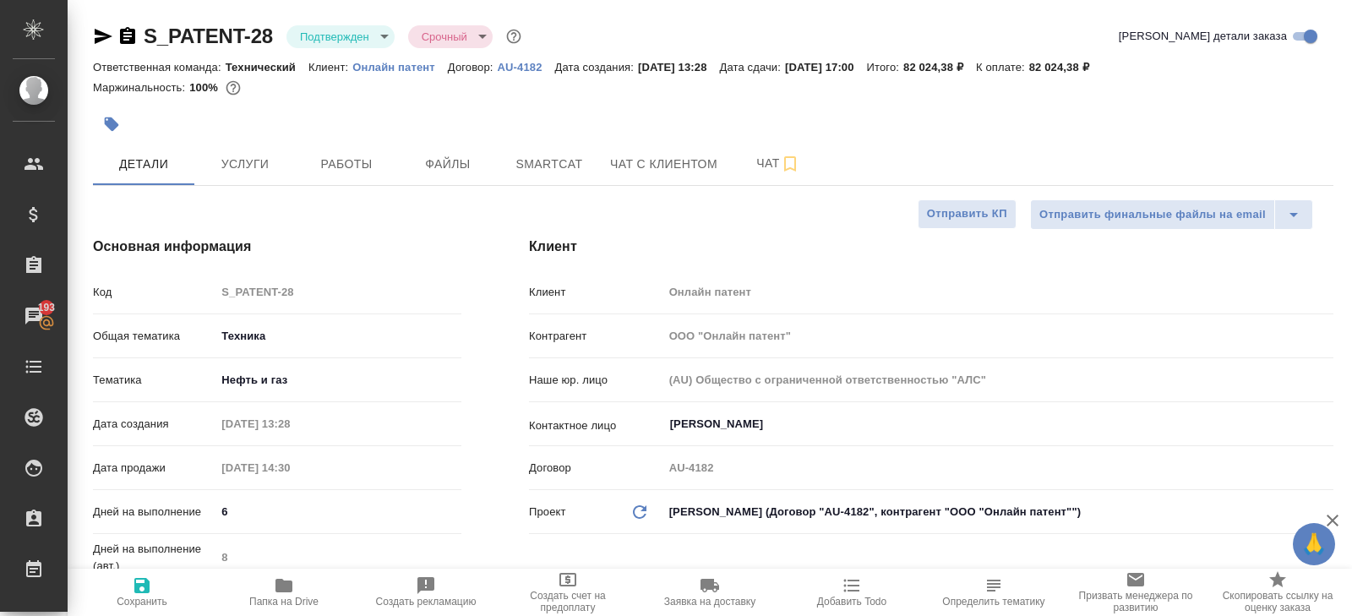
type textarea "x"
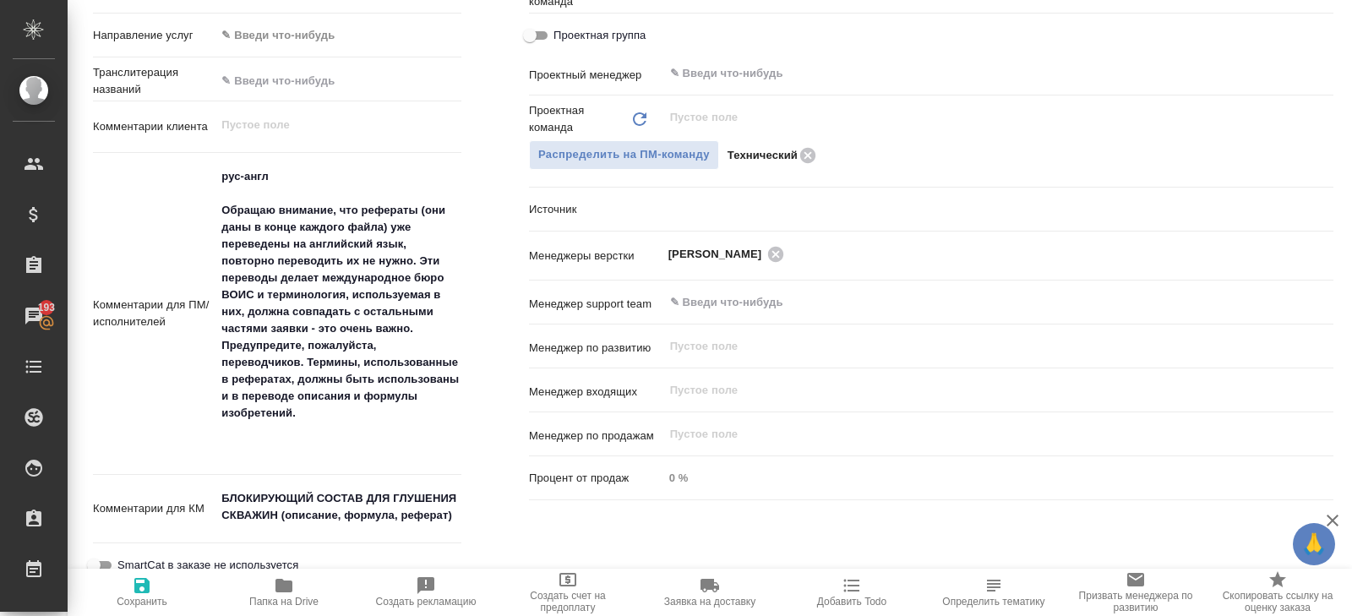
scroll to position [843, 0]
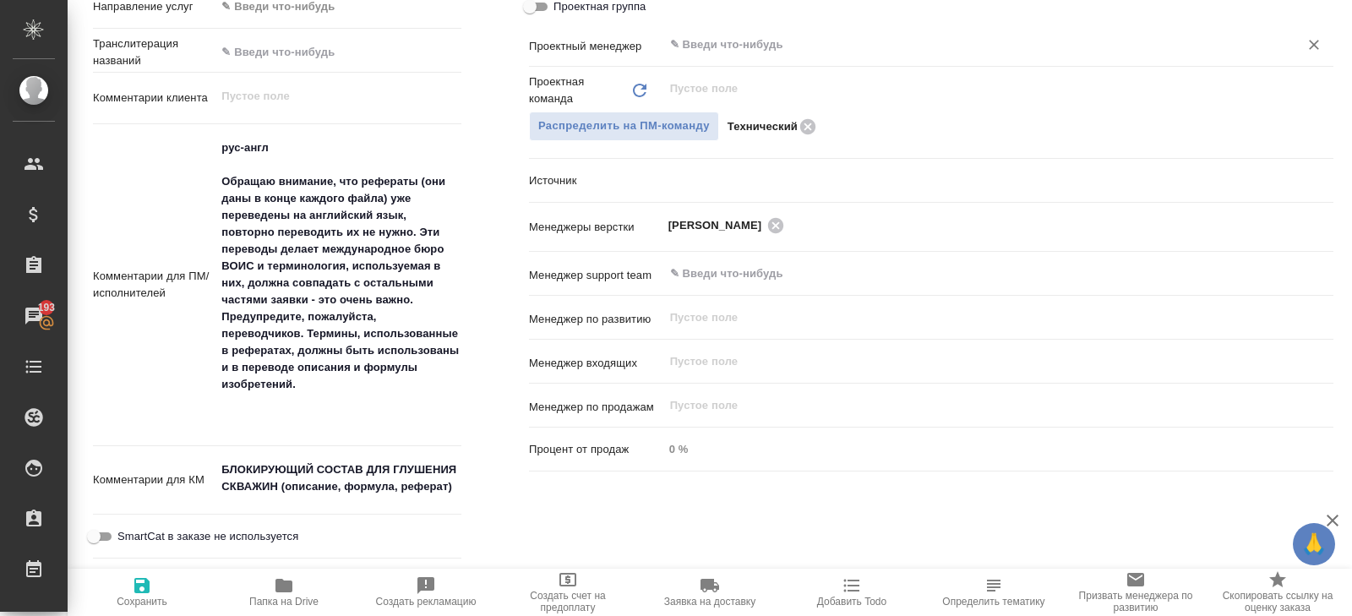
click at [703, 37] on input "text" at bounding box center [969, 45] width 603 height 20
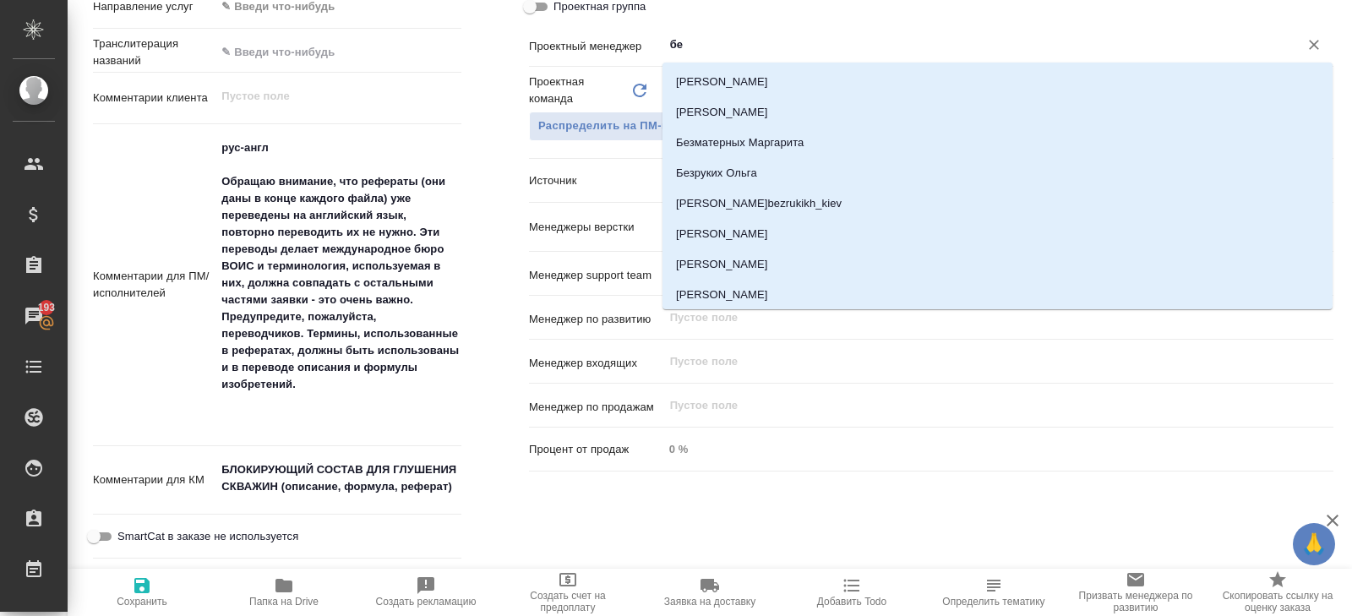
type input "бел"
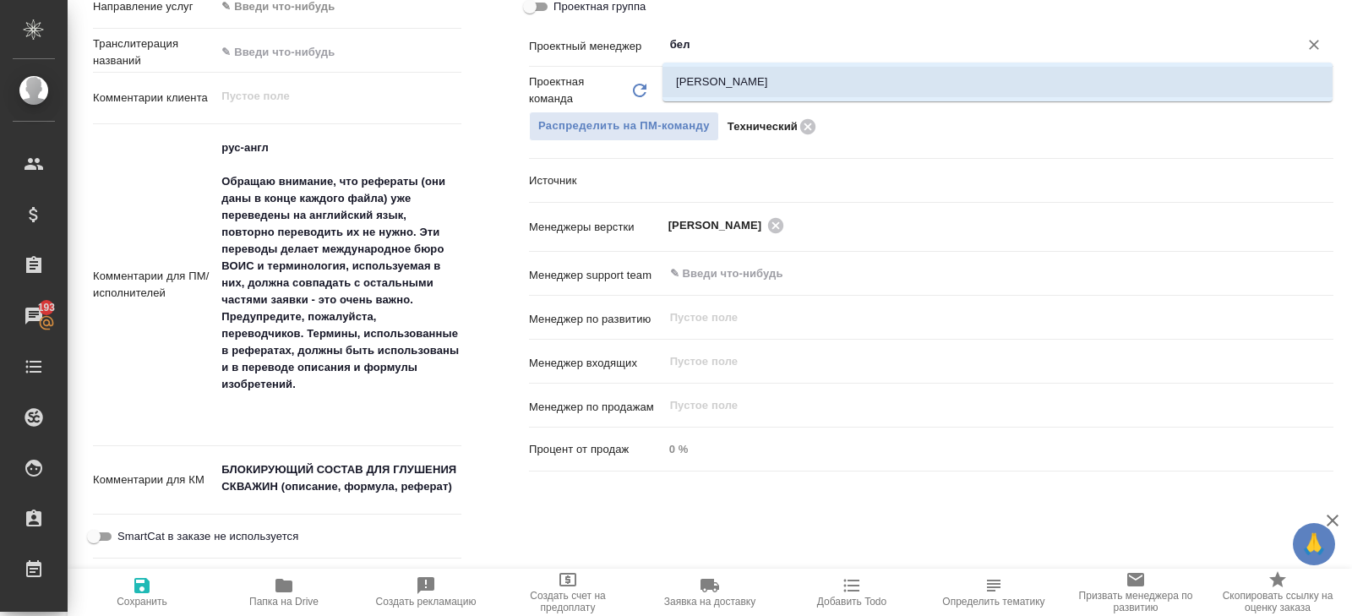
click at [701, 73] on li "Белякова Юлия" at bounding box center [997, 82] width 670 height 30
type textarea "x"
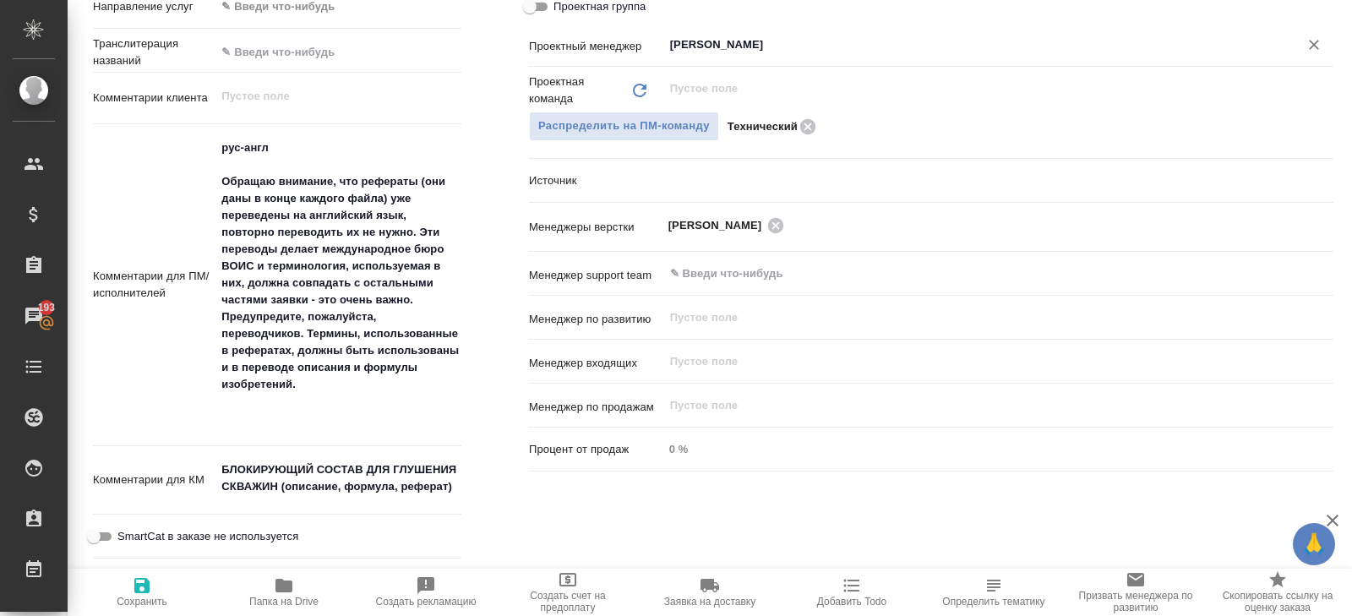
type input "Белякова Юлия"
click at [145, 584] on icon "button" at bounding box center [141, 585] width 15 height 15
type textarea "x"
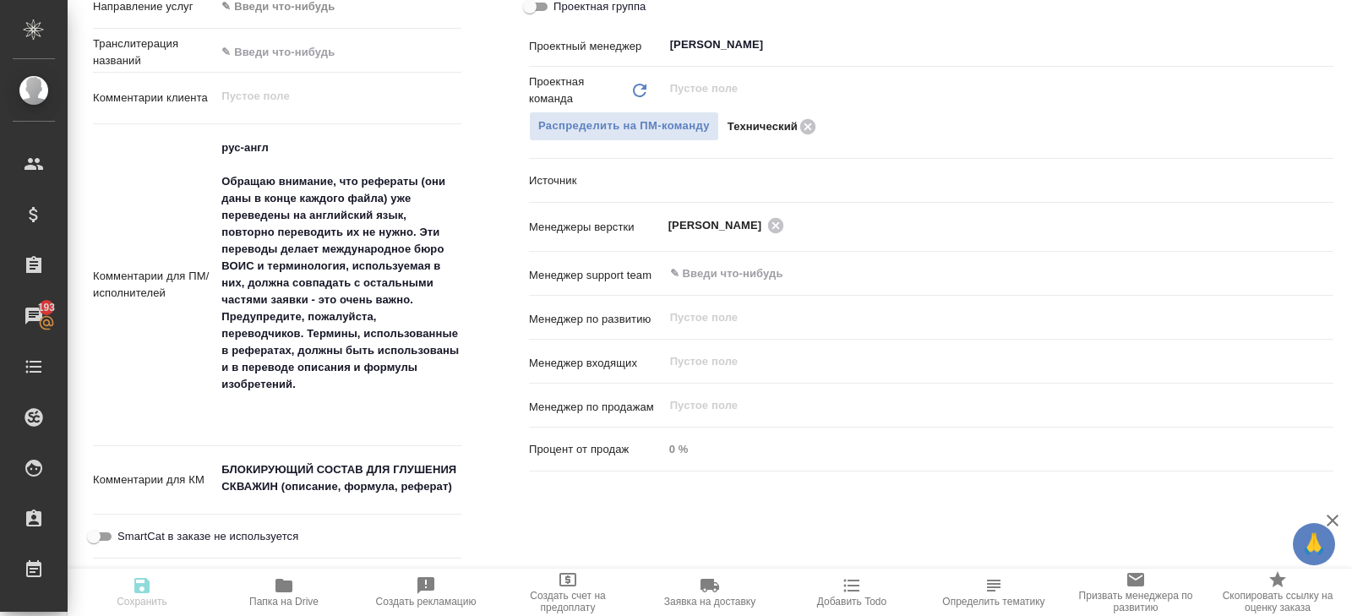
type textarea "x"
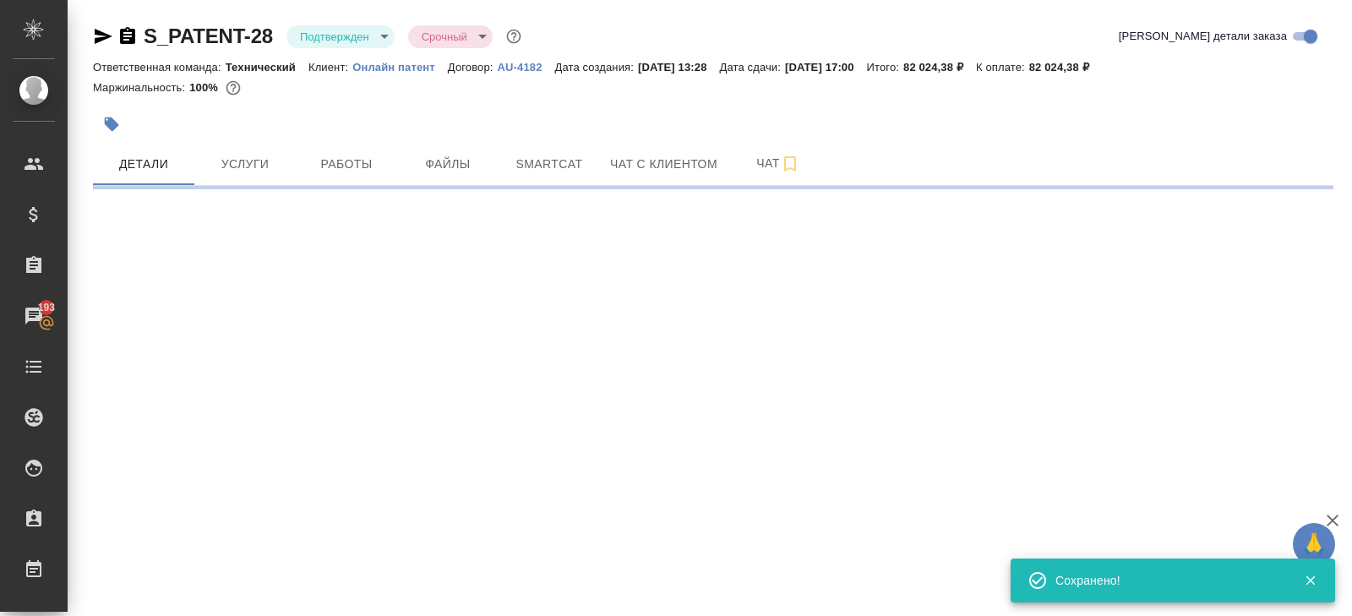
scroll to position [0, 0]
select select "RU"
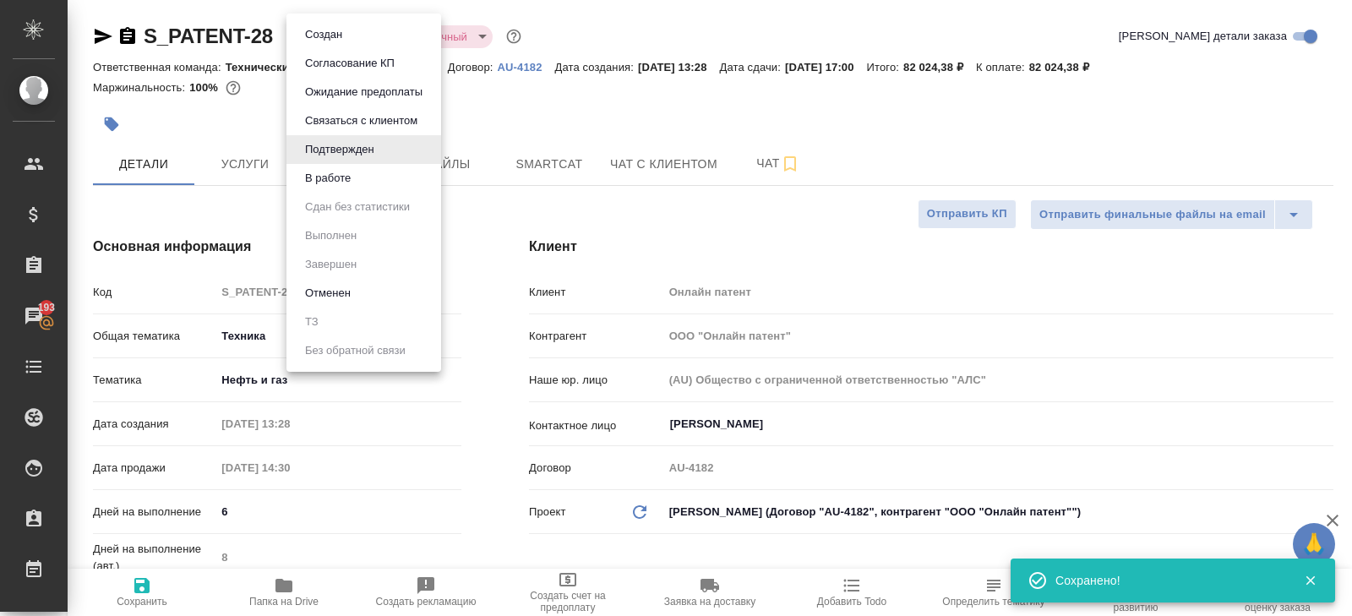
click at [337, 36] on body "🙏 .cls-1 fill:#fff; AWATERA Belyakova Yulia Клиенты Спецификации Заказы 193 Чат…" at bounding box center [676, 308] width 1352 height 616
click at [335, 180] on button "В работе" at bounding box center [328, 178] width 56 height 19
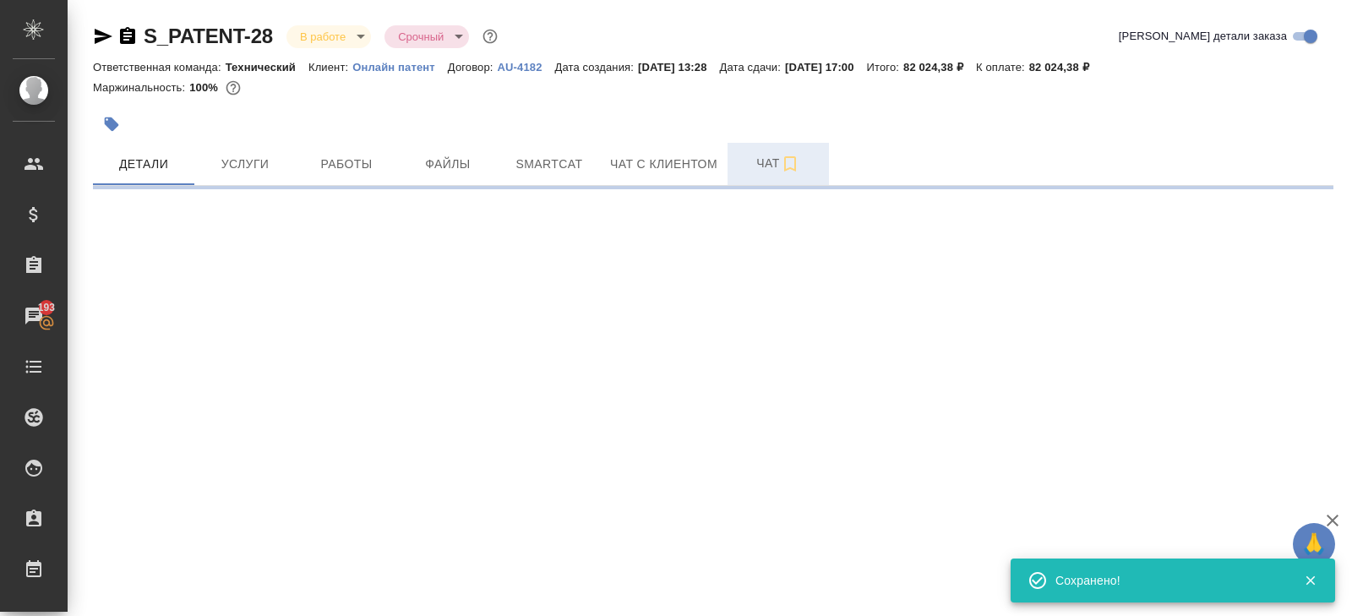
select select "RU"
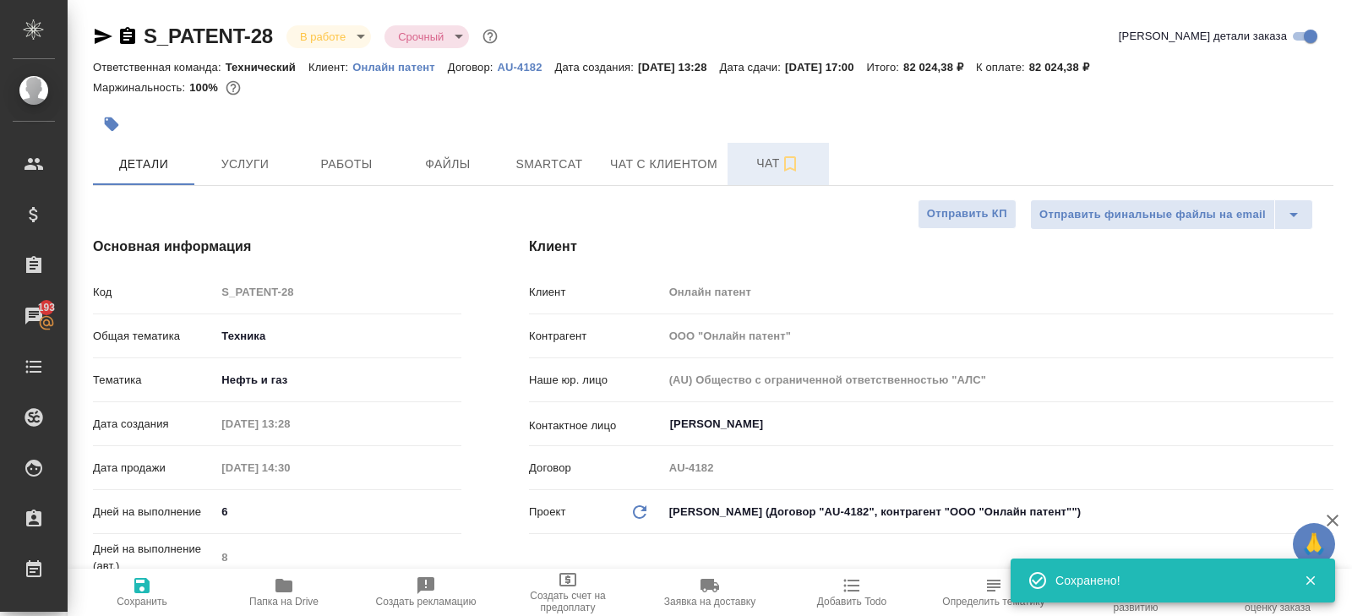
click at [773, 174] on button "Чат" at bounding box center [777, 164] width 101 height 42
type textarea "x"
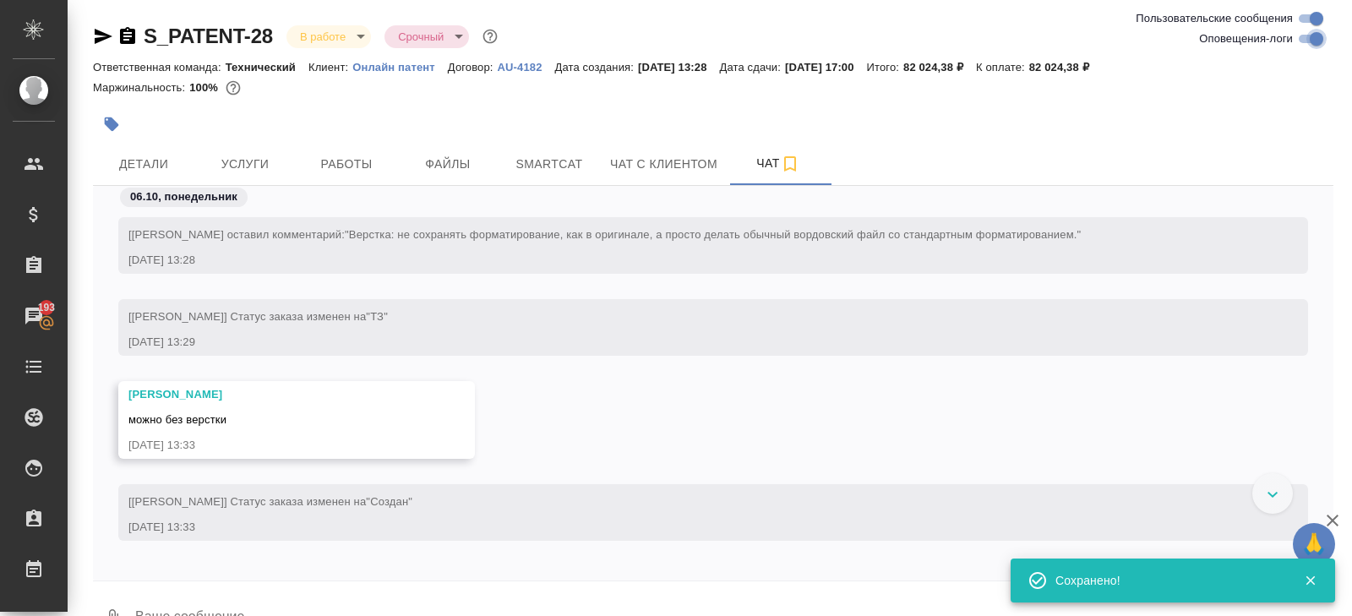
click at [1309, 40] on input "Оповещения-логи" at bounding box center [1316, 39] width 61 height 20
checkbox input "false"
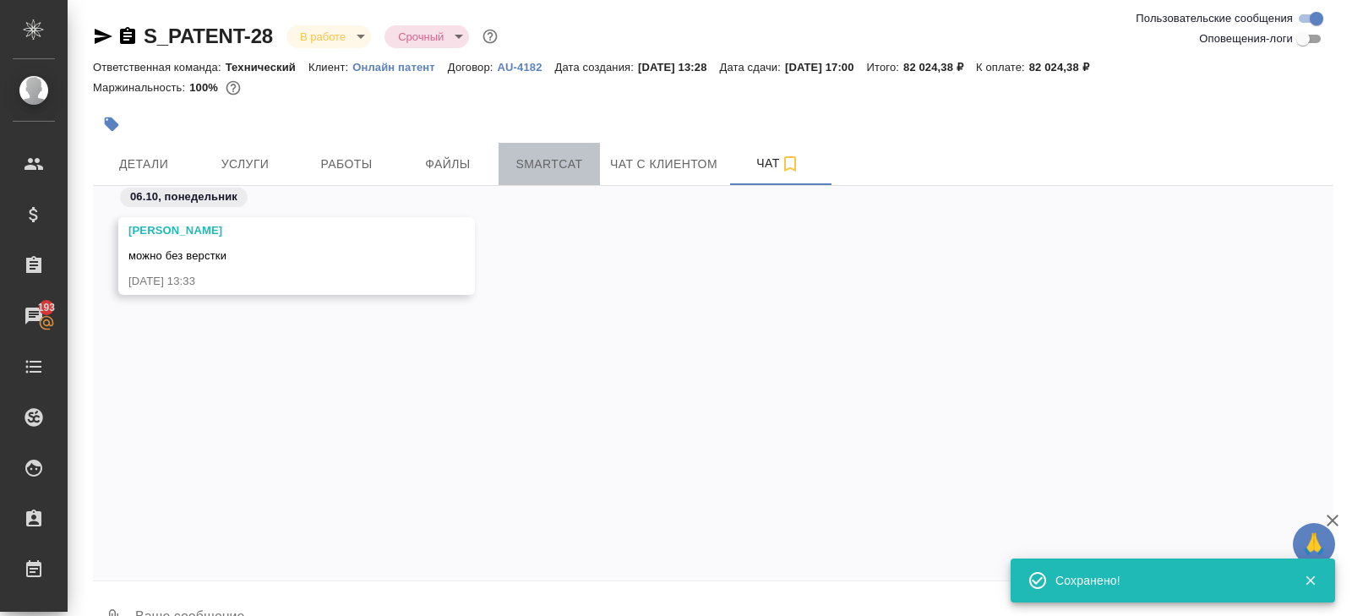
click at [575, 172] on span "Smartcat" at bounding box center [549, 164] width 81 height 21
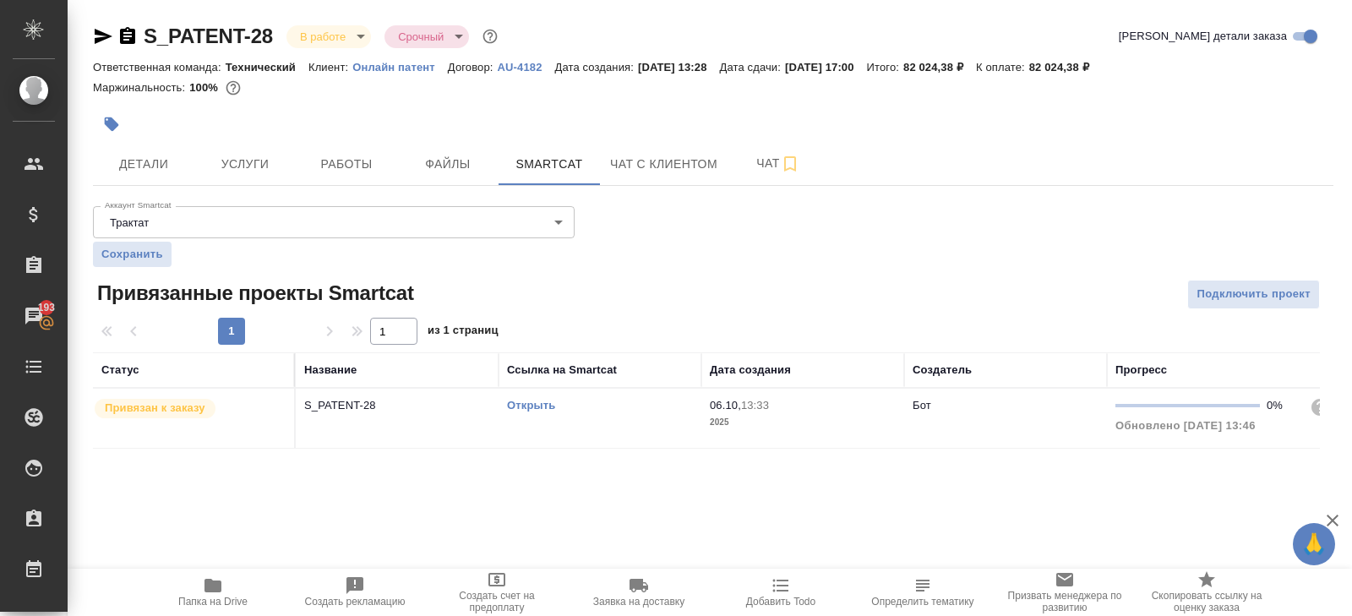
click at [544, 405] on link "Открыть" at bounding box center [531, 405] width 48 height 13
click at [378, 155] on span "Работы" at bounding box center [346, 164] width 81 height 21
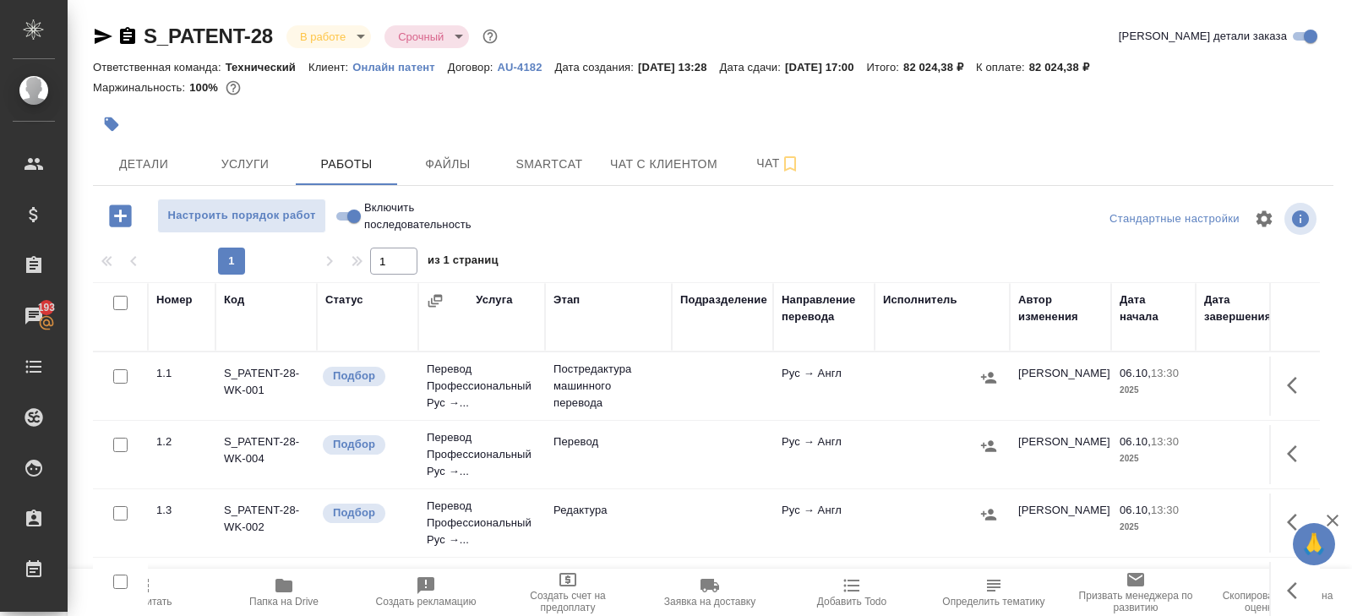
click at [120, 307] on input "checkbox" at bounding box center [120, 303] width 14 height 14
checkbox input "true"
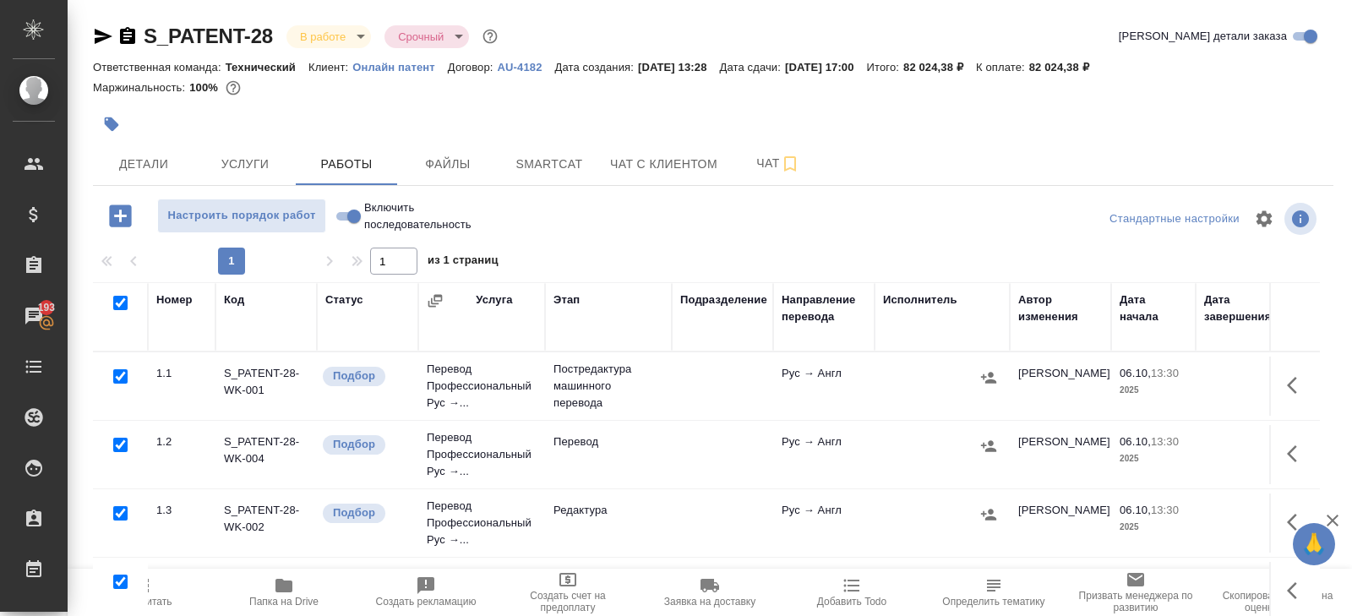
checkbox input "true"
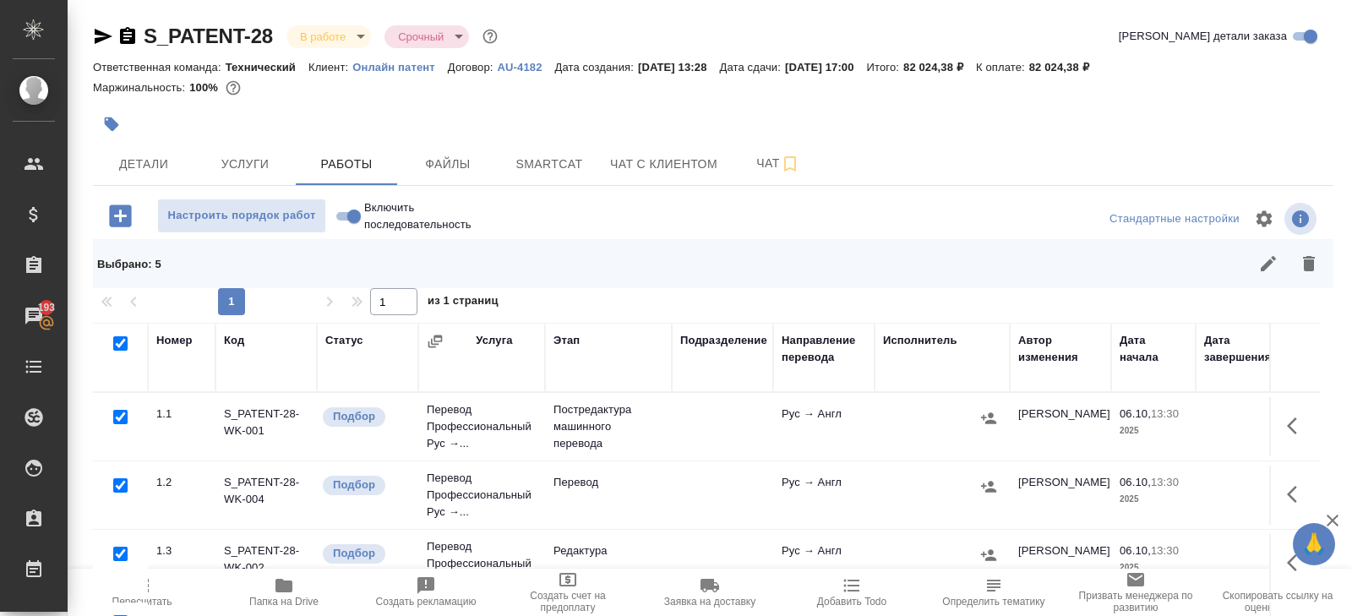
click at [120, 417] on input "checkbox" at bounding box center [120, 417] width 14 height 14
checkbox input "false"
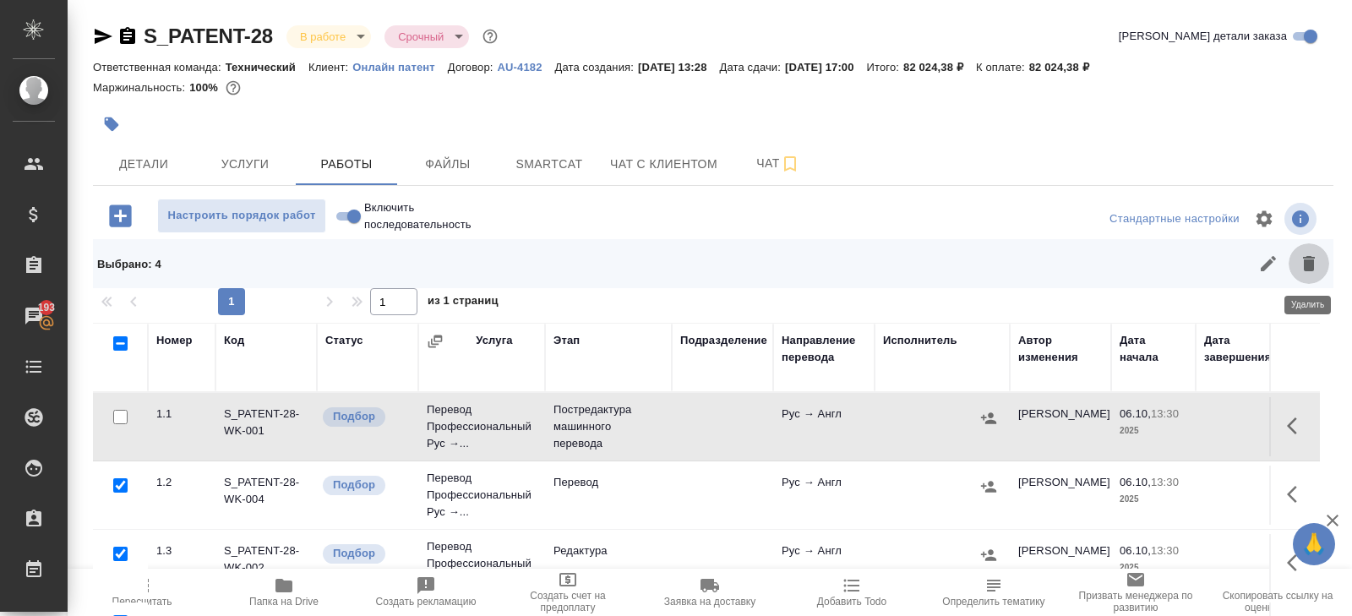
click at [1313, 270] on icon "button" at bounding box center [1309, 263] width 12 height 15
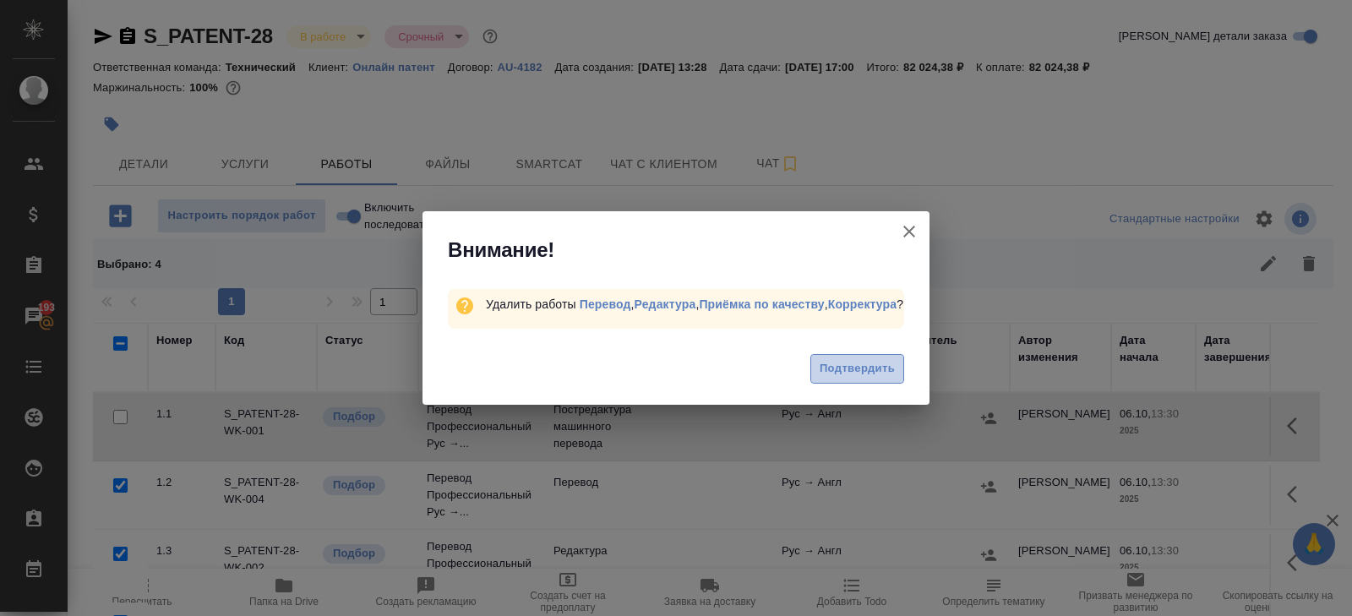
click at [854, 367] on span "Подтвердить" at bounding box center [856, 368] width 75 height 19
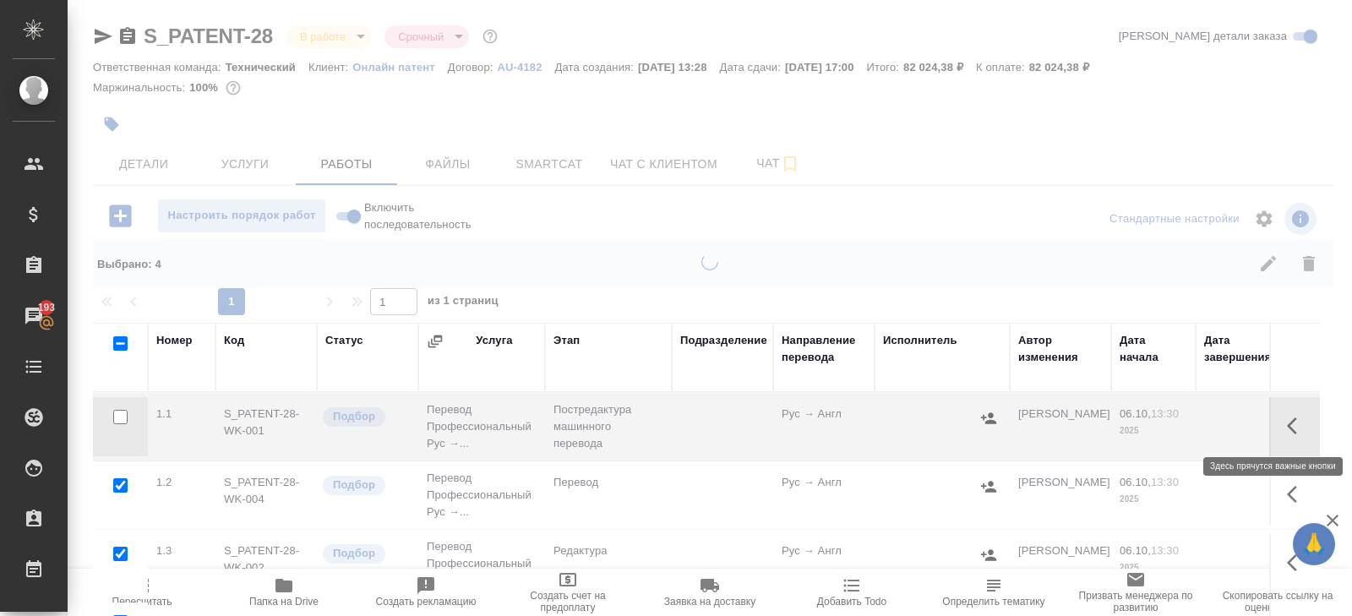
click at [1292, 420] on icon "button" at bounding box center [1292, 425] width 10 height 17
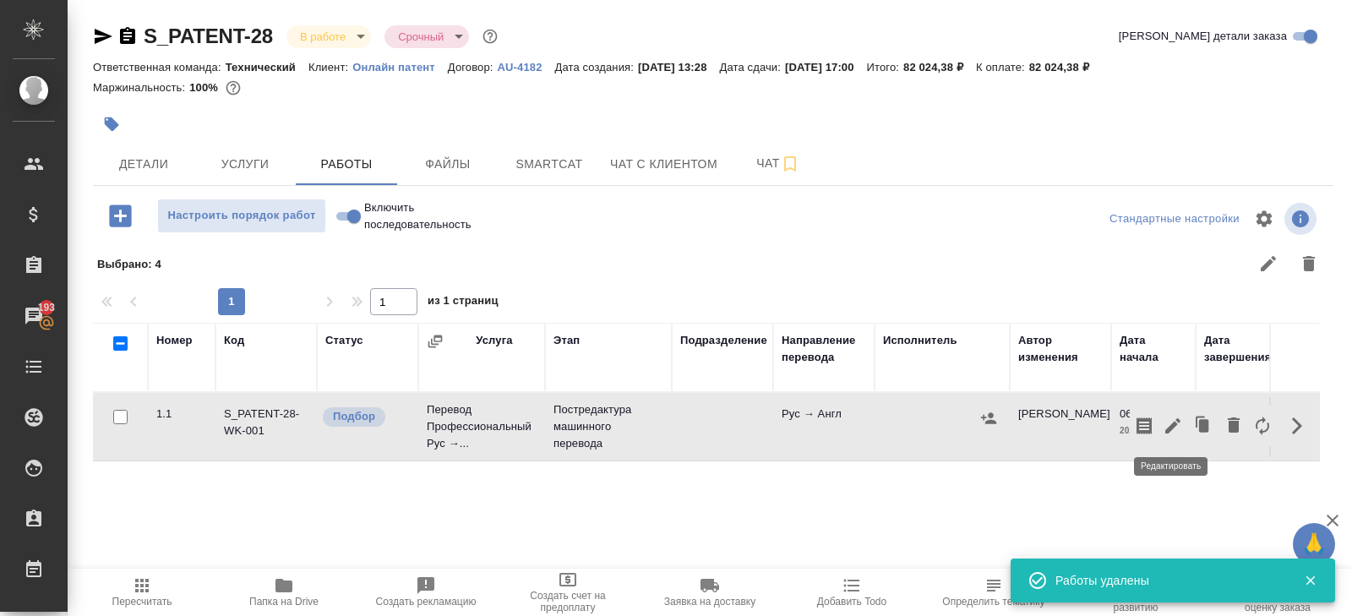
click at [1178, 423] on icon "button" at bounding box center [1172, 426] width 20 height 20
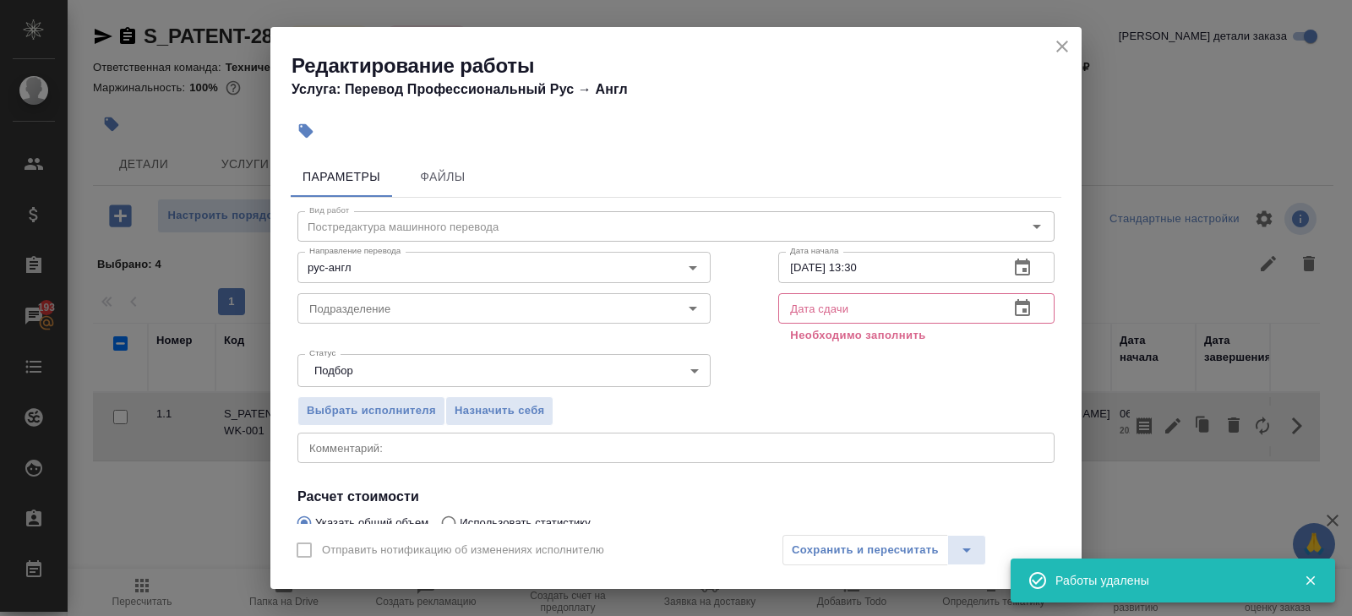
click at [1023, 308] on icon "button" at bounding box center [1022, 307] width 15 height 17
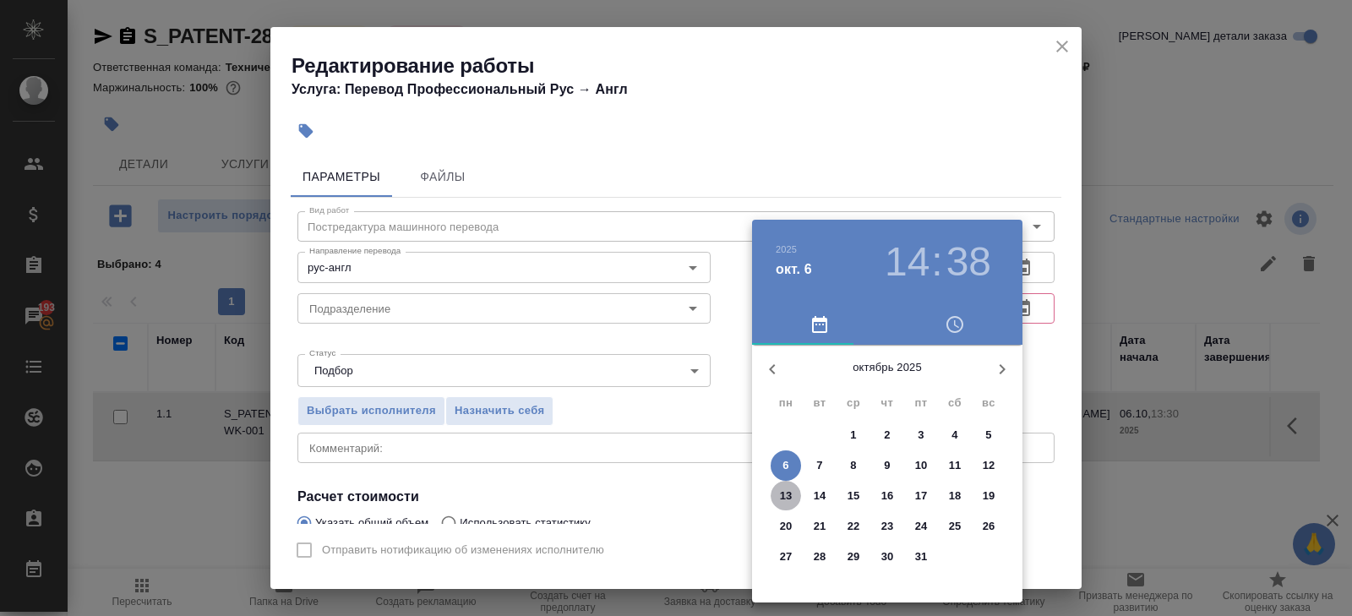
click at [785, 497] on p "13" at bounding box center [786, 495] width 13 height 17
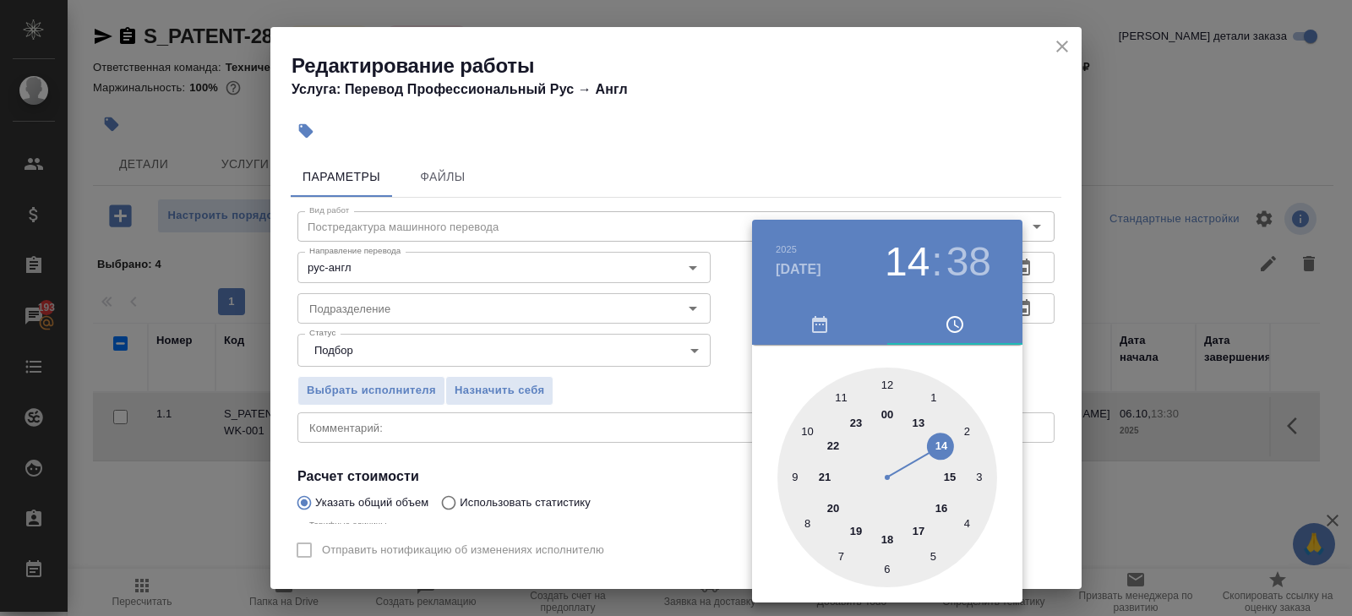
click at [808, 428] on div at bounding box center [887, 477] width 220 height 220
type input "13.10.2025 10:00"
click at [886, 384] on div at bounding box center [887, 477] width 220 height 220
click at [868, 143] on div at bounding box center [676, 308] width 1352 height 616
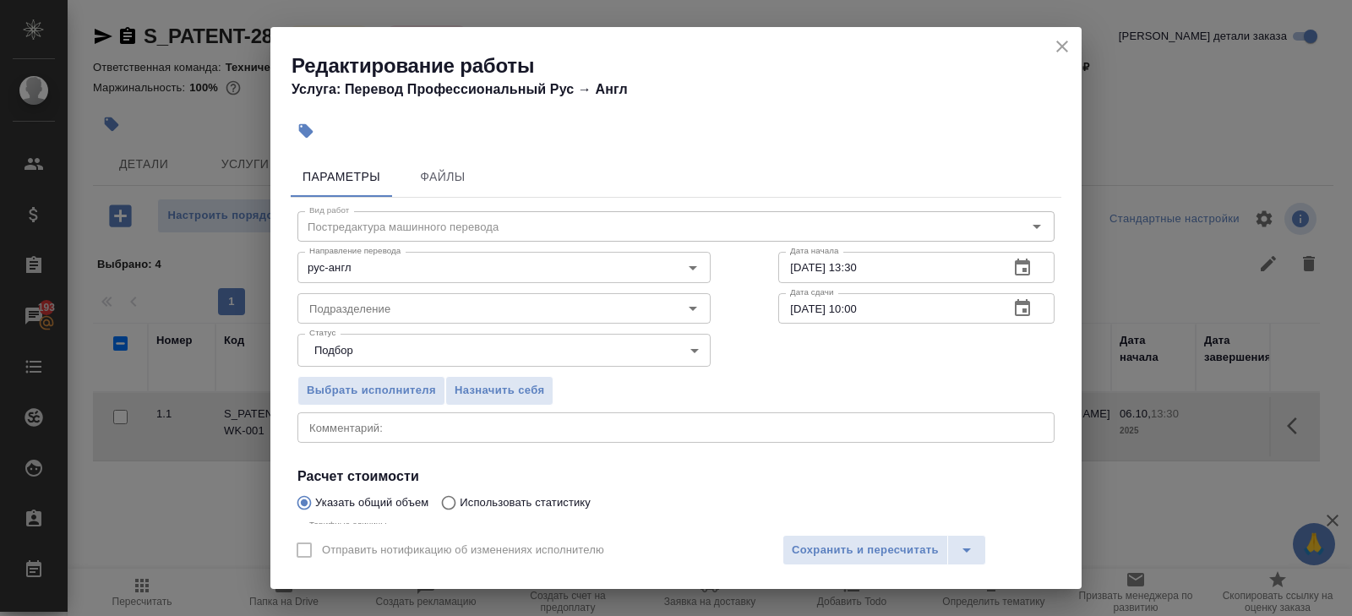
click at [1038, 262] on button "button" at bounding box center [1022, 268] width 41 height 41
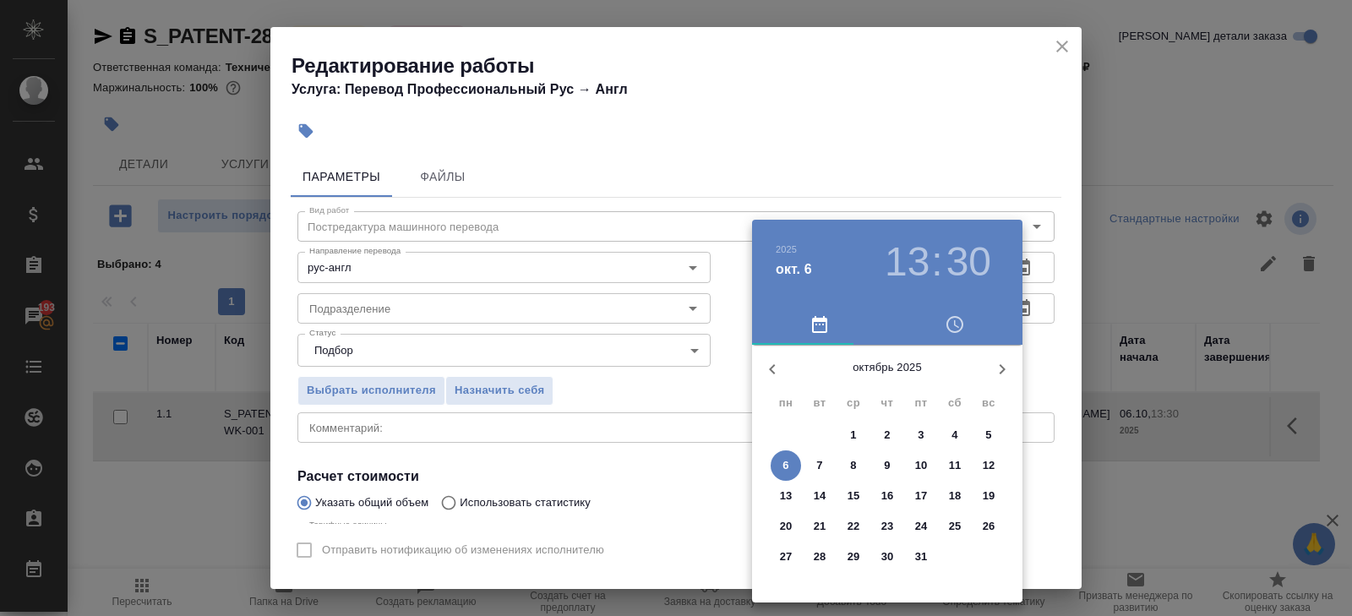
click at [592, 392] on div at bounding box center [676, 308] width 1352 height 616
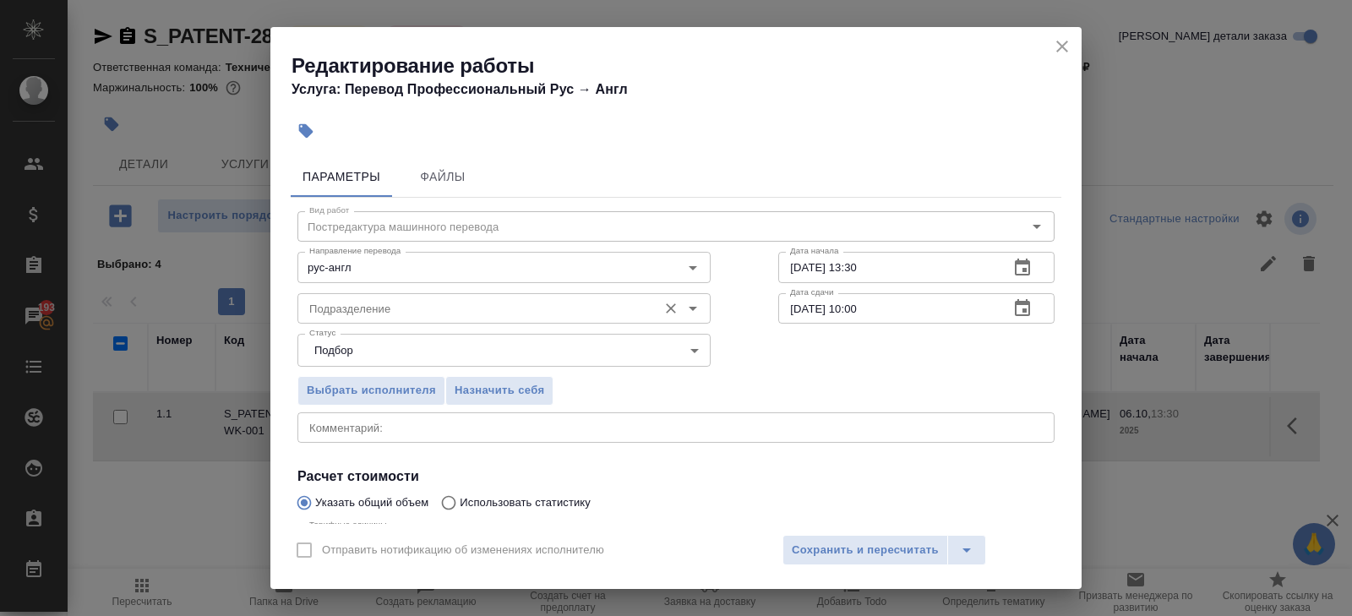
click at [420, 310] on input "Подразделение" at bounding box center [475, 308] width 346 height 20
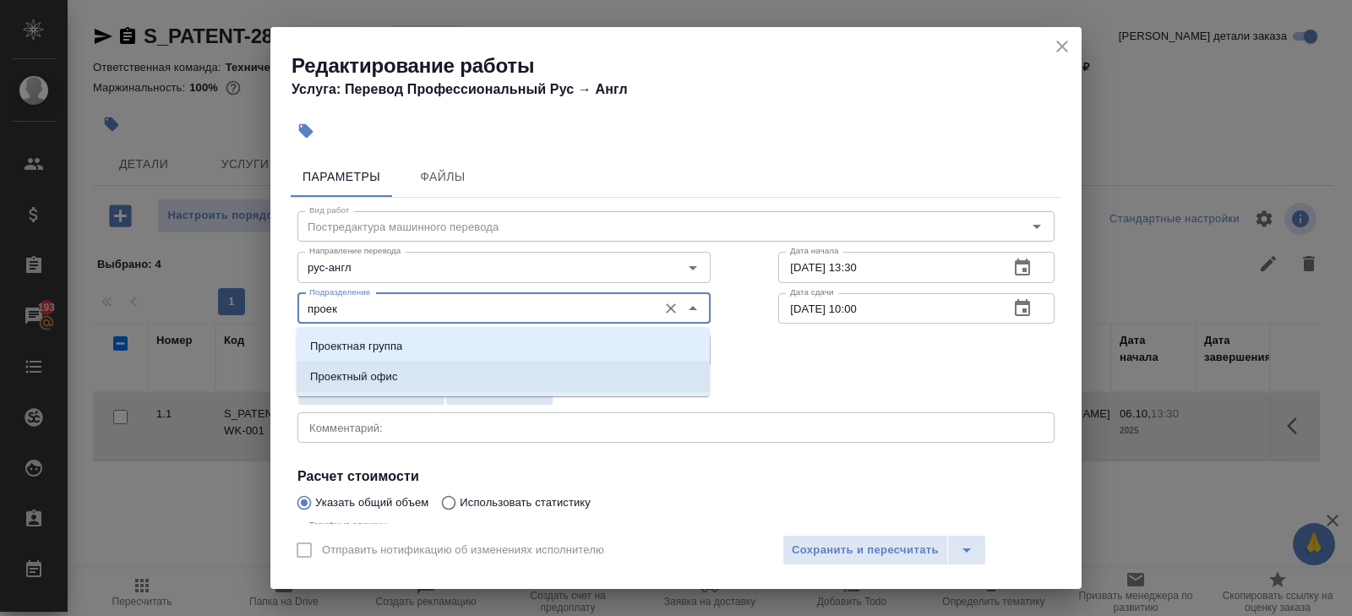
click at [360, 373] on p "Проектный офис" at bounding box center [354, 376] width 88 height 17
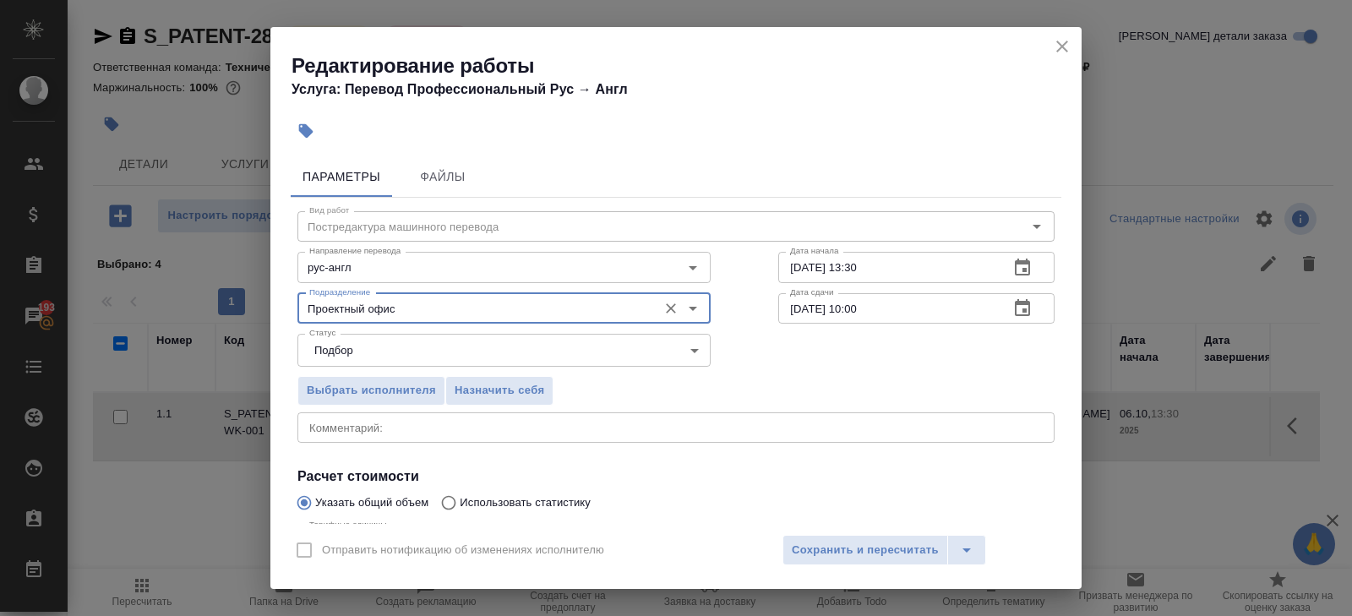
scroll to position [179, 0]
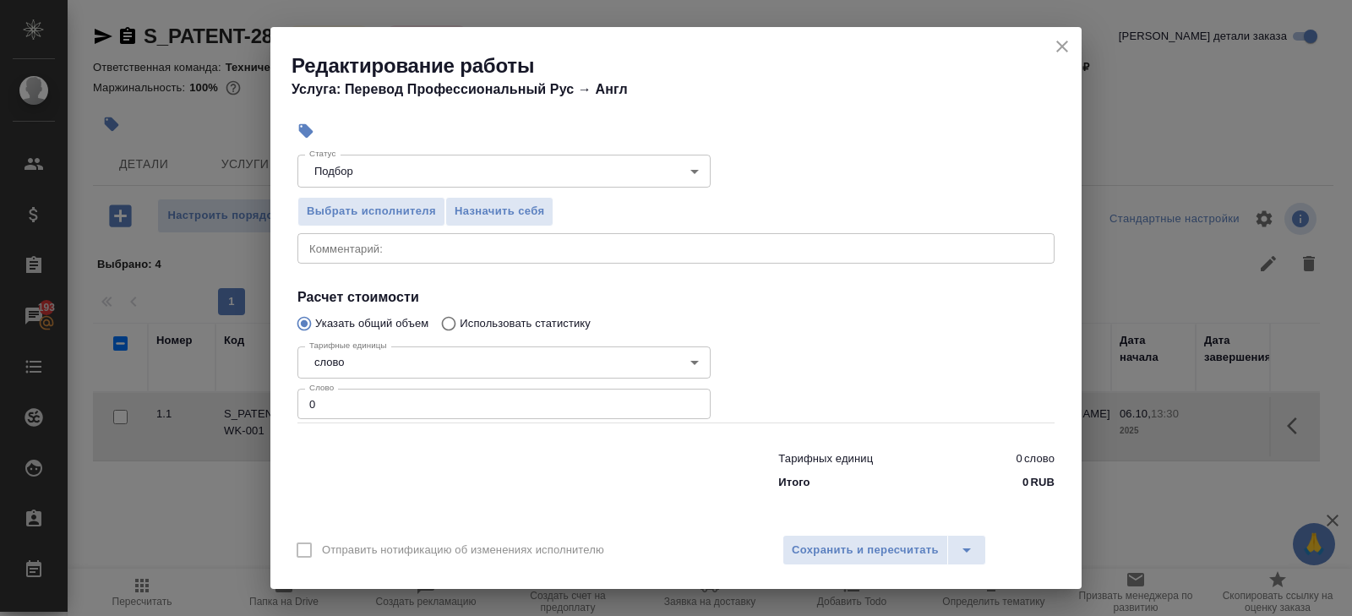
type input "Проектный офис"
drag, startPoint x: 355, startPoint y: 399, endPoint x: 107, endPoint y: 394, distance: 247.6
click at [107, 394] on div "Редактирование работы Услуга: Перевод Профессиональный Рус → Англ Параметры Фай…" at bounding box center [676, 308] width 1352 height 616
type input "10020"
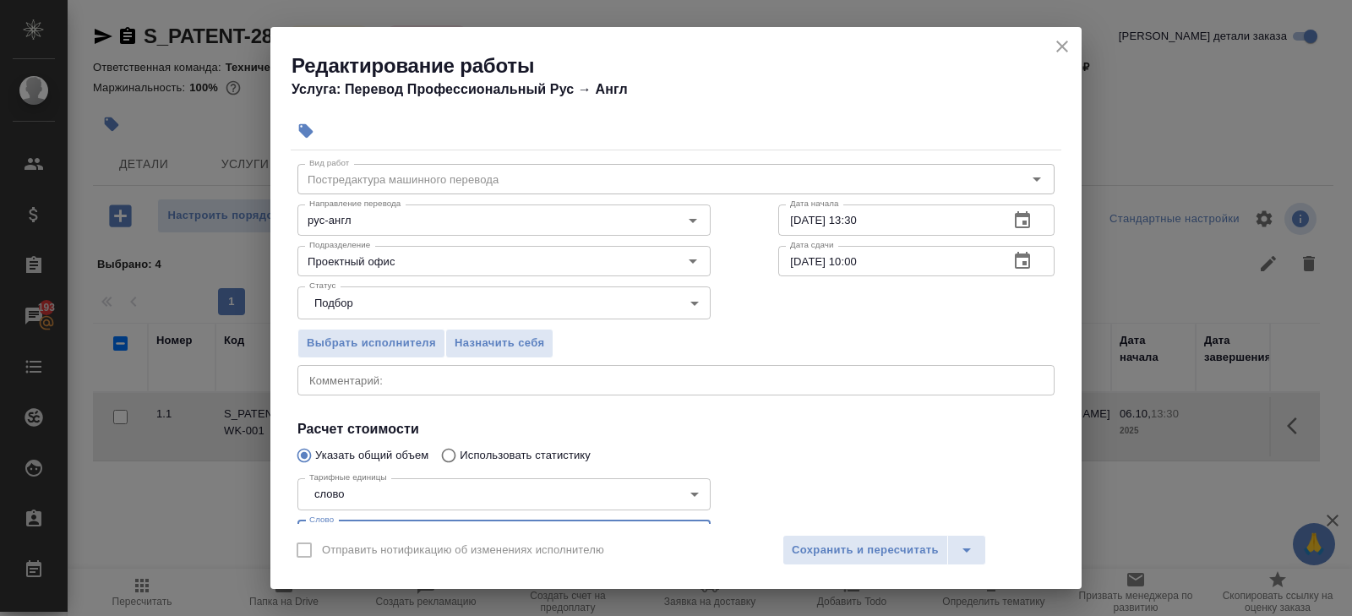
scroll to position [0, 0]
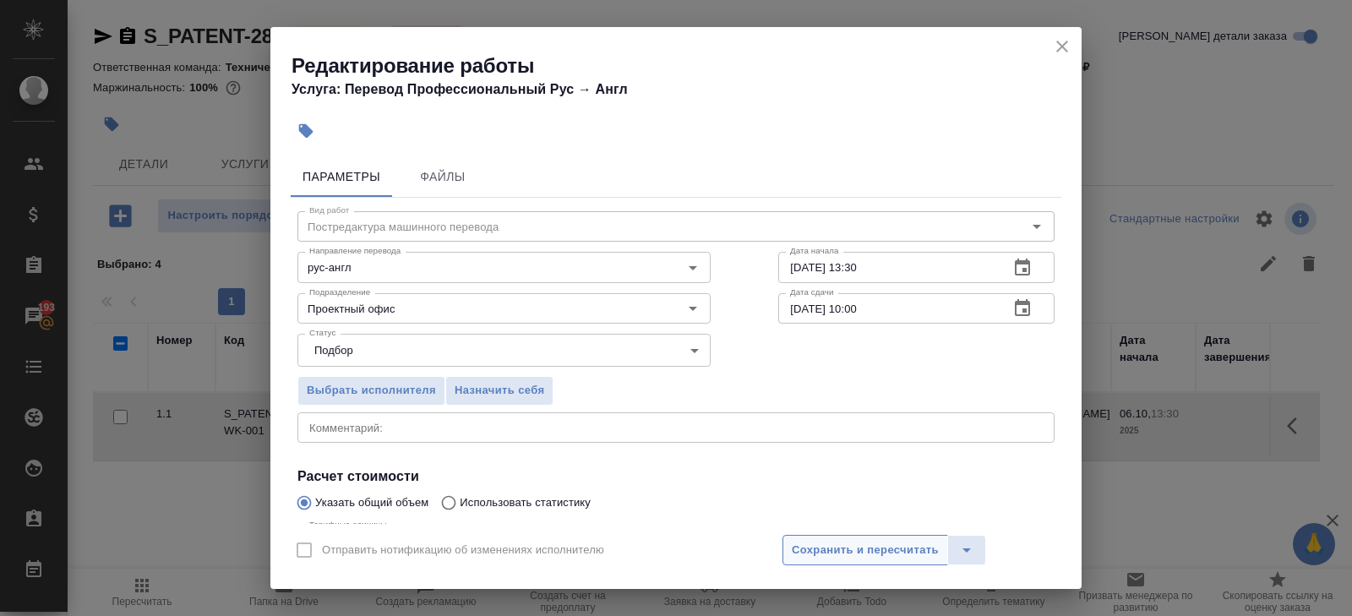
type input "10020.5"
click at [804, 544] on span "Сохранить и пересчитать" at bounding box center [865, 550] width 147 height 19
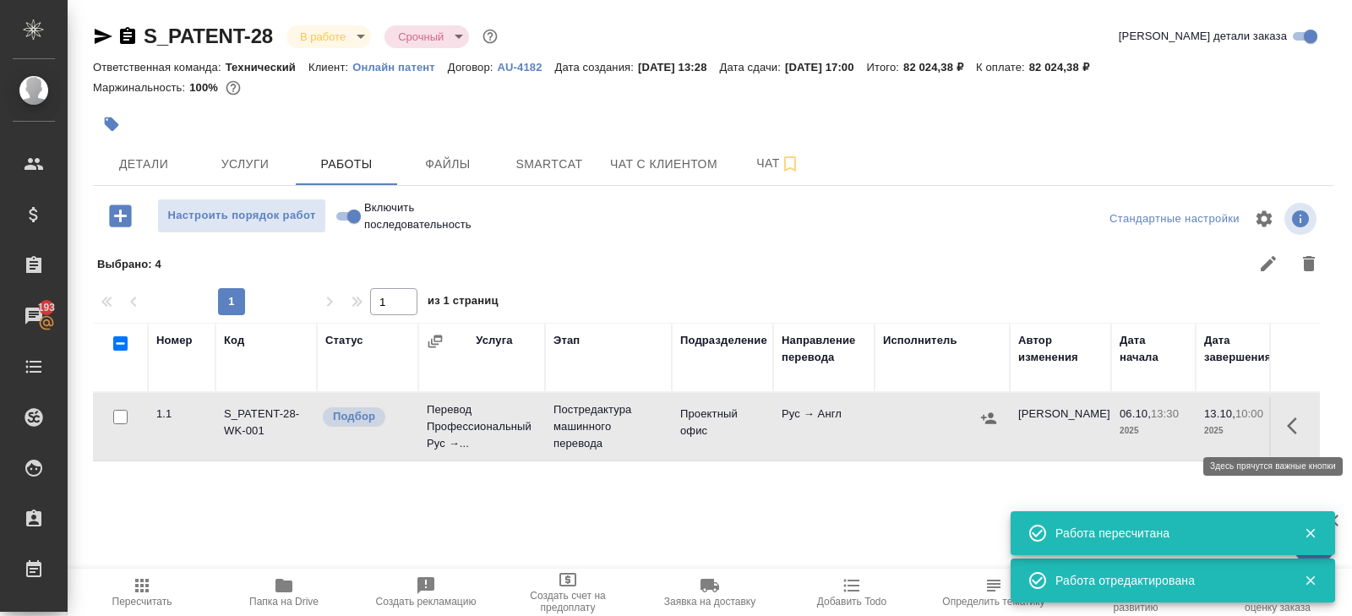
click at [1289, 421] on icon "button" at bounding box center [1297, 426] width 20 height 20
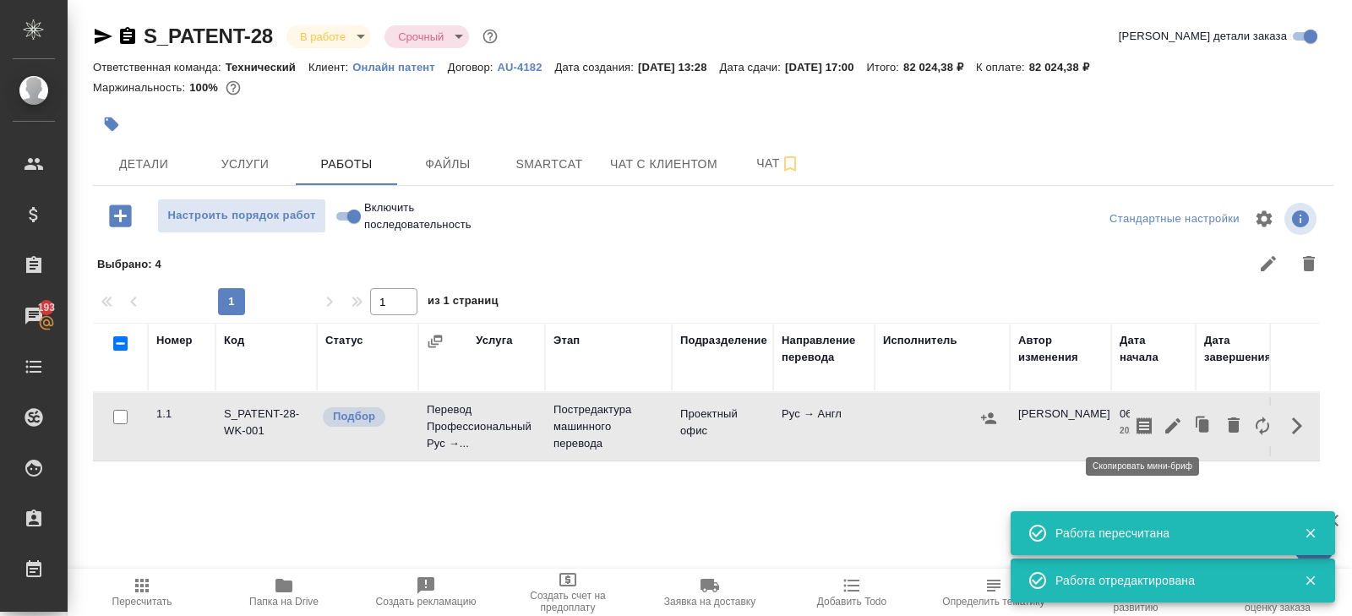
click at [1145, 428] on icon "button" at bounding box center [1144, 426] width 20 height 20
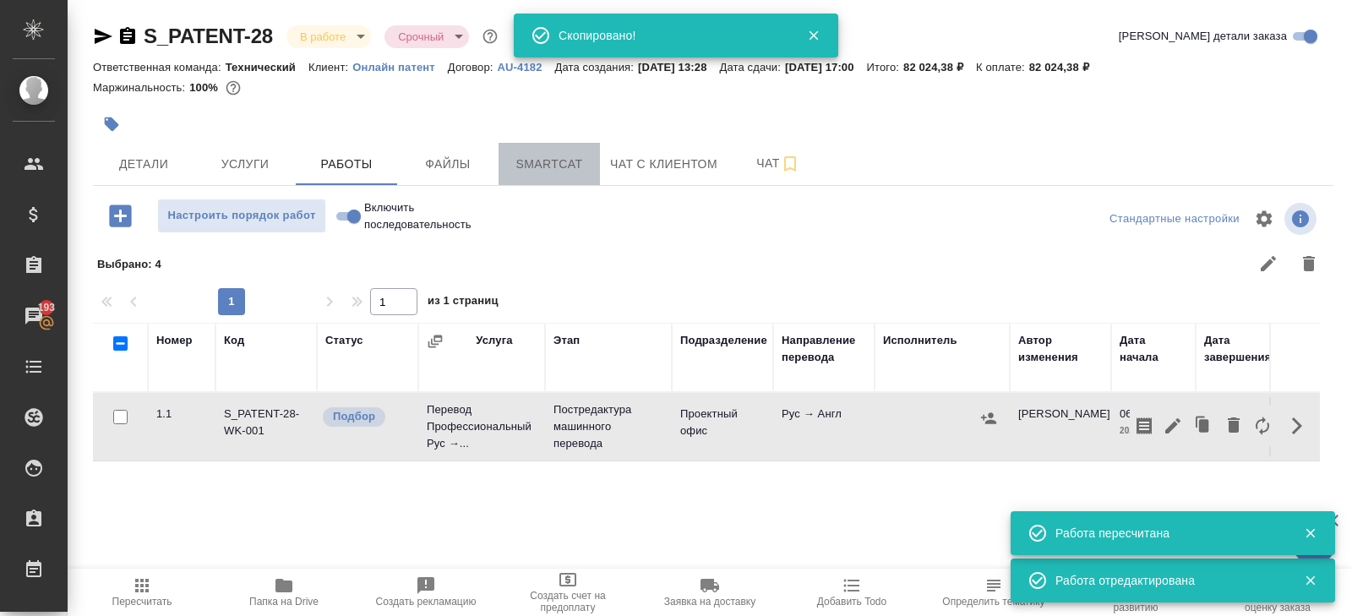
click at [570, 180] on button "Smartcat" at bounding box center [548, 164] width 101 height 42
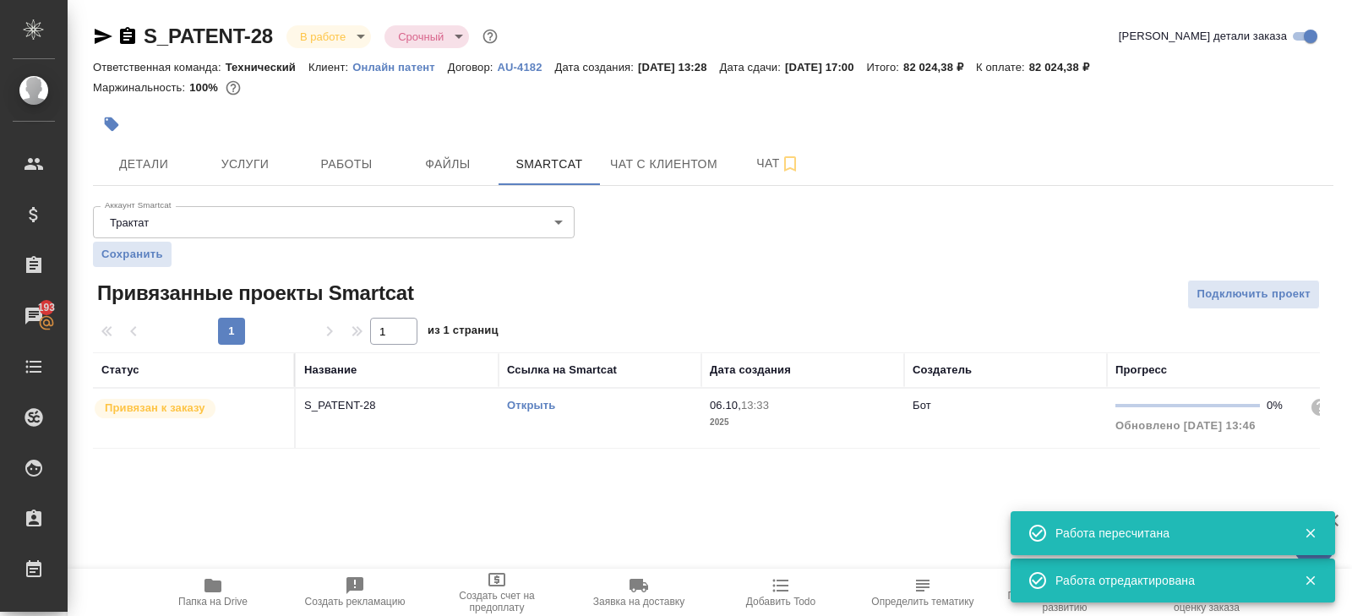
click at [618, 433] on td "Открыть" at bounding box center [599, 418] width 203 height 59
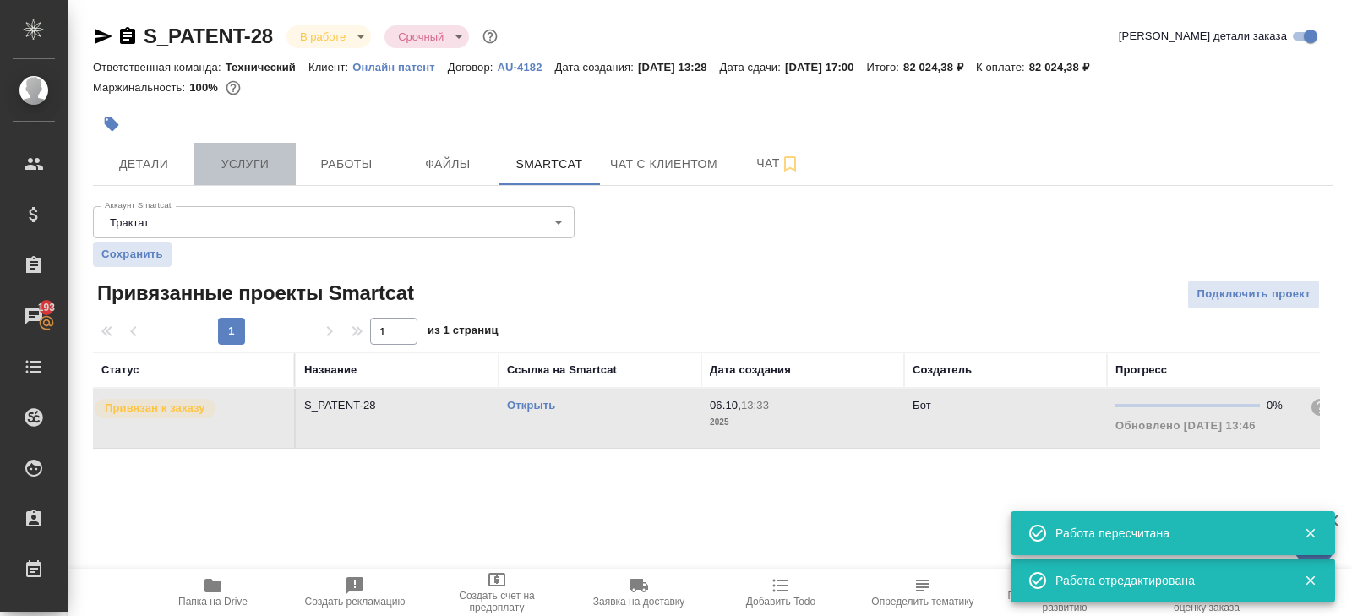
click at [275, 150] on button "Услуги" at bounding box center [244, 164] width 101 height 42
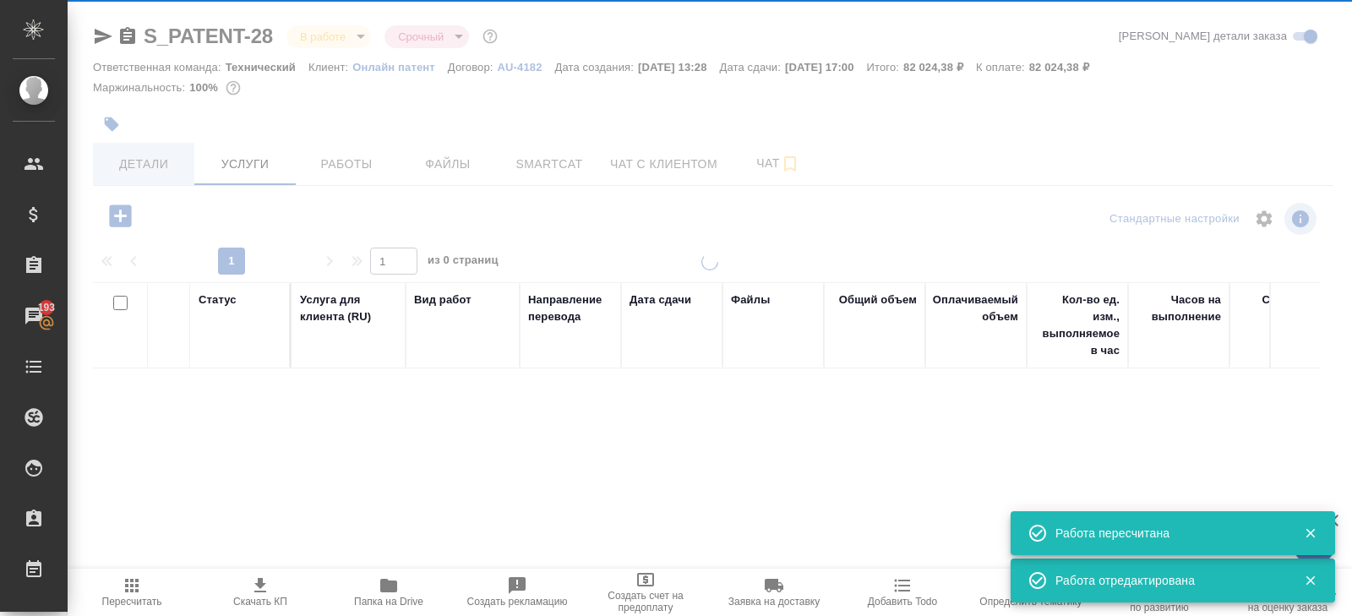
click at [192, 158] on div at bounding box center [710, 308] width 1284 height 616
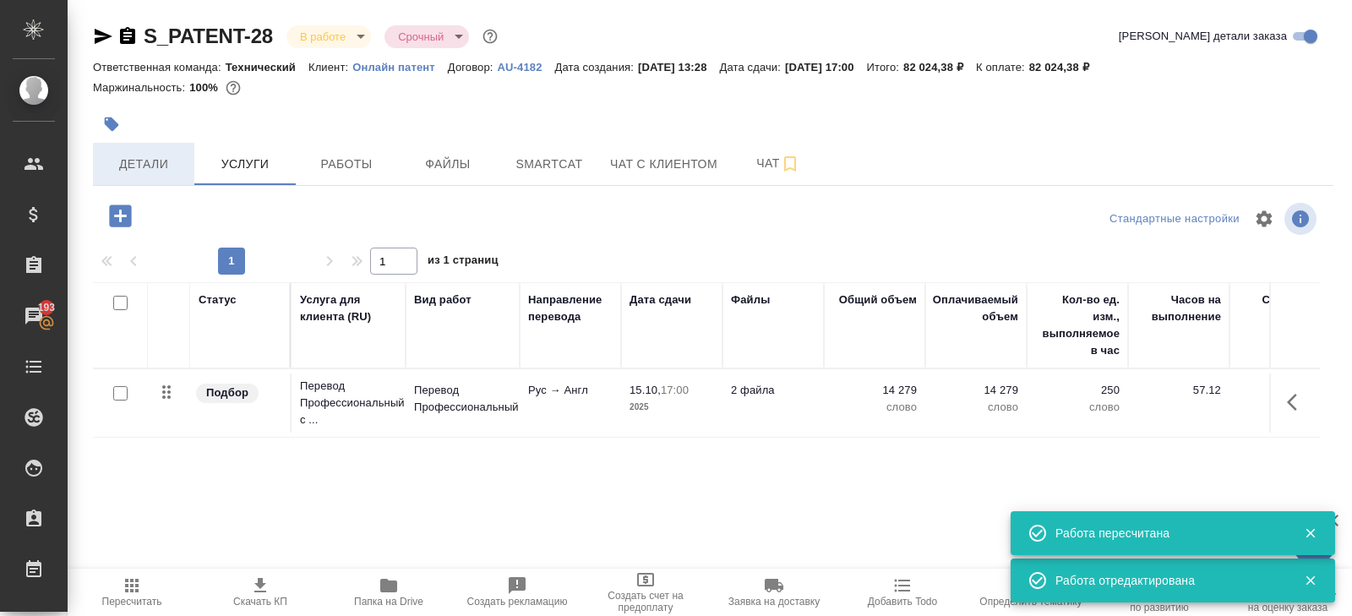
click at [169, 163] on span "Детали" at bounding box center [143, 164] width 81 height 21
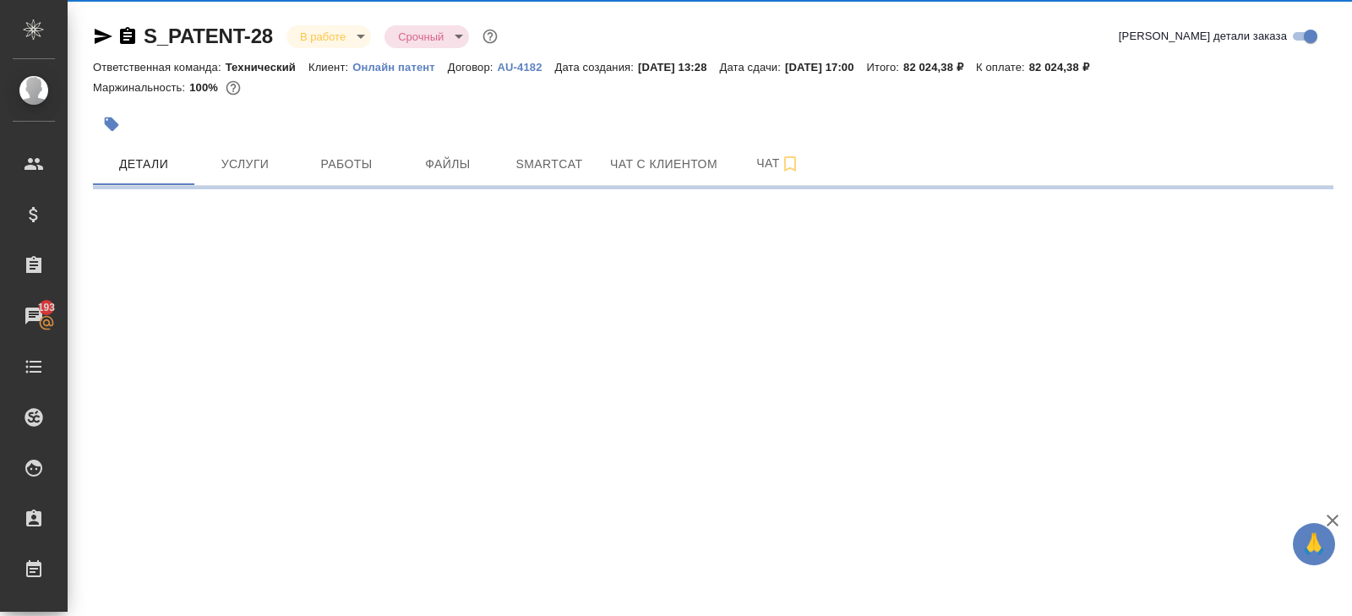
select select "RU"
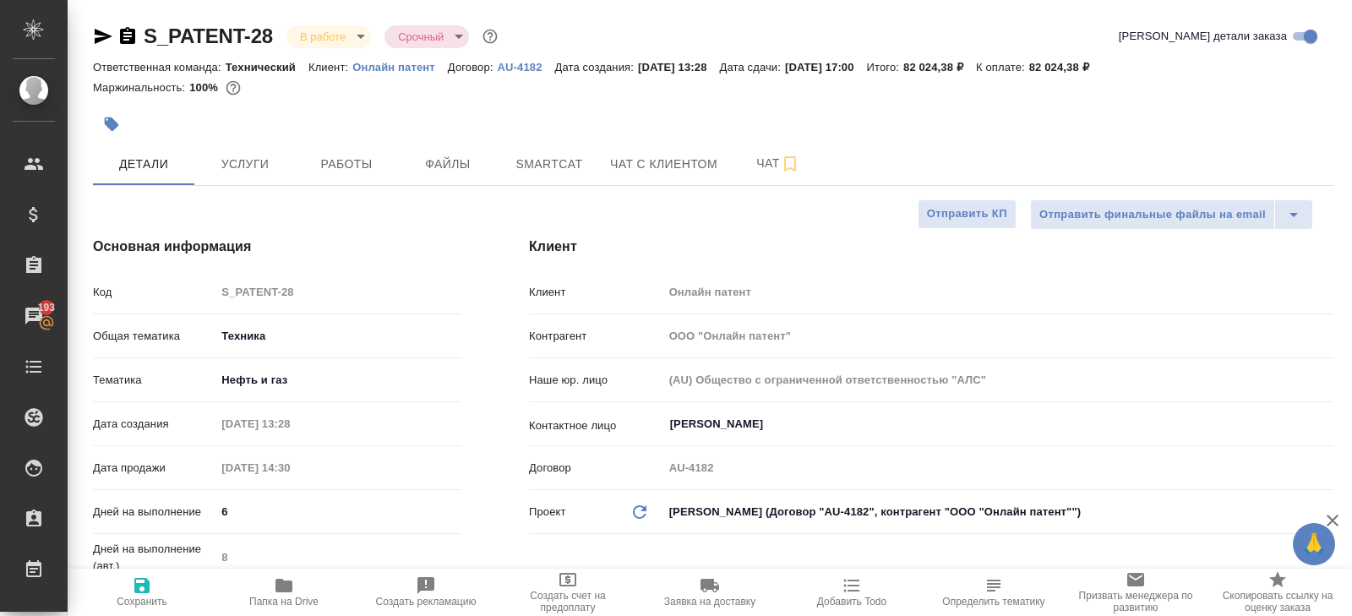
type textarea "x"
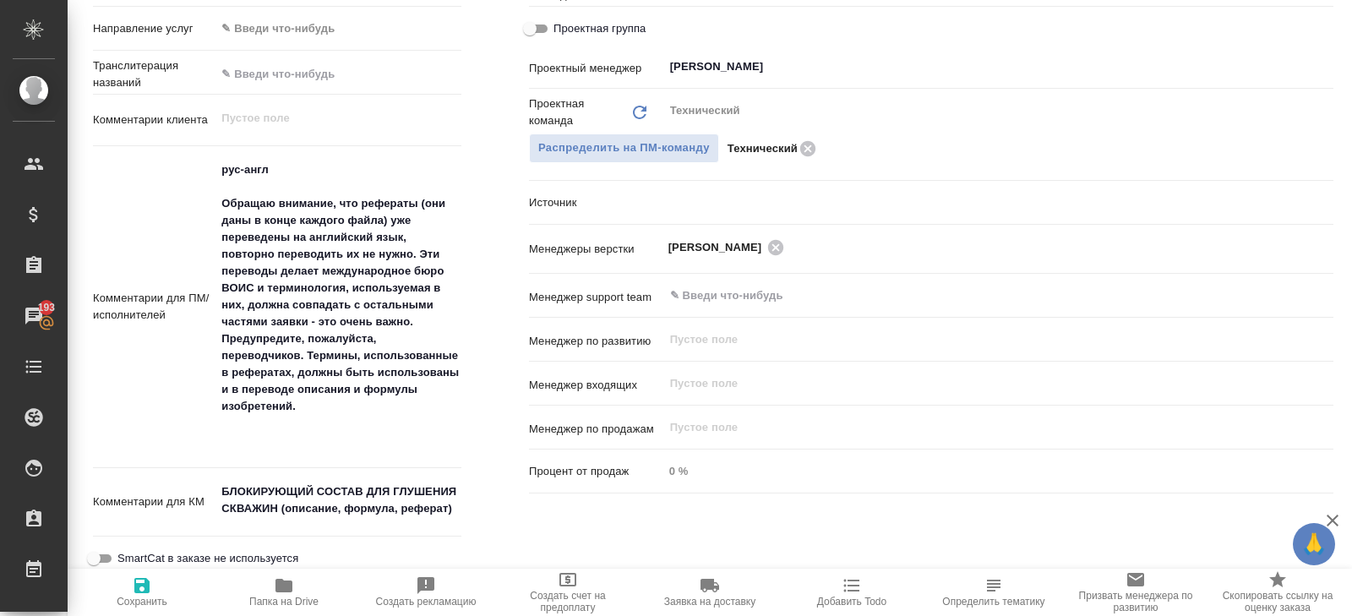
scroll to position [828, 0]
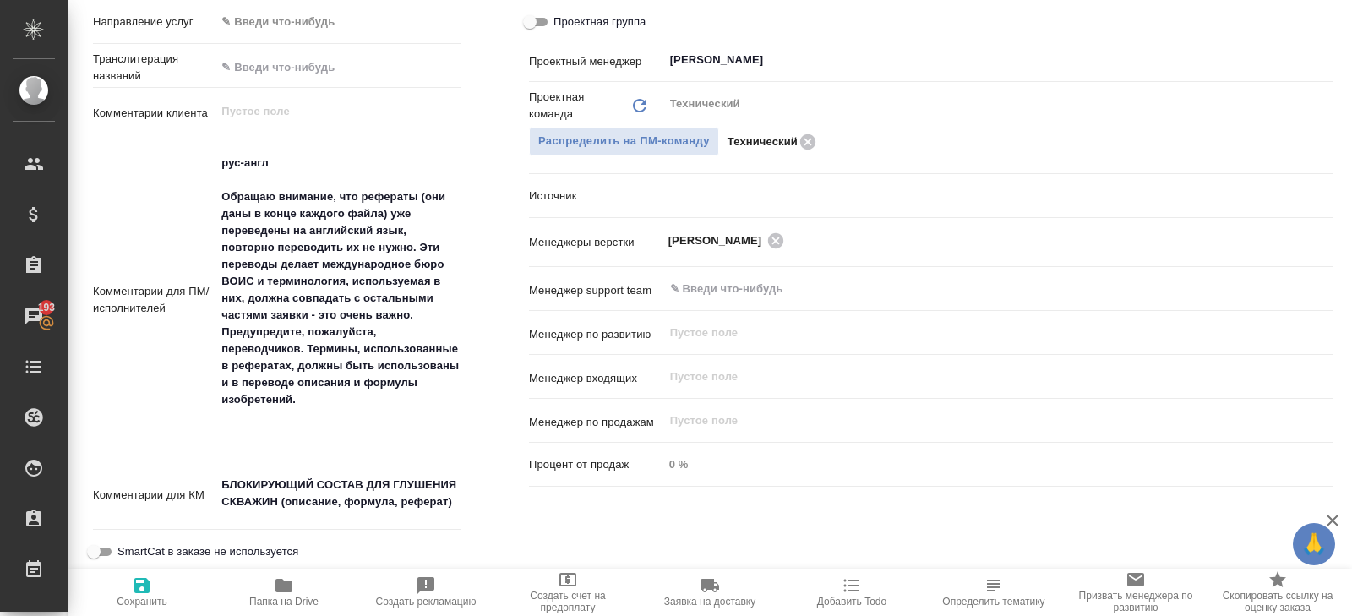
type textarea "x"
drag, startPoint x: 222, startPoint y: 193, endPoint x: 438, endPoint y: 422, distance: 313.7
click at [438, 422] on textarea "рус-англ Обращаю внимание, что рефераты (они даны в конце каждого файла) уже пе…" at bounding box center [338, 299] width 244 height 299
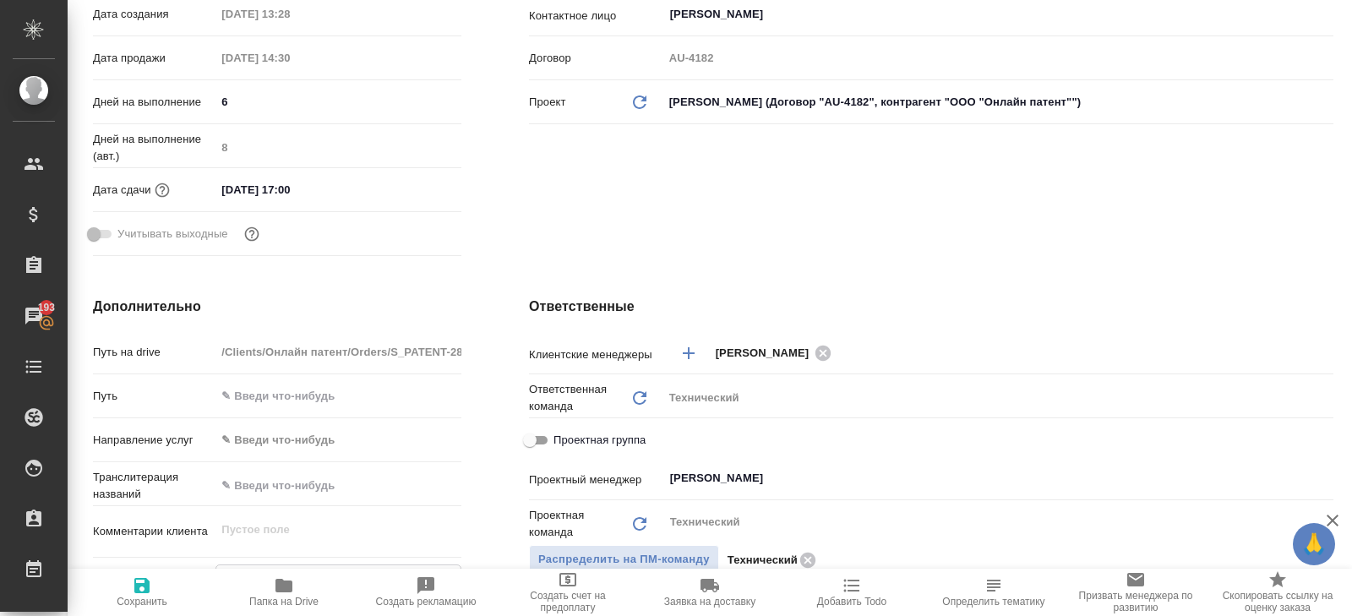
scroll to position [0, 0]
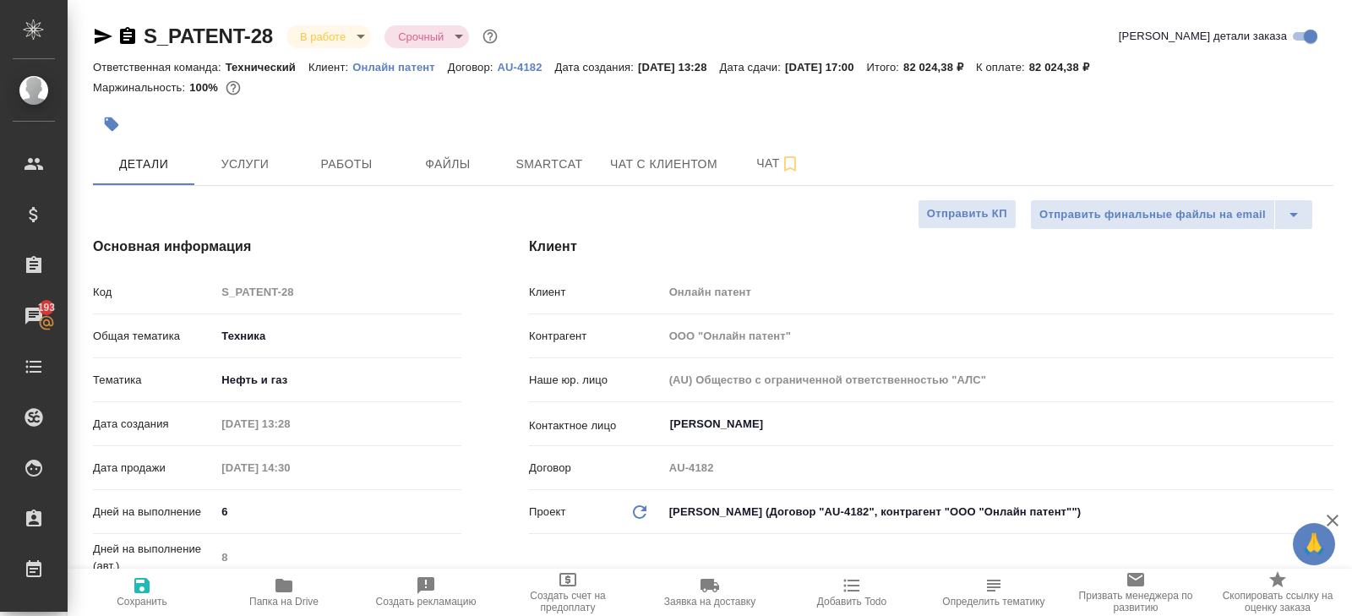
type textarea "x"
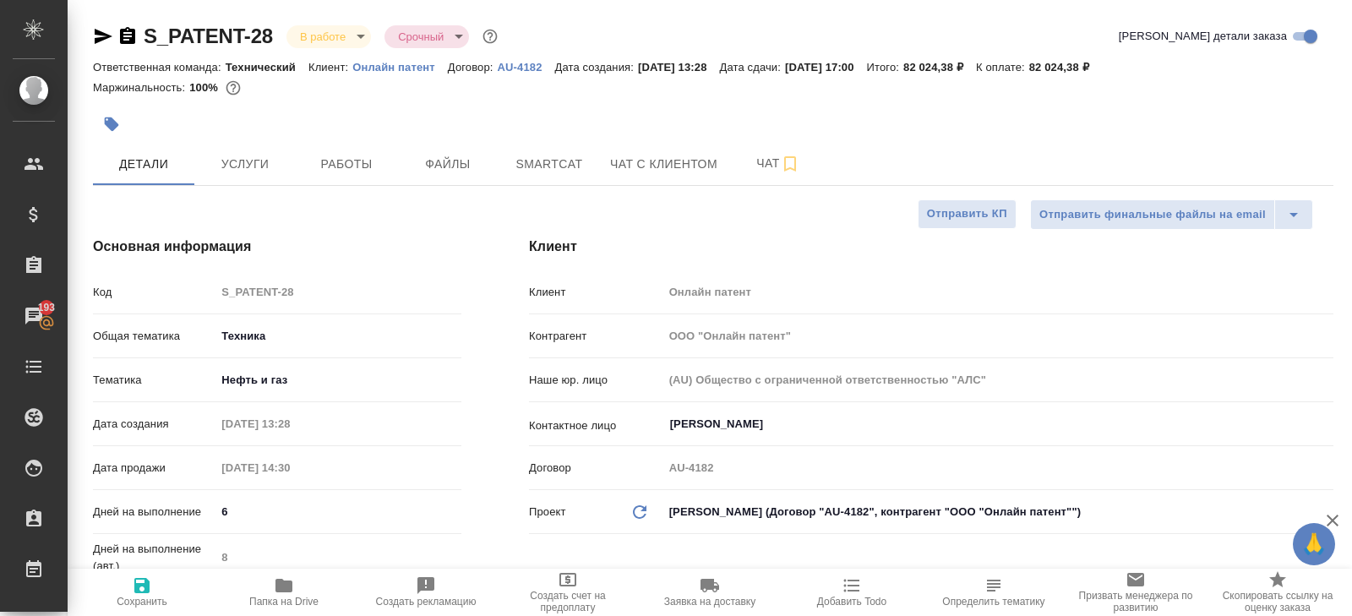
type textarea "x"
click at [416, 159] on span "Файлы" at bounding box center [447, 164] width 81 height 21
click at [367, 161] on span "Работы" at bounding box center [346, 164] width 81 height 21
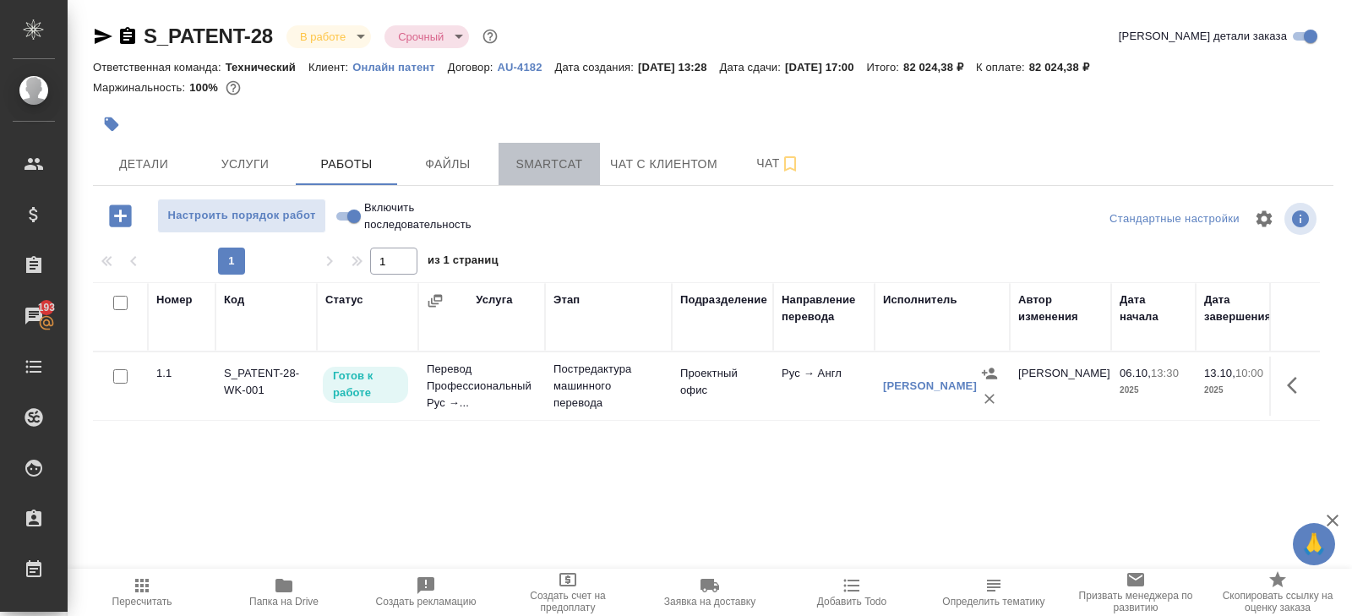
click at [568, 161] on span "Smartcat" at bounding box center [549, 164] width 81 height 21
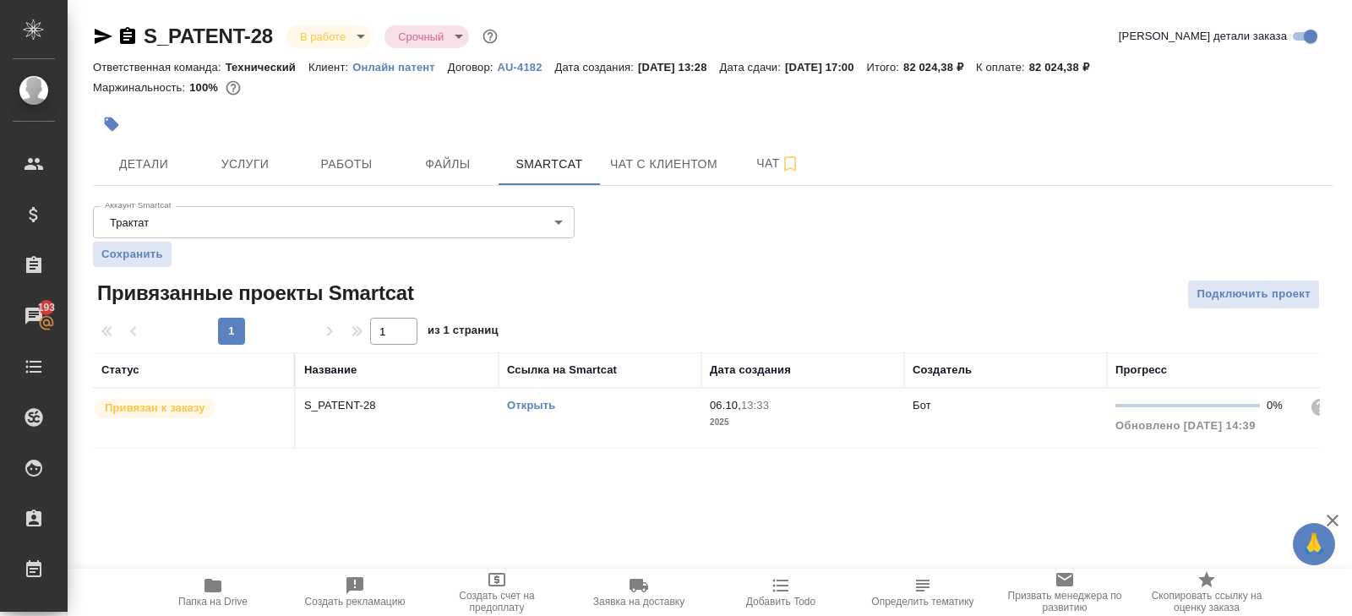
click at [547, 402] on link "Открыть" at bounding box center [531, 405] width 48 height 13
click at [333, 161] on span "Работы" at bounding box center [346, 164] width 81 height 21
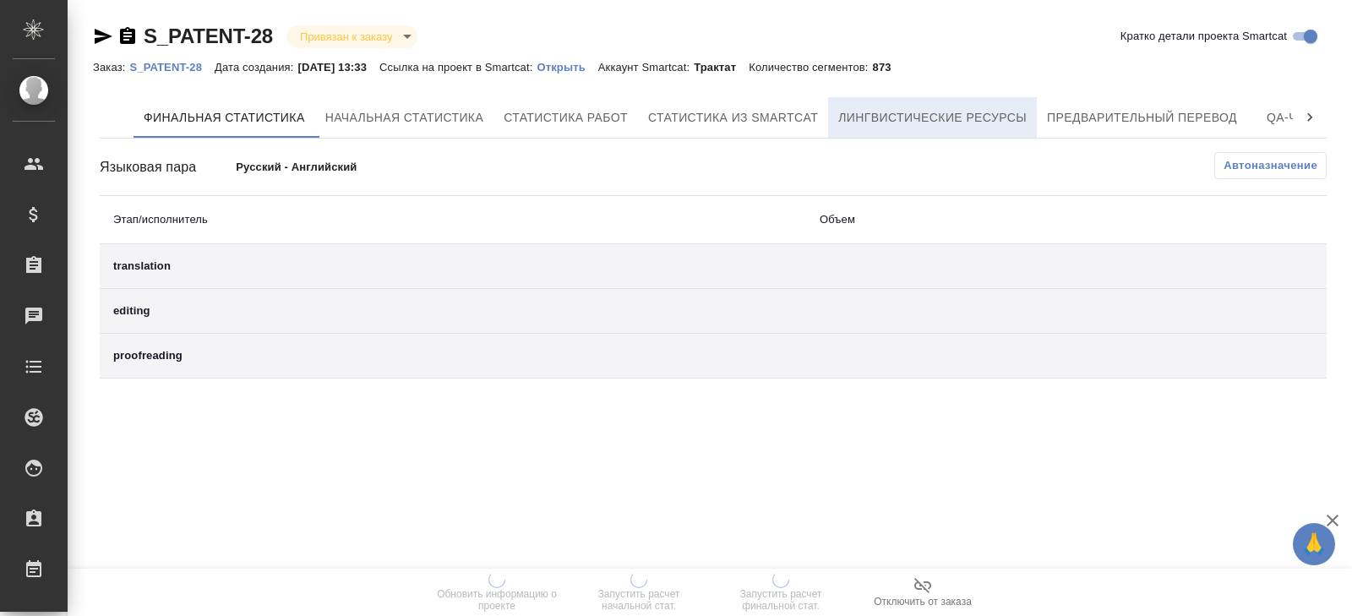
click at [931, 127] on span "Лингвистические ресурсы" at bounding box center [932, 117] width 188 height 21
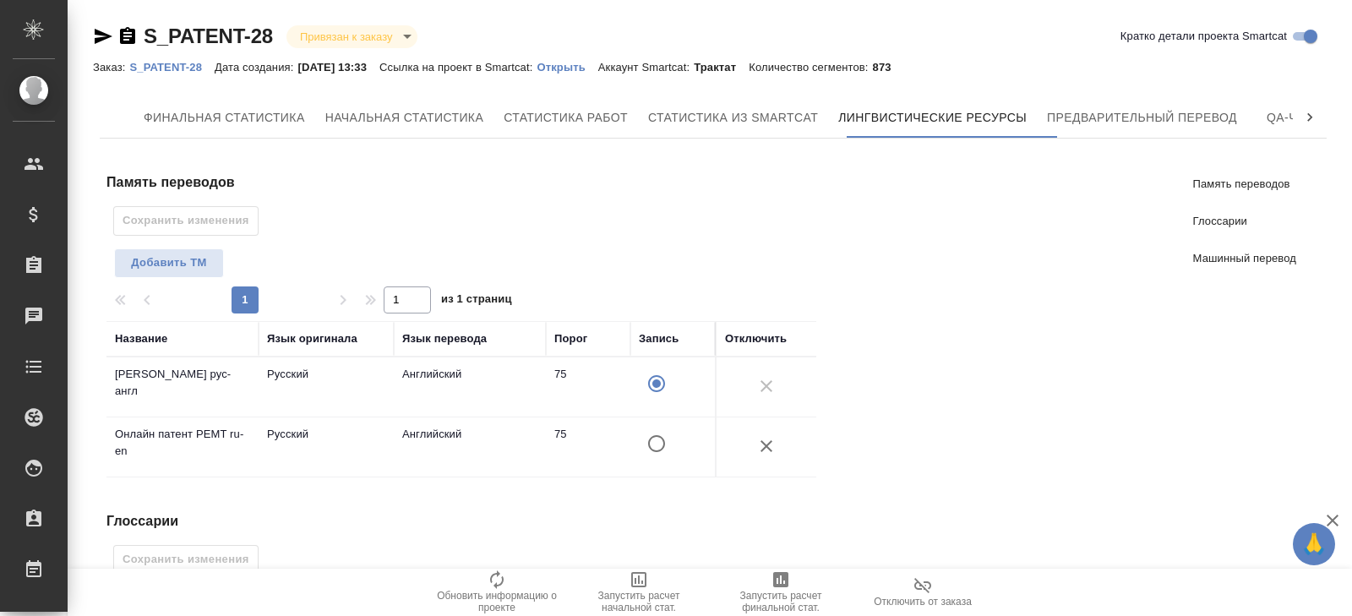
scroll to position [449, 0]
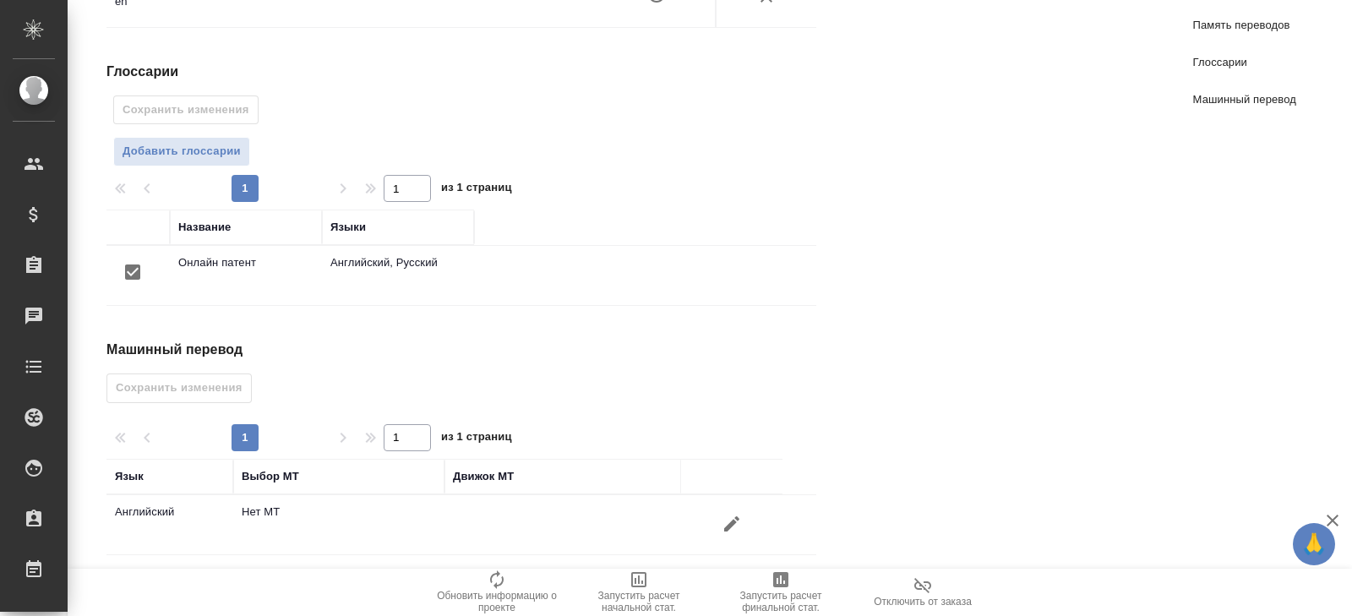
click at [740, 514] on icon "button" at bounding box center [731, 524] width 20 height 20
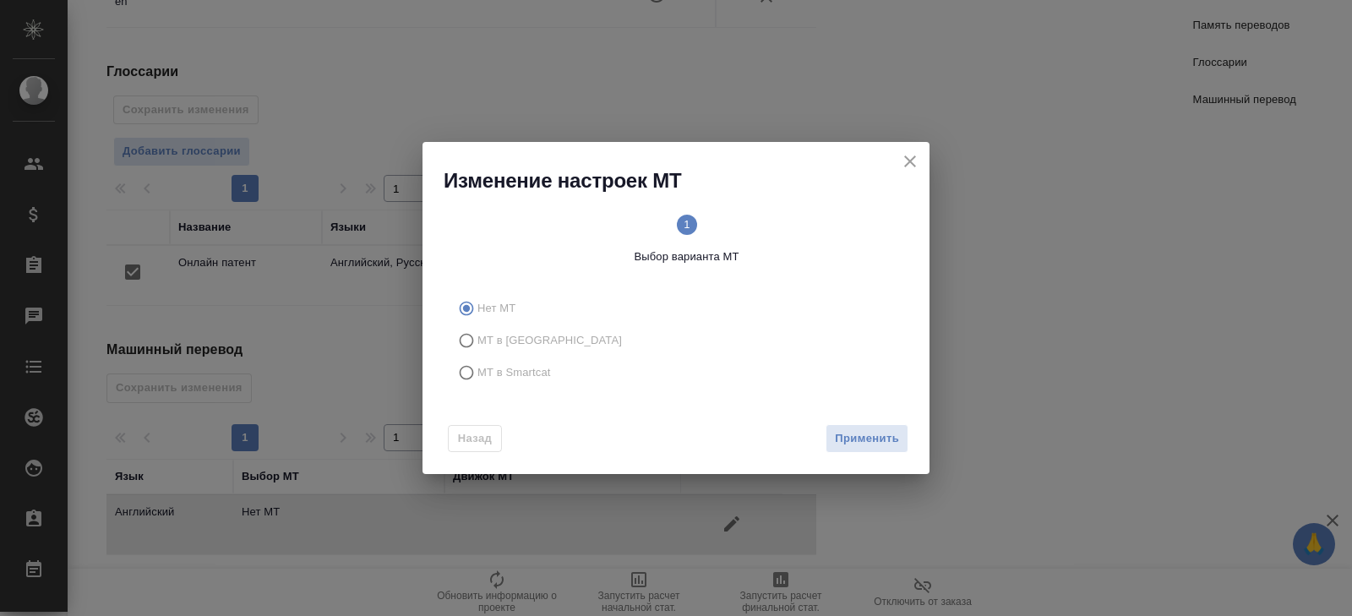
click at [526, 360] on label "МТ в Smartcat" at bounding box center [672, 372] width 445 height 32
click at [477, 360] on input "МТ в Smartcat" at bounding box center [463, 372] width 27 height 32
radio input "true"
click at [866, 444] on span "Вперед" at bounding box center [878, 438] width 42 height 19
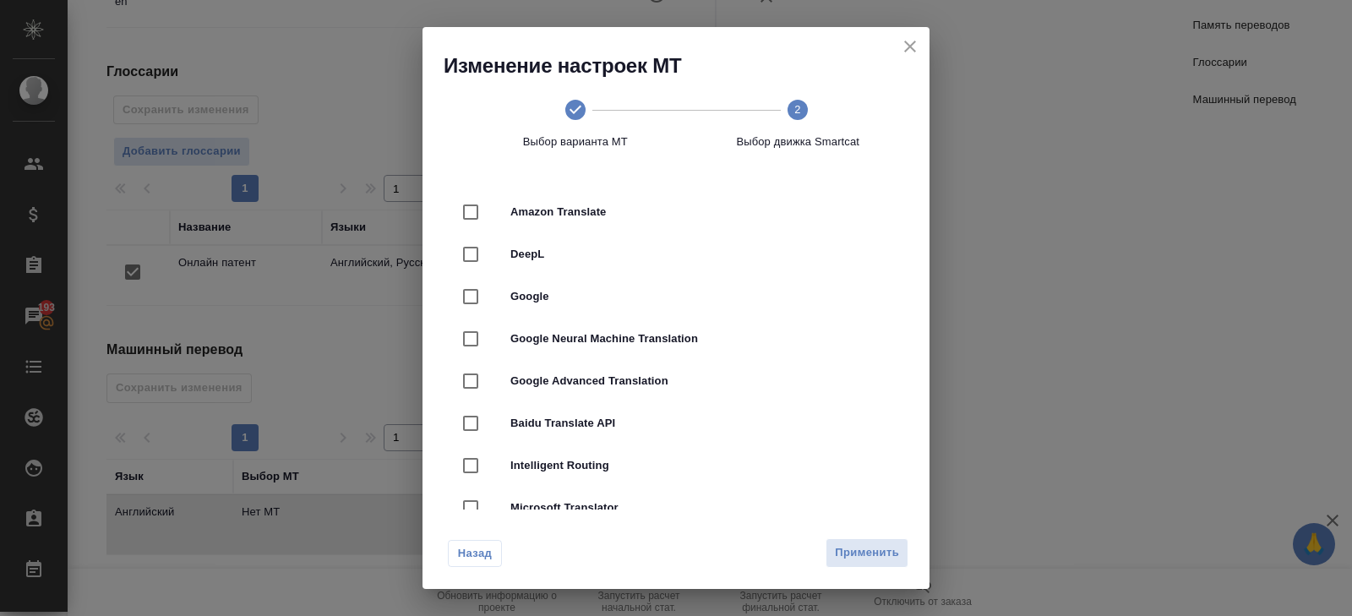
click at [539, 270] on div "DeepL" at bounding box center [675, 254] width 453 height 42
checkbox input "true"
click at [871, 554] on span "Применить" at bounding box center [867, 552] width 64 height 19
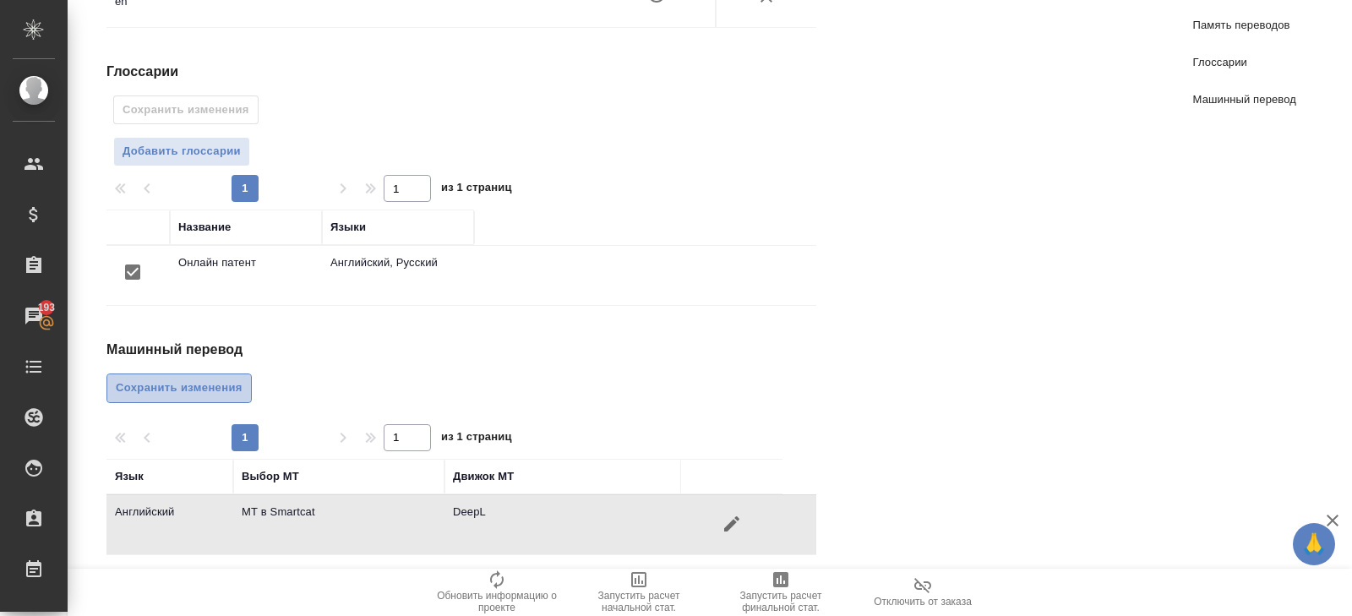
click at [226, 384] on span "Сохранить изменения" at bounding box center [179, 387] width 127 height 19
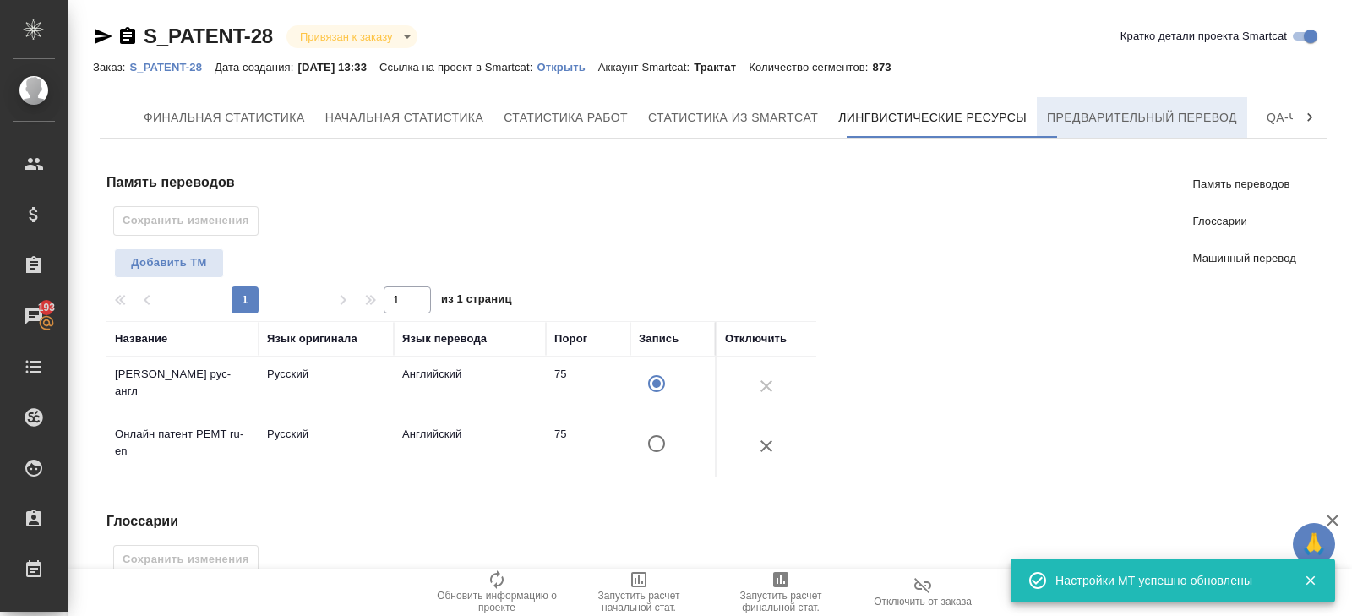
click at [1113, 127] on span "Предварительный перевод" at bounding box center [1142, 117] width 190 height 21
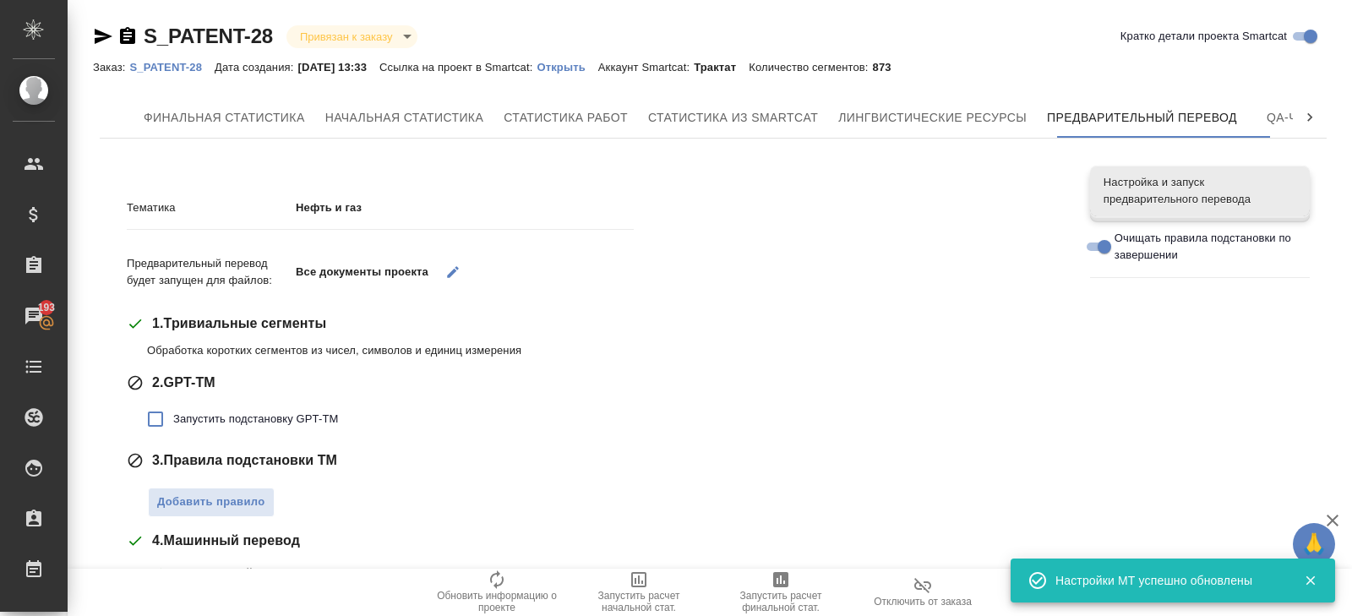
click at [237, 413] on span "Запустить подстановку GPT-TM" at bounding box center [255, 419] width 165 height 17
click at [173, 413] on input "Запустить подстановку GPT-TM" at bounding box center [155, 418] width 35 height 35
checkbox input "true"
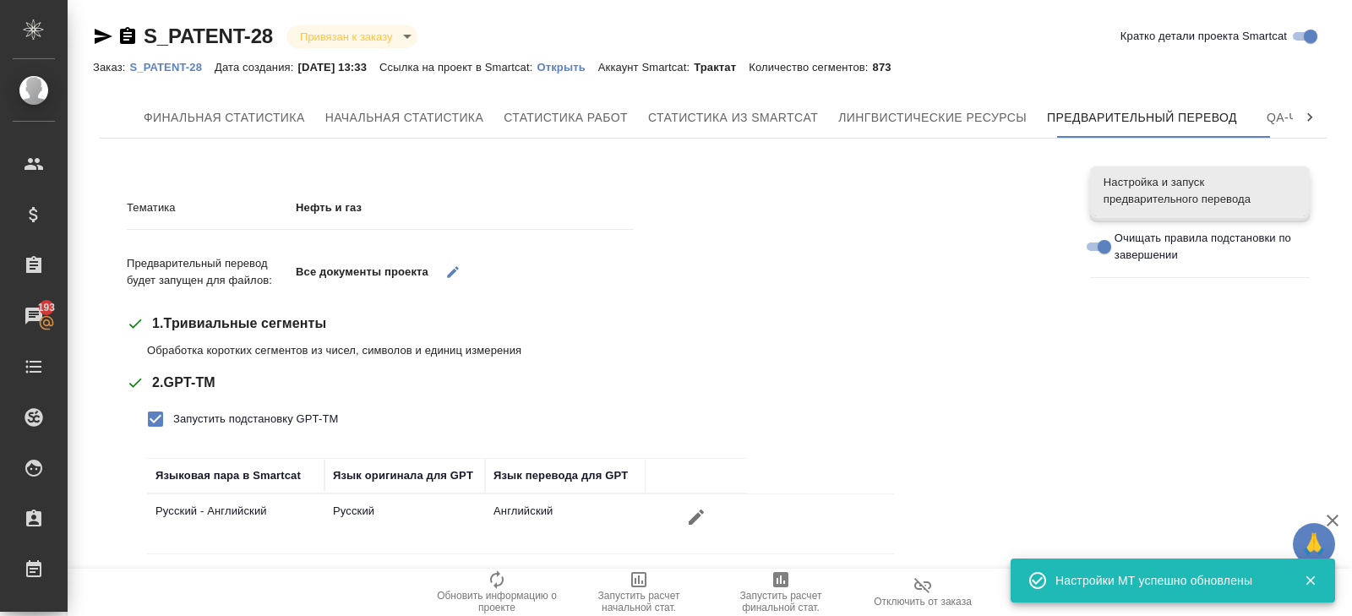
scroll to position [334, 0]
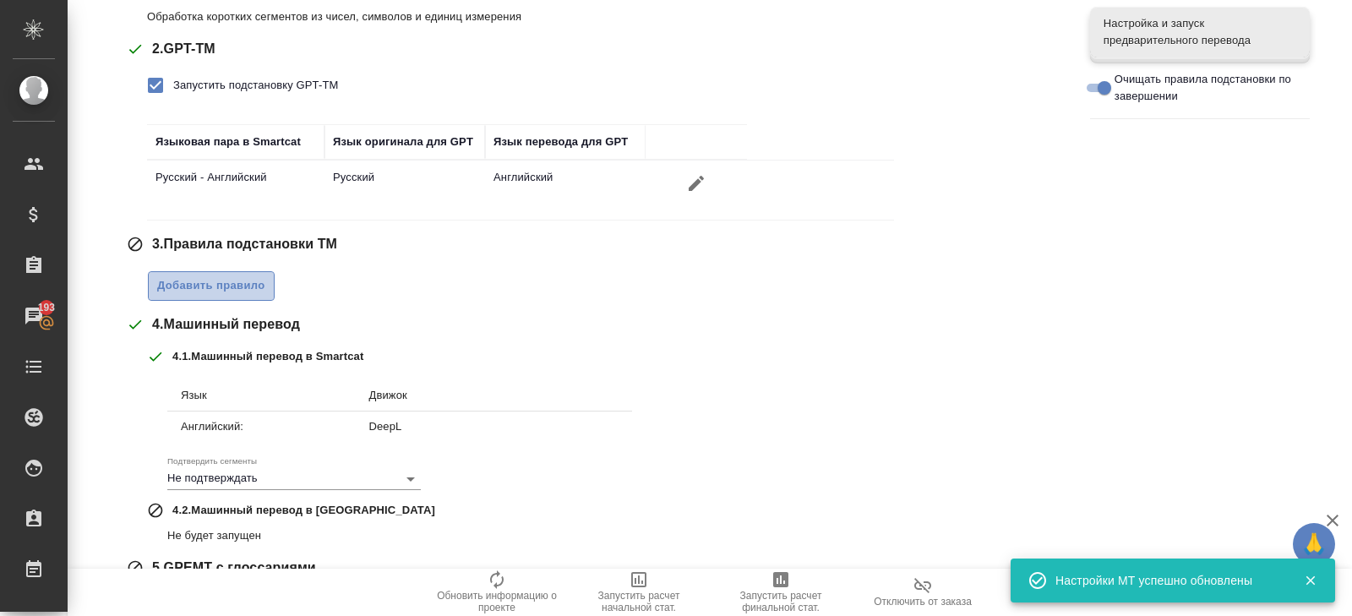
click at [235, 288] on span "Добавить правило" at bounding box center [211, 285] width 108 height 19
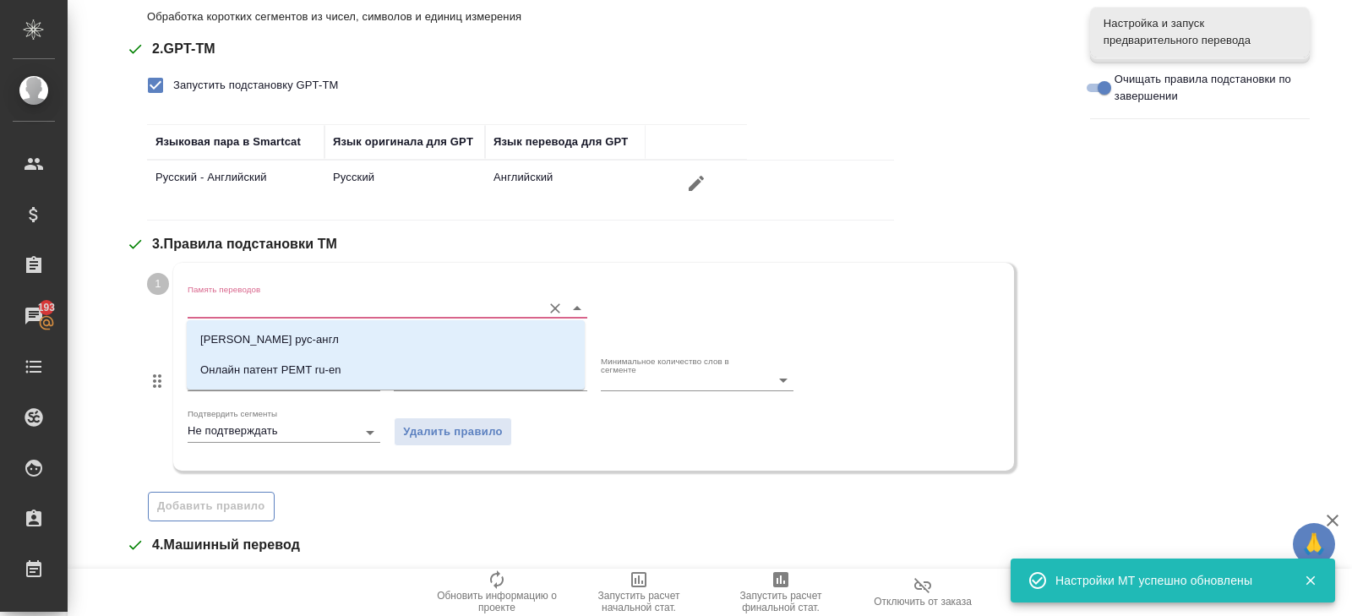
click at [235, 305] on input "Память переводов" at bounding box center [360, 307] width 345 height 20
click at [236, 329] on li "[PERSON_NAME] рус-англ" at bounding box center [386, 339] width 398 height 30
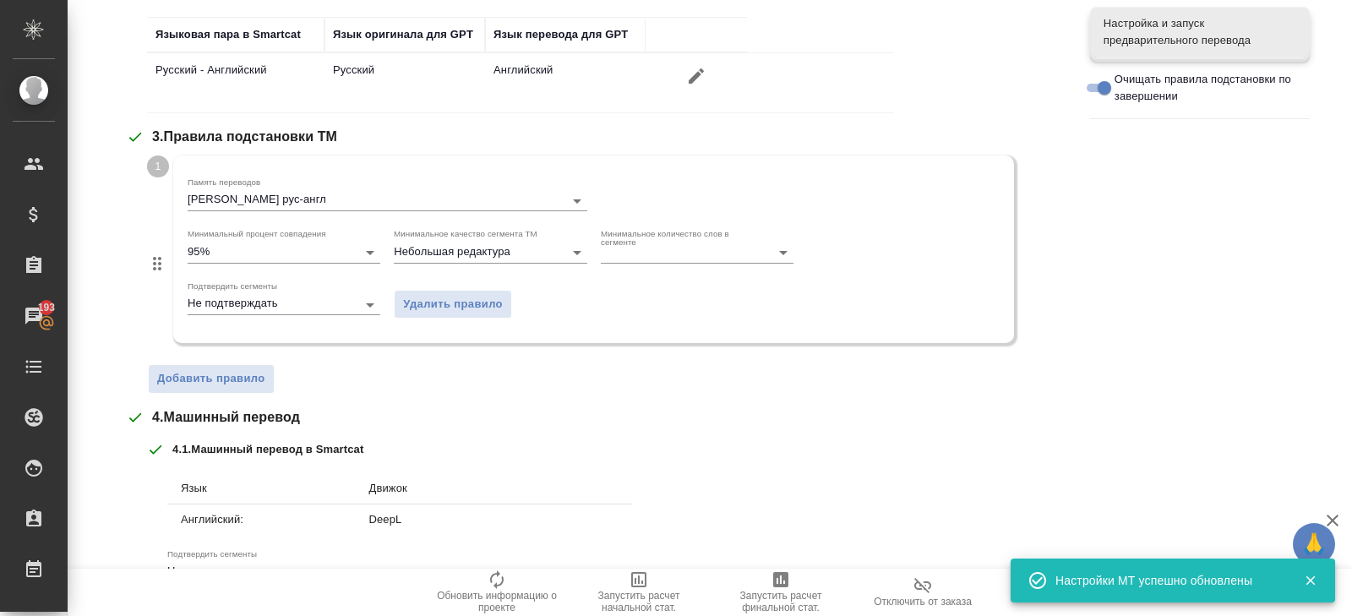
scroll to position [439, 0]
click at [231, 362] on div "1 Память переводов [PERSON_NAME] рус-англ Минимальный процент совпадения 95% Ми…" at bounding box center [605, 276] width 917 height 238
click at [231, 398] on div "Тематика Нефть и газ Предварительный перевод будет запущен для файлов: Все доку…" at bounding box center [596, 256] width 938 height 1033
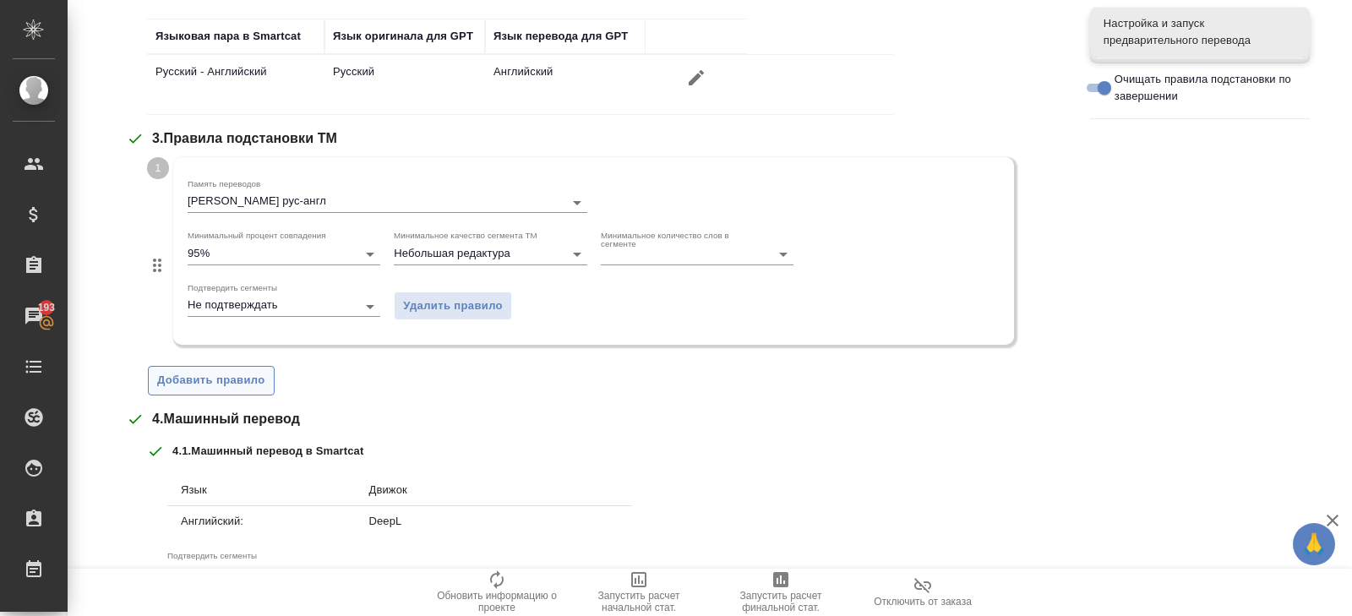
click at [231, 380] on span "Добавить правило" at bounding box center [211, 380] width 108 height 19
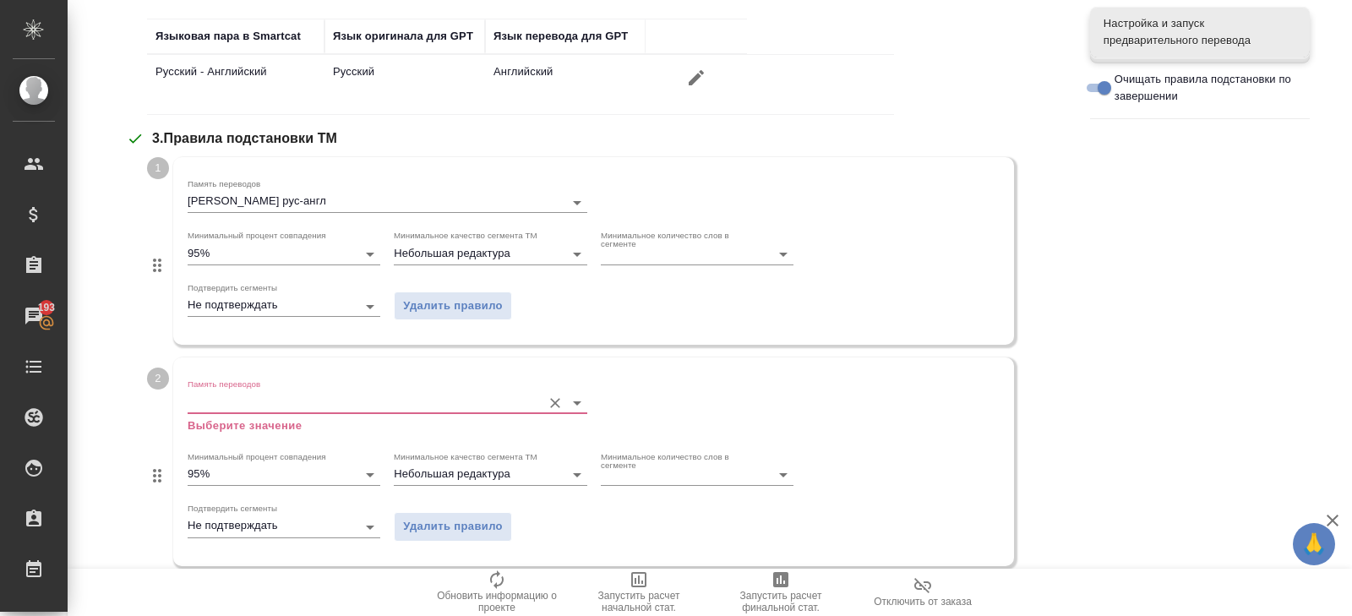
click at [231, 402] on input "Память переводов" at bounding box center [360, 402] width 345 height 20
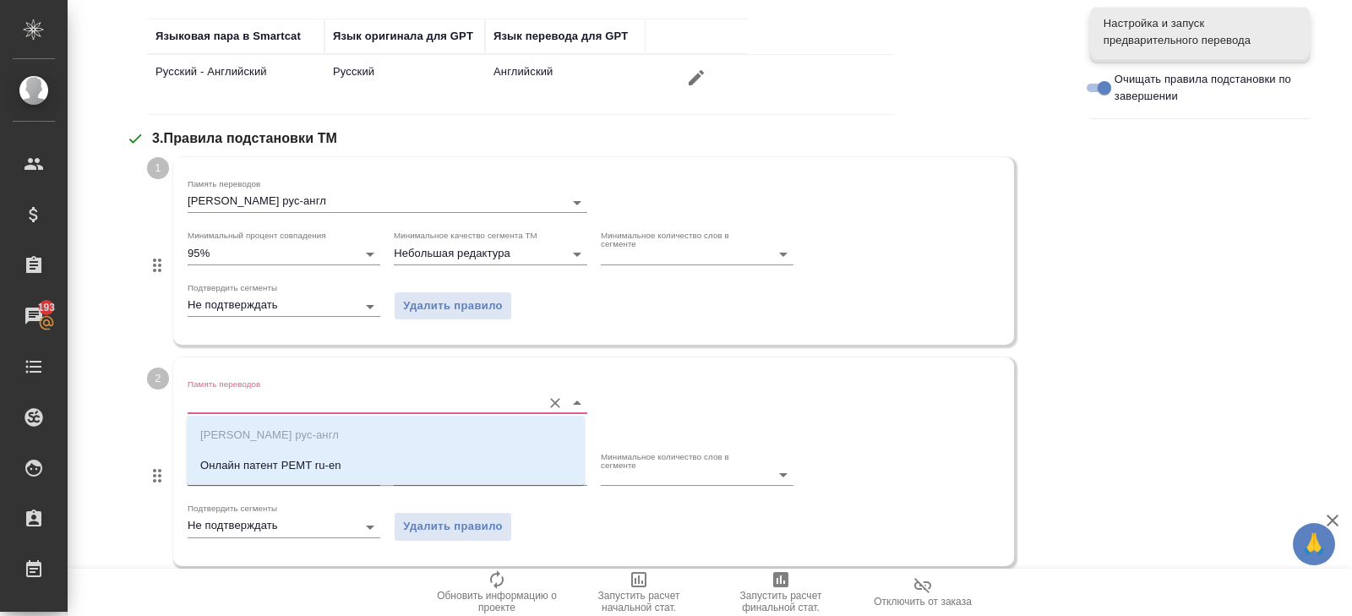
click at [231, 459] on p "Онлайн патент PEMT ru-en" at bounding box center [270, 465] width 141 height 17
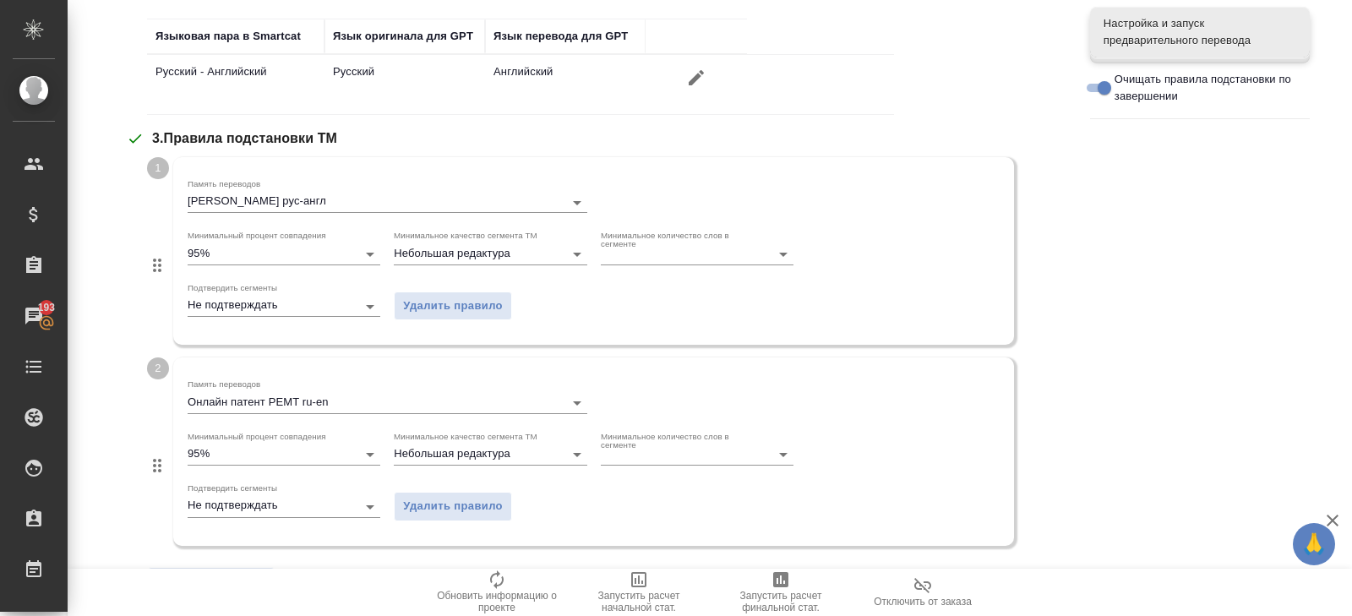
scroll to position [850, 0]
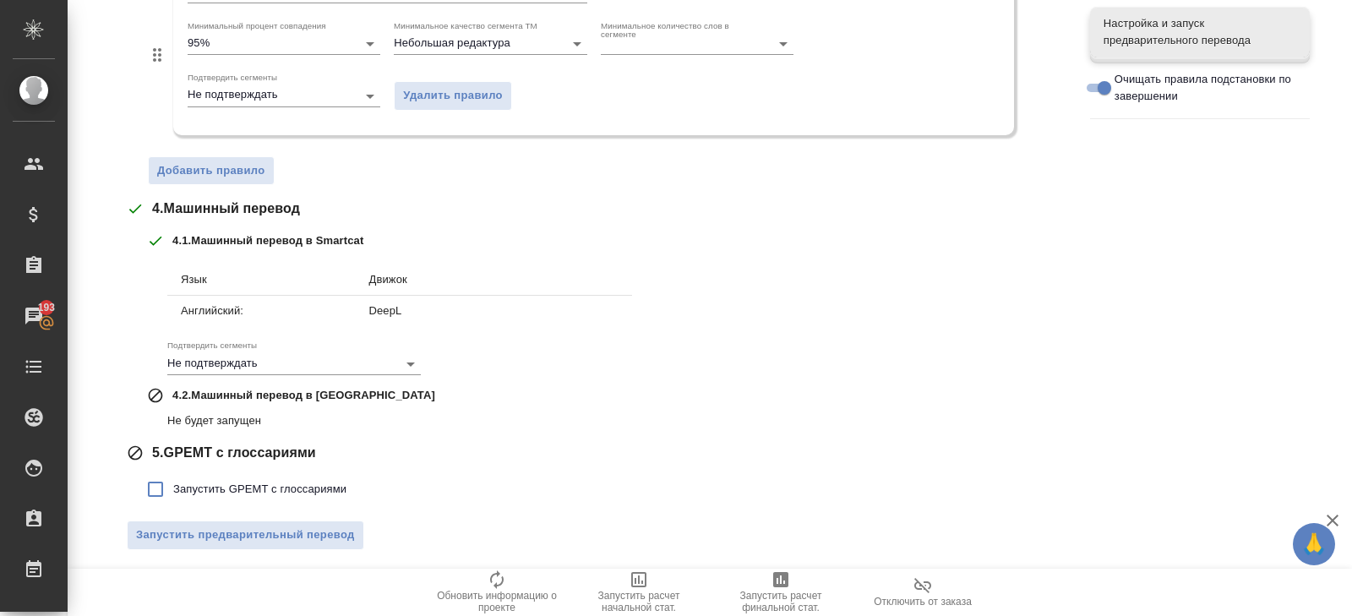
click at [230, 476] on label "Запустить GPEMT с глоссариями" at bounding box center [242, 488] width 209 height 35
click at [173, 476] on input "Запустить GPEMT с глоссариями" at bounding box center [155, 488] width 35 height 35
checkbox input "true"
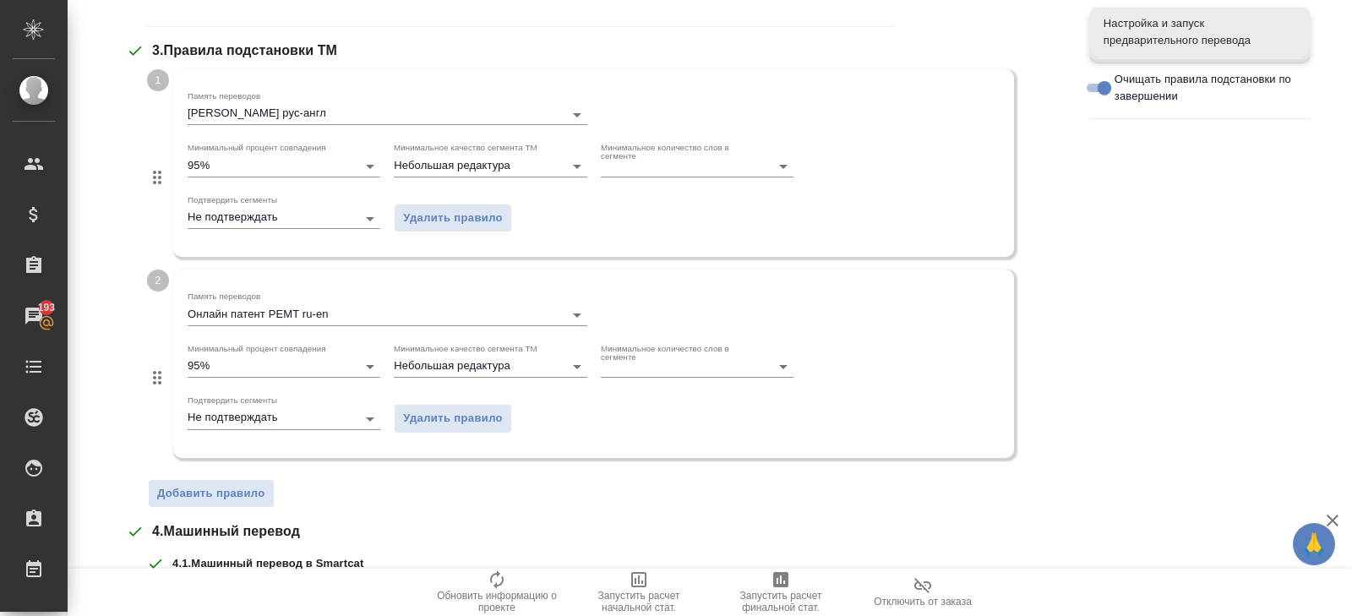
scroll to position [966, 0]
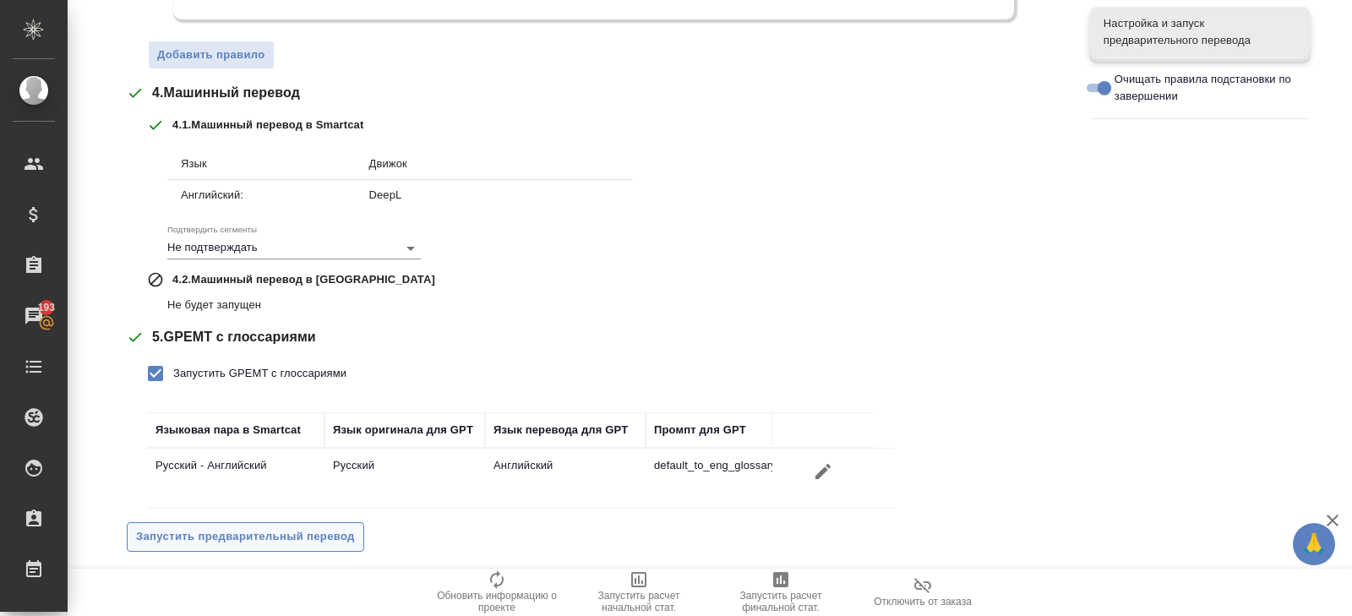
click at [238, 537] on span "Запустить предварительный перевод" at bounding box center [245, 536] width 219 height 19
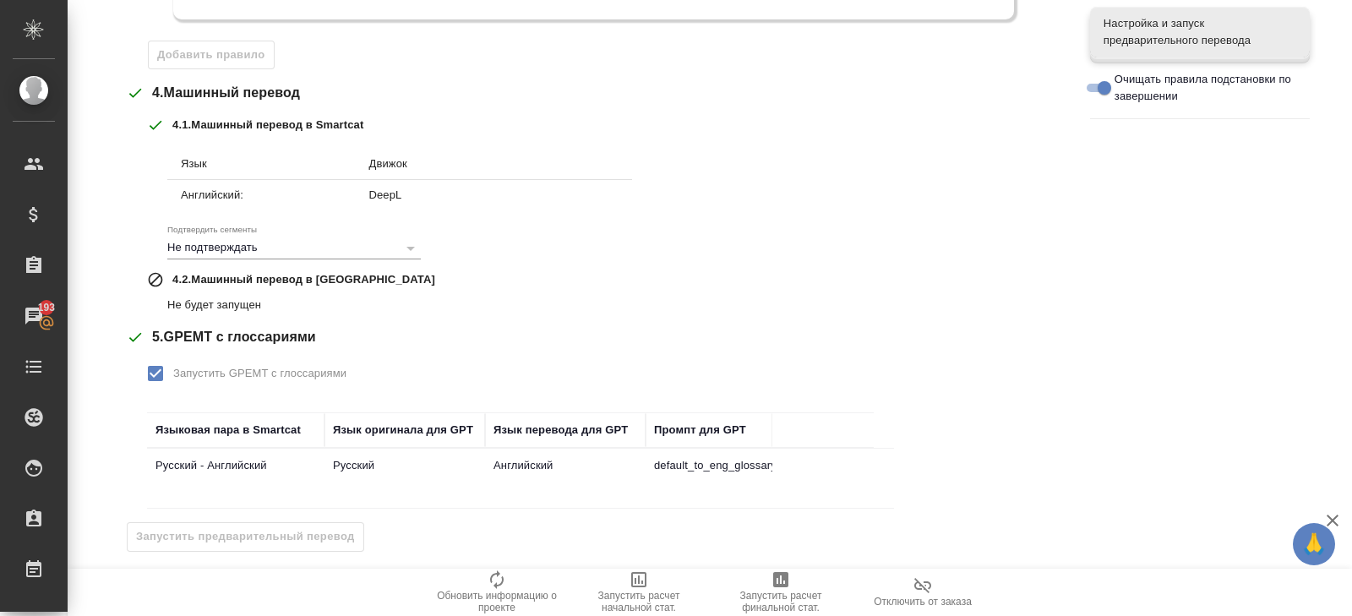
scroll to position [0, 0]
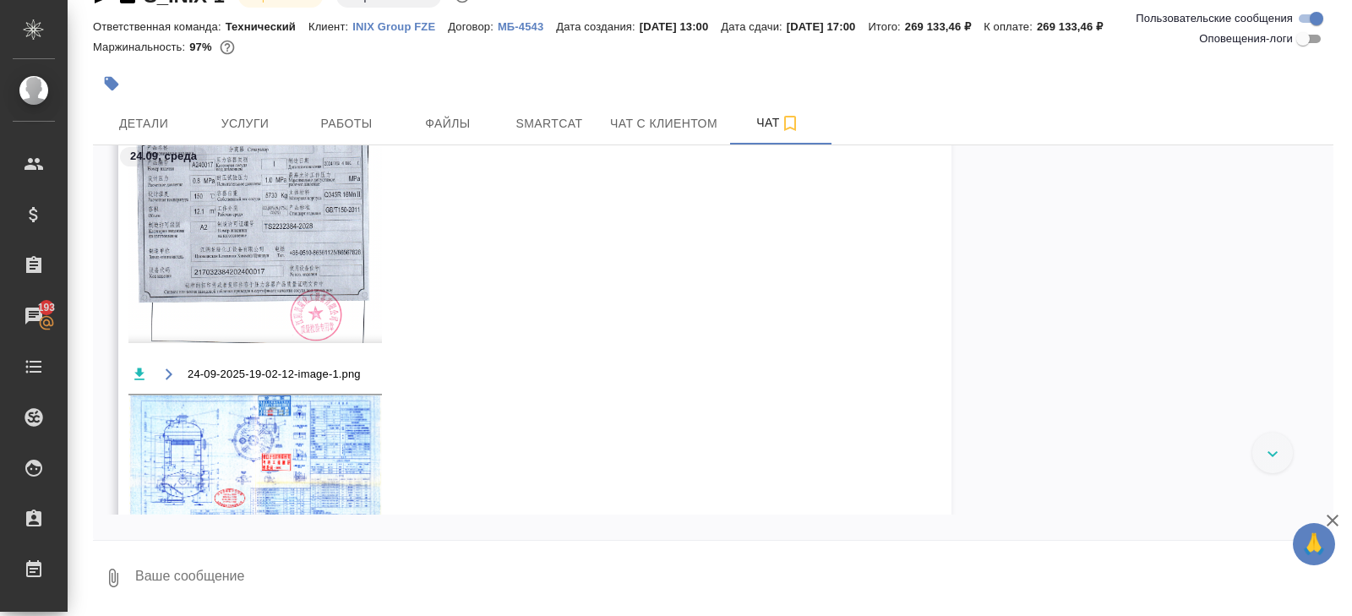
scroll to position [2878, 0]
click at [274, 480] on img at bounding box center [254, 487] width 253 height 182
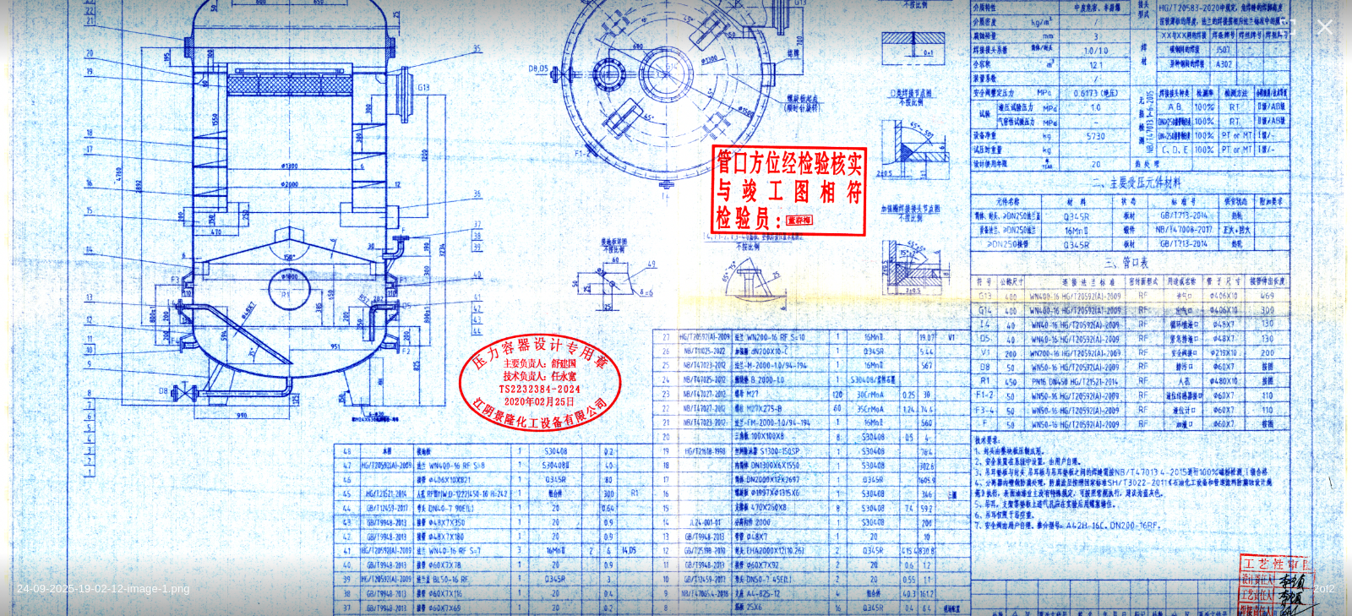
click at [344, 335] on img at bounding box center [676, 307] width 1352 height 966
click at [297, 422] on img at bounding box center [676, 307] width 1352 height 966
click at [1325, 27] on icon "button" at bounding box center [1325, 27] width 16 height 16
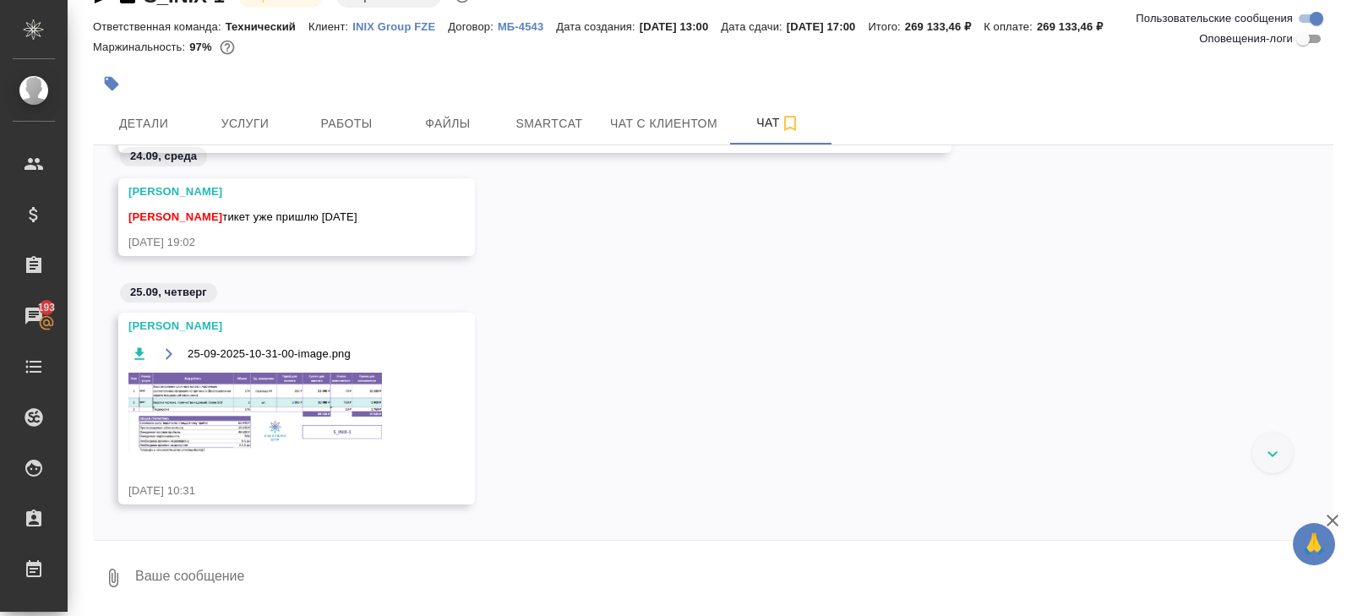
scroll to position [3811, 0]
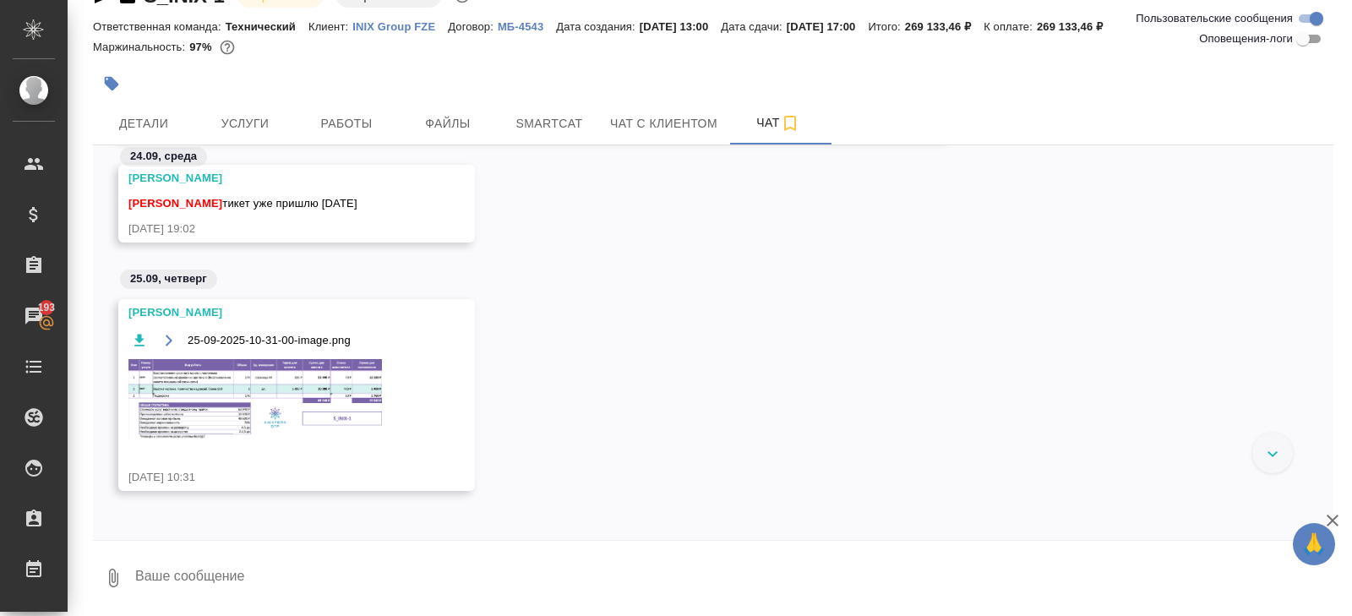
click at [274, 416] on img at bounding box center [254, 398] width 253 height 79
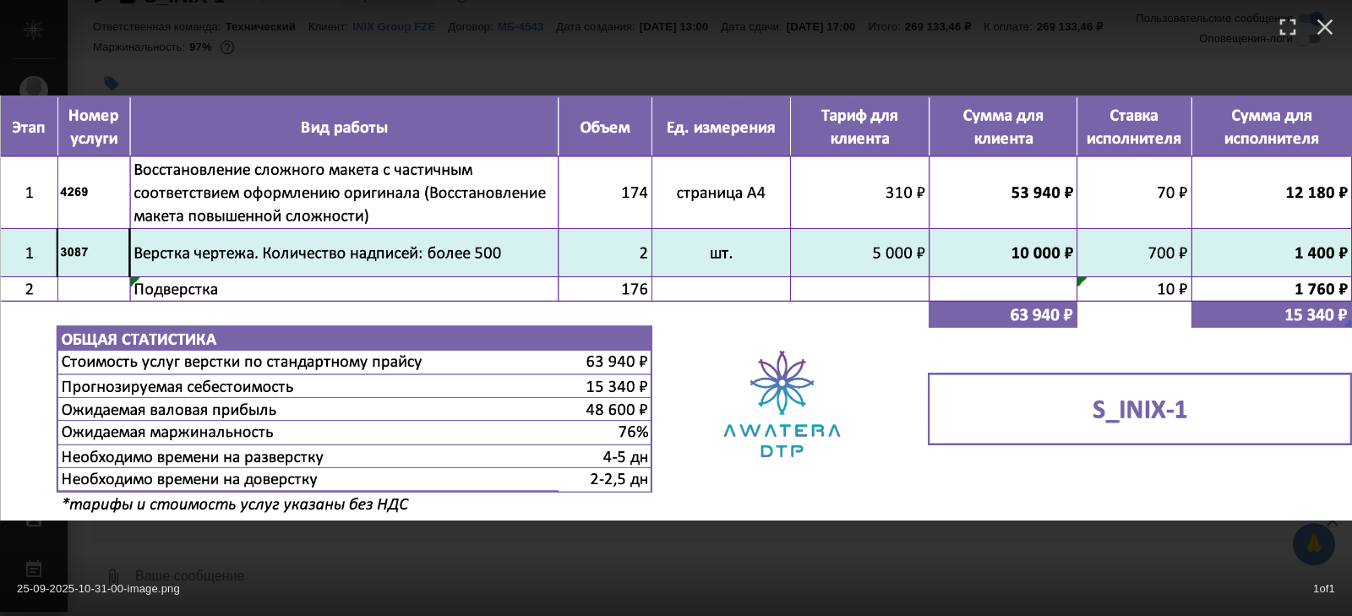
click at [285, 546] on div "25-09-2025-10-31-00-image.png 1 of 1" at bounding box center [676, 308] width 1352 height 616
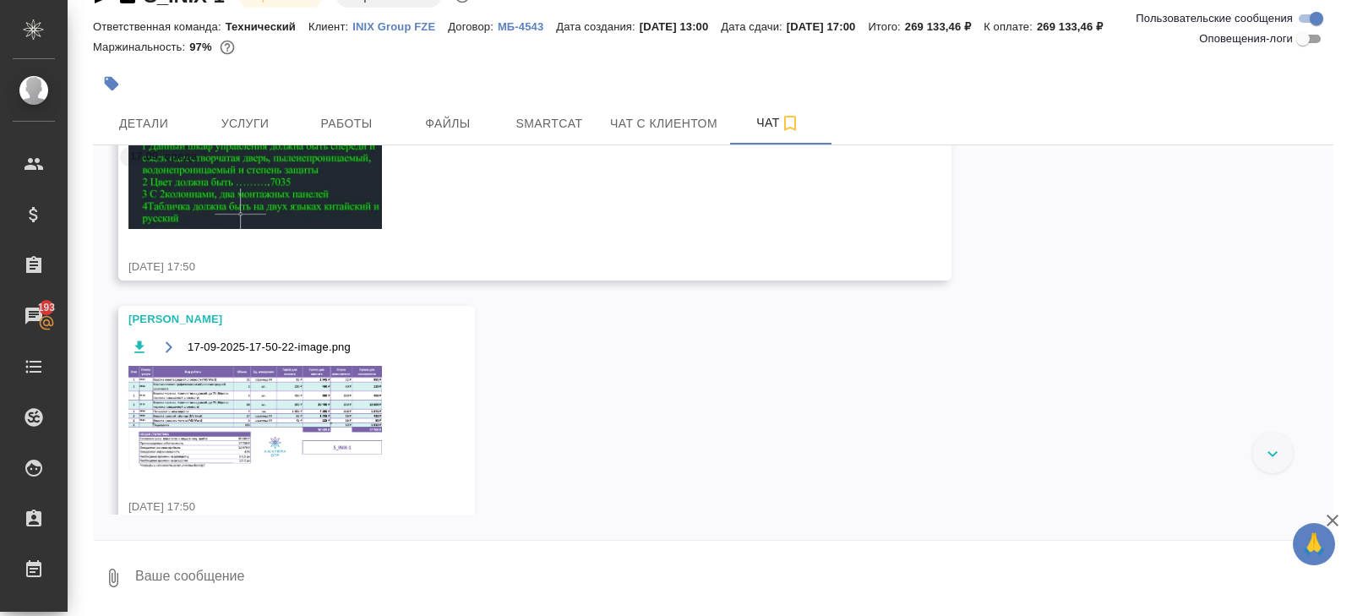
scroll to position [2616, 0]
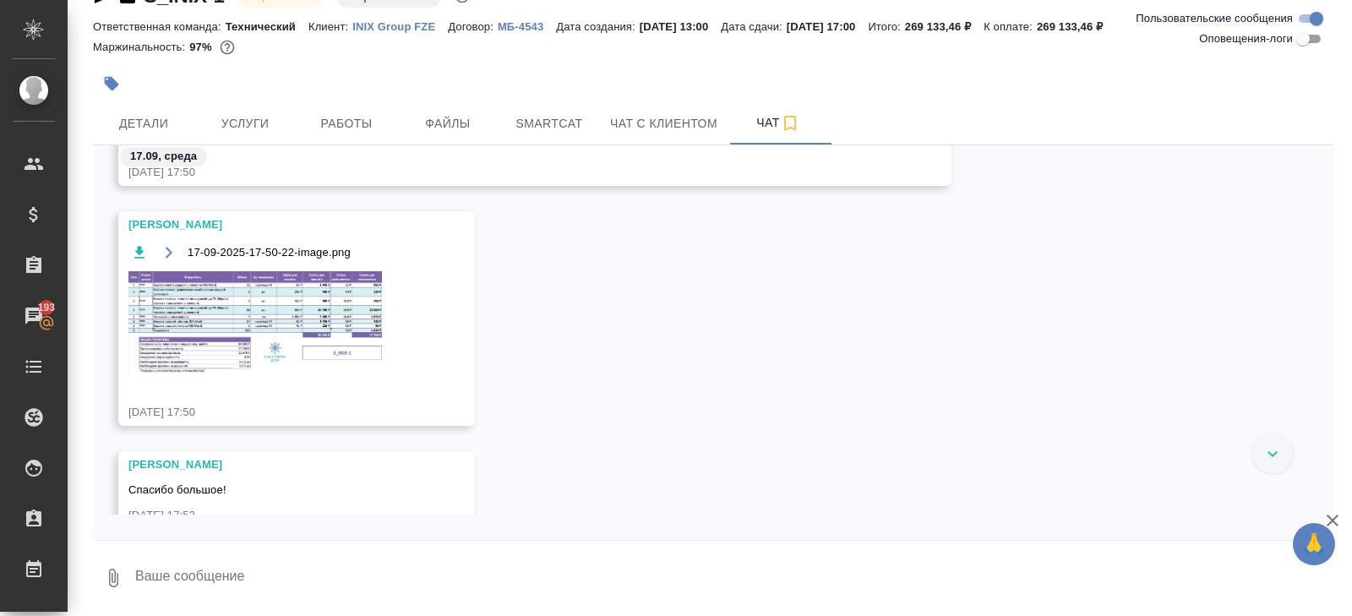
click at [297, 355] on img at bounding box center [254, 322] width 253 height 103
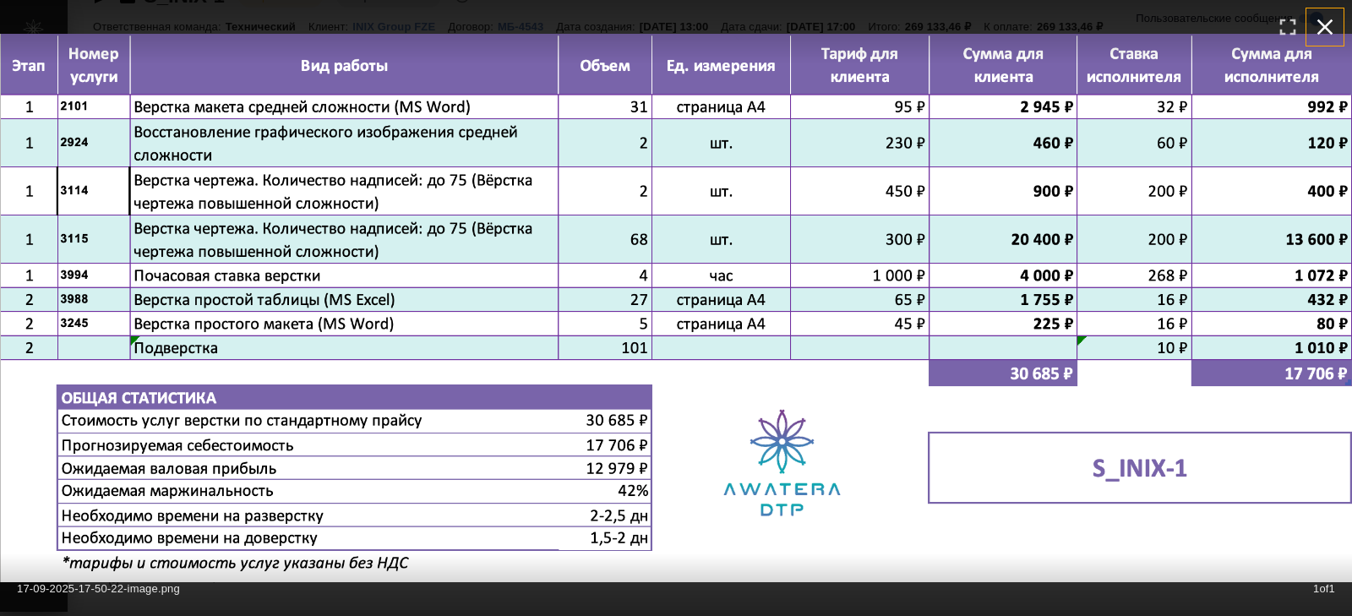
click at [1326, 20] on icon "button" at bounding box center [1324, 27] width 27 height 27
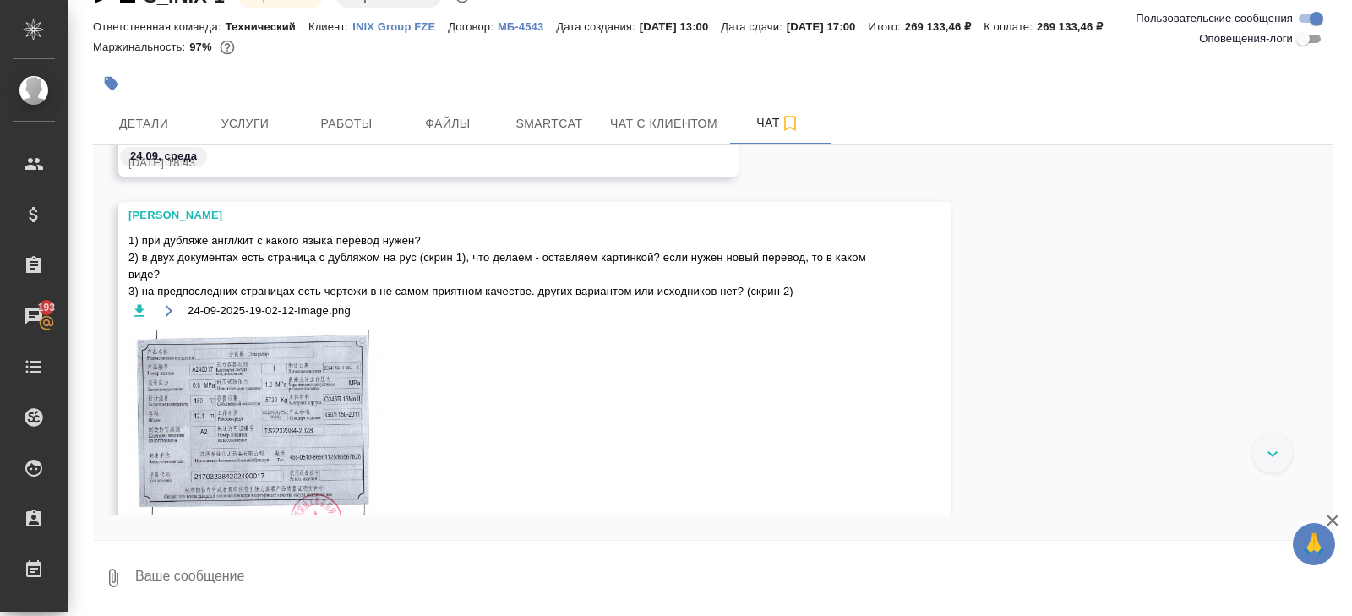
scroll to position [3120, 0]
click at [342, 120] on span "Работы" at bounding box center [346, 123] width 81 height 21
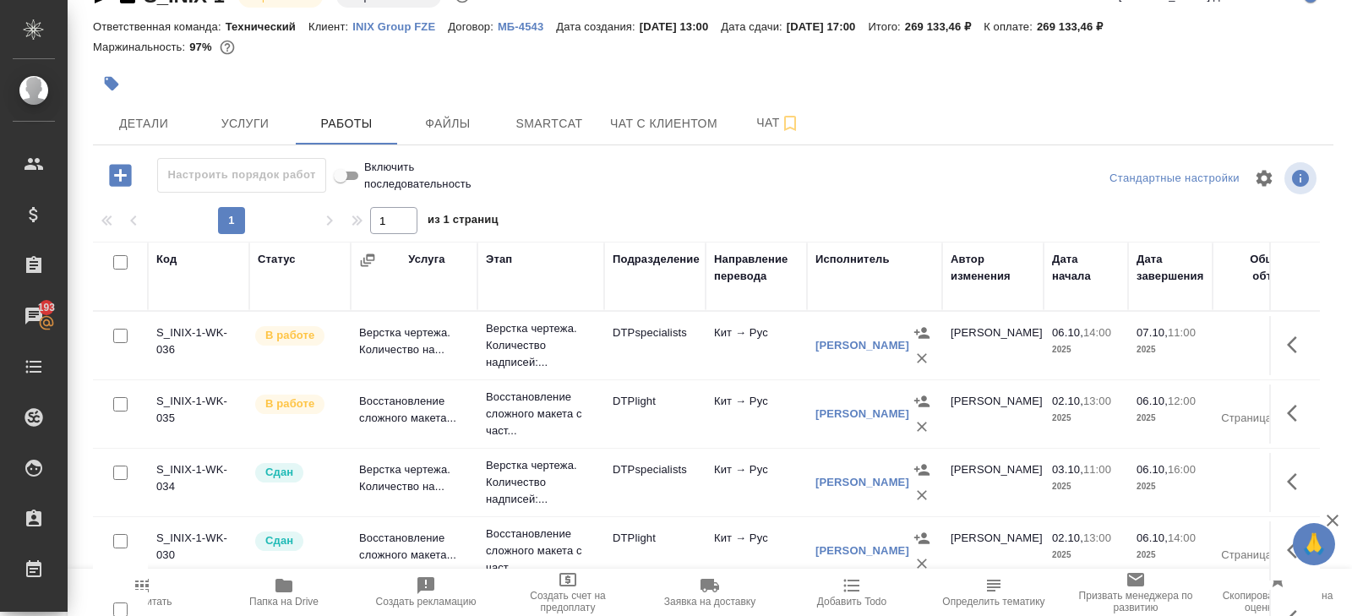
click at [115, 255] on input "checkbox" at bounding box center [120, 262] width 14 height 14
checkbox input "true"
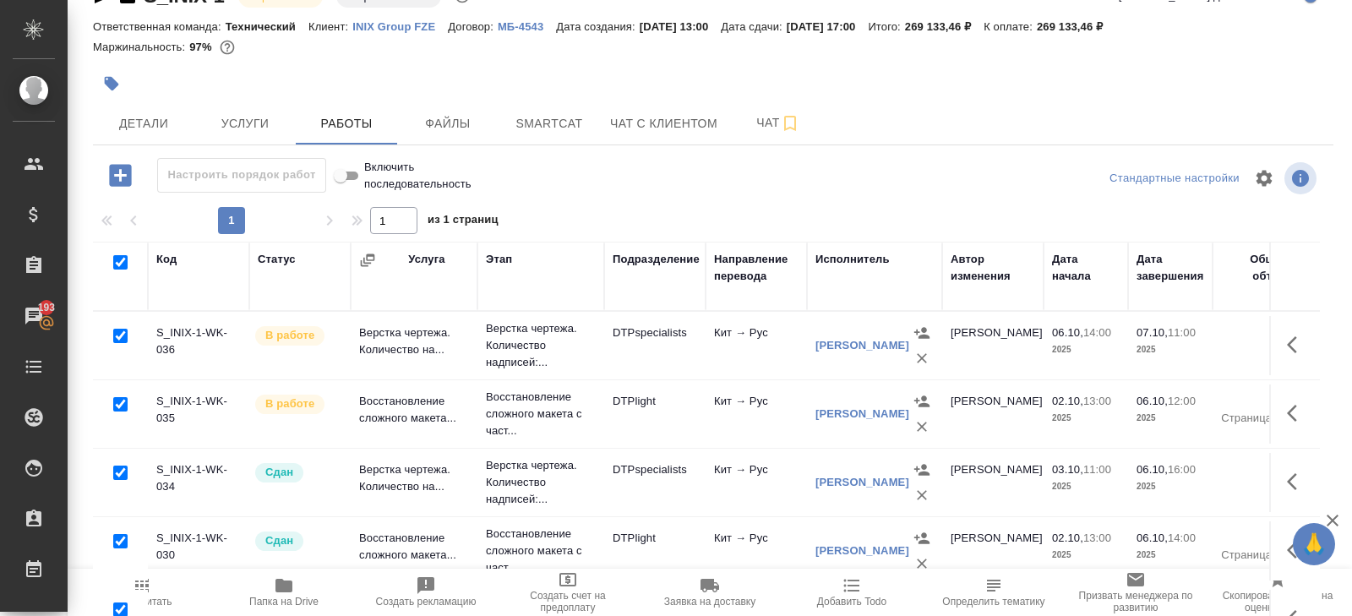
checkbox input "true"
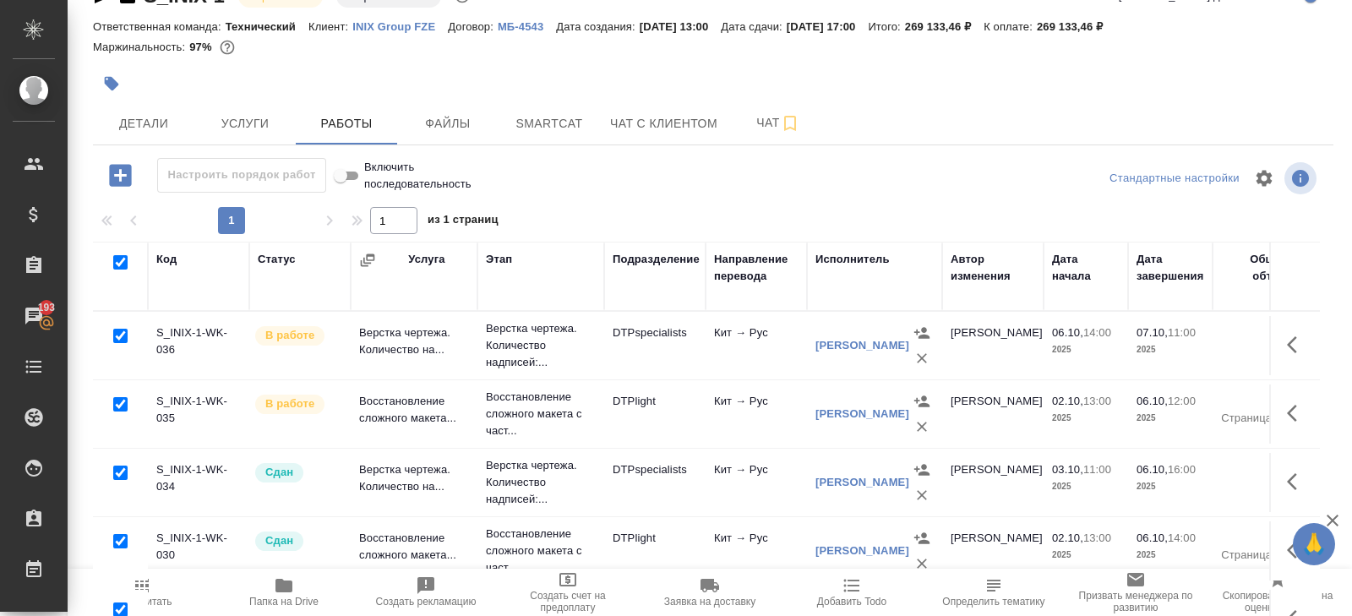
checkbox input "true"
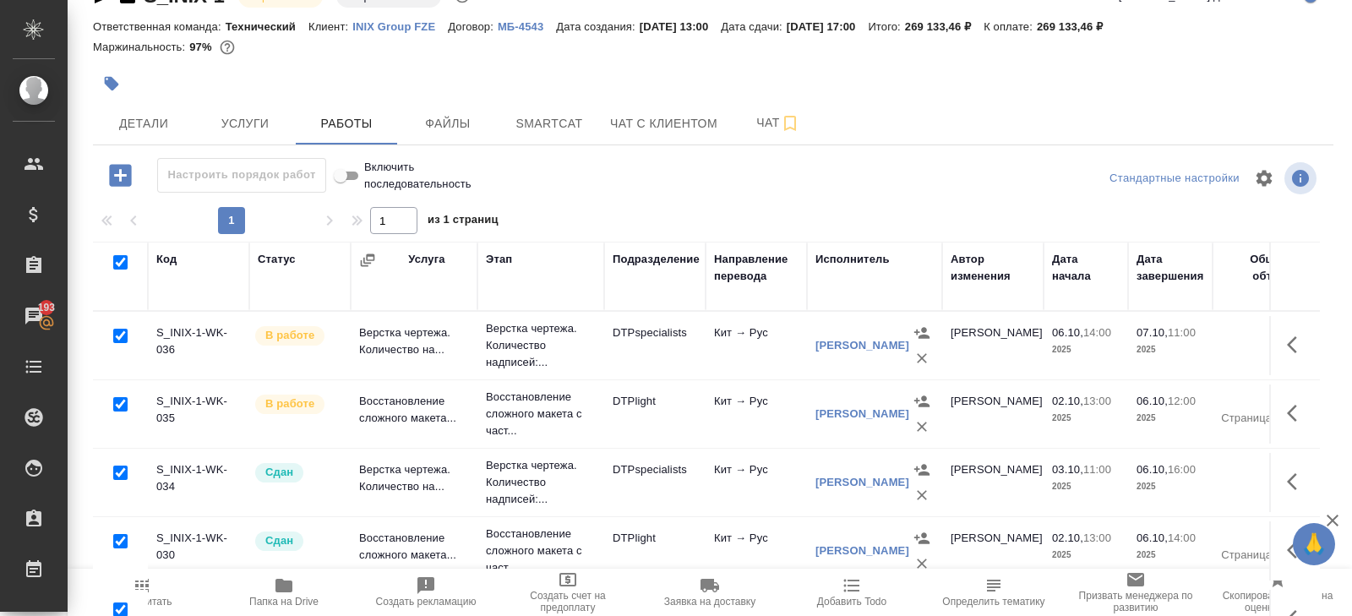
checkbox input "true"
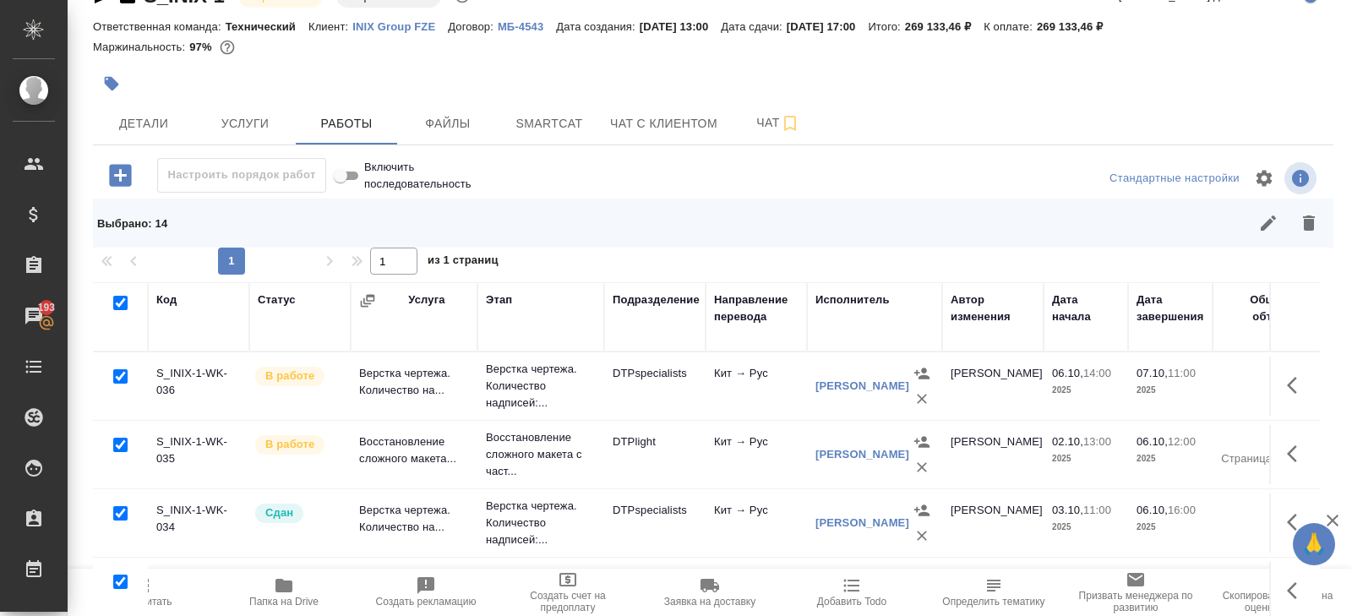
click at [120, 375] on input "checkbox" at bounding box center [120, 376] width 14 height 14
checkbox input "false"
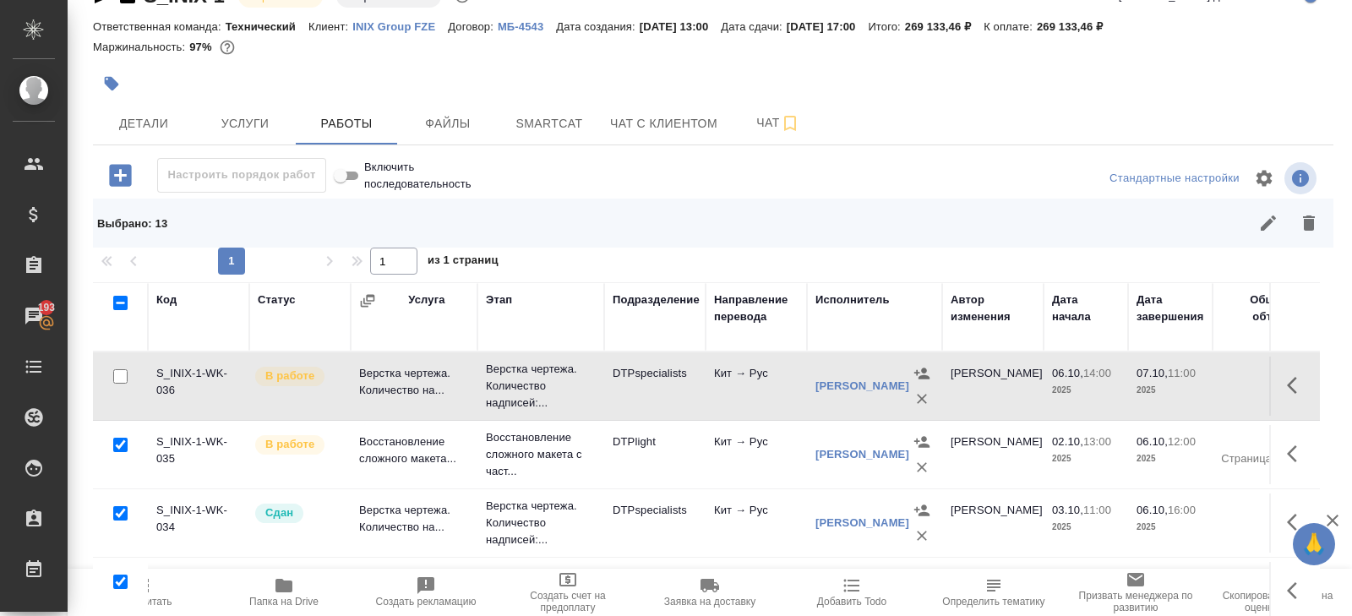
click at [120, 442] on input "checkbox" at bounding box center [120, 445] width 14 height 14
checkbox input "false"
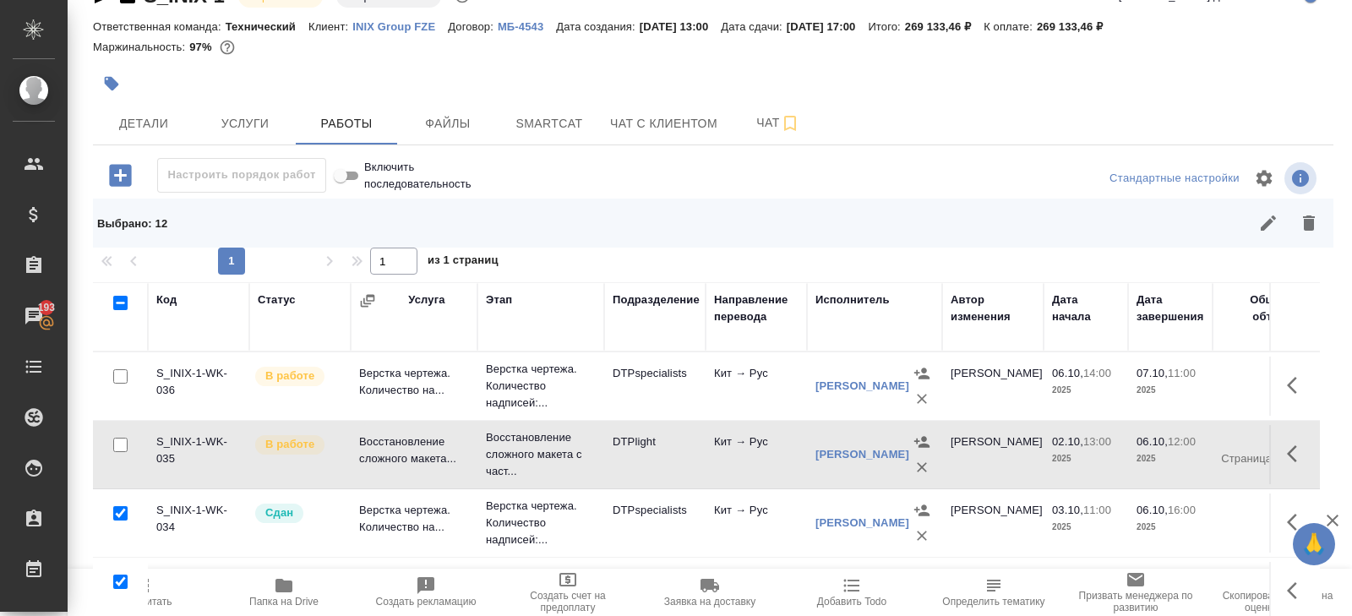
click at [122, 509] on input "checkbox" at bounding box center [120, 513] width 14 height 14
checkbox input "false"
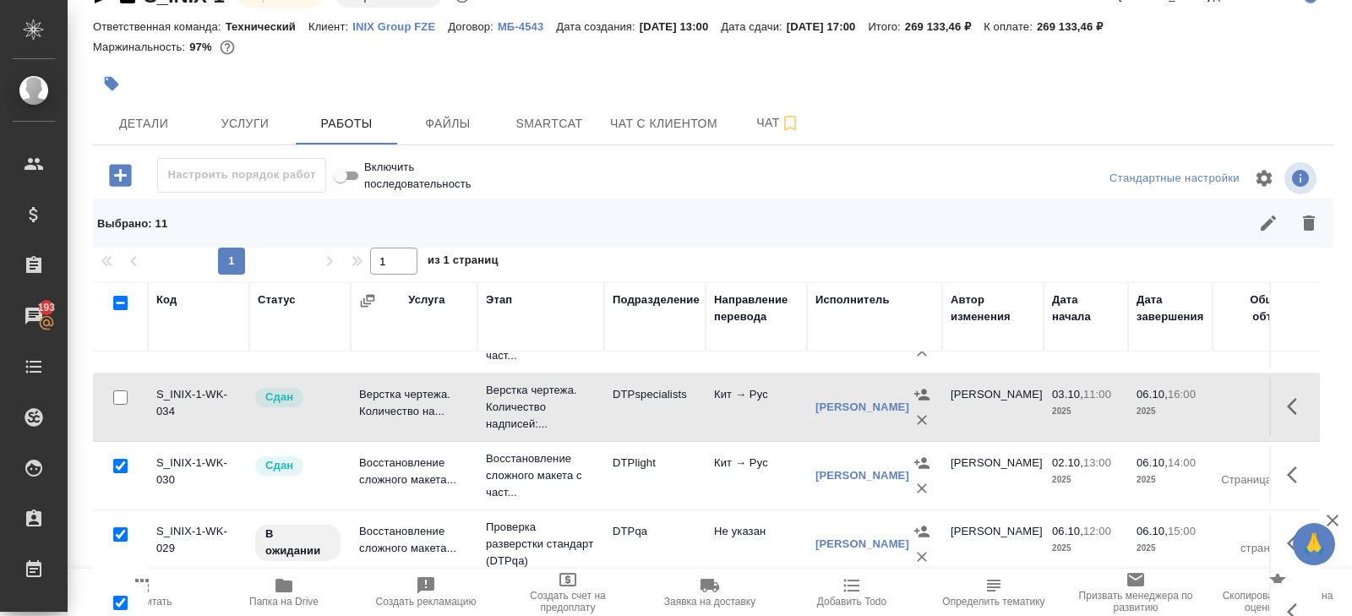
scroll to position [164, 0]
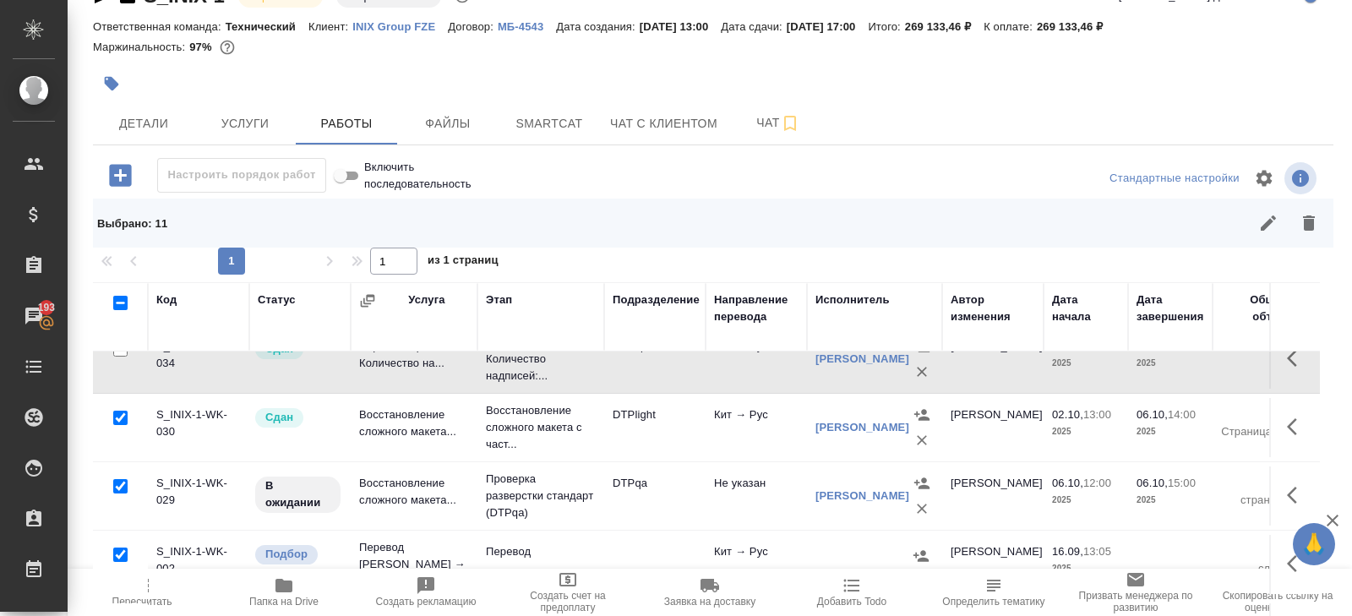
click at [121, 415] on input "checkbox" at bounding box center [120, 418] width 14 height 14
checkbox input "false"
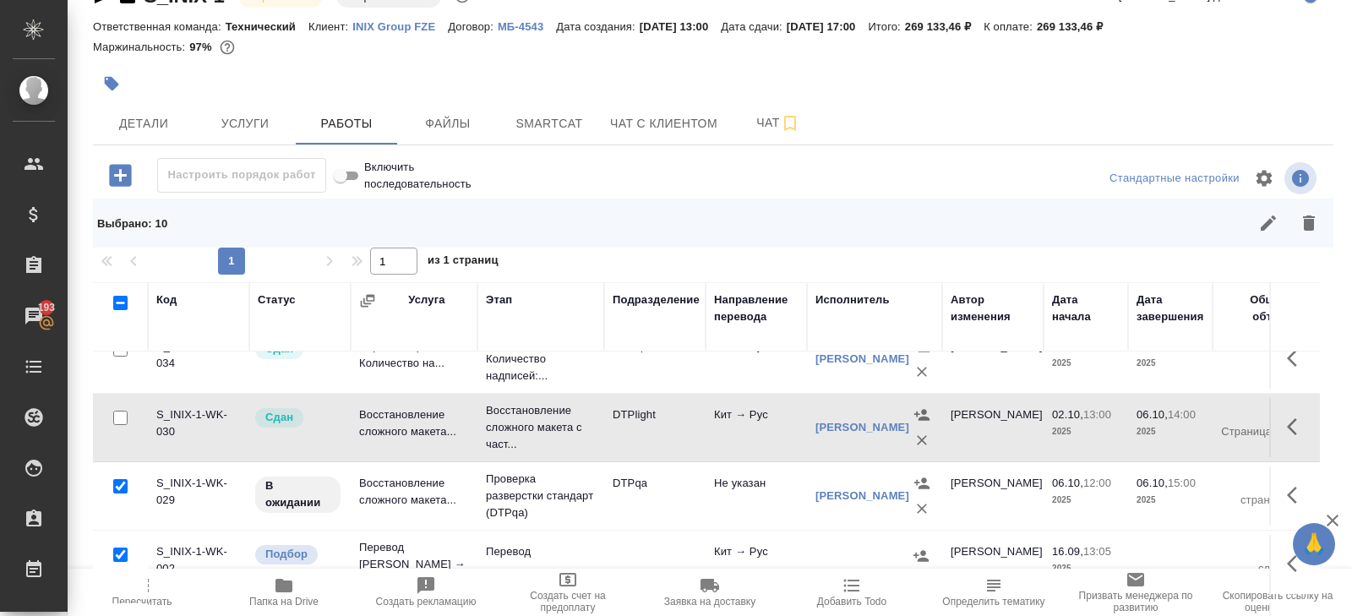
click at [118, 484] on input "checkbox" at bounding box center [120, 486] width 14 height 14
checkbox input "false"
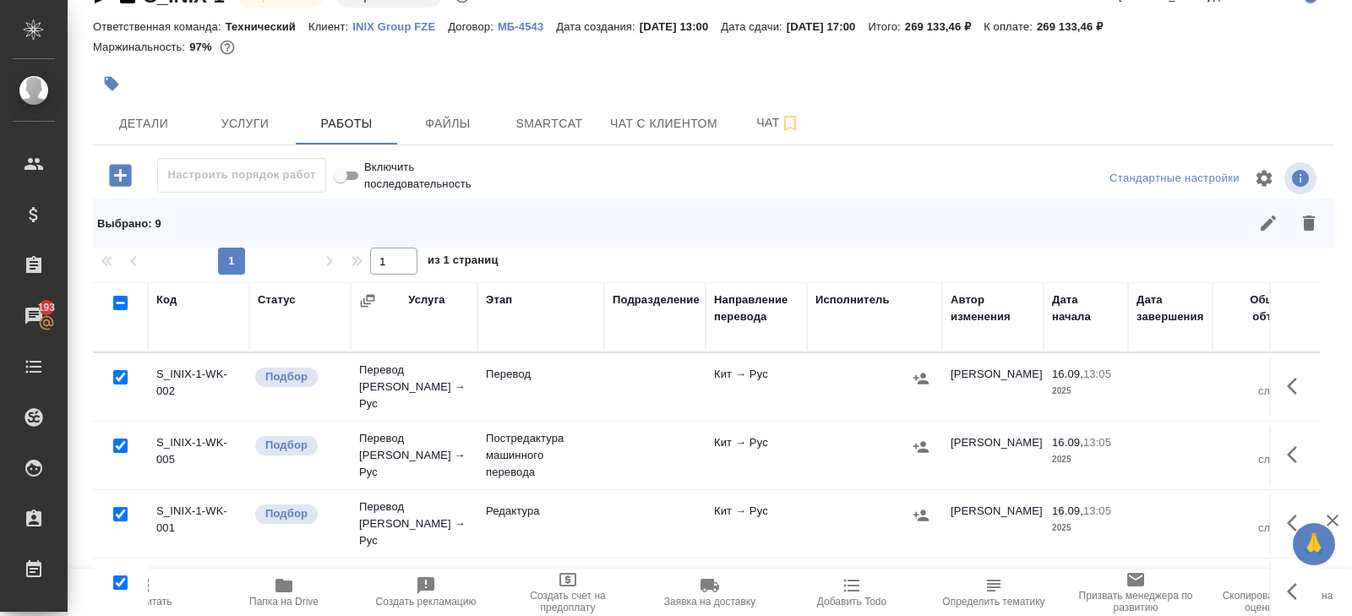
scroll to position [343, 0]
click at [118, 437] on input "checkbox" at bounding box center [120, 444] width 14 height 14
checkbox input "false"
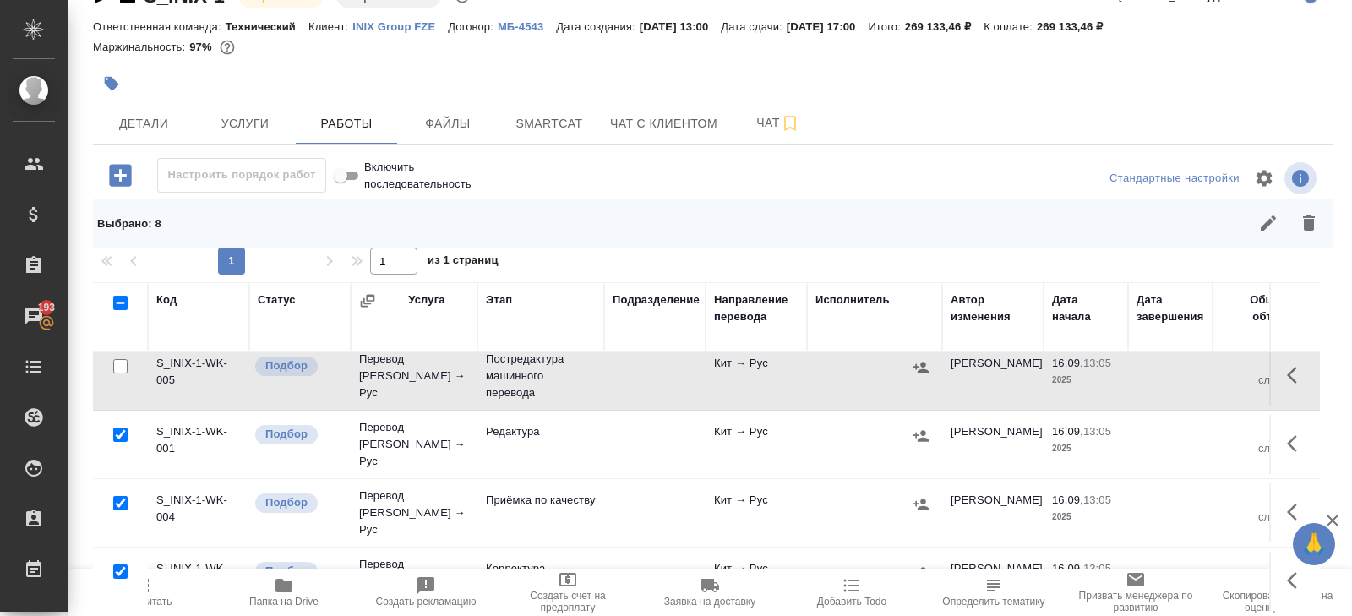
scroll to position [437, 0]
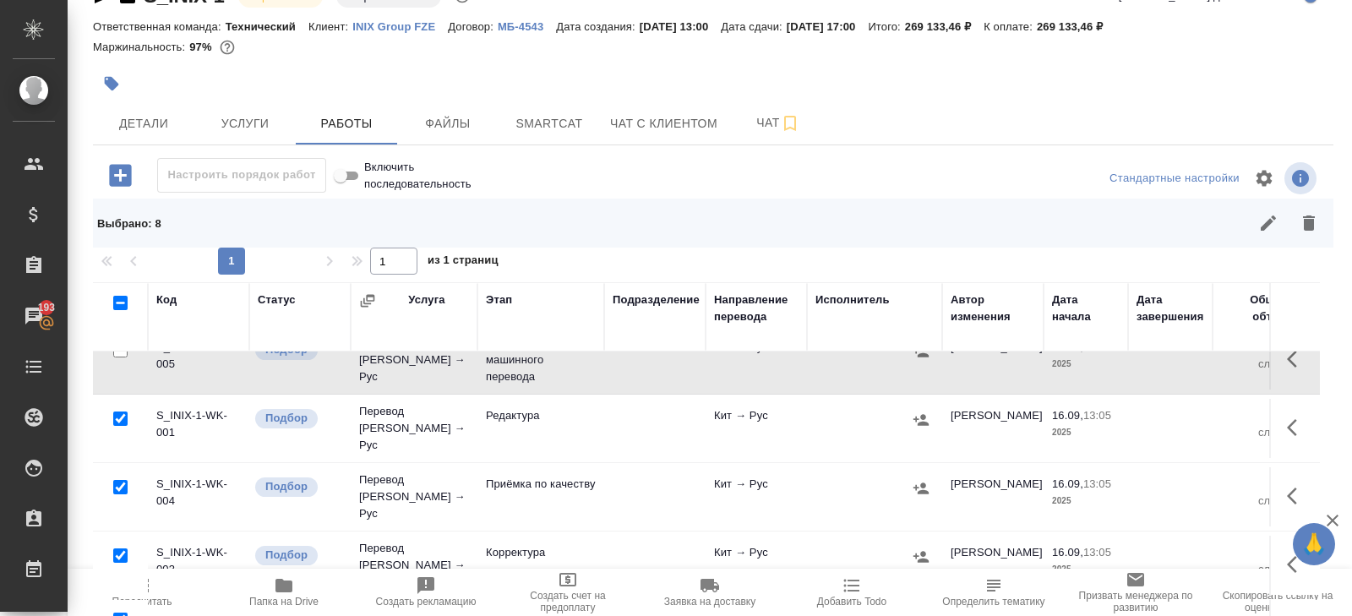
click at [119, 411] on input "checkbox" at bounding box center [120, 418] width 14 height 14
checkbox input "false"
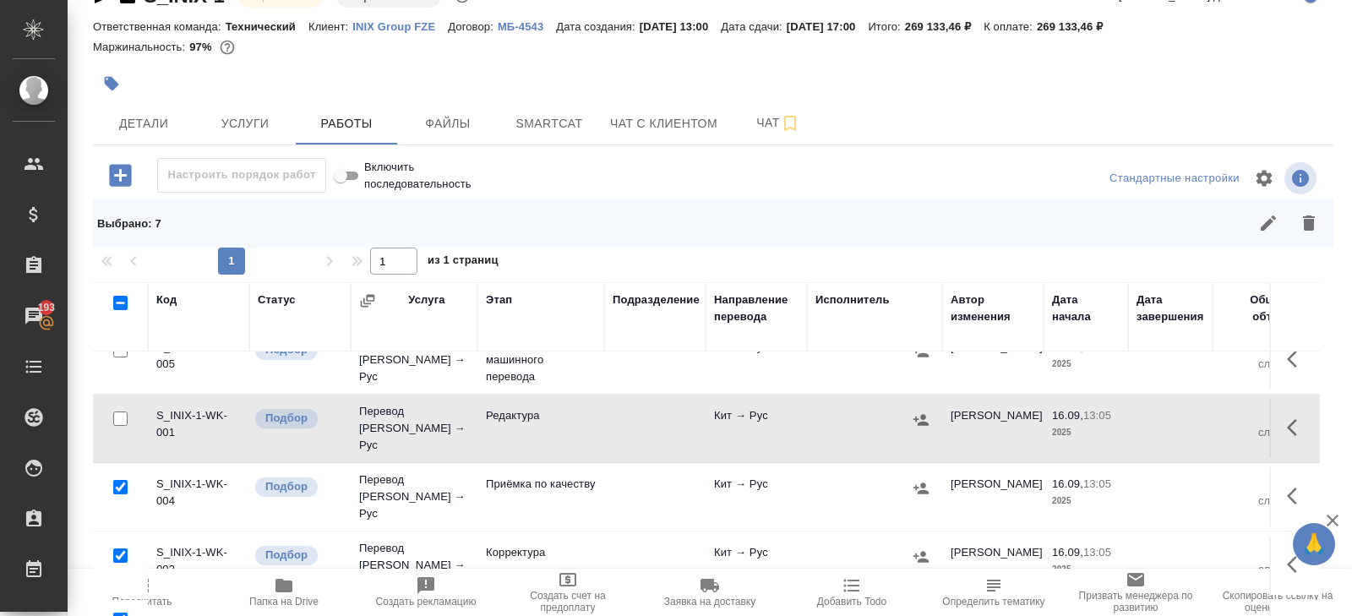
scroll to position [574, 0]
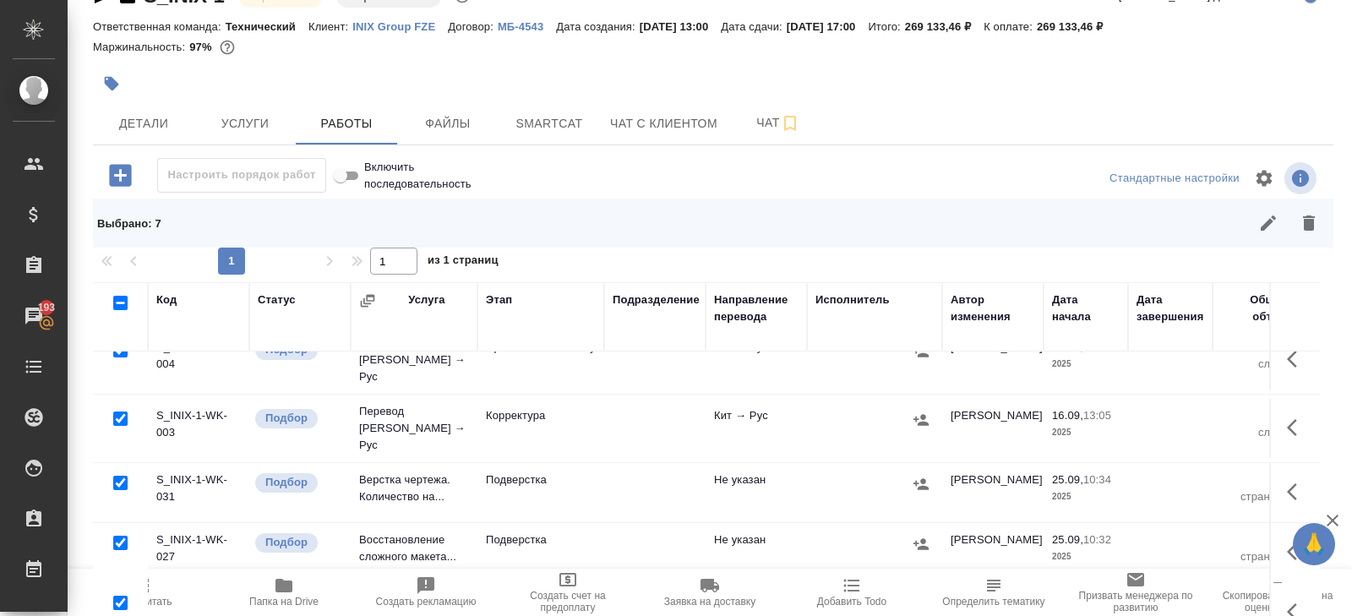
click at [117, 476] on input "checkbox" at bounding box center [120, 483] width 14 height 14
checkbox input "false"
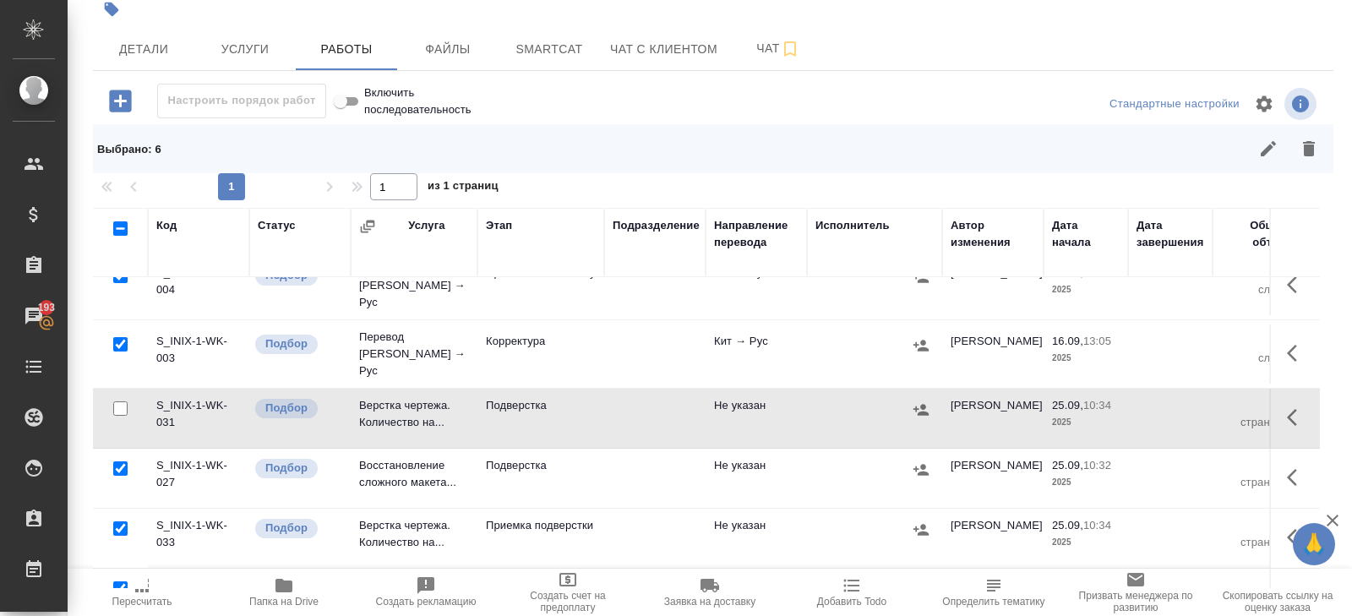
scroll to position [129, 0]
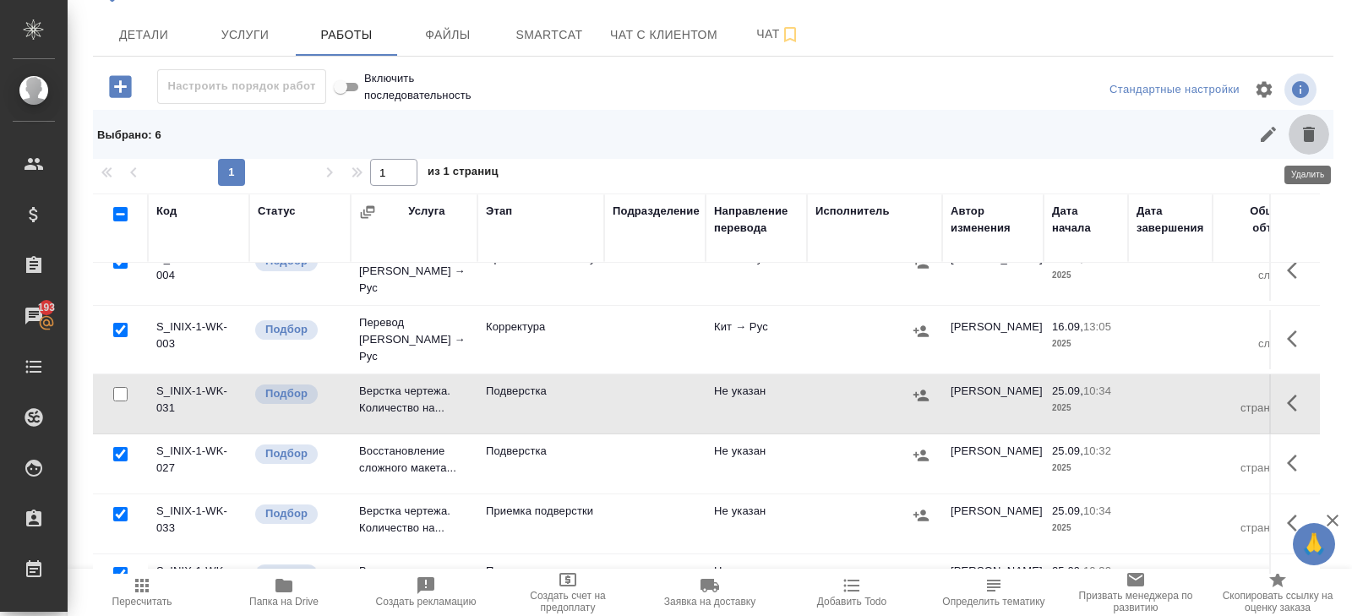
click at [1319, 123] on button "button" at bounding box center [1308, 134] width 41 height 41
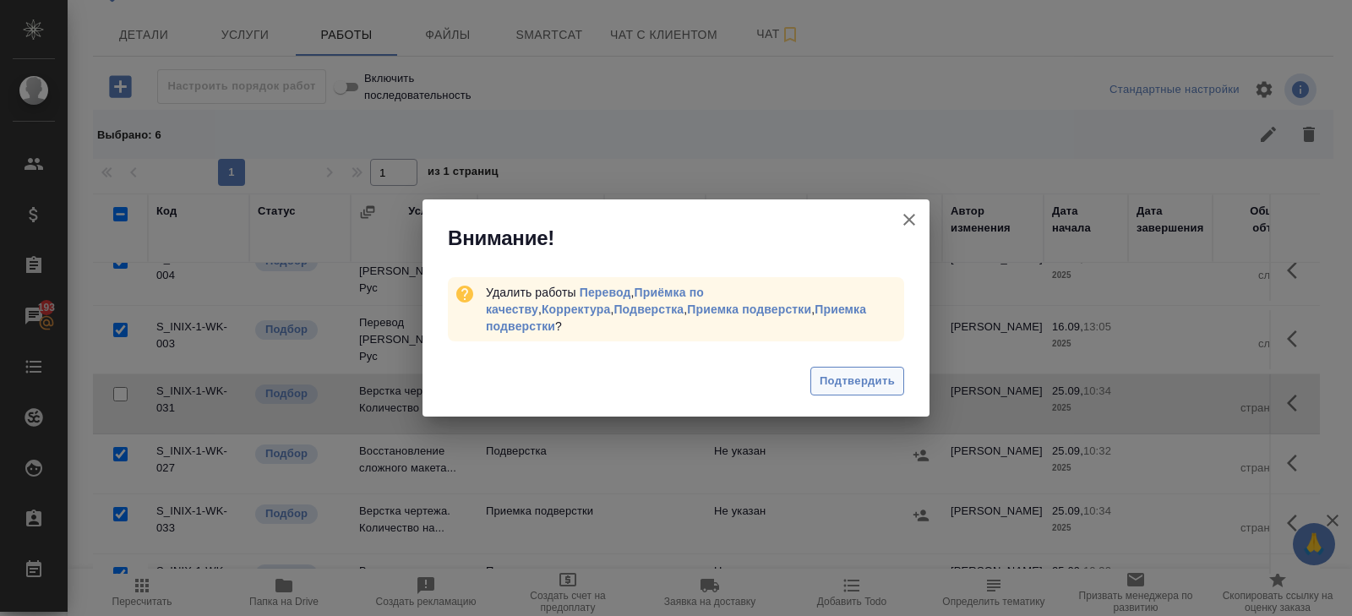
click at [852, 373] on span "Подтвердить" at bounding box center [856, 381] width 75 height 19
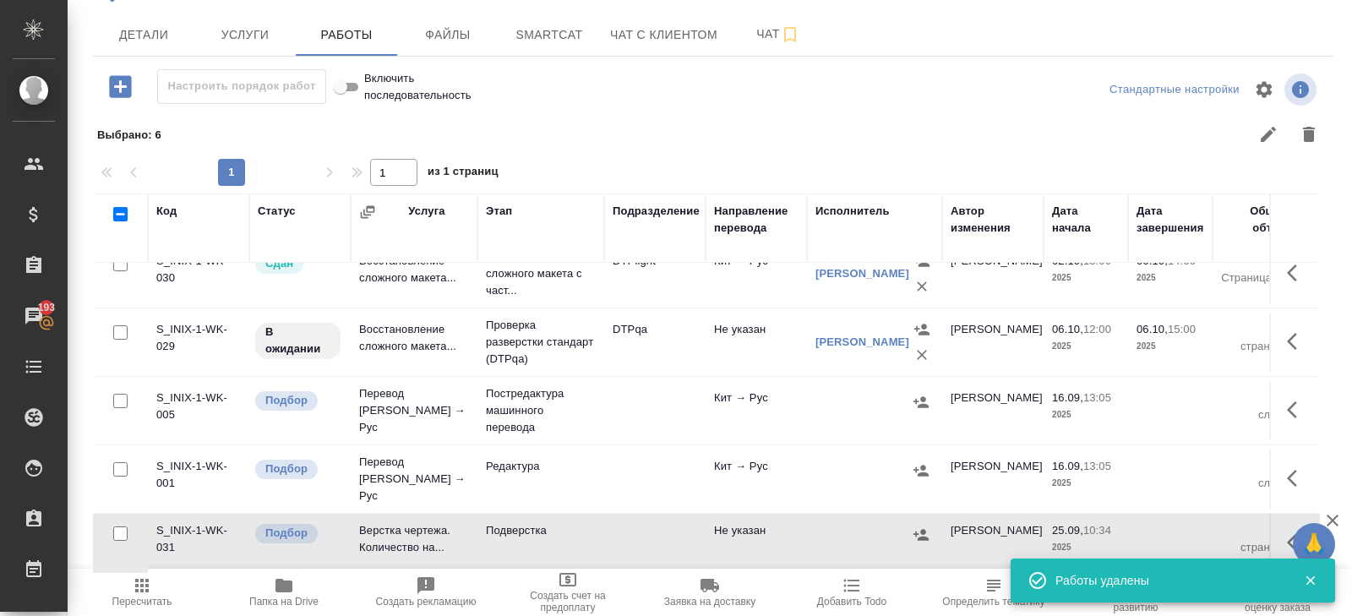
scroll to position [216, 0]
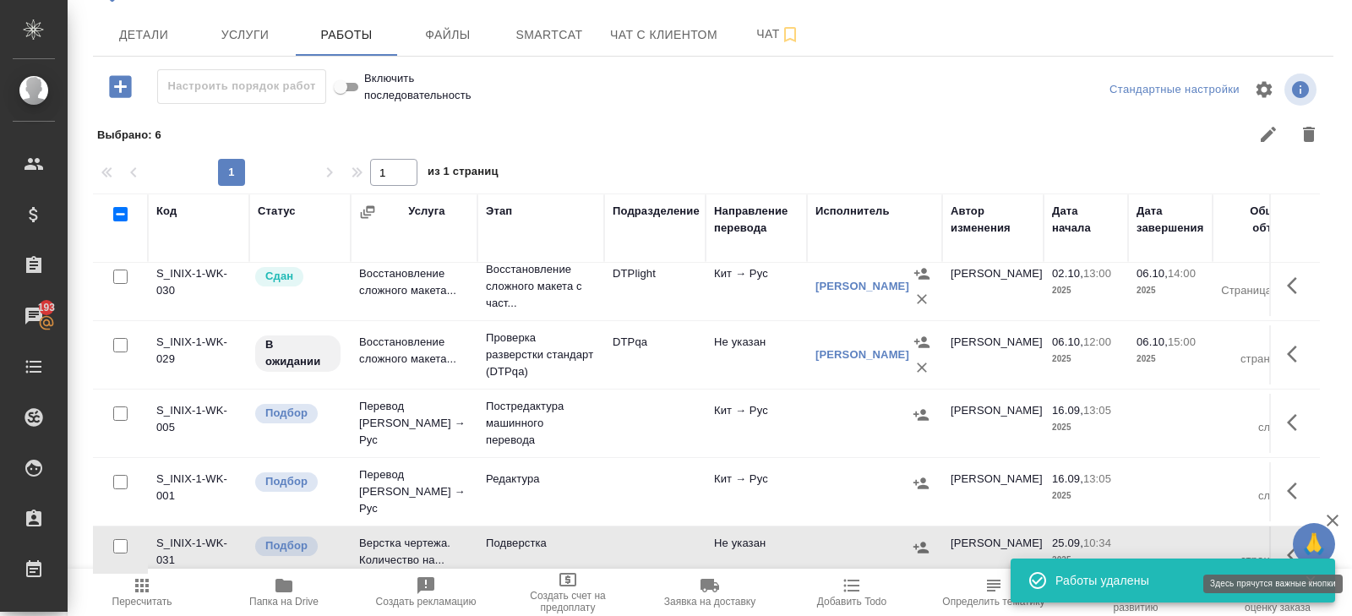
click at [1287, 547] on icon "button" at bounding box center [1292, 555] width 10 height 17
click at [1162, 545] on icon "button" at bounding box center [1172, 555] width 20 height 20
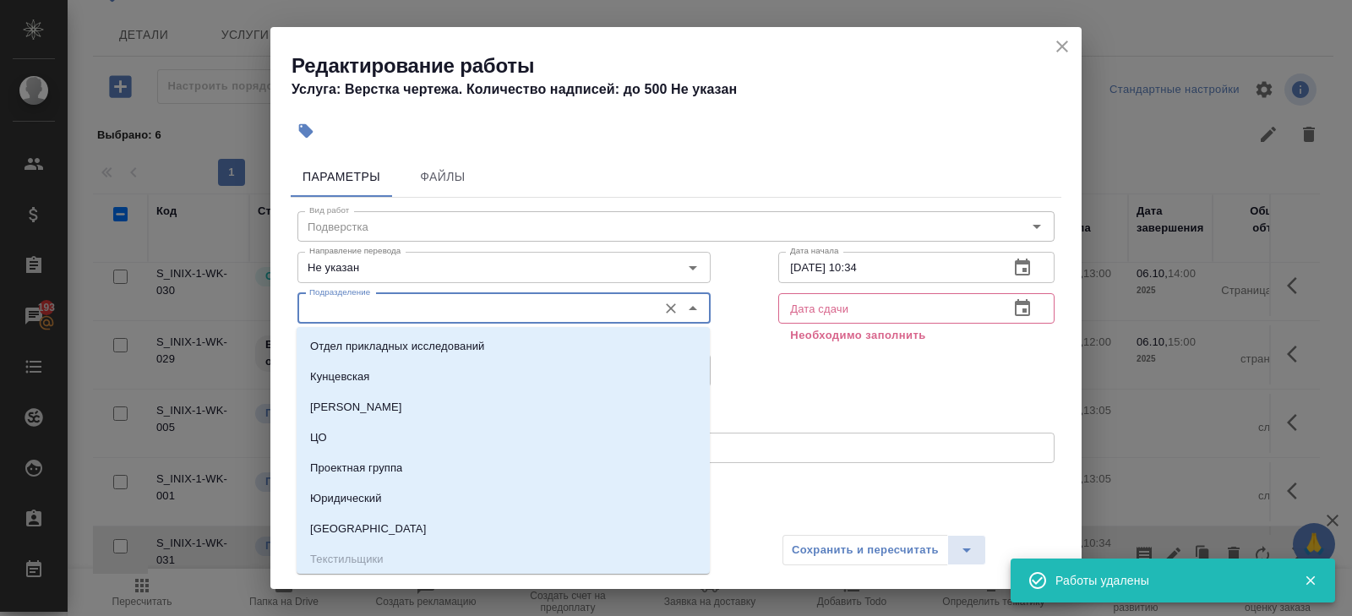
click at [337, 302] on input "Подразделение" at bounding box center [475, 308] width 346 height 20
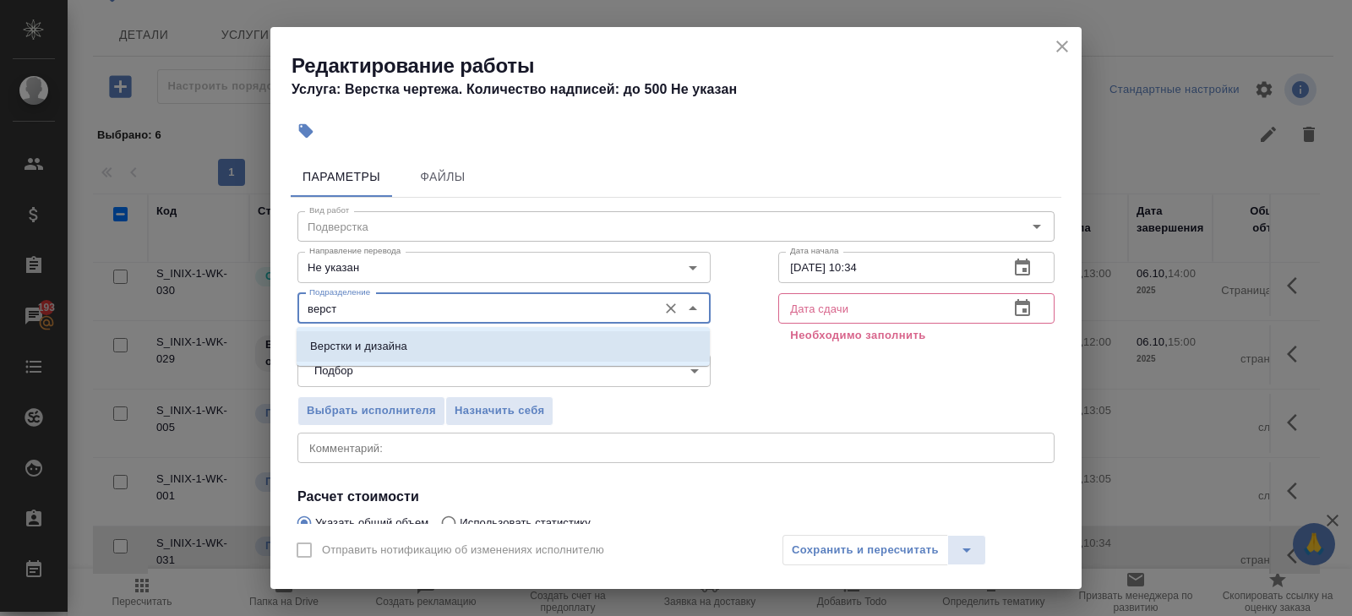
click at [329, 340] on p "Верстки и дизайна" at bounding box center [358, 346] width 97 height 17
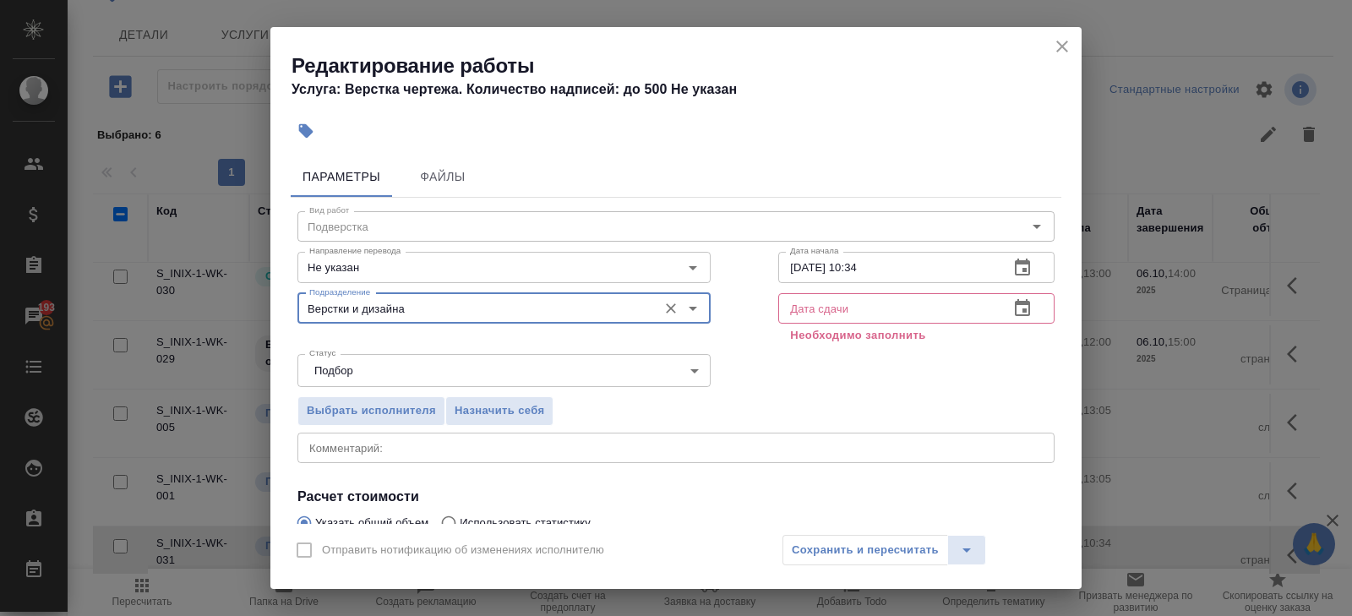
scroll to position [199, 0]
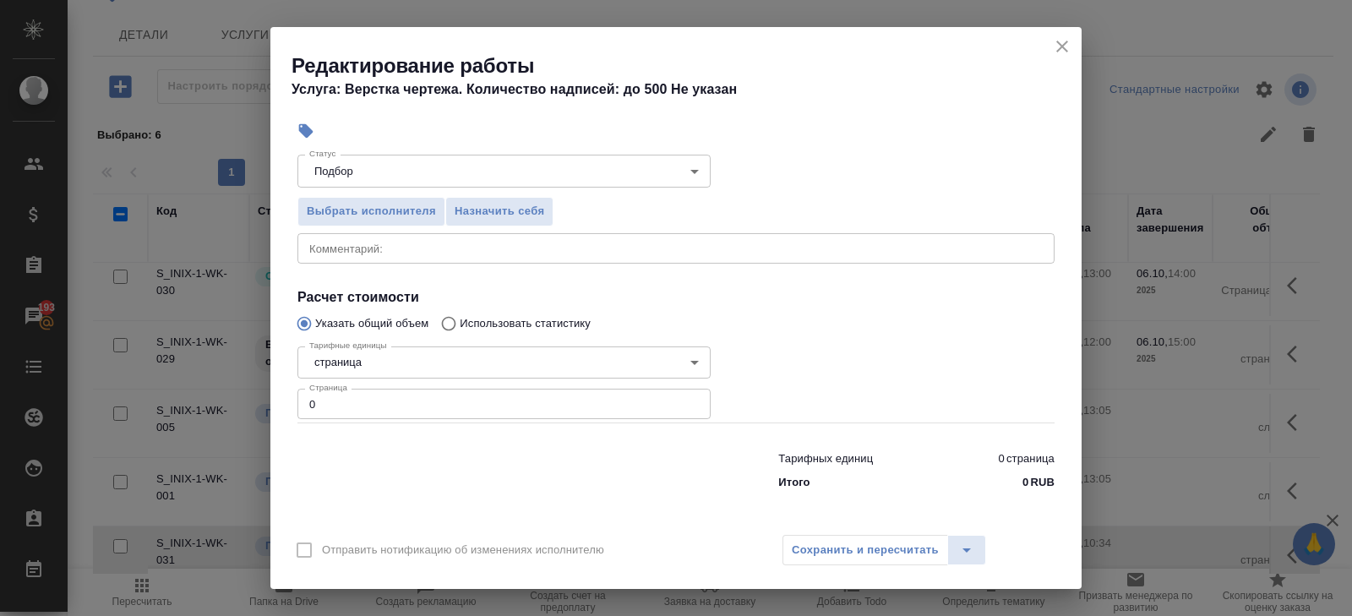
type input "Верстки и дизайна"
click at [335, 405] on input "0" at bounding box center [503, 404] width 413 height 30
type input "176"
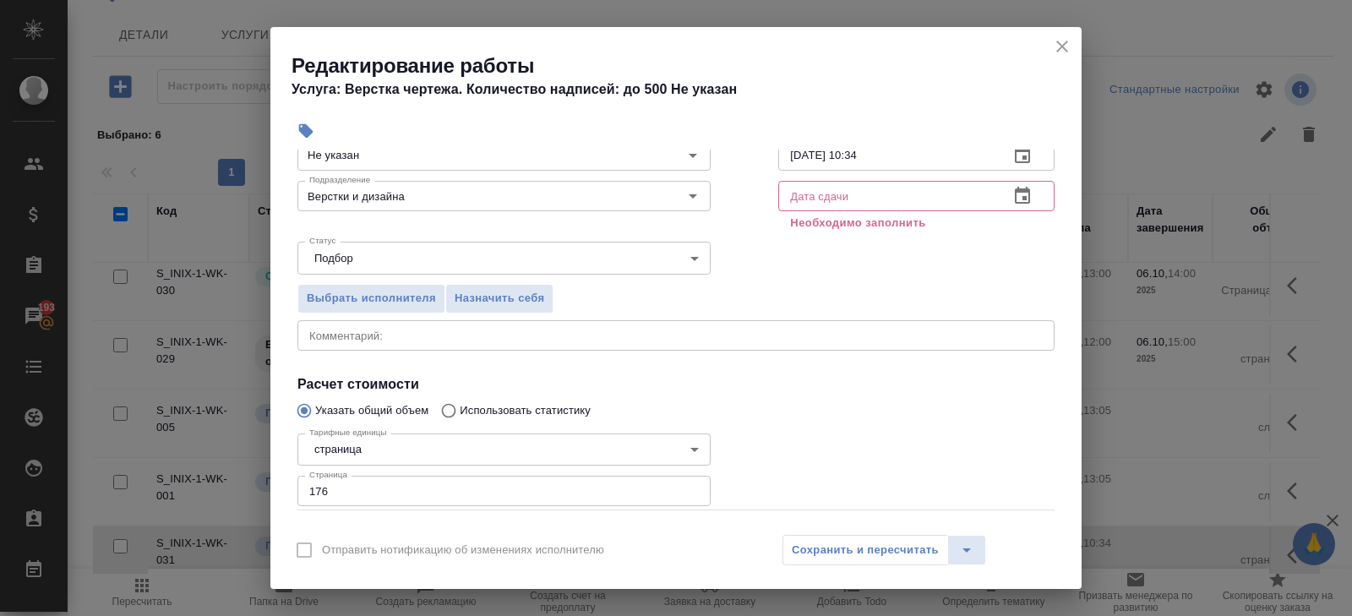
scroll to position [53, 0]
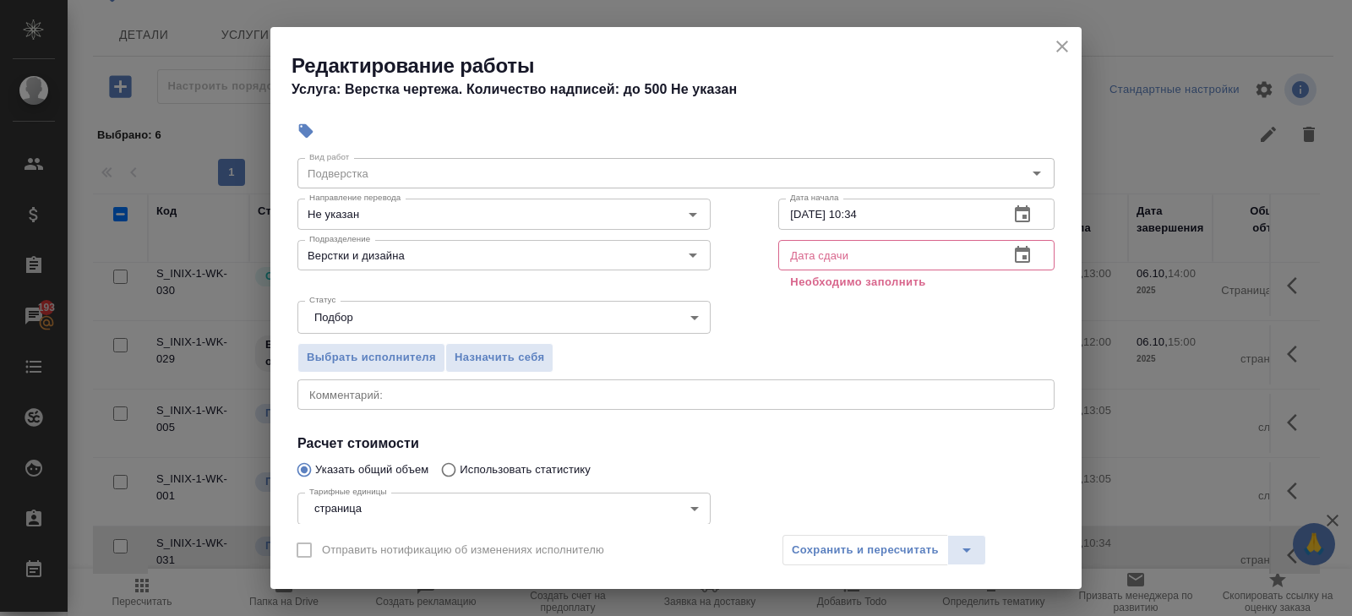
click at [1023, 255] on icon "button" at bounding box center [1022, 254] width 15 height 17
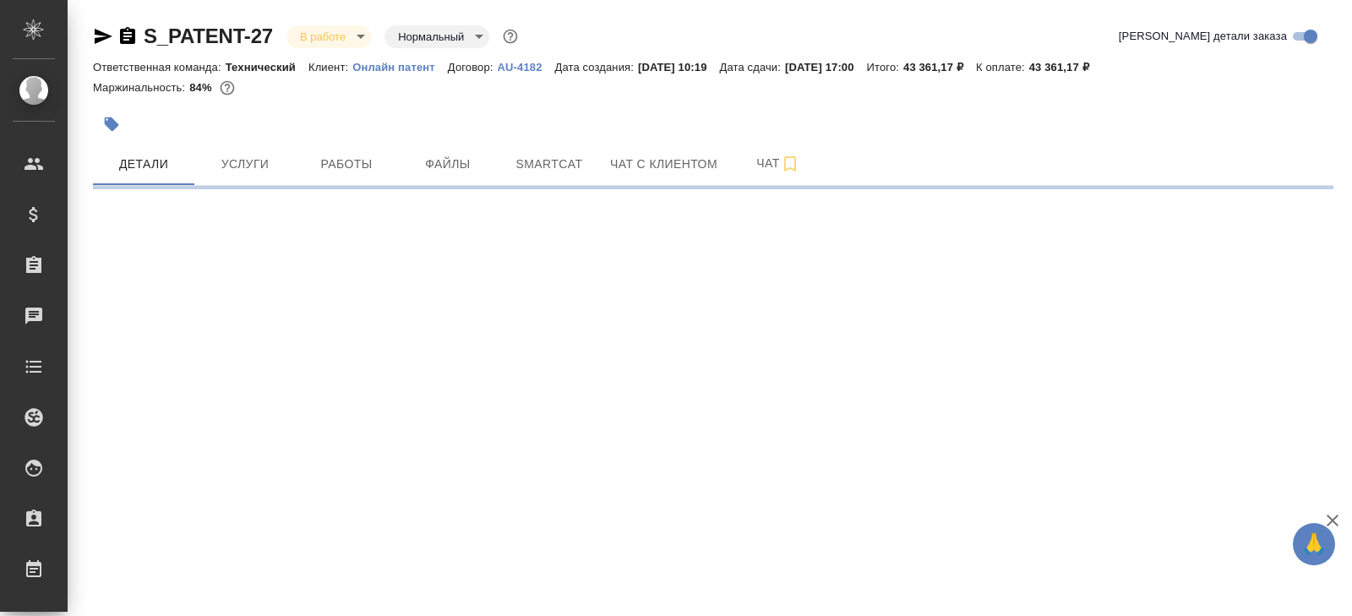
select select "RU"
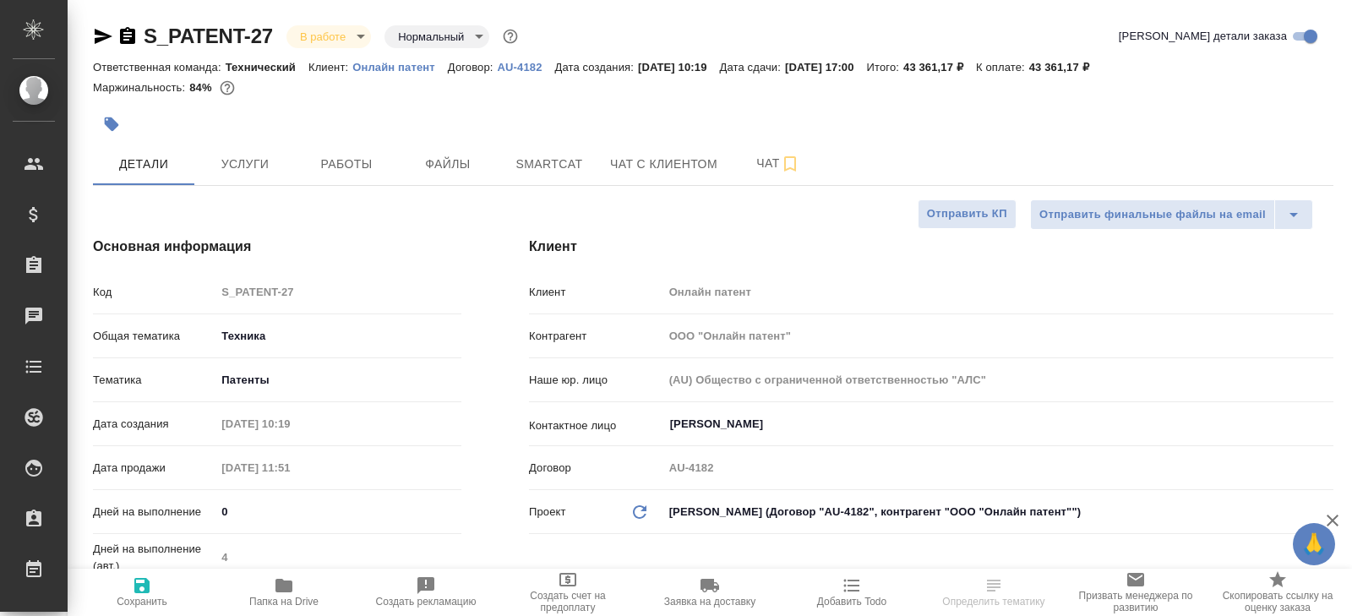
type textarea "x"
click at [268, 178] on button "Услуги" at bounding box center [244, 164] width 101 height 42
type textarea "x"
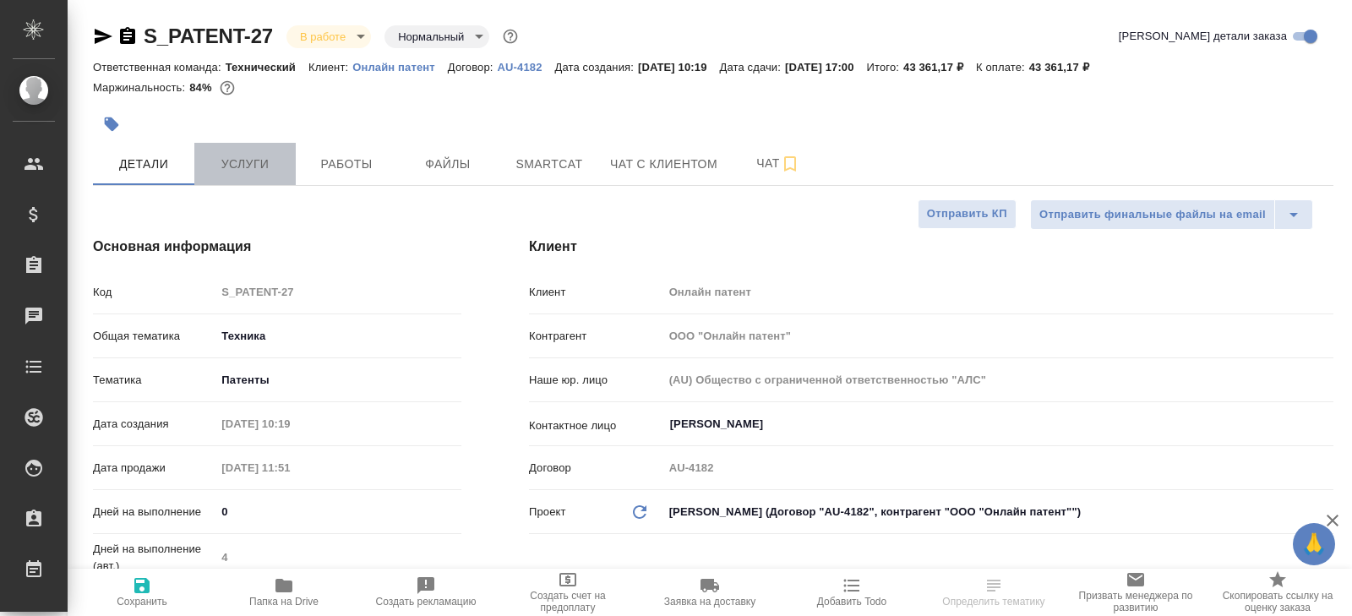
type textarea "x"
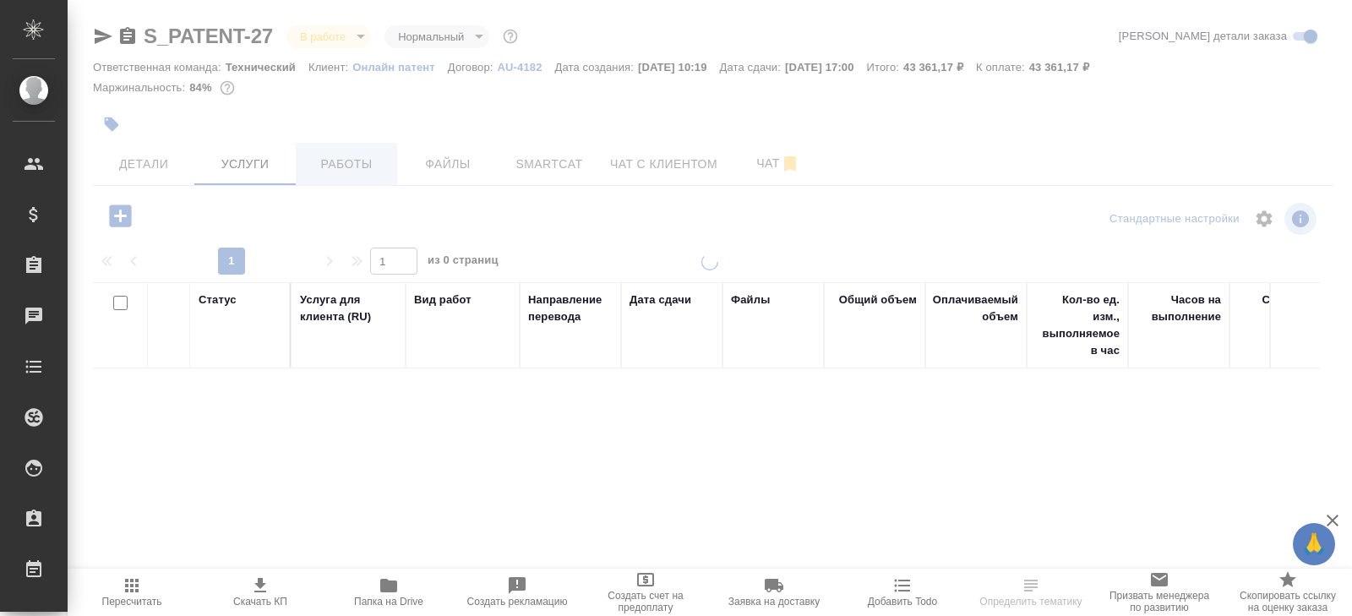
click at [343, 176] on button "Работы" at bounding box center [346, 164] width 101 height 42
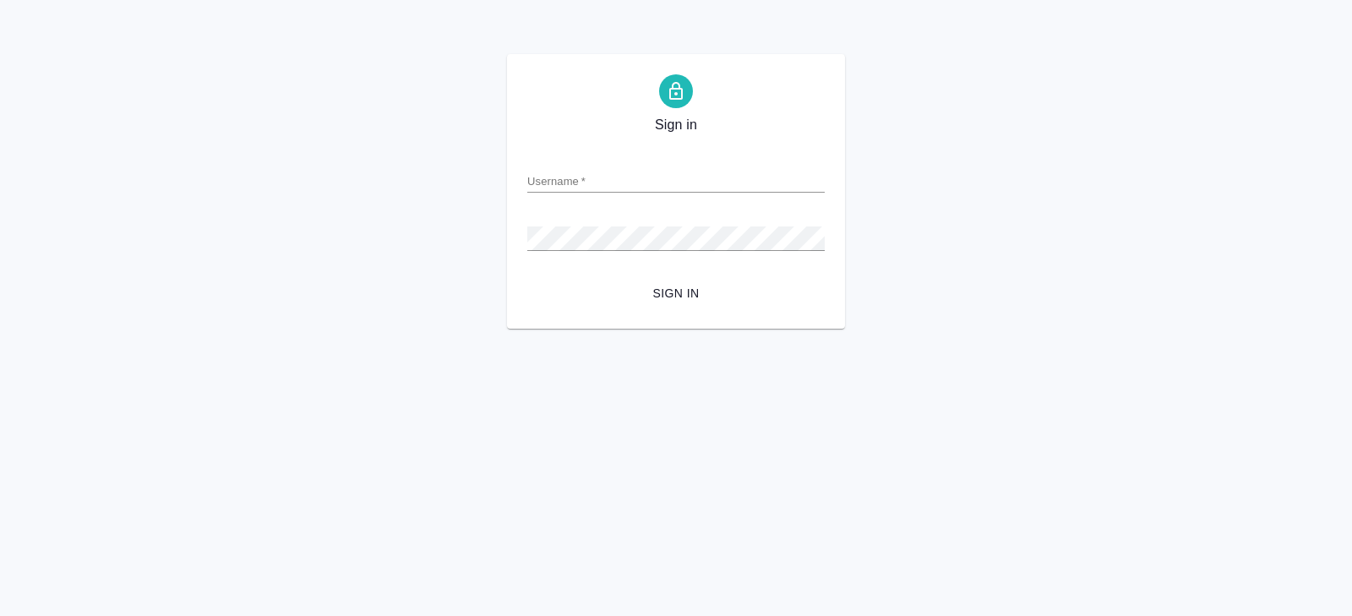
type input "[PERSON_NAME][EMAIL_ADDRESS][DOMAIN_NAME]"
click at [676, 292] on span "Sign in" at bounding box center [676, 293] width 270 height 21
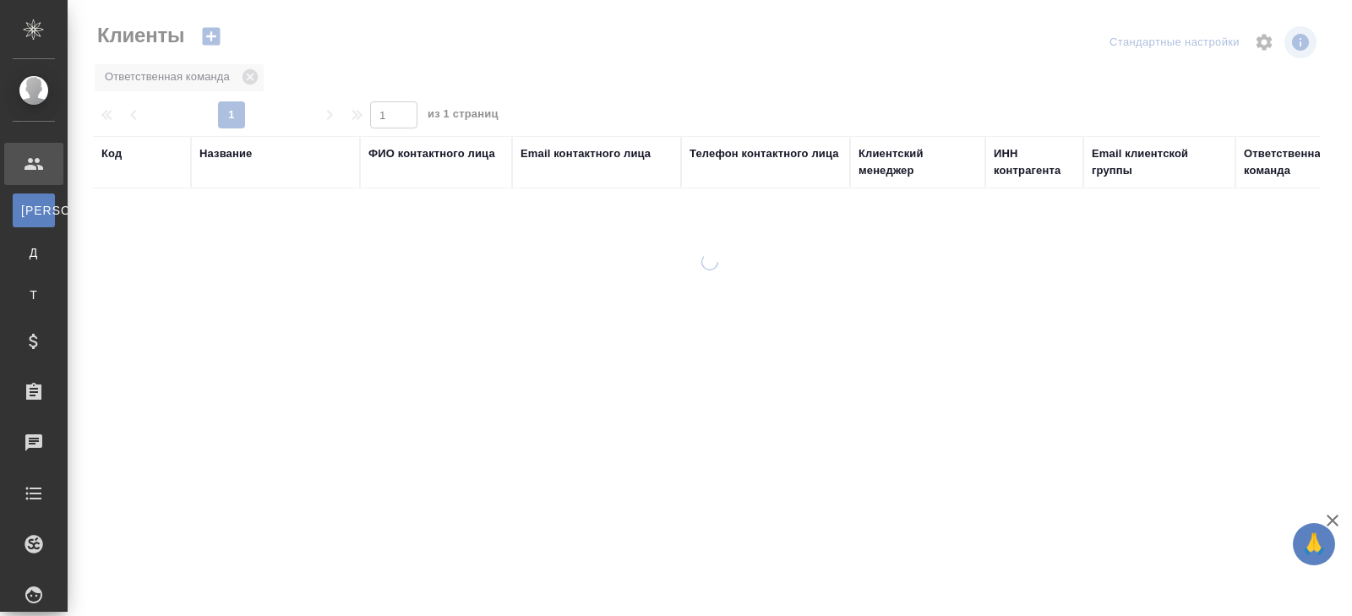
select select "RU"
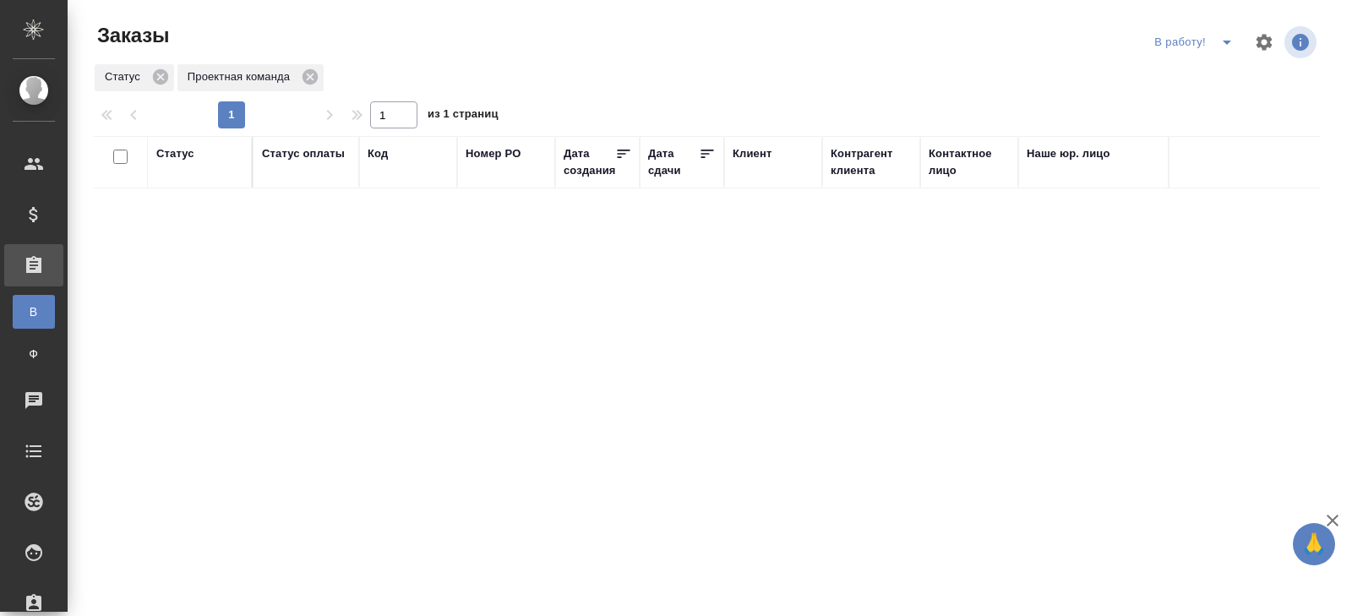
click at [1213, 43] on button "split button" at bounding box center [1227, 42] width 34 height 27
click at [1209, 78] on li "ПМ" at bounding box center [1196, 76] width 94 height 27
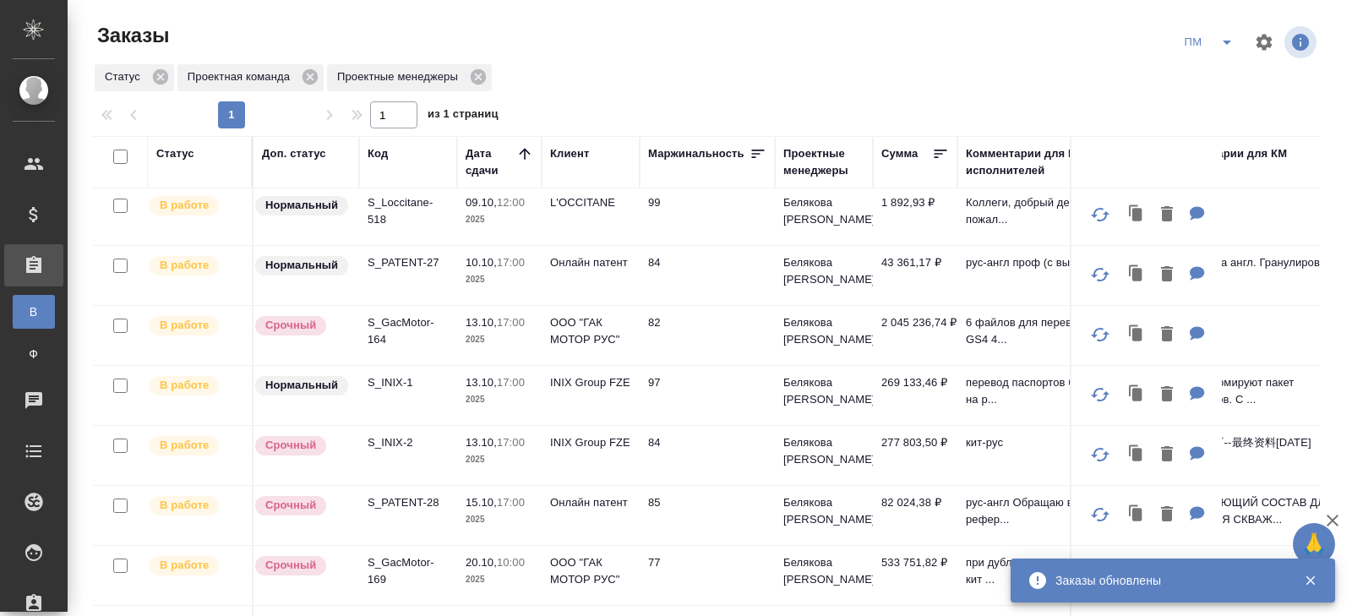
scroll to position [138, 0]
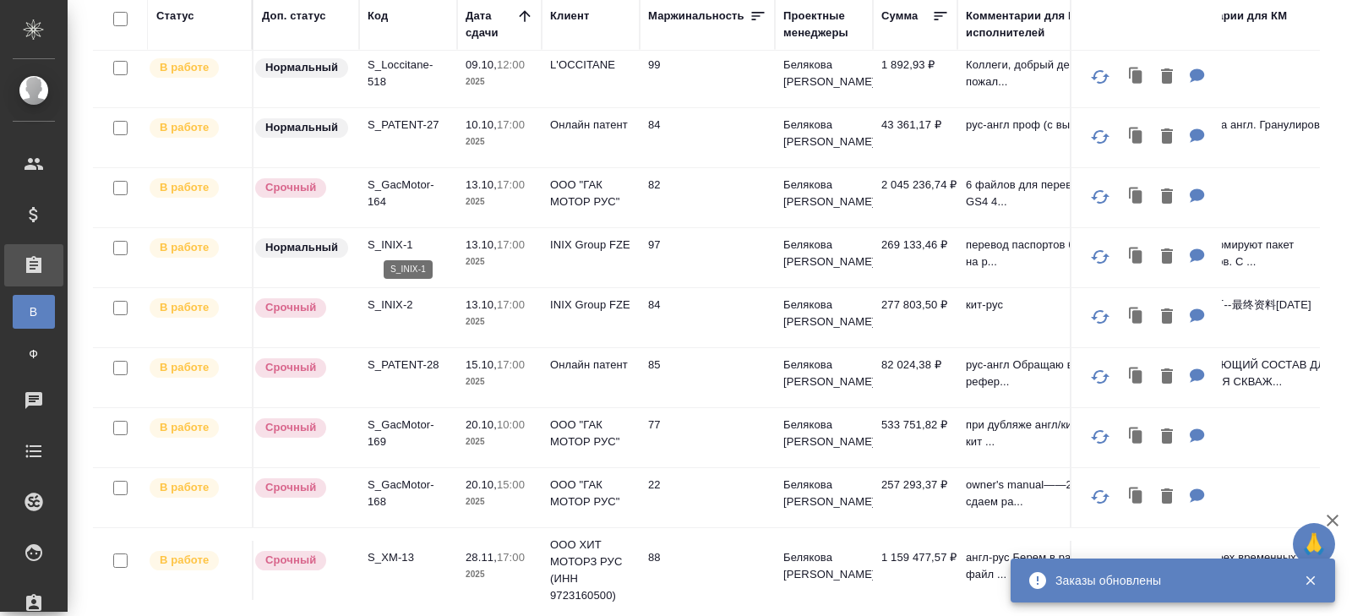
click at [378, 242] on p "S_INIX-1" at bounding box center [407, 245] width 81 height 17
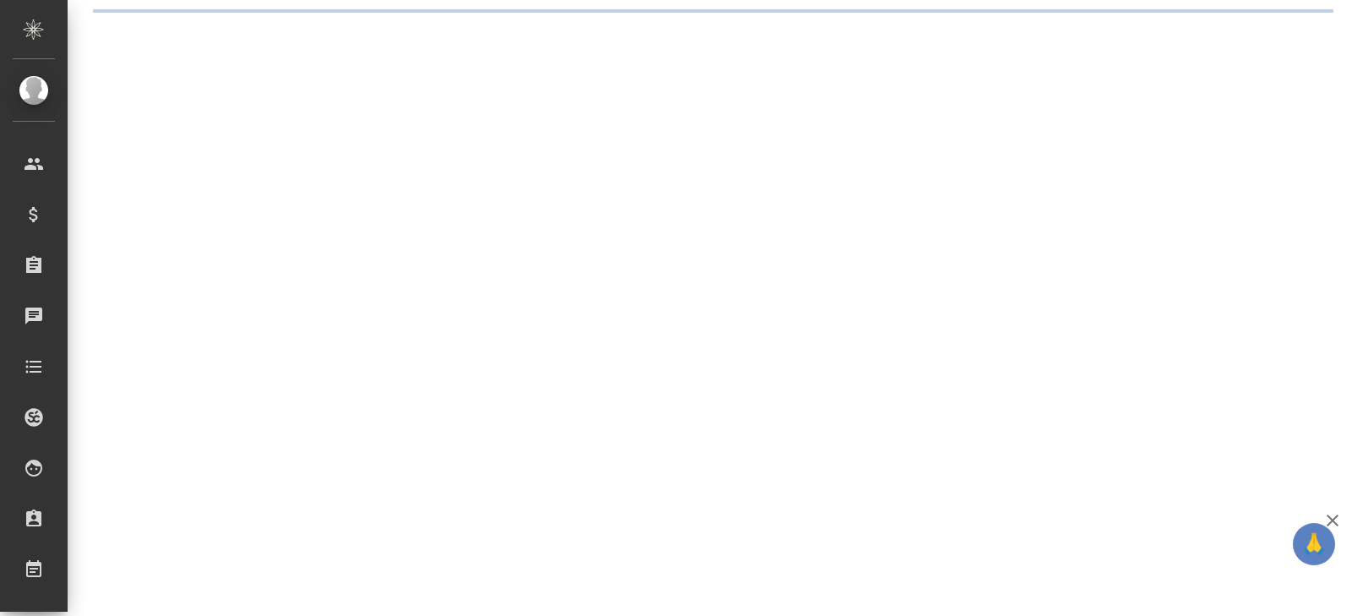
select select "RU"
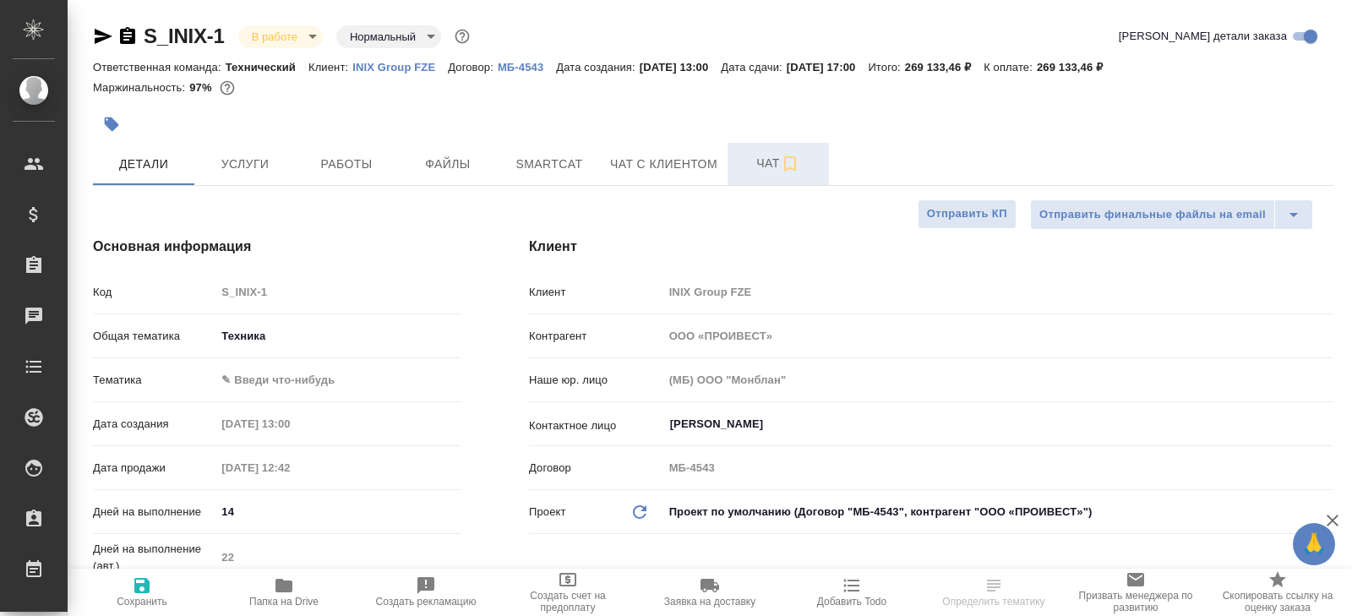
type textarea "x"
click at [765, 170] on span "Чат" at bounding box center [777, 163] width 81 height 21
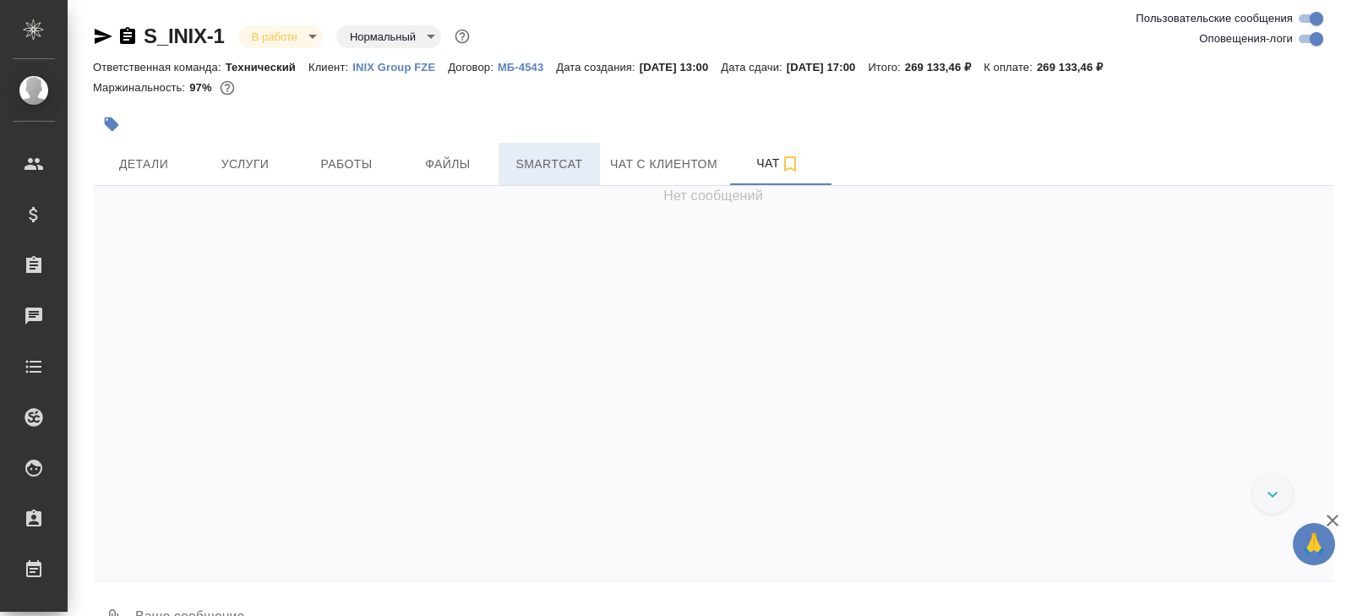
scroll to position [10535, 0]
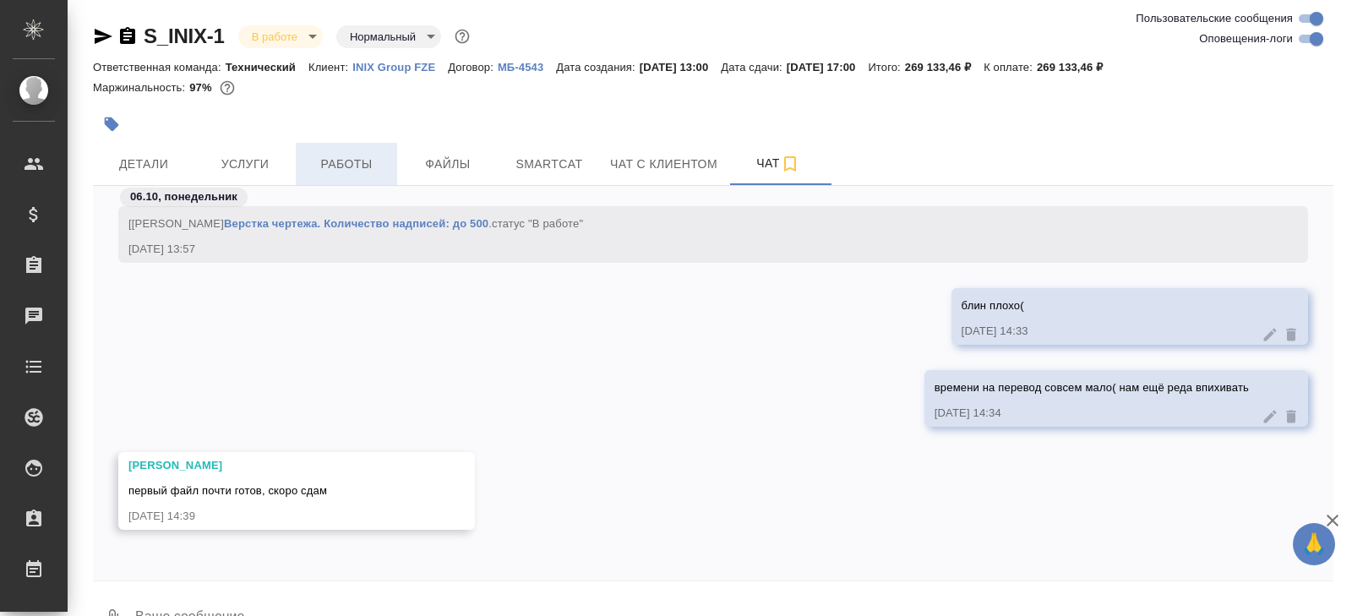
click at [338, 175] on button "Работы" at bounding box center [346, 164] width 101 height 42
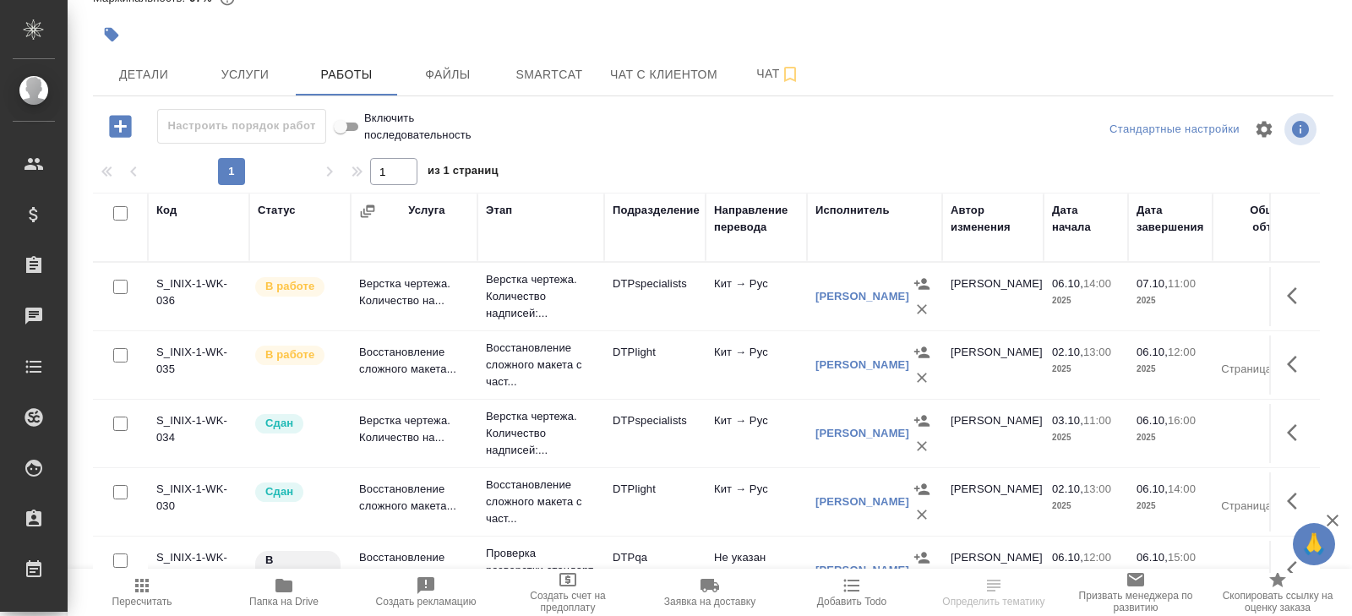
scroll to position [216, 0]
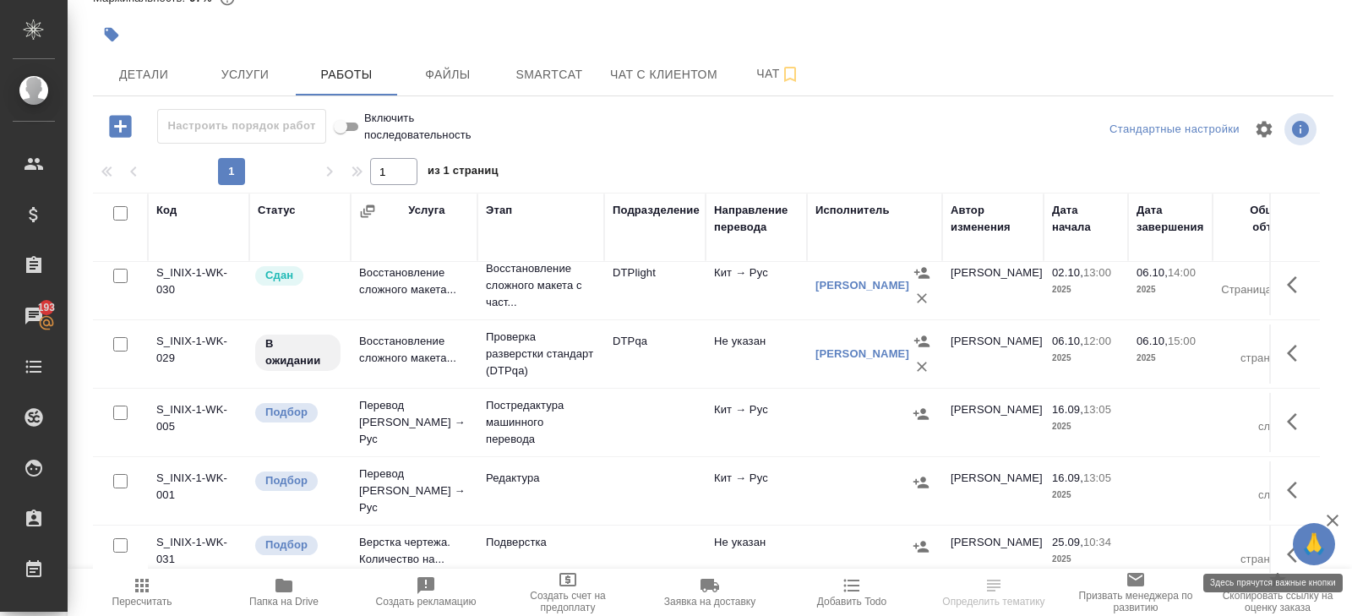
click at [1286, 539] on button "button" at bounding box center [1296, 554] width 41 height 41
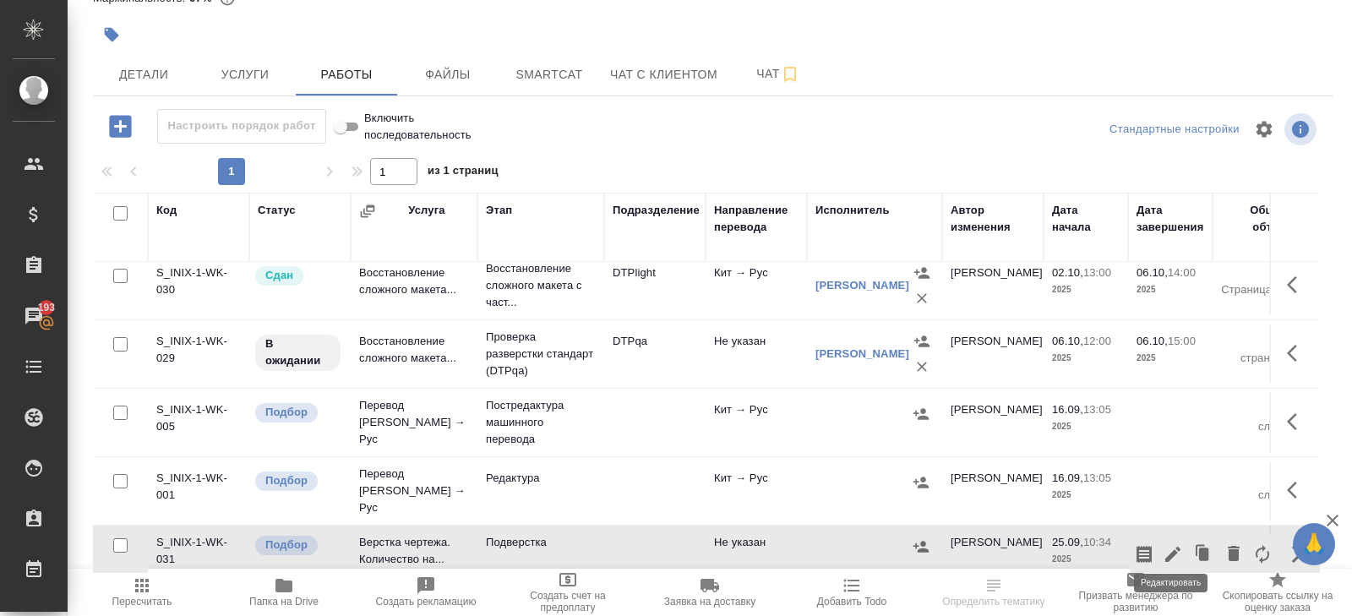
click at [1174, 544] on icon "button" at bounding box center [1172, 554] width 20 height 20
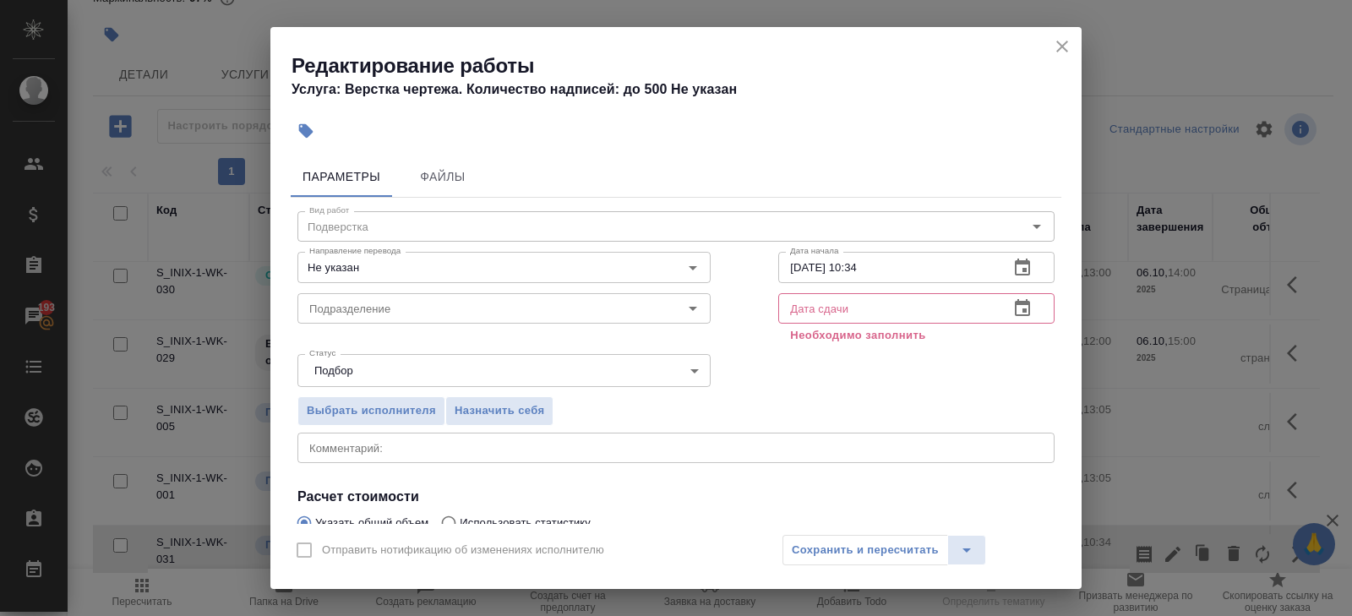
click at [1067, 49] on icon "close" at bounding box center [1062, 46] width 20 height 20
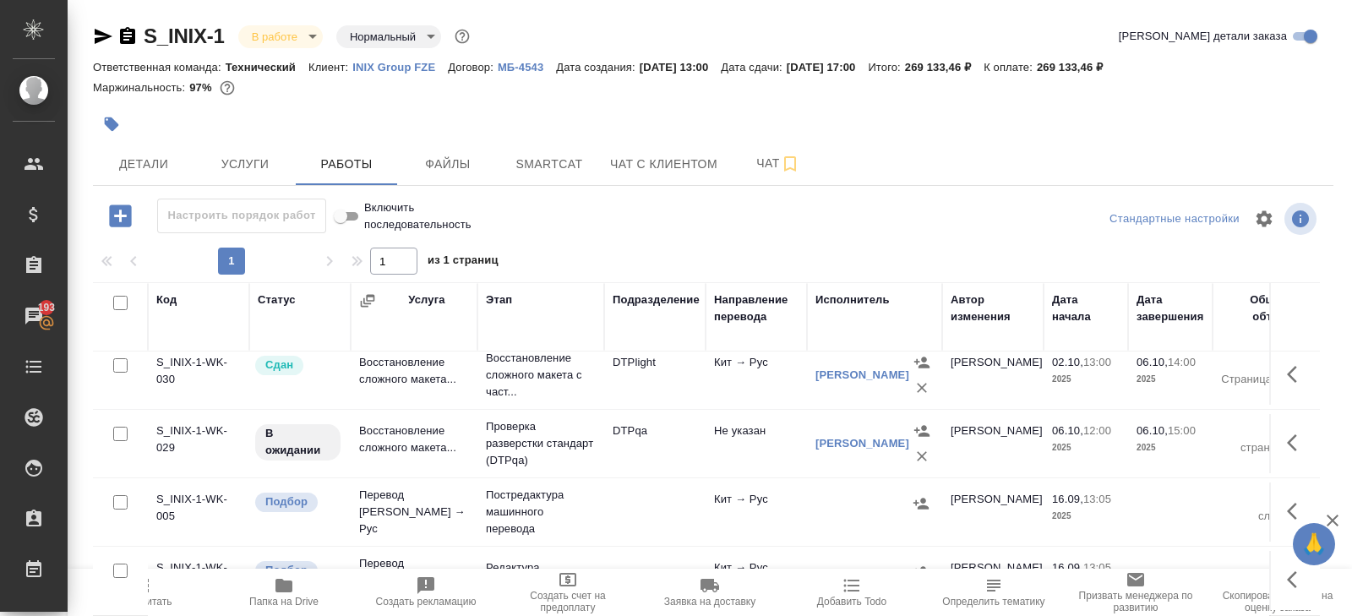
scroll to position [90, 0]
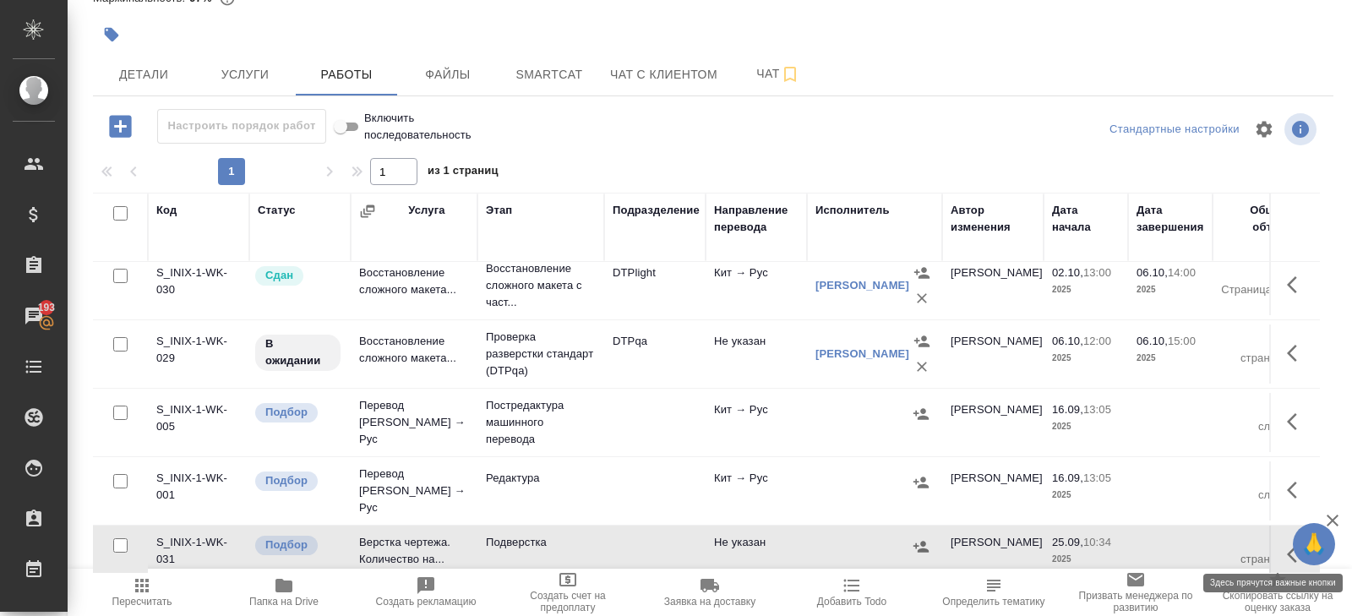
click at [1289, 547] on icon "button" at bounding box center [1297, 554] width 20 height 20
click at [1164, 544] on icon "button" at bounding box center [1172, 554] width 20 height 20
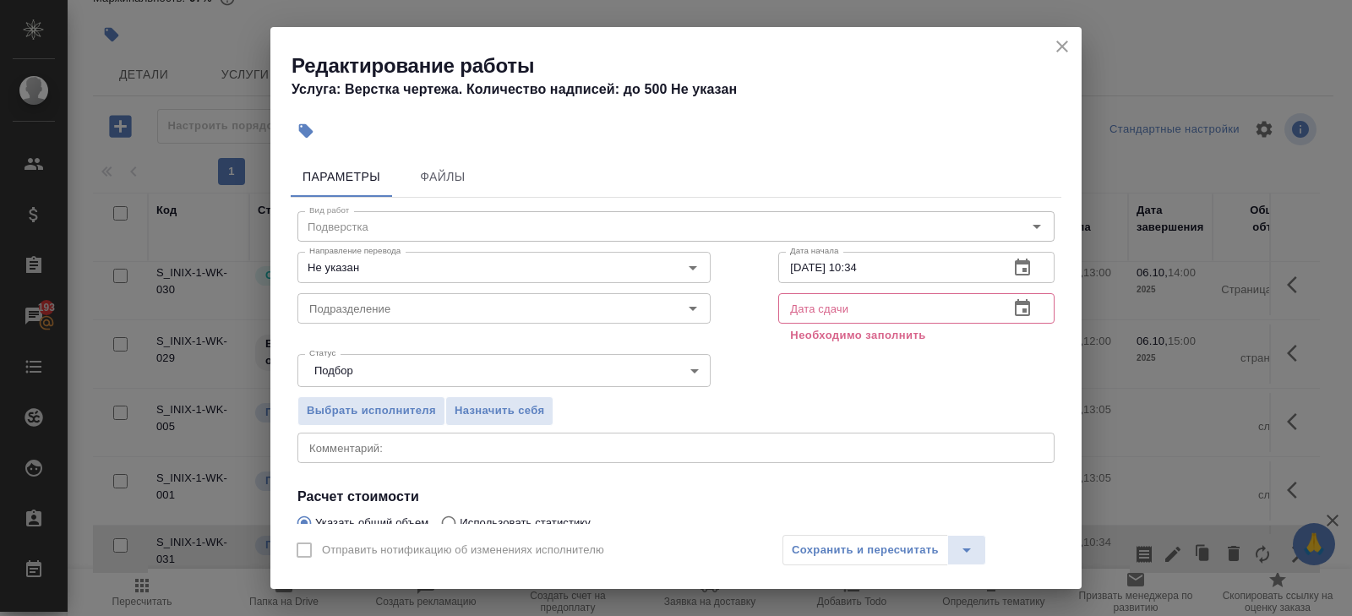
click at [1019, 302] on icon "button" at bounding box center [1022, 307] width 15 height 17
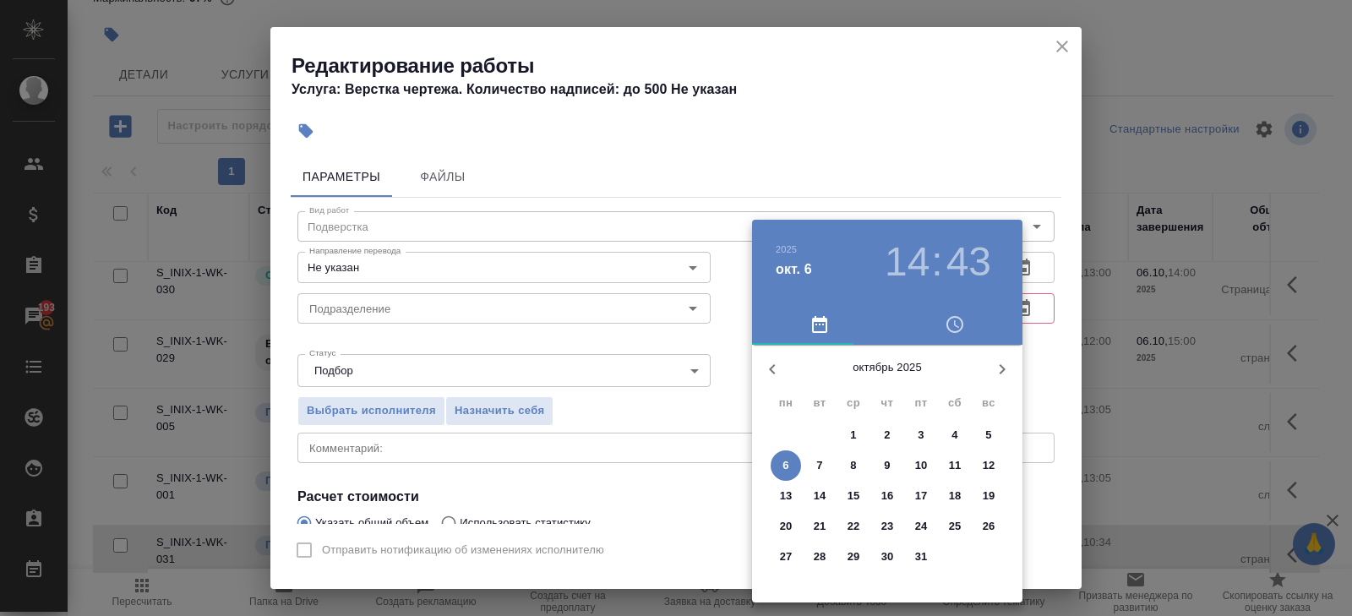
click at [785, 495] on p "13" at bounding box center [786, 495] width 13 height 17
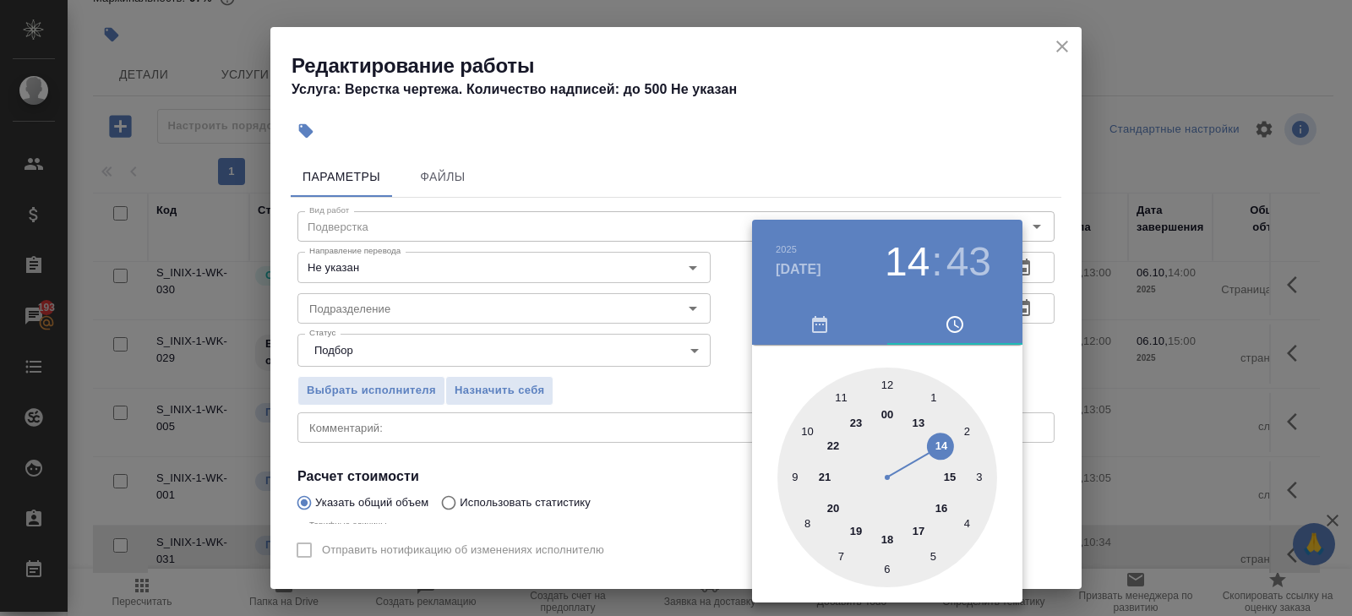
click at [917, 525] on div at bounding box center [887, 477] width 220 height 220
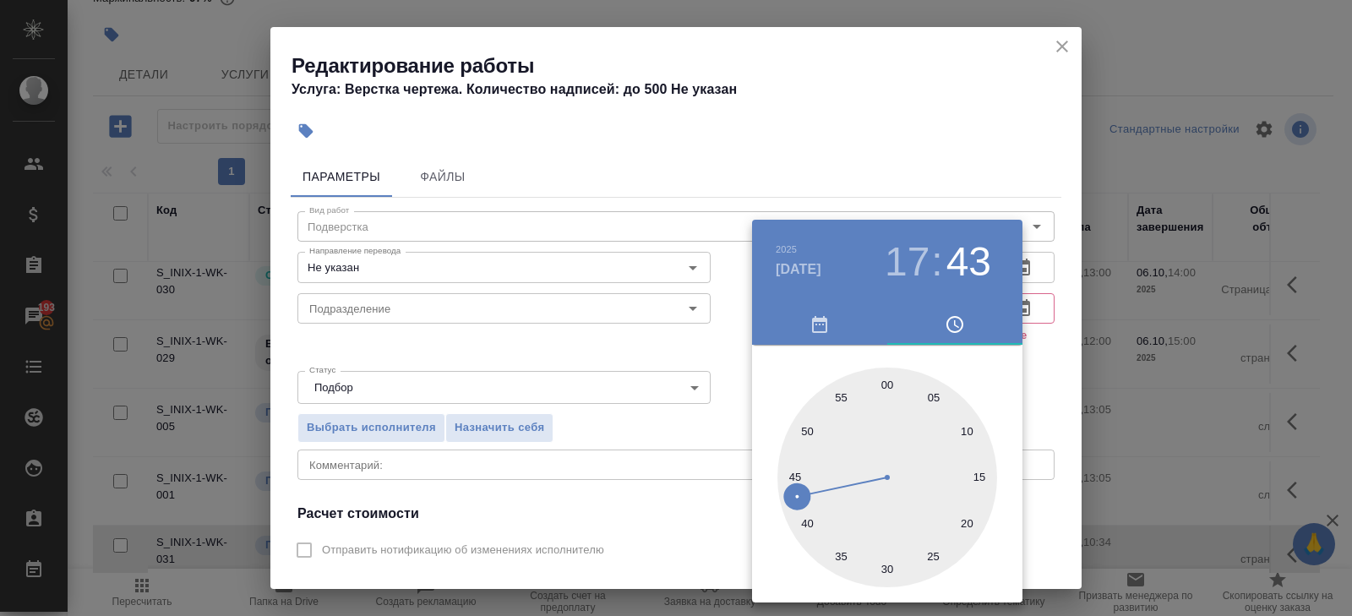
type input "[DATE] 17:00"
click at [884, 381] on div at bounding box center [887, 477] width 220 height 220
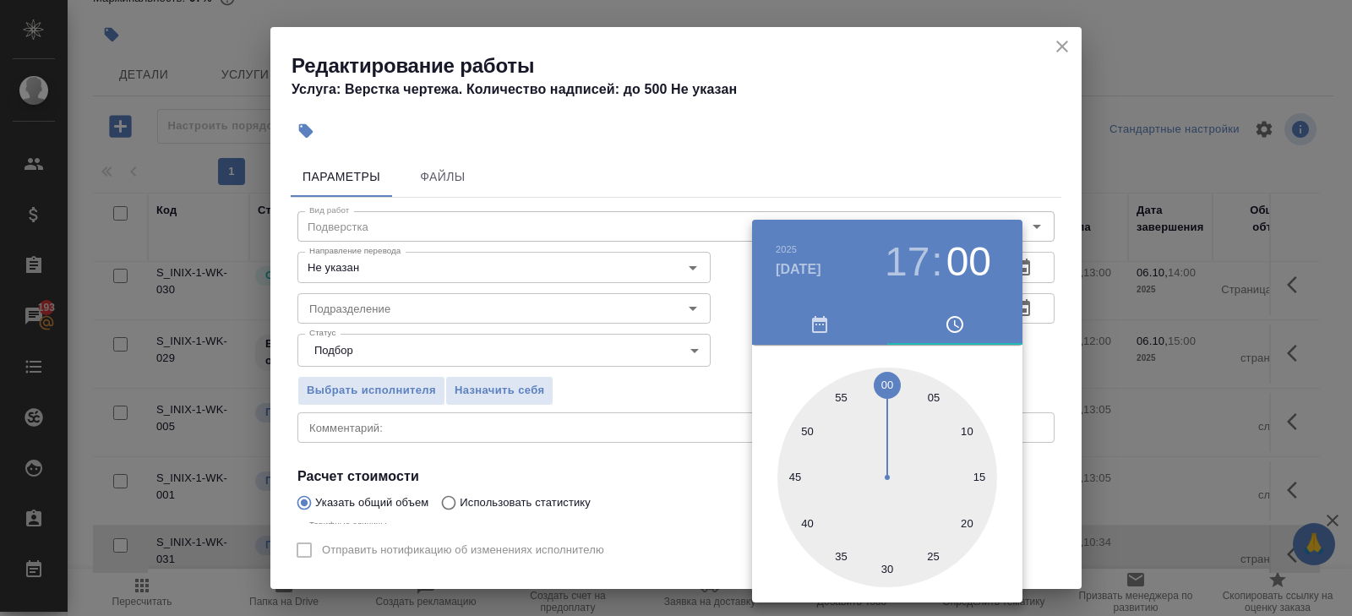
click at [920, 128] on div at bounding box center [676, 308] width 1352 height 616
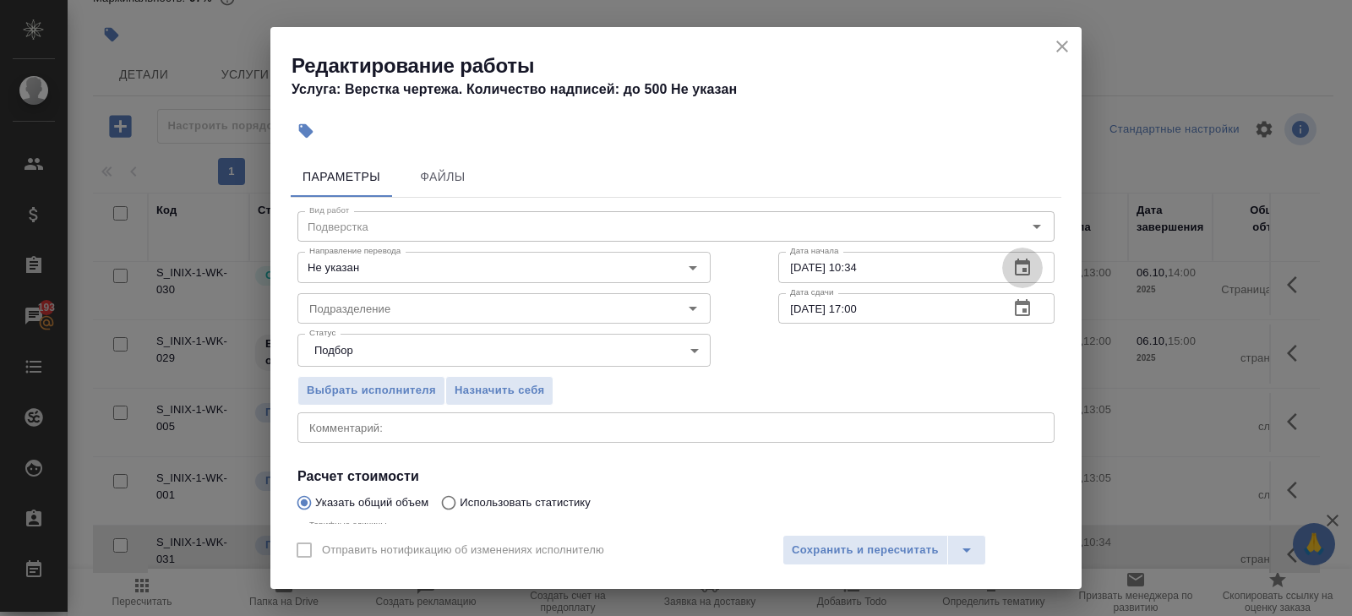
click at [1012, 274] on icon "button" at bounding box center [1022, 268] width 20 height 20
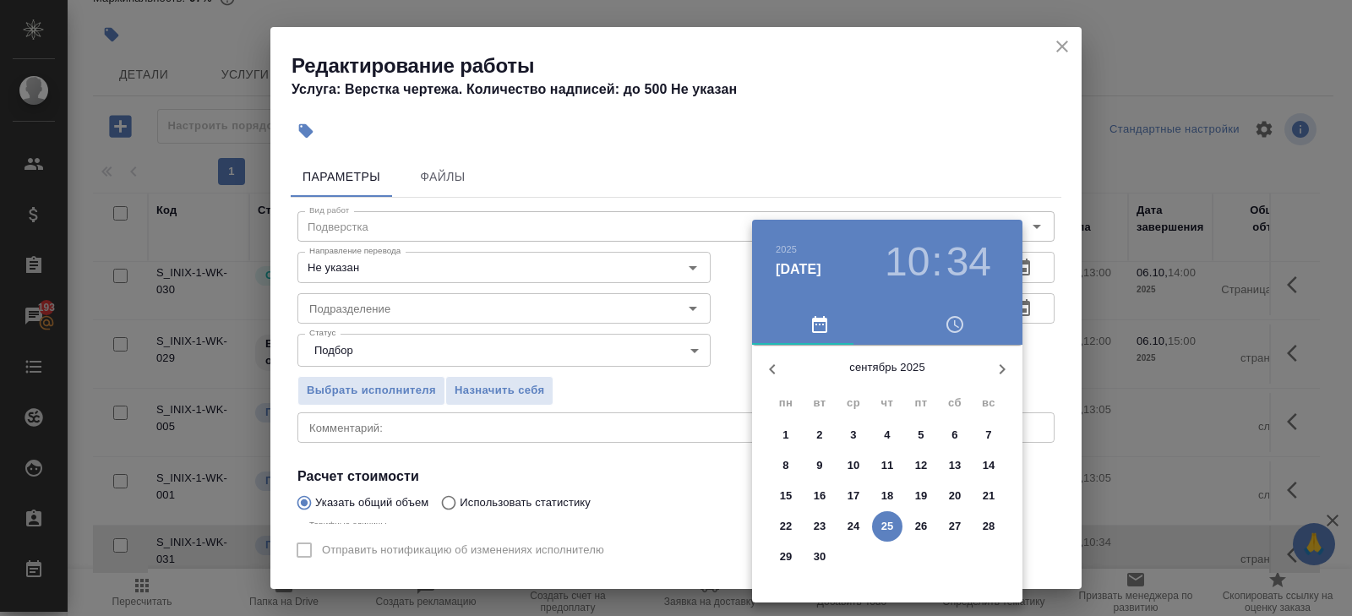
click at [993, 370] on icon "button" at bounding box center [1002, 369] width 20 height 20
click at [922, 471] on p "10" at bounding box center [921, 465] width 13 height 17
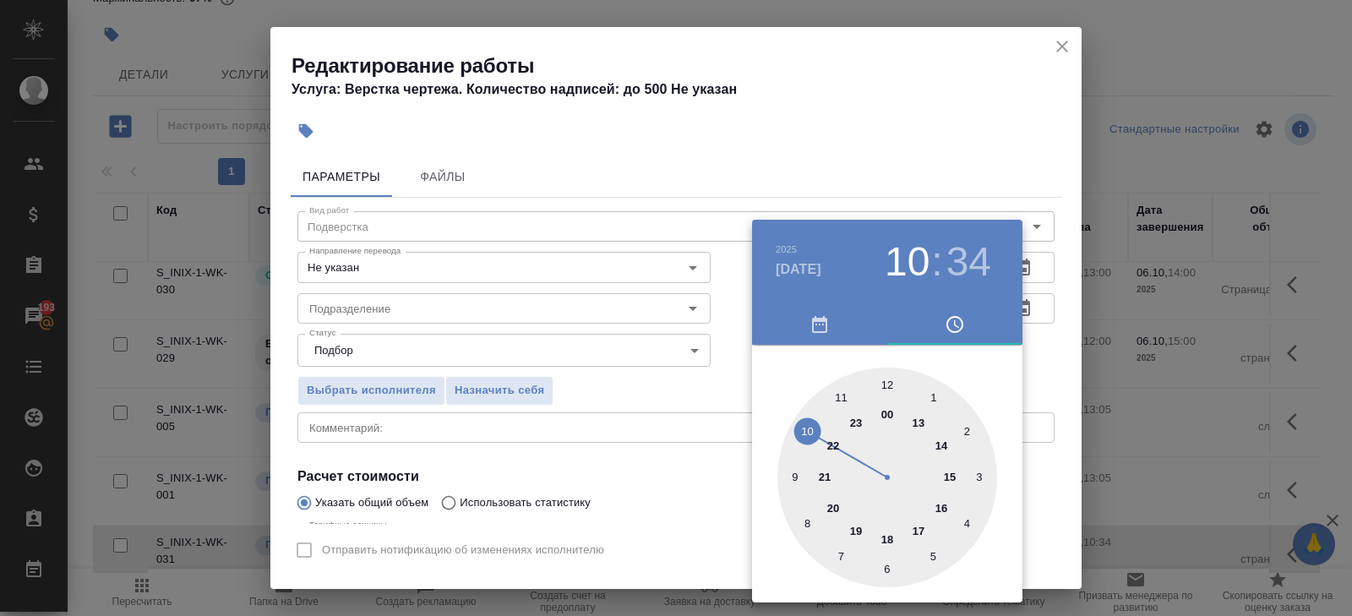
click at [921, 527] on div at bounding box center [887, 477] width 220 height 220
type input "10.10.2025 17:00"
click at [888, 382] on div at bounding box center [887, 477] width 220 height 220
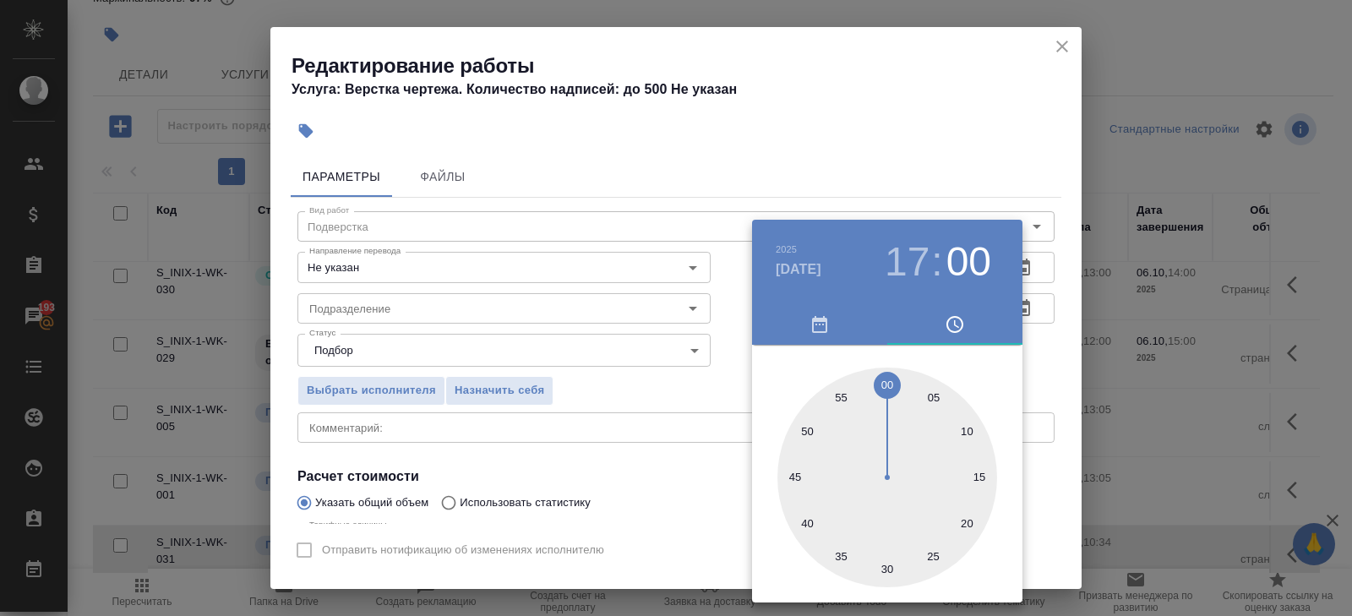
click at [564, 434] on div at bounding box center [676, 308] width 1352 height 616
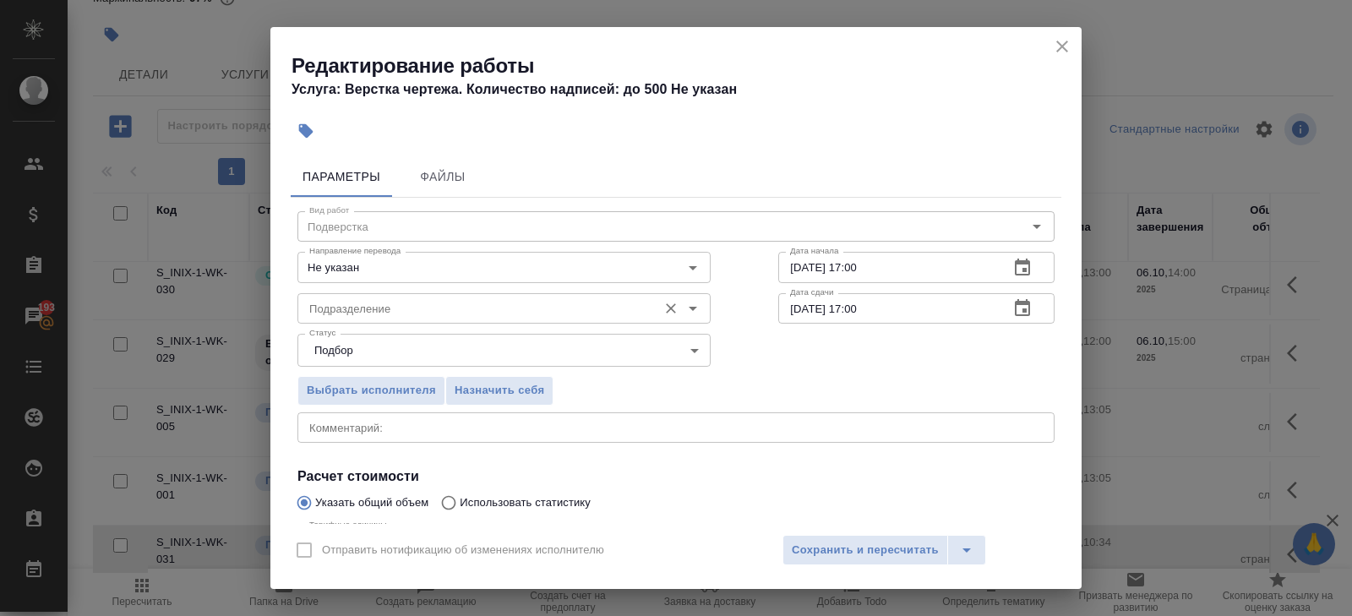
click at [331, 320] on div "Подразделение" at bounding box center [503, 308] width 413 height 30
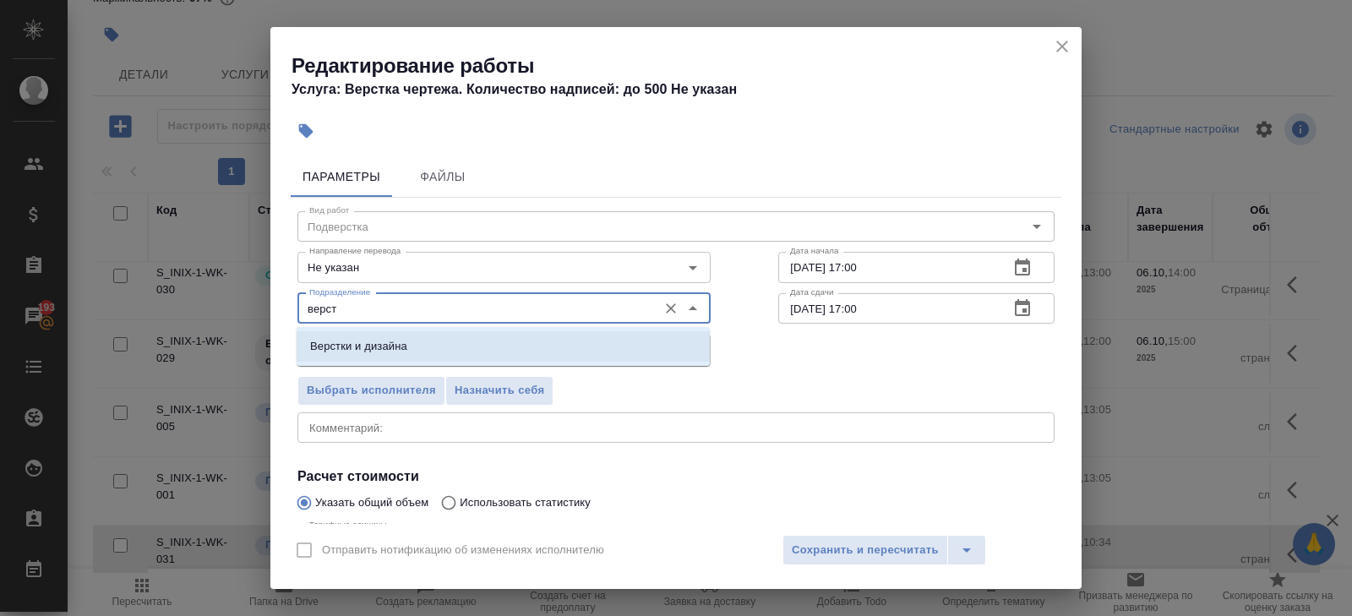
click at [324, 345] on p "Верстки и дизайна" at bounding box center [358, 346] width 97 height 17
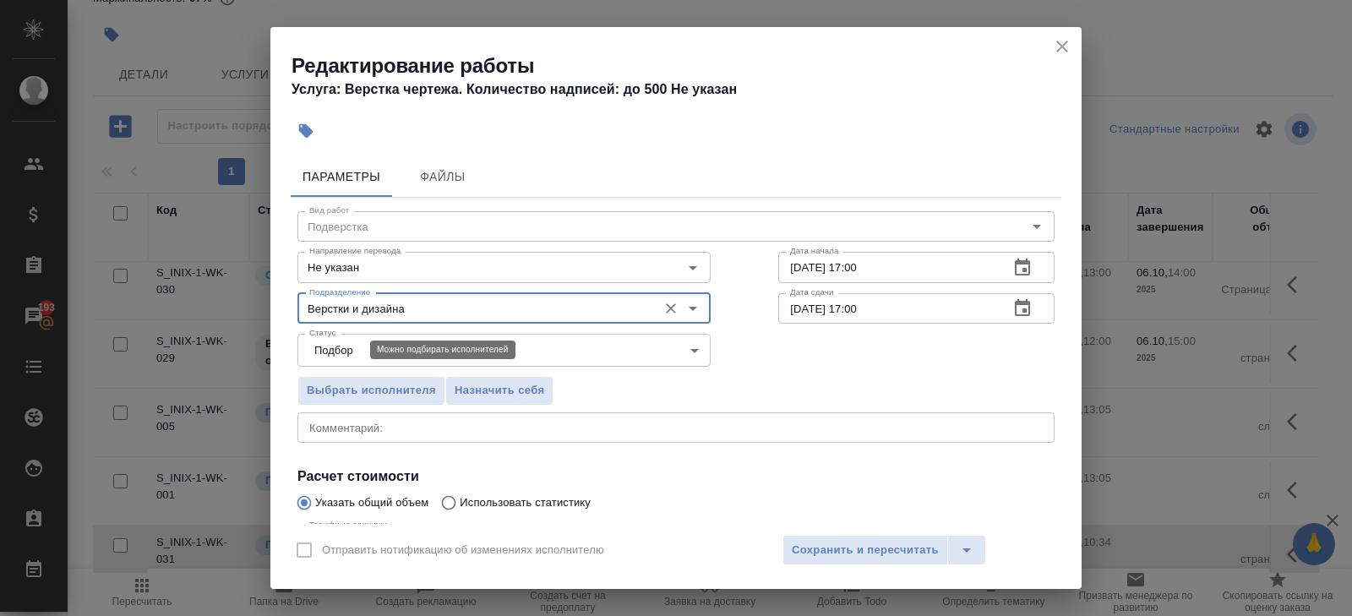
scroll to position [179, 0]
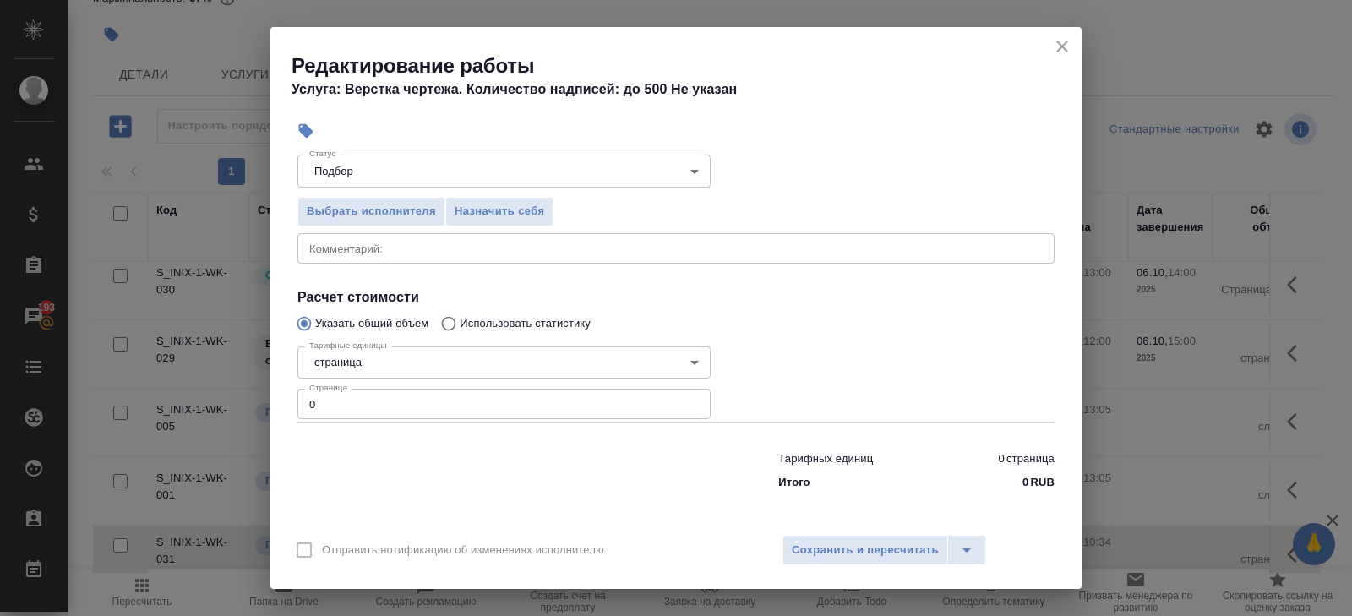
type input "Верстки и дизайна"
click at [328, 411] on input "0" at bounding box center [503, 404] width 413 height 30
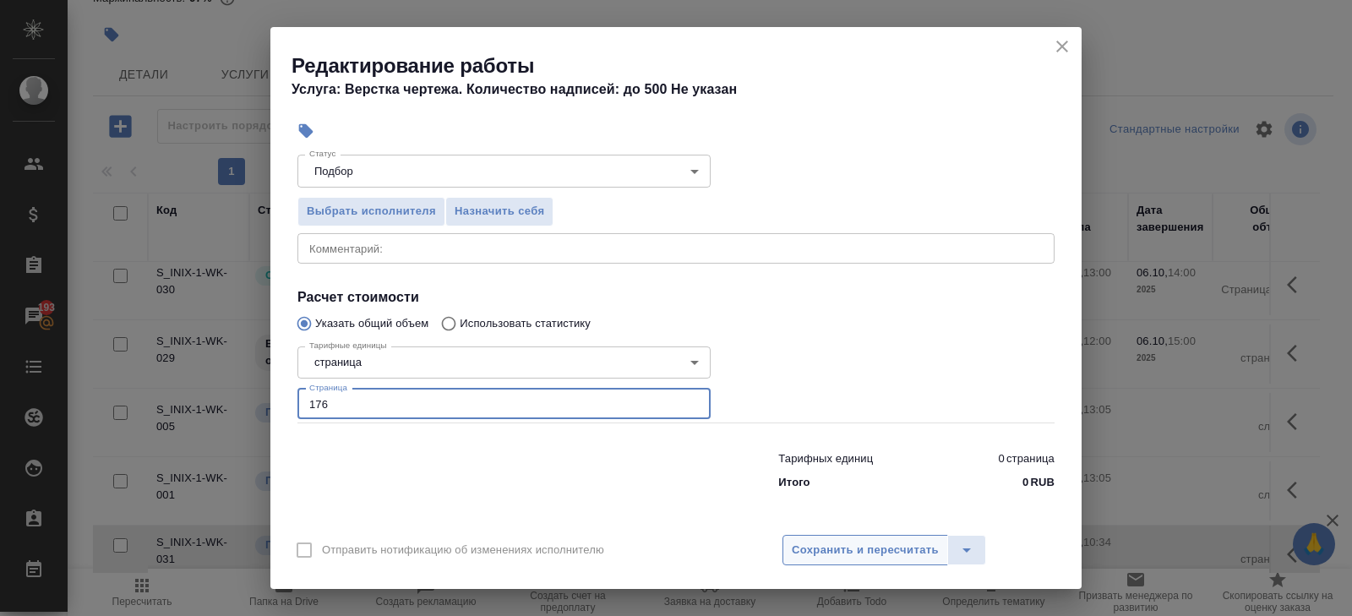
type input "176"
click at [856, 541] on span "Сохранить и пересчитать" at bounding box center [865, 550] width 147 height 19
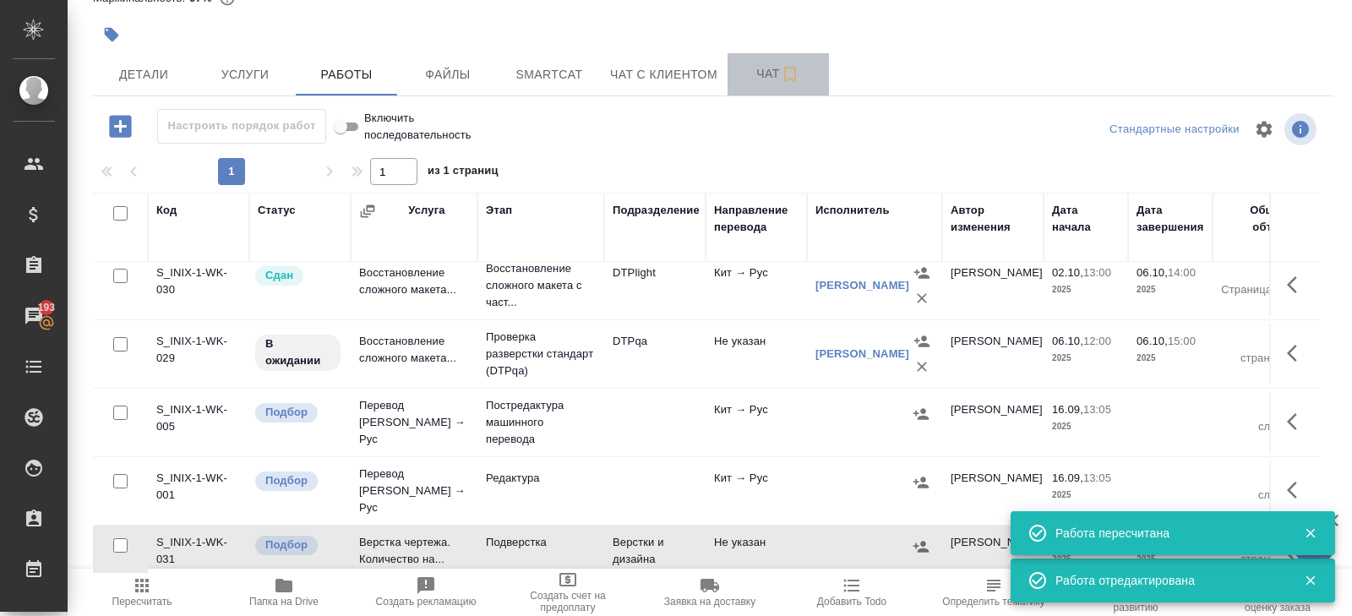
click at [767, 77] on span "Чат" at bounding box center [777, 73] width 81 height 21
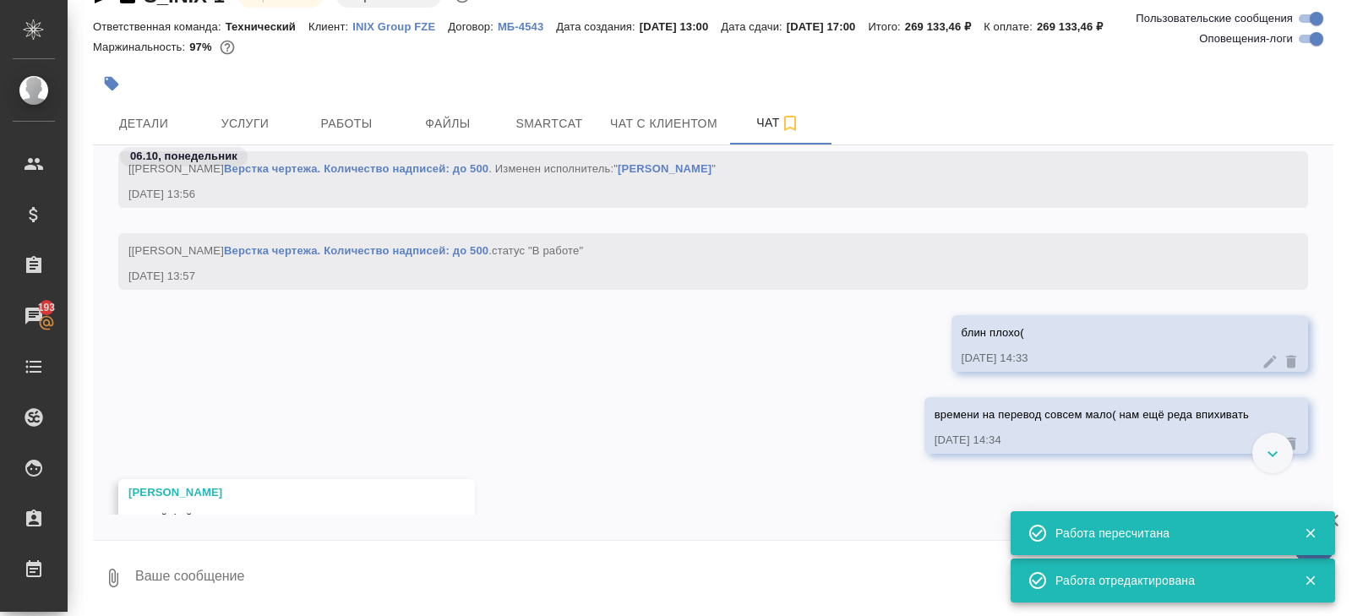
scroll to position [10450, 0]
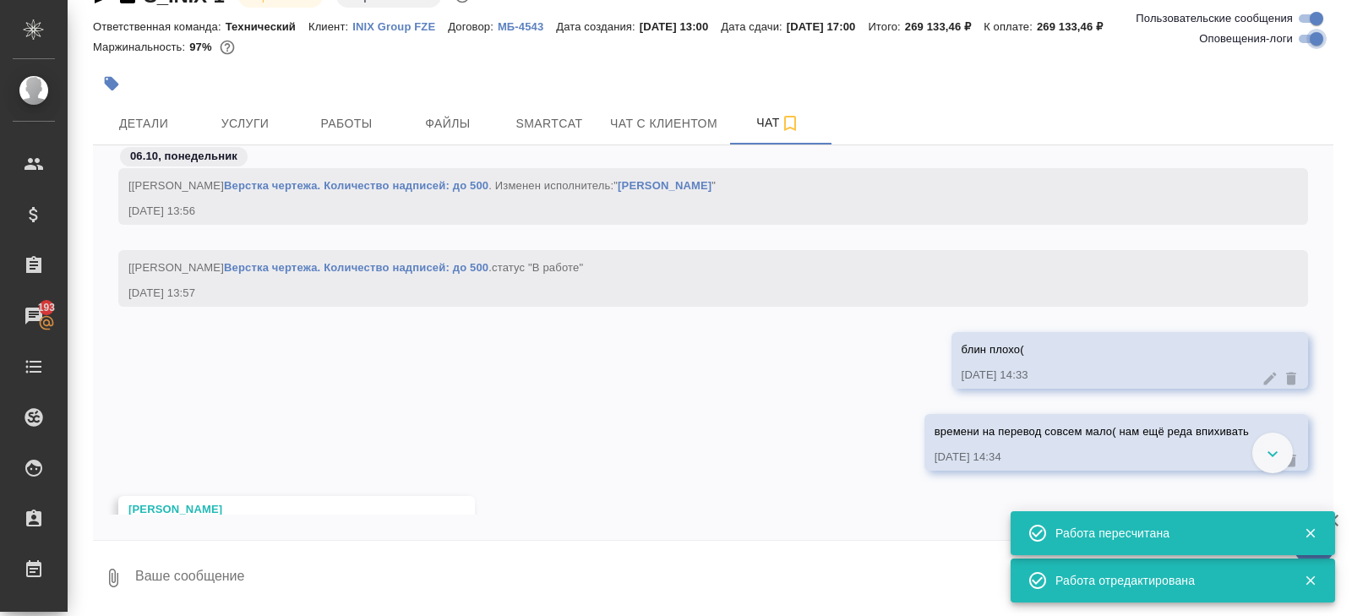
click at [1303, 33] on input "Оповещения-логи" at bounding box center [1316, 39] width 61 height 20
checkbox input "false"
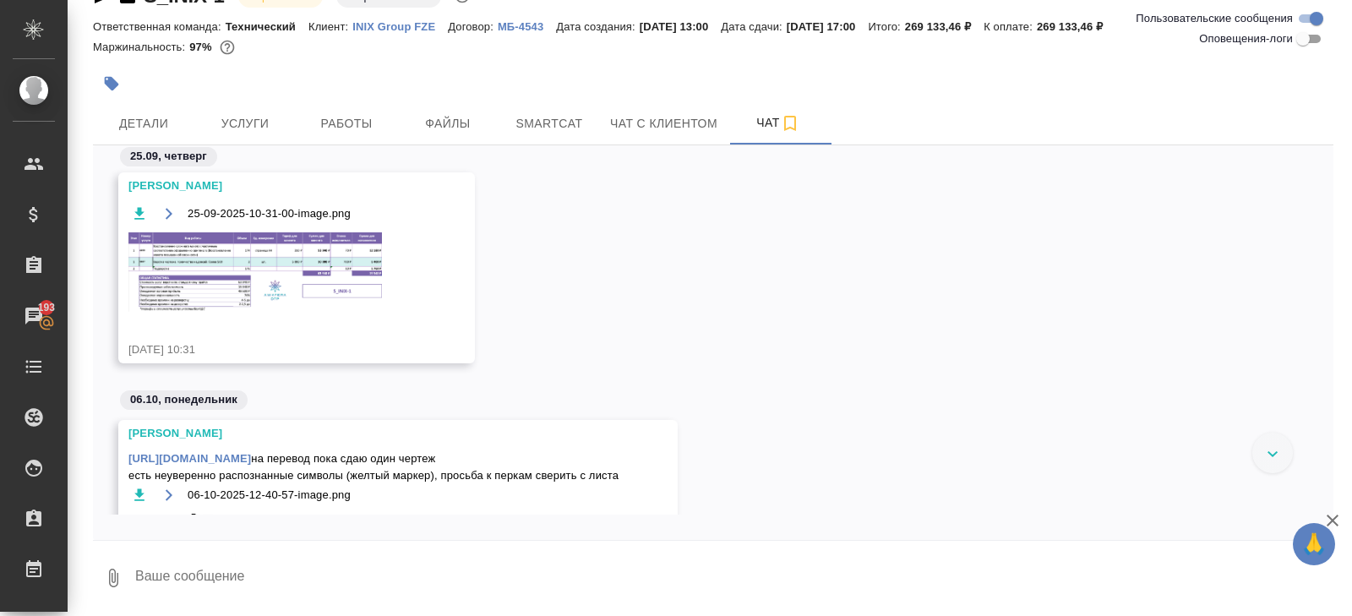
scroll to position [2683, 0]
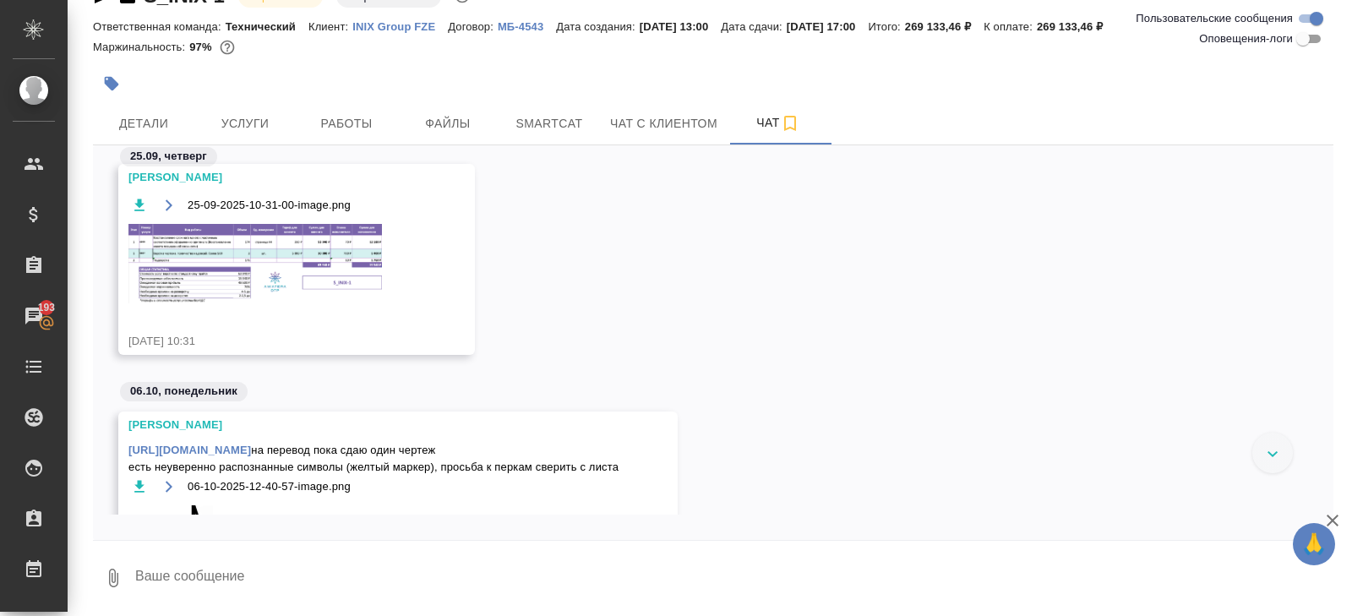
click at [277, 302] on div "25-09-2025-10-31-00-image.png" at bounding box center [271, 259] width 287 height 130
click at [283, 274] on img at bounding box center [254, 263] width 253 height 79
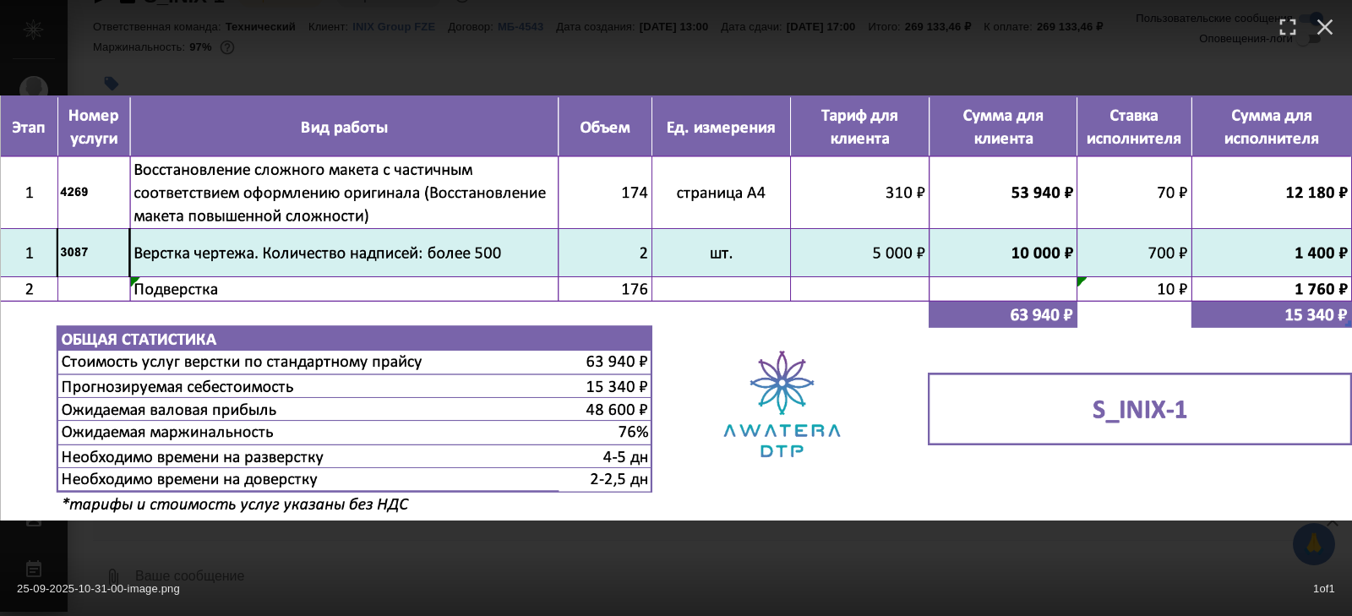
click at [393, 82] on div "25-09-2025-10-31-00-image.png 1 of 1" at bounding box center [676, 308] width 1352 height 616
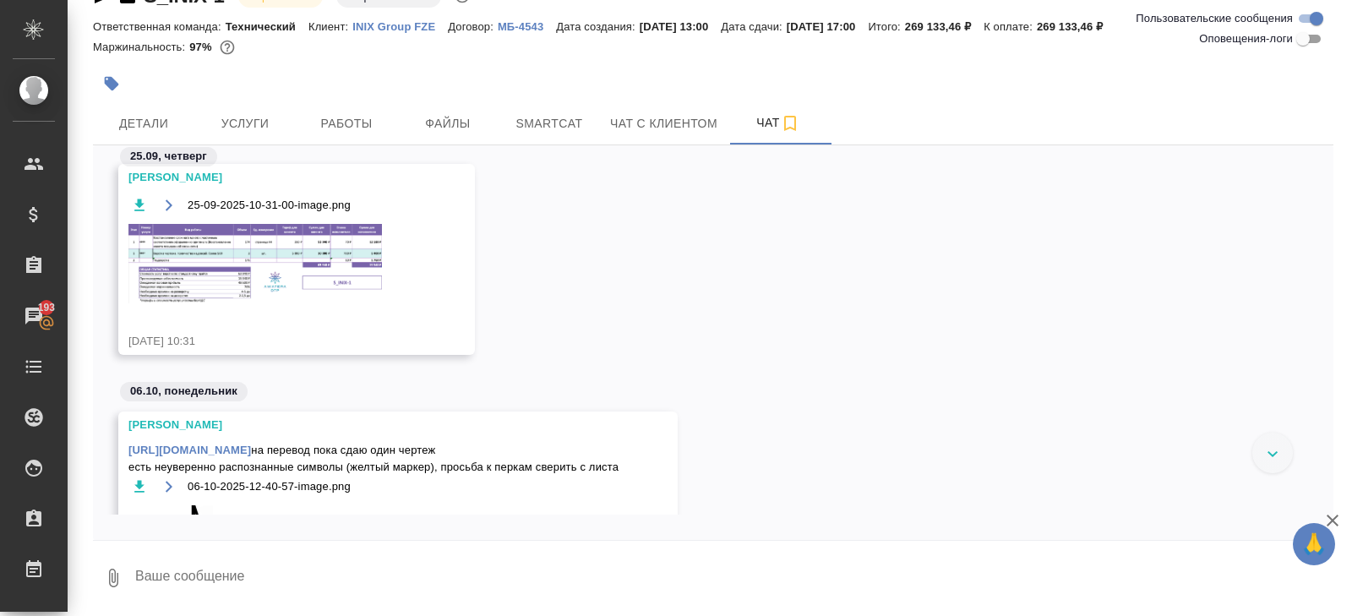
click at [339, 132] on div "25-09-2025-10-31-00-image.png 1 of 1" at bounding box center [676, 341] width 1216 height 554
click at [339, 128] on span "Работы" at bounding box center [346, 123] width 81 height 21
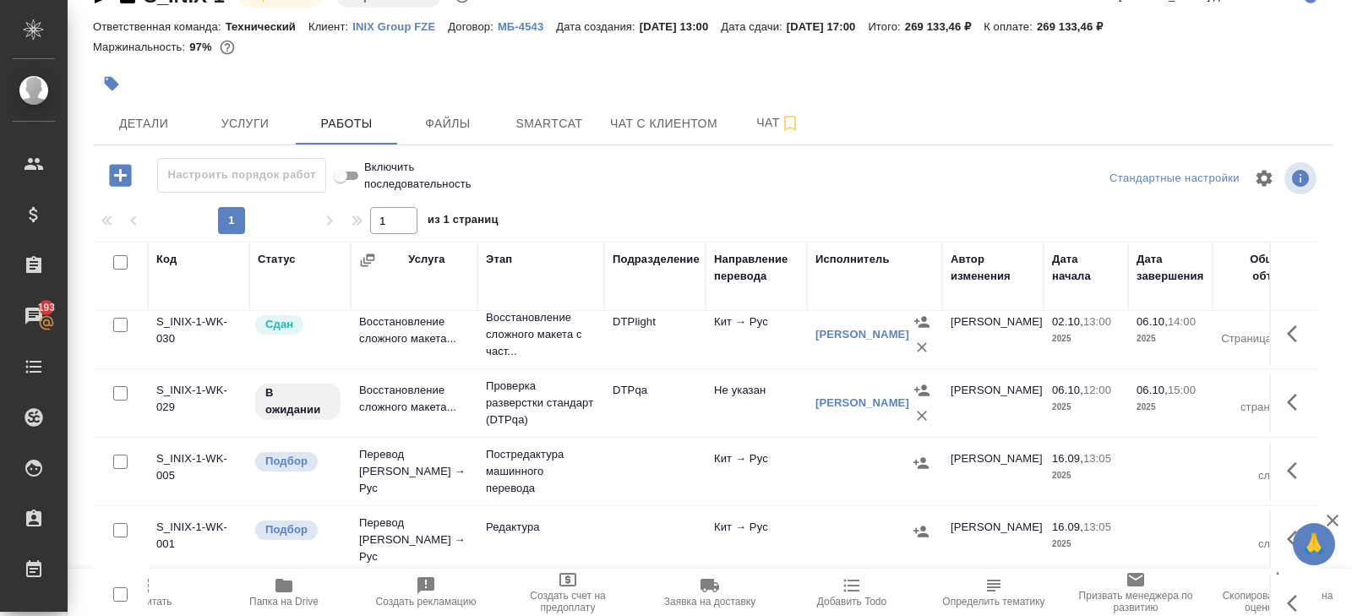
scroll to position [90, 0]
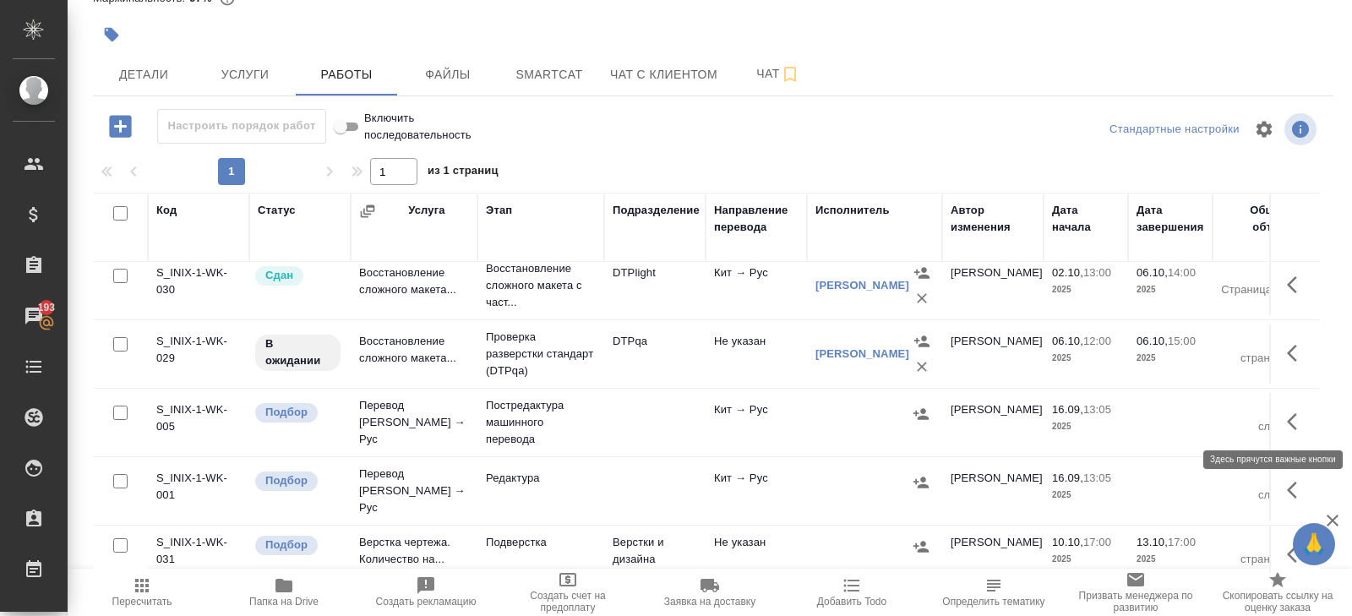
click at [1292, 421] on icon "button" at bounding box center [1292, 421] width 10 height 17
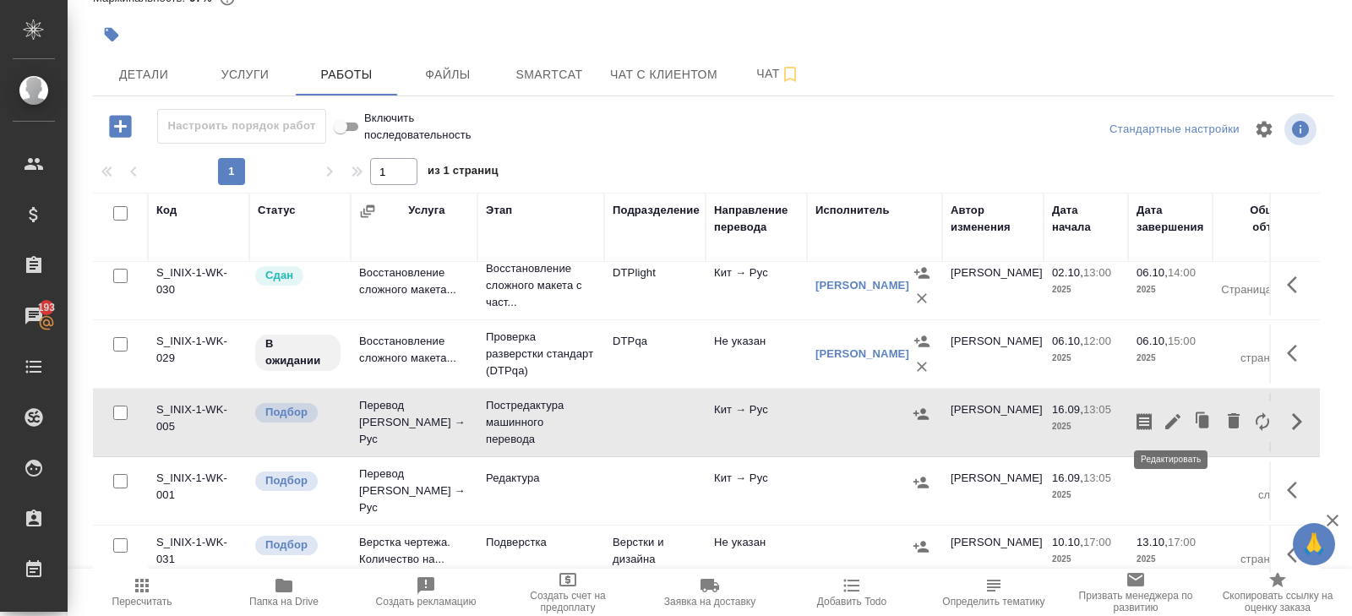
click at [1171, 424] on icon "button" at bounding box center [1172, 421] width 20 height 20
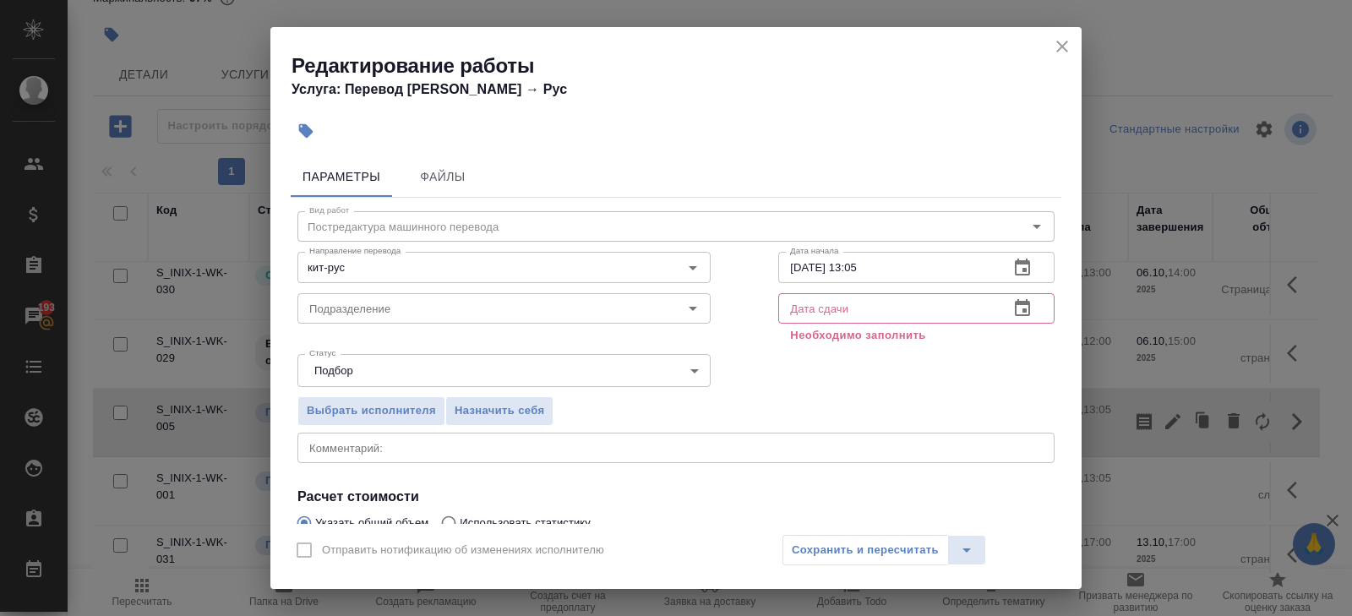
click at [1027, 263] on icon "button" at bounding box center [1022, 266] width 15 height 17
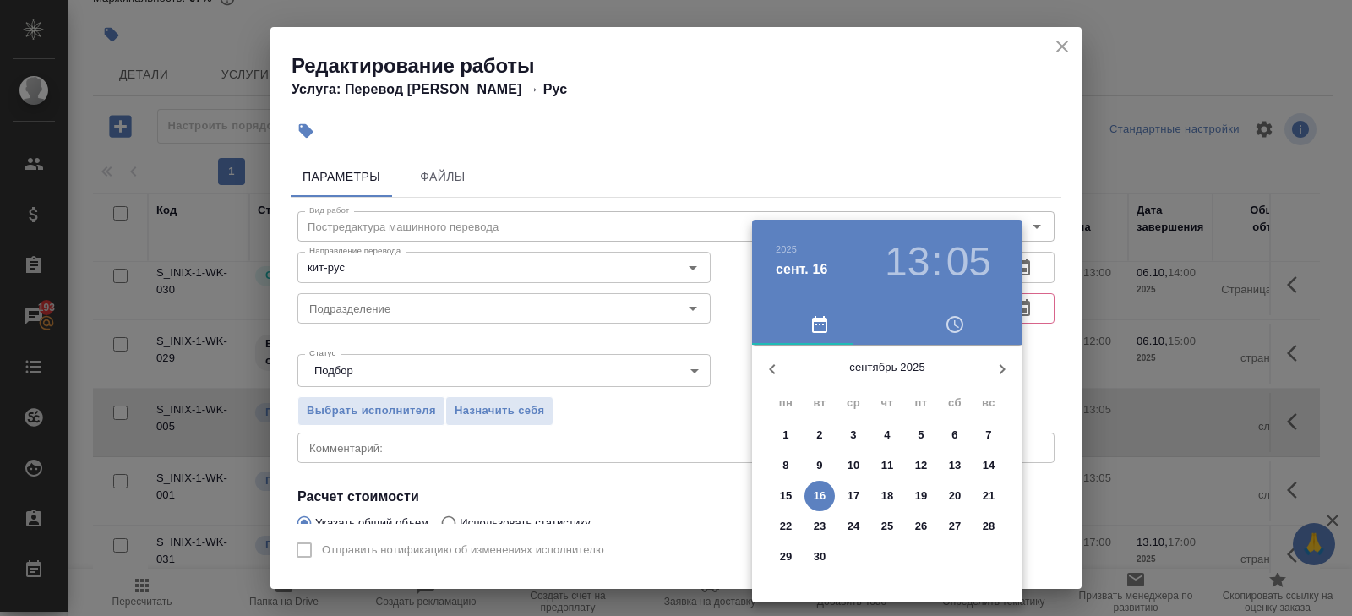
click at [999, 369] on icon "button" at bounding box center [1002, 369] width 20 height 20
click at [787, 465] on p "6" at bounding box center [785, 465] width 6 height 17
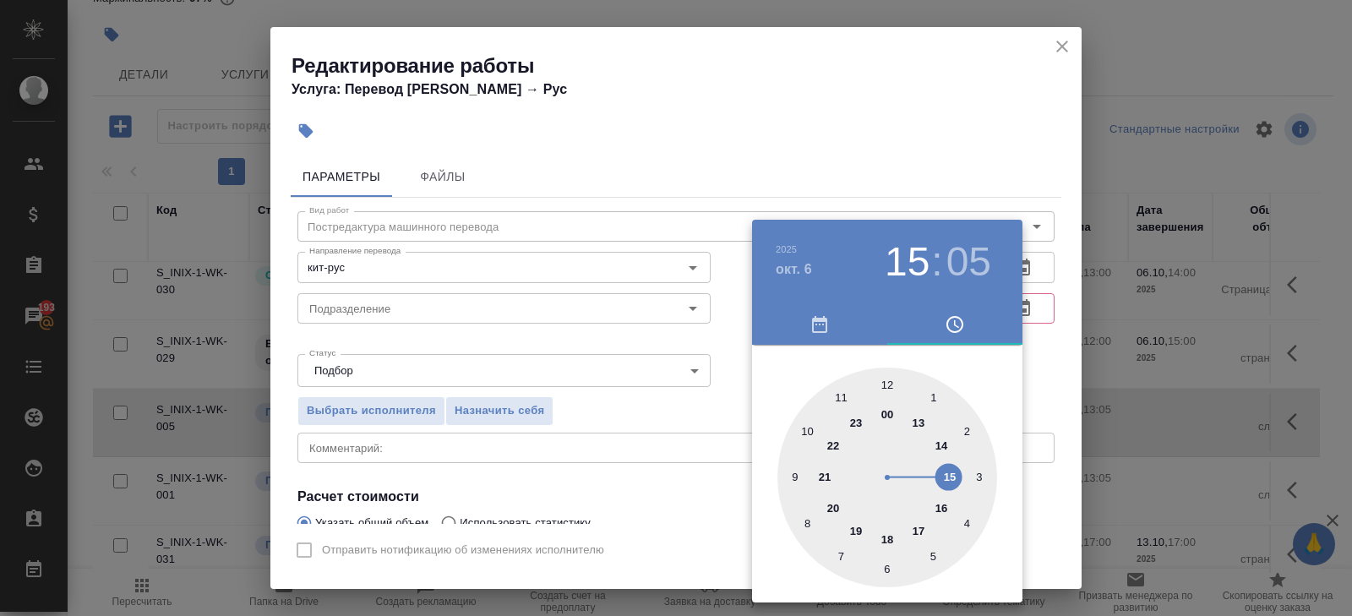
click at [950, 473] on div at bounding box center [887, 477] width 220 height 220
type input "06.10.2025 15:00"
click at [884, 388] on div at bounding box center [887, 477] width 220 height 220
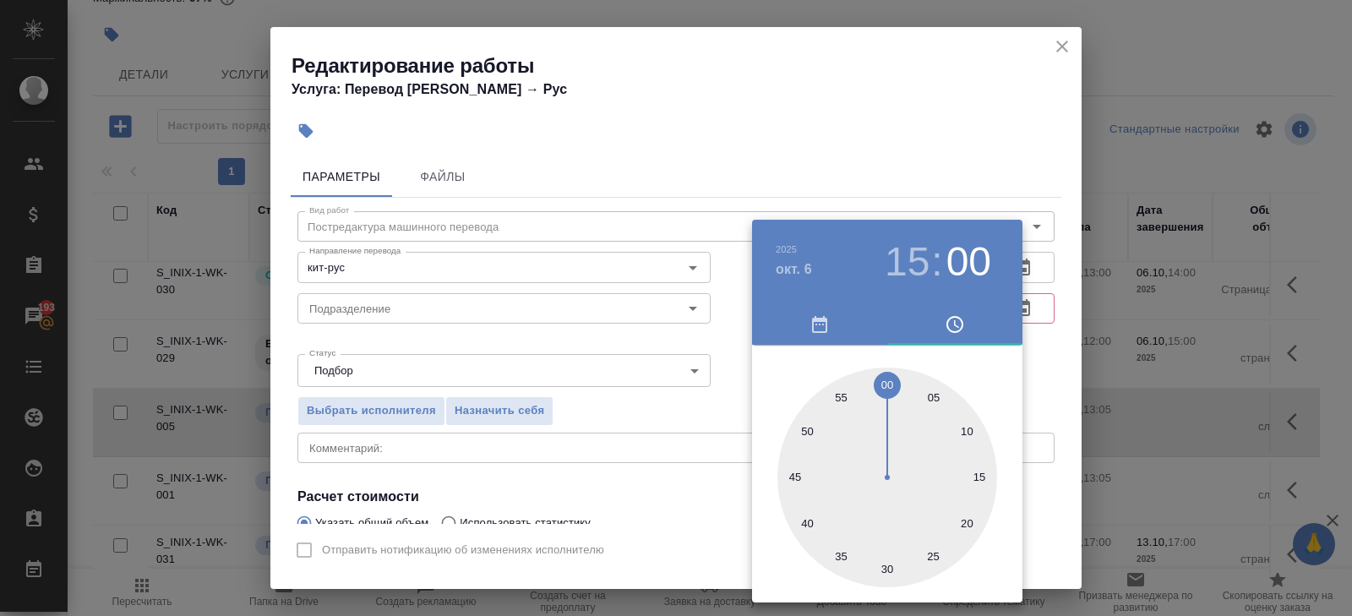
click at [392, 344] on div at bounding box center [676, 308] width 1352 height 616
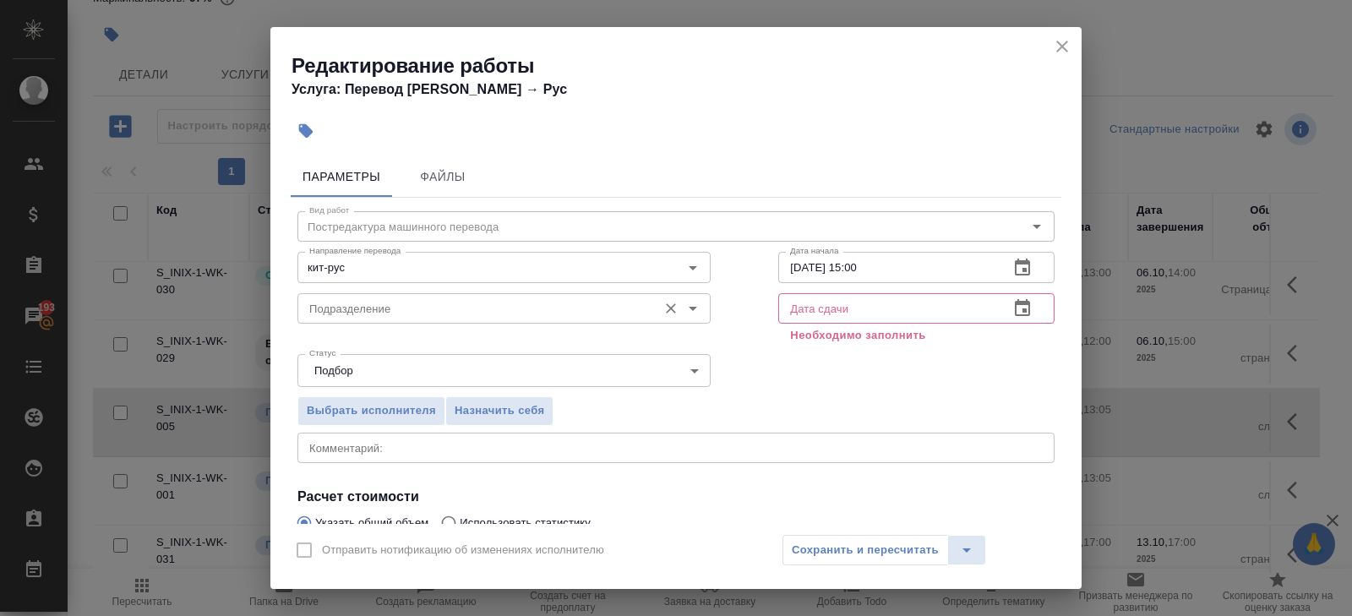
click at [344, 314] on input "Подразделение" at bounding box center [475, 308] width 346 height 20
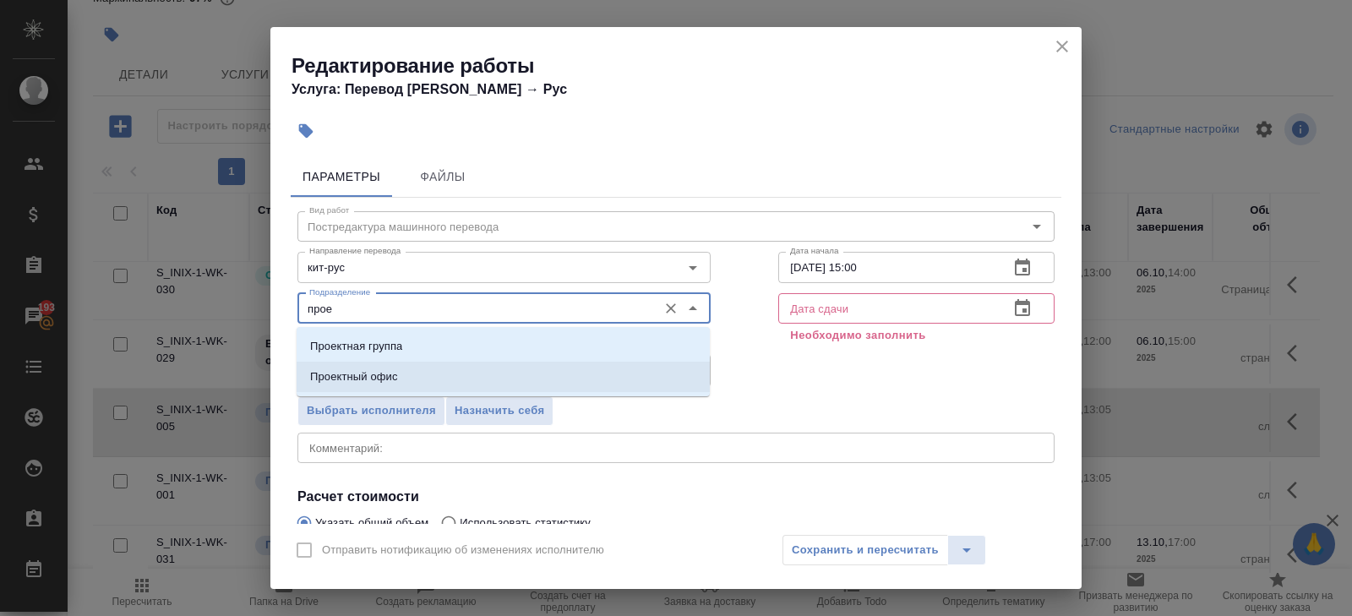
click at [335, 375] on p "Проектный офис" at bounding box center [354, 376] width 88 height 17
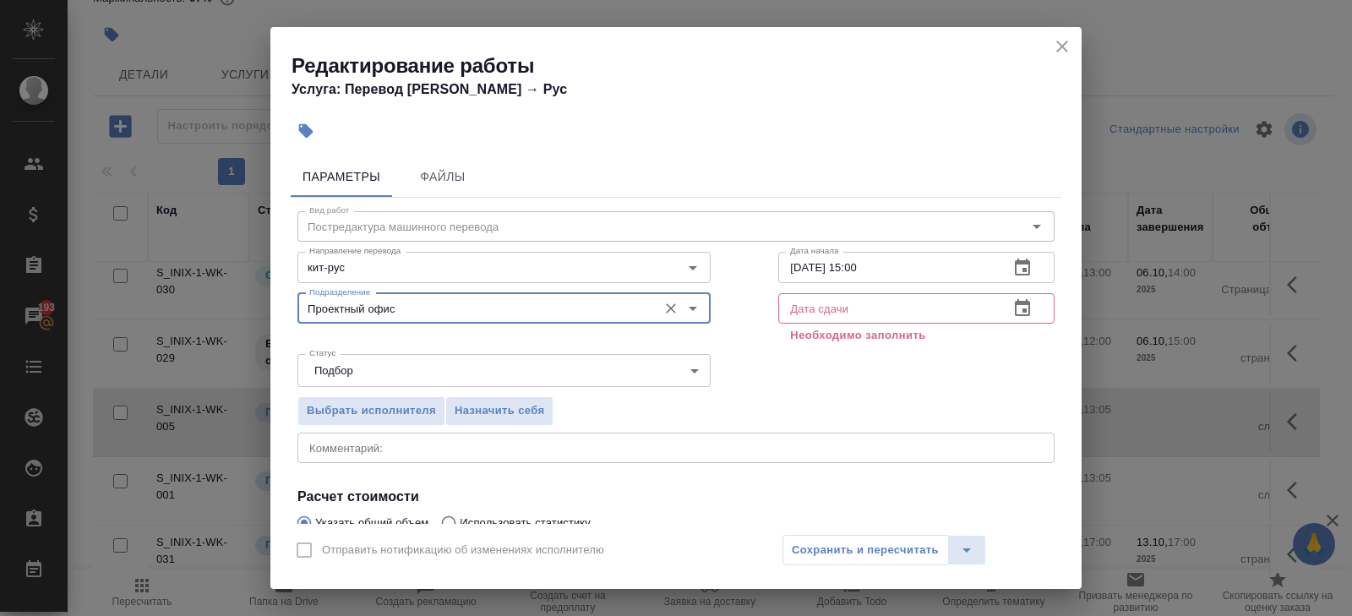
type input "Проектный офис"
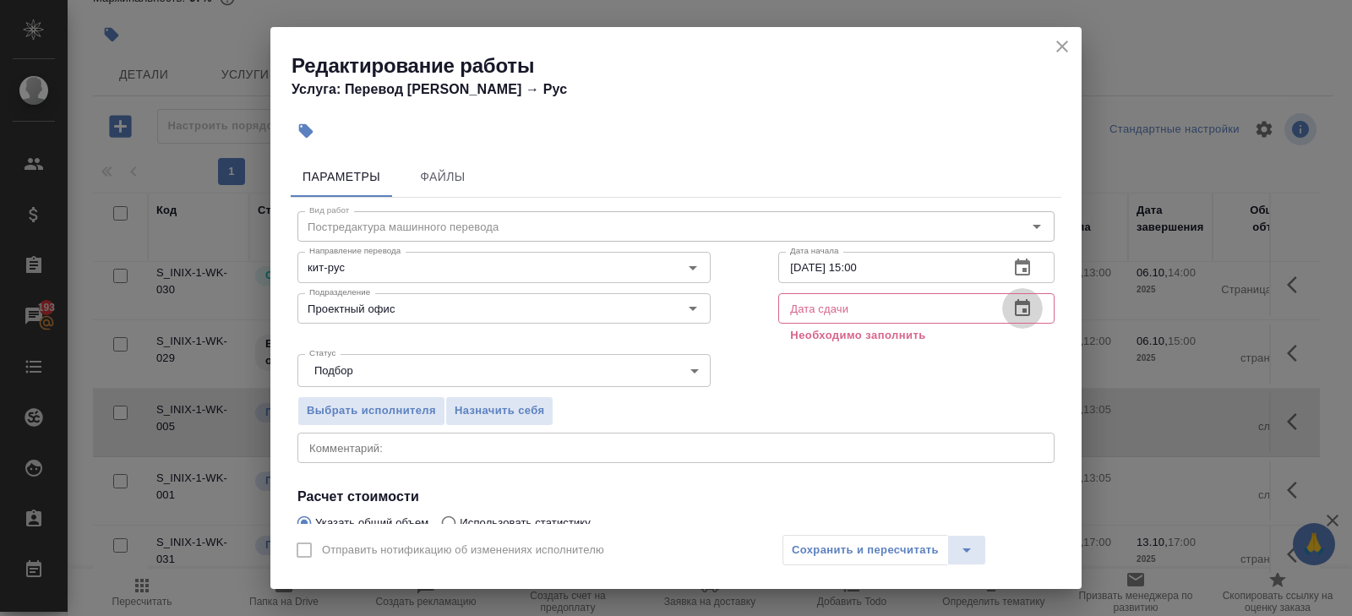
click at [1015, 319] on button "button" at bounding box center [1022, 308] width 41 height 41
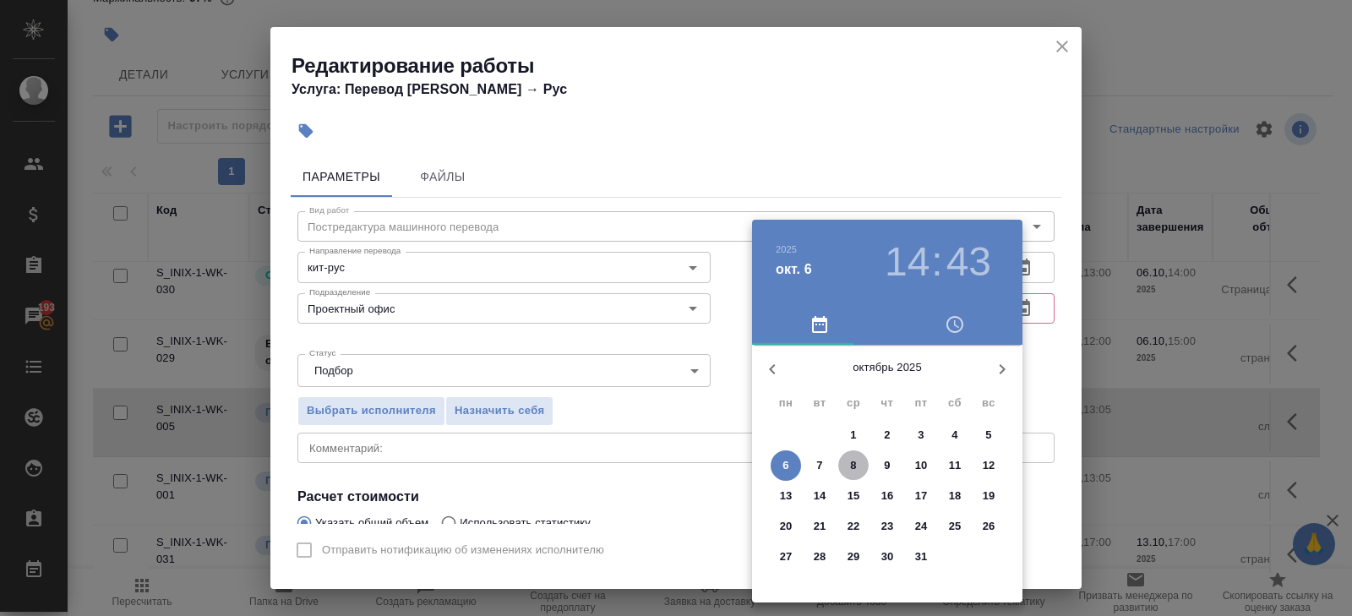
click at [858, 468] on span "8" at bounding box center [853, 465] width 30 height 17
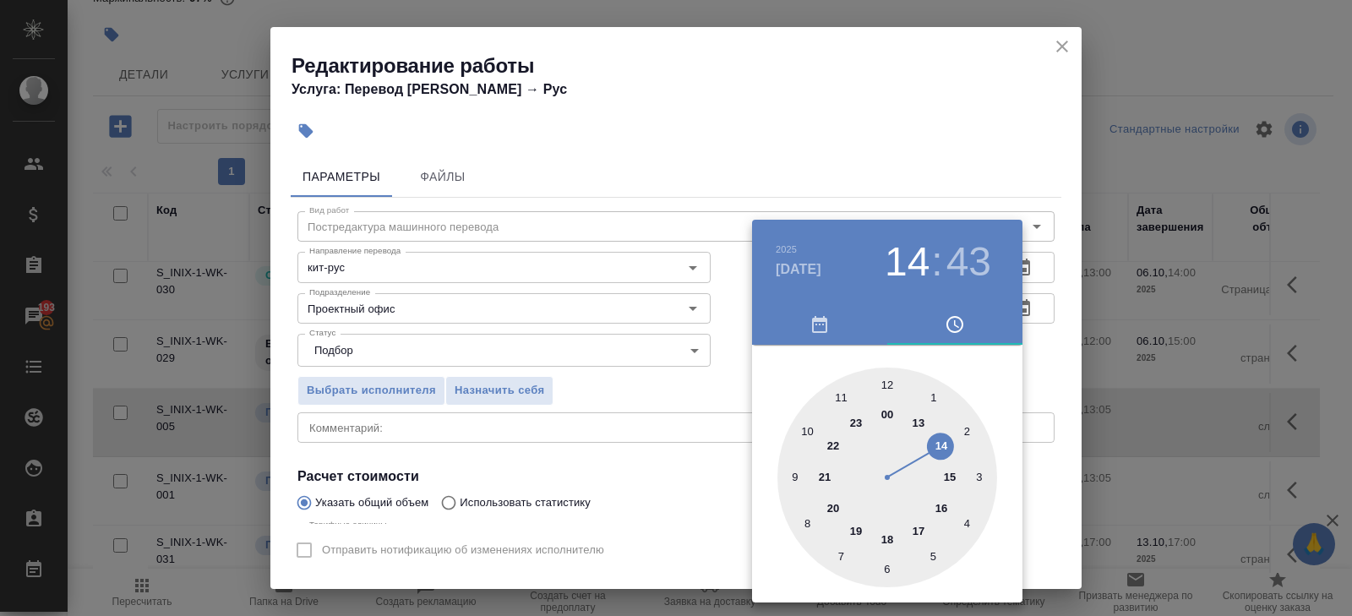
click at [920, 530] on div at bounding box center [887, 477] width 220 height 220
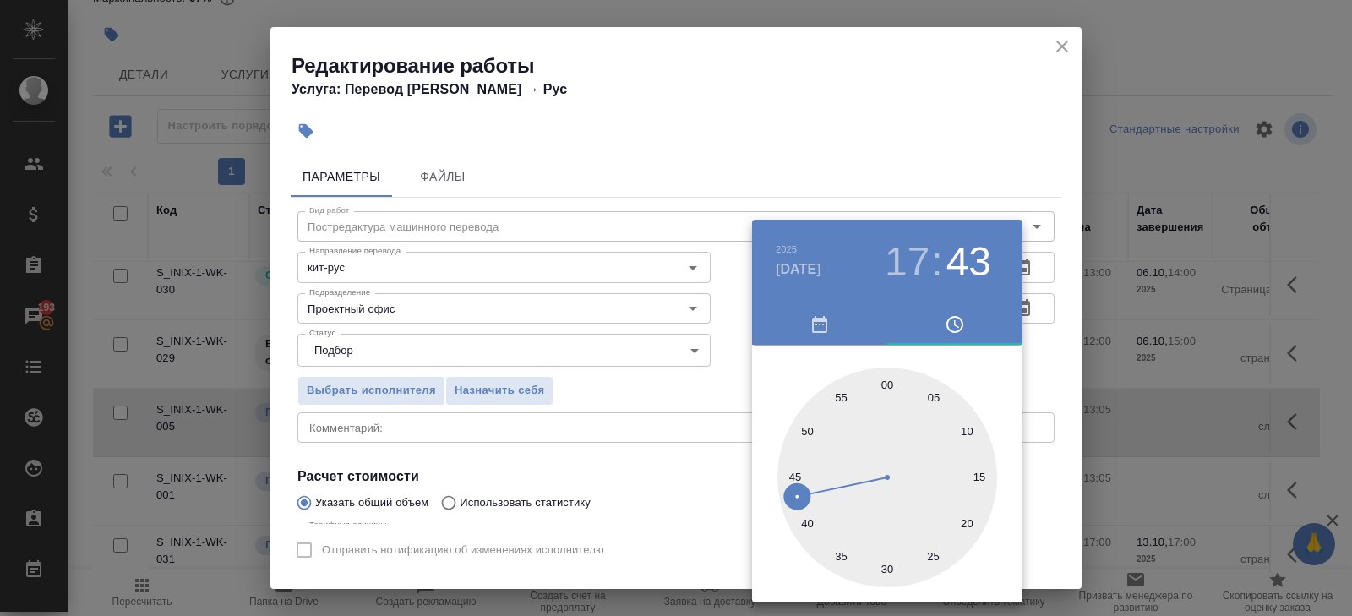
type input "08.10.2025 17:00"
click at [886, 387] on div at bounding box center [887, 477] width 220 height 220
click at [521, 417] on div at bounding box center [676, 308] width 1352 height 616
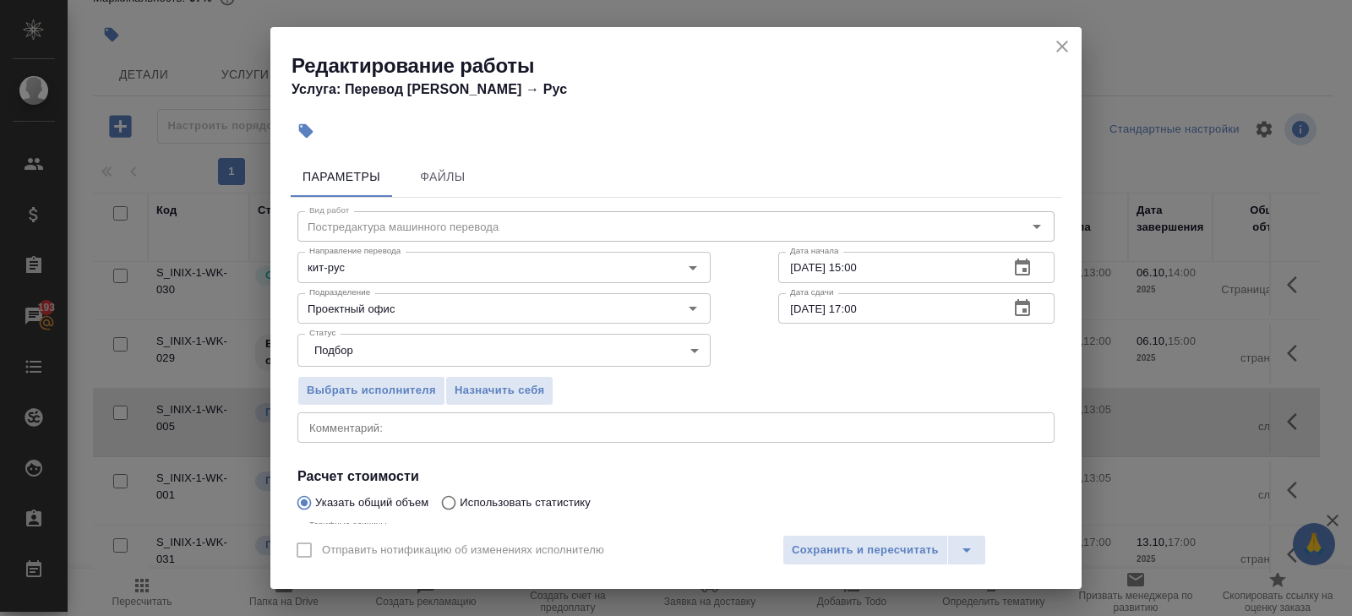
click at [424, 427] on textarea at bounding box center [675, 427] width 733 height 13
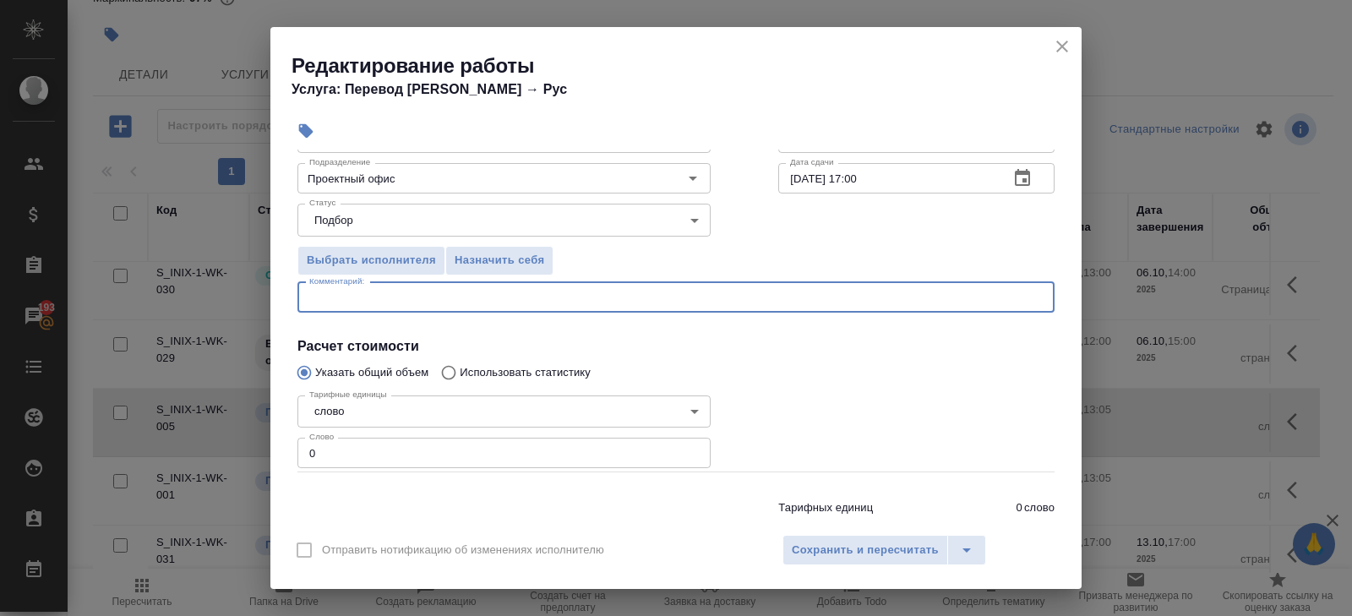
scroll to position [139, 0]
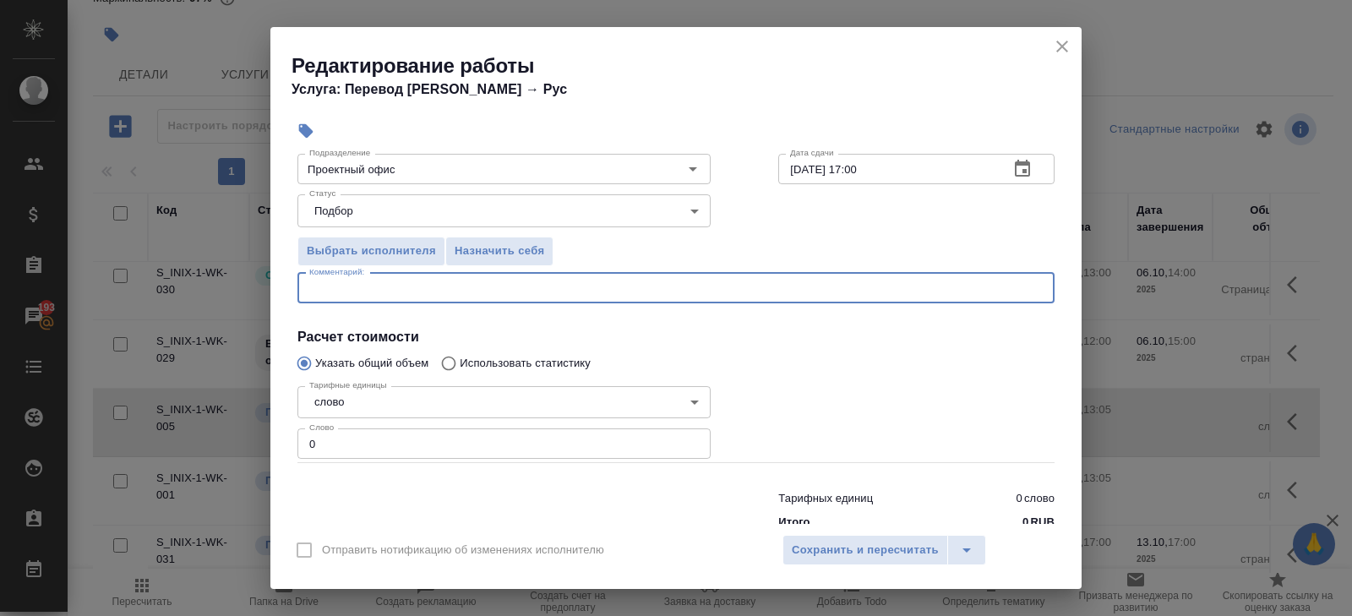
click at [391, 443] on input "0" at bounding box center [503, 443] width 413 height 30
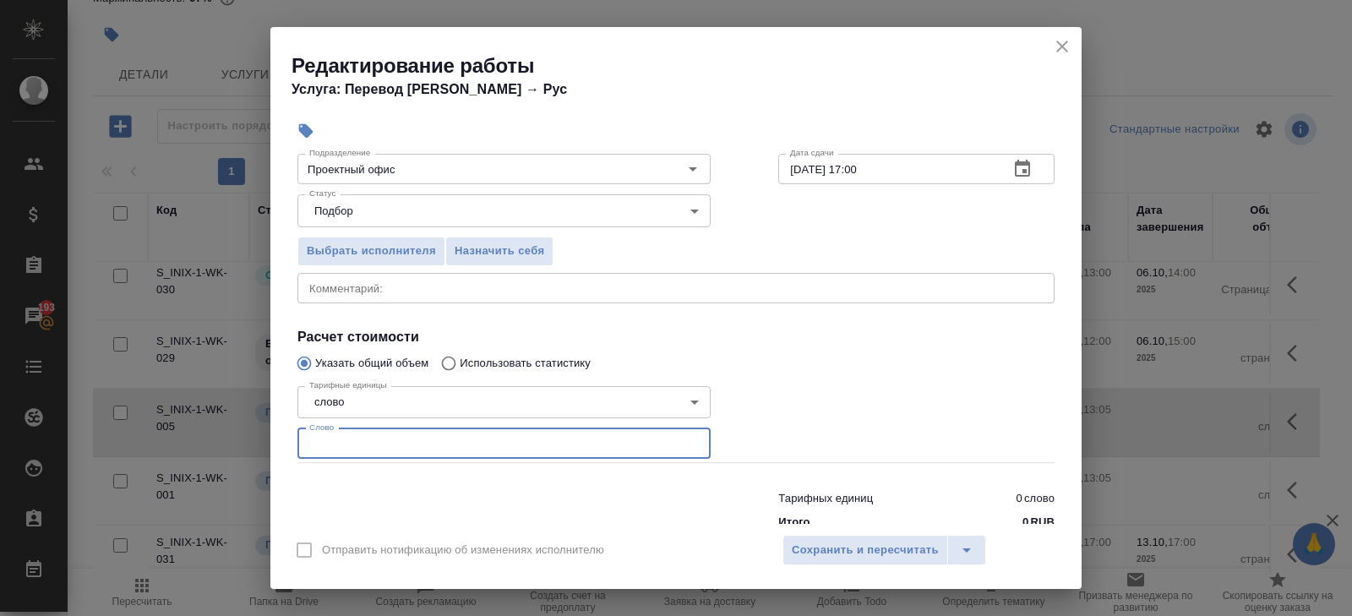
click at [438, 443] on input "number" at bounding box center [503, 443] width 413 height 30
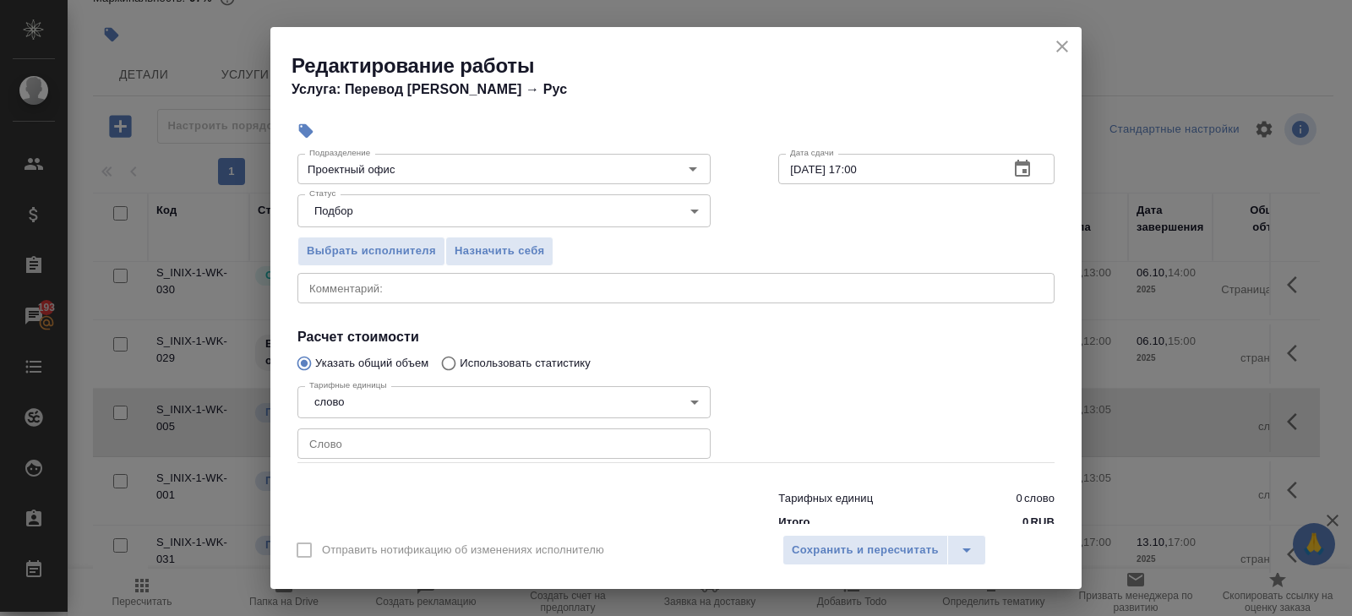
click at [870, 582] on div "Отправить нотификацию об изменениях исполнителю Сохранить и пересчитать" at bounding box center [675, 556] width 811 height 65
click at [870, 552] on span "Сохранить и пересчитать" at bounding box center [865, 550] width 147 height 19
click at [863, 550] on span "Сохранить и пересчитать" at bounding box center [865, 550] width 147 height 19
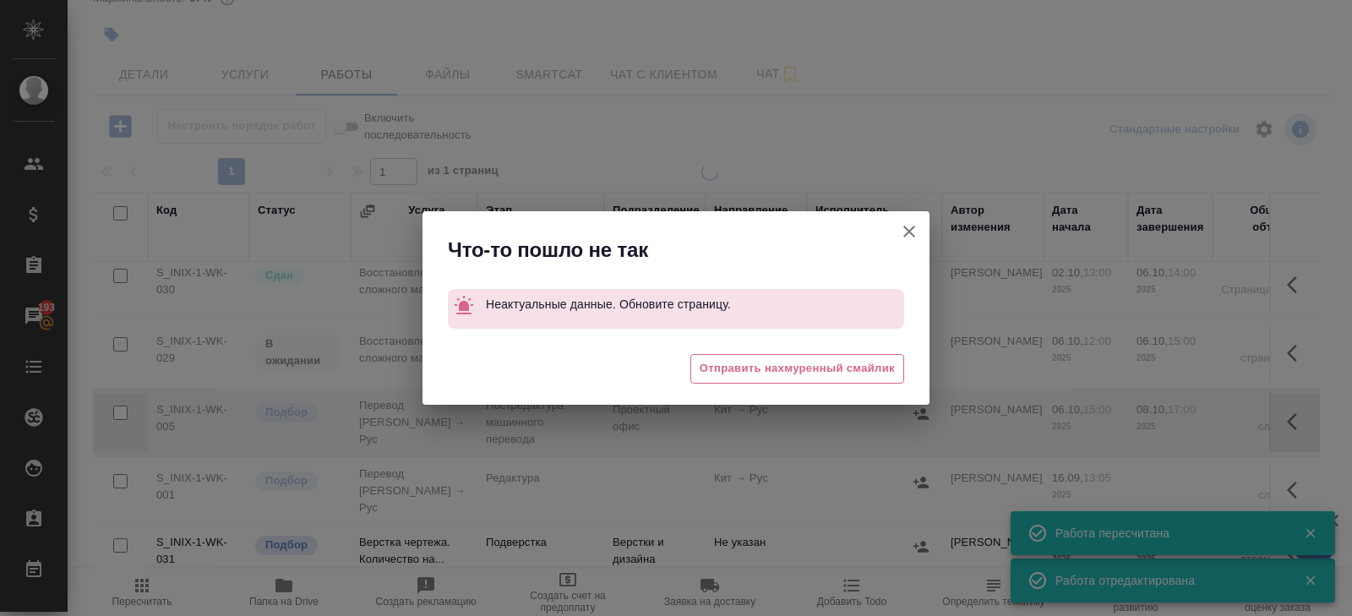
click at [1294, 413] on div "Что-то пошло не так Неактуальные данные. Обновите страницу. 😒 Отправить нахмуре…" at bounding box center [676, 308] width 1352 height 616
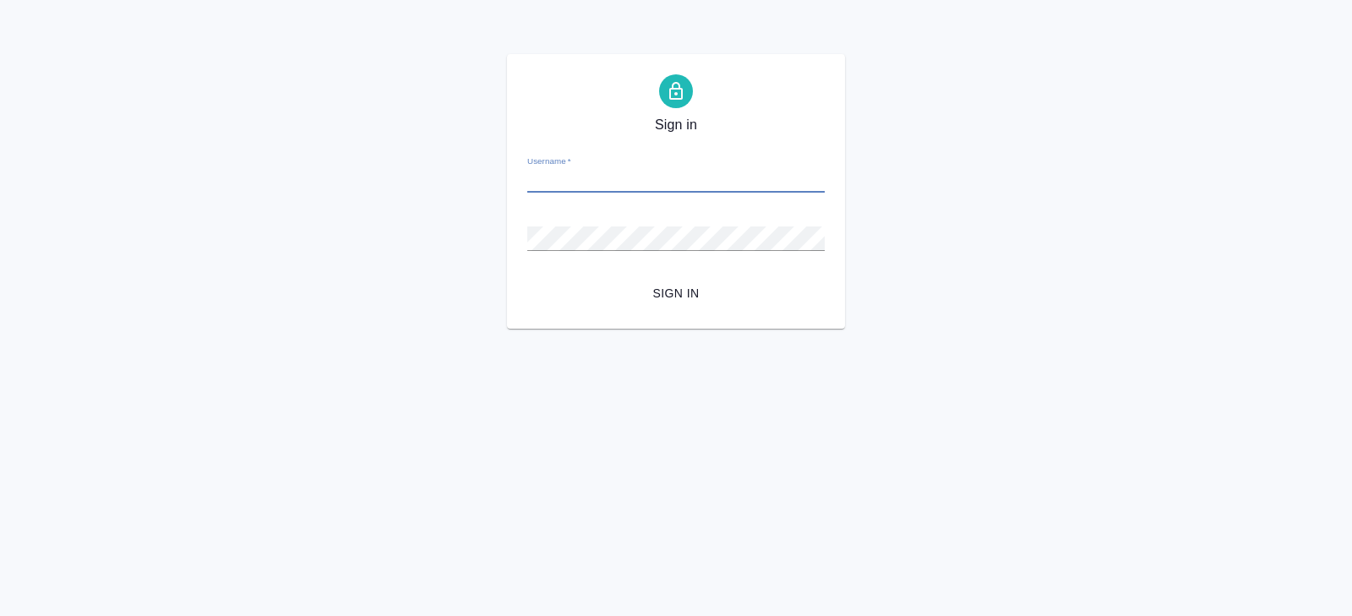
click at [659, 182] on input "Username   *" at bounding box center [675, 181] width 297 height 24
type input "[PERSON_NAME][EMAIL_ADDRESS][DOMAIN_NAME]"
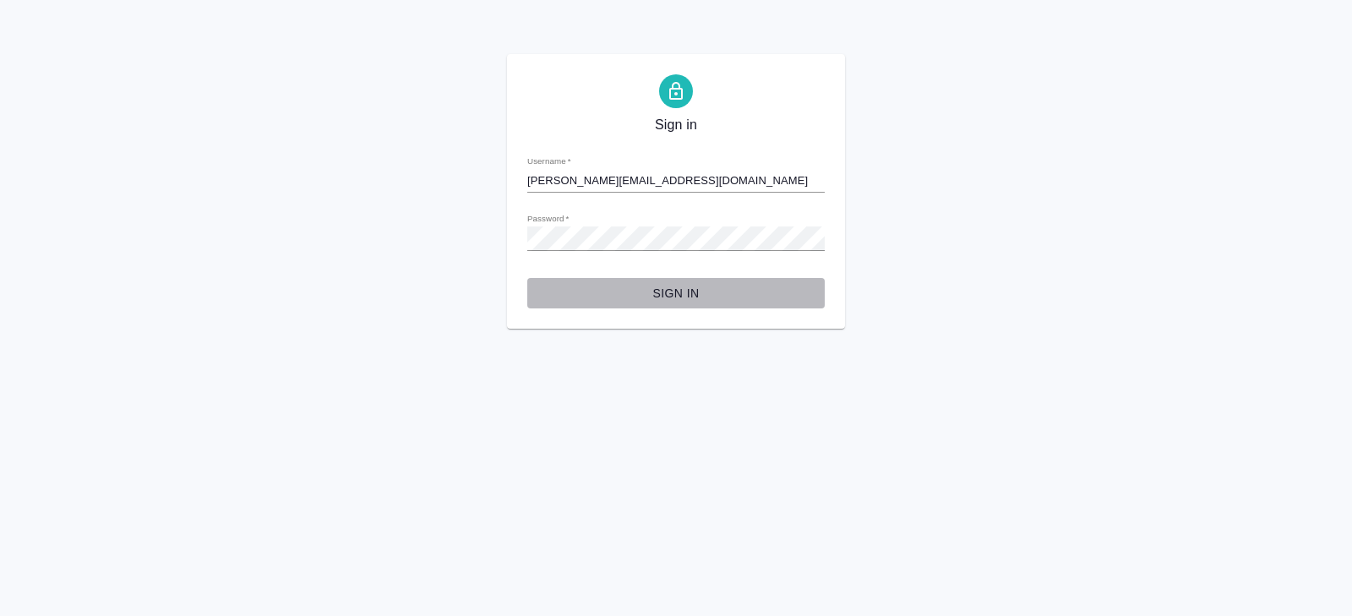
click at [672, 287] on span "Sign in" at bounding box center [676, 293] width 270 height 21
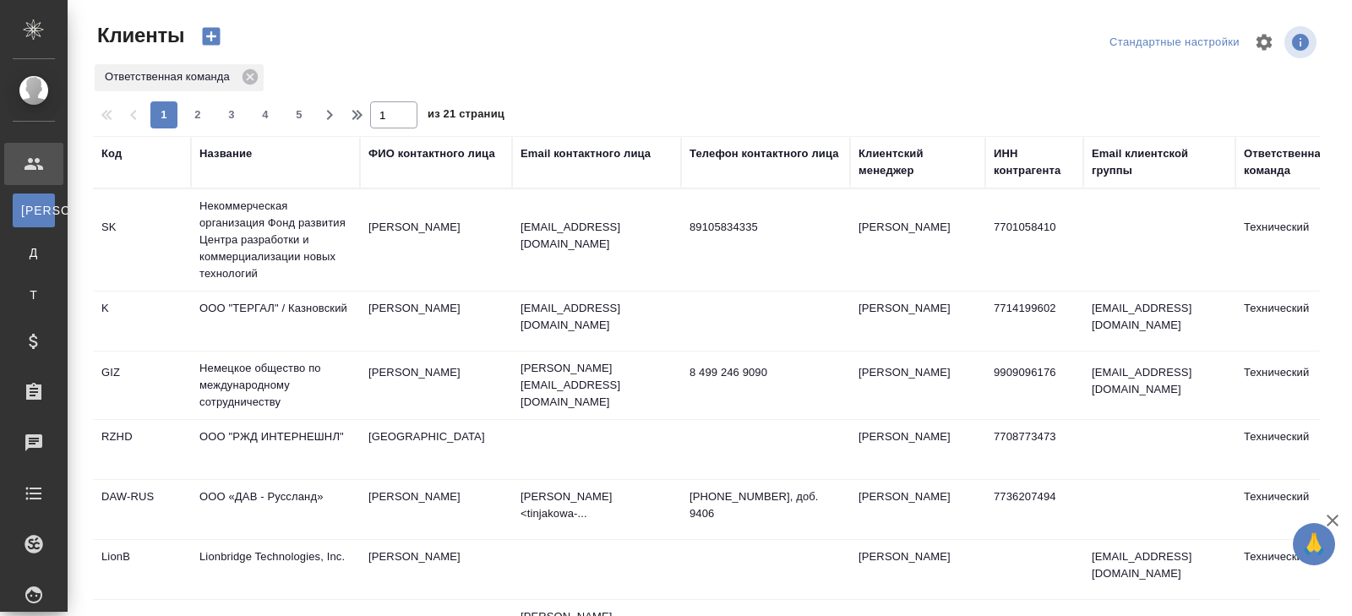
select select "RU"
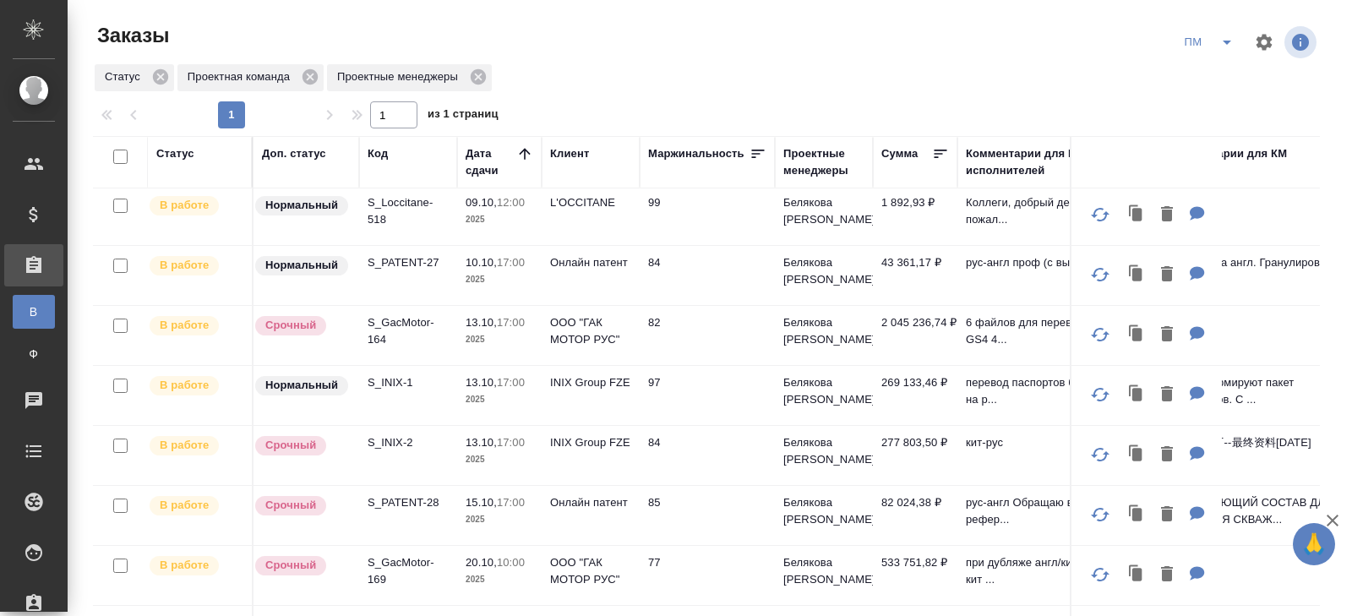
scroll to position [138, 0]
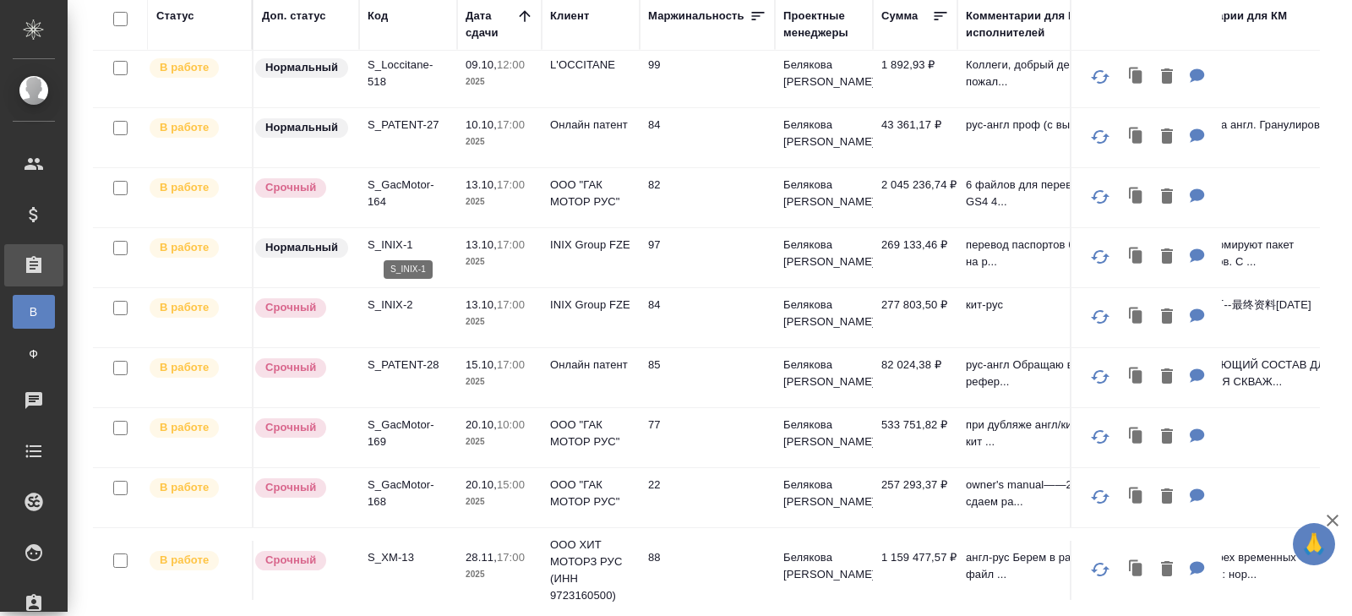
click at [386, 242] on p "S_INIX-1" at bounding box center [407, 245] width 81 height 17
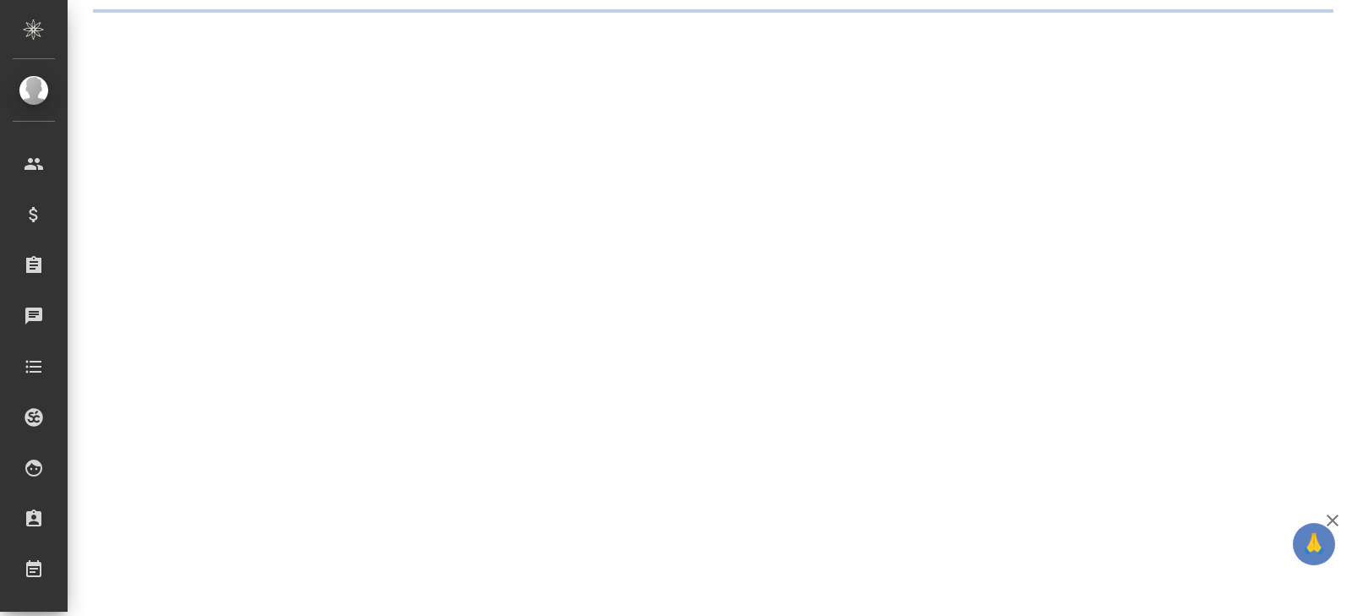
select select "RU"
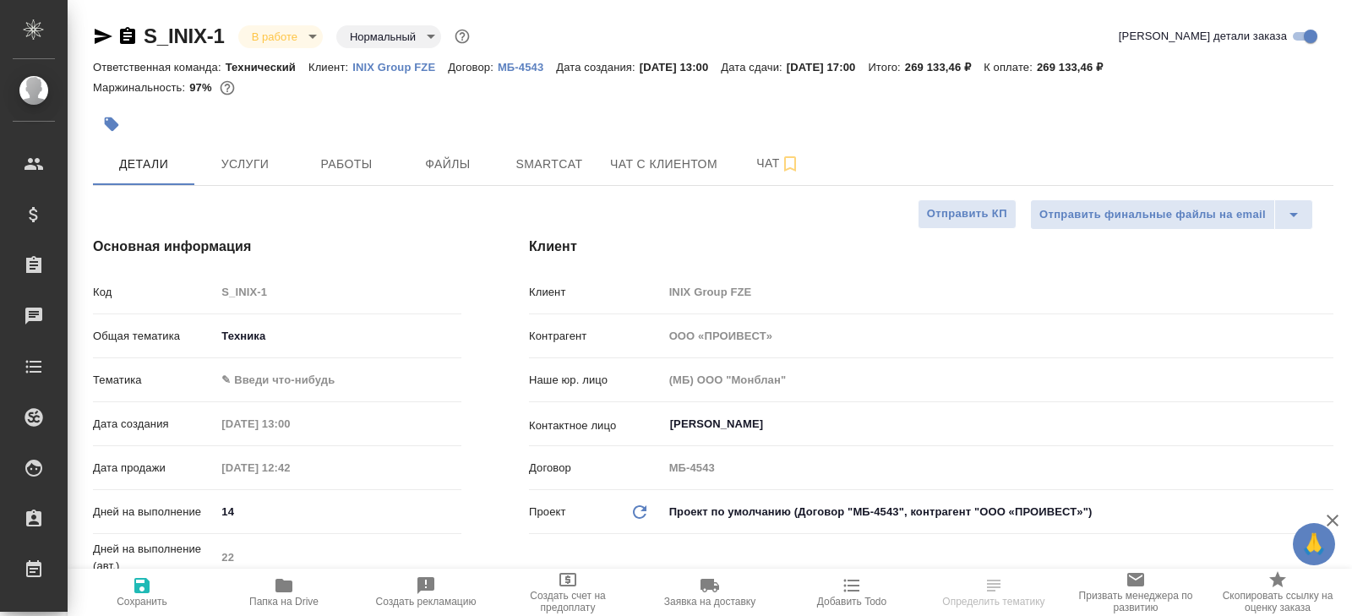
type textarea "x"
click at [786, 155] on icon "button" at bounding box center [790, 164] width 20 height 20
type textarea "x"
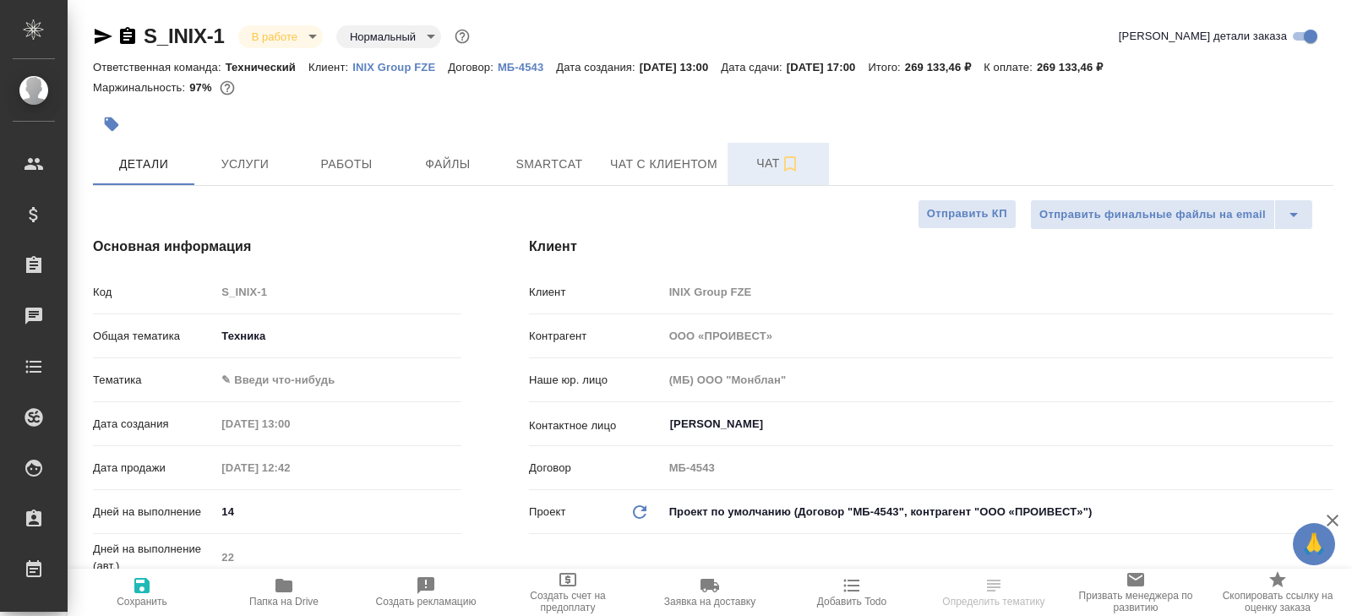
type textarea "x"
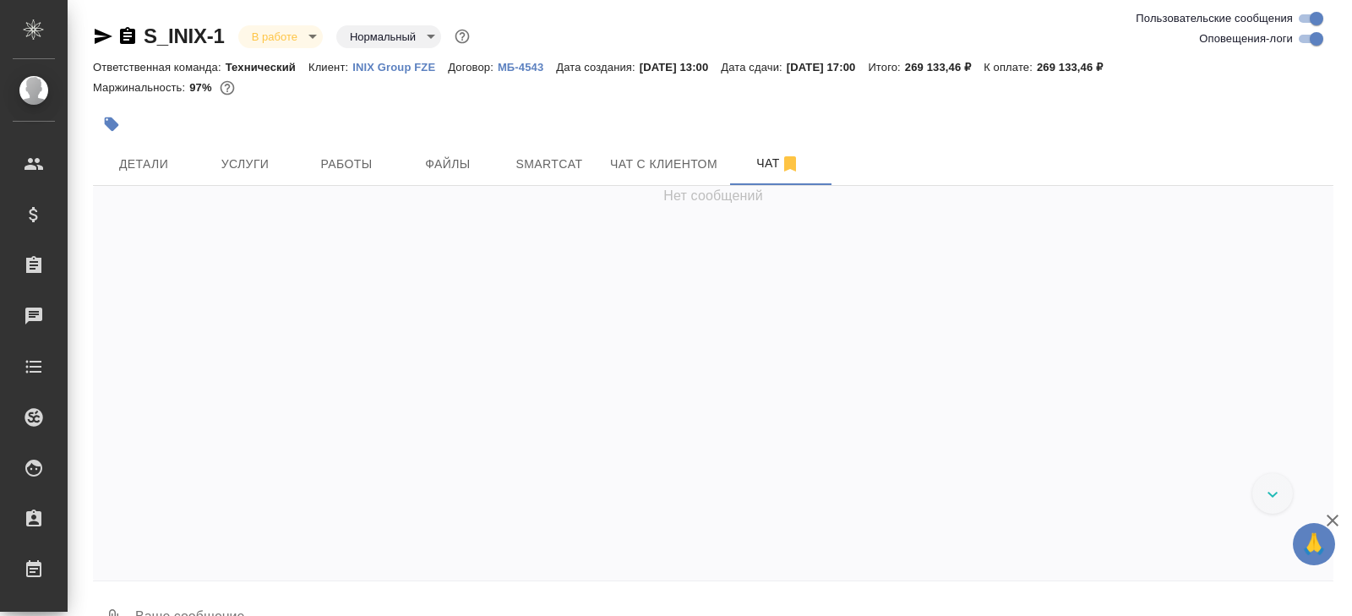
click at [1308, 43] on input "Оповещения-логи" at bounding box center [1316, 39] width 61 height 20
checkbox input "false"
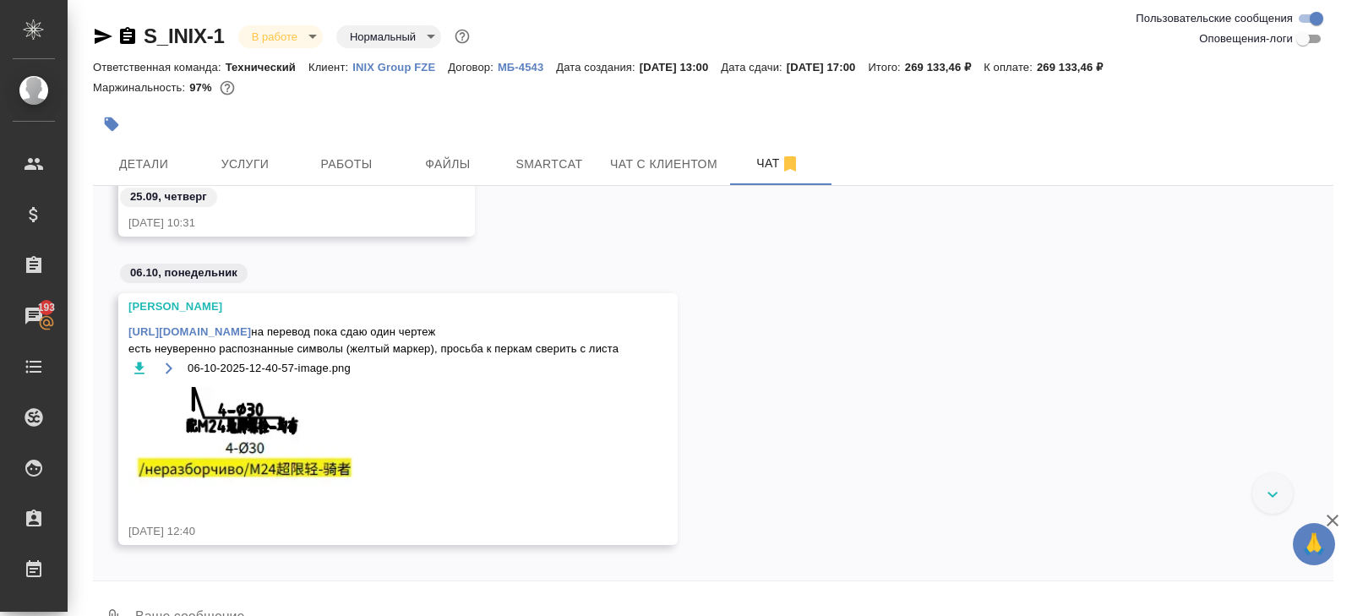
scroll to position [3102, 0]
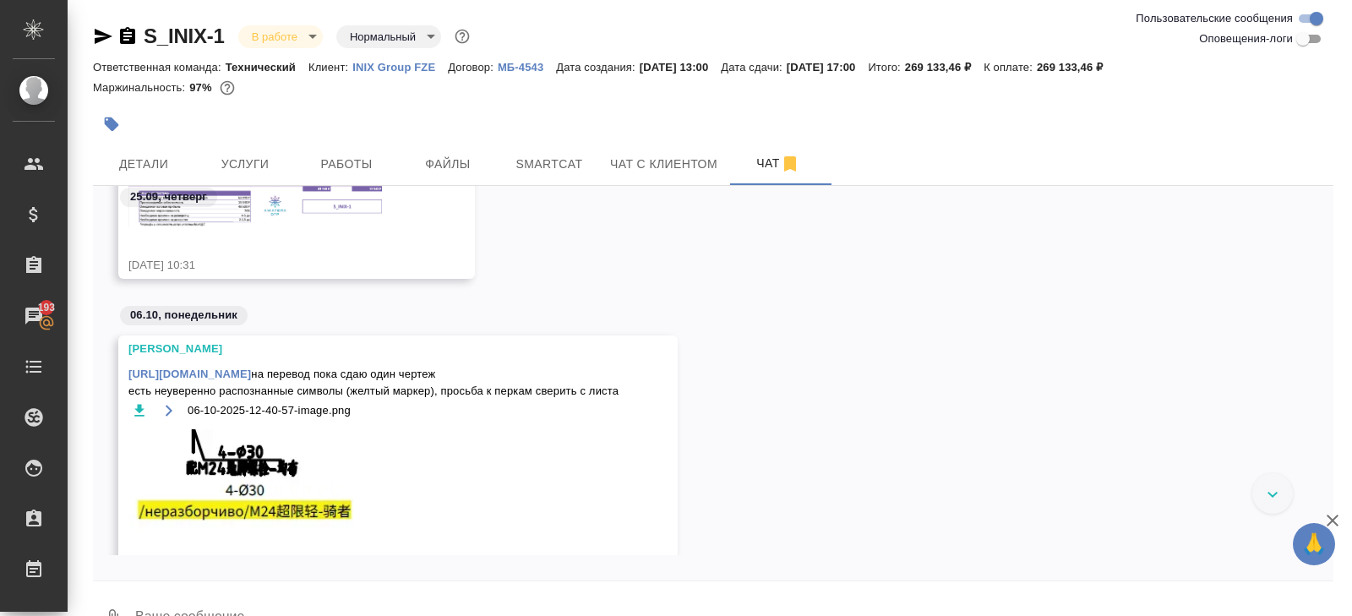
click at [236, 373] on link "https://drive.awatera.com/apps/files/?dir=/Shares/INIX%20/Orders/S_INIX-1/ForTr…" at bounding box center [189, 373] width 122 height 13
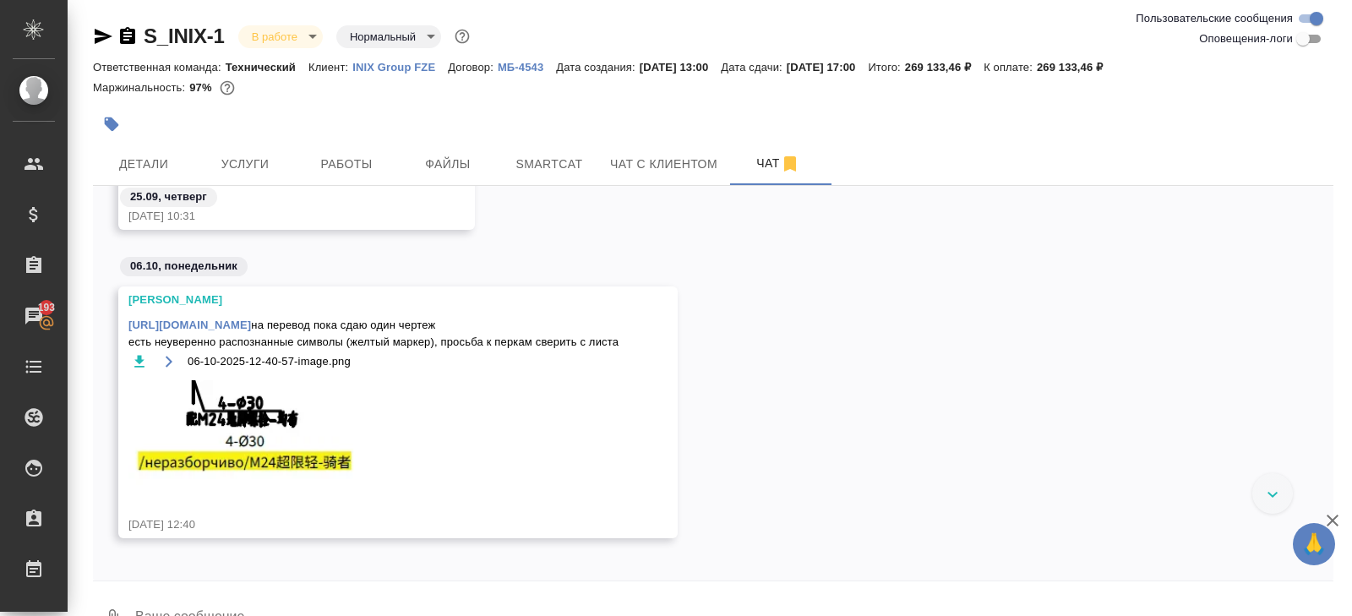
scroll to position [3152, 0]
click at [551, 167] on span "Smartcat" at bounding box center [549, 164] width 81 height 21
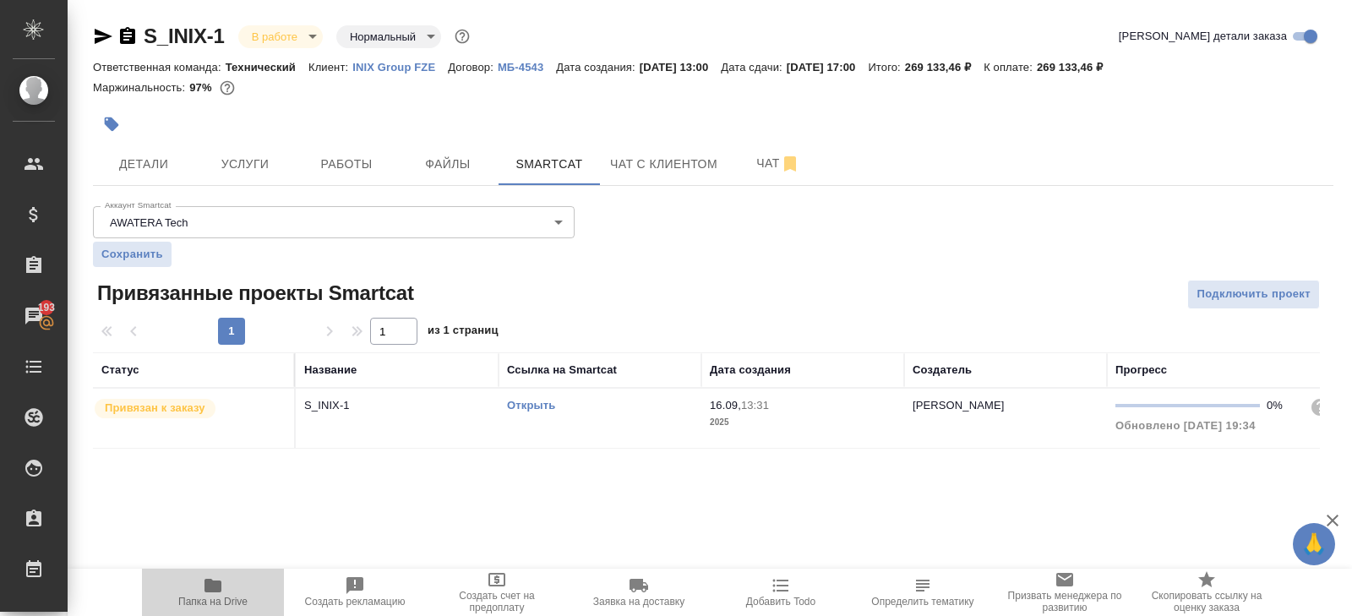
click at [220, 581] on icon "button" at bounding box center [212, 586] width 17 height 14
click at [519, 406] on link "Открыть" at bounding box center [531, 405] width 48 height 13
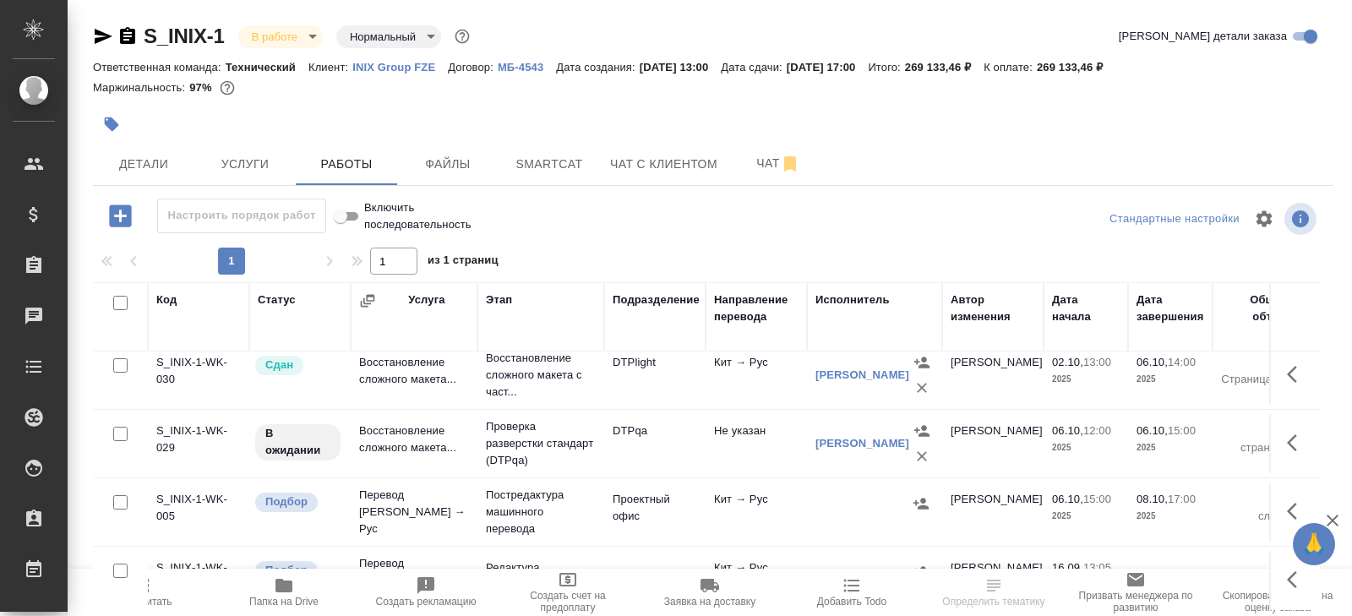
scroll to position [90, 0]
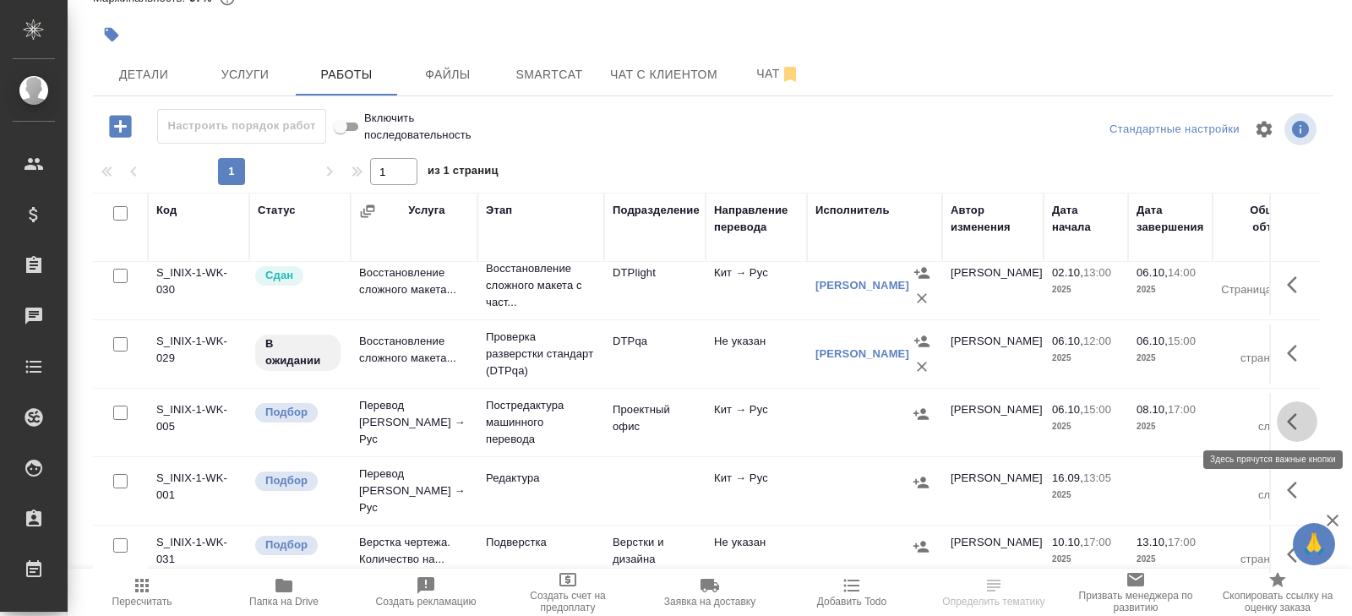
click at [1287, 417] on icon "button" at bounding box center [1297, 421] width 20 height 20
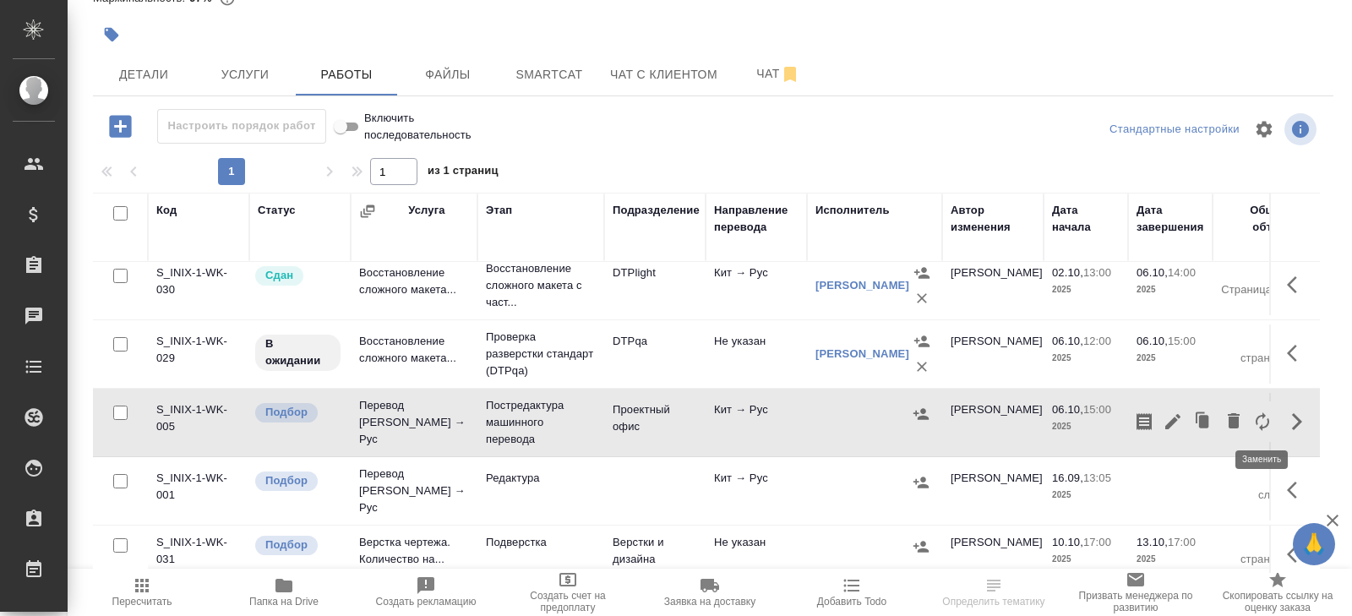
click at [1259, 418] on icon "button" at bounding box center [1262, 421] width 20 height 20
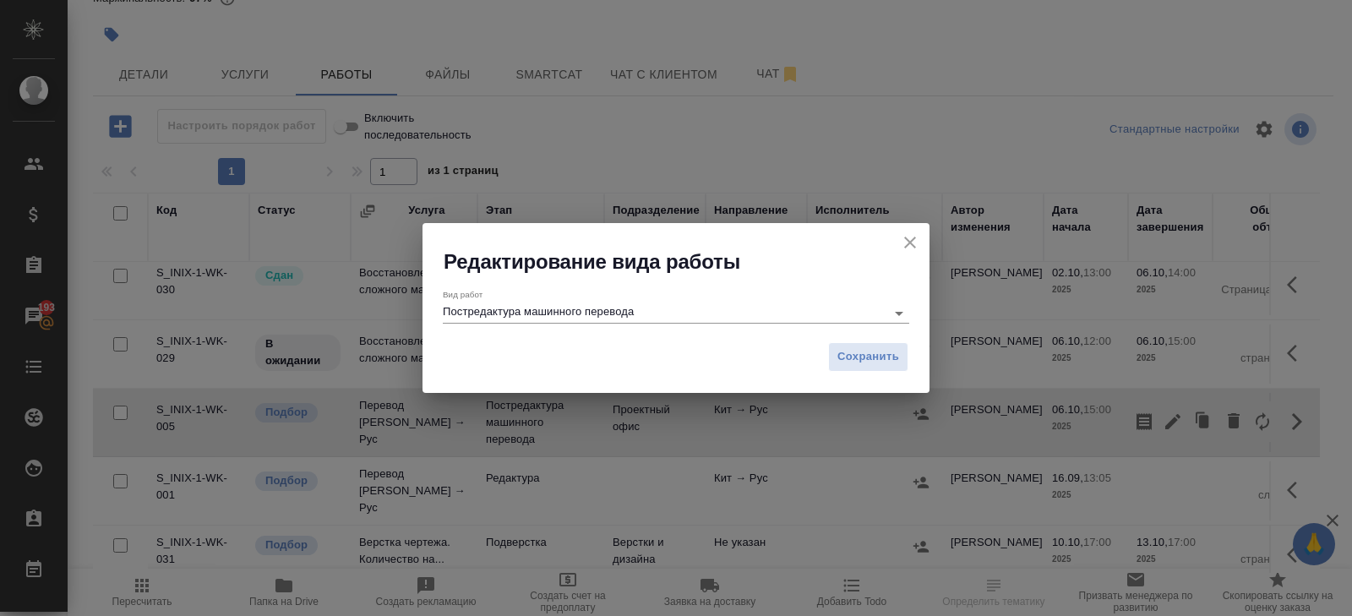
click at [773, 308] on input "Постредактура машинного перевода" at bounding box center [660, 312] width 434 height 20
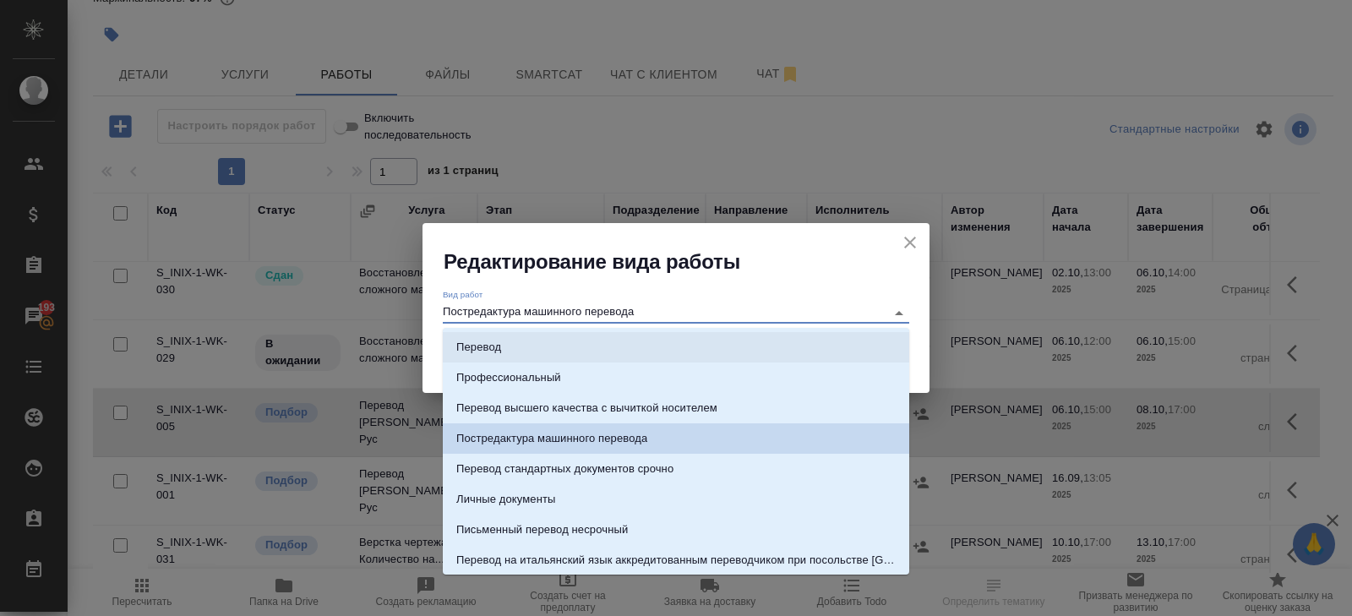
click at [501, 353] on p "Перевод" at bounding box center [478, 347] width 45 height 17
type input "Перевод"
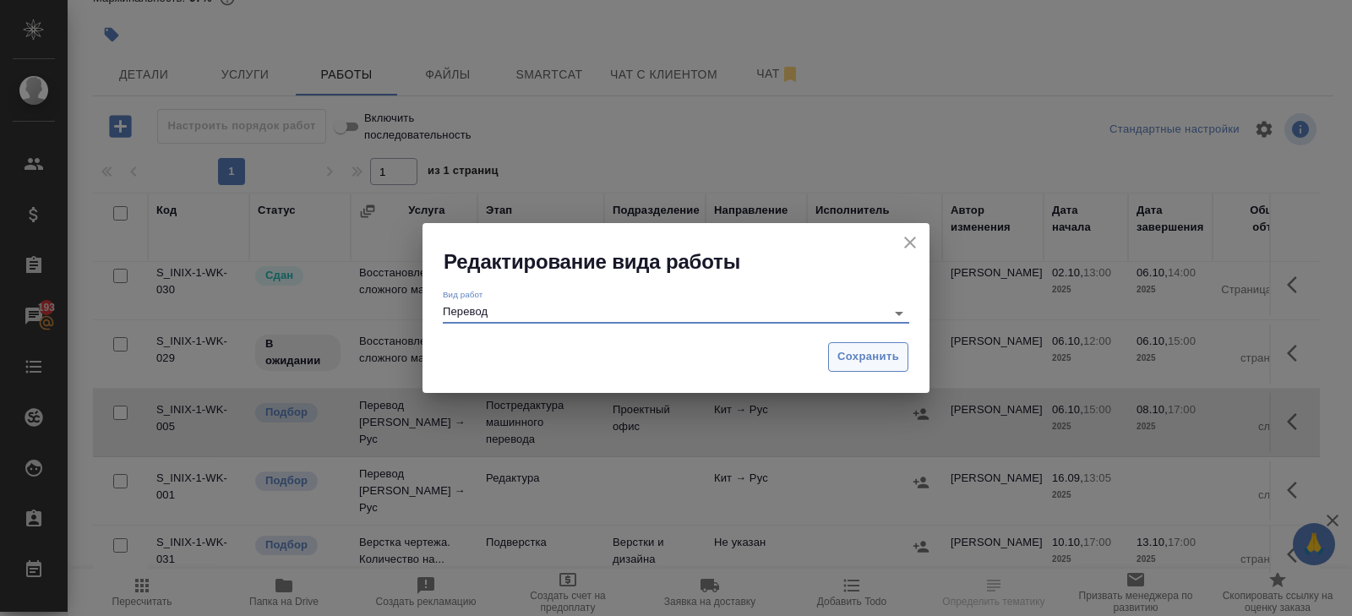
click at [857, 356] on span "Сохранить" at bounding box center [868, 356] width 62 height 19
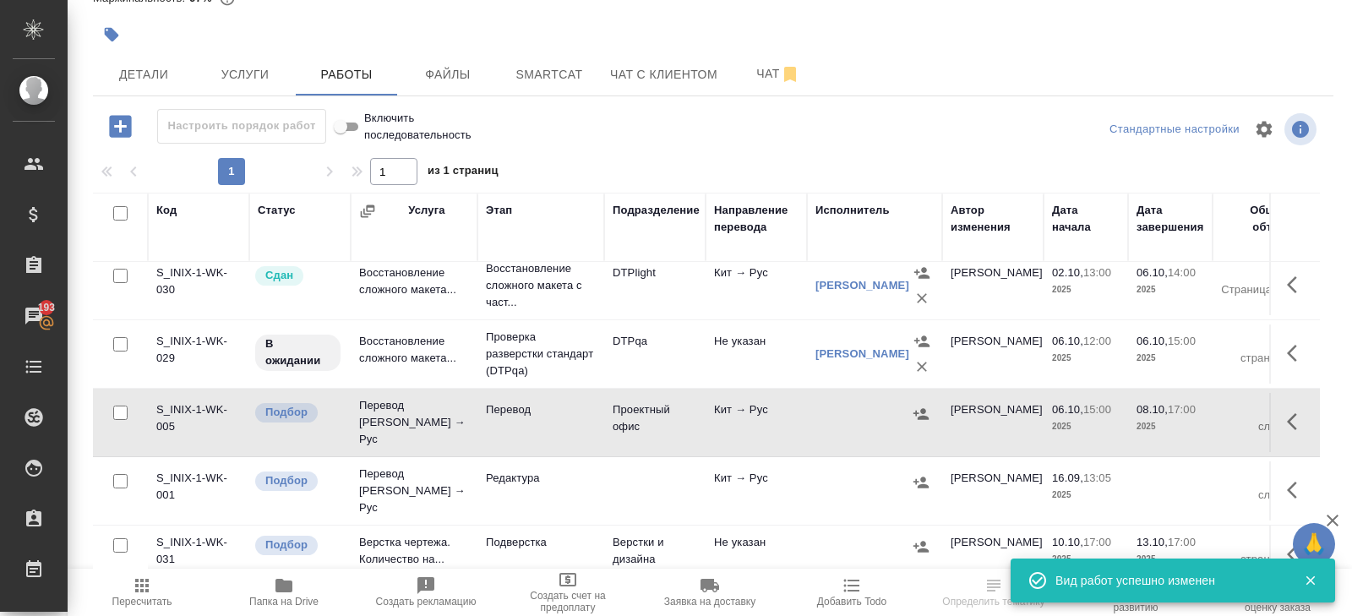
scroll to position [208, 0]
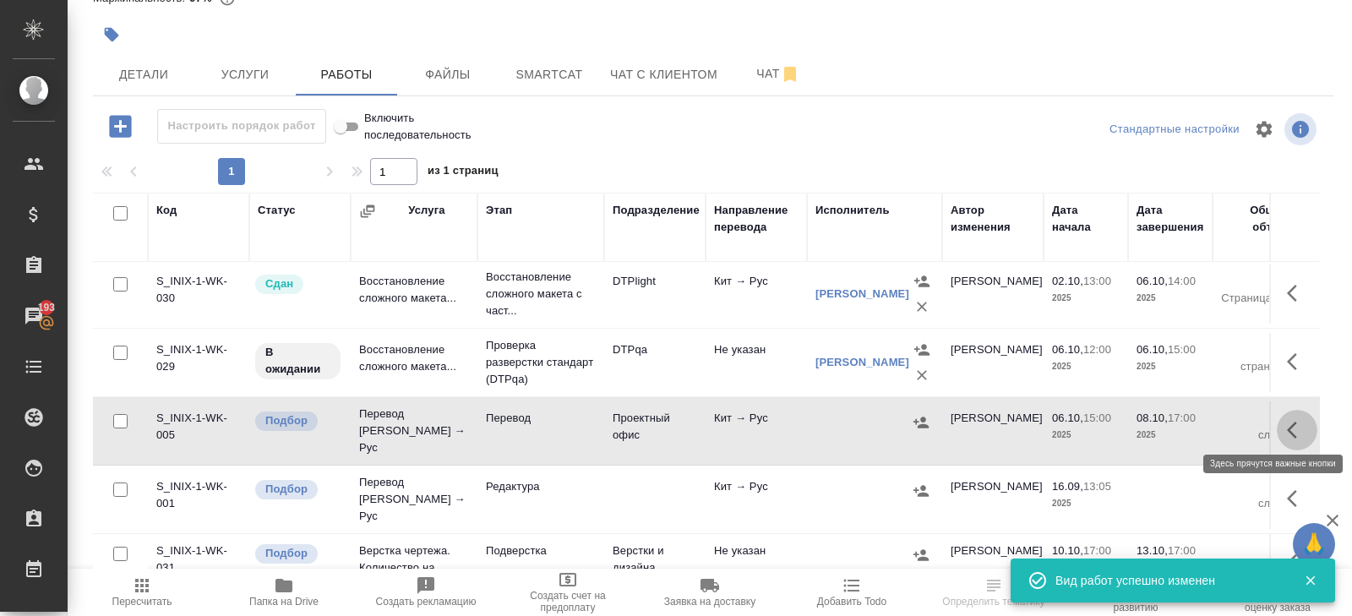
click at [1293, 423] on icon "button" at bounding box center [1297, 430] width 20 height 20
click at [1170, 423] on icon "button" at bounding box center [1172, 429] width 15 height 15
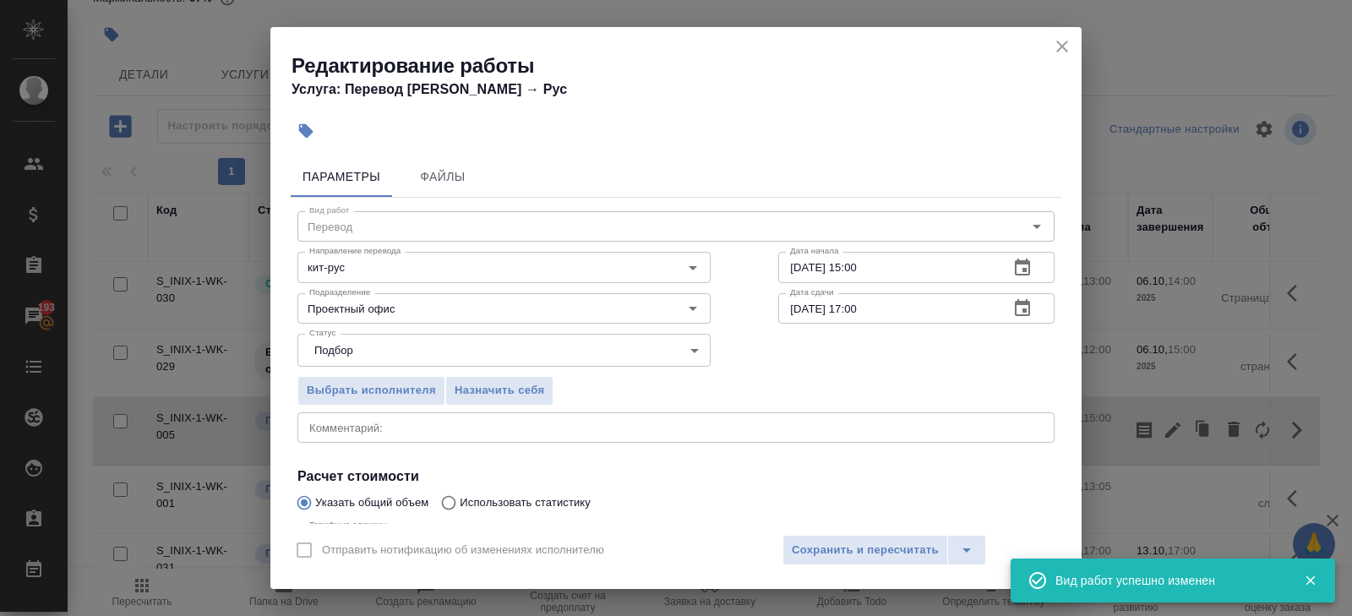
click at [364, 428] on textarea at bounding box center [675, 427] width 733 height 13
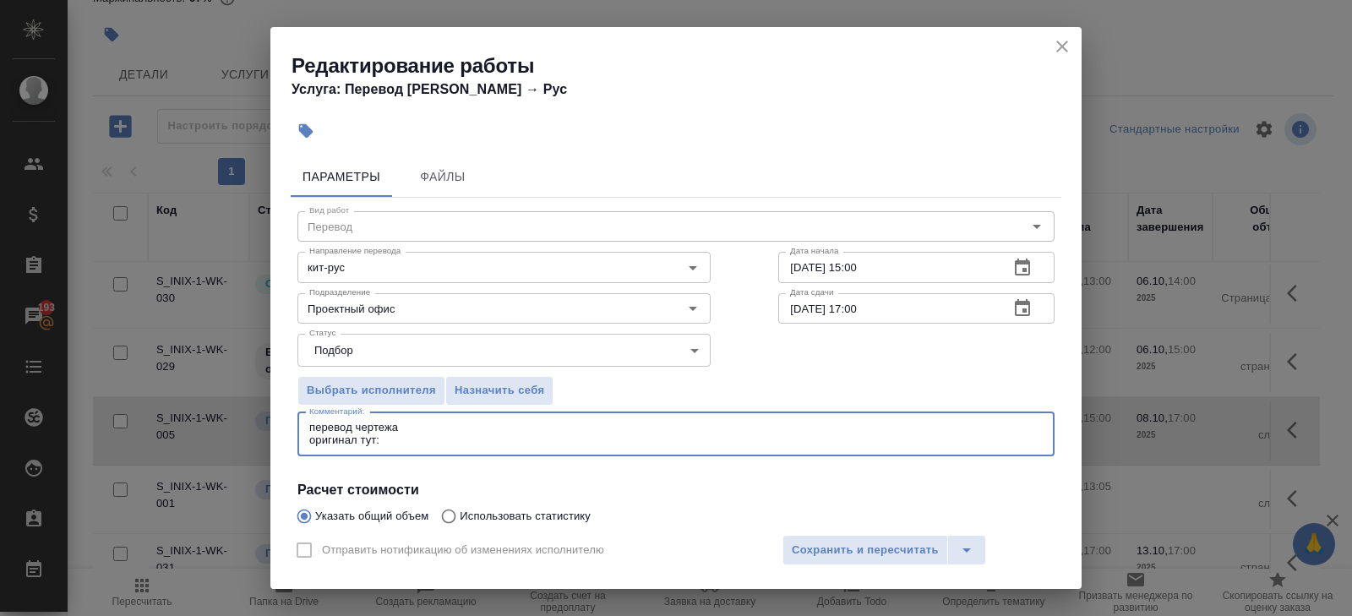
paste textarea "[URL][DOMAIN_NAME]"
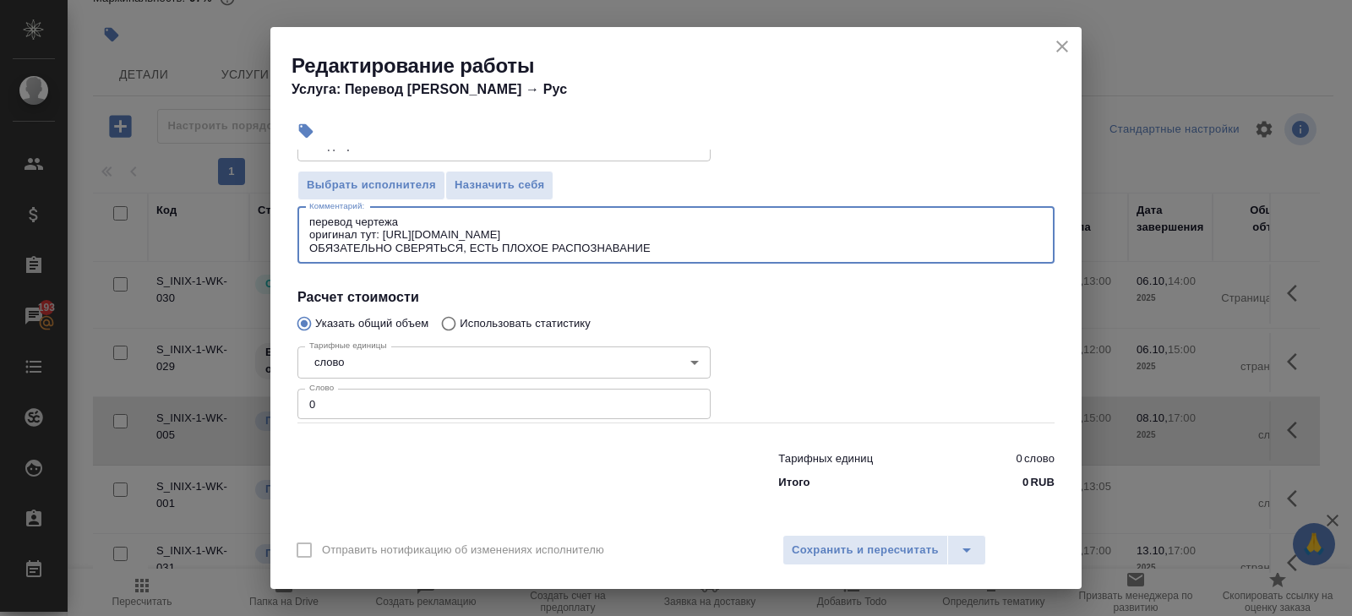
scroll to position [0, 0]
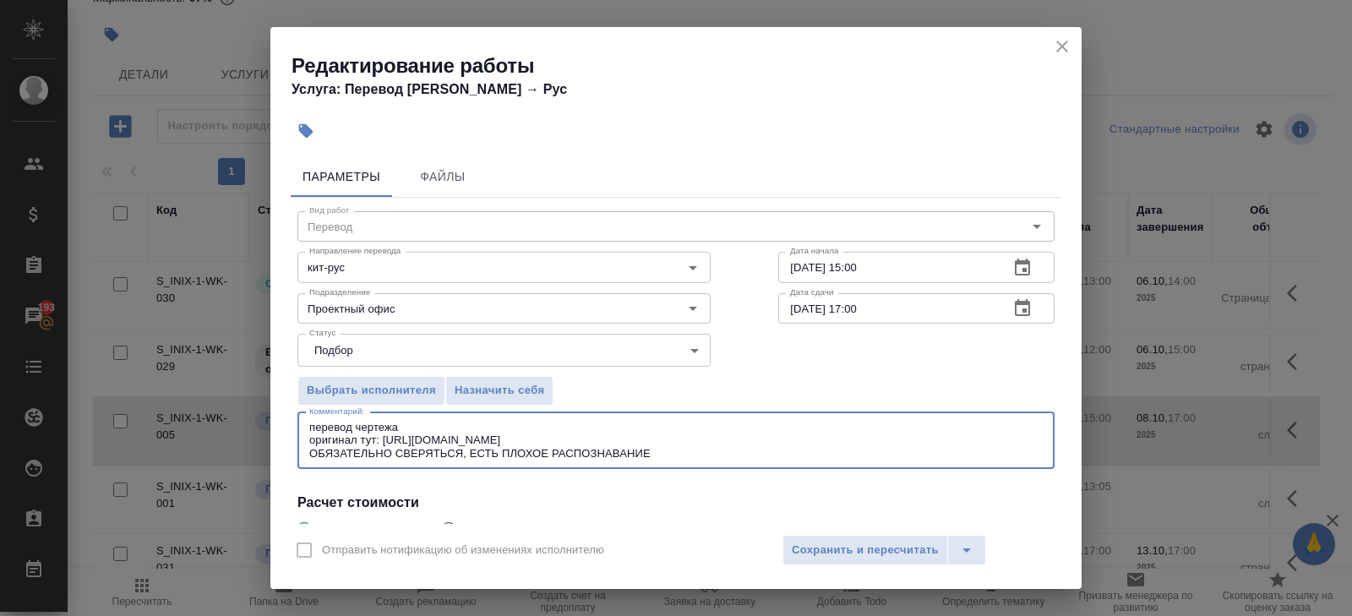
type textarea "перевод чертежа оригинал тут: [URL][DOMAIN_NAME] ОБЯЗАТЕЛЬНО СВЕРЯТЬСЯ, ЕСТЬ ПЛ…"
click at [844, 547] on span "Сохранить и пересчитать" at bounding box center [865, 550] width 147 height 19
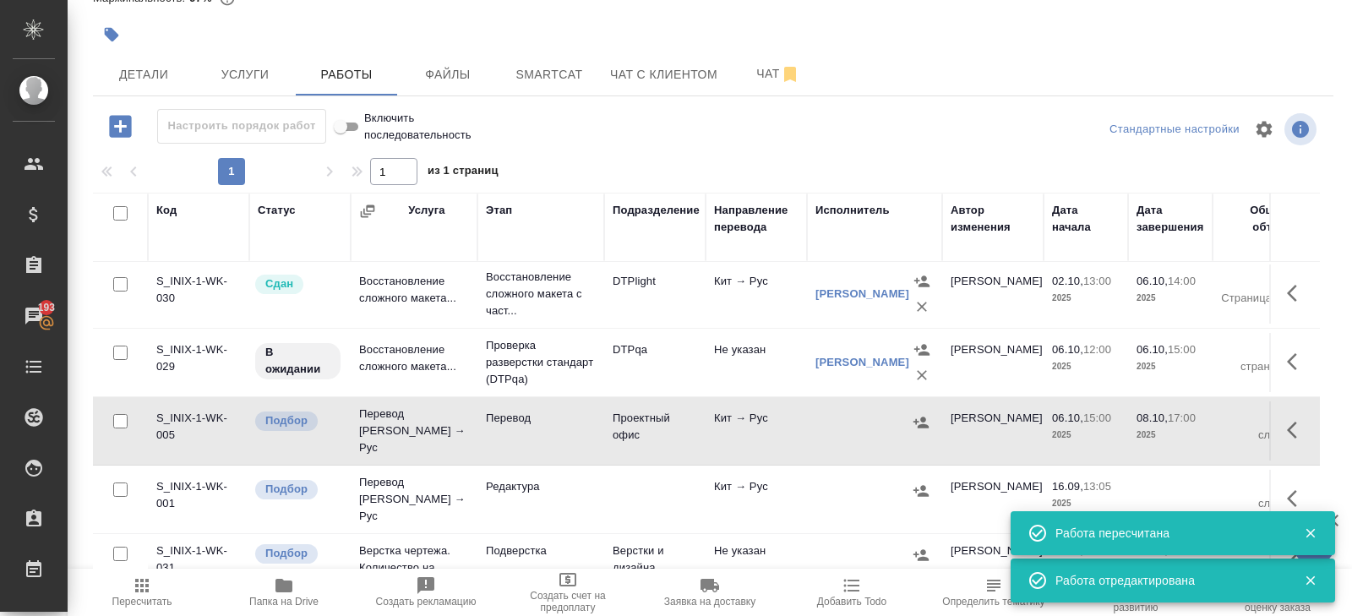
scroll to position [89, 0]
click at [1303, 425] on icon "button" at bounding box center [1297, 431] width 20 height 20
click at [1261, 427] on icon "button" at bounding box center [1262, 431] width 14 height 19
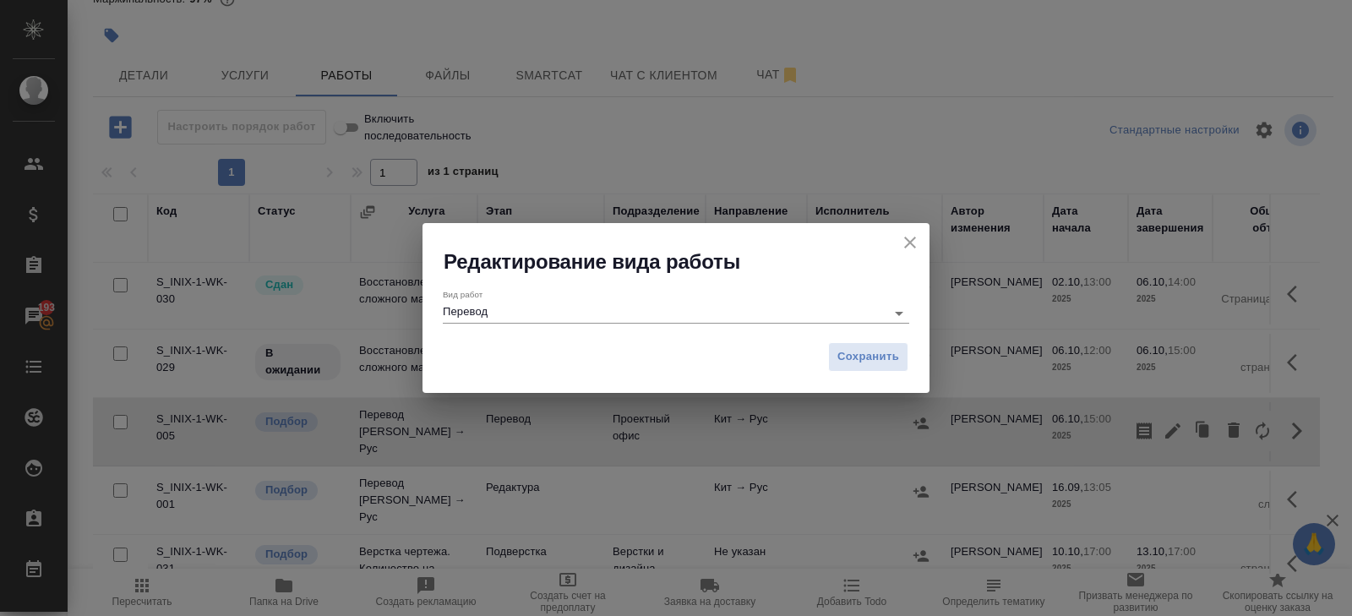
click at [563, 317] on input "Перевод" at bounding box center [660, 312] width 434 height 20
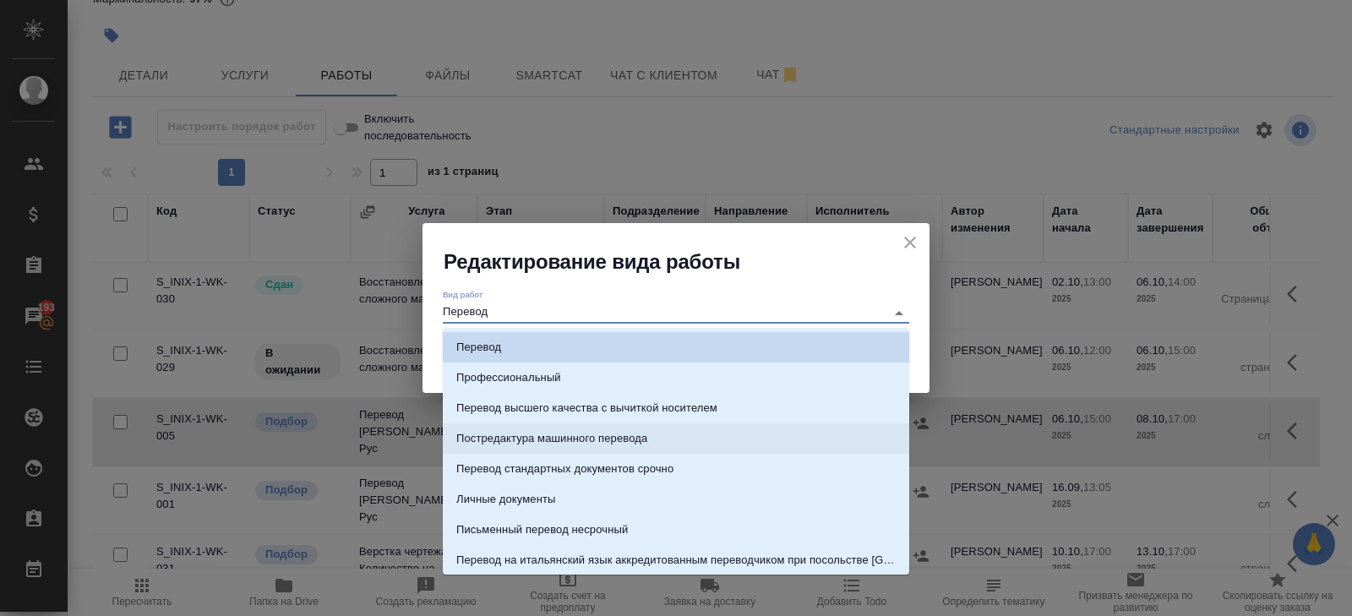
click at [577, 440] on p "Постредактура машинного перевода" at bounding box center [551, 438] width 191 height 17
type input "Постредактура машинного перевода"
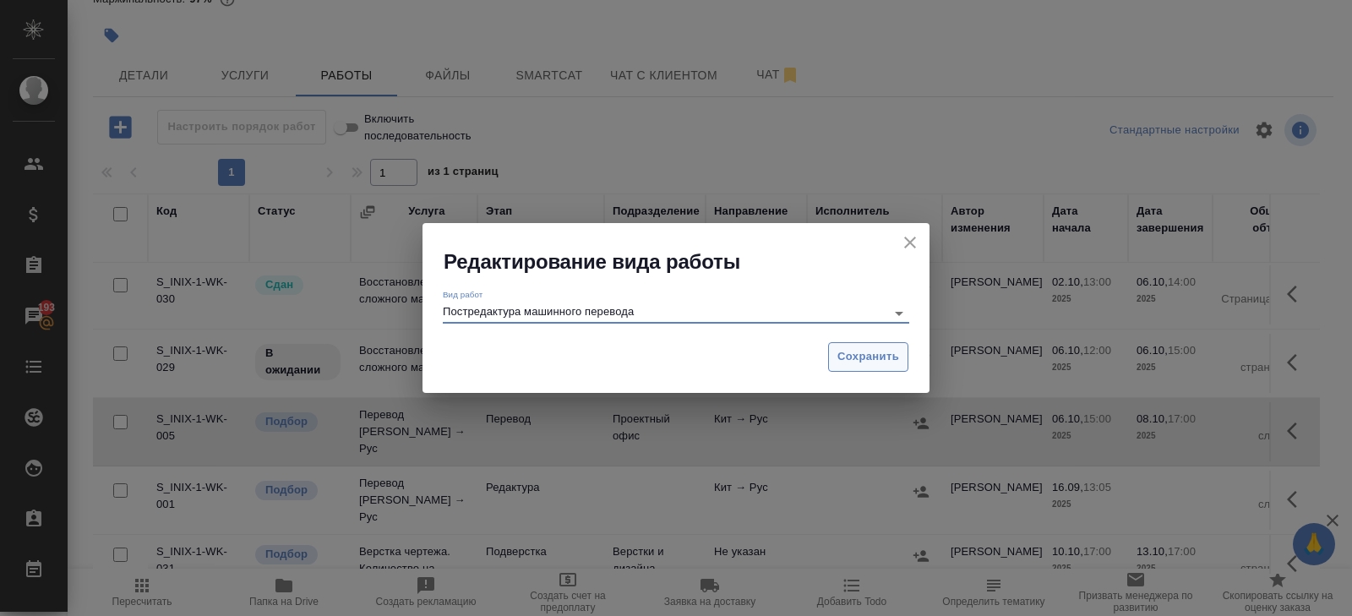
click at [854, 356] on span "Сохранить" at bounding box center [868, 356] width 62 height 19
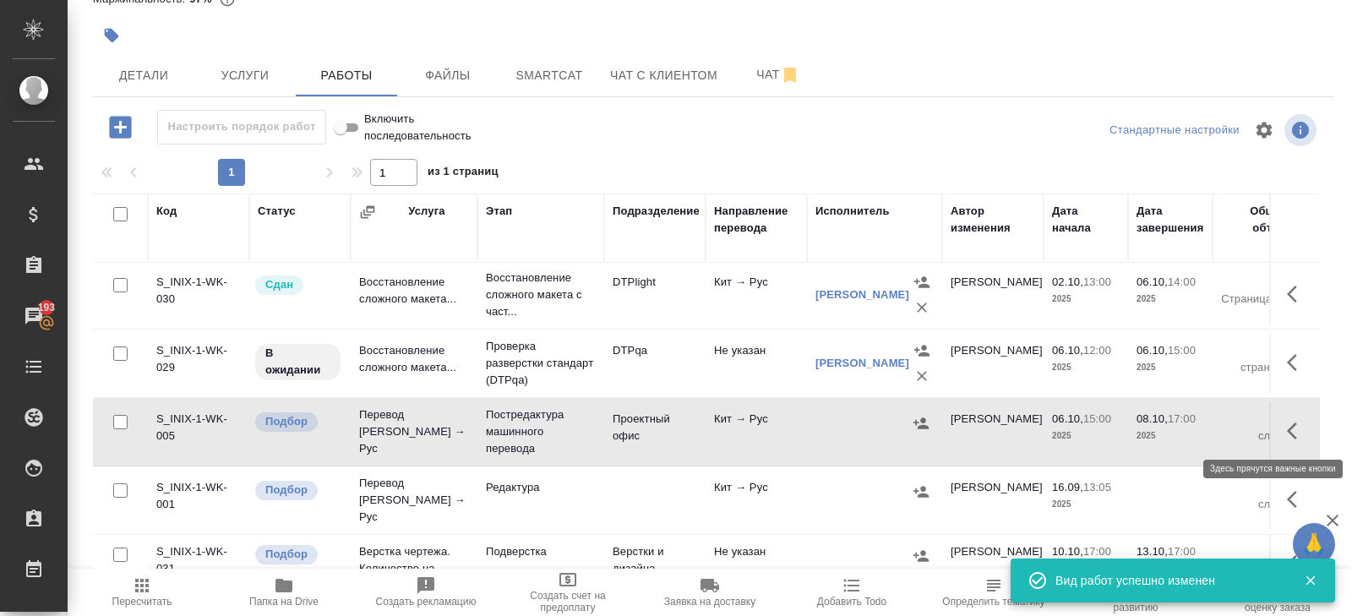
click at [1289, 422] on icon "button" at bounding box center [1297, 431] width 20 height 20
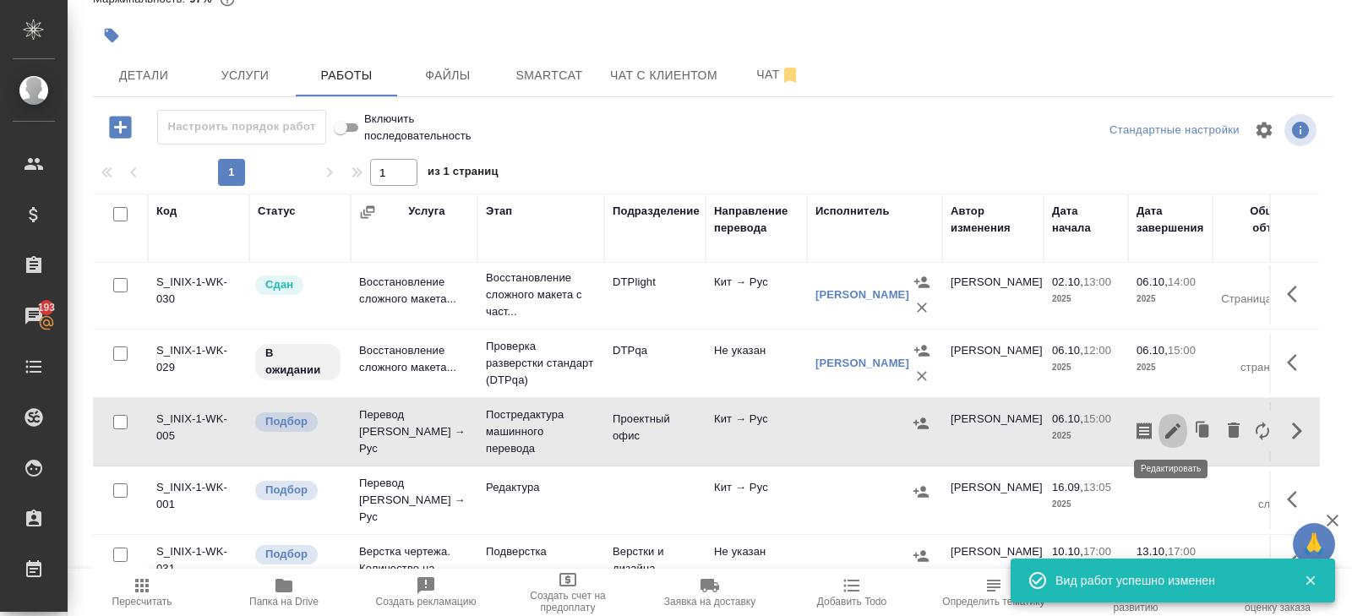
click at [1179, 424] on icon "button" at bounding box center [1172, 431] width 20 height 20
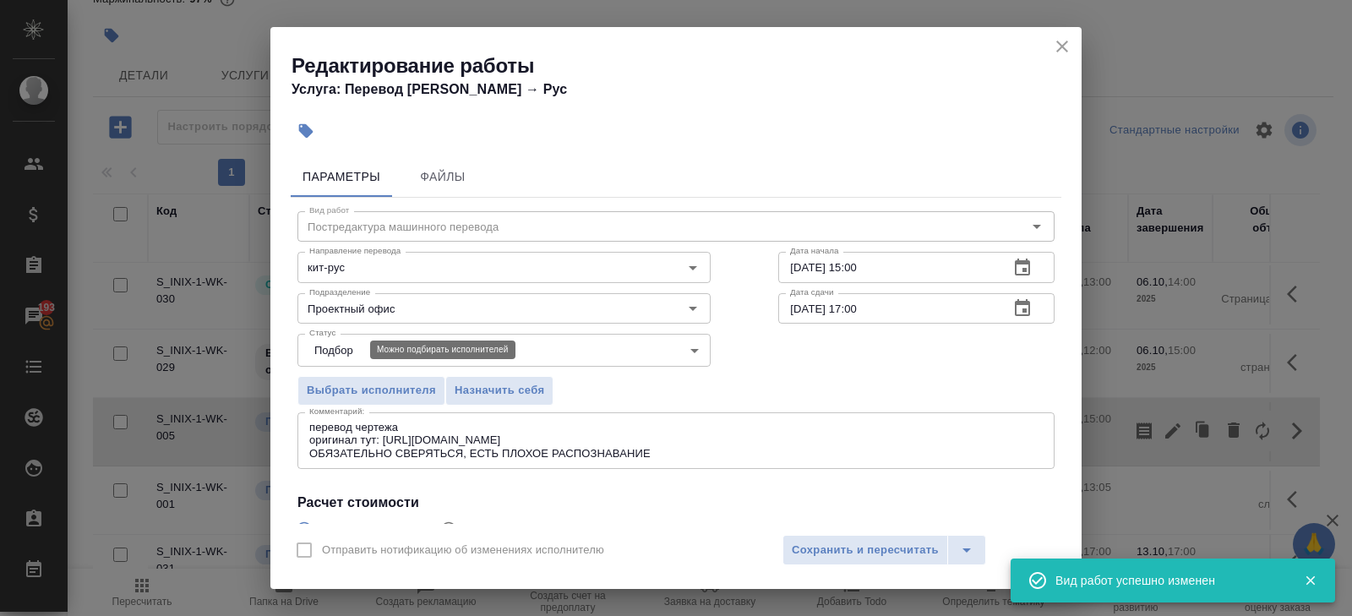
scroll to position [205, 0]
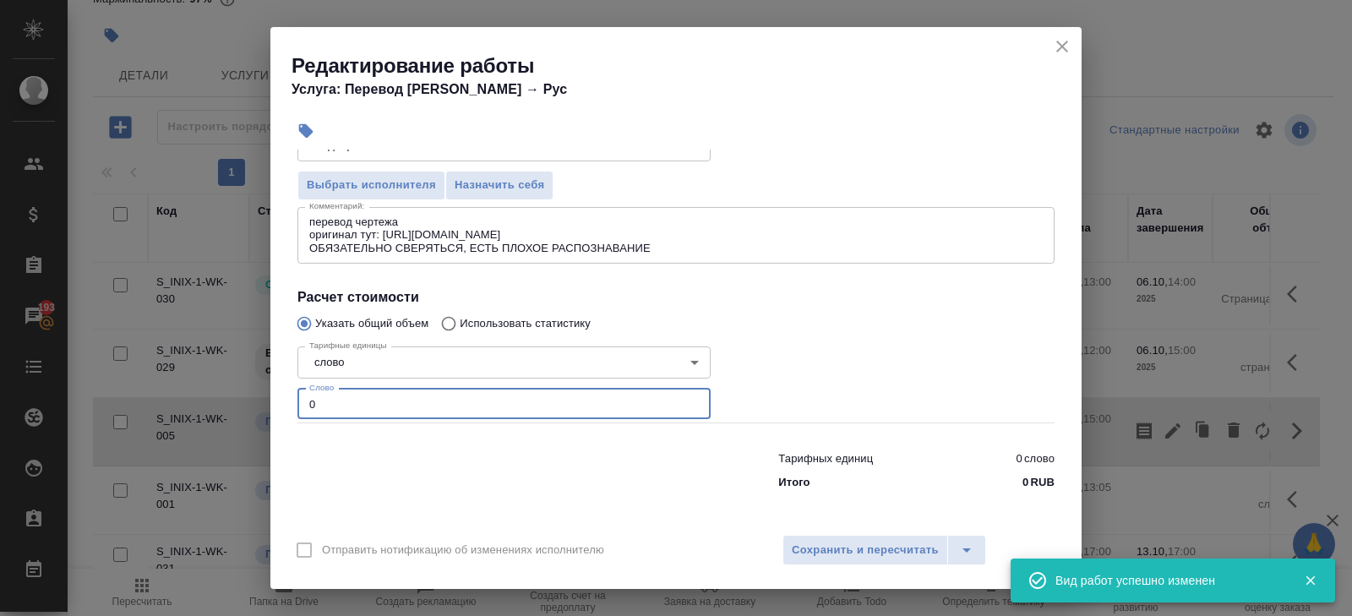
drag, startPoint x: 352, startPoint y: 404, endPoint x: 162, endPoint y: 391, distance: 190.5
click at [162, 391] on div "Редактирование работы Услуга: Перевод Стандарт Кит → Рус Параметры Файлы Вид ра…" at bounding box center [676, 308] width 1352 height 616
type input "708"
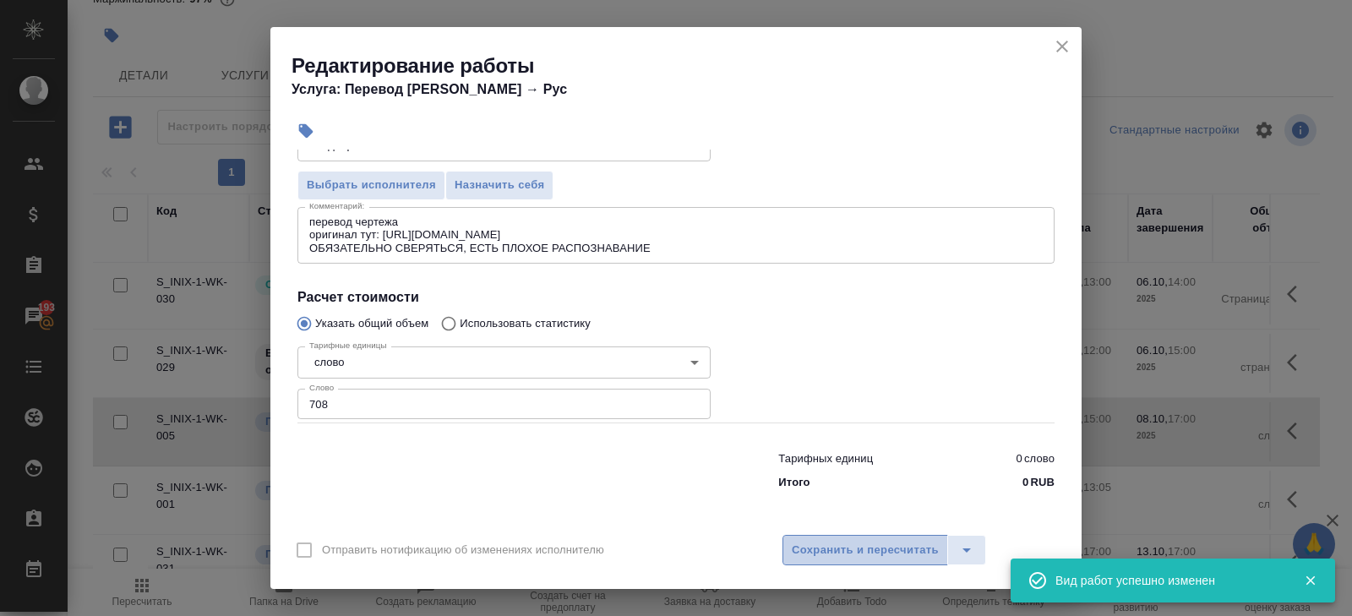
click at [821, 563] on button "Сохранить и пересчитать" at bounding box center [865, 550] width 166 height 30
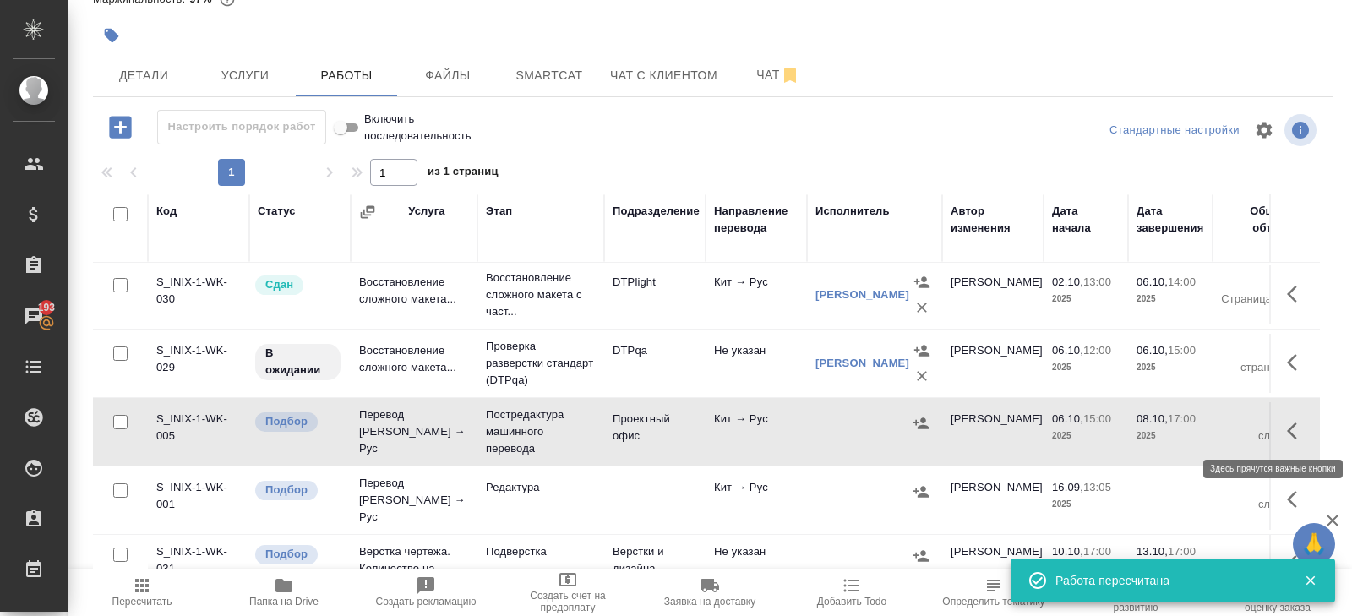
click at [1298, 430] on icon "button" at bounding box center [1297, 431] width 20 height 20
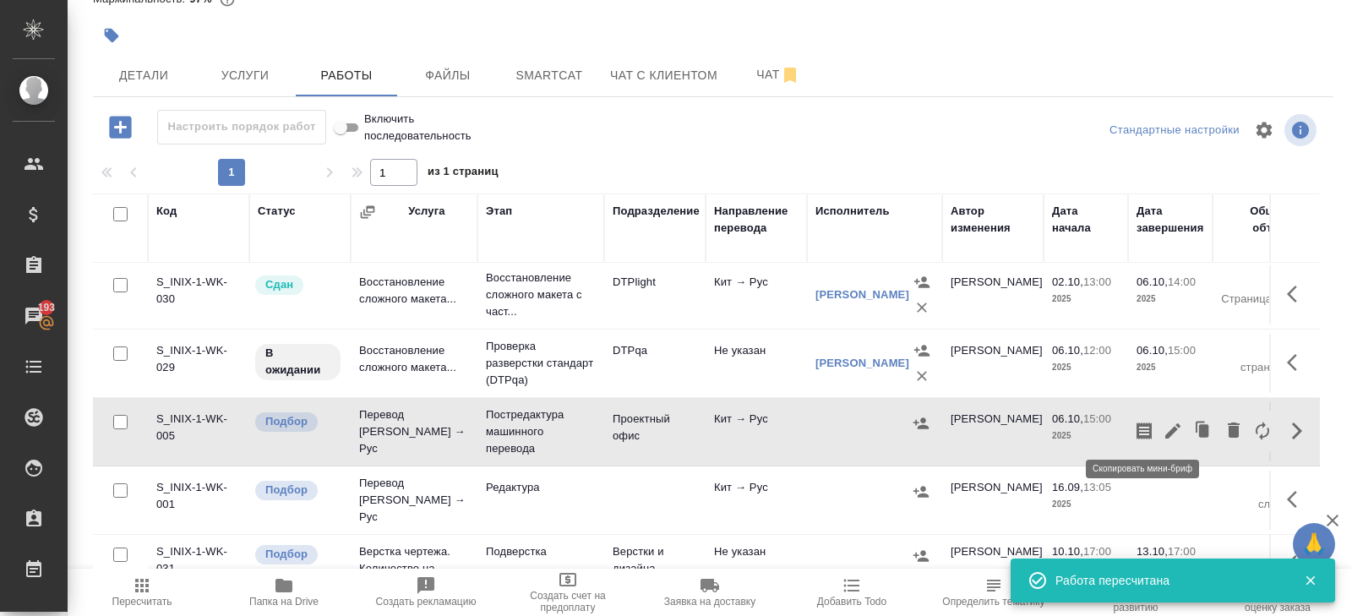
click at [1145, 428] on icon "button" at bounding box center [1144, 431] width 20 height 20
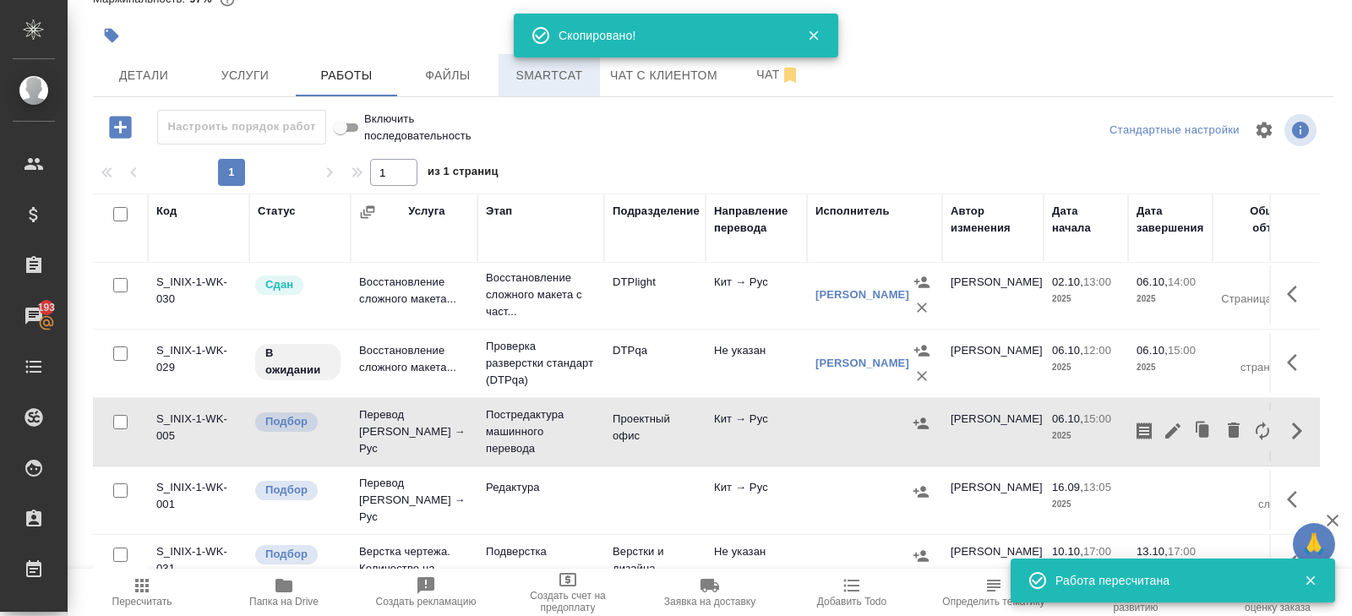
click at [547, 79] on span "Smartcat" at bounding box center [549, 75] width 81 height 21
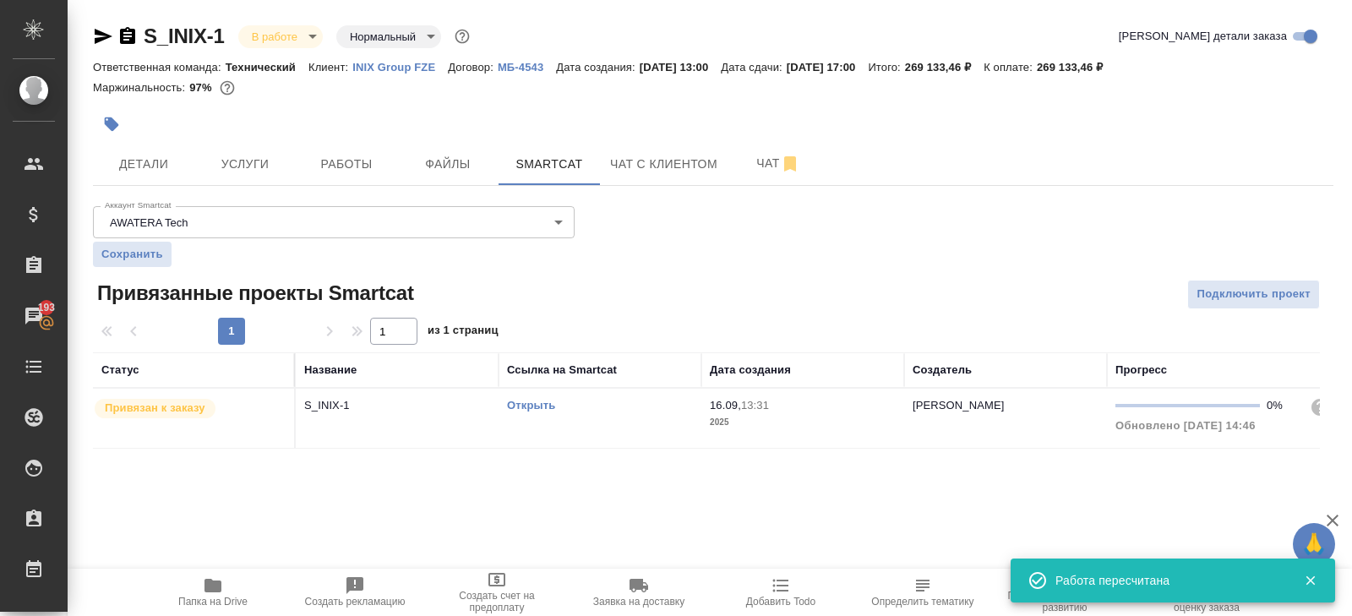
click at [646, 407] on div "Открыть" at bounding box center [600, 405] width 186 height 17
click at [122, 149] on button "Детали" at bounding box center [143, 164] width 101 height 42
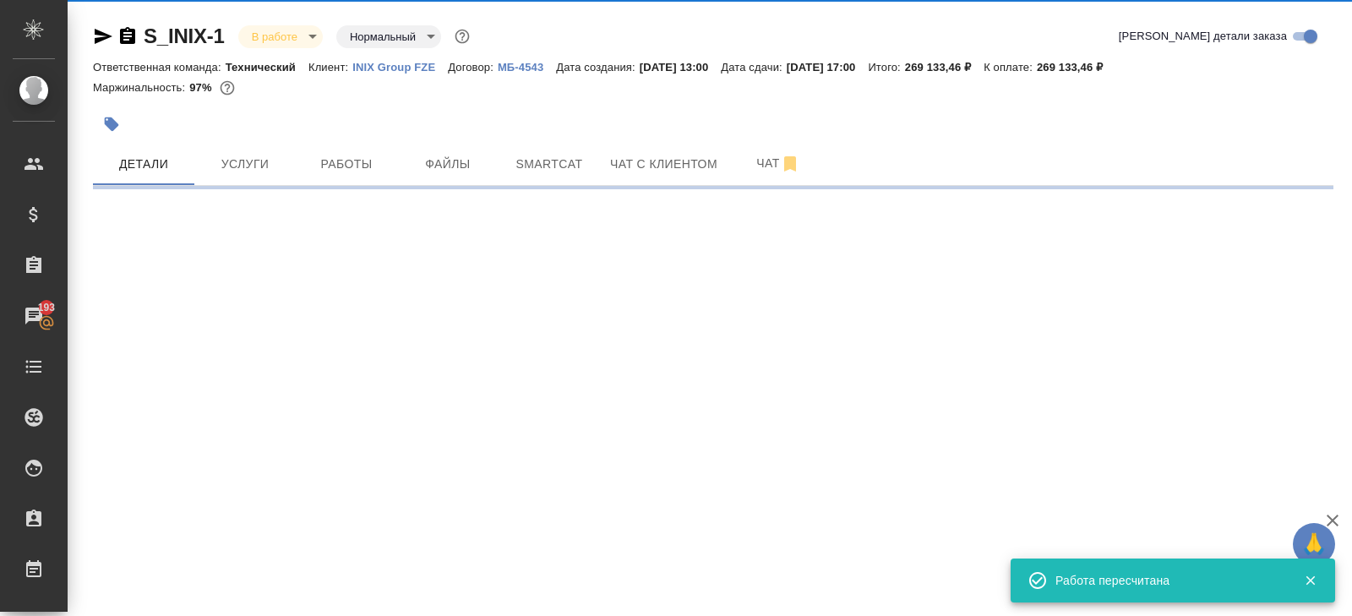
select select "RU"
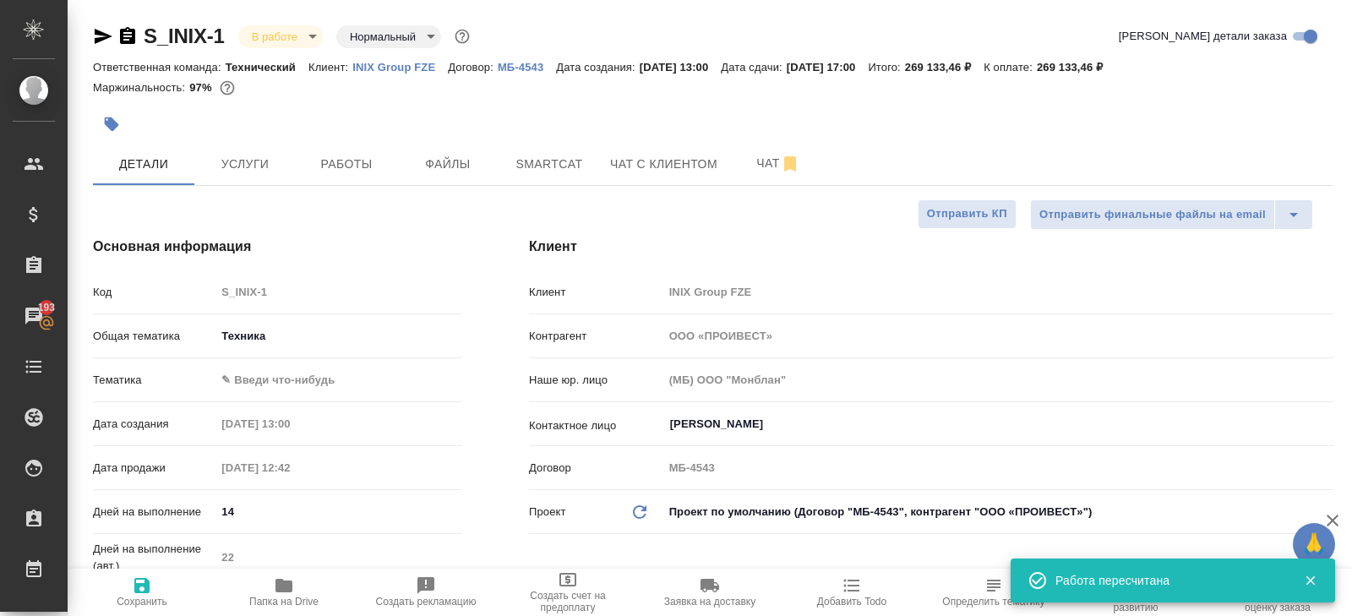
type textarea "x"
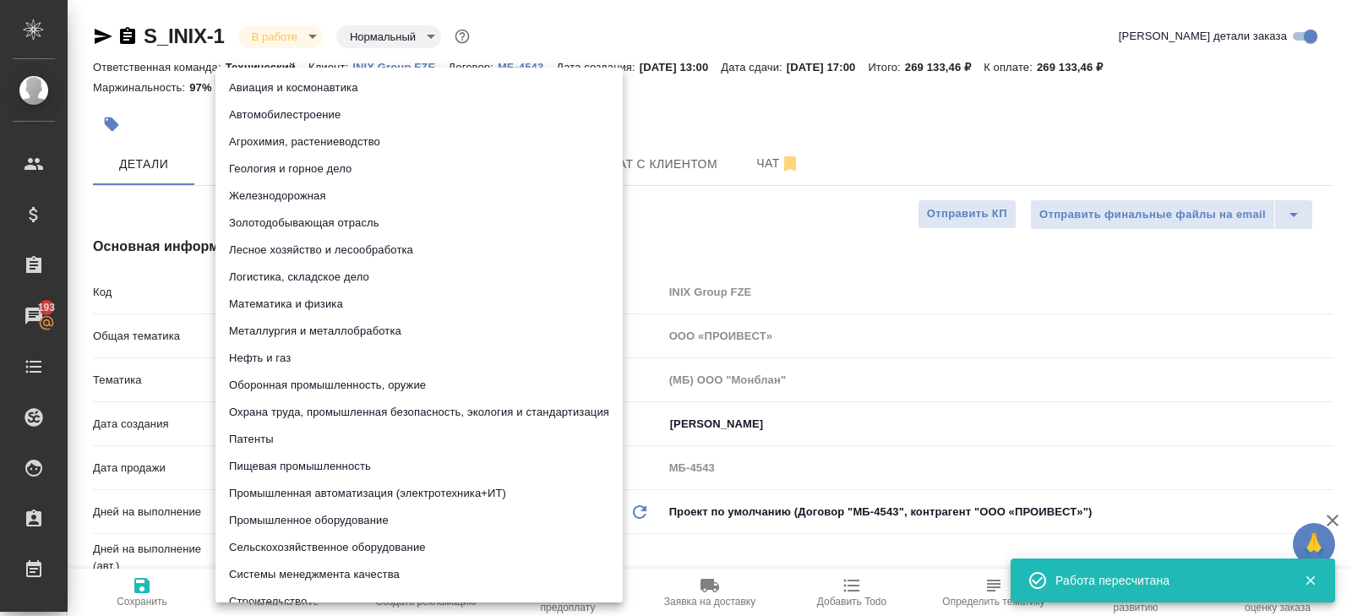
click at [247, 386] on body "🙏 .cls-1 fill:#fff; AWATERA Belyakova Yulia Клиенты Спецификации Заказы 193 Чат…" at bounding box center [676, 308] width 1352 height 616
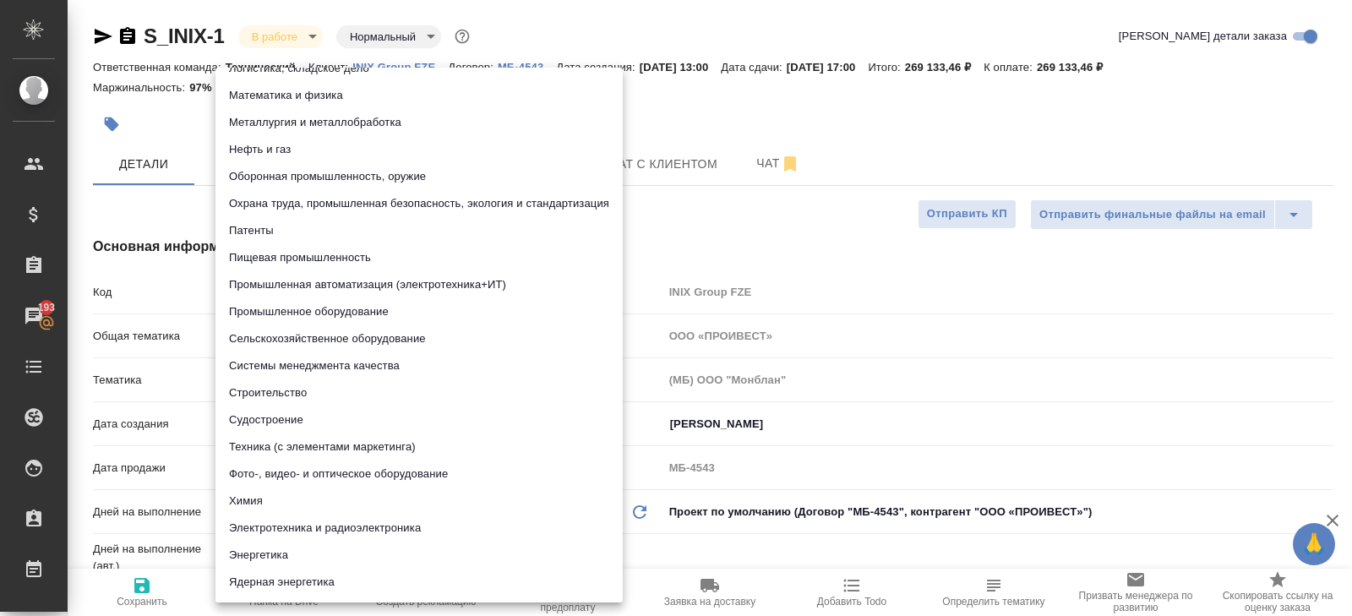
click at [260, 319] on li "Промышленное оборудование" at bounding box center [418, 311] width 407 height 27
type input "5f647205b73bc97568ca66bc"
type textarea "x"
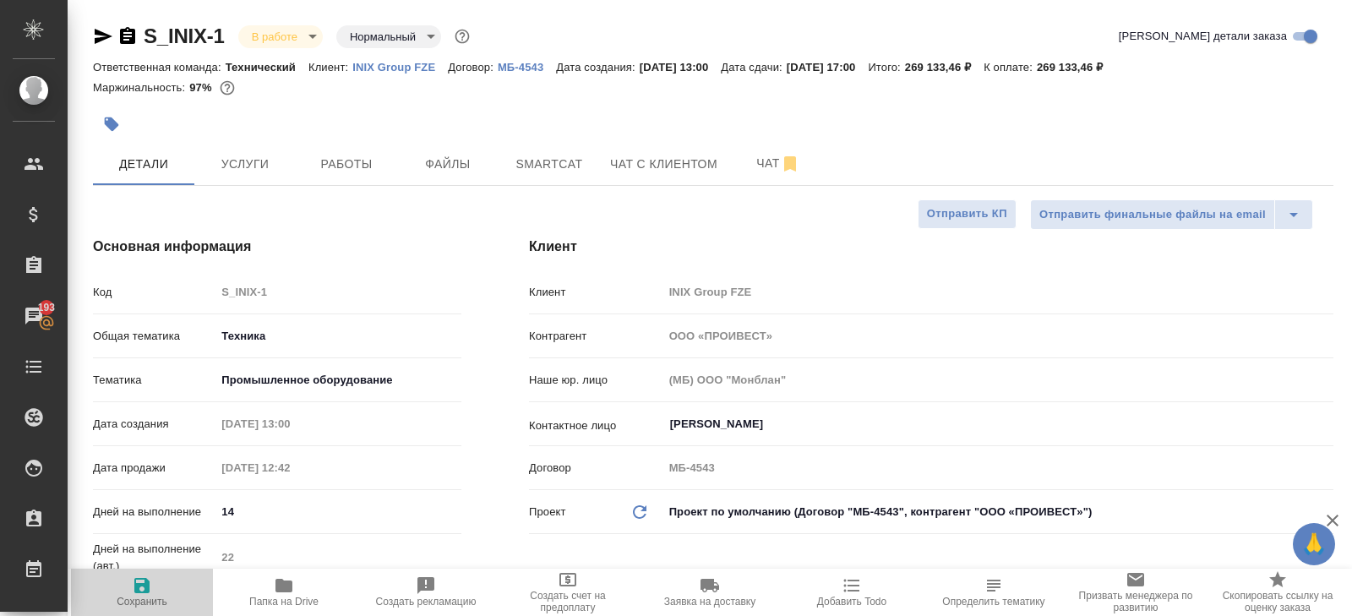
click at [133, 598] on span "Сохранить" at bounding box center [142, 602] width 51 height 12
type textarea "x"
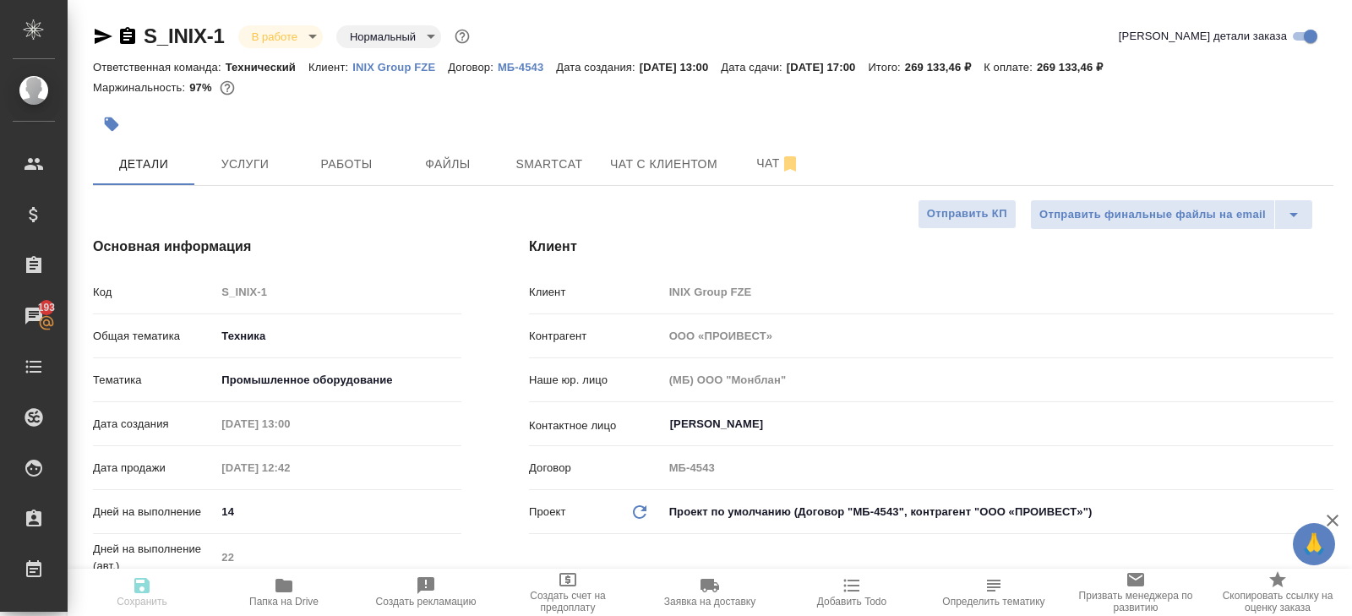
type textarea "x"
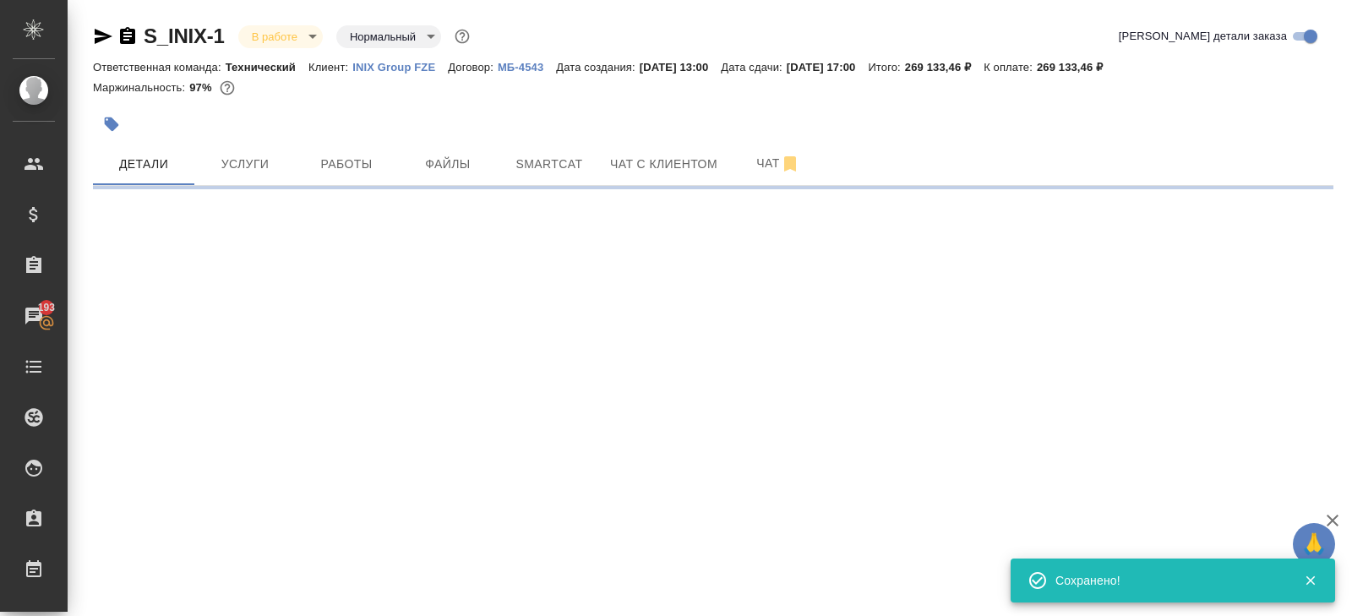
select select "RU"
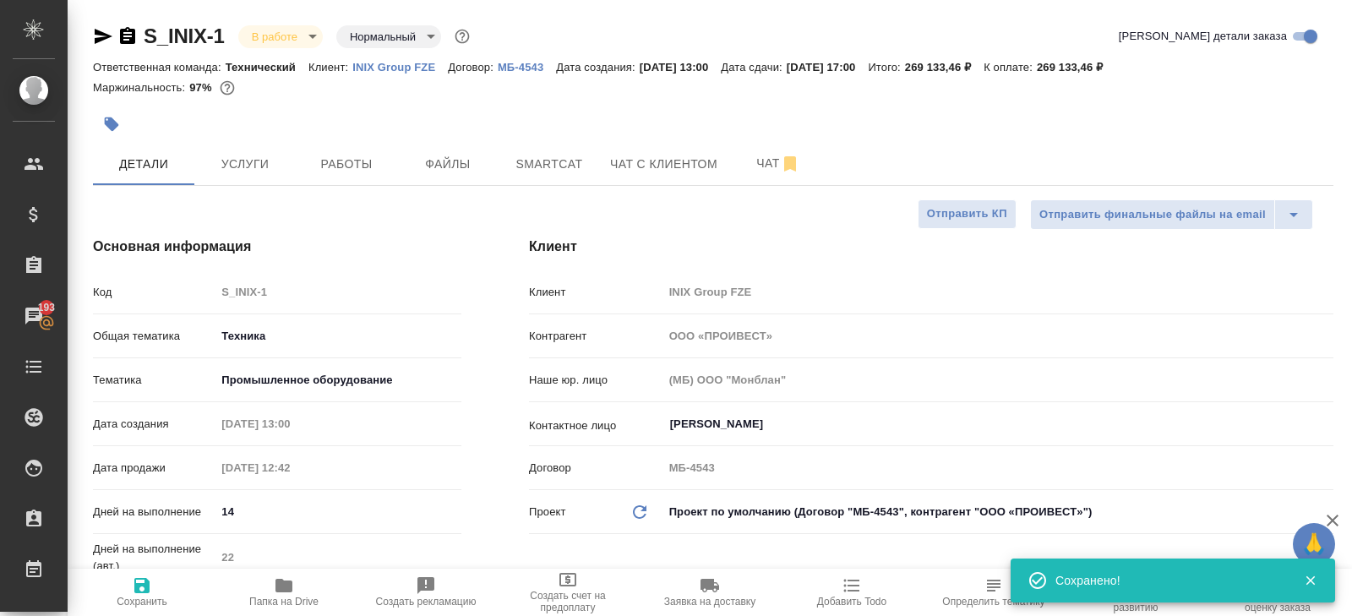
type textarea "x"
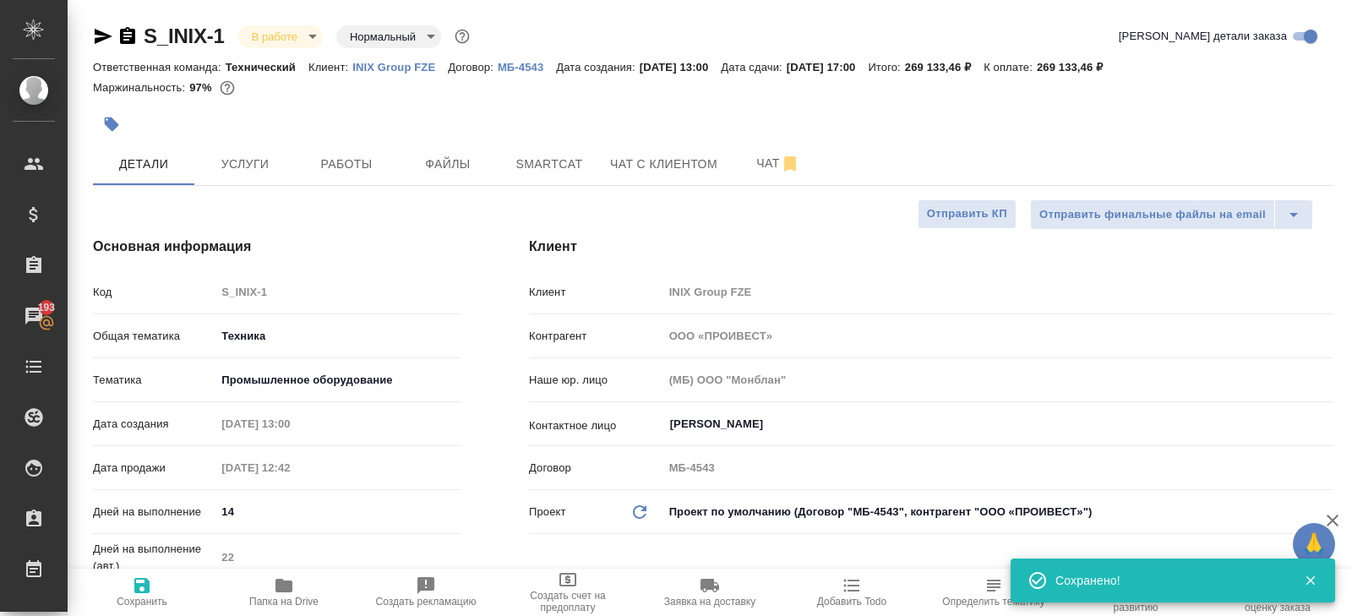
type textarea "x"
click at [364, 170] on span "Работы" at bounding box center [346, 164] width 81 height 21
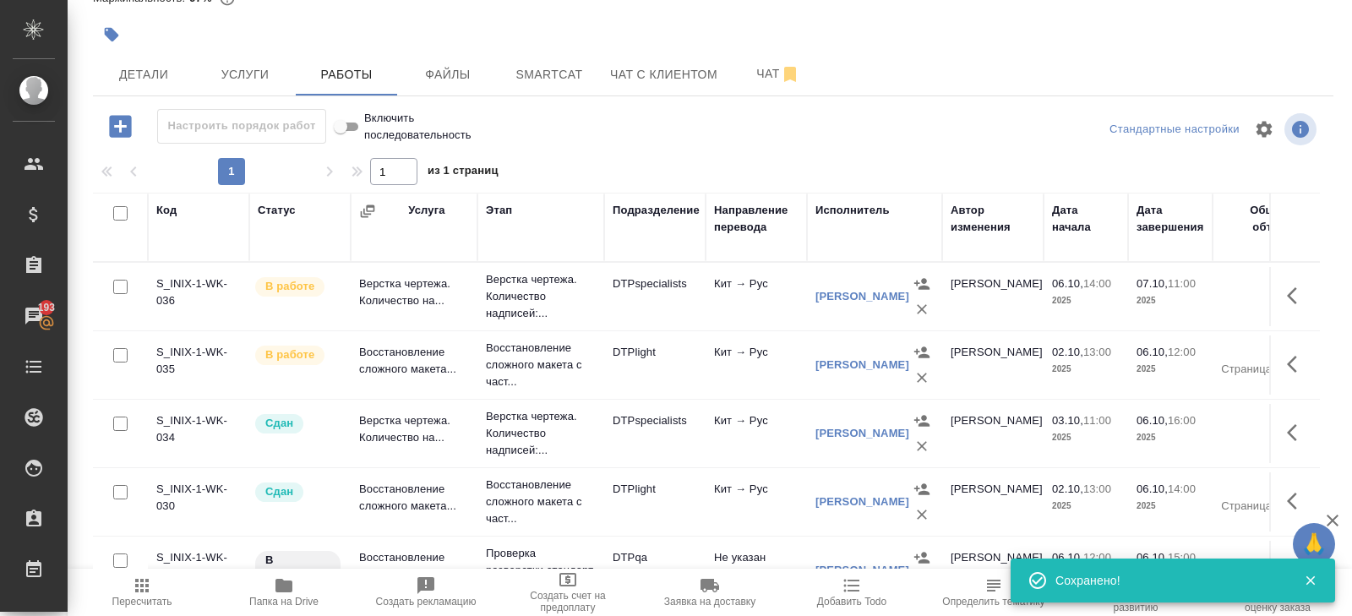
scroll to position [216, 0]
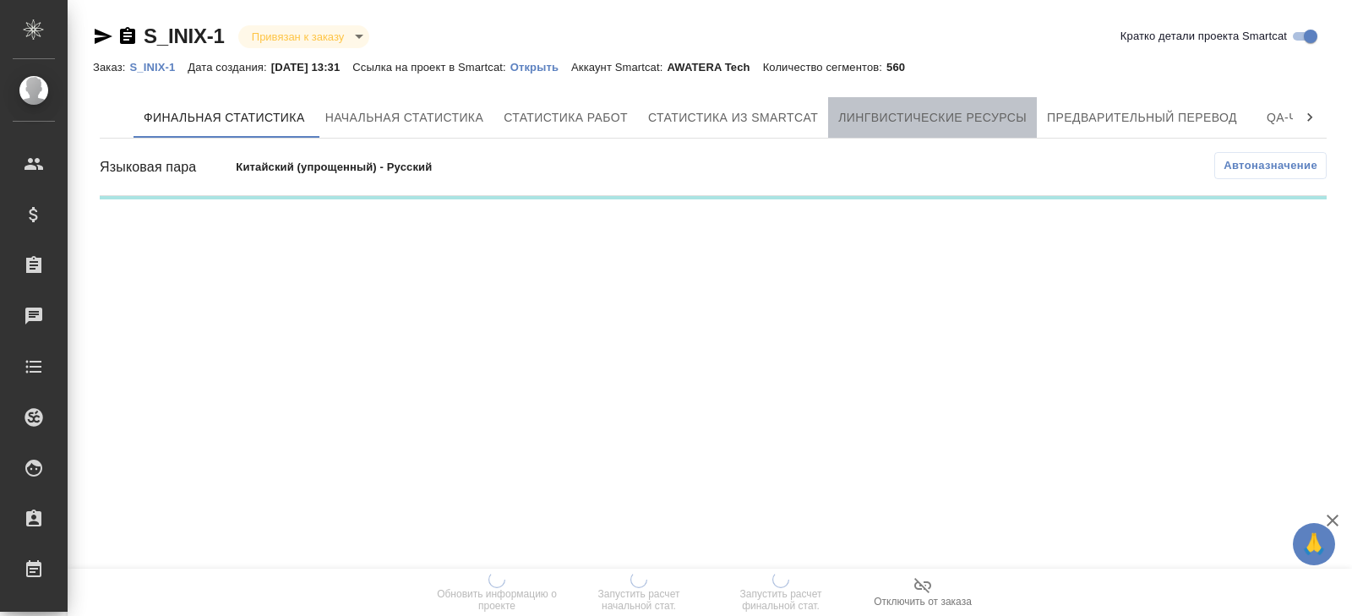
click at [939, 132] on button "Лингвистические ресурсы" at bounding box center [932, 117] width 209 height 41
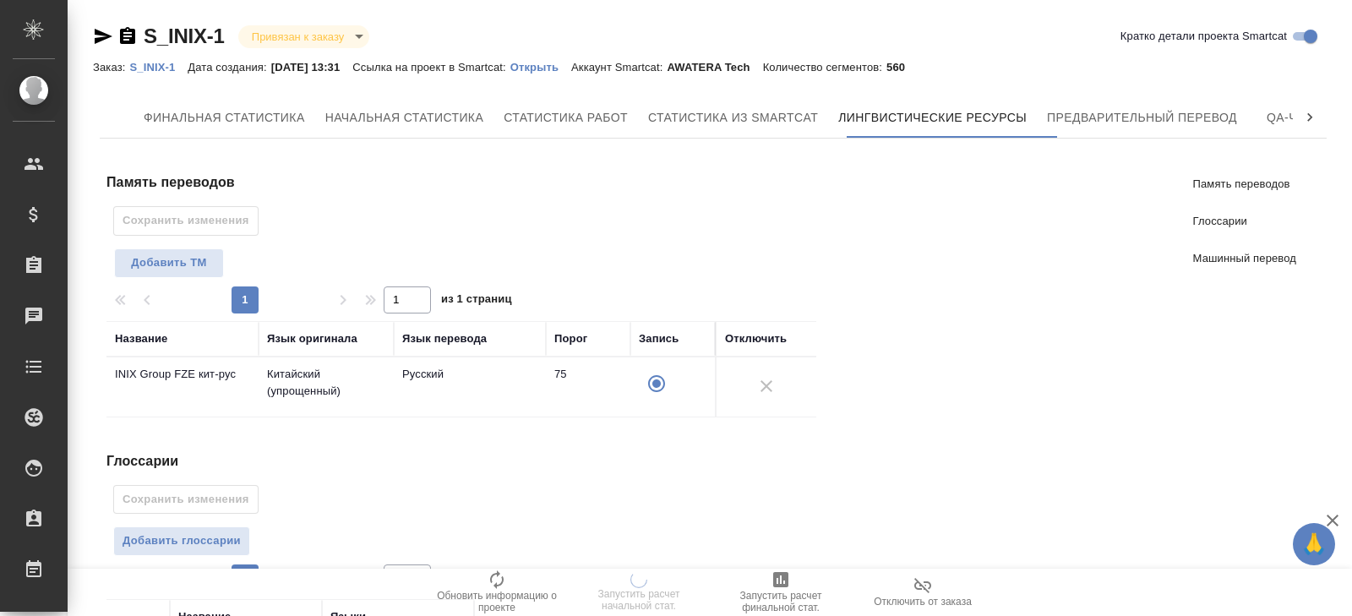
scroll to position [330, 0]
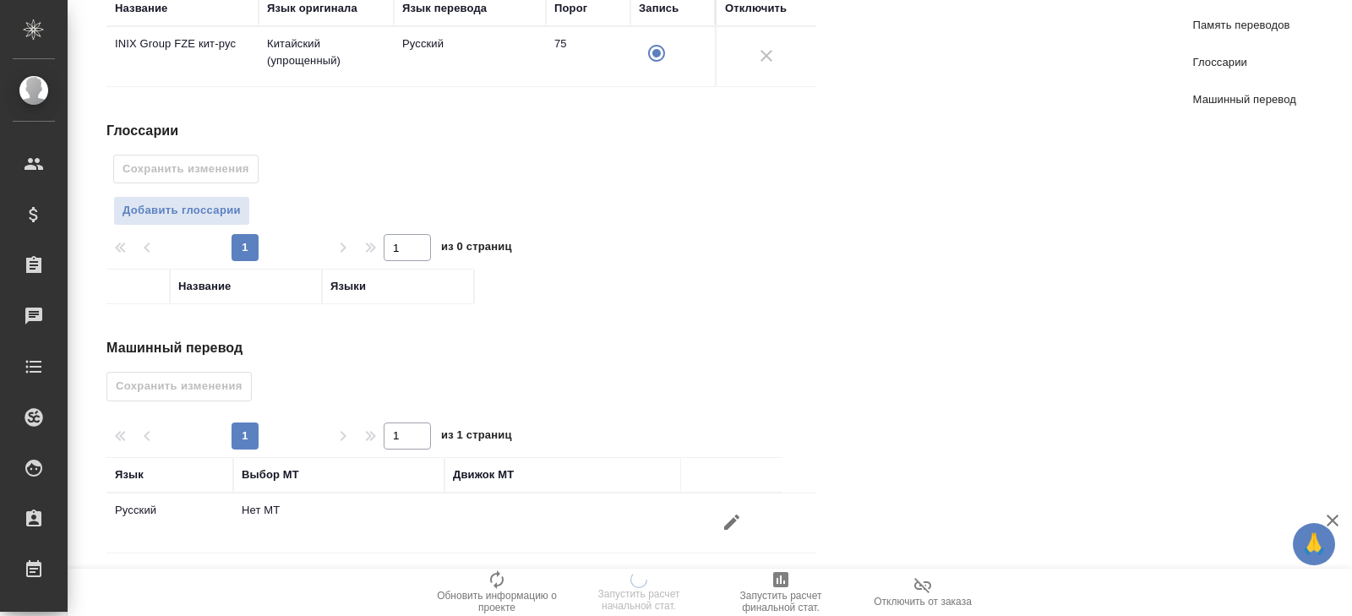
click at [733, 514] on icon "button" at bounding box center [731, 521] width 15 height 15
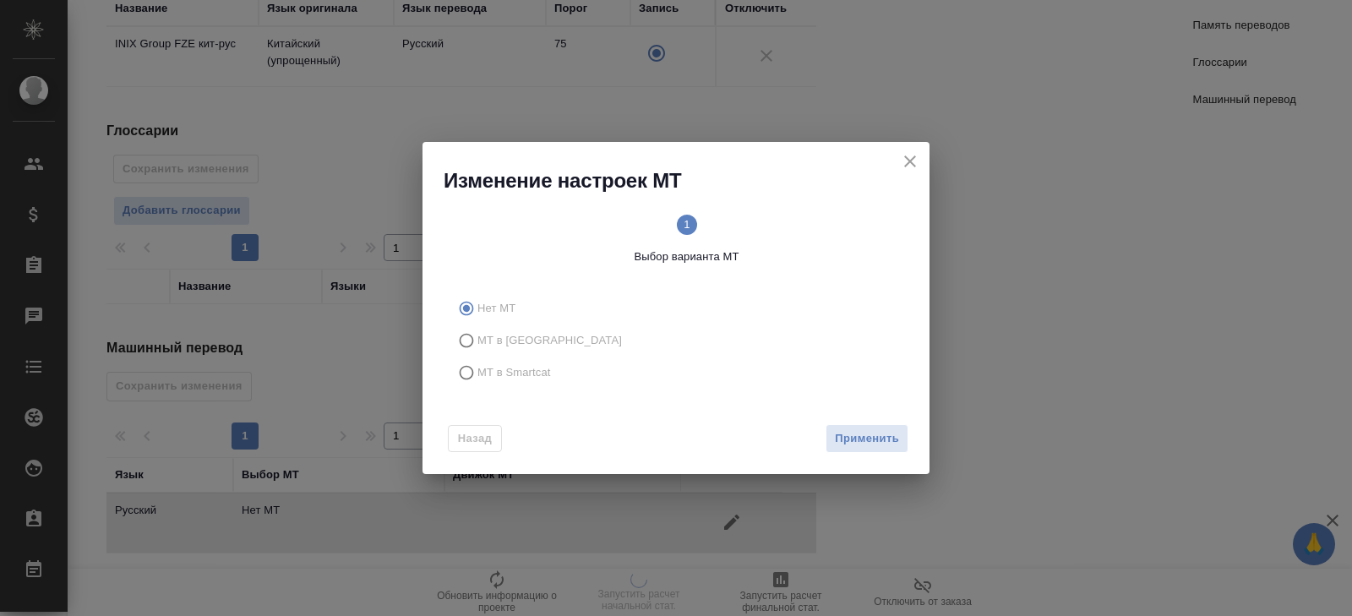
click at [513, 362] on label "МТ в Smartcat" at bounding box center [672, 372] width 445 height 32
click at [477, 362] on input "МТ в Smartcat" at bounding box center [463, 372] width 27 height 32
radio input "true"
click at [827, 433] on div "Назад Вперед" at bounding box center [675, 434] width 507 height 79
click at [855, 433] on button "Вперед" at bounding box center [877, 439] width 61 height 30
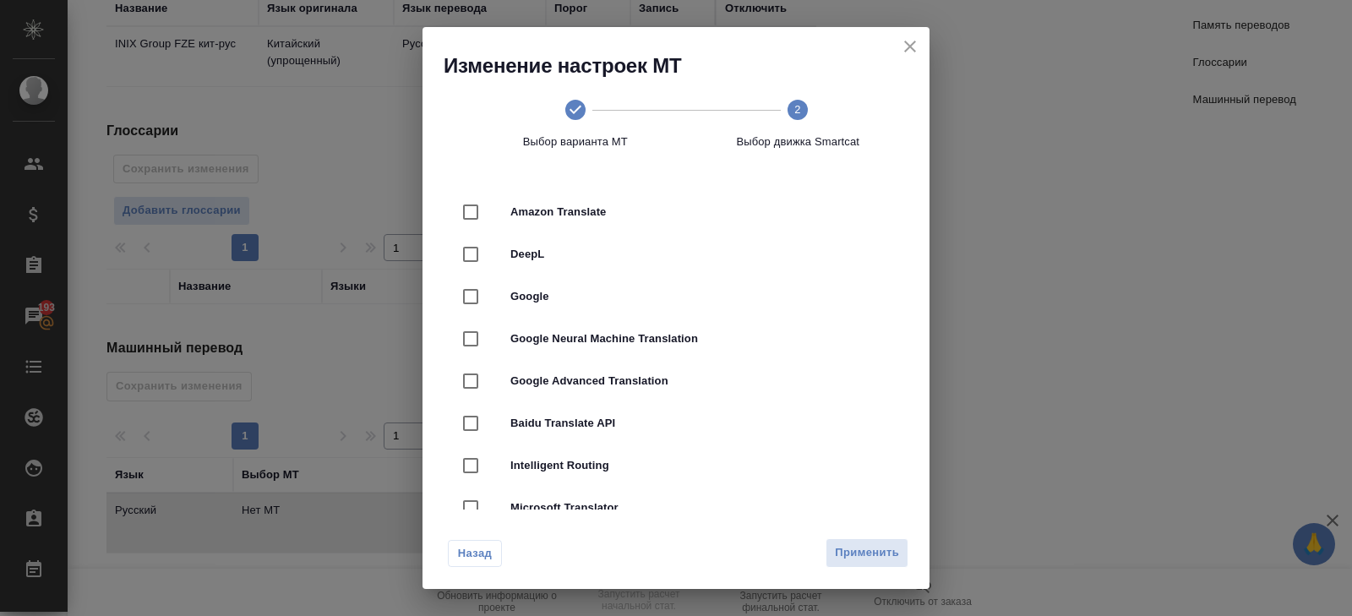
click at [558, 257] on span "DeepL" at bounding box center [699, 254] width 378 height 17
checkbox input "true"
click at [854, 548] on span "Применить" at bounding box center [867, 552] width 64 height 19
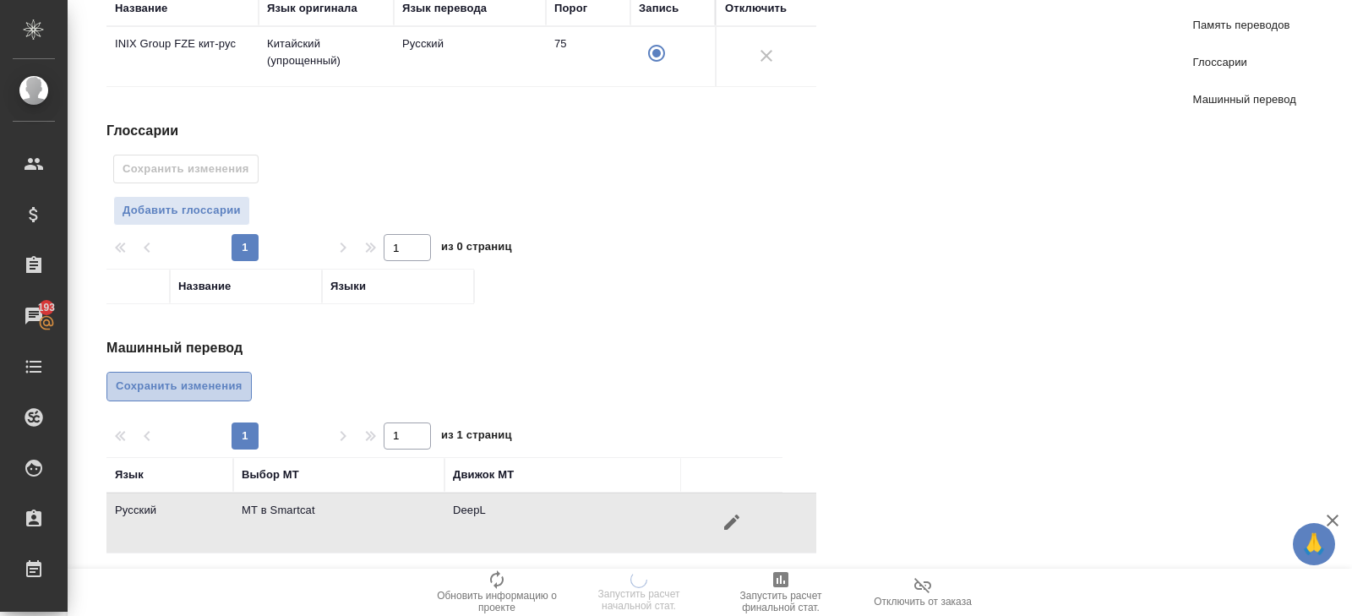
click at [188, 382] on span "Сохранить изменения" at bounding box center [179, 386] width 127 height 19
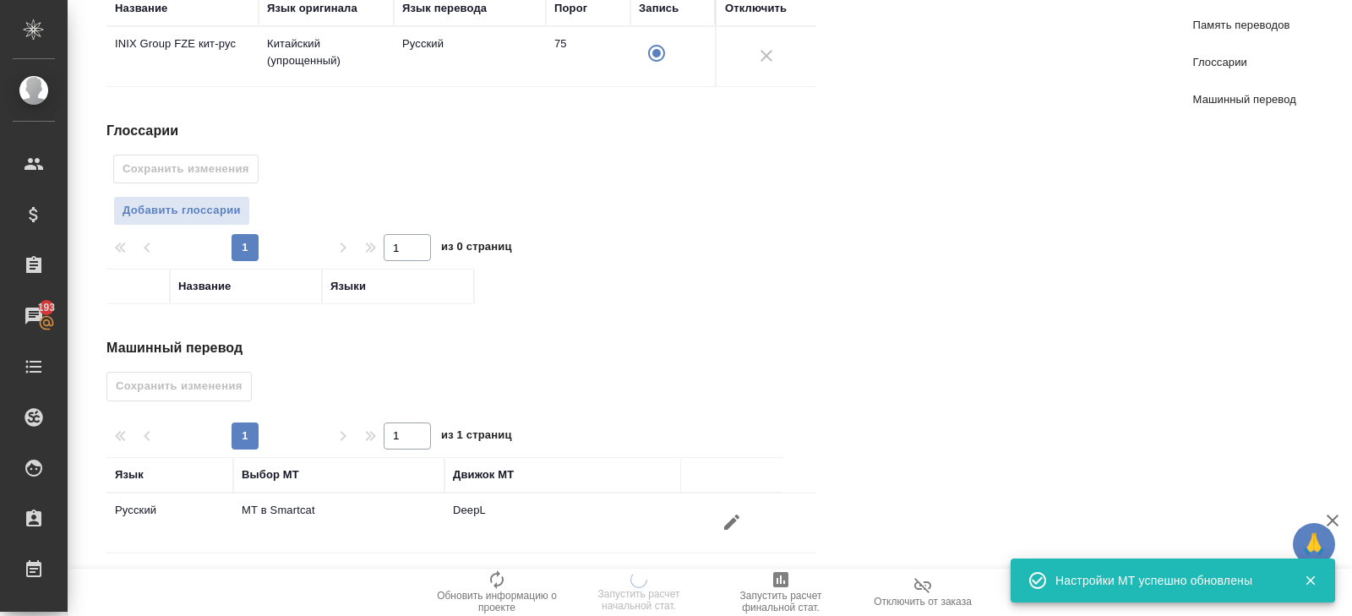
scroll to position [0, 0]
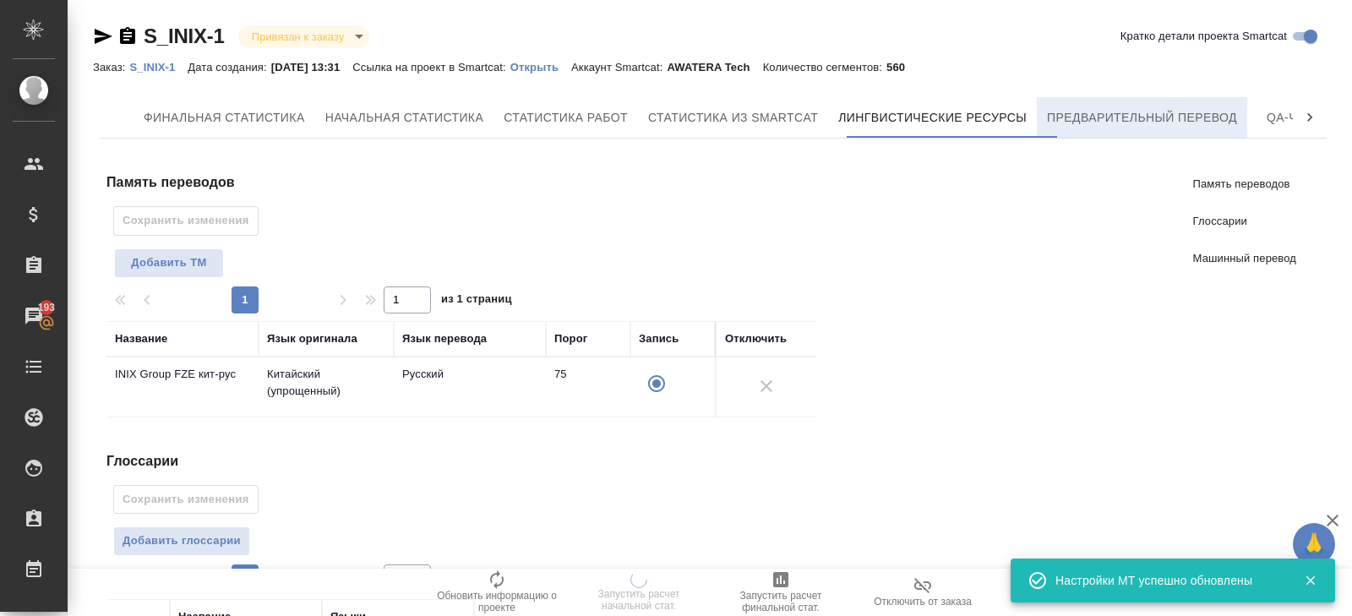
click at [1118, 117] on span "Предварительный перевод" at bounding box center [1142, 117] width 190 height 21
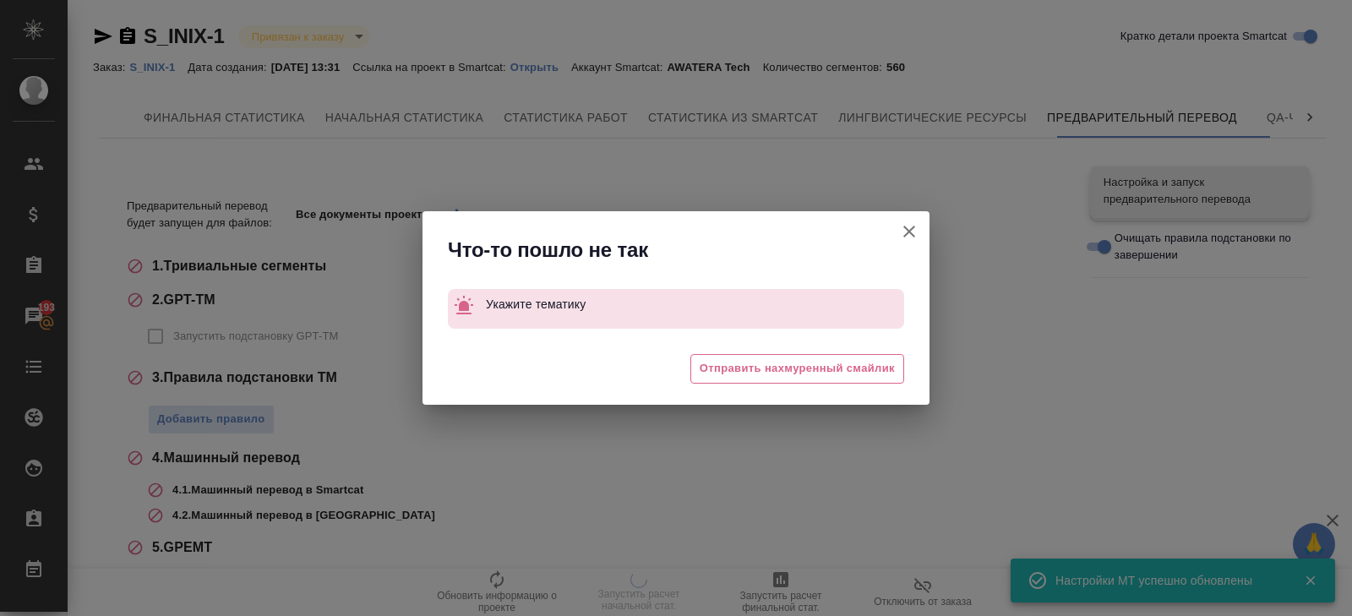
click at [909, 238] on icon "button" at bounding box center [909, 231] width 20 height 20
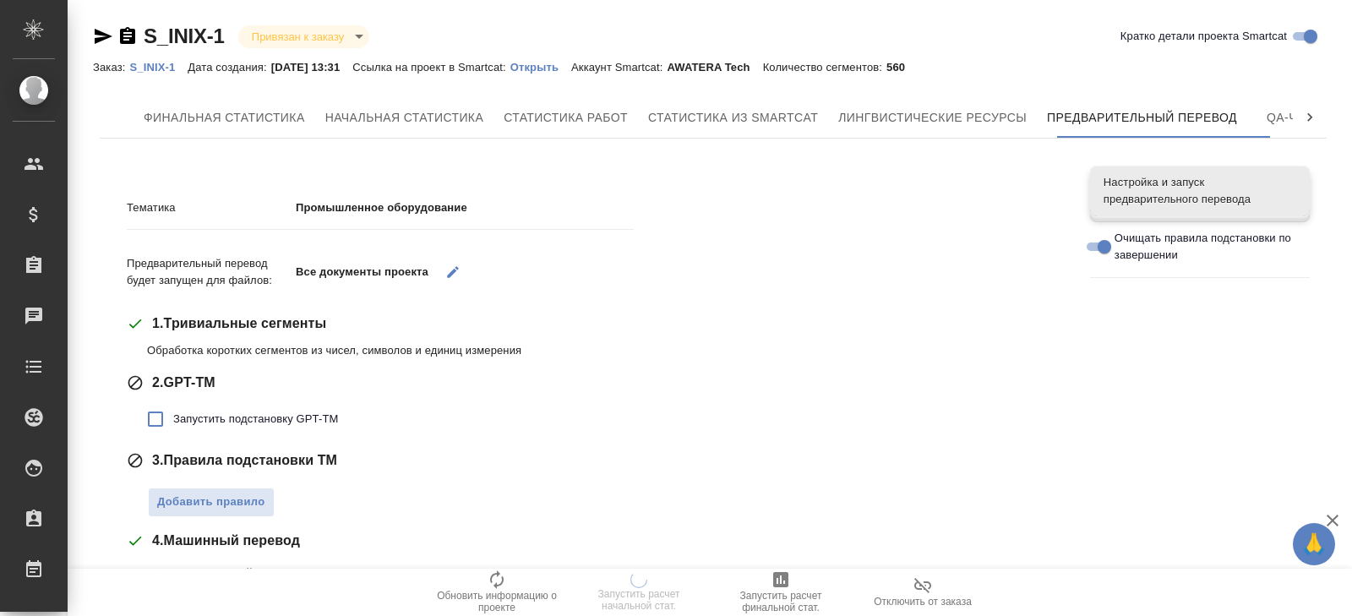
click at [200, 405] on label "Запустить подстановку GPT-TM" at bounding box center [238, 418] width 200 height 35
click at [173, 405] on input "Запустить подстановку GPT-TM" at bounding box center [155, 418] width 35 height 35
checkbox input "true"
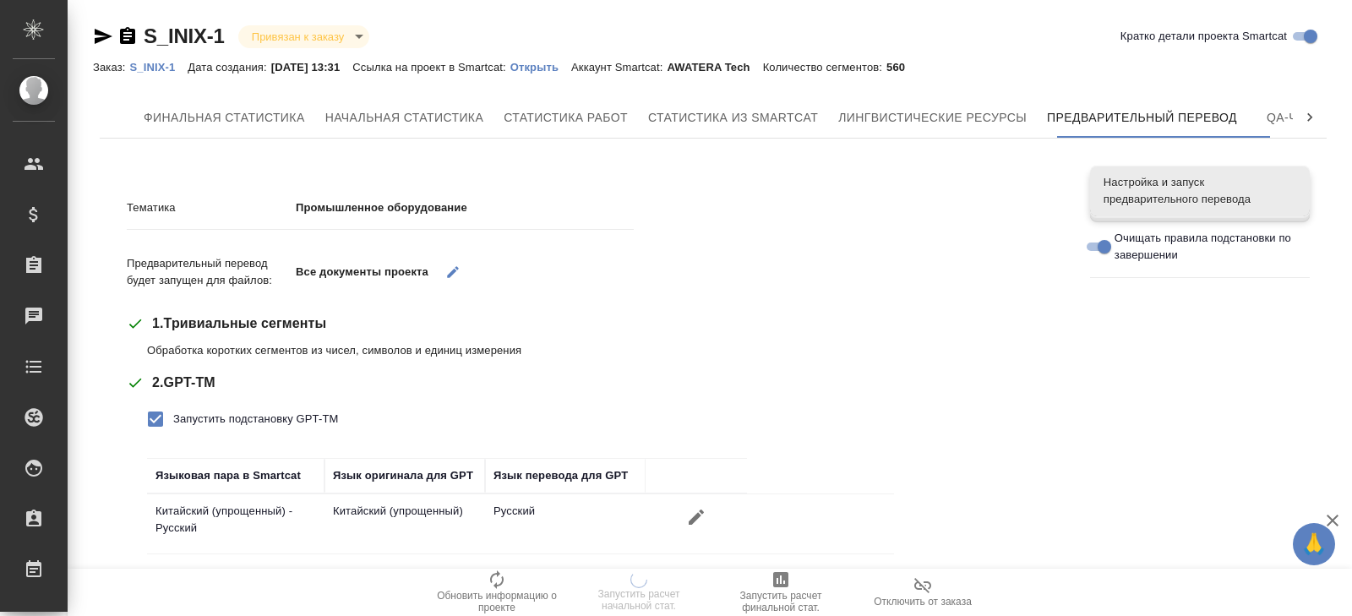
scroll to position [176, 0]
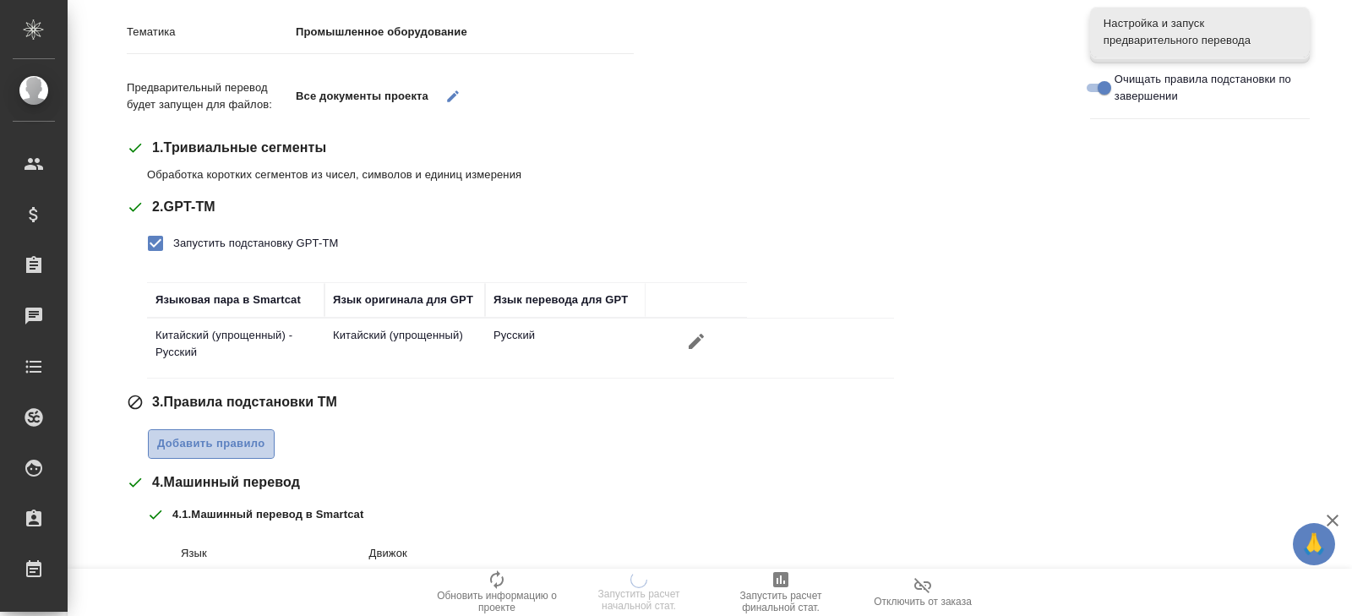
click at [200, 440] on span "Добавить правило" at bounding box center [211, 443] width 108 height 19
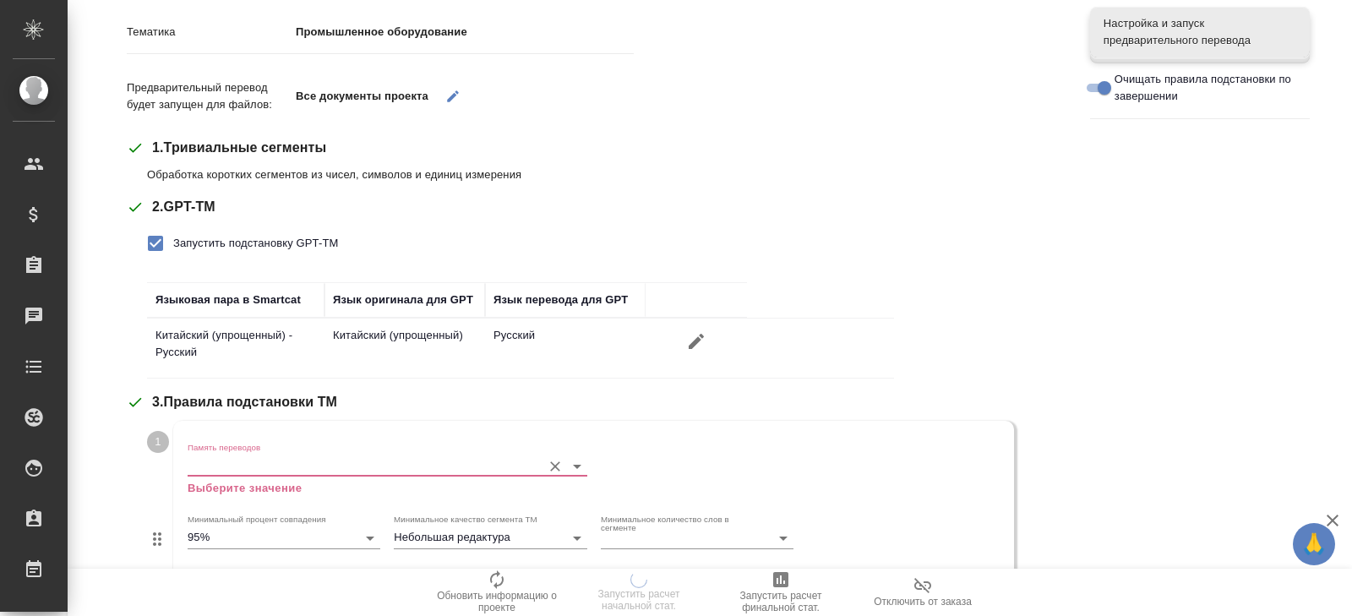
click at [205, 476] on div "Память переводов Выберите значение" at bounding box center [388, 469] width 400 height 55
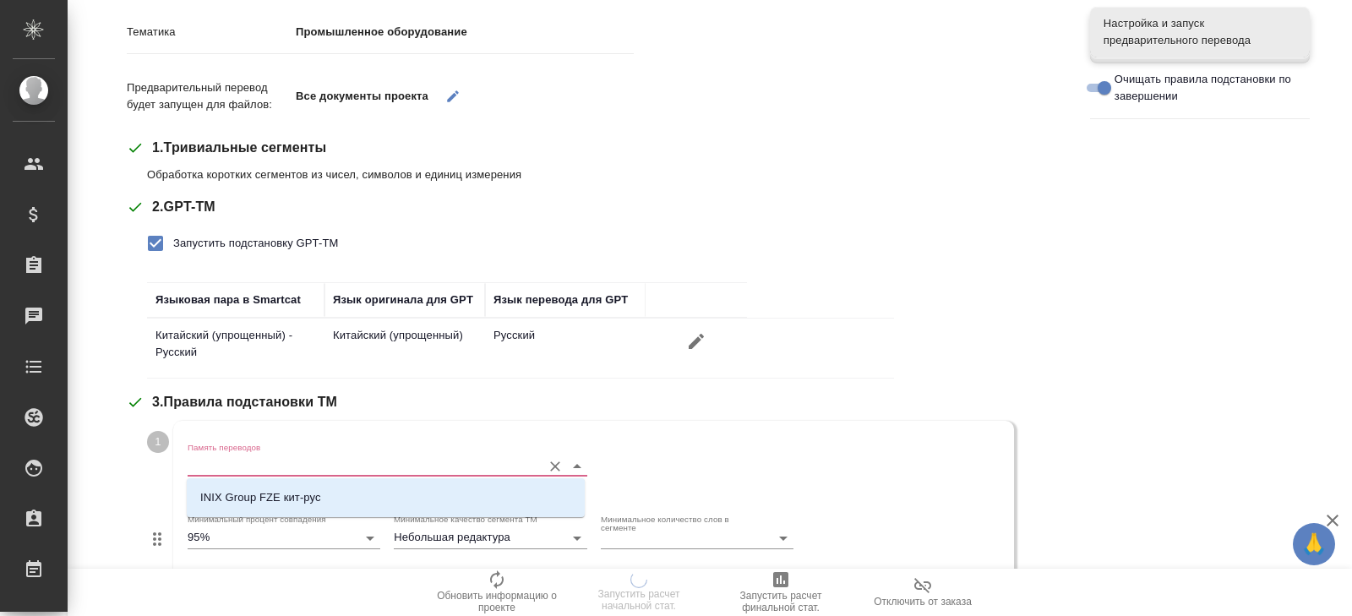
click at [206, 465] on input "Память переводов" at bounding box center [360, 465] width 345 height 20
click at [208, 489] on p "INIX Group FZE кит-рус" at bounding box center [260, 497] width 121 height 17
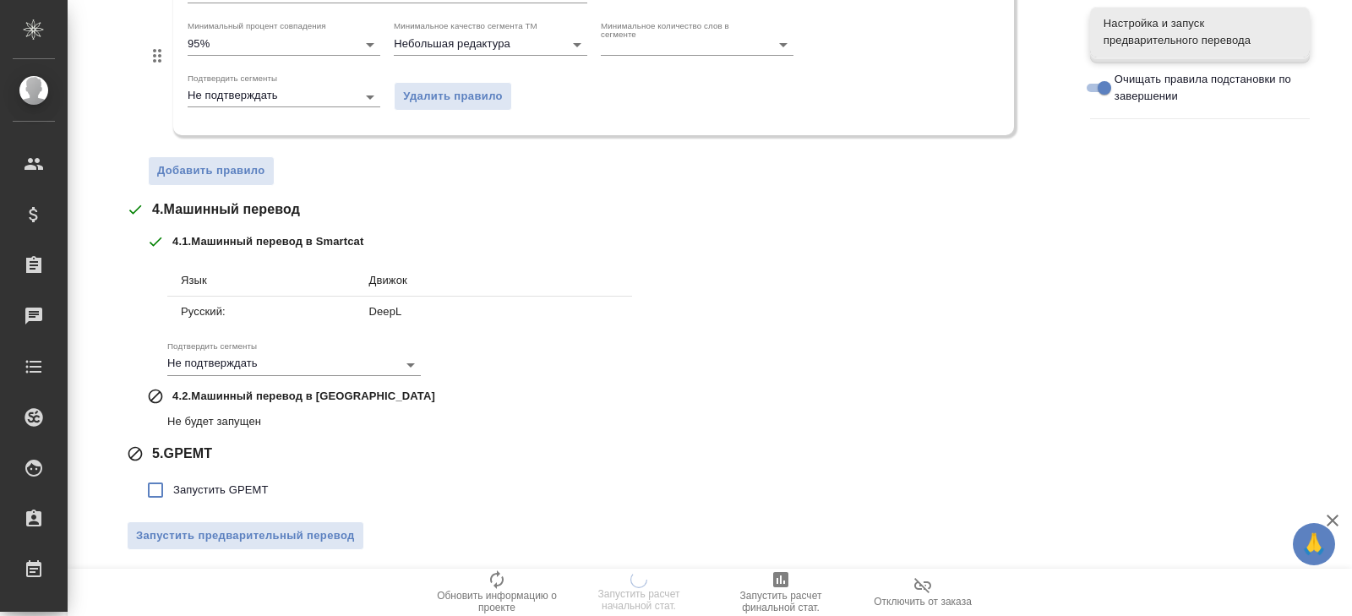
click at [204, 482] on span "Запустить GPEMT" at bounding box center [220, 490] width 95 height 17
click at [173, 482] on input "Запустить GPEMT" at bounding box center [155, 489] width 35 height 35
checkbox input "true"
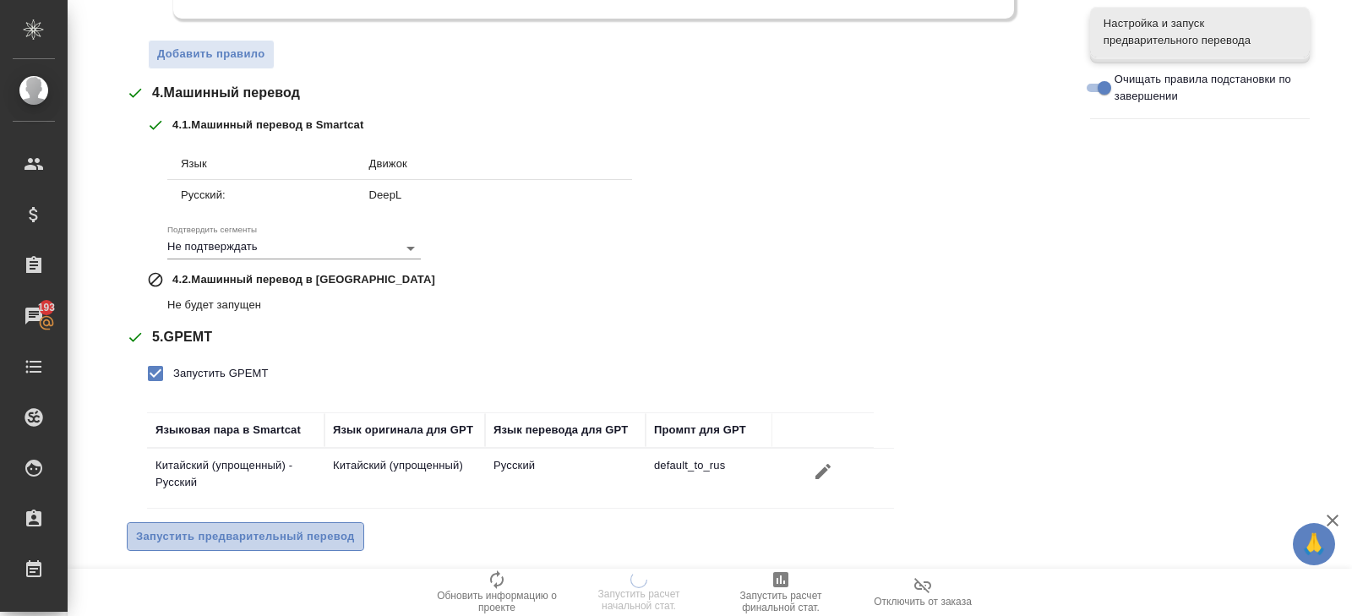
click at [215, 522] on button "Запустить предварительный перевод" at bounding box center [245, 537] width 237 height 30
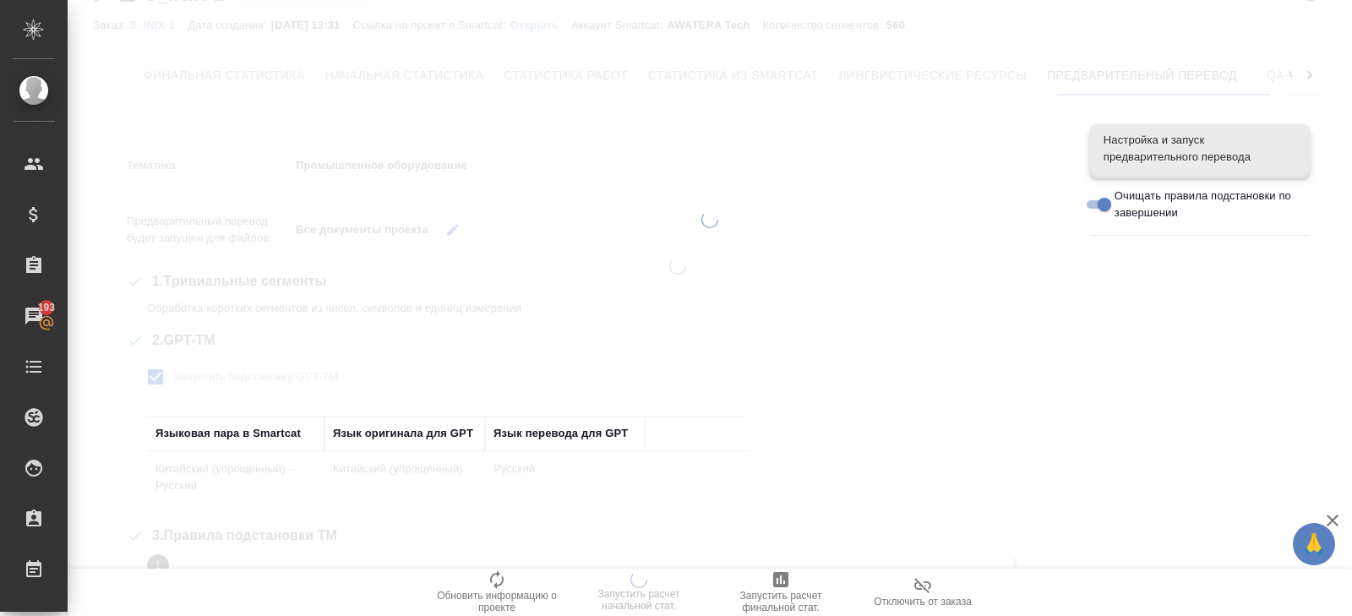
scroll to position [0, 0]
